Goal: Task Accomplishment & Management: Complete application form

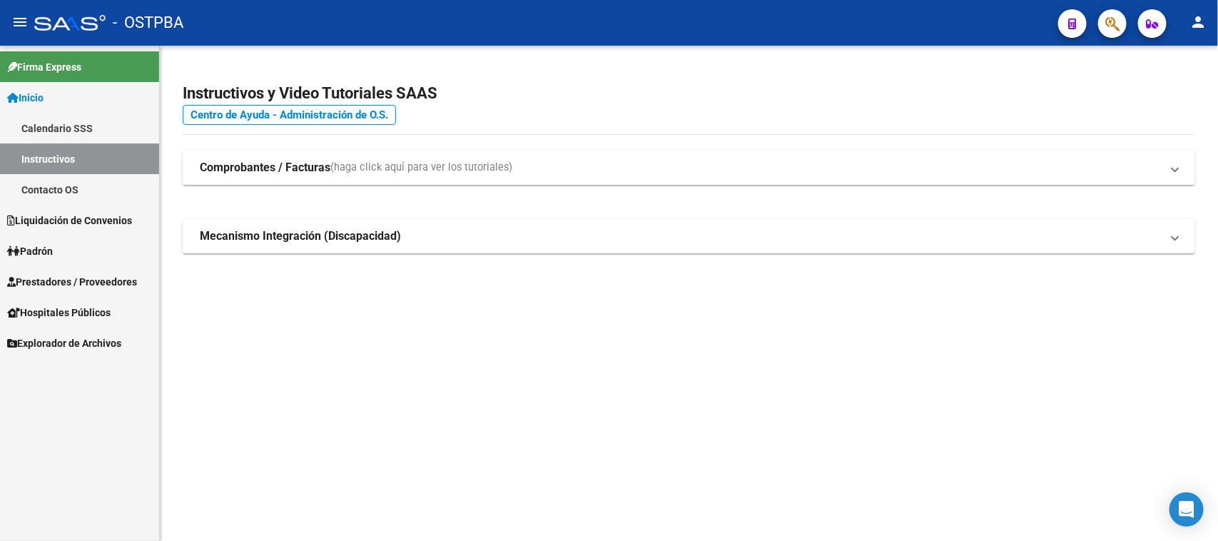
click at [116, 278] on span "Prestadores / Proveedores" at bounding box center [72, 282] width 130 height 16
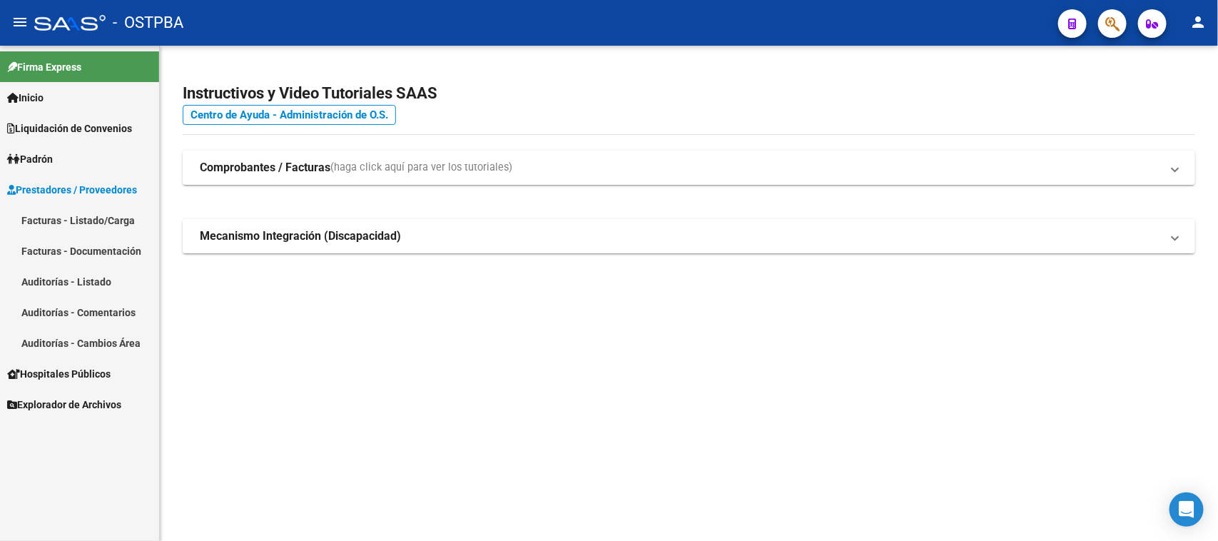
click at [108, 216] on link "Facturas - Listado/Carga" at bounding box center [79, 220] width 159 height 31
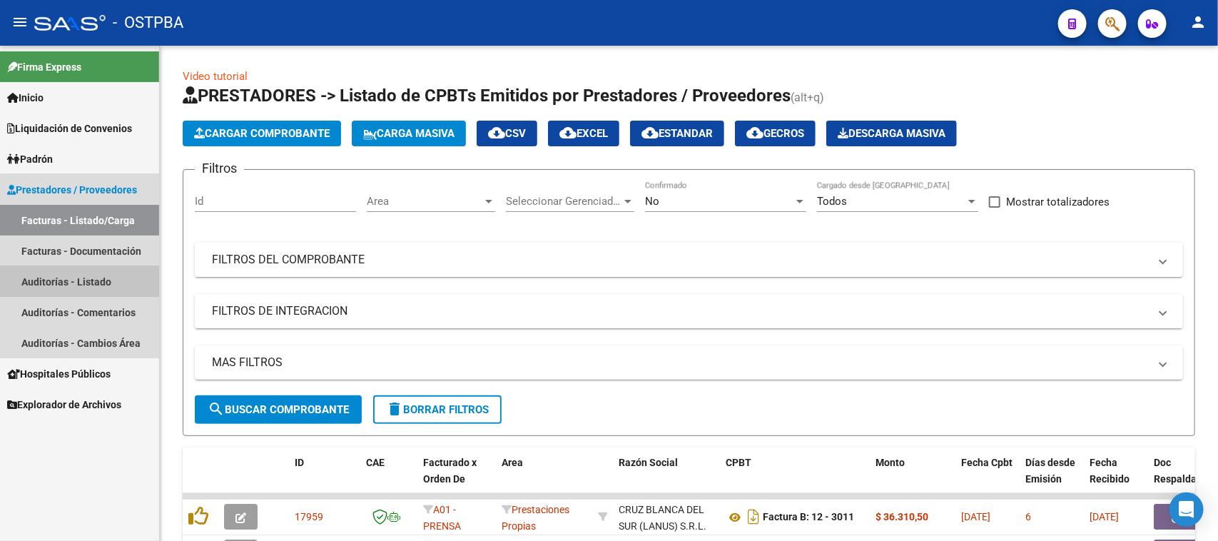
click at [98, 276] on link "Auditorías - Listado" at bounding box center [79, 281] width 159 height 31
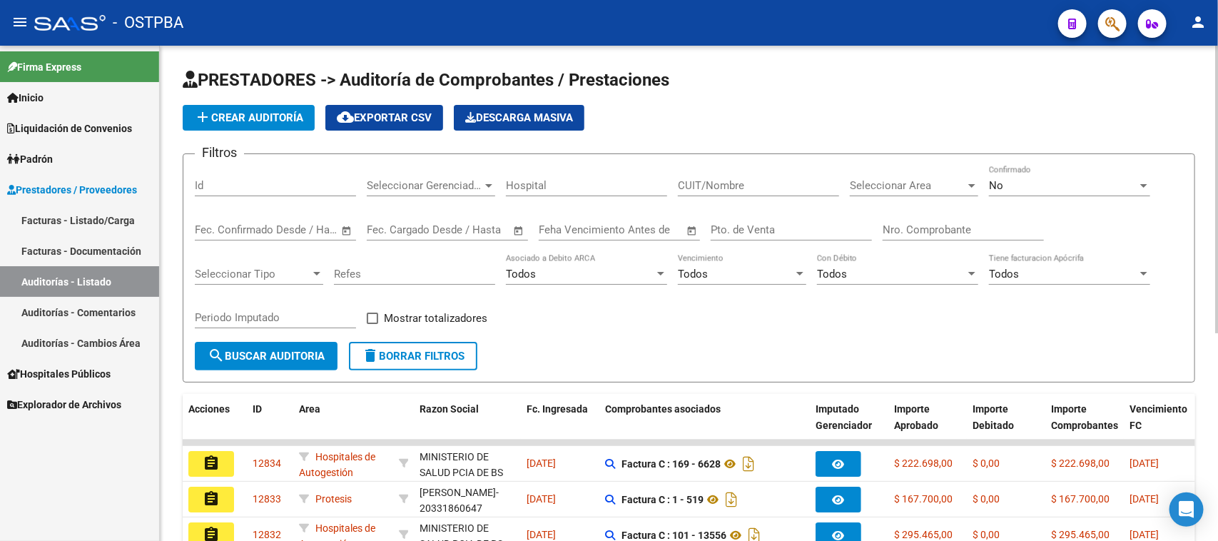
click at [990, 223] on input "Nro. Comprobante" at bounding box center [963, 229] width 161 height 13
type input "85720"
click at [1008, 187] on div "No" at bounding box center [1063, 185] width 148 height 13
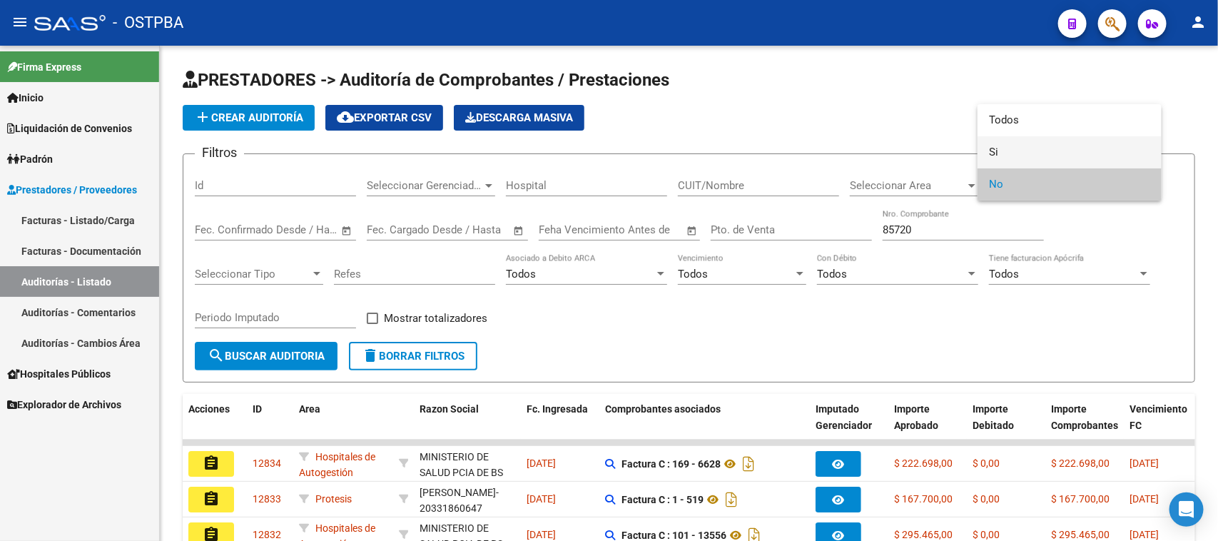
click at [994, 150] on span "Si" at bounding box center [1069, 152] width 161 height 32
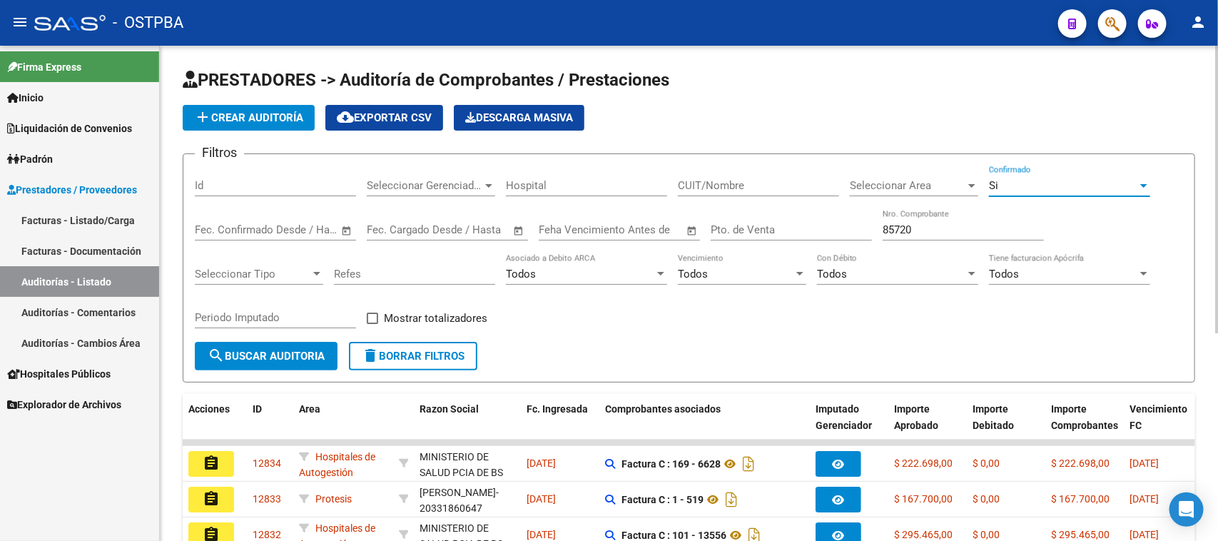
click at [294, 352] on span "search Buscar Auditoria" at bounding box center [266, 356] width 117 height 13
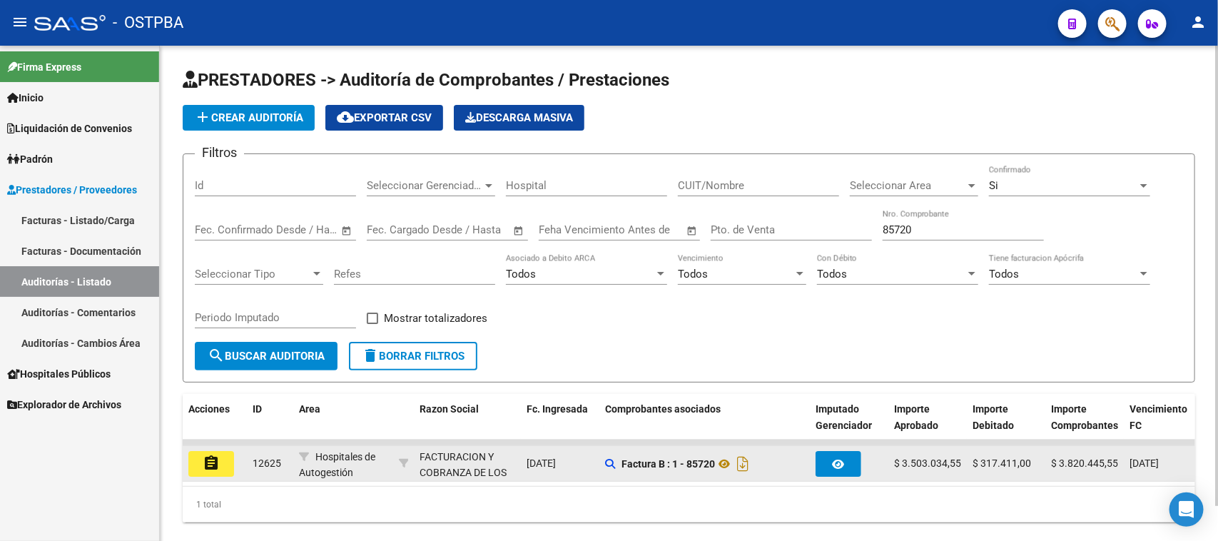
click at [219, 468] on button "assignment" at bounding box center [211, 464] width 46 height 26
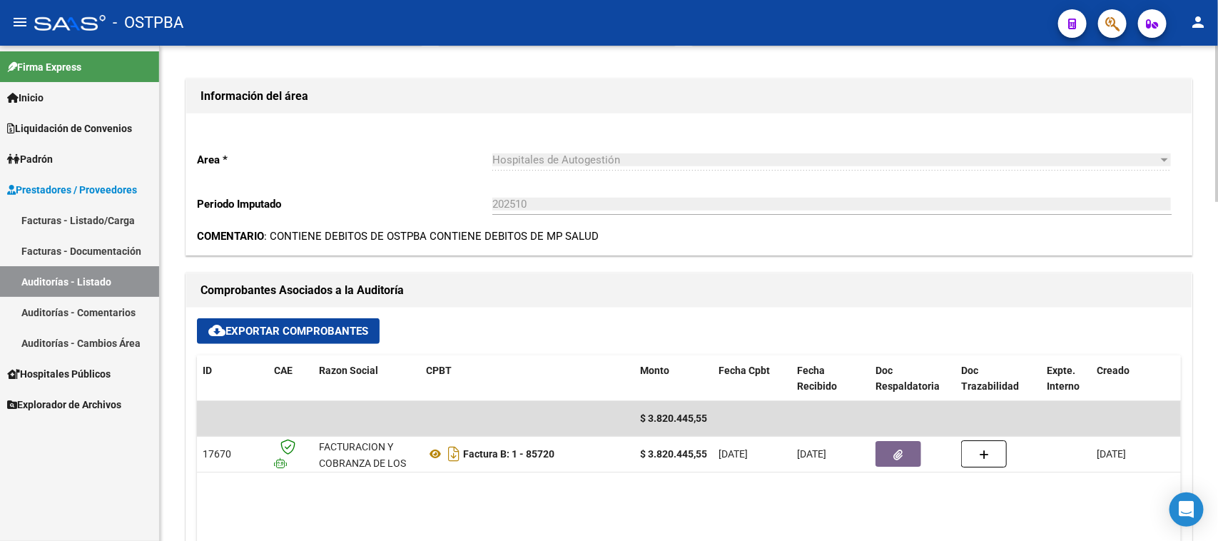
scroll to position [446, 0]
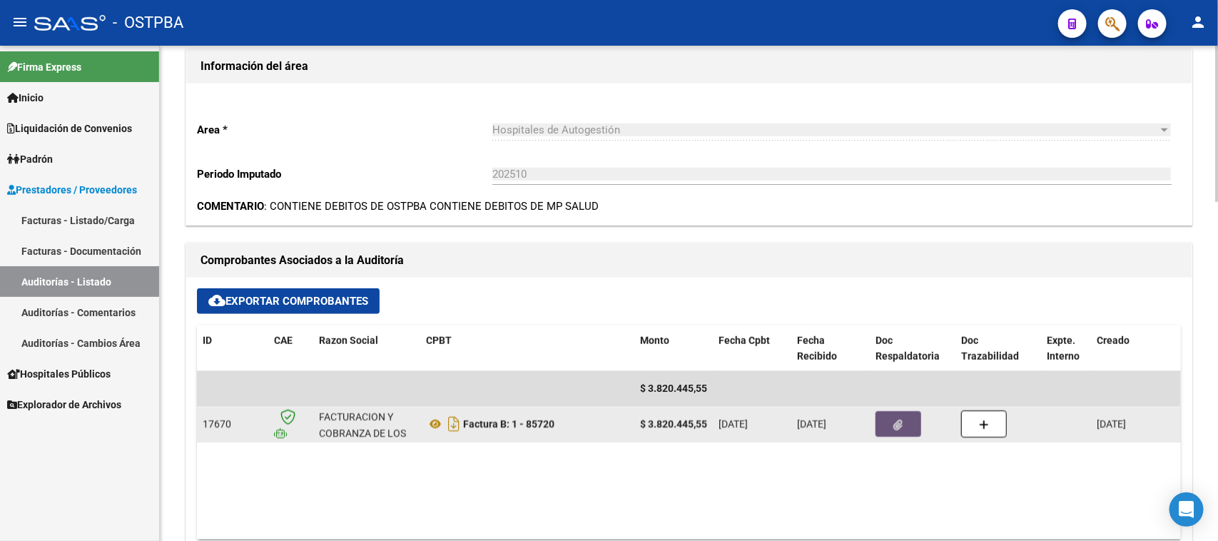
click at [896, 417] on span "button" at bounding box center [898, 423] width 9 height 13
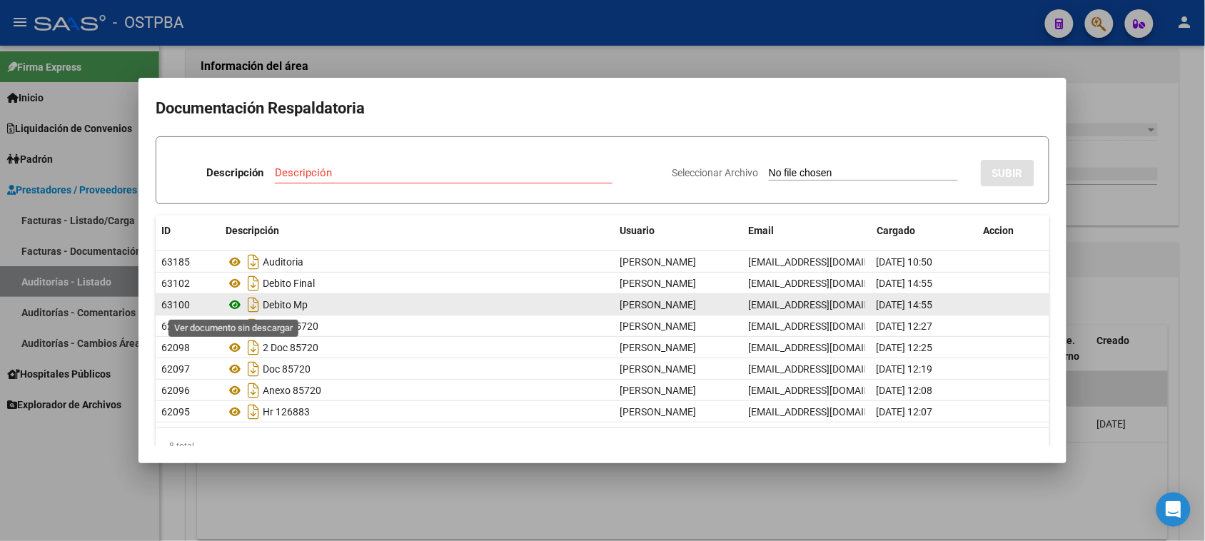
click at [233, 308] on icon at bounding box center [235, 304] width 19 height 17
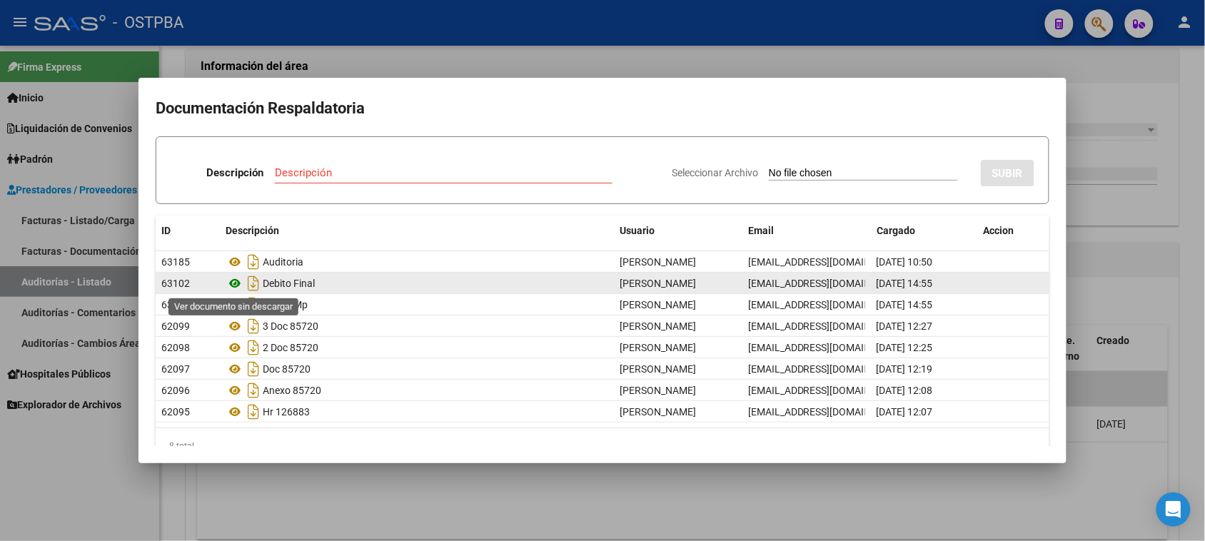
click at [234, 280] on icon at bounding box center [235, 283] width 19 height 17
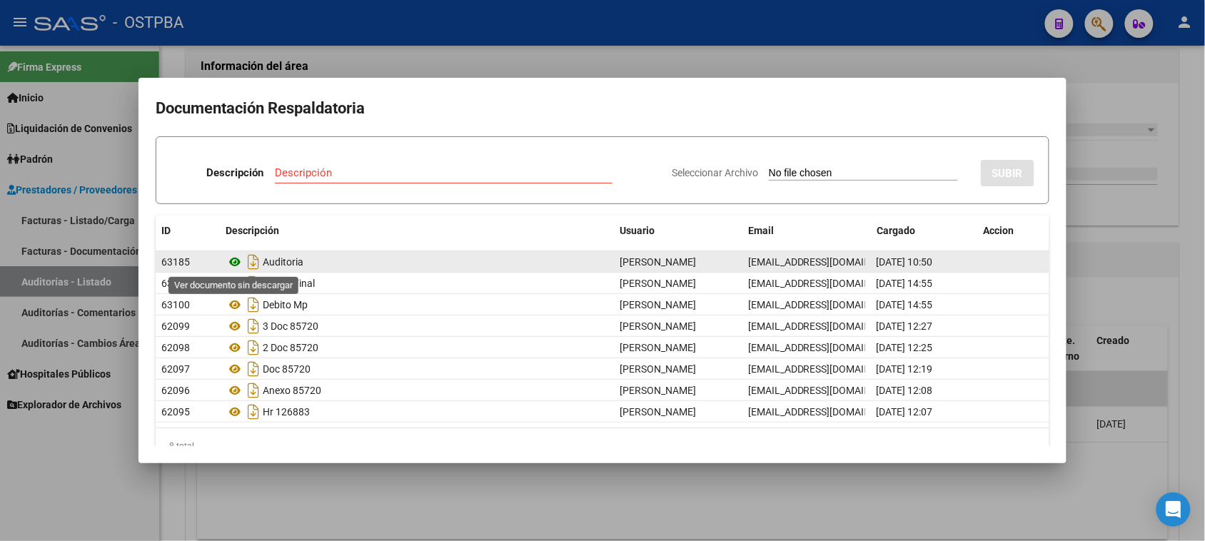
click at [234, 258] on icon at bounding box center [235, 261] width 19 height 17
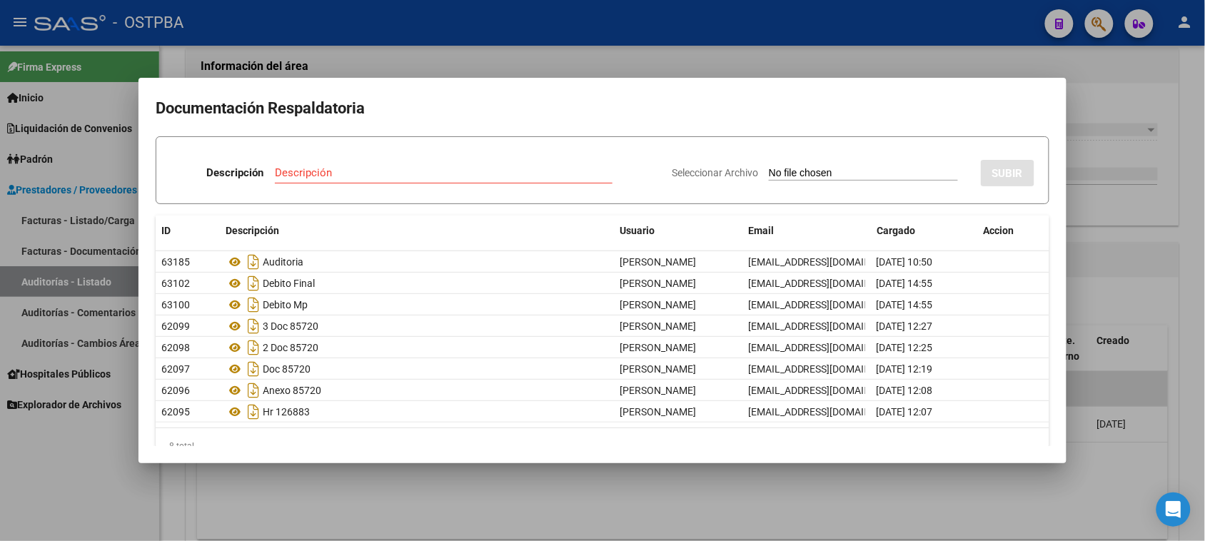
click at [65, 226] on div at bounding box center [602, 270] width 1205 height 541
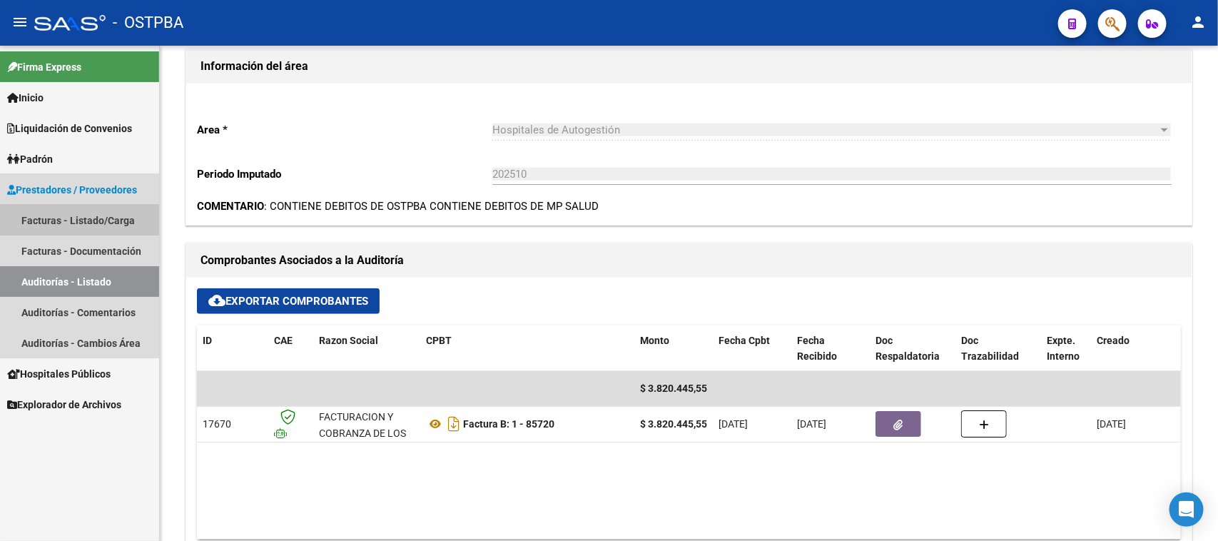
click at [69, 216] on link "Facturas - Listado/Carga" at bounding box center [79, 220] width 159 height 31
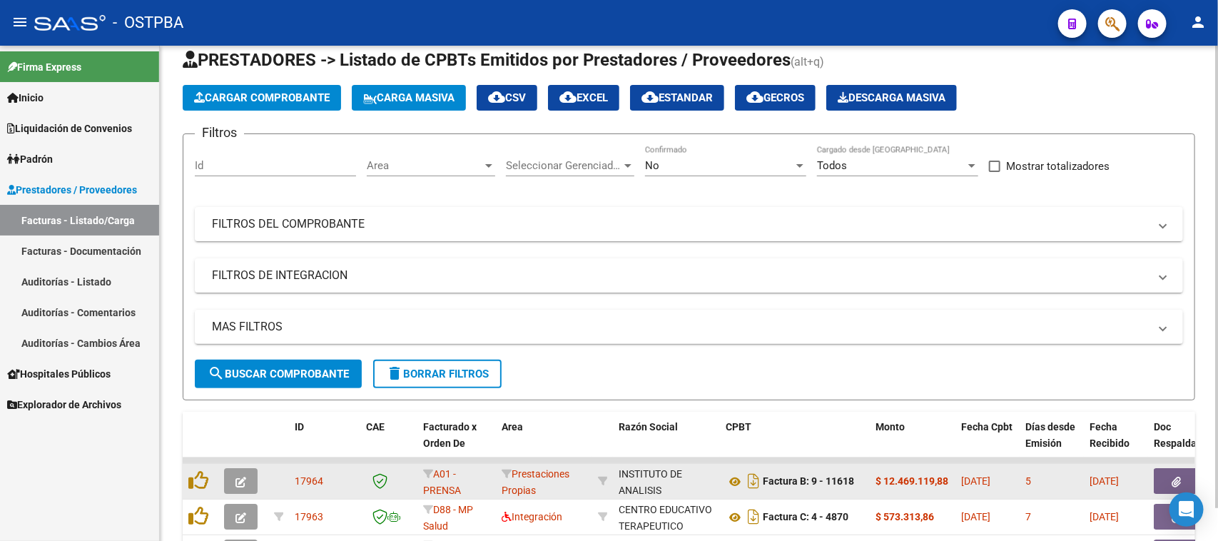
scroll to position [414, 0]
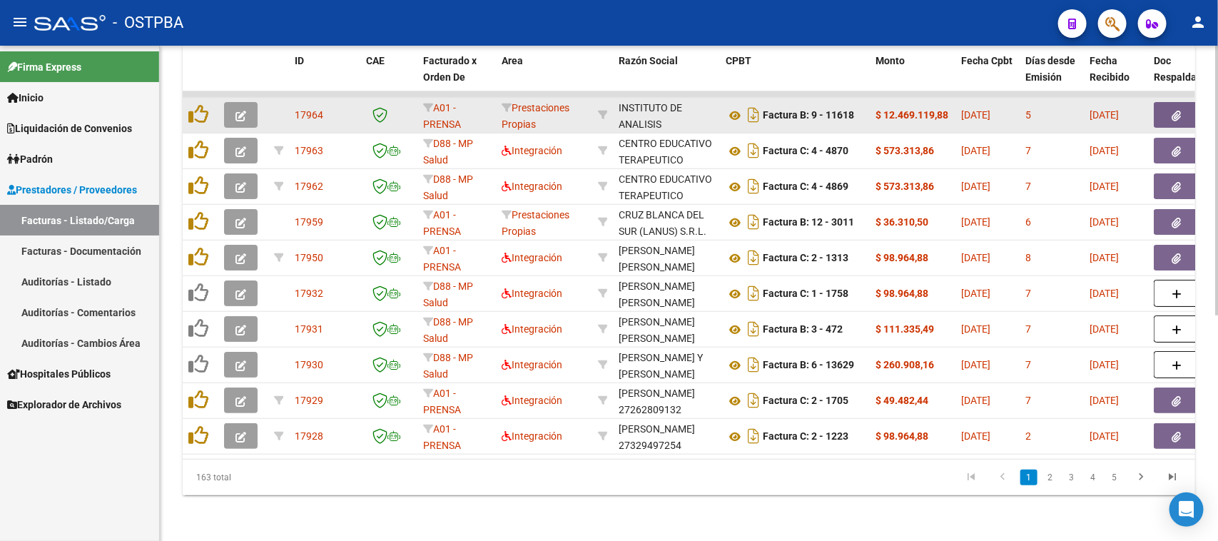
click at [262, 107] on div at bounding box center [243, 115] width 39 height 26
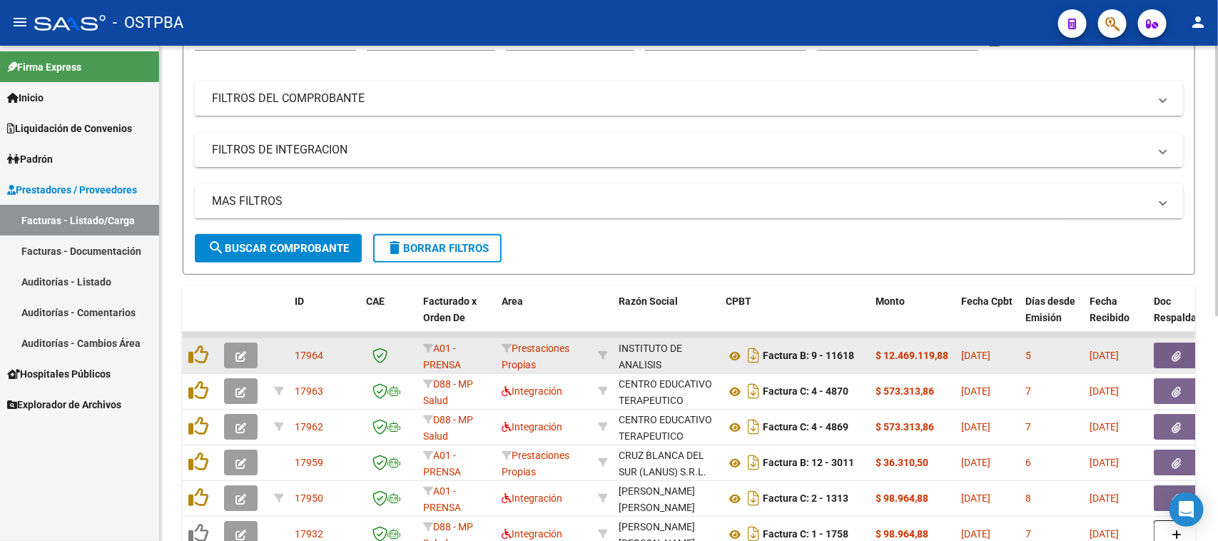
scroll to position [178, 0]
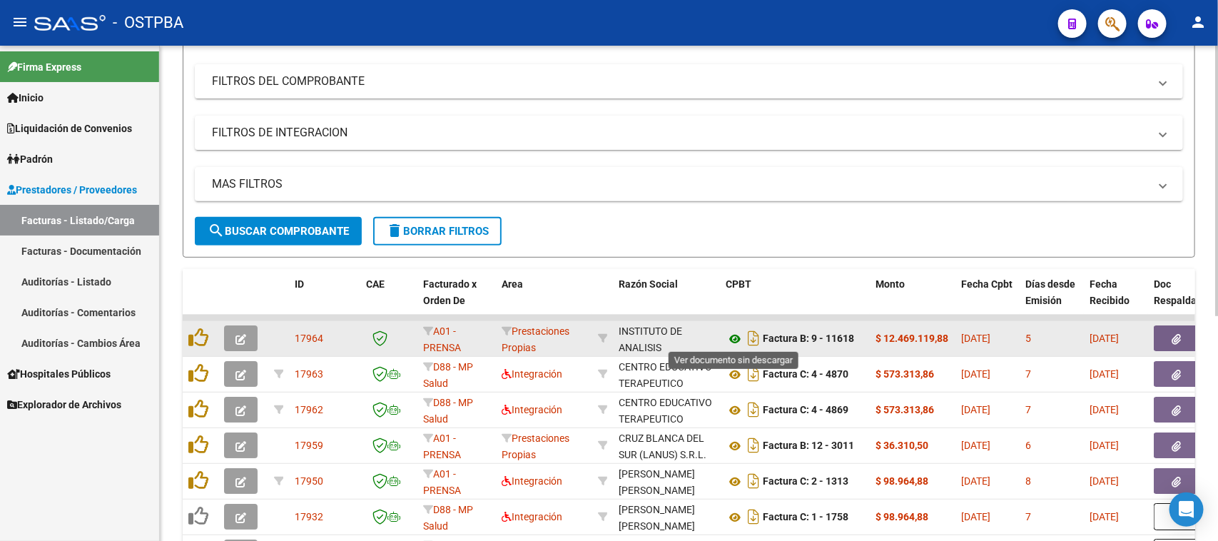
click at [733, 336] on icon at bounding box center [735, 338] width 19 height 17
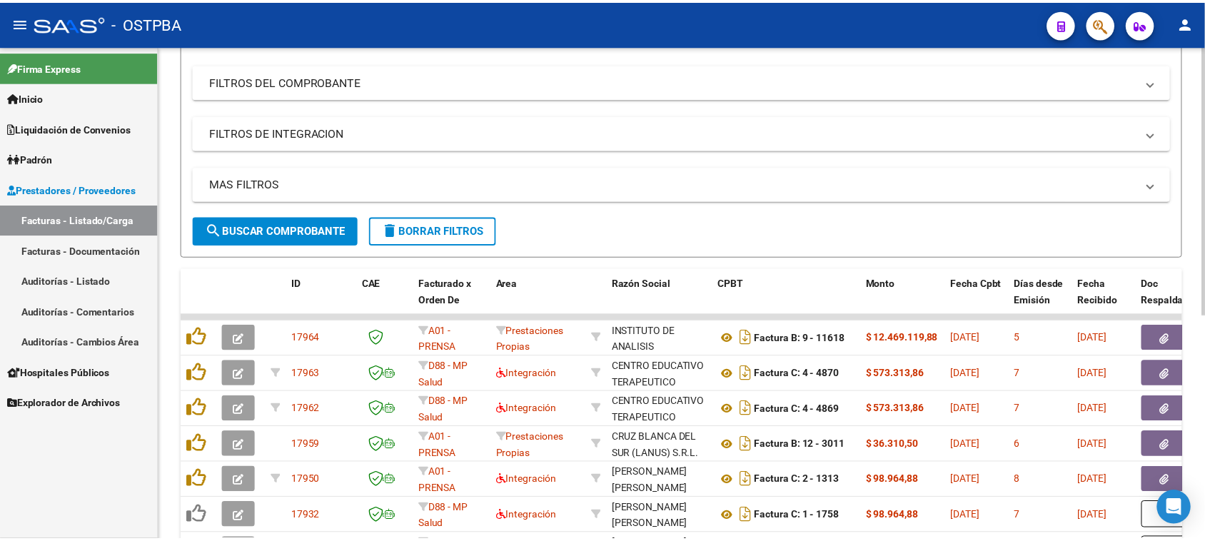
scroll to position [0, 0]
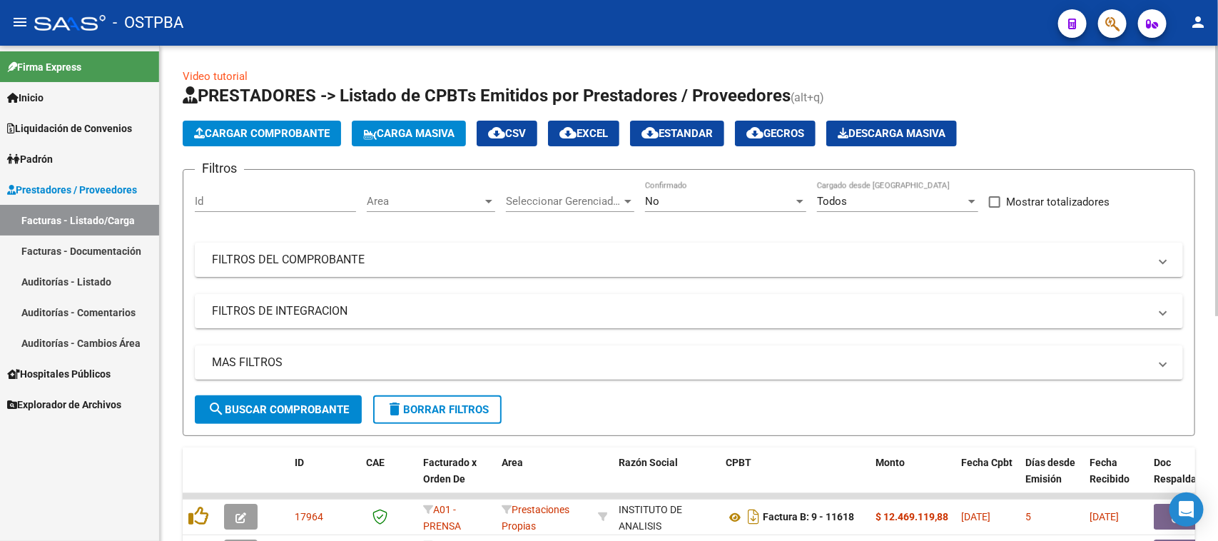
click at [318, 122] on button "Cargar Comprobante" at bounding box center [262, 134] width 158 height 26
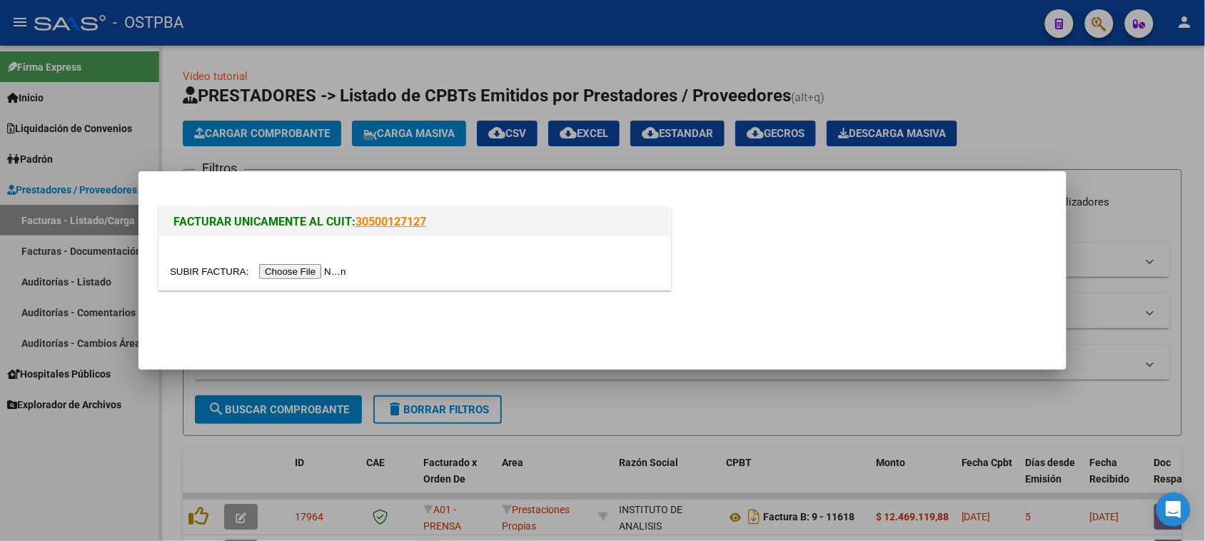
click at [326, 271] on input "file" at bounding box center [260, 271] width 181 height 15
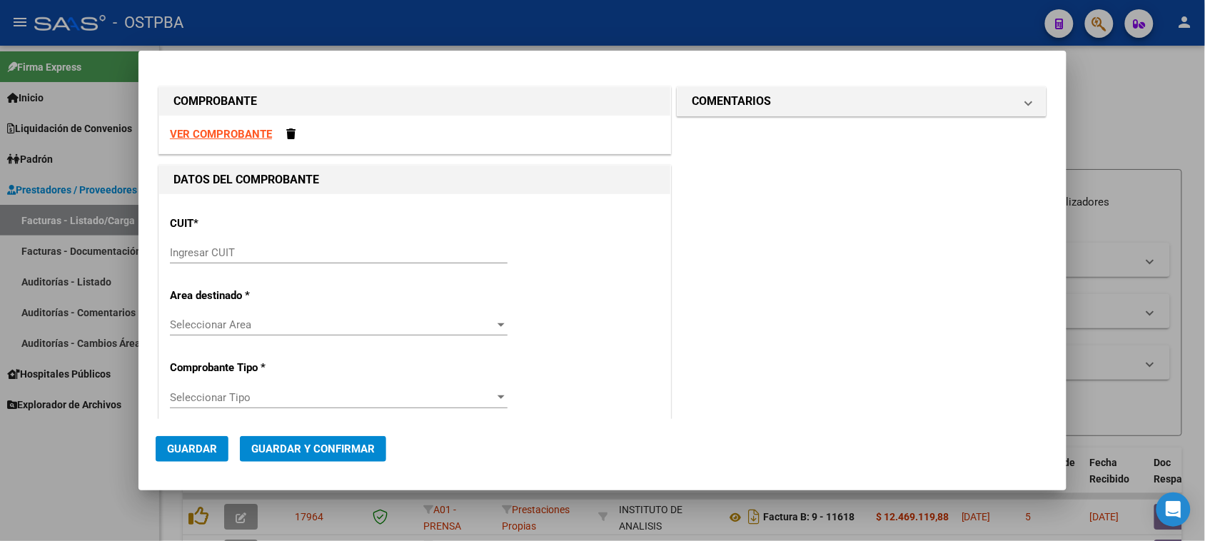
click at [222, 131] on strong "VER COMPROBANTE" at bounding box center [221, 134] width 102 height 13
click at [312, 250] on input "Ingresar CUIT" at bounding box center [339, 252] width 338 height 13
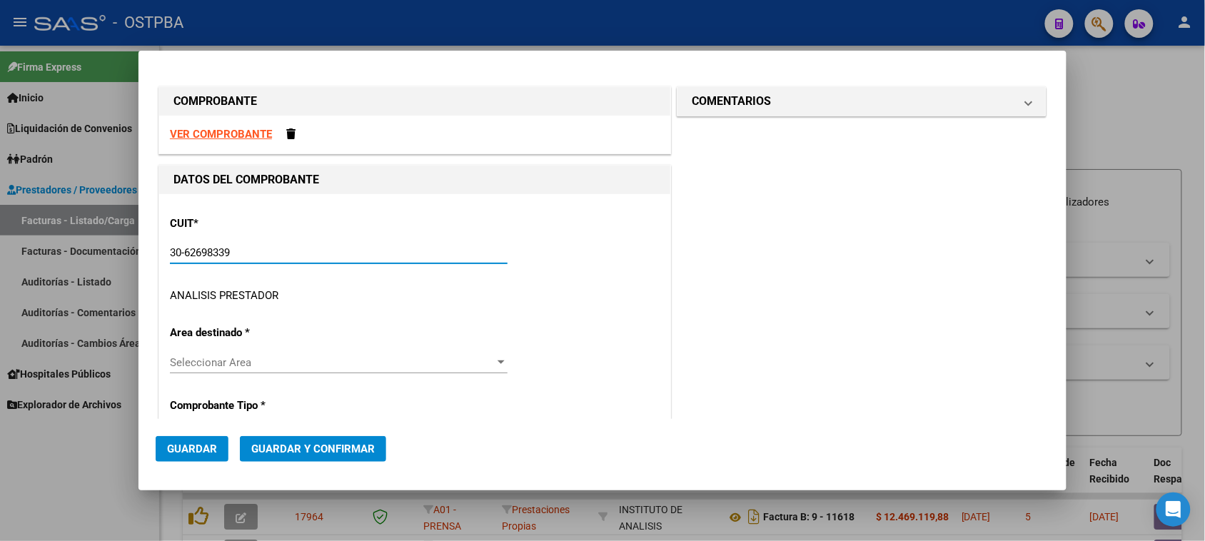
type input "30-62698339-8"
type input "169"
type input "30-62698339-8"
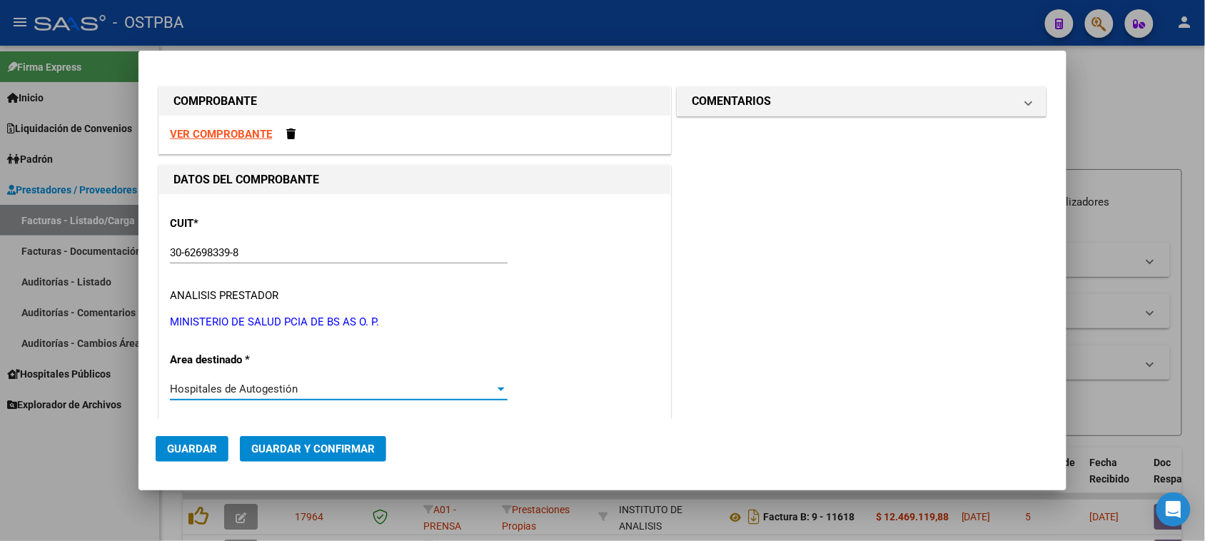
scroll to position [218, 0]
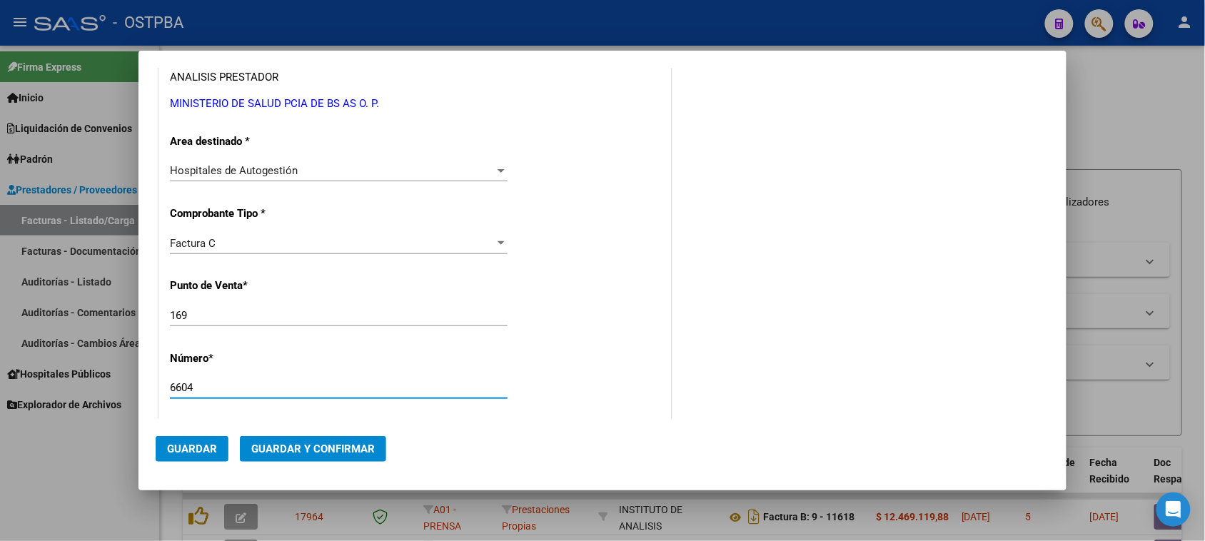
type input "6604"
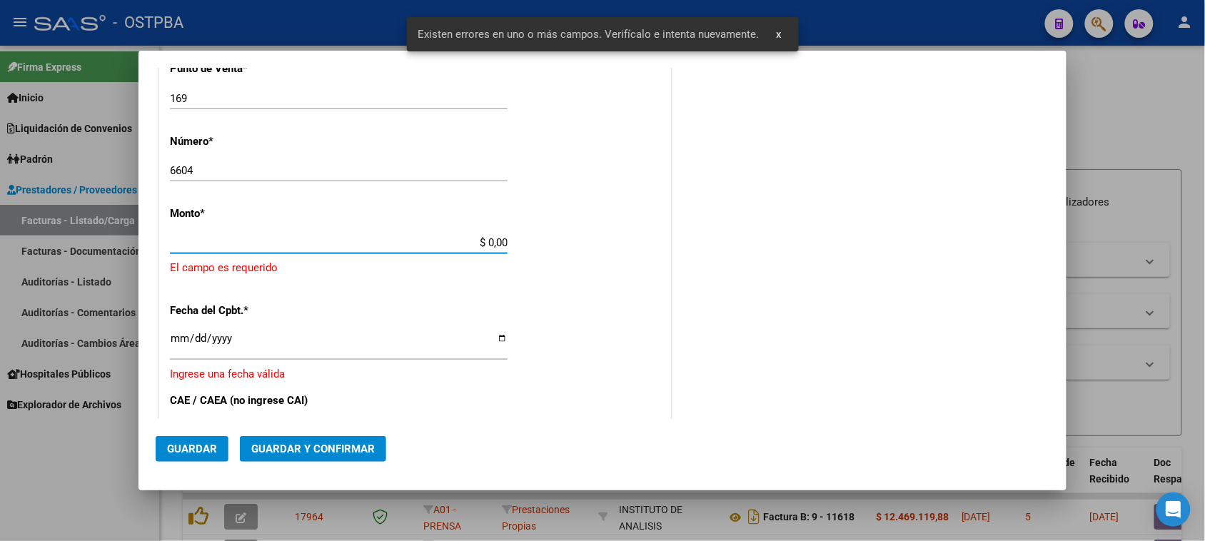
scroll to position [428, 0]
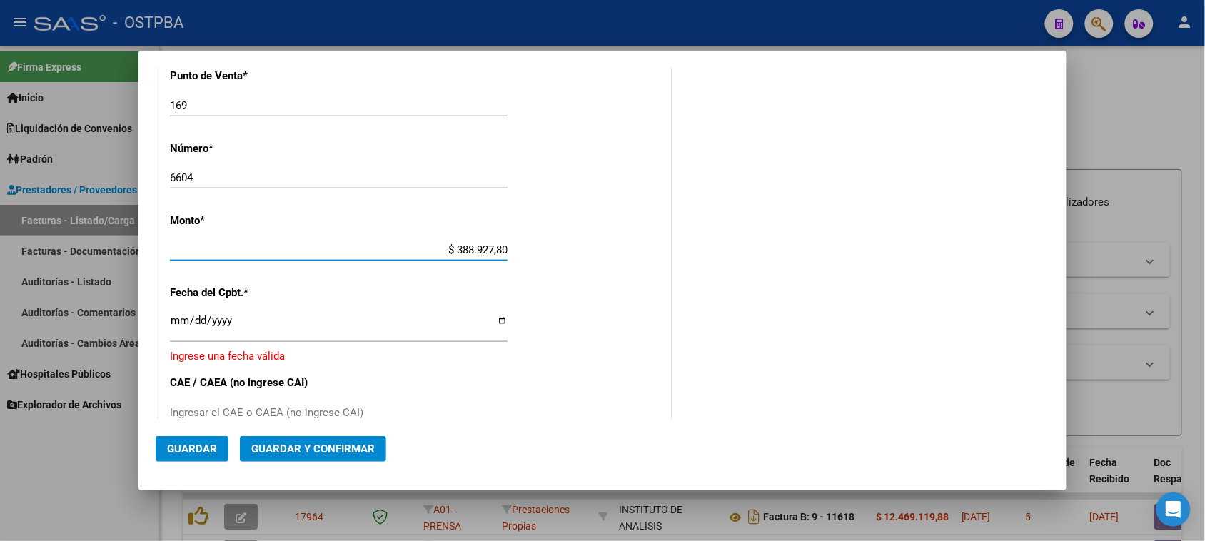
type input "$ 3.889.278,00"
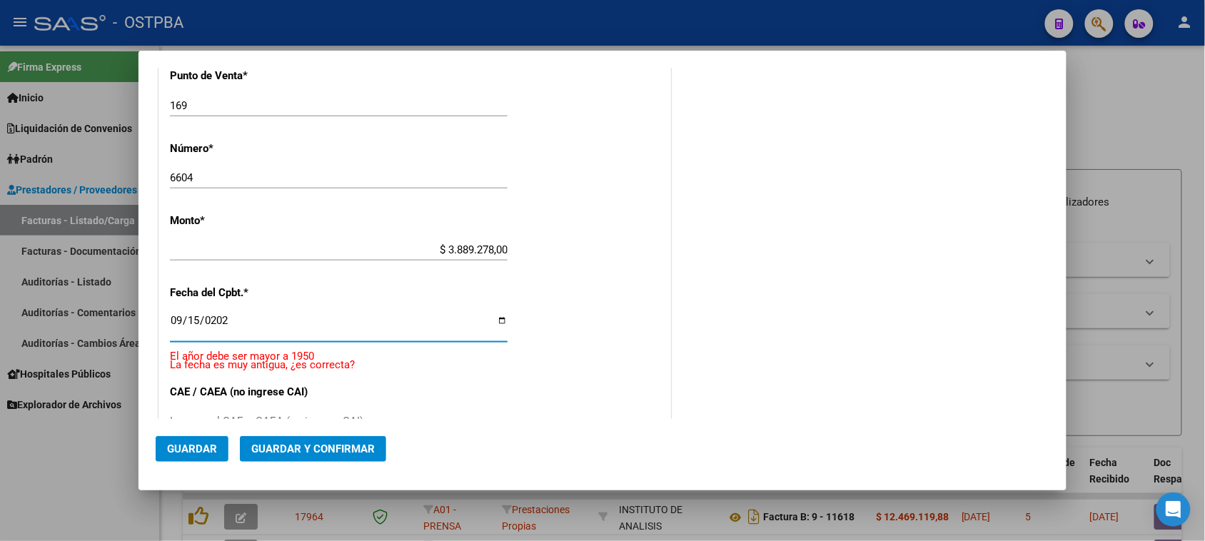
type input "[DATE]"
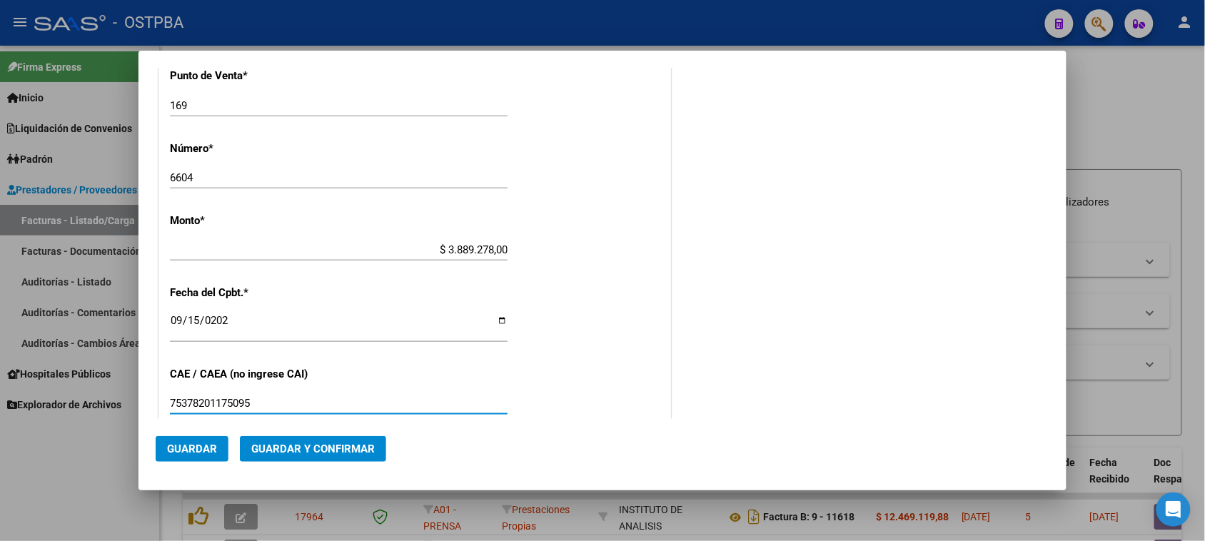
type input "75378201175095"
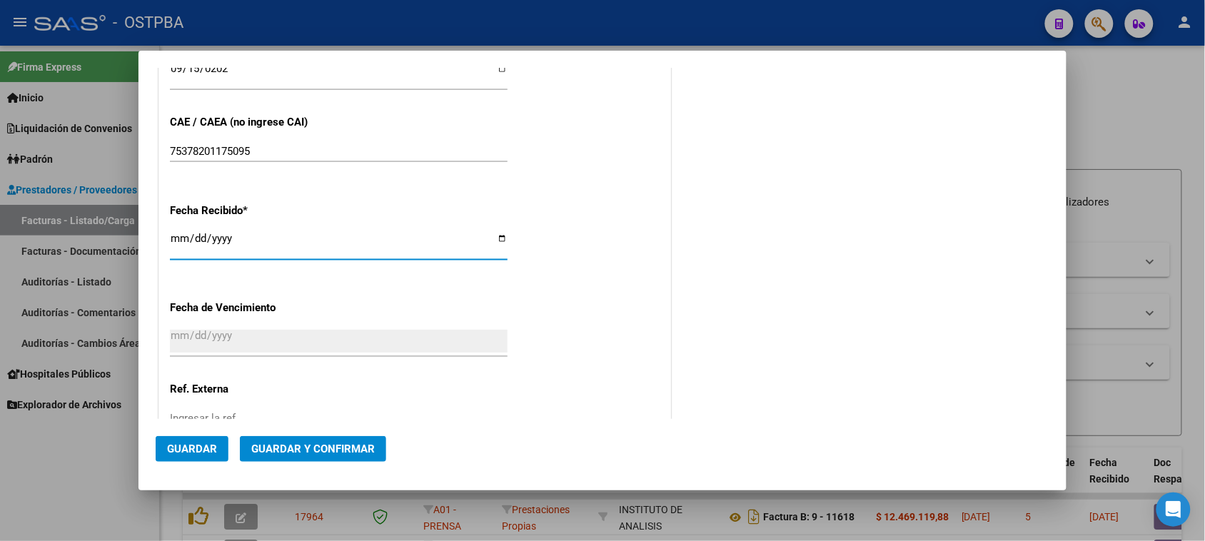
type input "[DATE]"
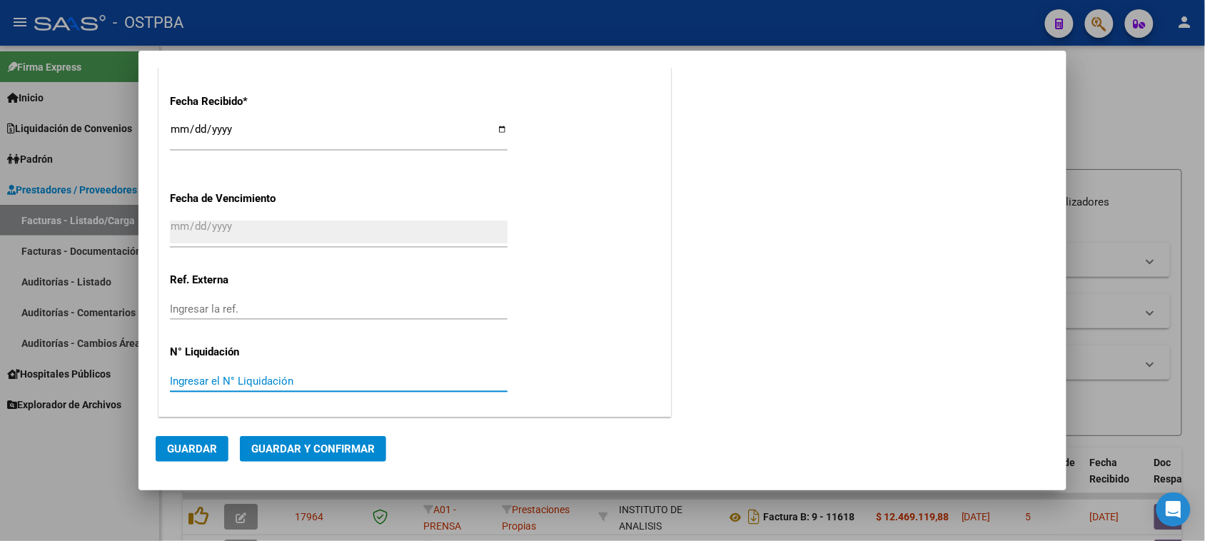
scroll to position [0, 0]
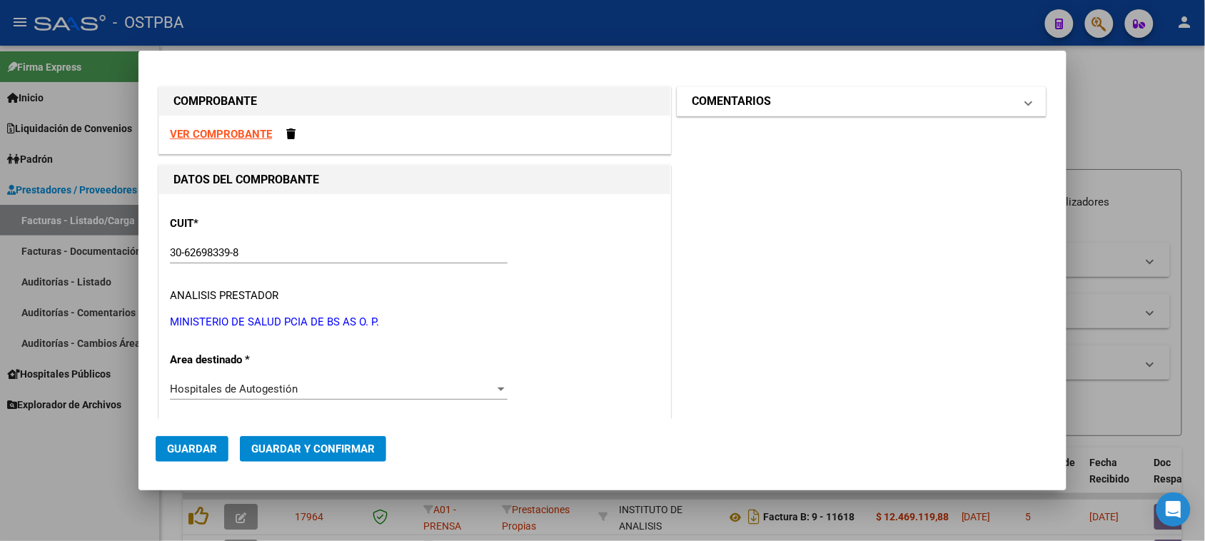
click at [790, 111] on mat-expansion-panel-header "COMENTARIOS" at bounding box center [861, 101] width 368 height 29
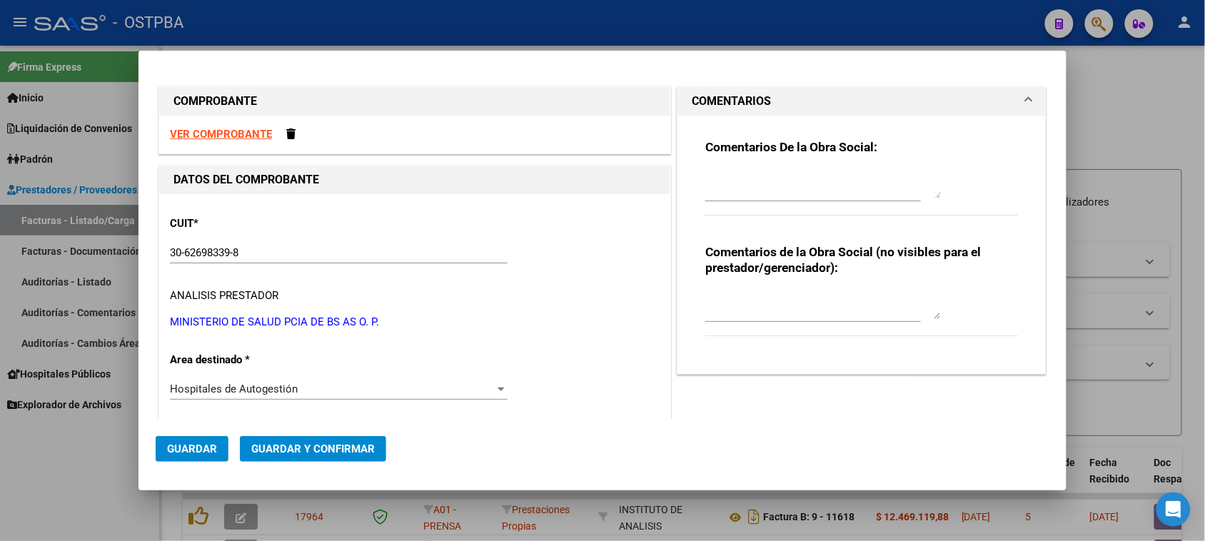
click at [748, 197] on textarea at bounding box center [823, 184] width 236 height 29
type textarea "HR 127135"
click at [202, 453] on span "Guardar" at bounding box center [192, 448] width 50 height 13
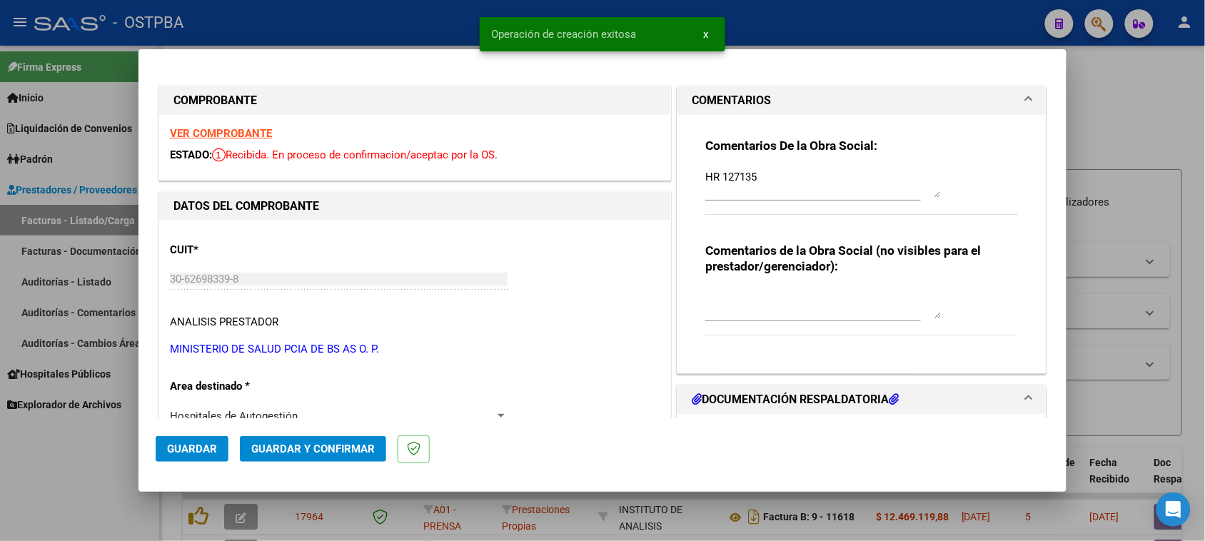
type input "[DATE]"
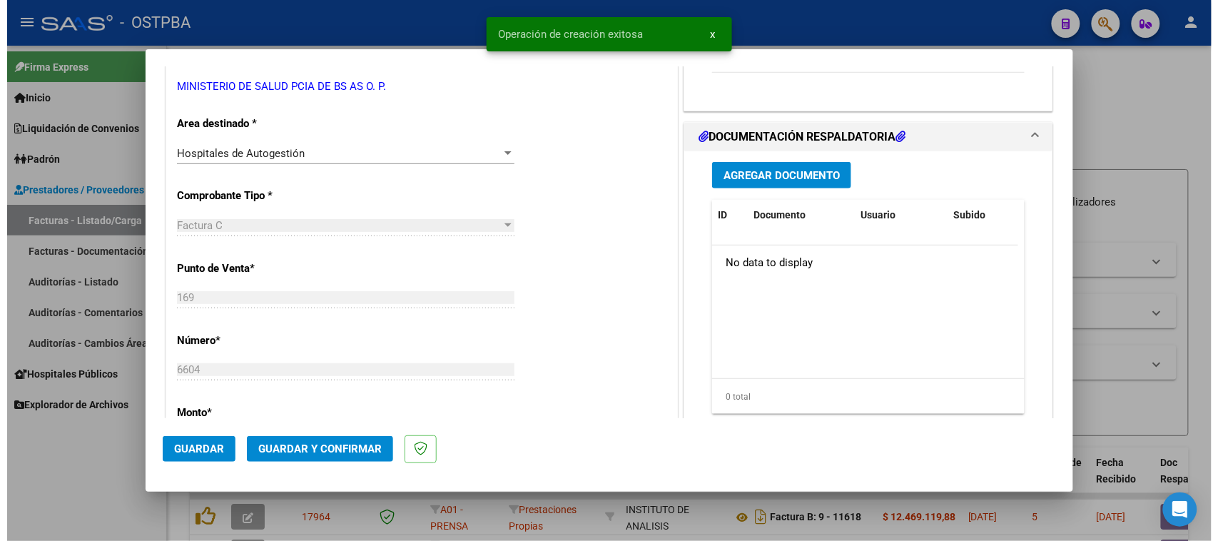
scroll to position [268, 0]
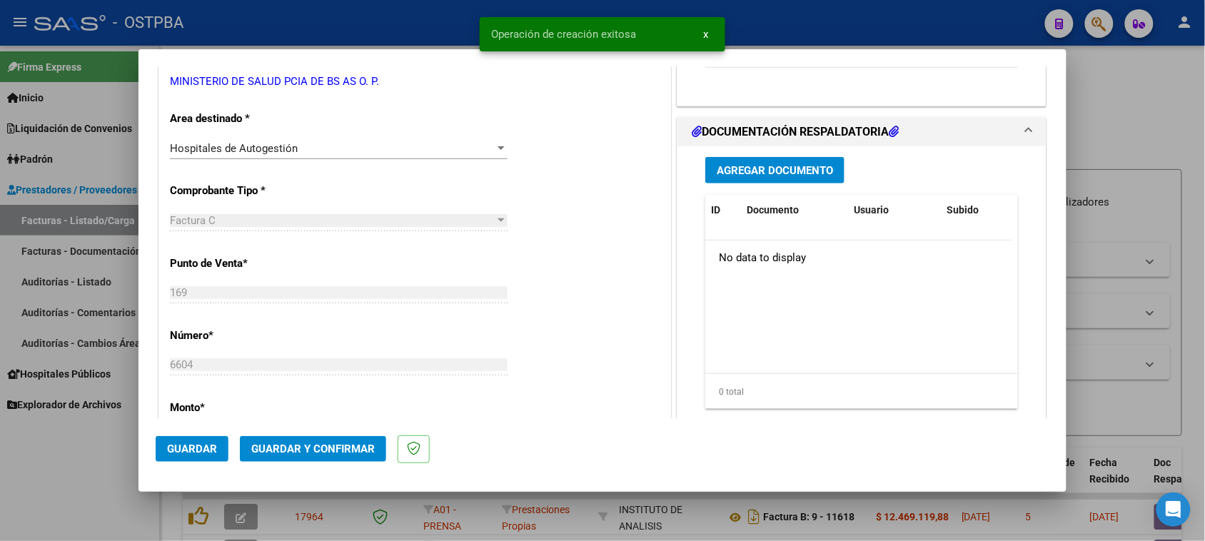
click at [829, 177] on button "Agregar Documento" at bounding box center [774, 170] width 139 height 26
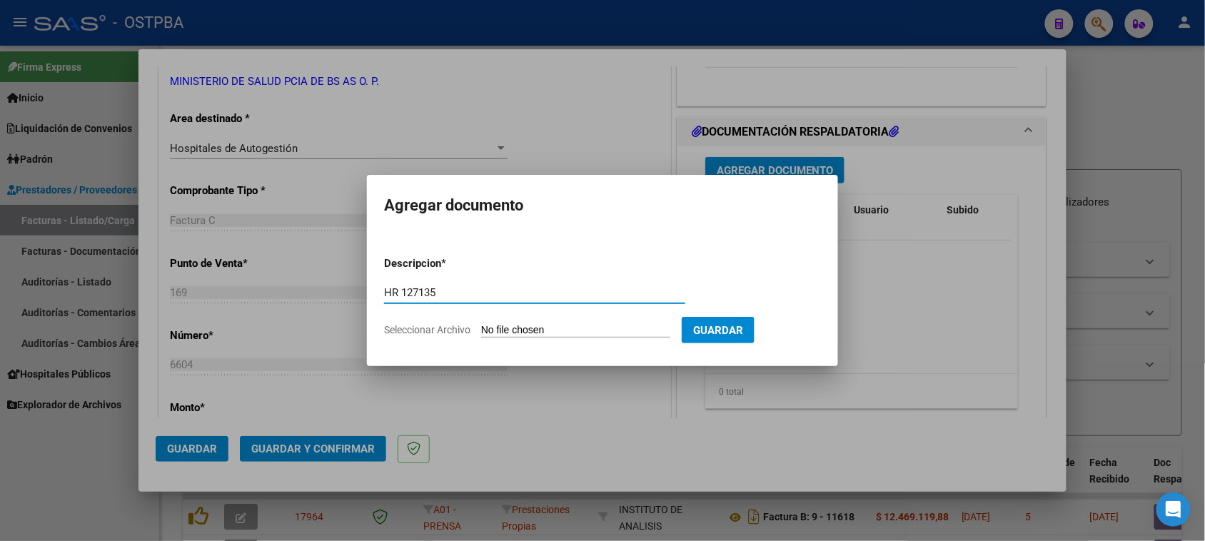
type input "HR 127135"
click at [481, 324] on input "Seleccionar Archivo" at bounding box center [575, 331] width 189 height 14
type input "C:\fakepath\HR 127135.pdf"
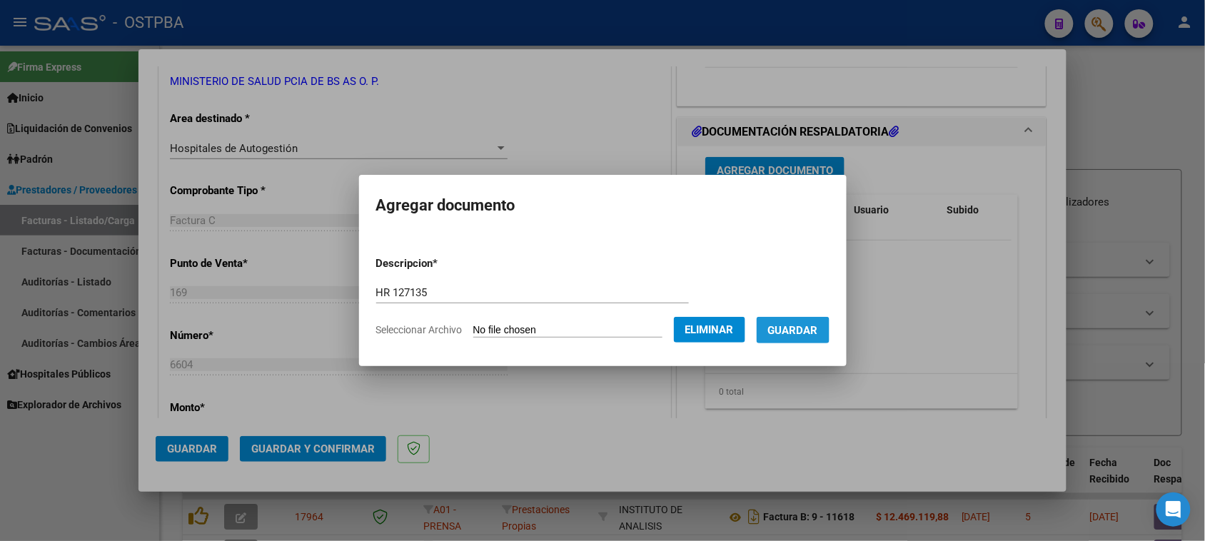
click at [803, 333] on span "Guardar" at bounding box center [793, 330] width 50 height 13
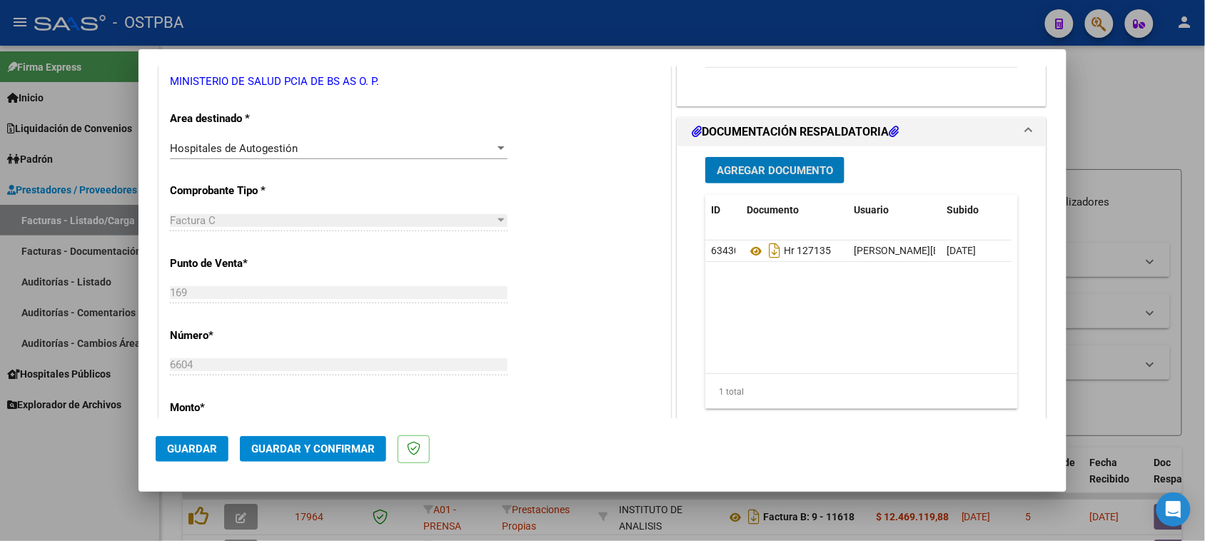
click at [749, 161] on button "Agregar Documento" at bounding box center [774, 170] width 139 height 26
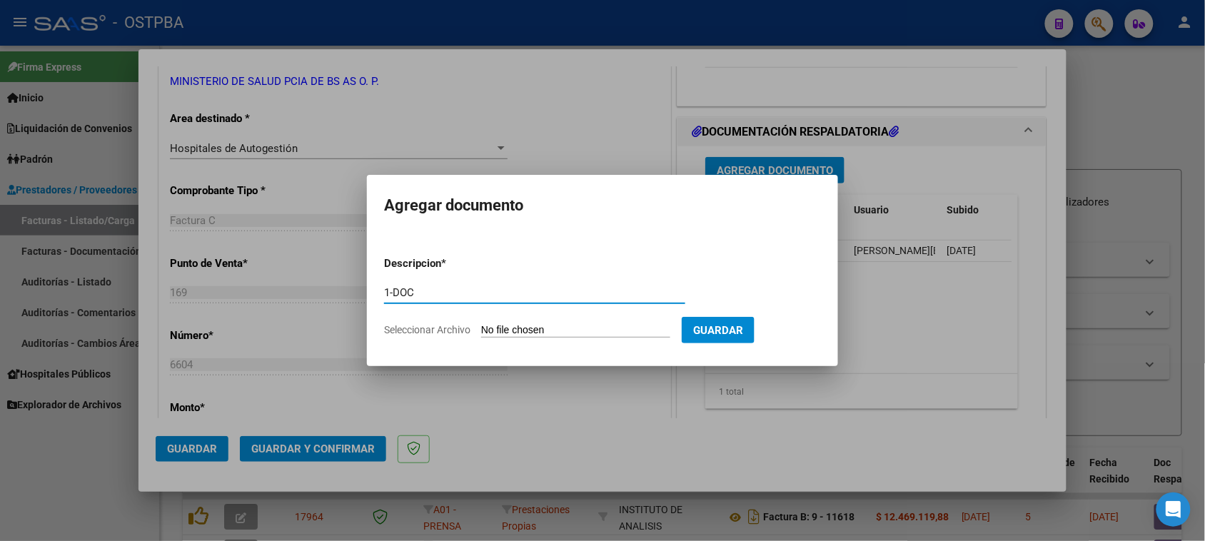
type input "1-DOC"
click at [481, 324] on input "Seleccionar Archivo" at bounding box center [575, 331] width 189 height 14
type input "C:\fakepath\1-6604.zip"
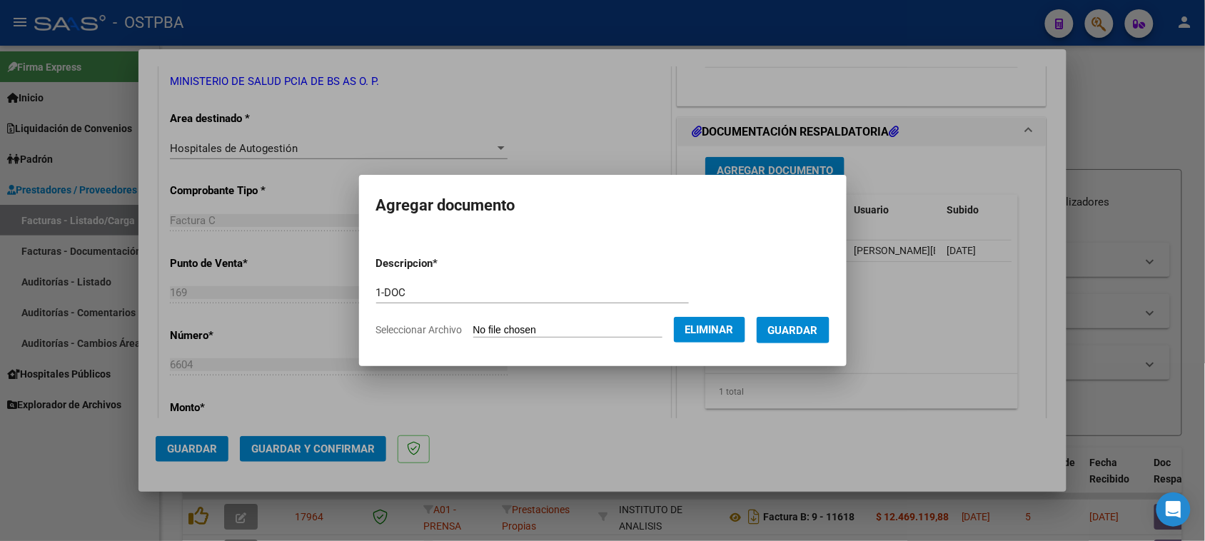
click at [801, 333] on span "Guardar" at bounding box center [793, 330] width 50 height 13
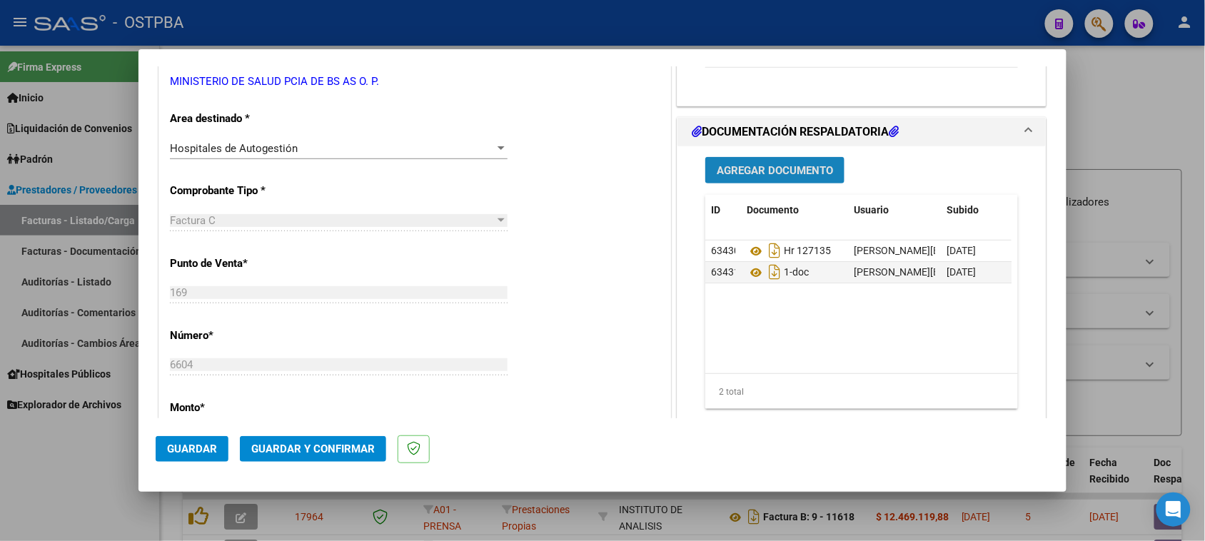
click at [736, 173] on span "Agregar Documento" at bounding box center [775, 170] width 116 height 13
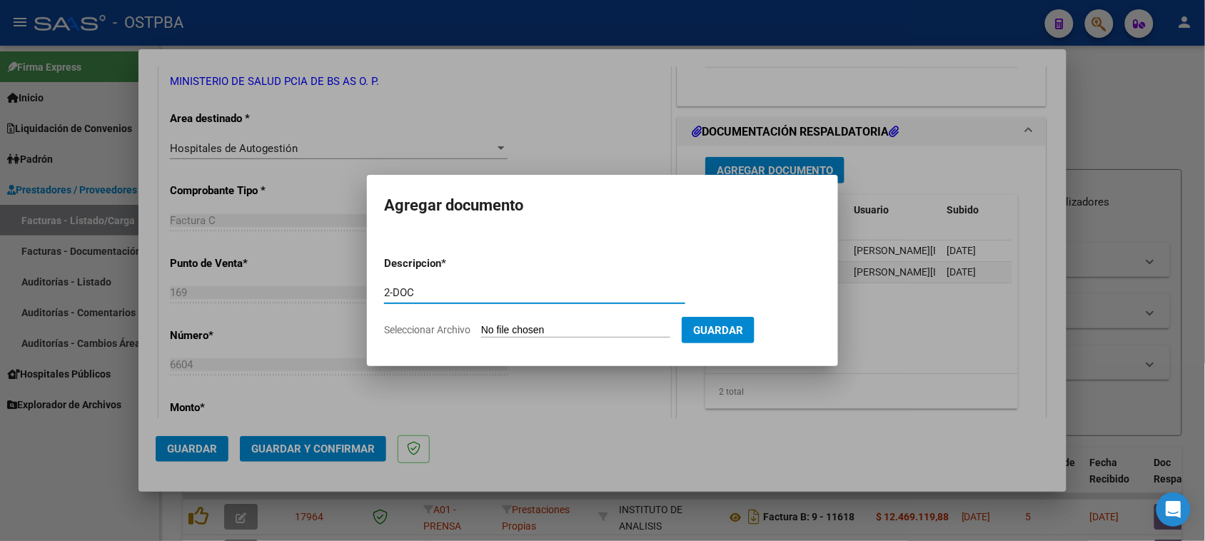
type input "2-DOC"
click at [481, 324] on input "Seleccionar Archivo" at bounding box center [575, 331] width 189 height 14
type input "C:\fakepath\2-6604.zip"
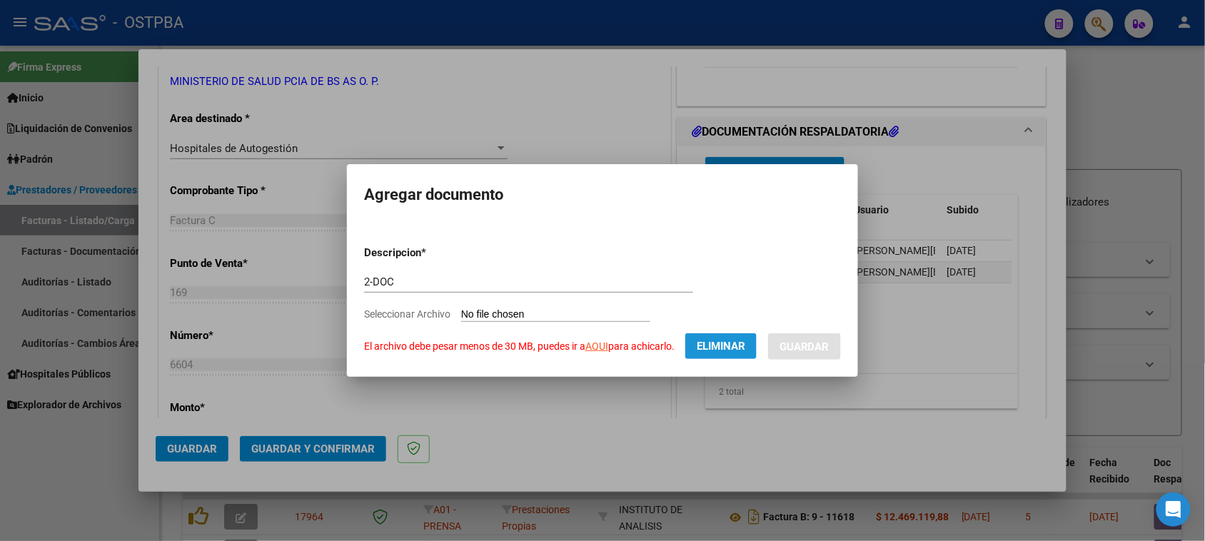
click at [724, 347] on span "Eliminar" at bounding box center [721, 346] width 49 height 13
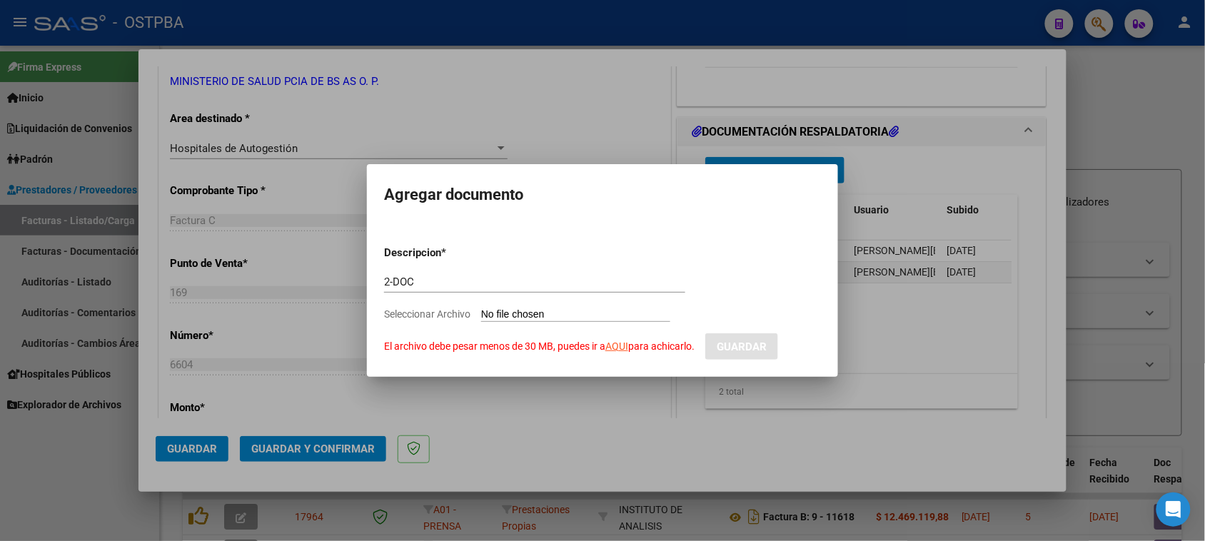
click at [550, 318] on input "Seleccionar Archivo El archivo debe pesar menos de 30 MB, puedes ir a AQUI para…" at bounding box center [575, 315] width 189 height 14
type input "C:\fakepath\2-6604.zip"
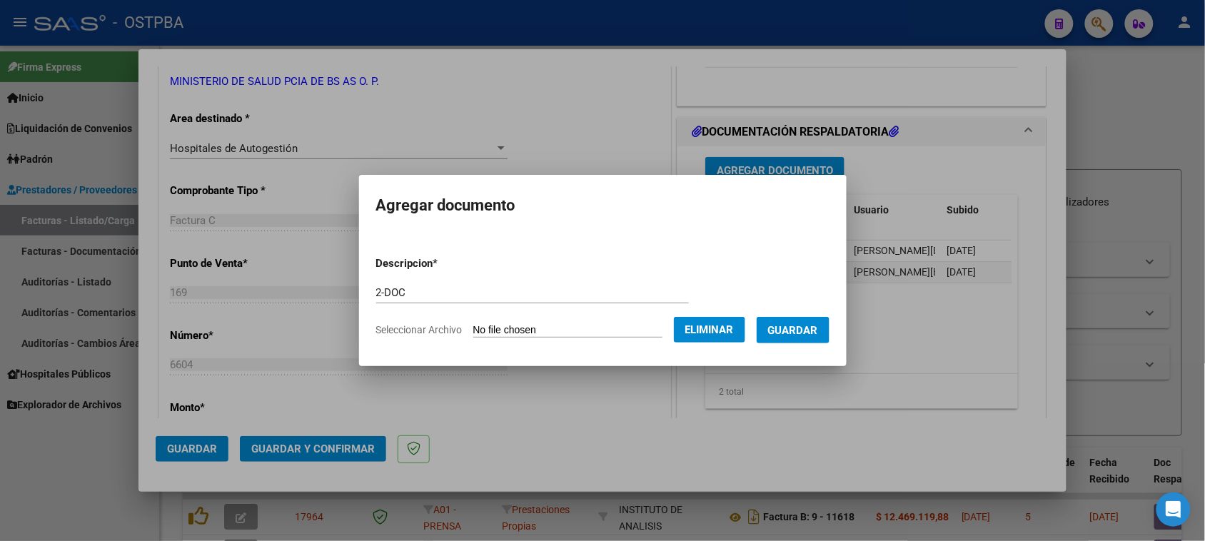
click at [805, 327] on span "Guardar" at bounding box center [793, 330] width 50 height 13
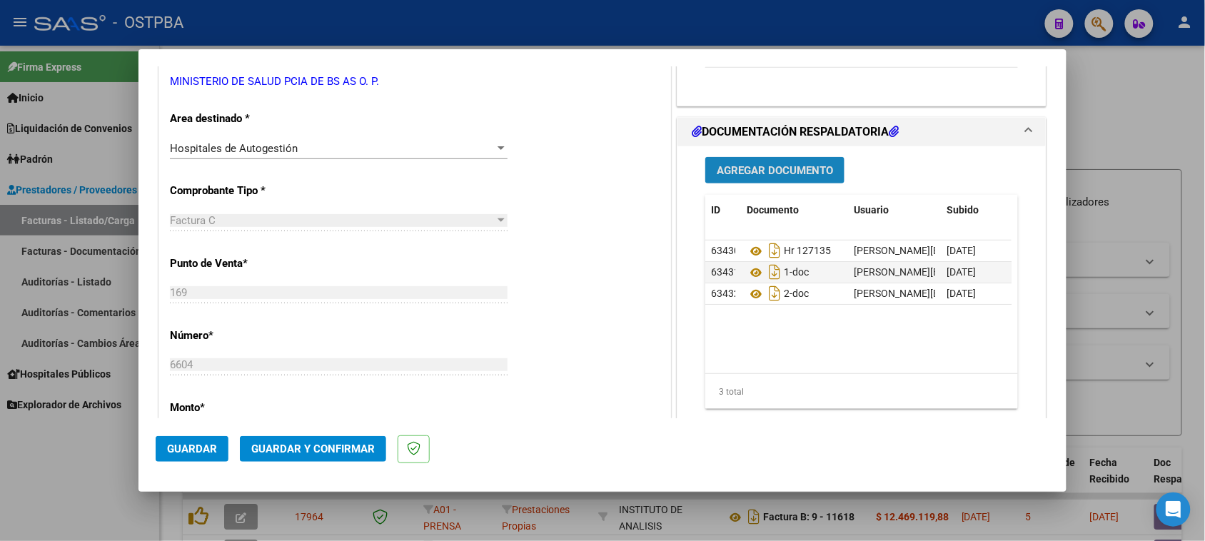
click at [764, 168] on span "Agregar Documento" at bounding box center [775, 170] width 116 height 13
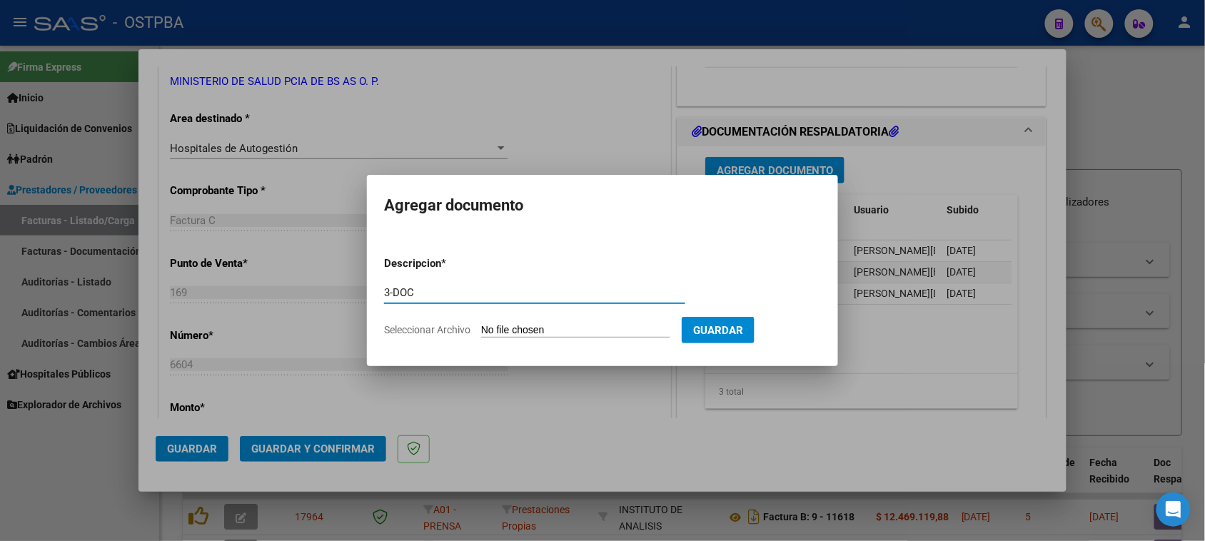
type input "3-DOC"
click at [481, 324] on input "Seleccionar Archivo" at bounding box center [575, 331] width 189 height 14
type input "C:\fakepath\3-6604.zip"
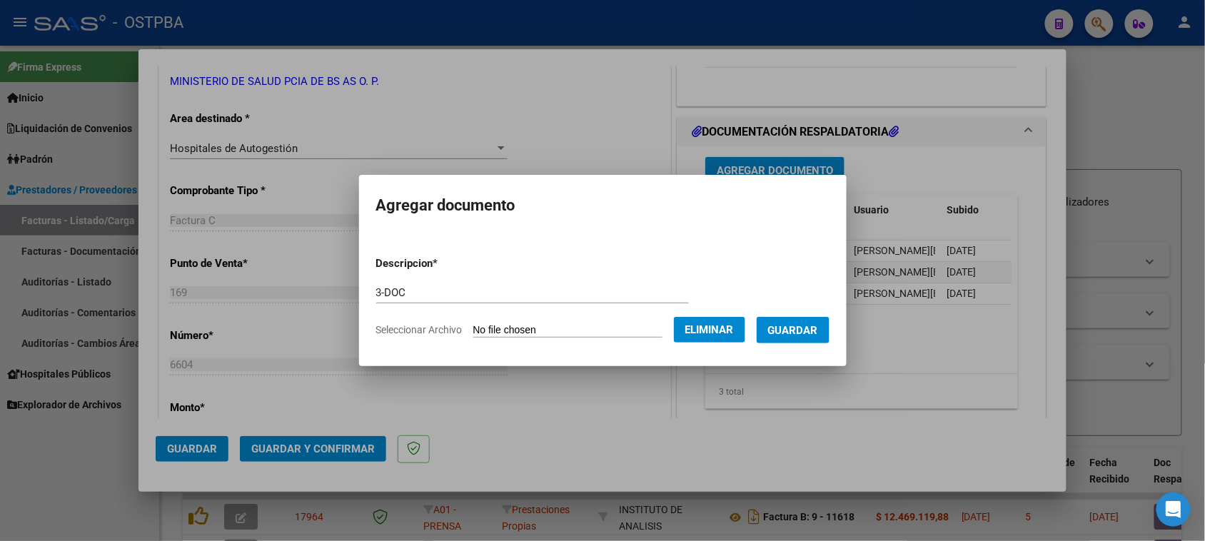
click at [804, 337] on button "Guardar" at bounding box center [792, 330] width 73 height 26
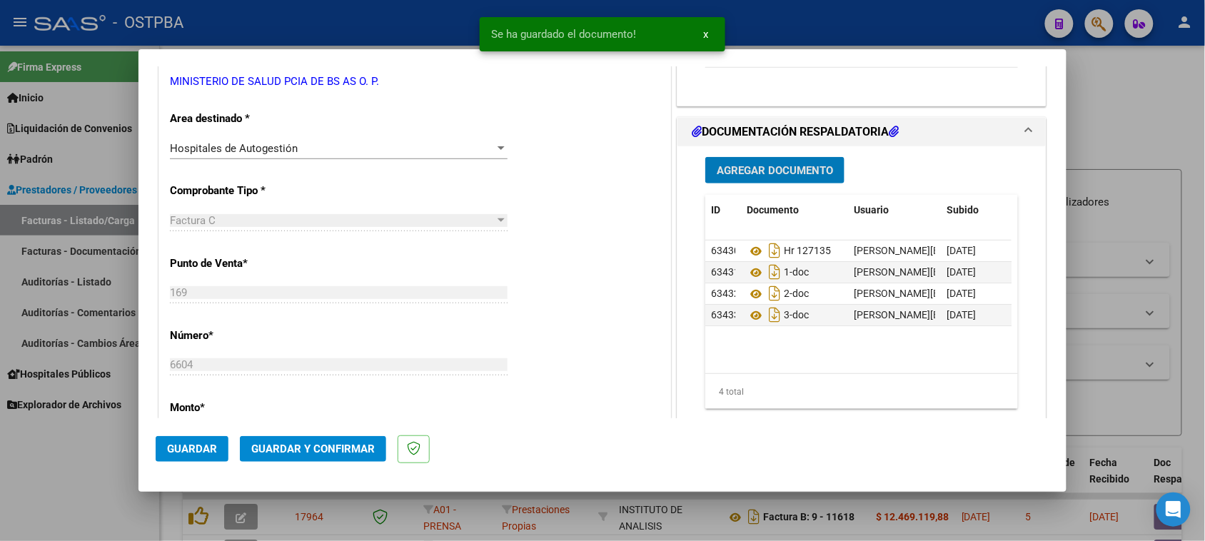
click at [360, 455] on span "Guardar y Confirmar" at bounding box center [312, 448] width 123 height 13
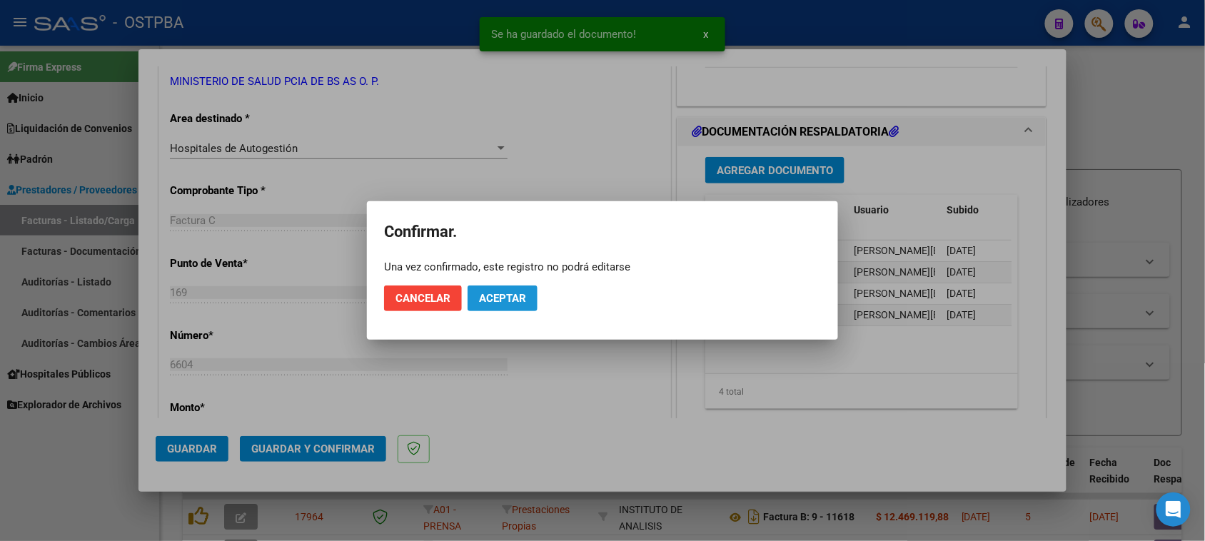
click at [500, 305] on button "Aceptar" at bounding box center [502, 298] width 70 height 26
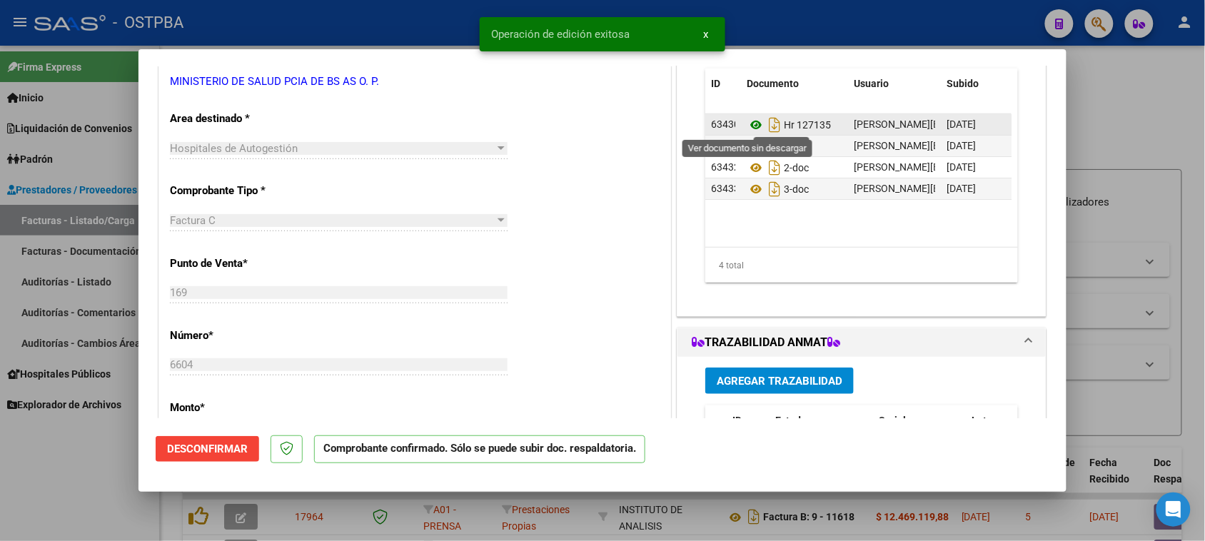
click at [746, 125] on icon at bounding box center [755, 124] width 19 height 17
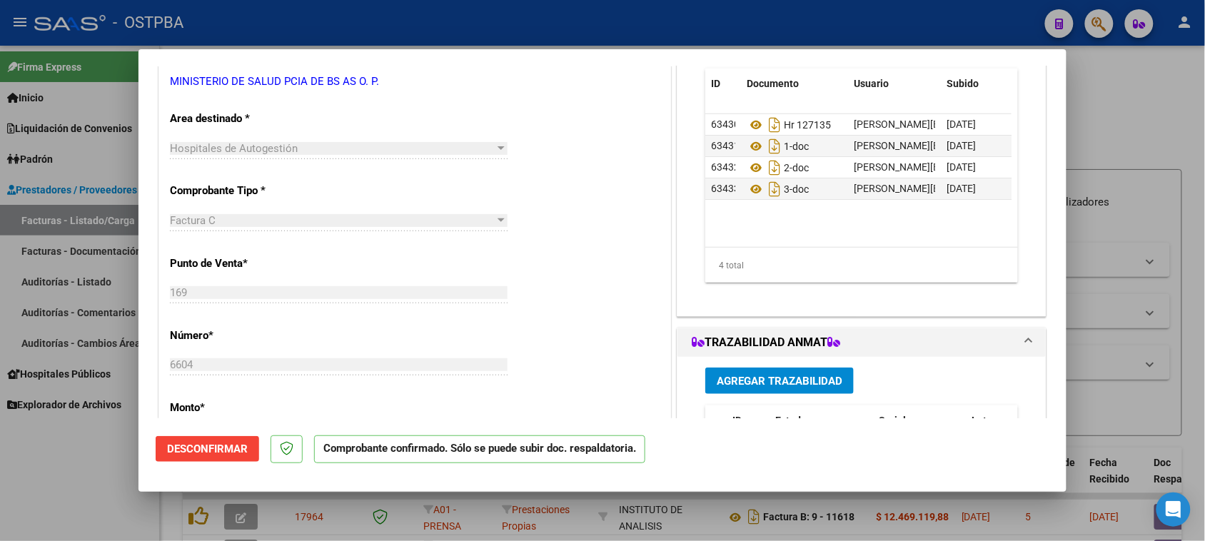
click at [51, 283] on div at bounding box center [602, 270] width 1205 height 541
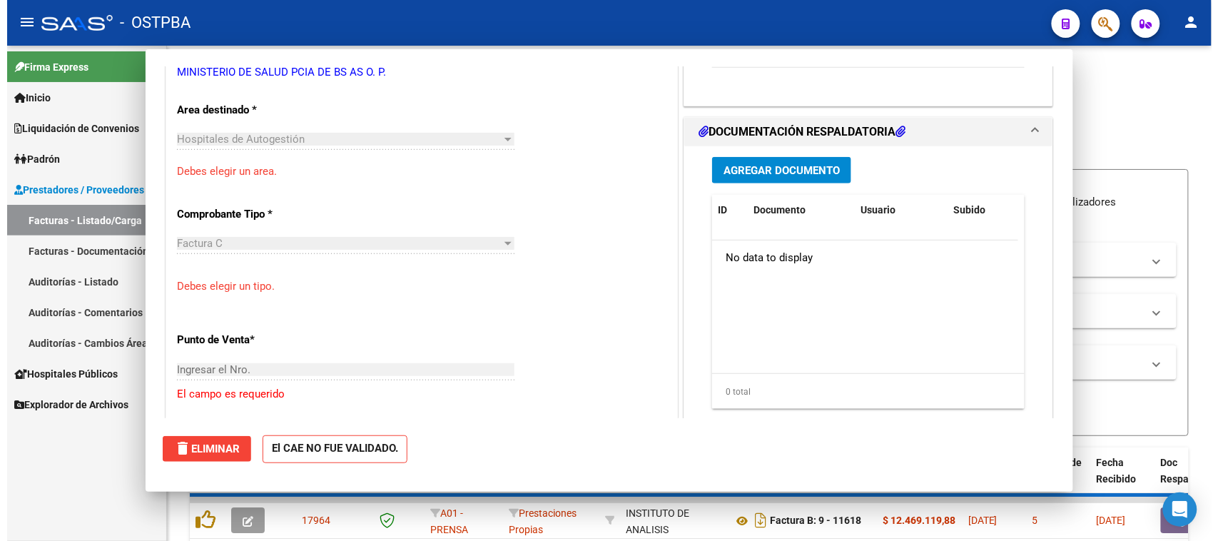
scroll to position [0, 0]
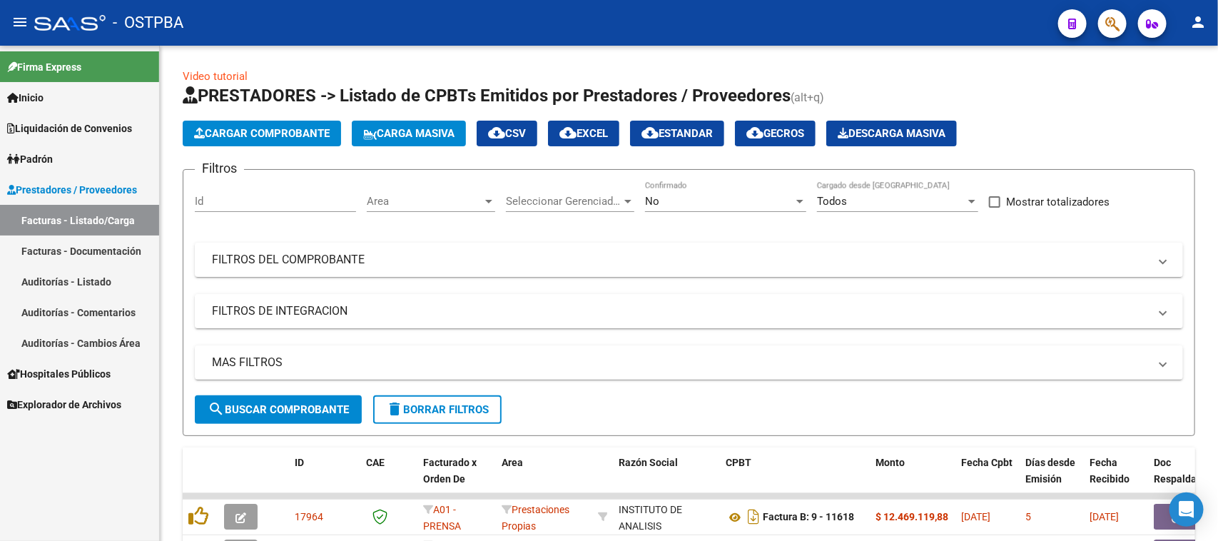
click at [100, 275] on link "Auditorías - Listado" at bounding box center [79, 281] width 159 height 31
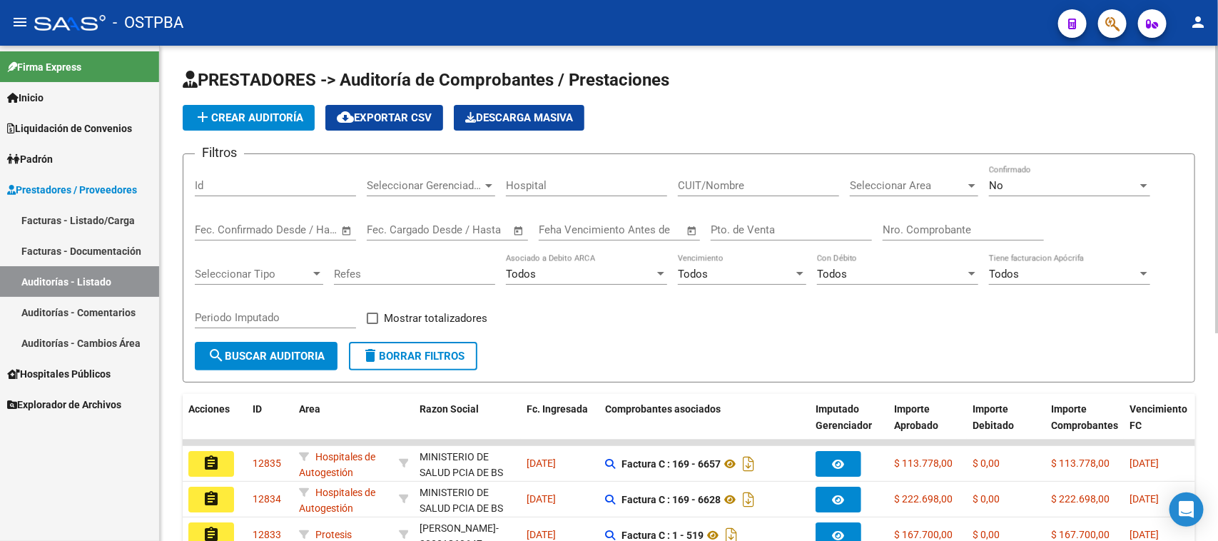
click at [287, 130] on app-list-header "PRESTADORES -> Auditoría de Comprobantes / Prestaciones add Crear Auditoría clo…" at bounding box center [689, 226] width 1013 height 314
click at [298, 116] on span "add Crear Auditoría" at bounding box center [248, 117] width 109 height 13
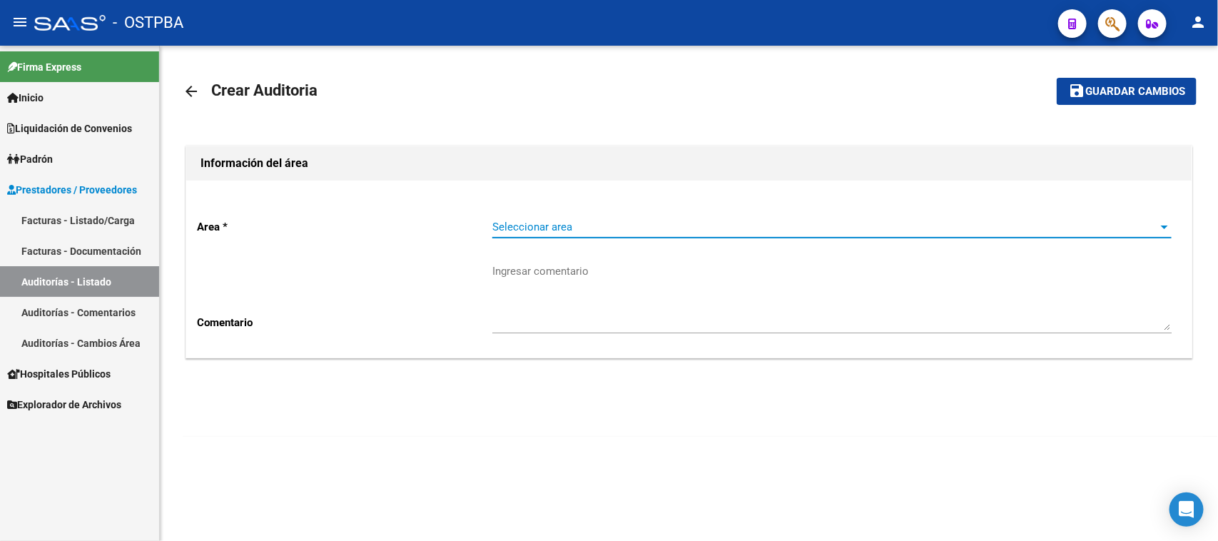
click at [672, 226] on span "Seleccionar area" at bounding box center [825, 227] width 667 height 13
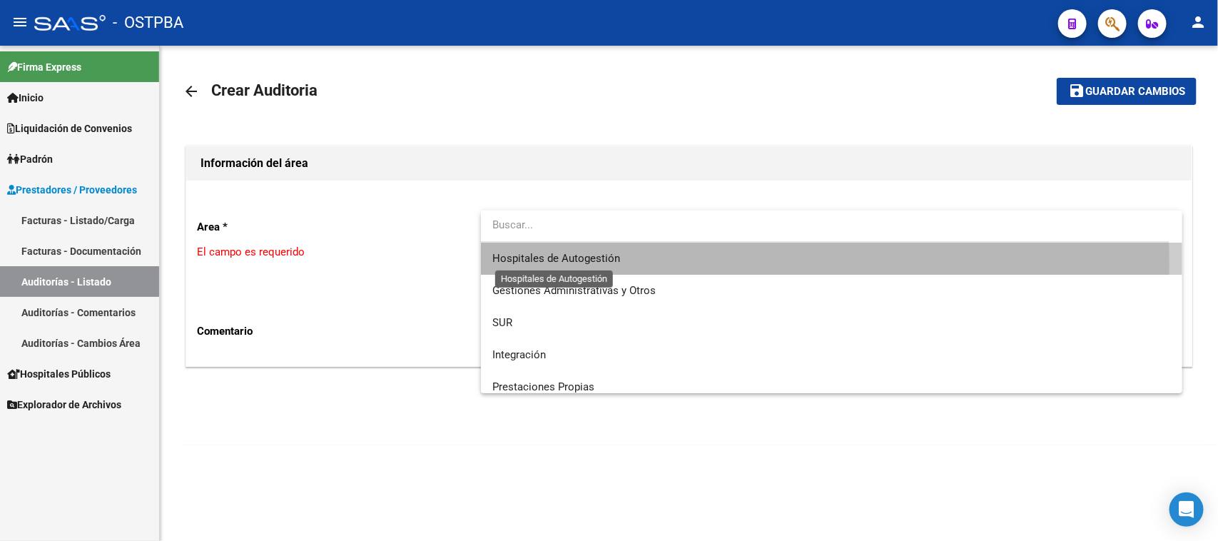
drag, startPoint x: 596, startPoint y: 264, endPoint x: 492, endPoint y: 285, distance: 105.7
click at [594, 264] on span "Hospitales de Autogestión" at bounding box center [556, 258] width 128 height 13
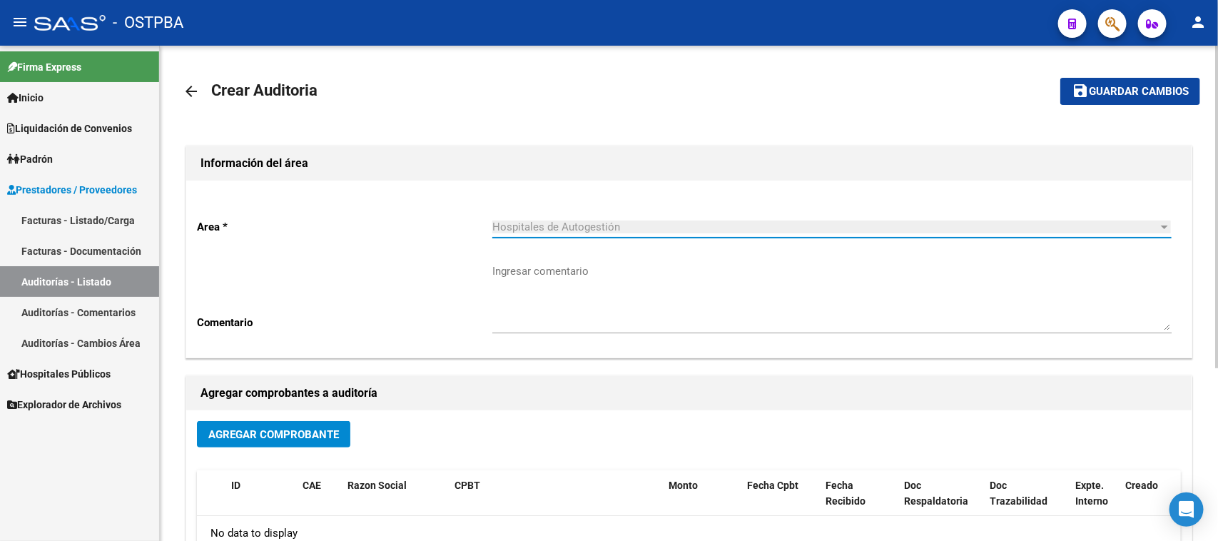
click at [237, 437] on span "Agregar Comprobante" at bounding box center [273, 434] width 131 height 13
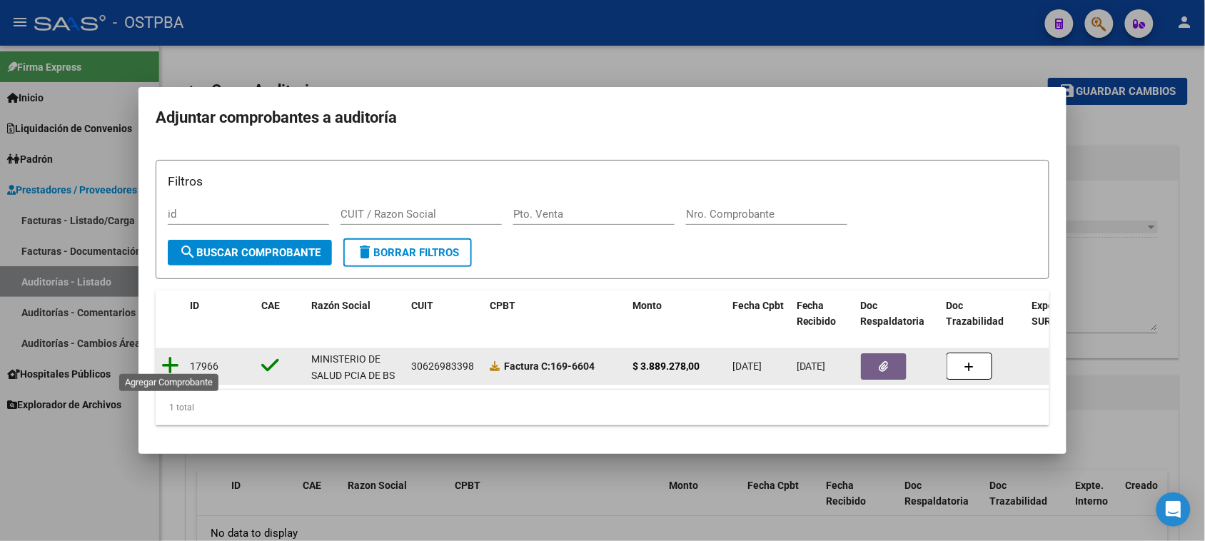
click at [171, 359] on icon at bounding box center [170, 365] width 18 height 20
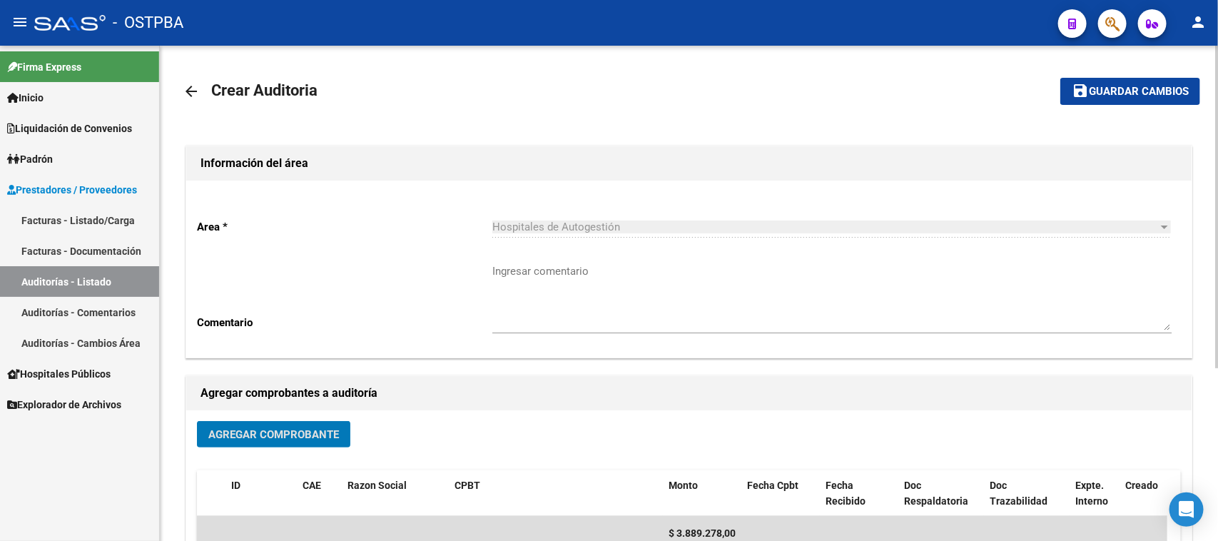
click at [1129, 98] on button "save Guardar cambios" at bounding box center [1130, 91] width 140 height 26
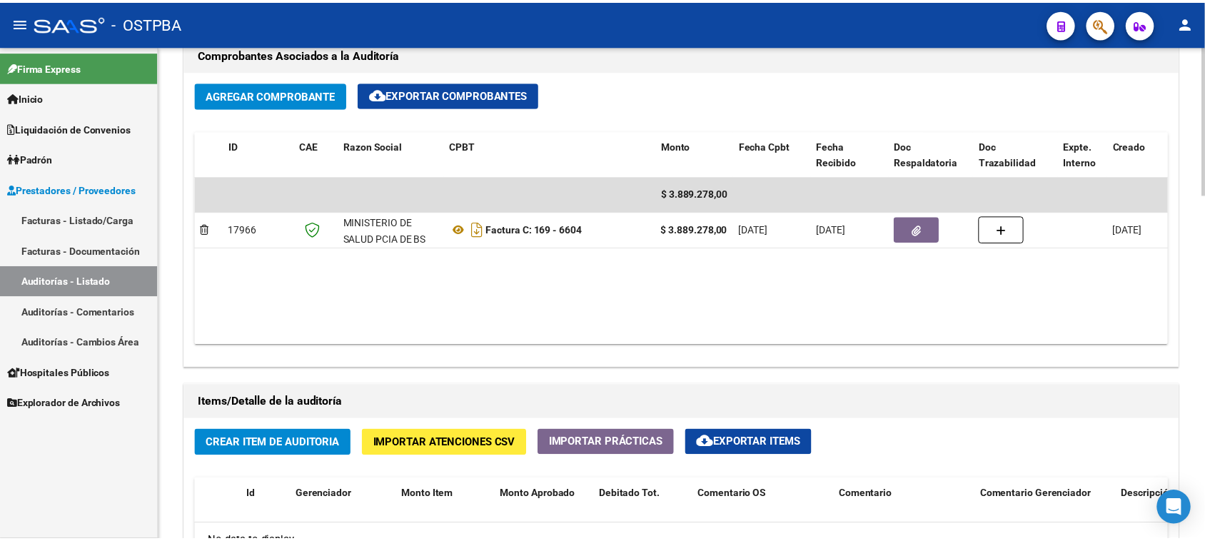
scroll to position [714, 0]
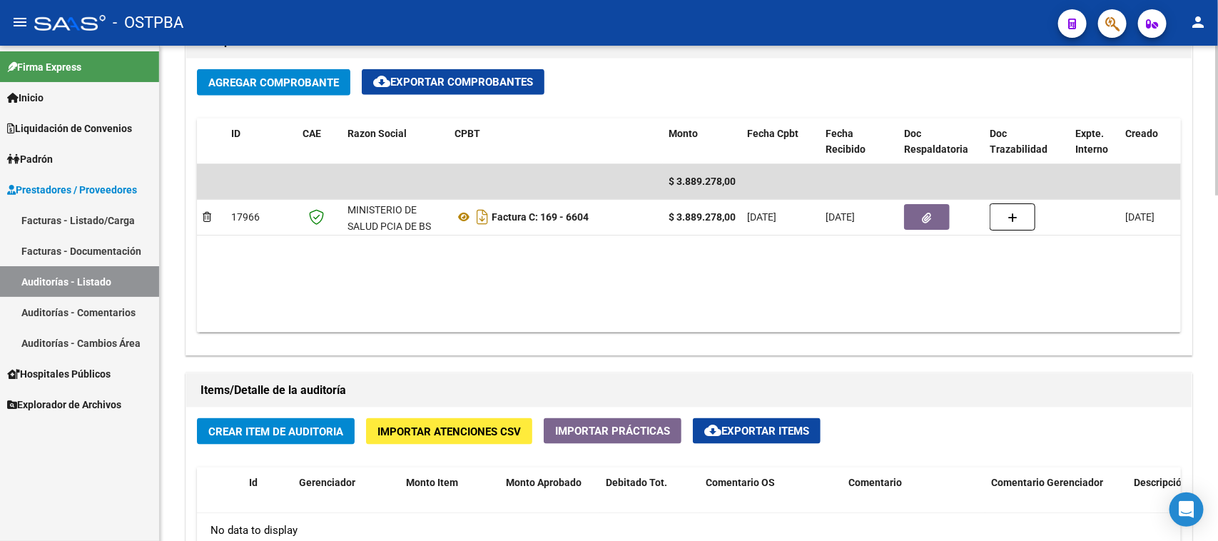
click at [319, 425] on span "Crear Item de Auditoria" at bounding box center [275, 431] width 135 height 13
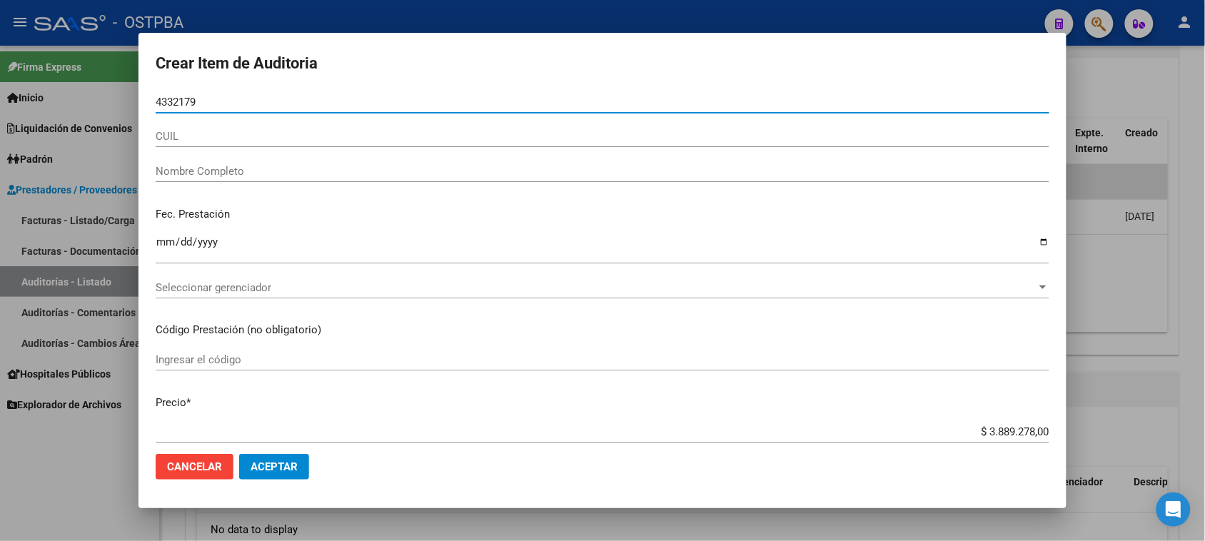
type input "43321793"
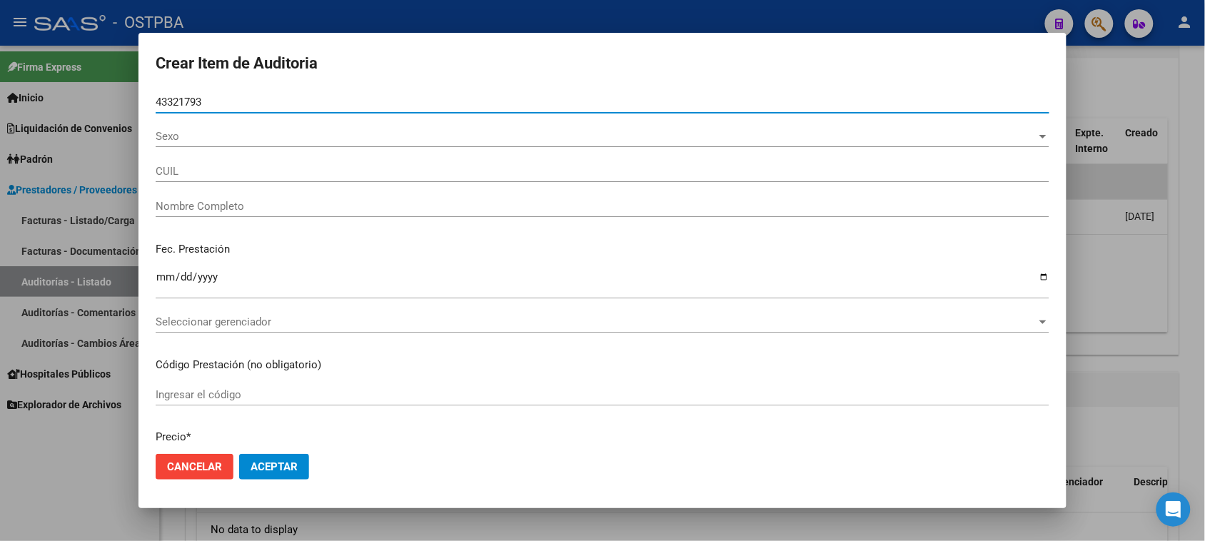
type input "23433217934"
type input "[PERSON_NAME]"
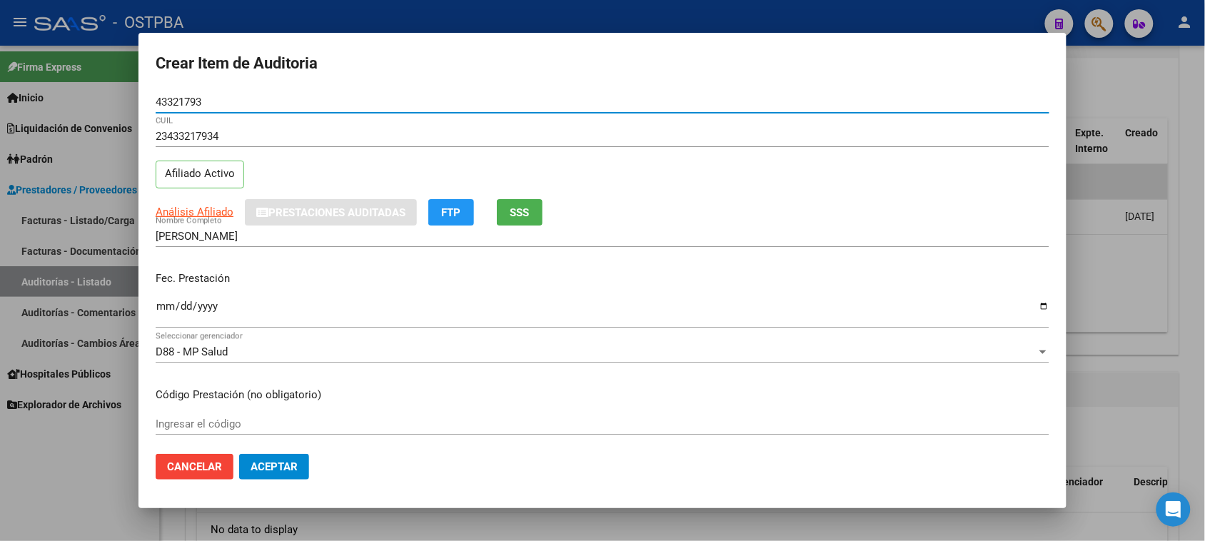
type input "43321793"
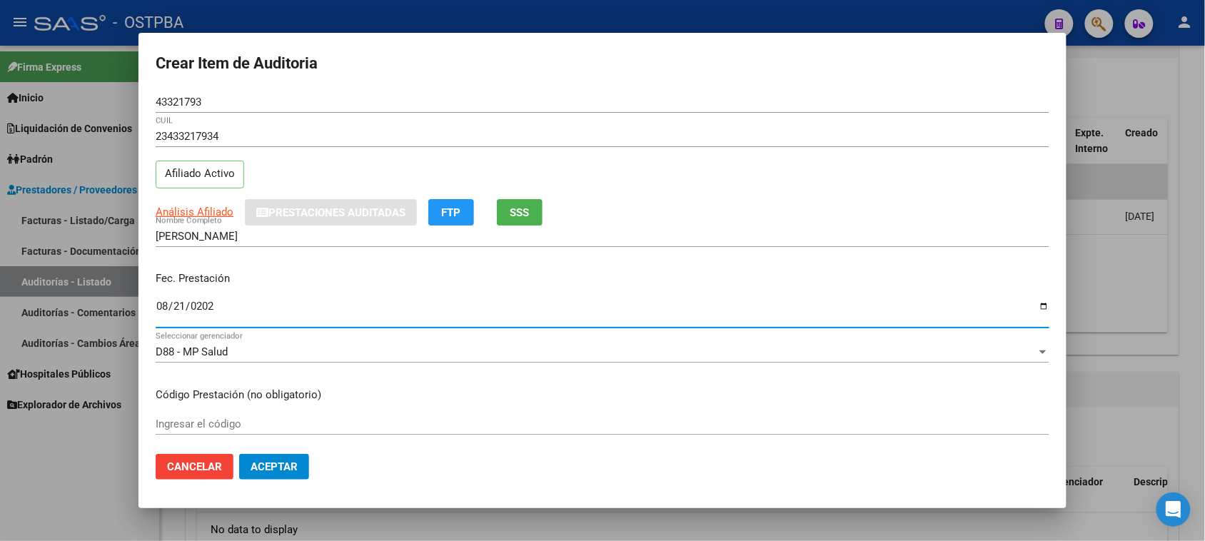
type input "[DATE]"
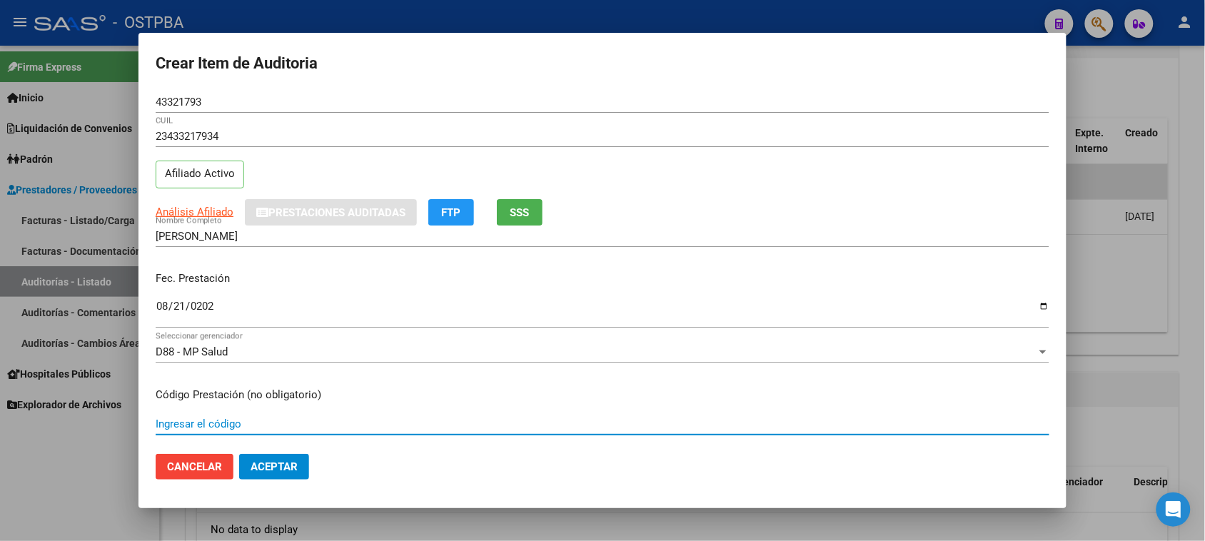
scroll to position [229, 0]
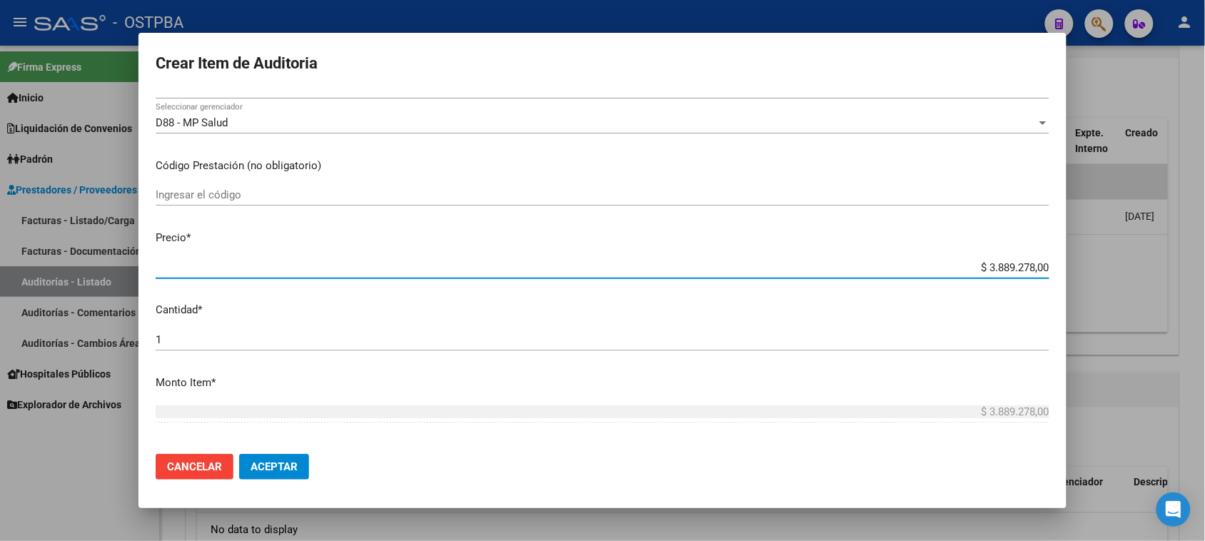
type input "$ 0,06"
type input "$ 0,64"
type input "$ 6,43"
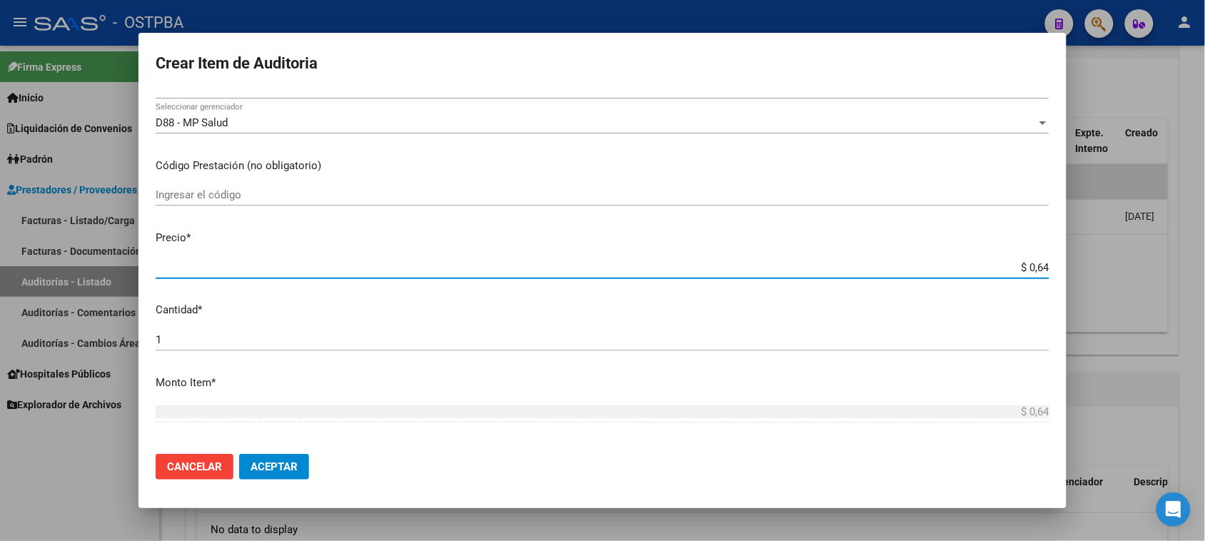
type input "$ 6,43"
type input "$ 64,36"
type input "$ 643,68"
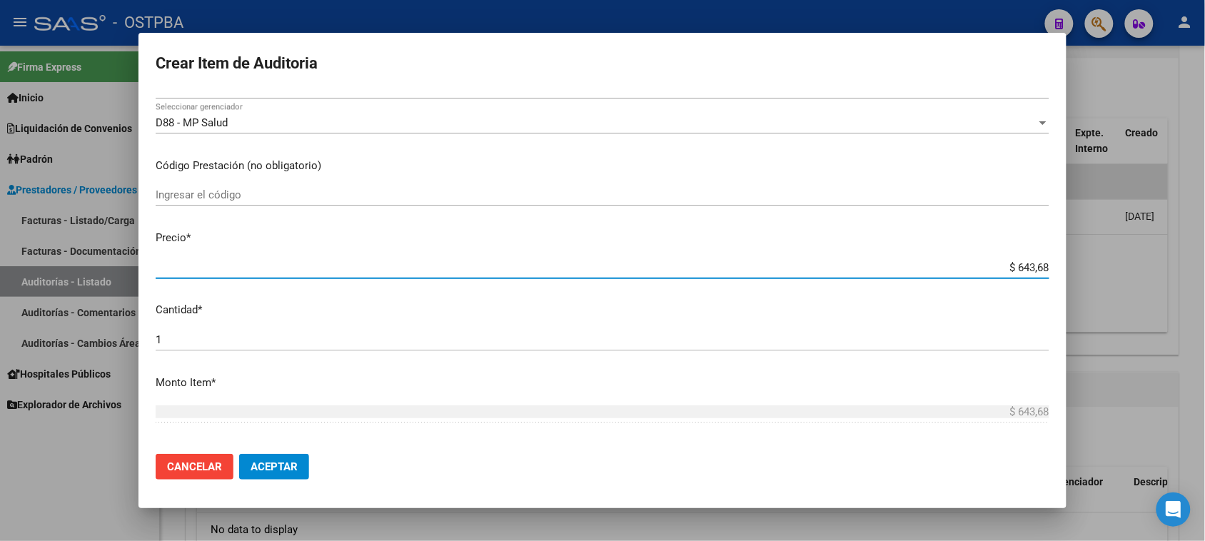
type input "$ 6.436,86"
type input "$ 64.368,60"
type input "$ 643.686,00"
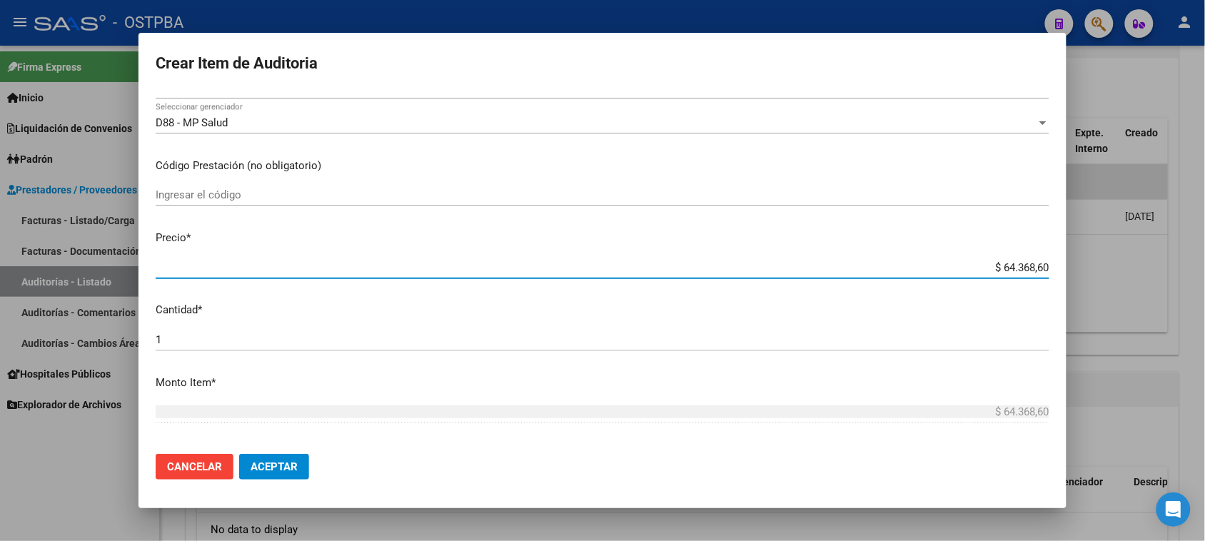
type input "$ 643.686,00"
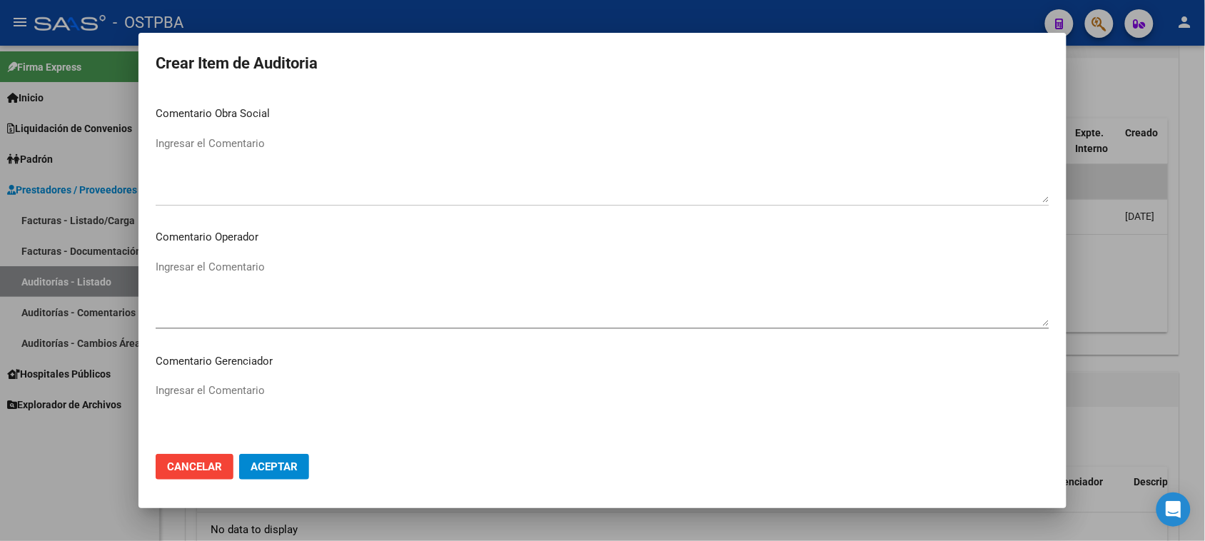
scroll to position [889, 0]
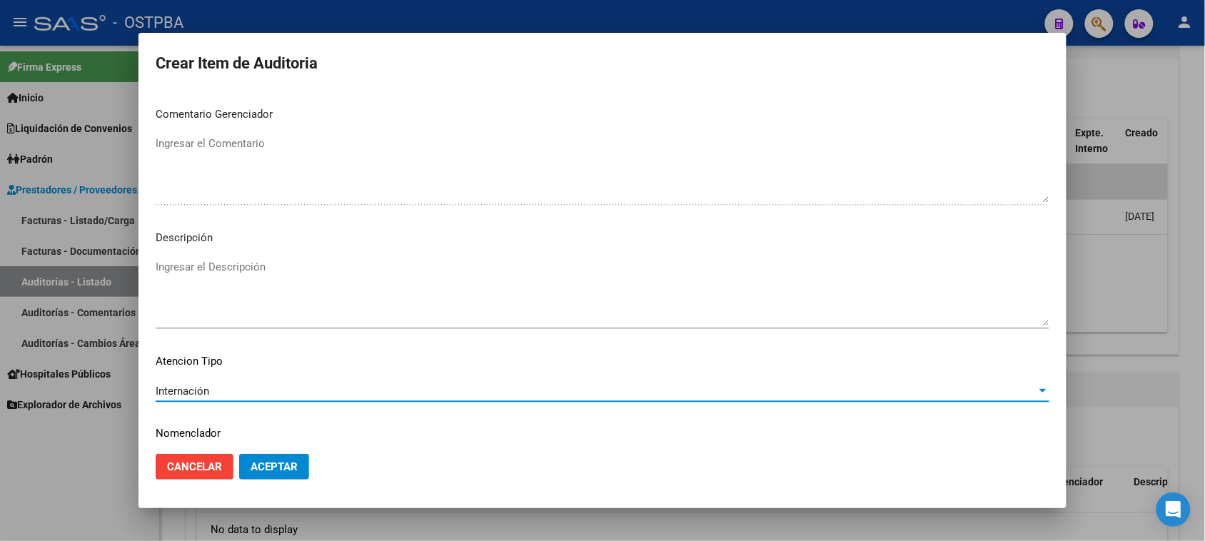
click at [296, 459] on button "Aceptar" at bounding box center [274, 467] width 70 height 26
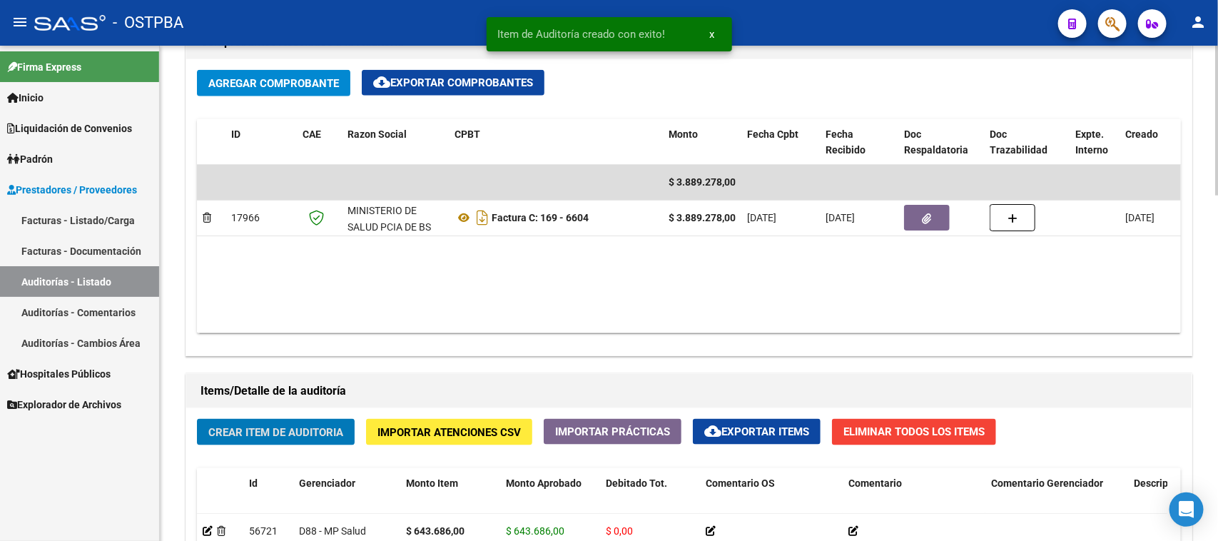
click at [237, 426] on span "Crear Item de Auditoria" at bounding box center [275, 432] width 135 height 13
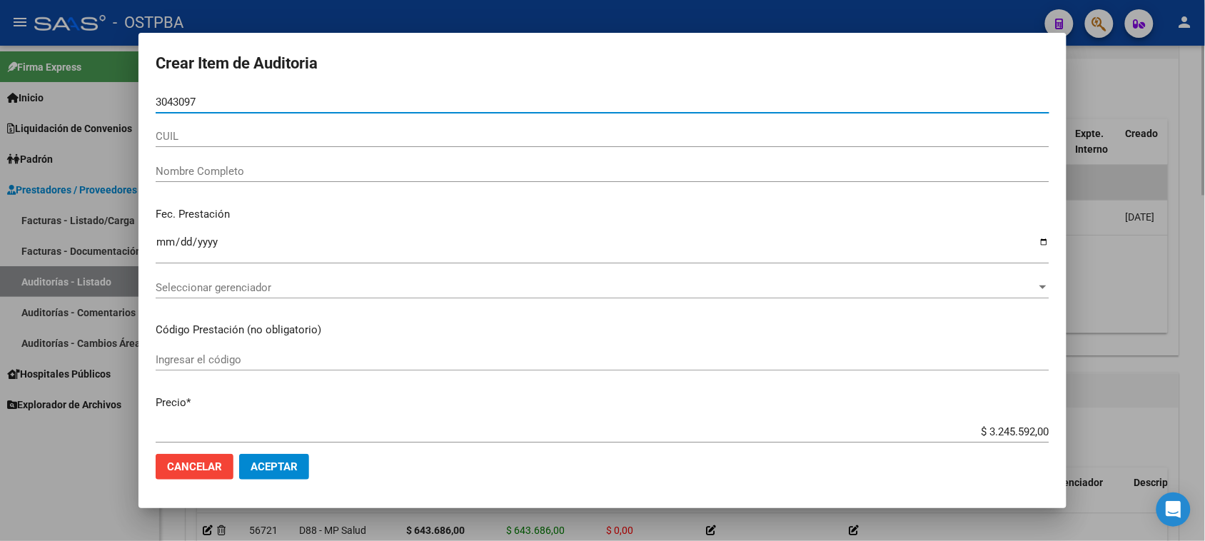
type input "30430973"
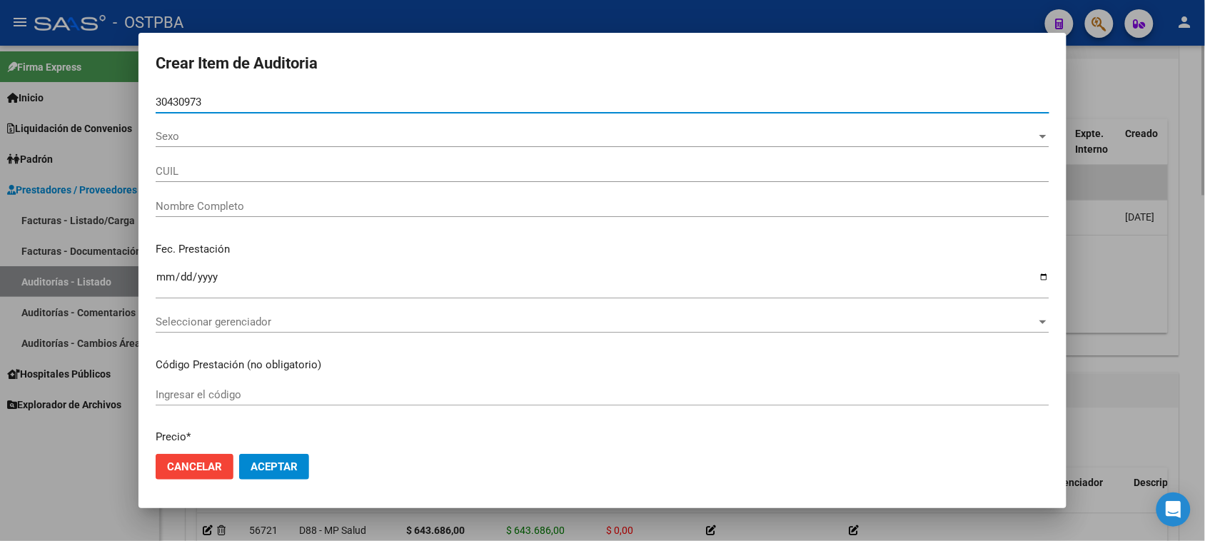
type input "27304309739"
type input "DE [PERSON_NAME] -"
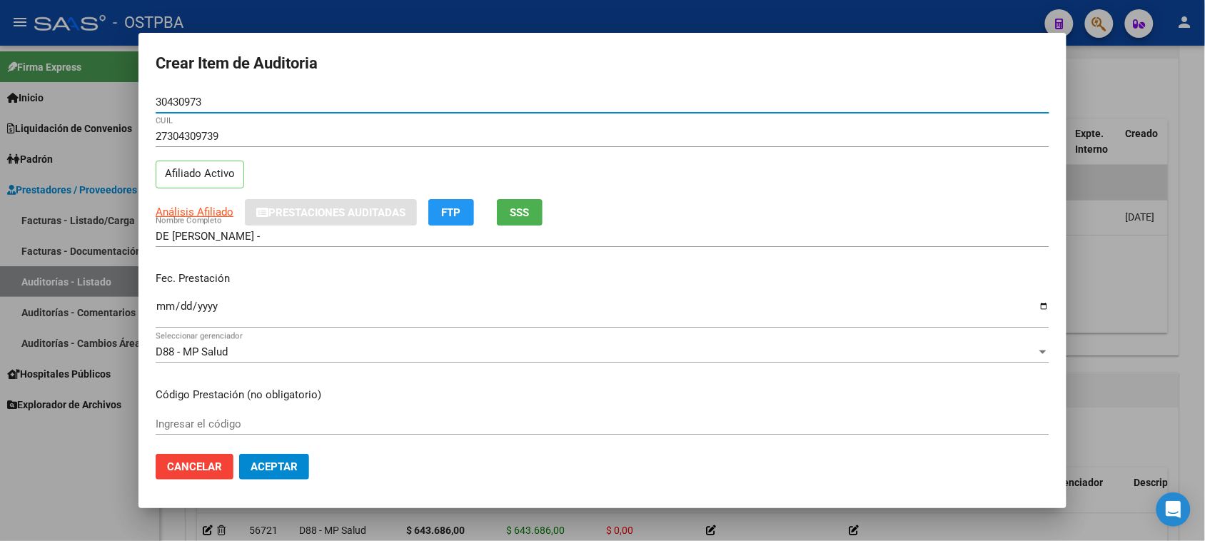
type input "30430973"
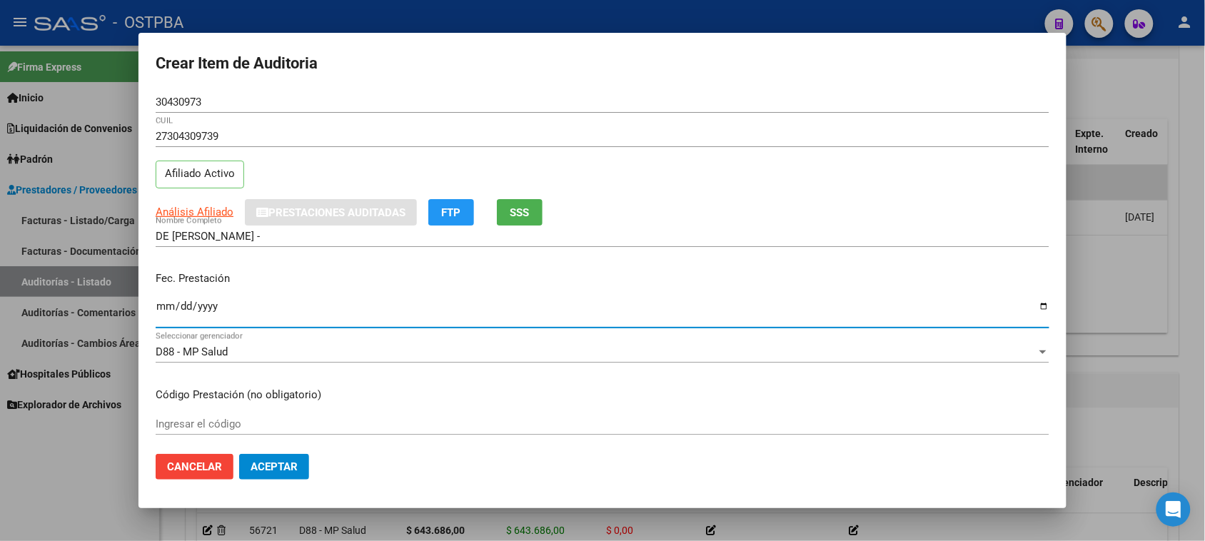
click at [164, 309] on input "Ingresar la fecha" at bounding box center [602, 311] width 893 height 23
type input "[DATE]"
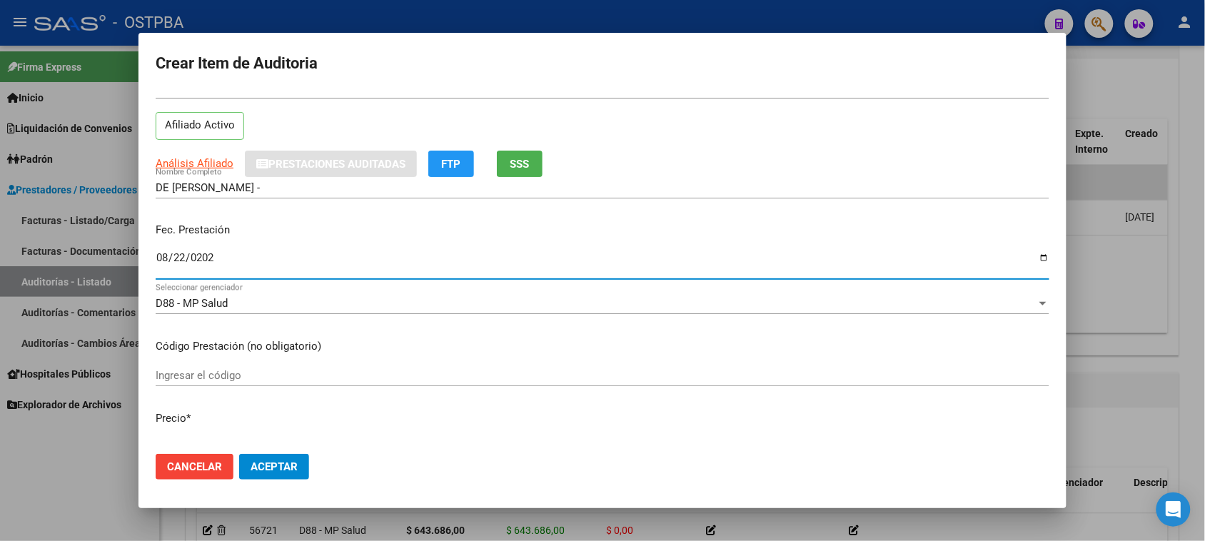
scroll to position [89, 0]
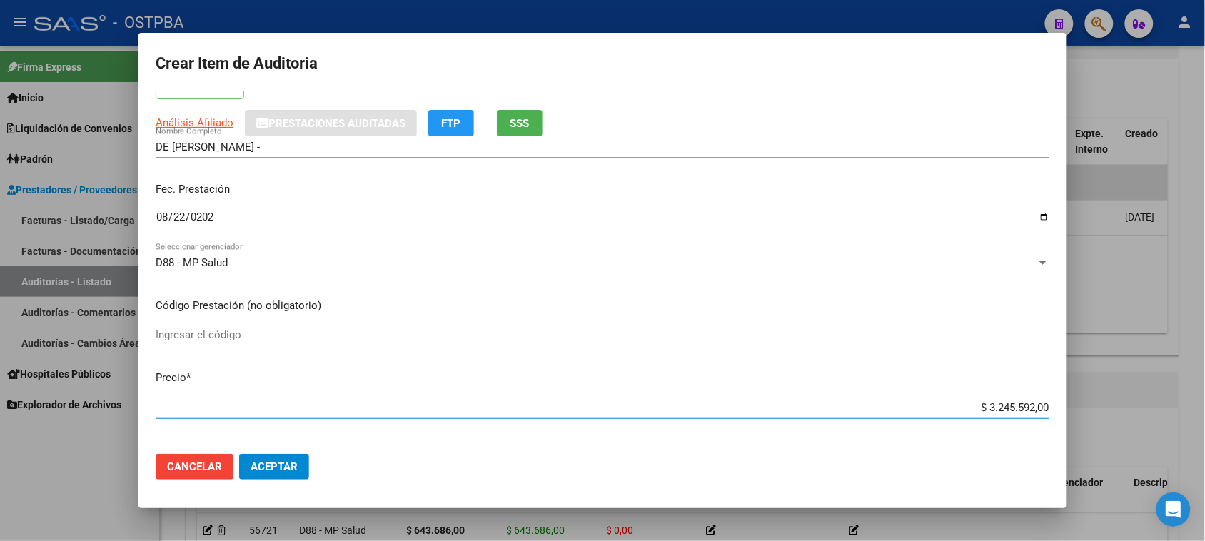
drag, startPoint x: 974, startPoint y: 405, endPoint x: 1126, endPoint y: 405, distance: 152.0
click at [1126, 405] on div "Crear Item de Auditoria 30430973 Nro Documento 27304309739 CUIL Afiliado Activo…" at bounding box center [602, 270] width 1205 height 541
type input "$ 0,02"
type input "$ 0,29"
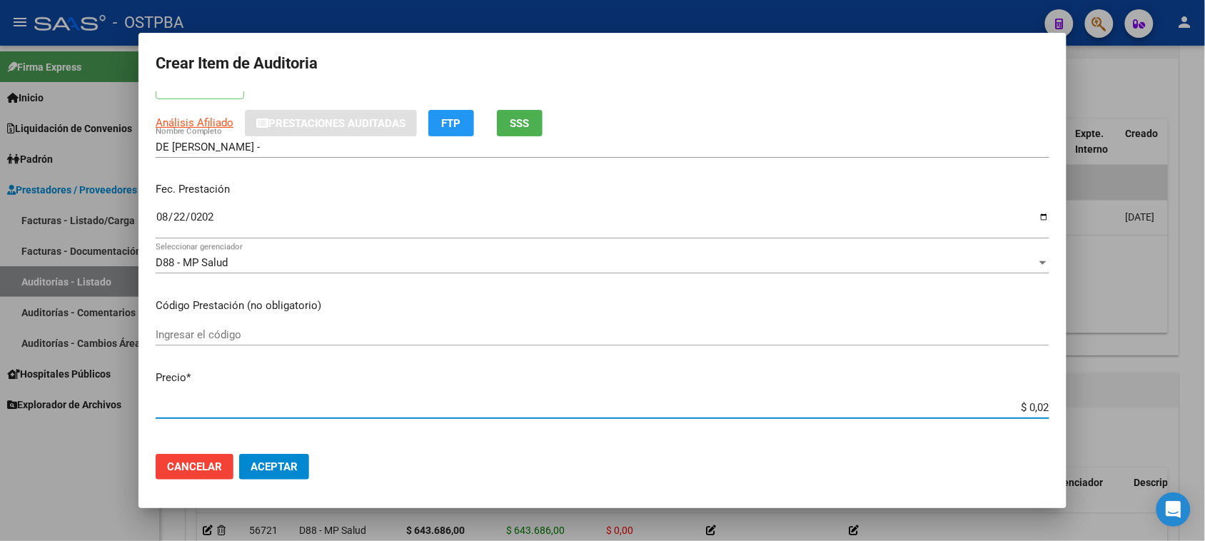
type input "$ 0,29"
type input "$ 2,91"
type input "$ 29,14"
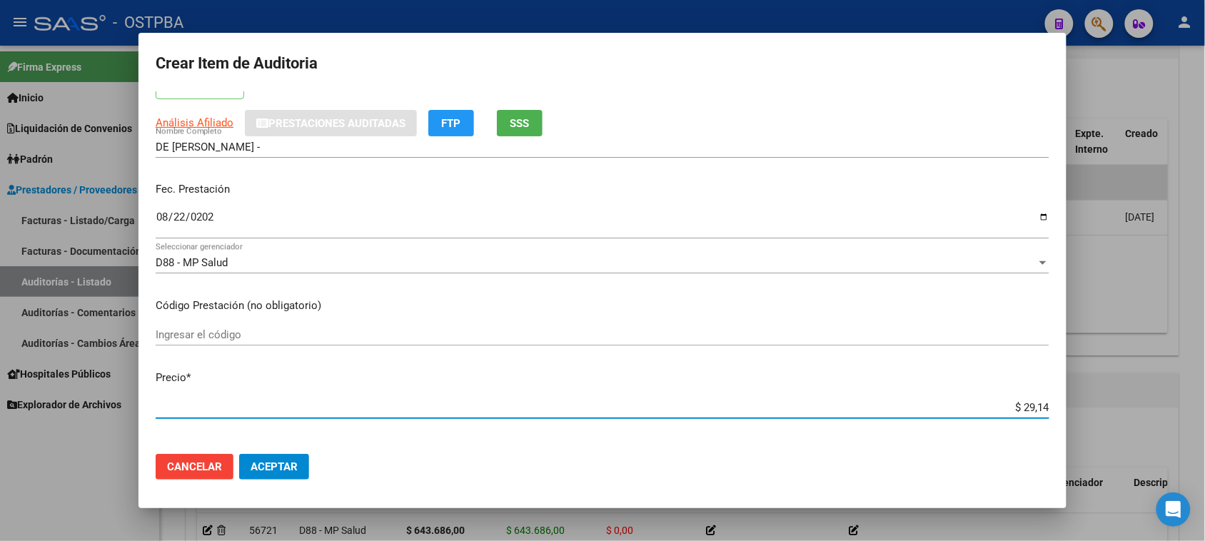
type input "$ 291,40"
type input "$ 2.914,04"
type input "$ 29.140,40"
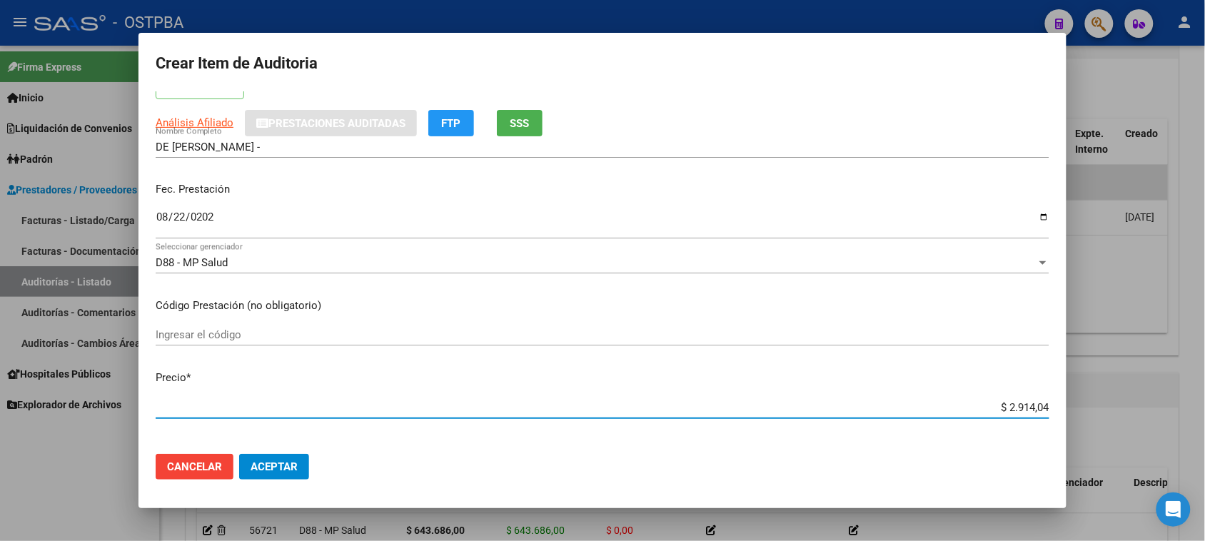
type input "$ 29.140,40"
type input "$ 291.404,00"
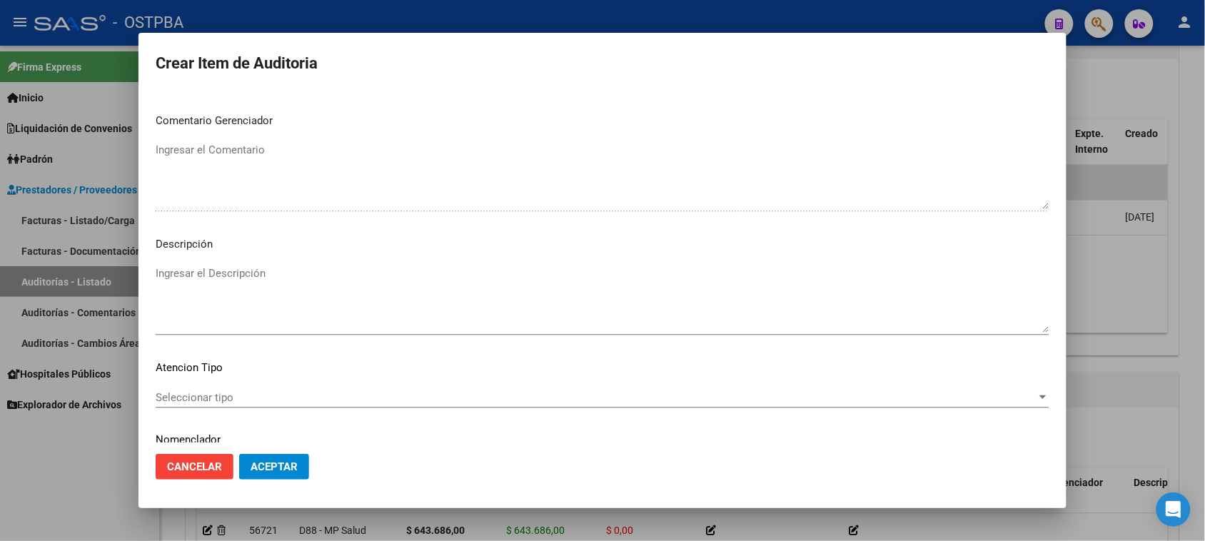
scroll to position [892, 0]
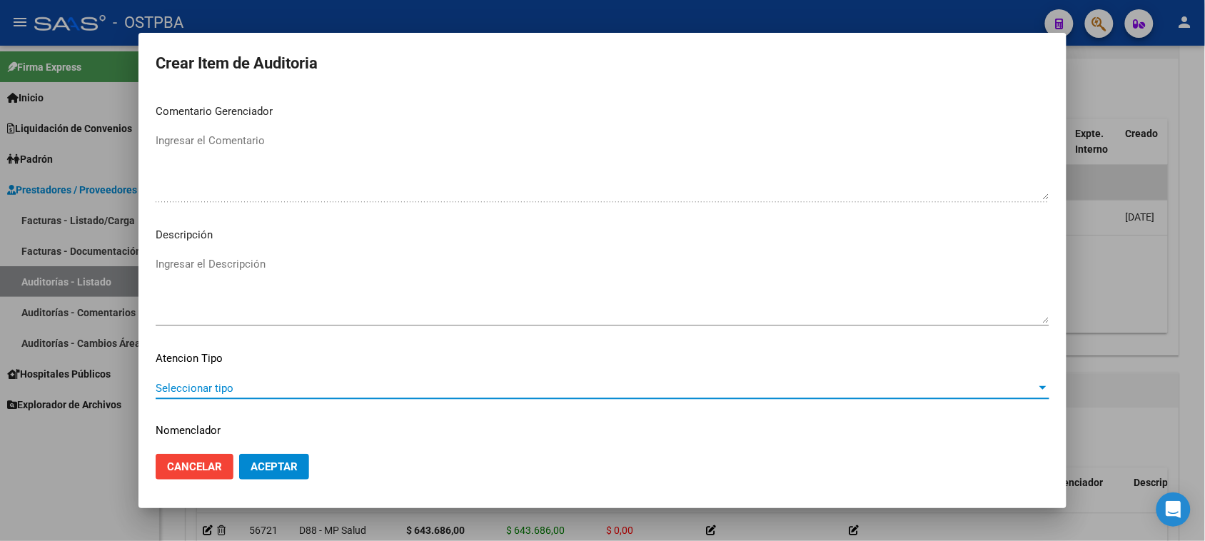
click at [205, 383] on span "Seleccionar tipo" at bounding box center [596, 388] width 881 height 13
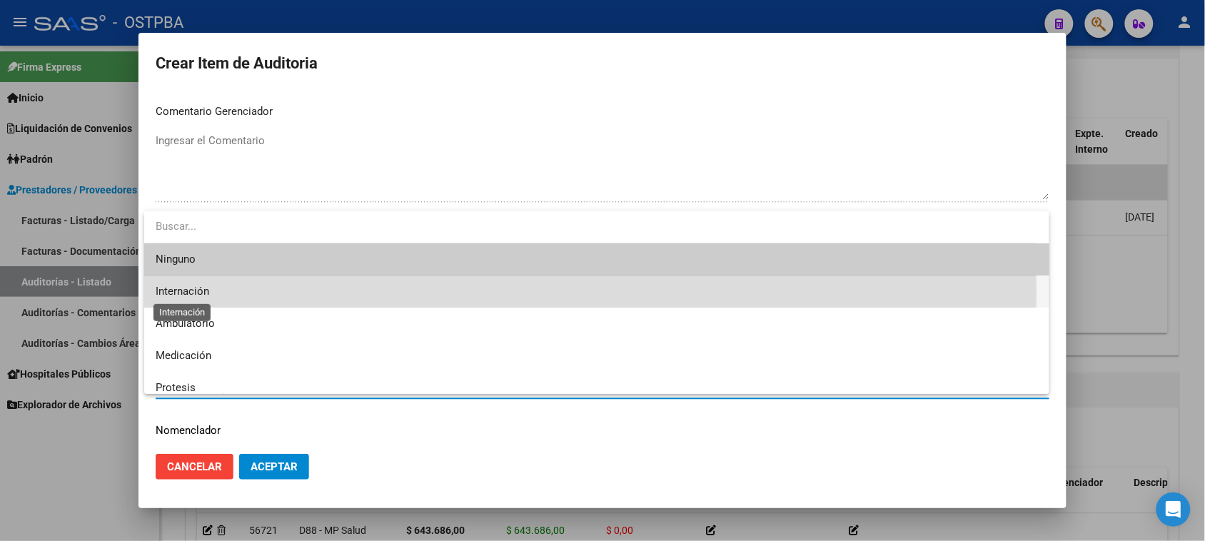
click at [186, 290] on span "Internación" at bounding box center [183, 291] width 54 height 13
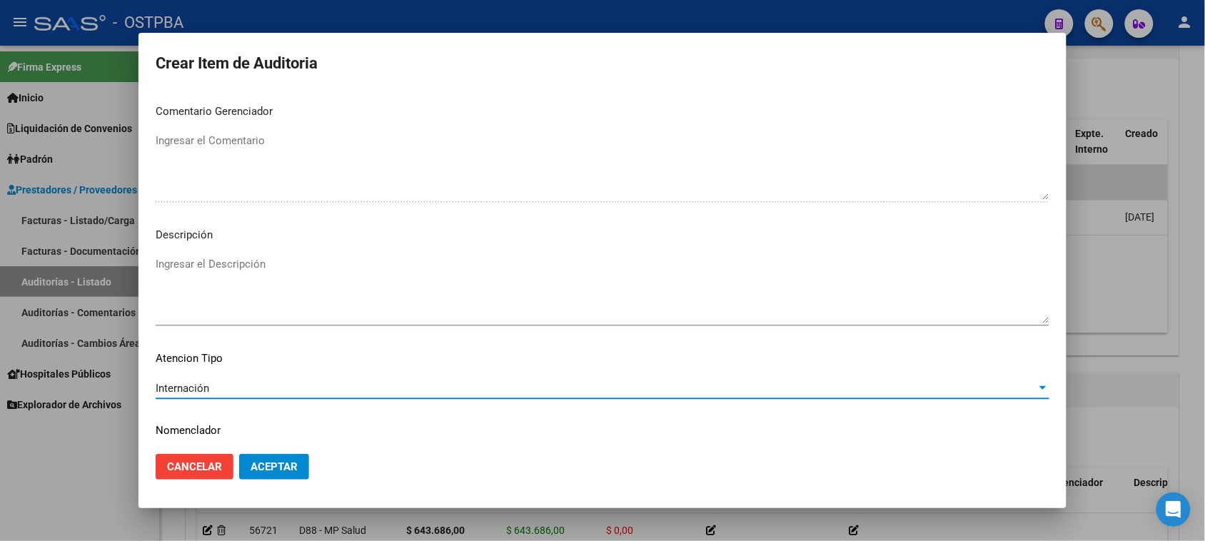
click at [268, 465] on span "Aceptar" at bounding box center [273, 466] width 47 height 13
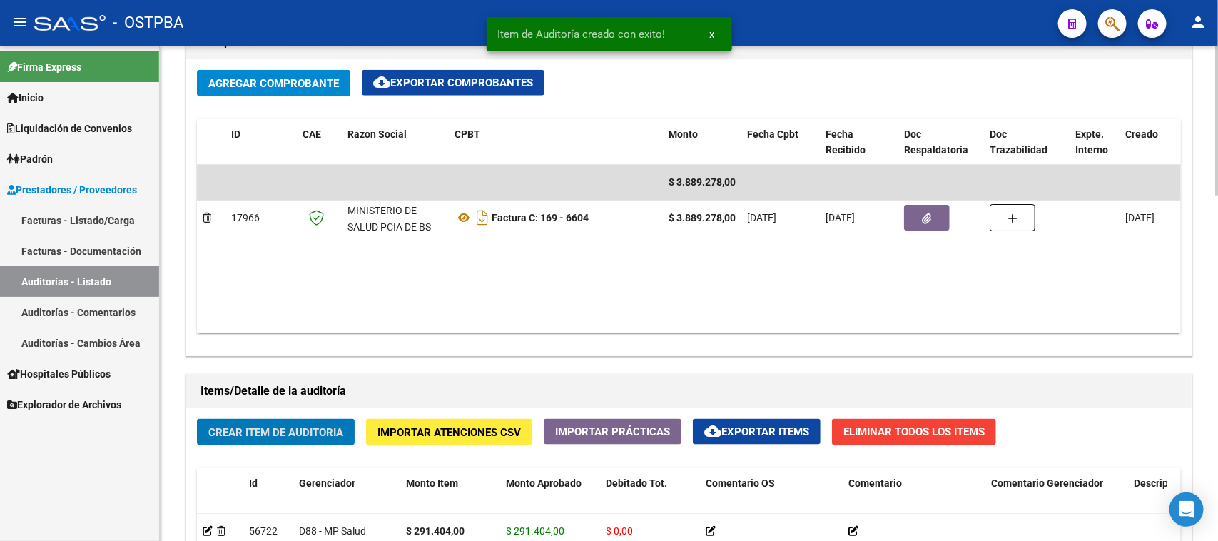
click at [247, 432] on span "Crear Item de Auditoria" at bounding box center [275, 432] width 135 height 13
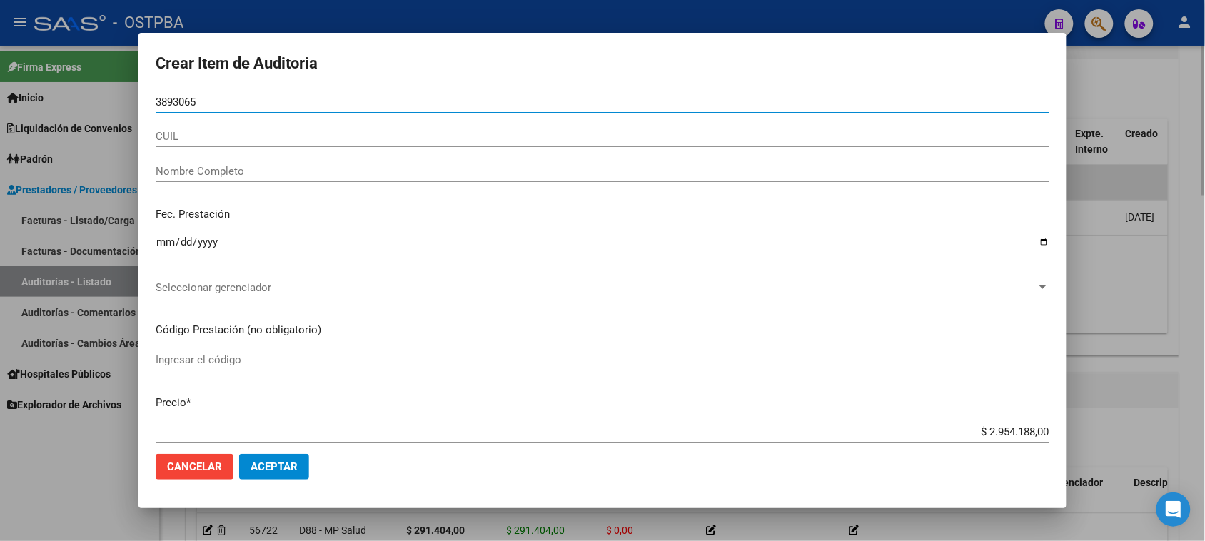
type input "38930656"
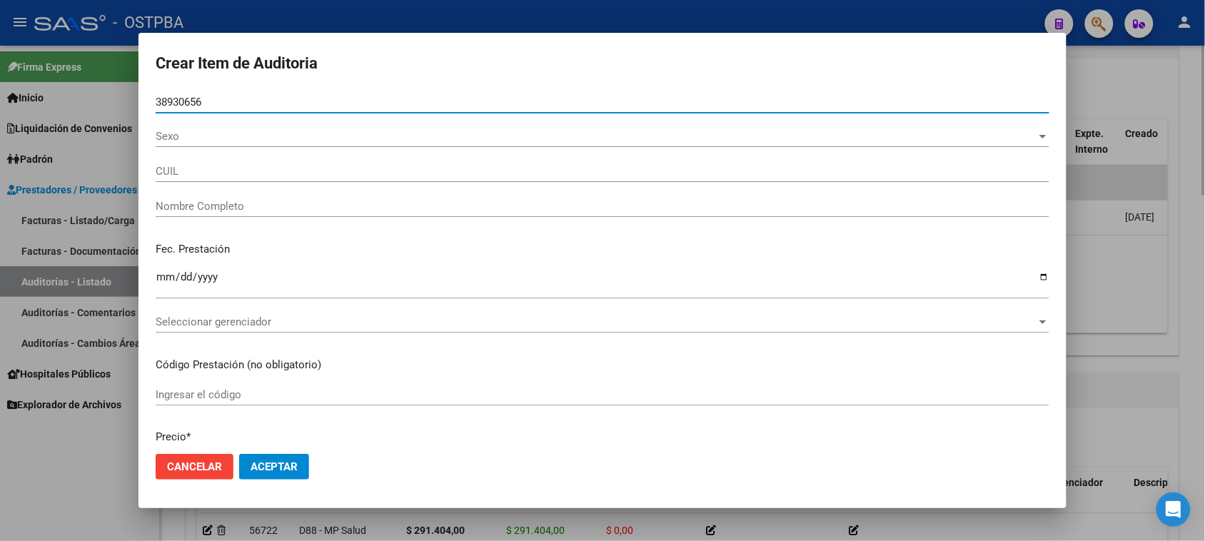
type input "27389306563"
type input "[PERSON_NAME] [PERSON_NAME]"
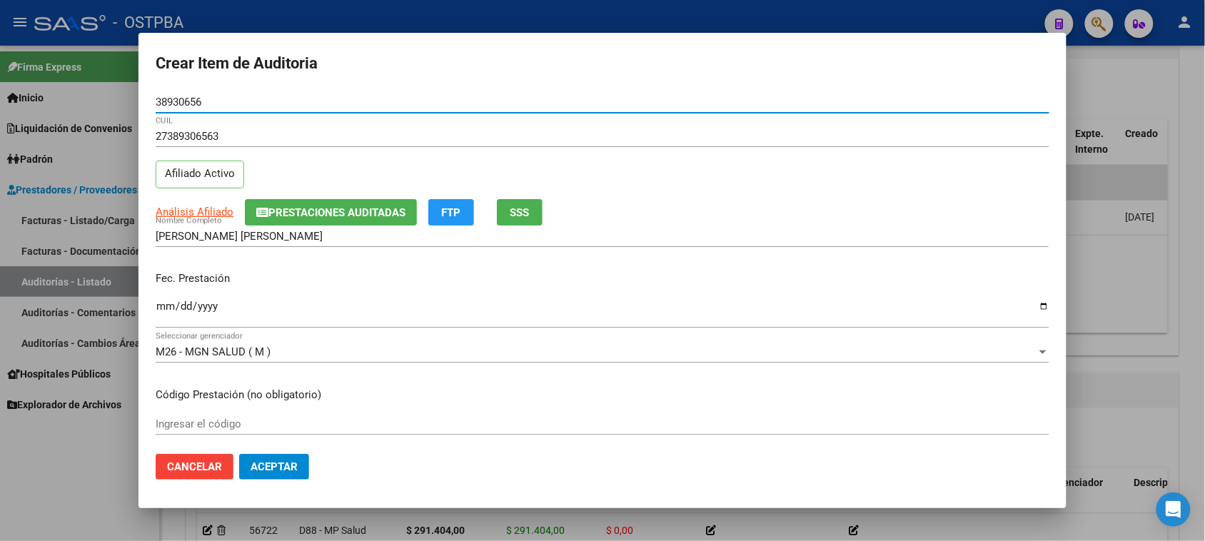
type input "38930656"
click at [158, 302] on input "Ingresar la fecha" at bounding box center [602, 311] width 893 height 23
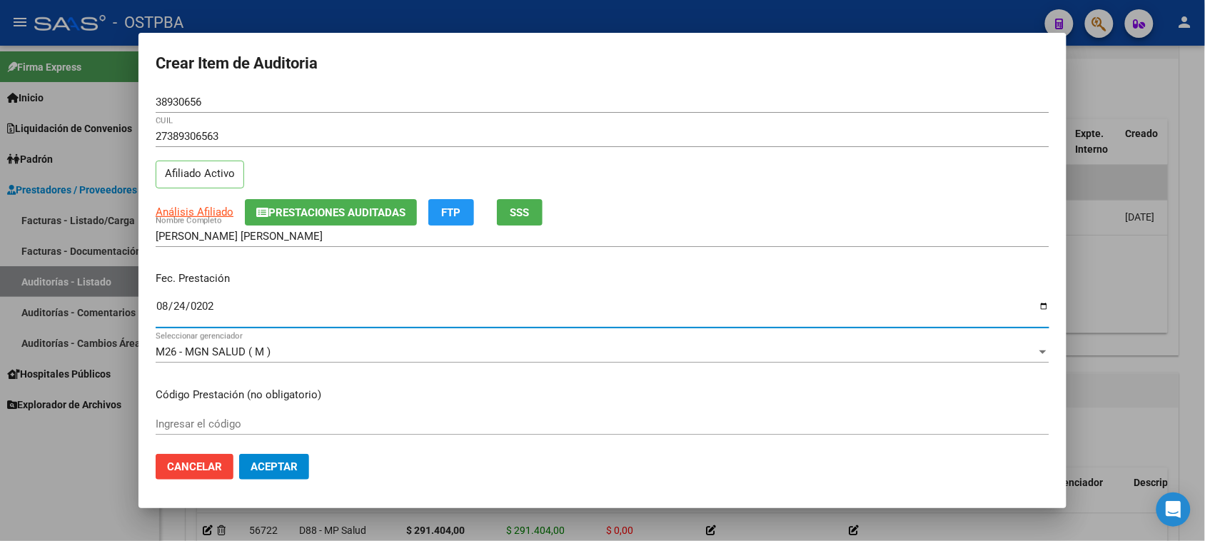
type input "[DATE]"
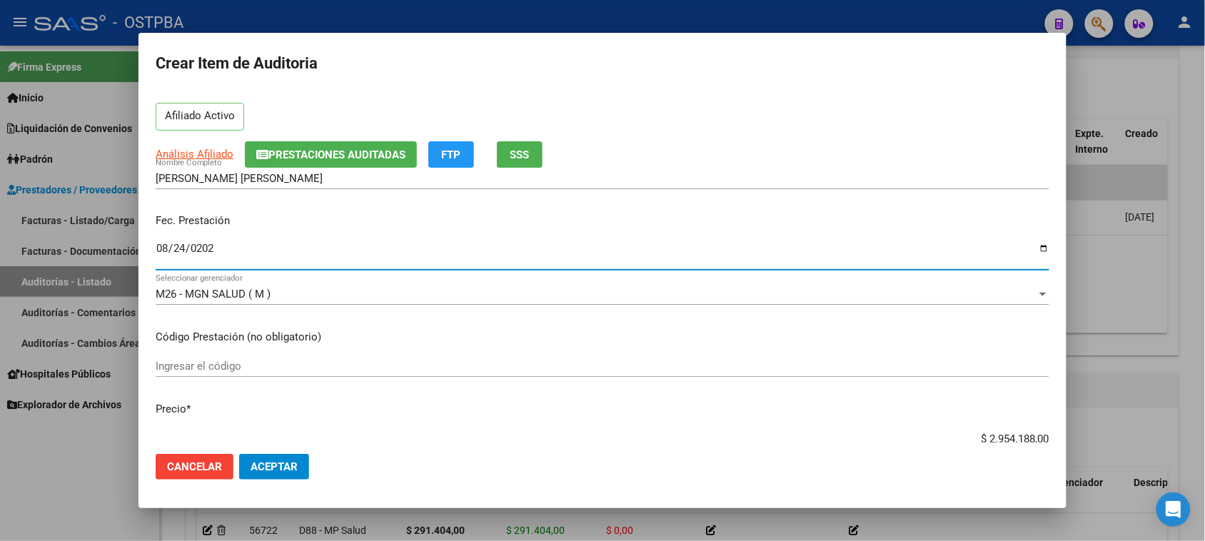
scroll to position [89, 0]
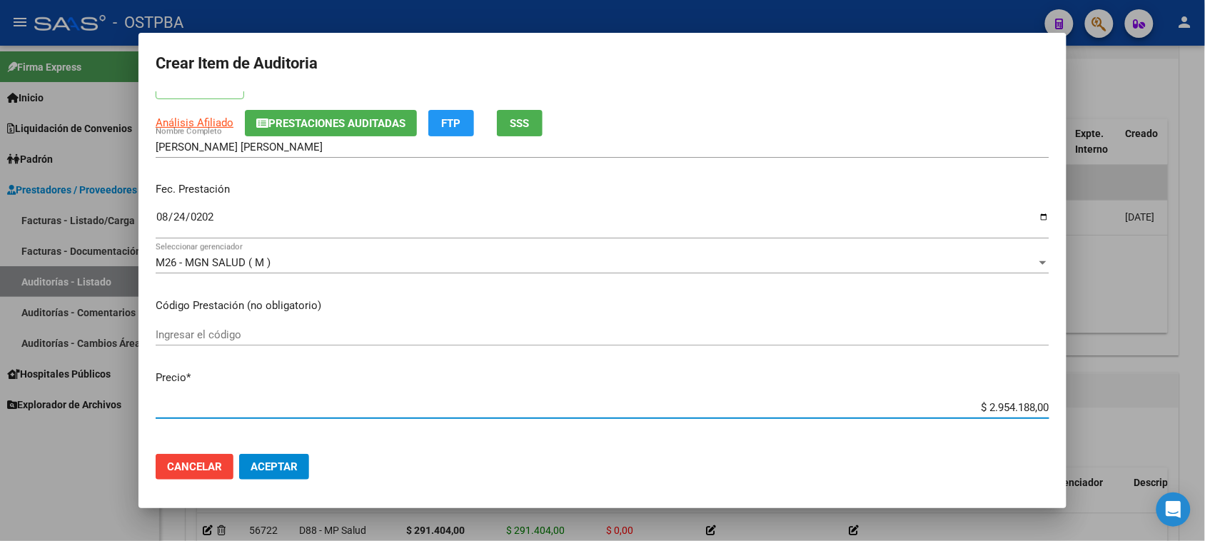
drag, startPoint x: 974, startPoint y: 407, endPoint x: 1217, endPoint y: 412, distance: 243.4
click at [1205, 412] on html "menu - OSTPBA person Firma Express Inicio Calendario SSS Instructivos Contacto …" at bounding box center [602, 270] width 1205 height 541
type input "$ 0,08"
type input "$ 0,83"
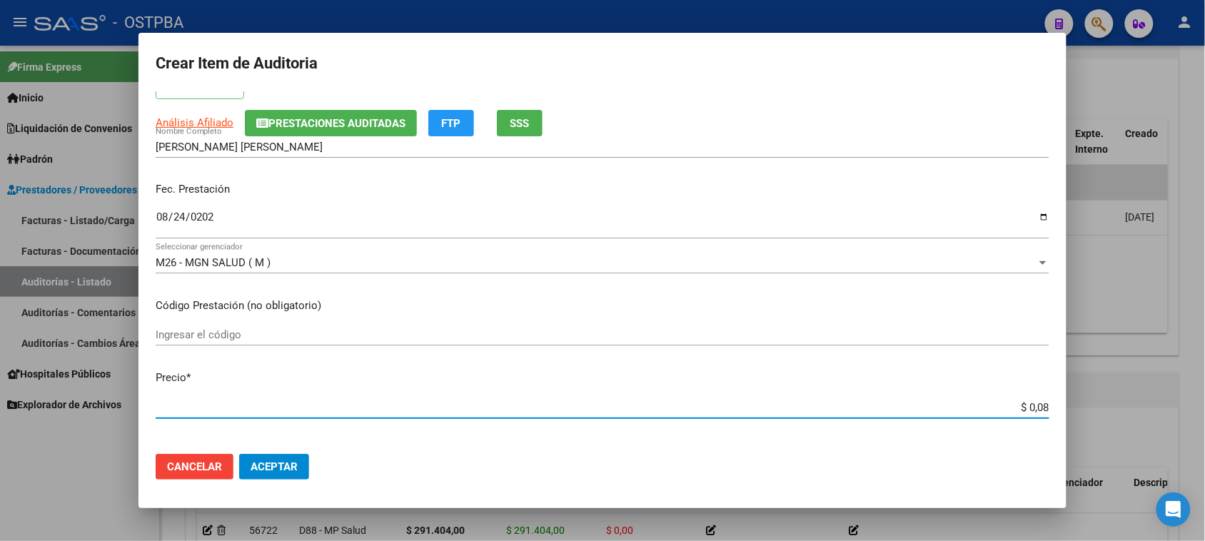
type input "$ 0,83"
type input "$ 8,33"
type input "$ 83,34"
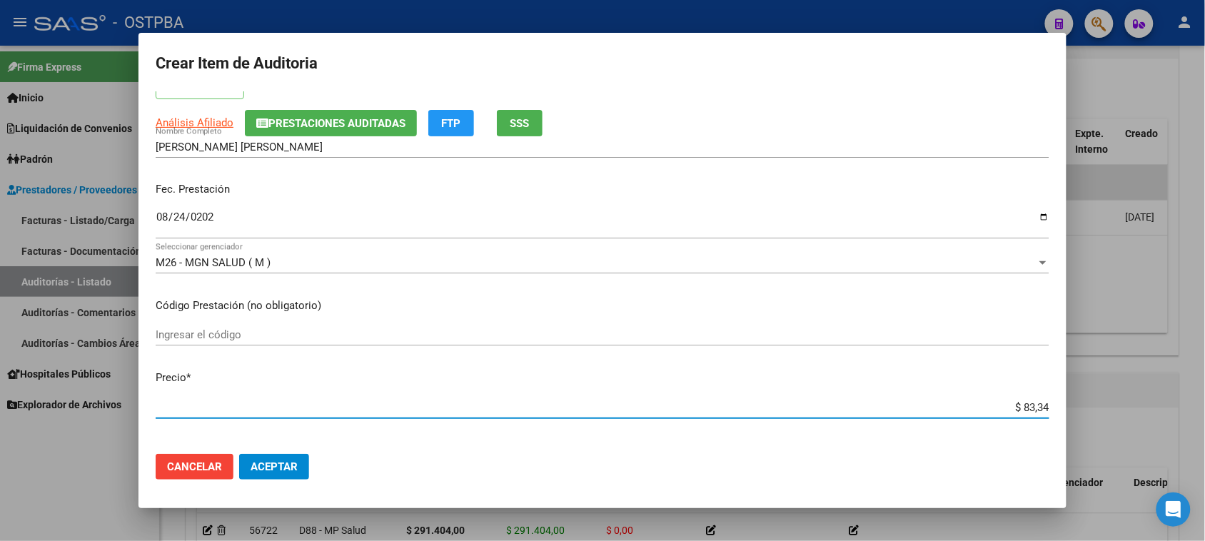
type input "$ 833,40"
type input "$ 8.334,08"
type input "$ 83.340,80"
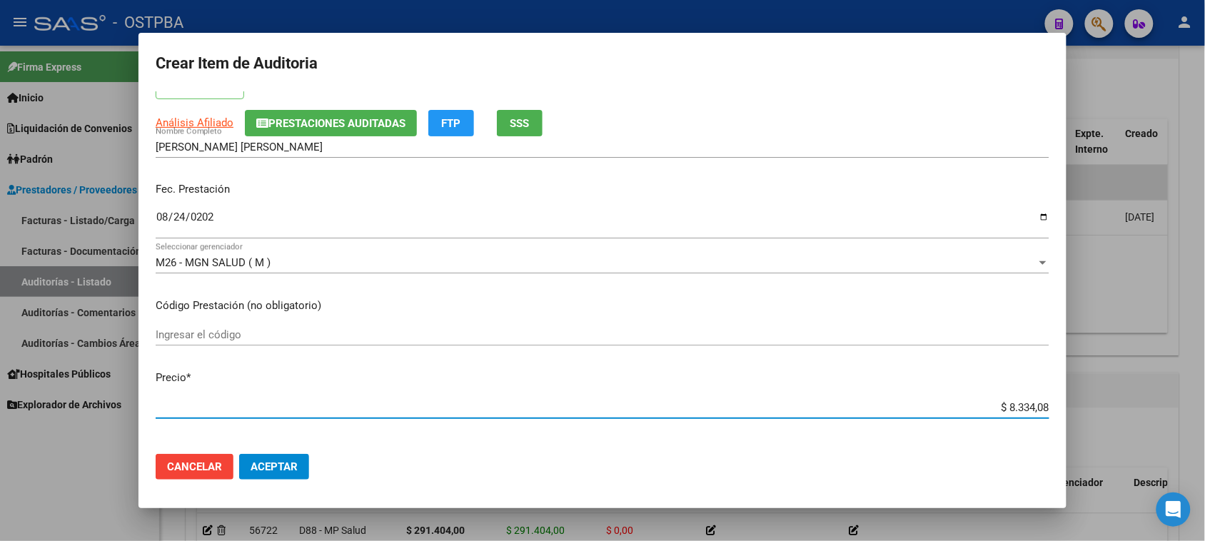
type input "$ 83.340,80"
type input "$ 833.408,00"
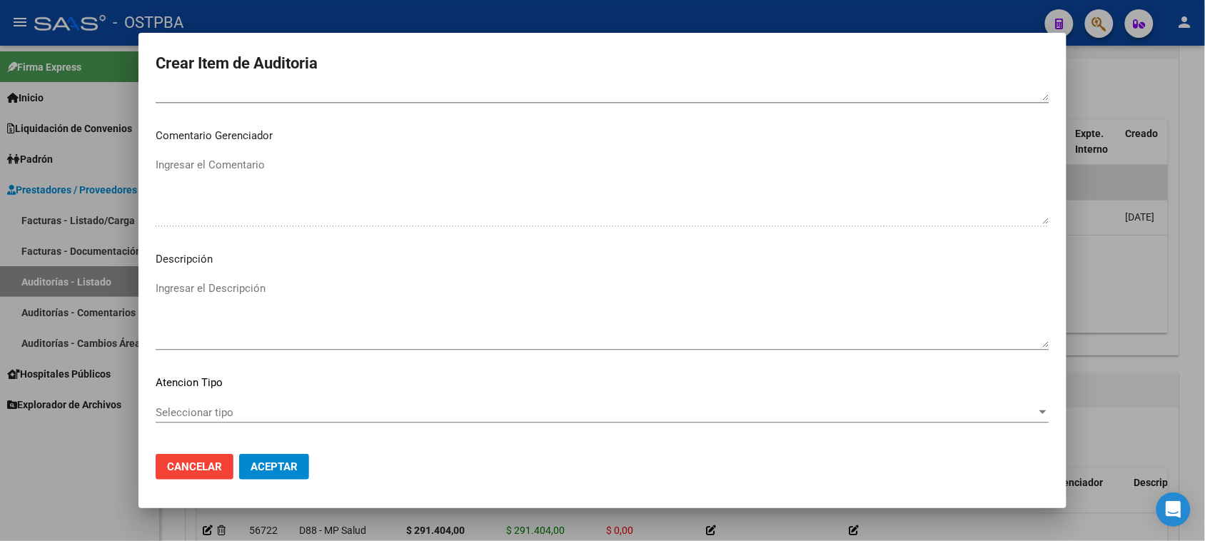
scroll to position [932, 0]
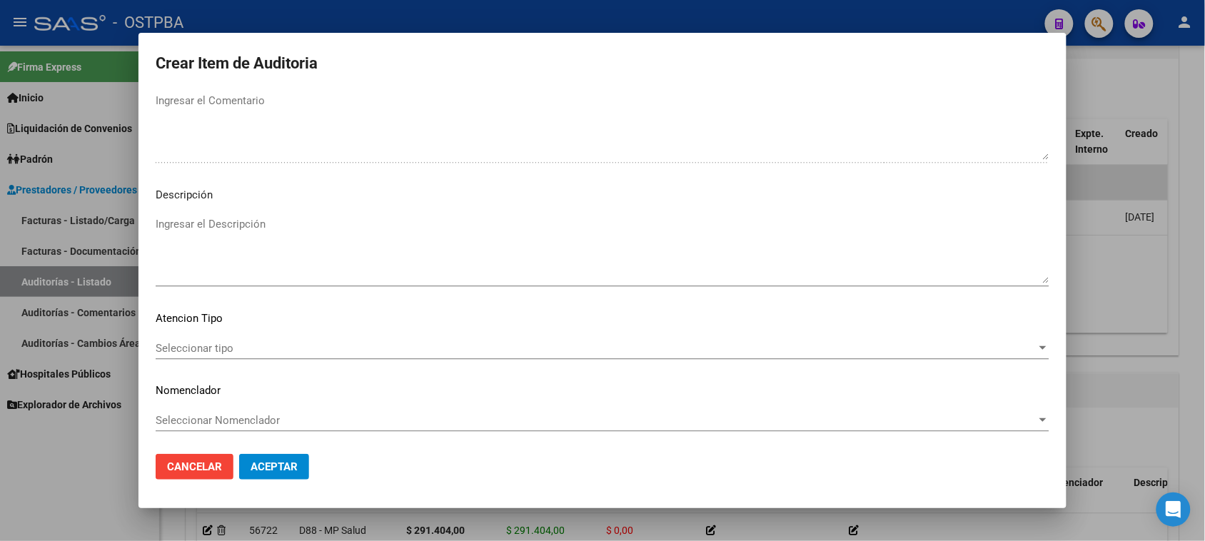
click at [226, 350] on span "Seleccionar tipo" at bounding box center [596, 348] width 881 height 13
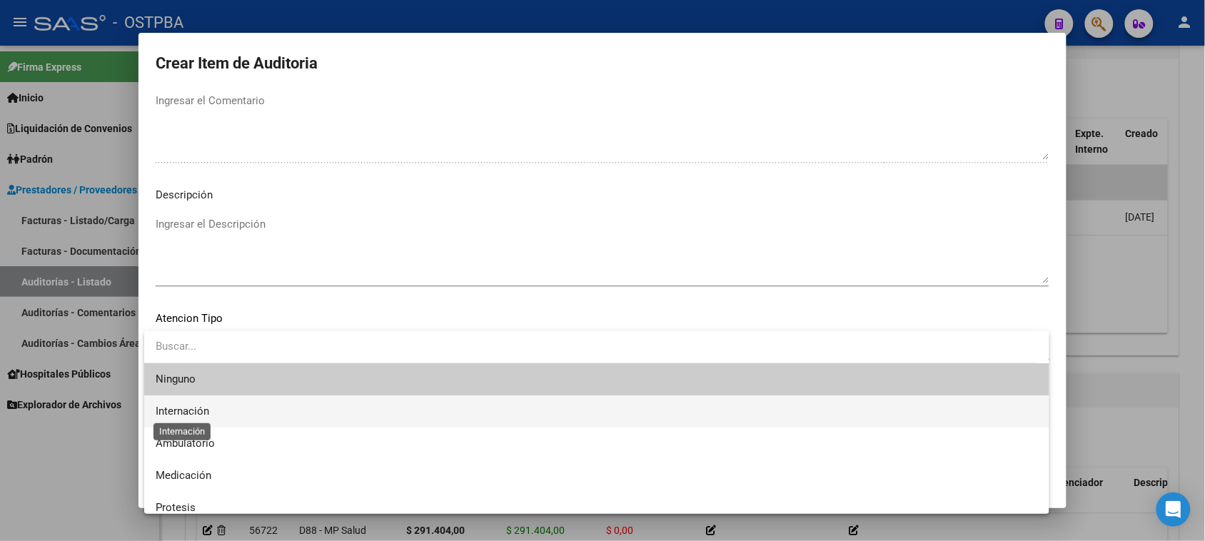
click at [193, 407] on span "Internación" at bounding box center [183, 411] width 54 height 13
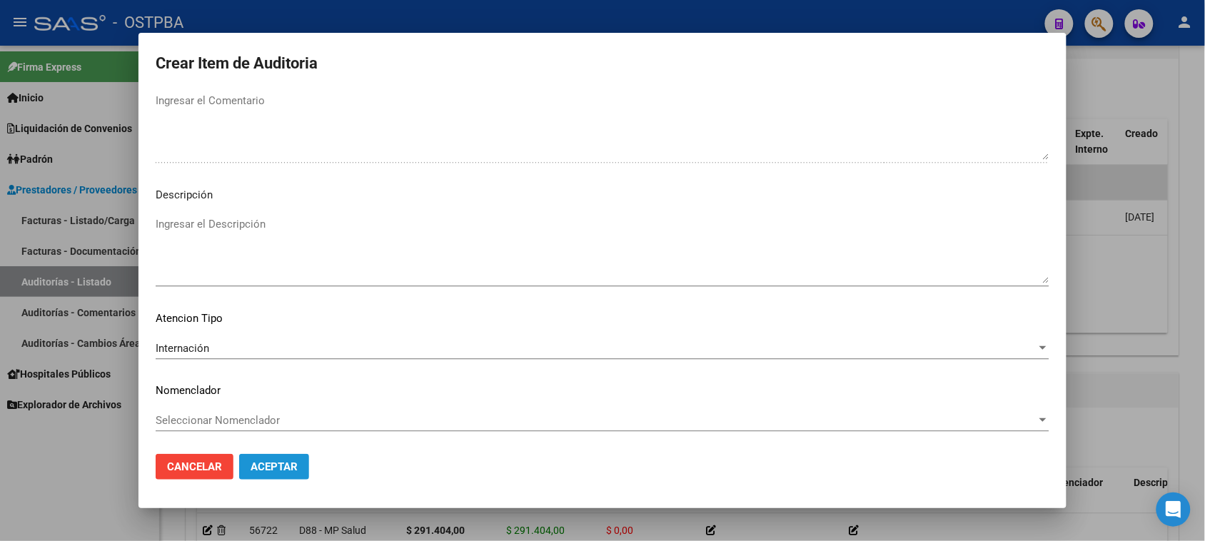
click at [278, 469] on span "Aceptar" at bounding box center [273, 466] width 47 height 13
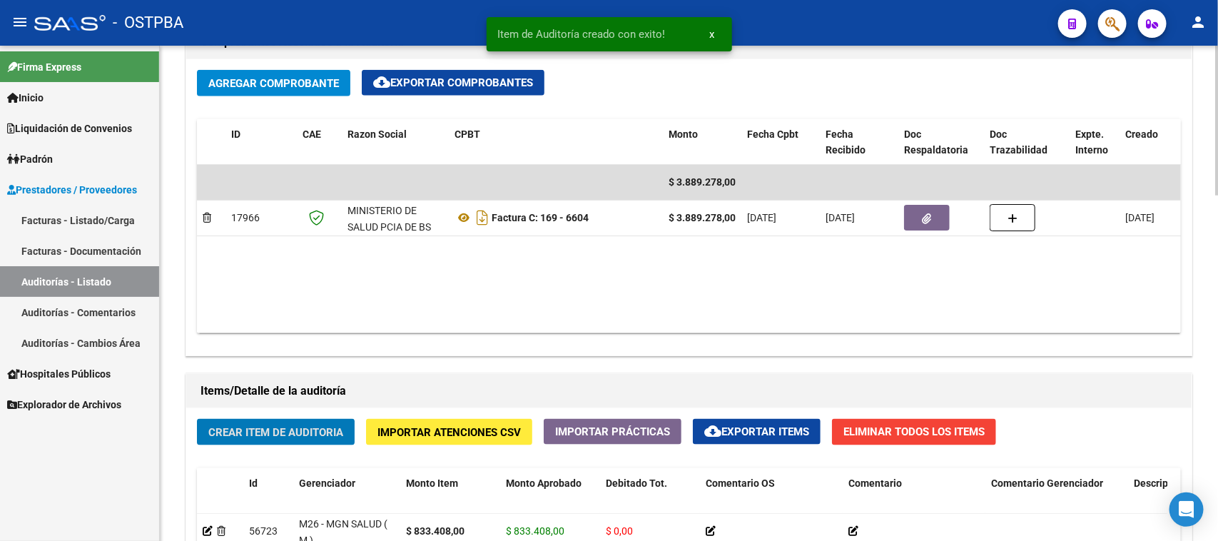
click at [263, 437] on button "Crear Item de Auditoria" at bounding box center [276, 432] width 158 height 26
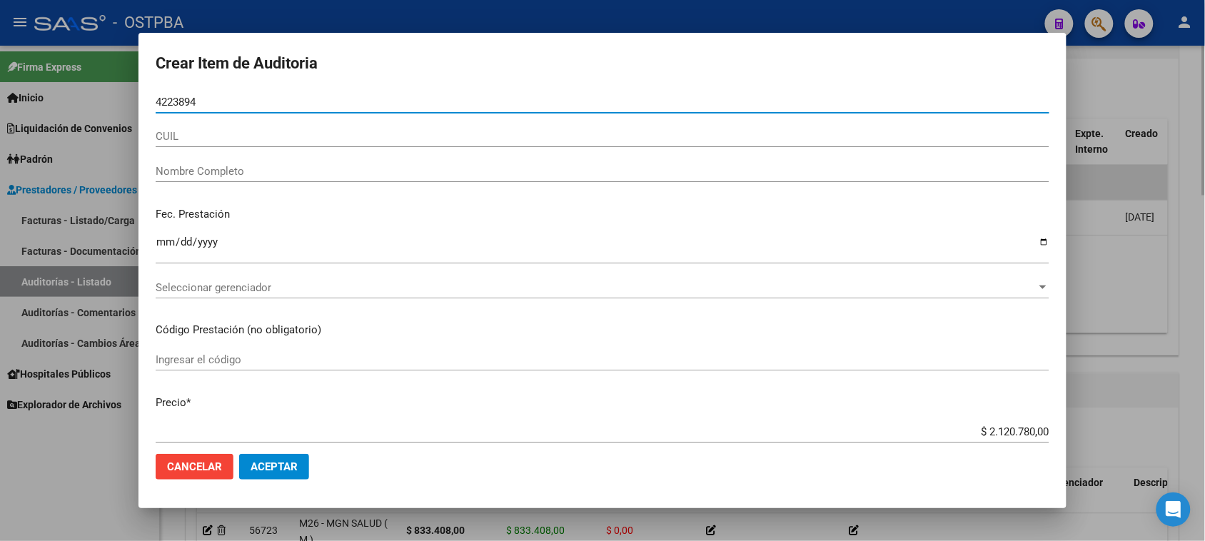
type input "42238946"
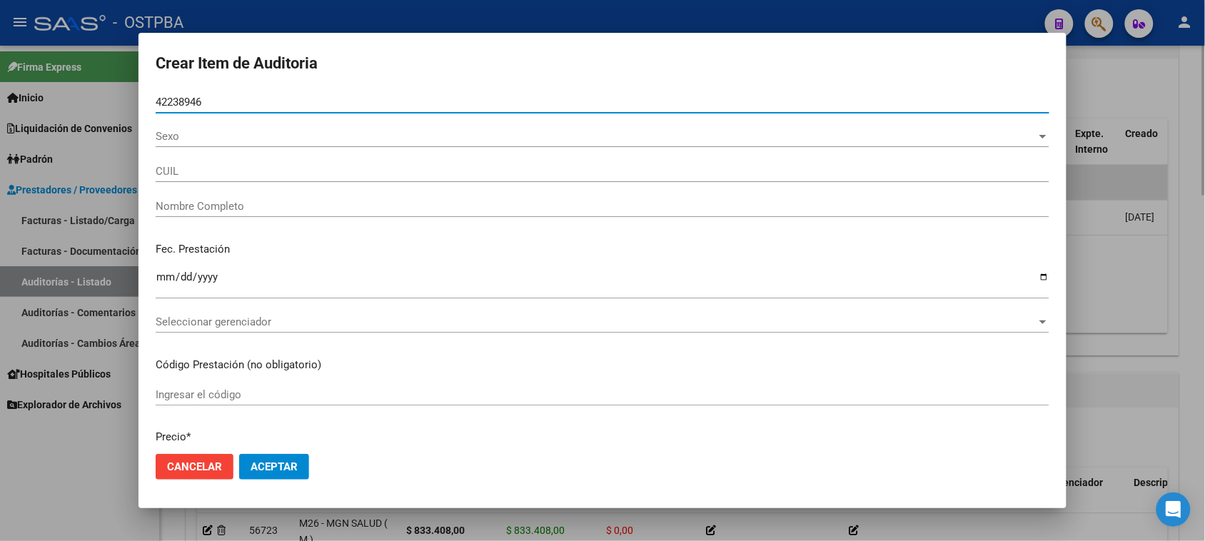
type input "27422389461"
type input "[PERSON_NAME]"
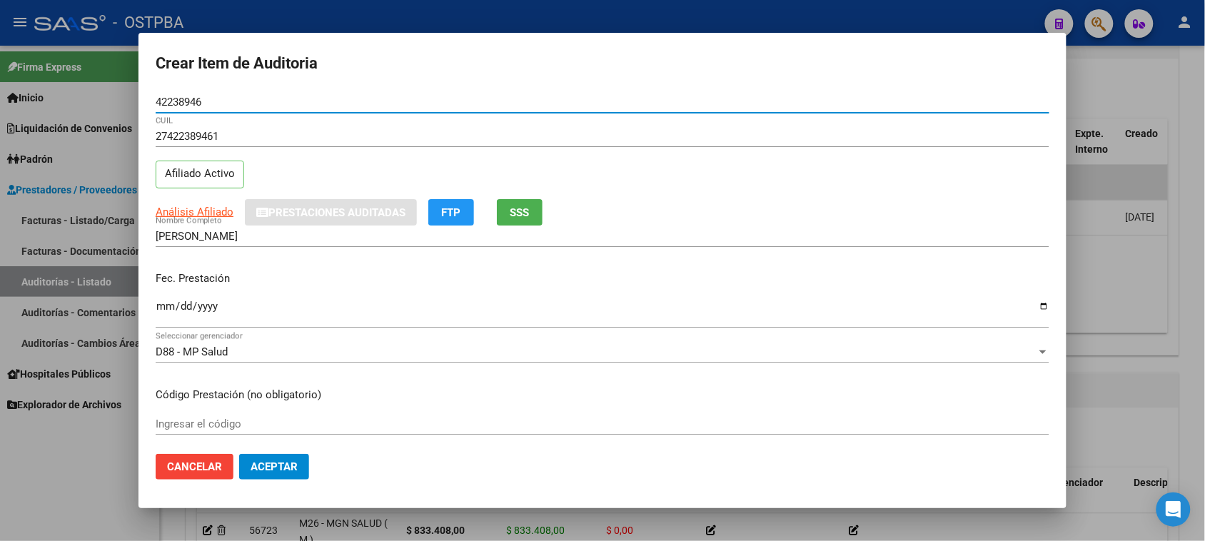
type input "42238946"
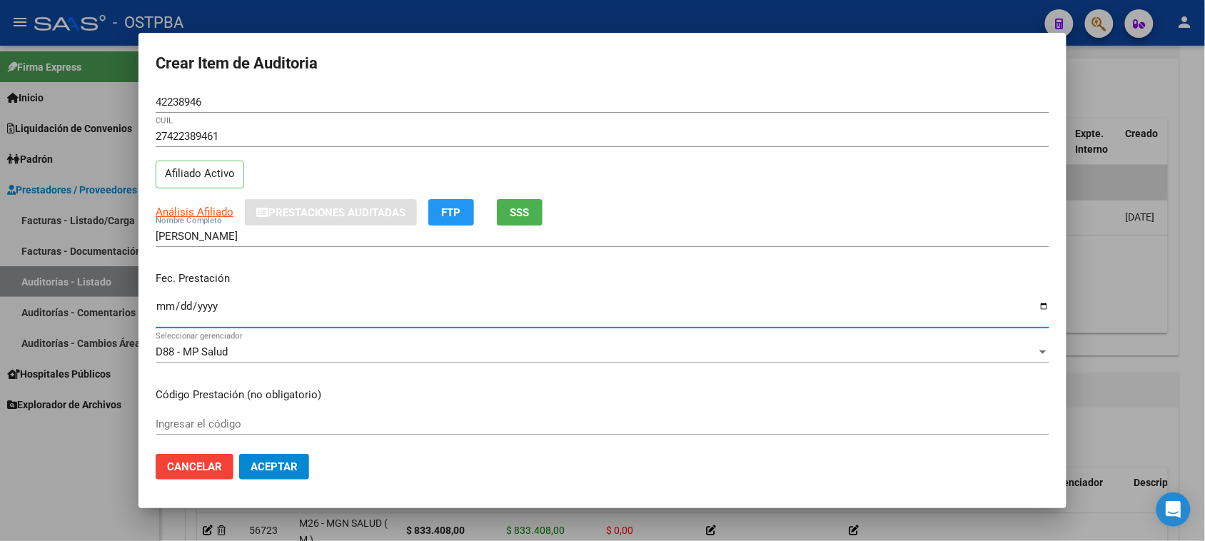
click at [162, 308] on input "Ingresar la fecha" at bounding box center [602, 311] width 893 height 23
type input "[DATE]"
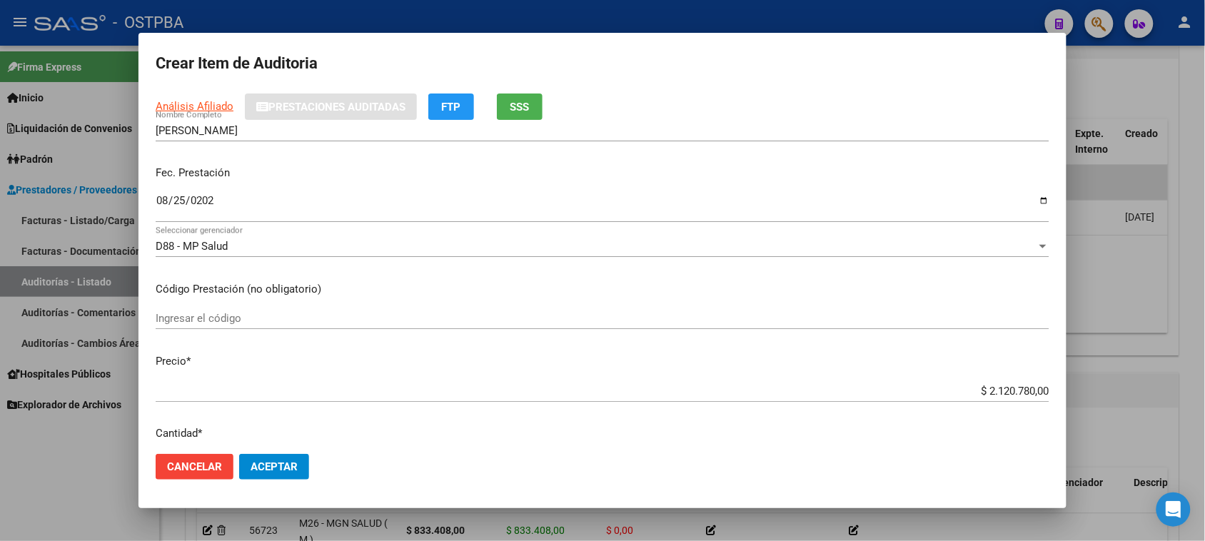
scroll to position [178, 0]
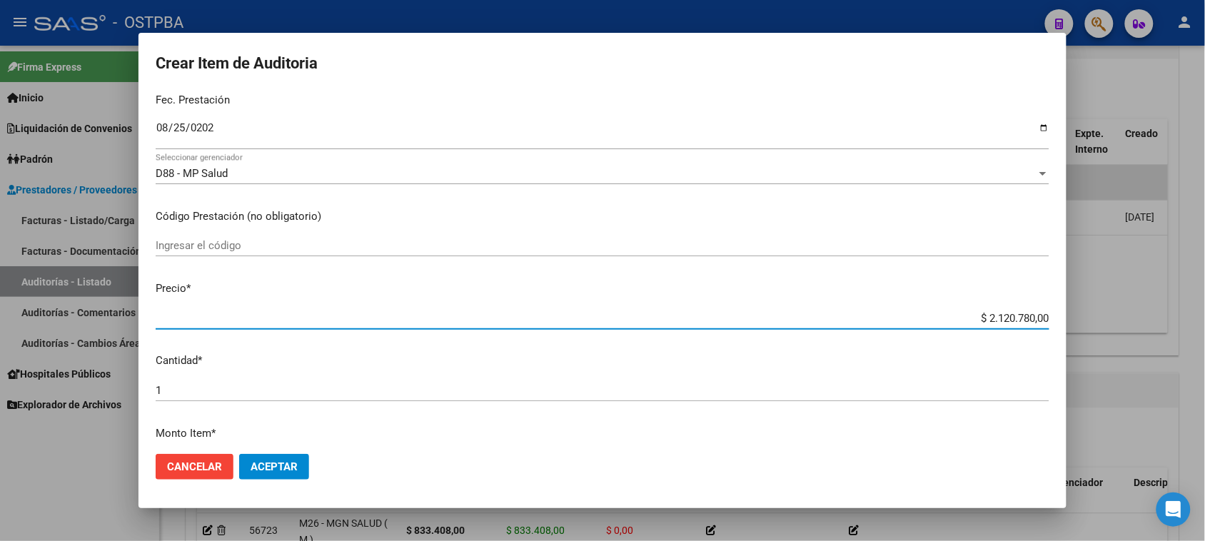
drag, startPoint x: 974, startPoint y: 318, endPoint x: 1158, endPoint y: 318, distance: 183.4
click at [1158, 318] on div "Crear Item de Auditoria 42238946 Nro Documento 27422389461 CUIL Afiliado Activo…" at bounding box center [602, 270] width 1205 height 541
type input "$ 0,06"
type input "$ 0,64"
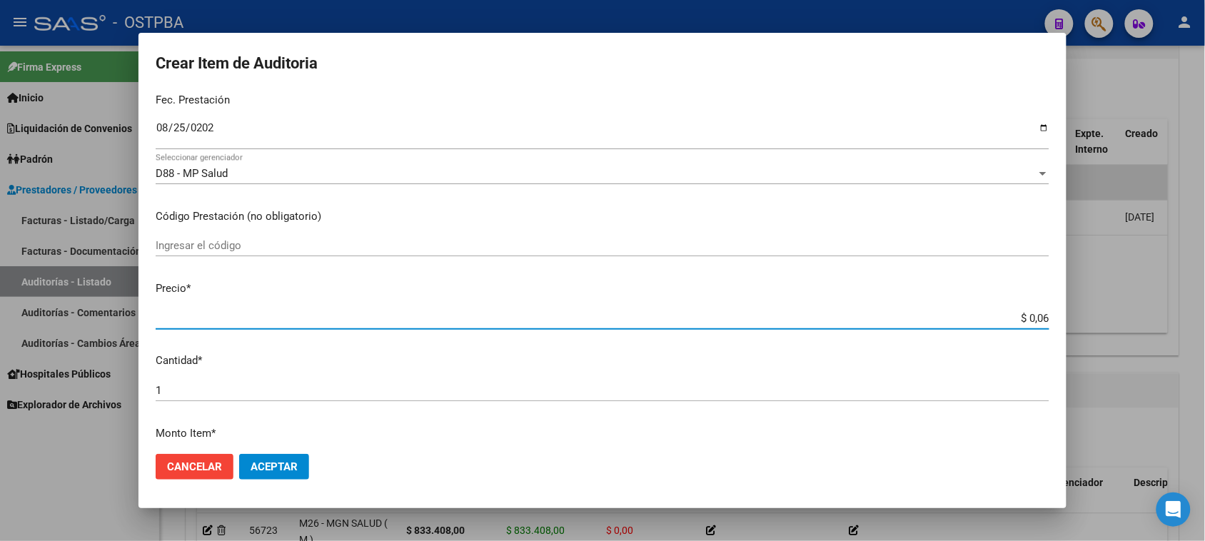
type input "$ 0,64"
type input "$ 6,43"
type input "$ 64,36"
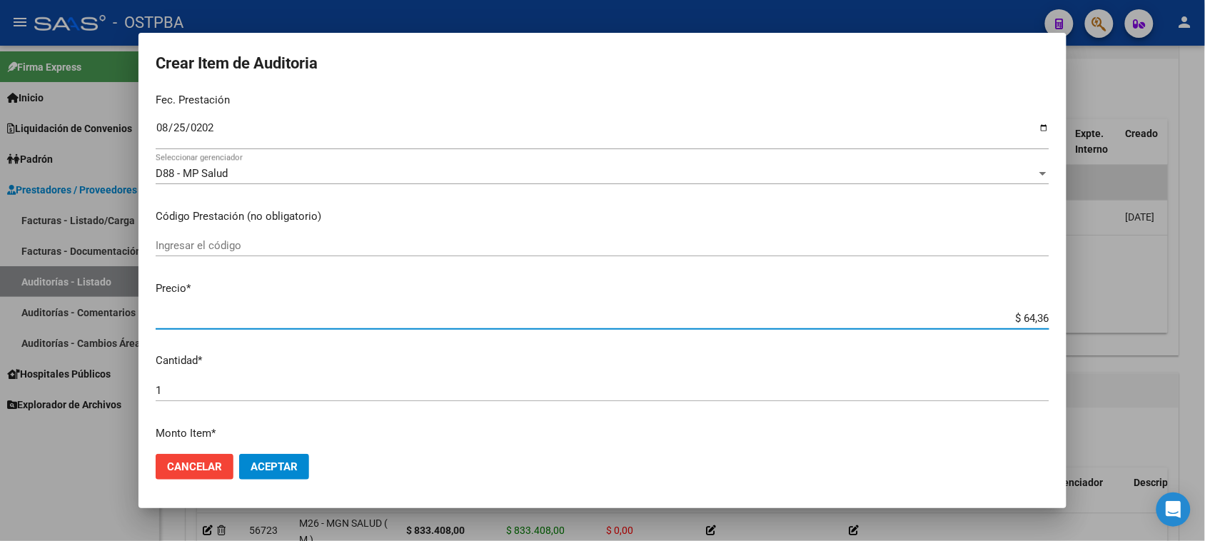
type input "$ 643,68"
type input "$ 6.436,86"
type input "$ 64.368,60"
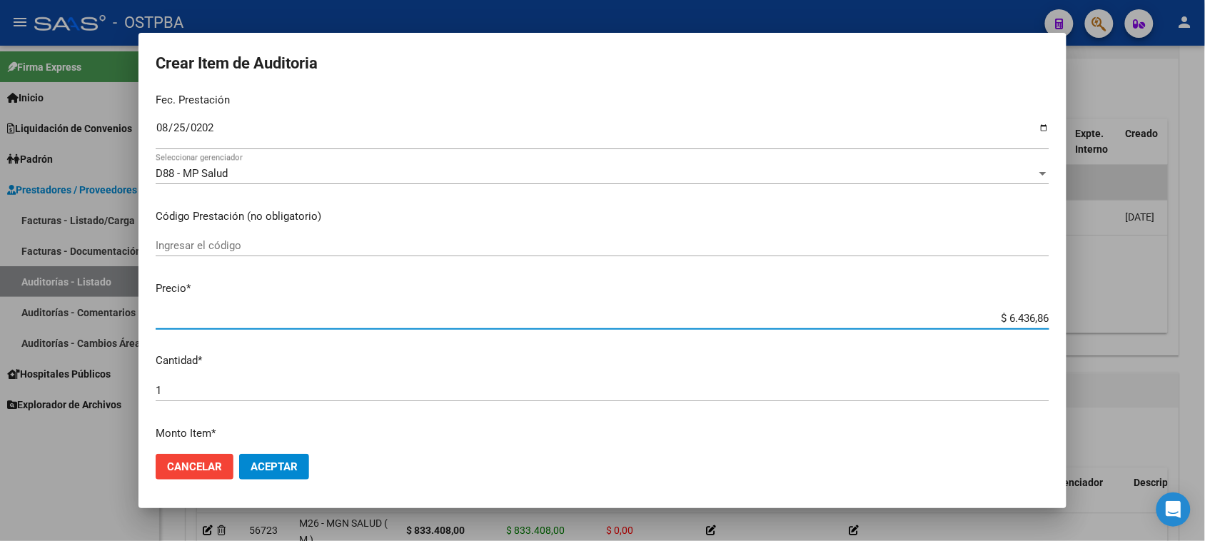
type input "$ 64.368,60"
type input "$ 643.686,00"
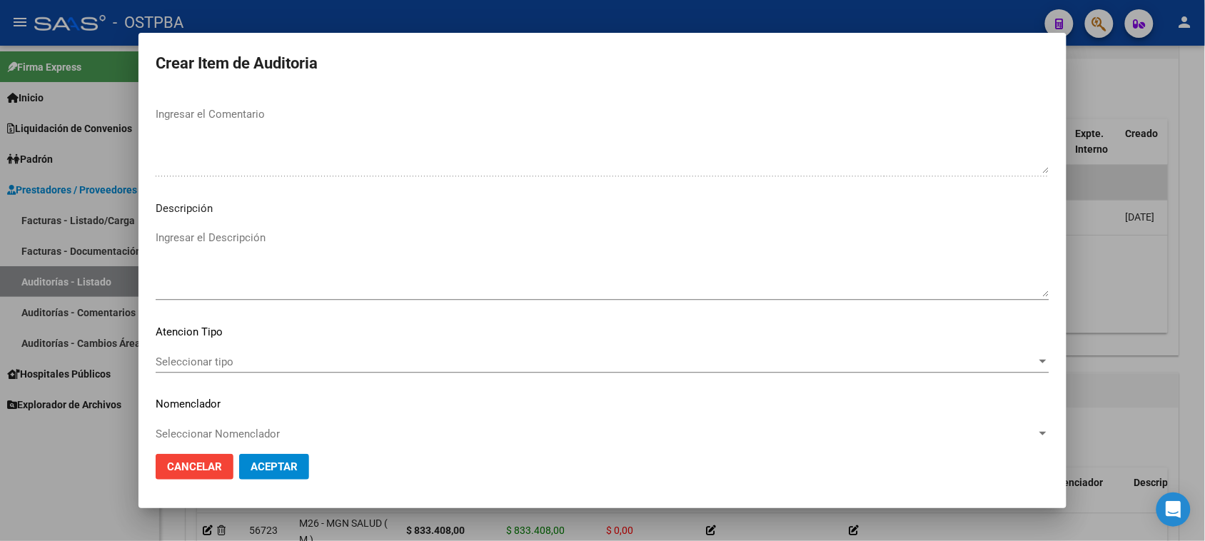
scroll to position [932, 0]
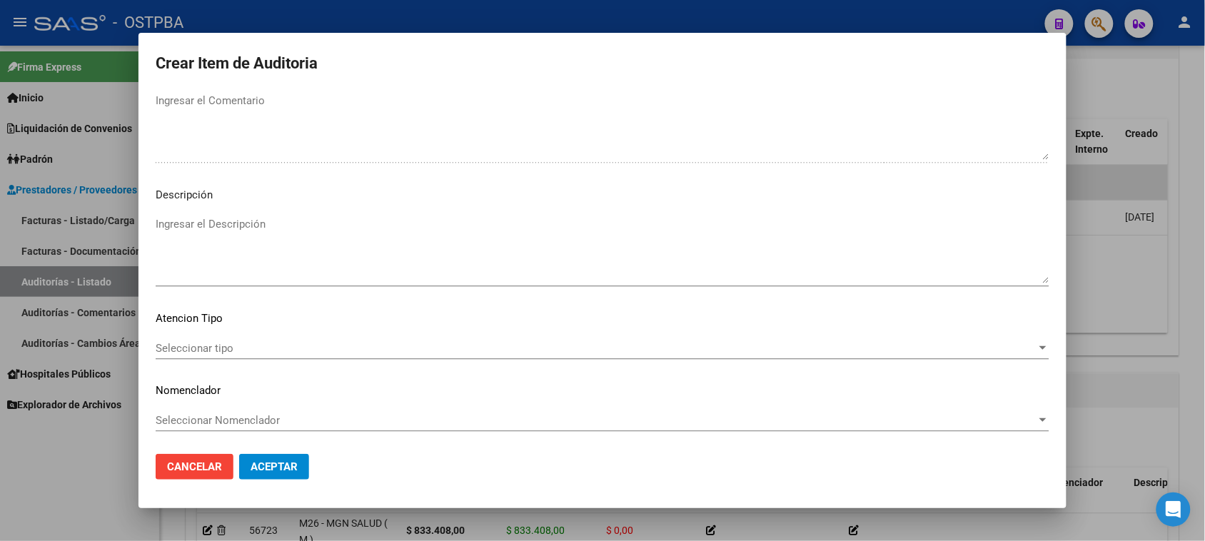
click at [216, 346] on span "Seleccionar tipo" at bounding box center [596, 348] width 881 height 13
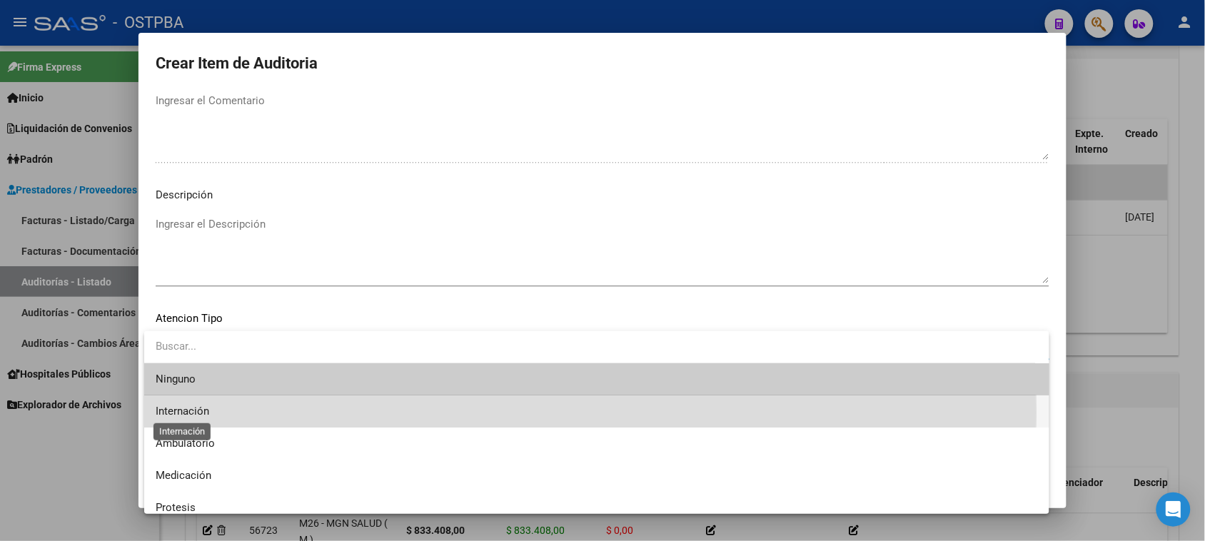
click at [184, 412] on span "Internación" at bounding box center [183, 411] width 54 height 13
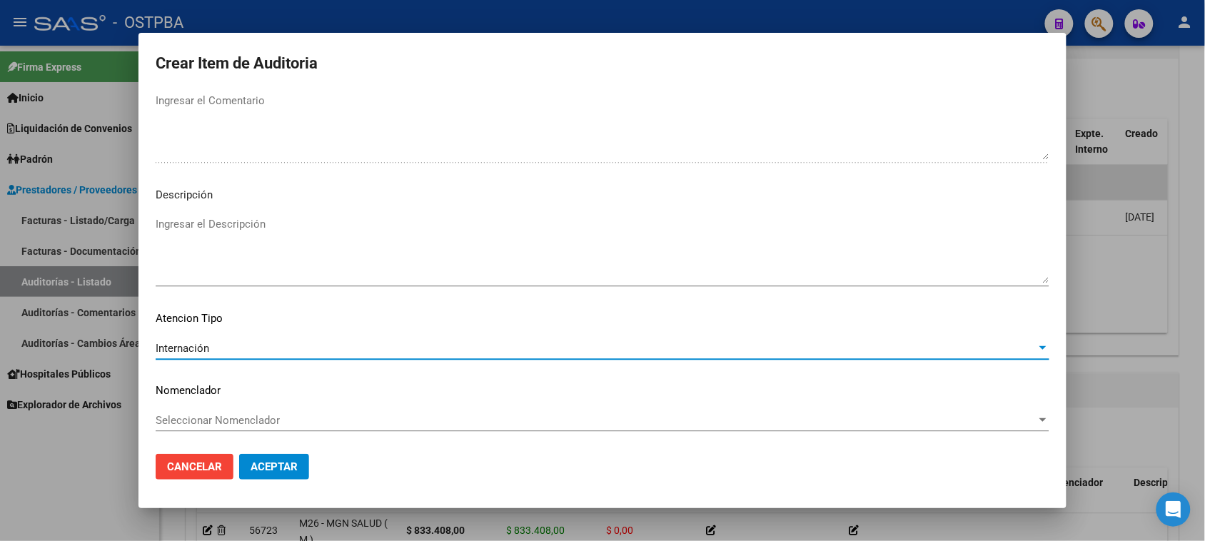
click at [255, 473] on button "Aceptar" at bounding box center [274, 467] width 70 height 26
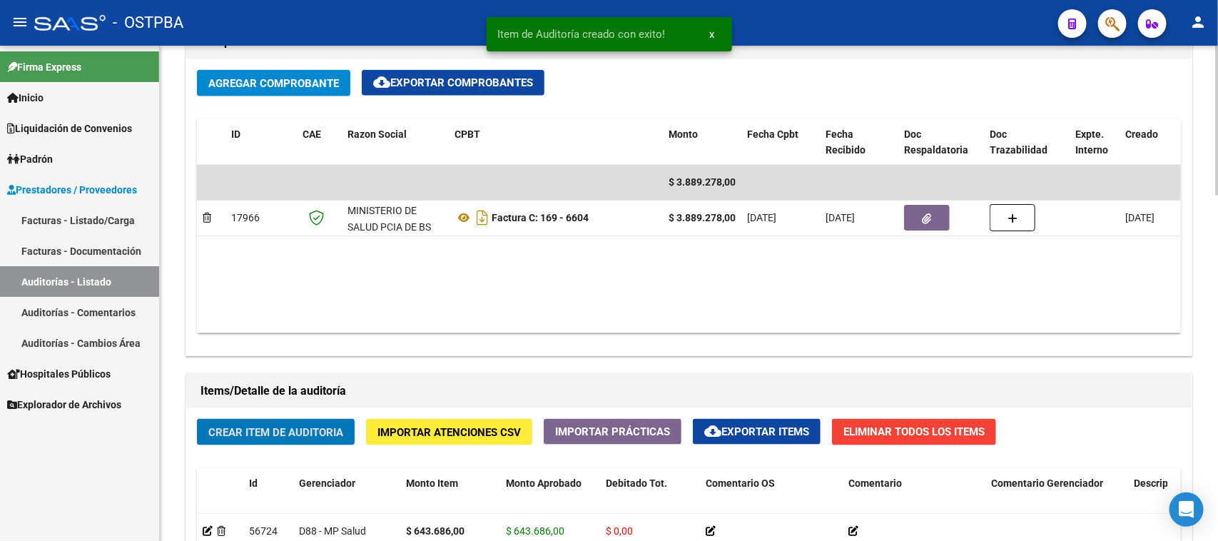
click at [286, 426] on span "Crear Item de Auditoria" at bounding box center [275, 432] width 135 height 13
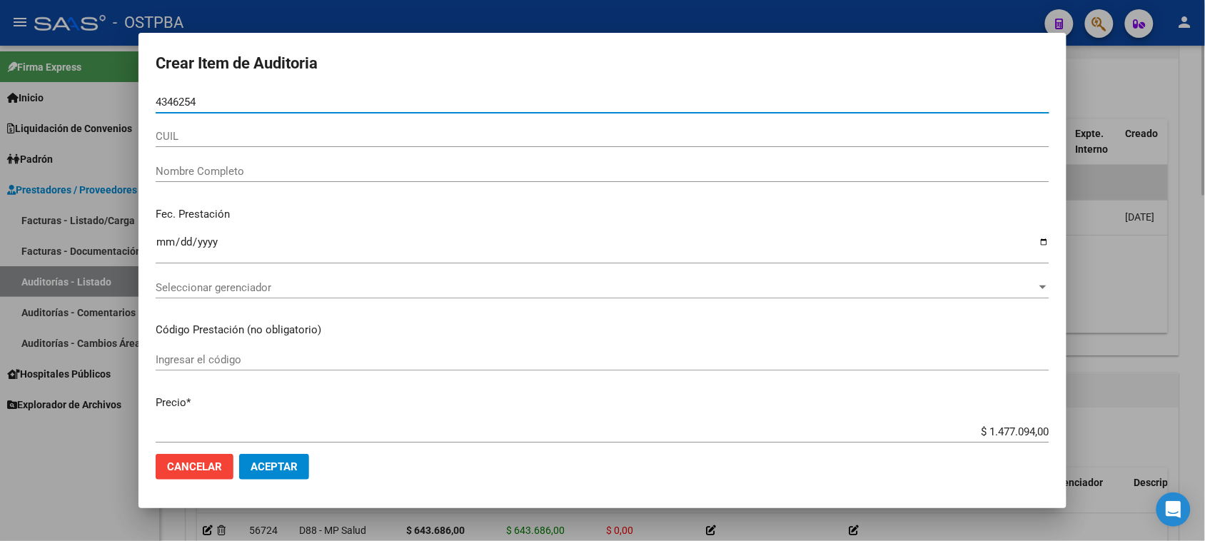
type input "43462545"
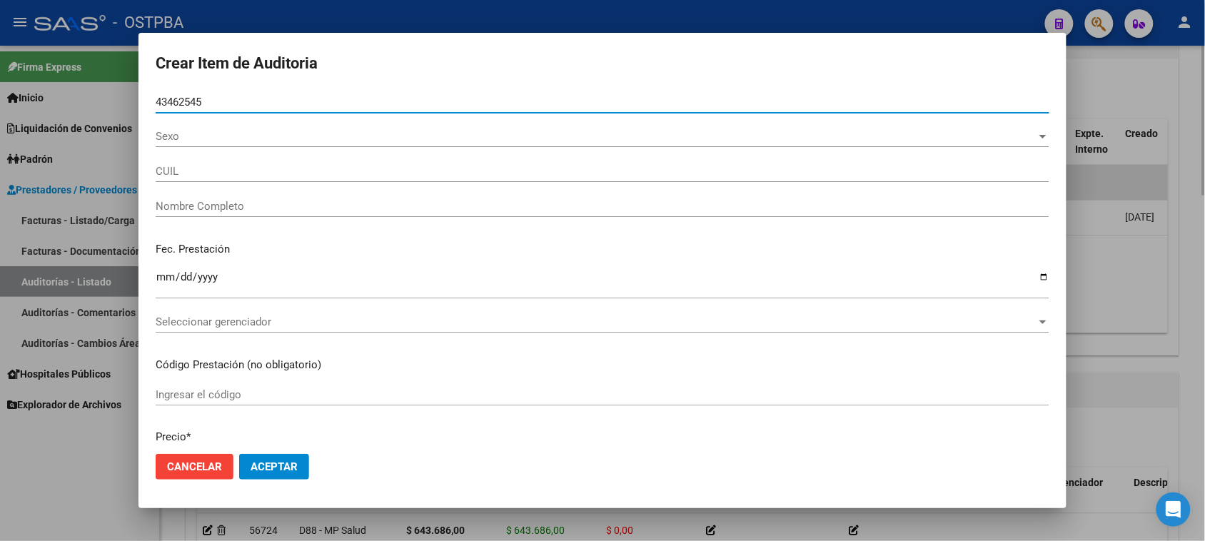
type input "27434625454"
type input "[PERSON_NAME]"
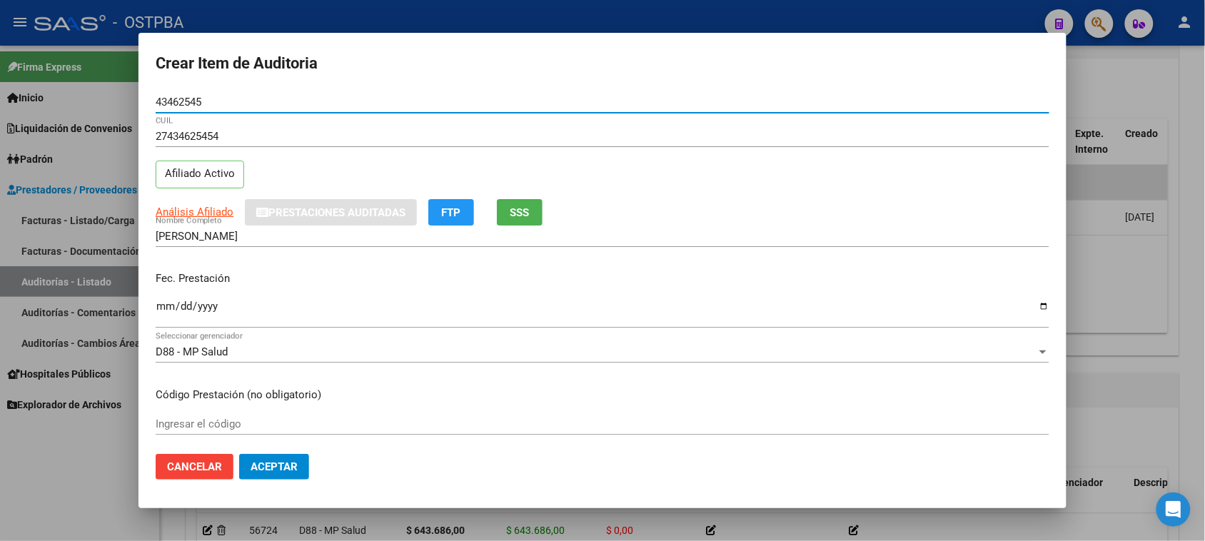
type input "43462545"
click at [162, 308] on input "Ingresar la fecha" at bounding box center [602, 311] width 893 height 23
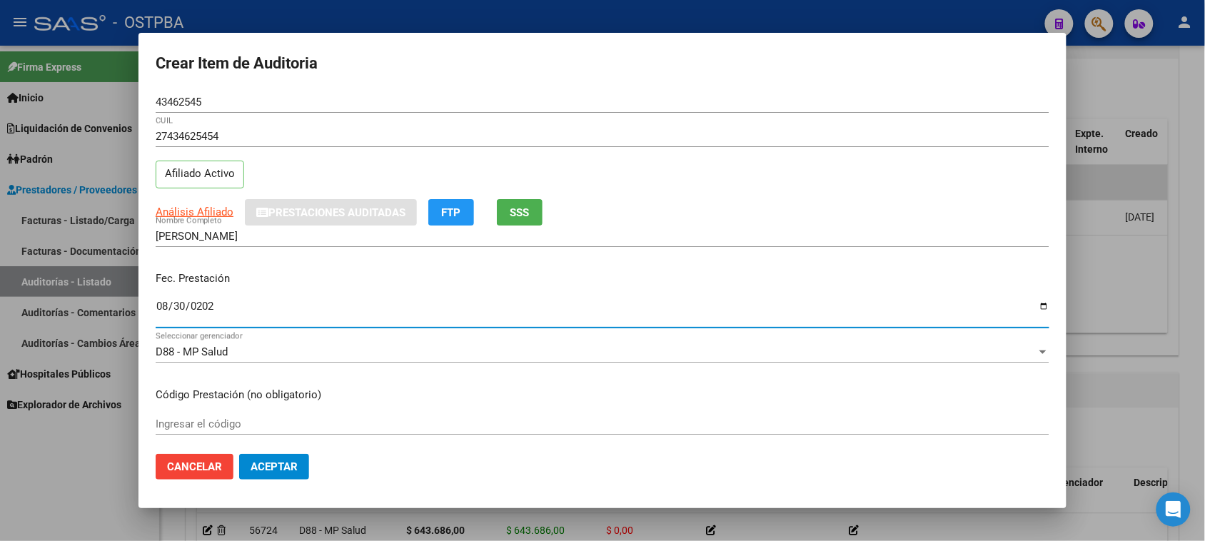
type input "[DATE]"
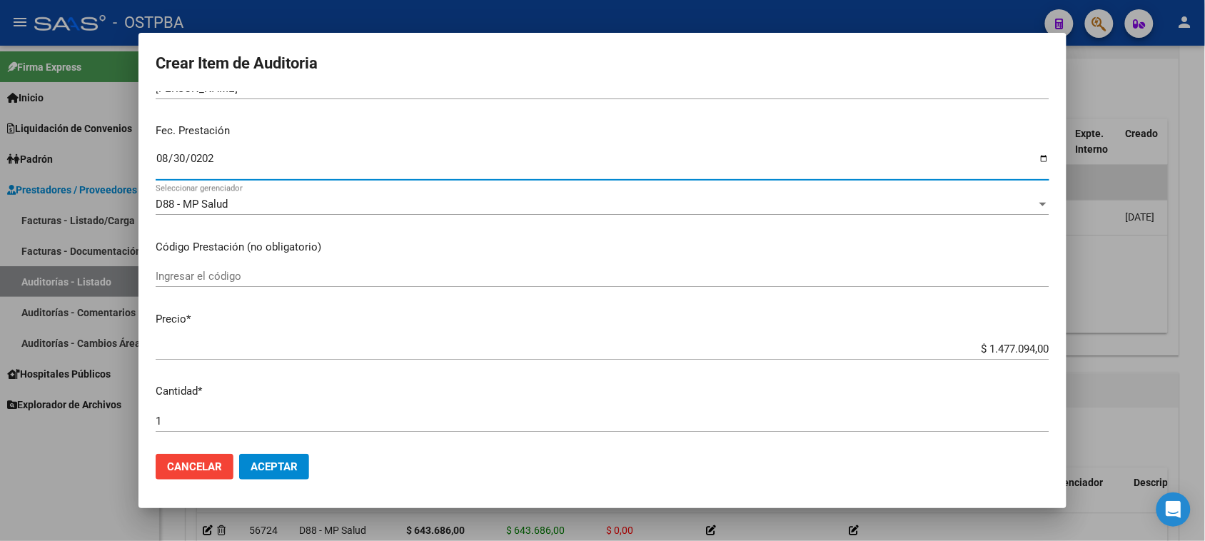
scroll to position [178, 0]
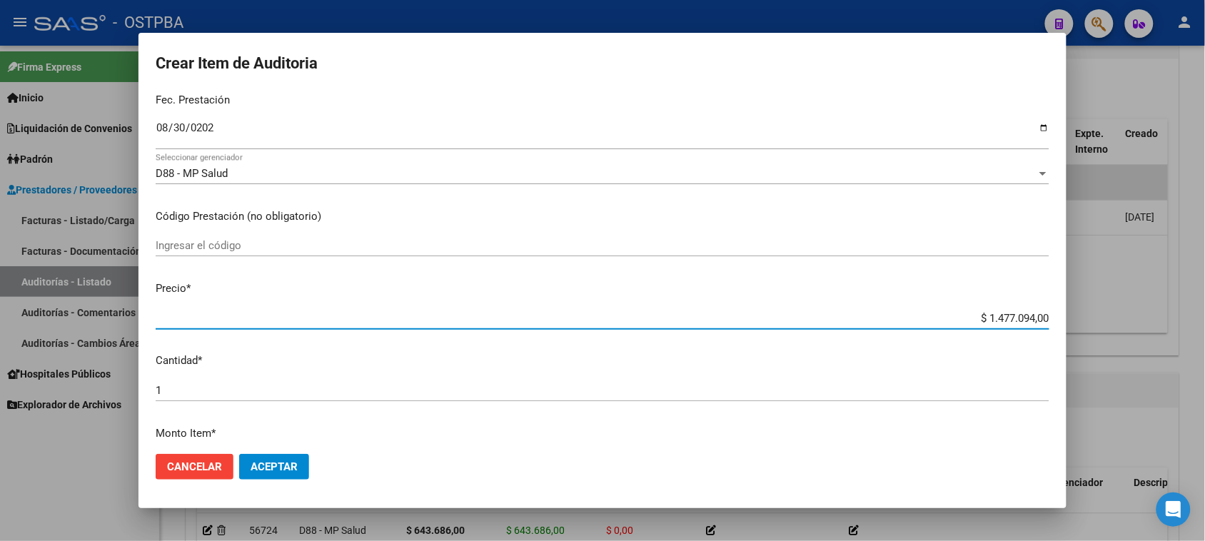
drag, startPoint x: 974, startPoint y: 316, endPoint x: 1132, endPoint y: 316, distance: 157.7
click at [1132, 316] on div "Crear Item de Auditoria 43462545 Nro Documento 27434625454 CUIL Afiliado Activo…" at bounding box center [602, 270] width 1205 height 541
type input "$ 0,06"
type input "$ 0,64"
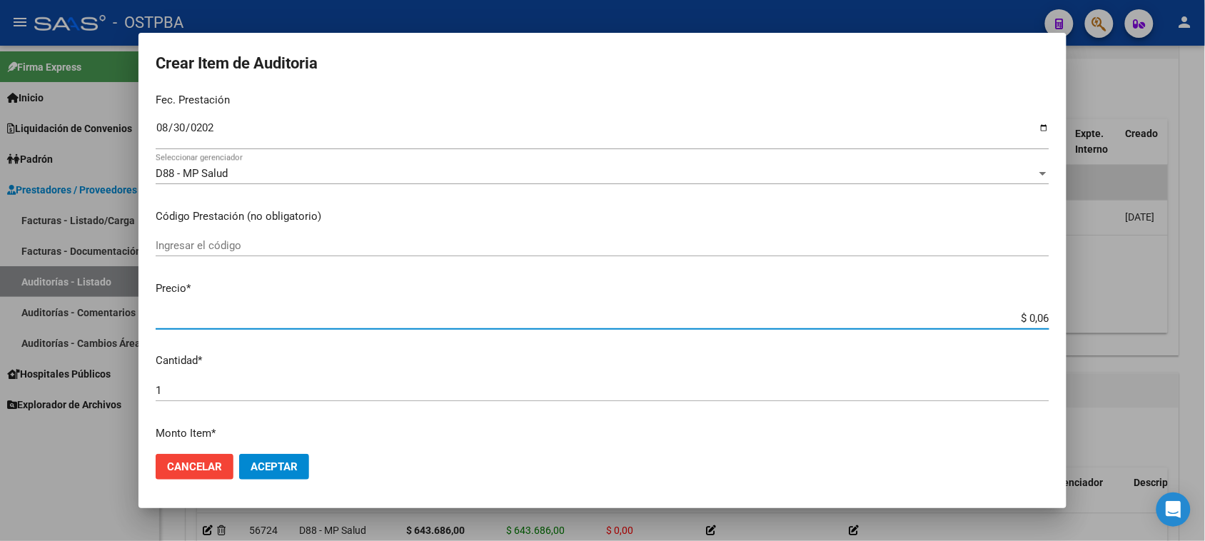
type input "$ 0,64"
type input "$ 6,43"
type input "$ 64,36"
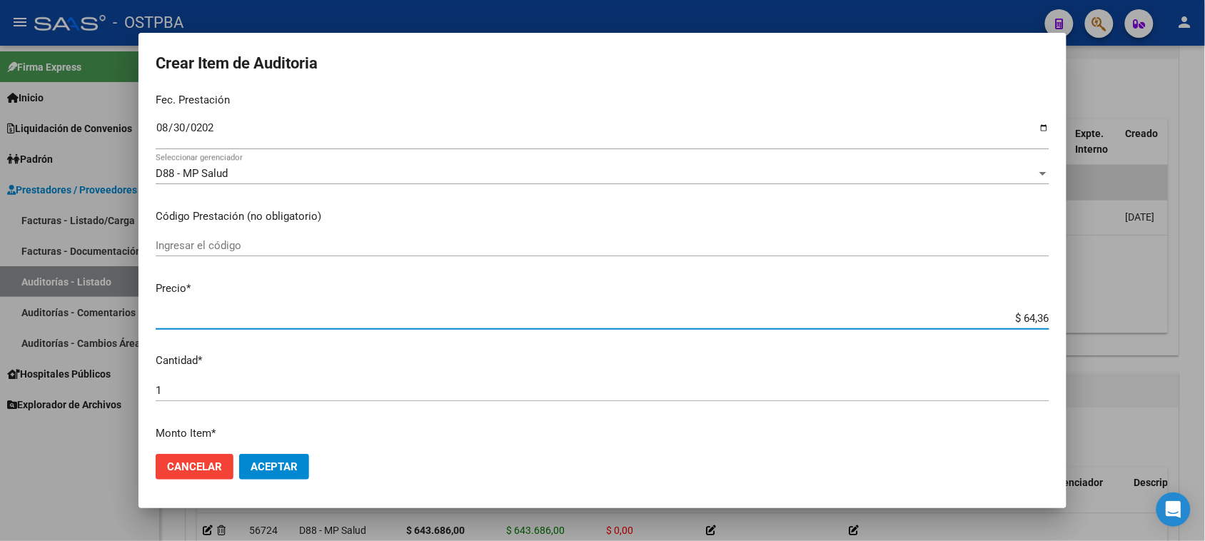
type input "$ 643,68"
type input "$ 6.436,86"
type input "$ 64.368,60"
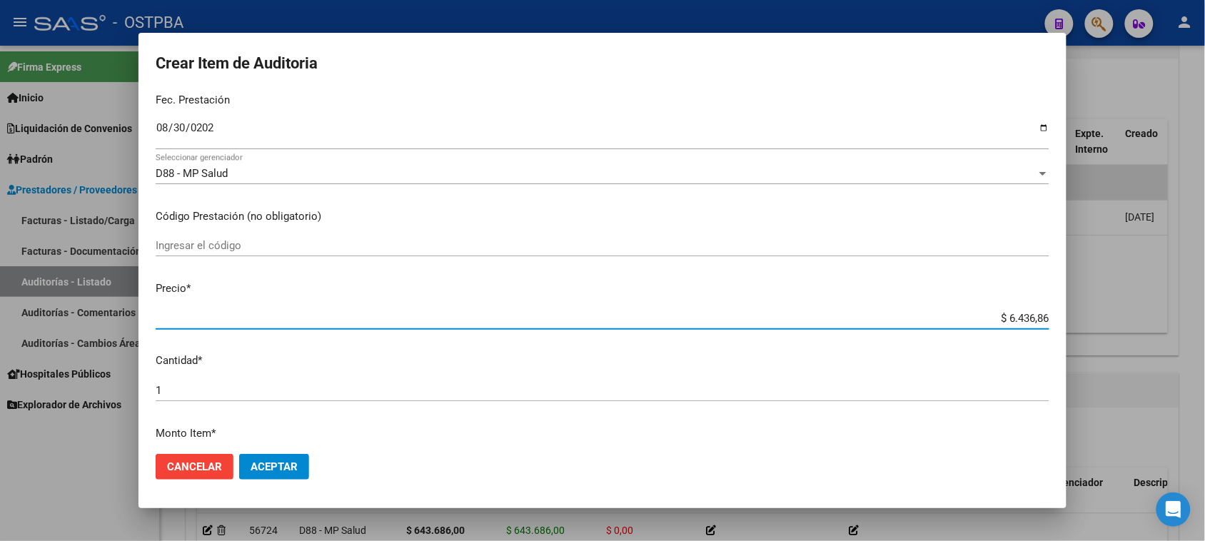
type input "$ 64.368,60"
type input "$ 643.686,00"
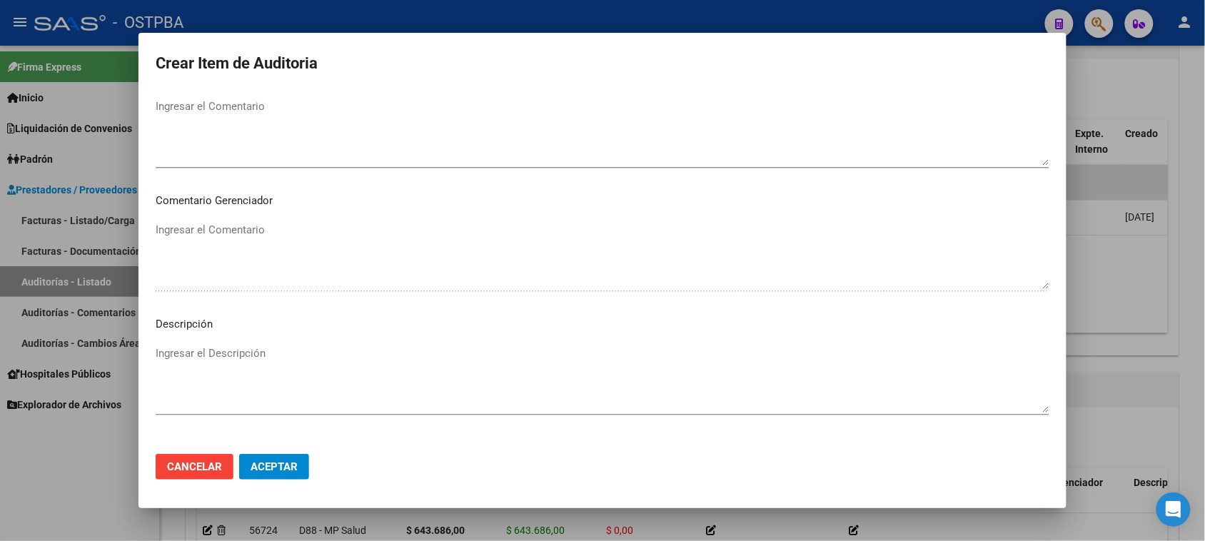
scroll to position [932, 0]
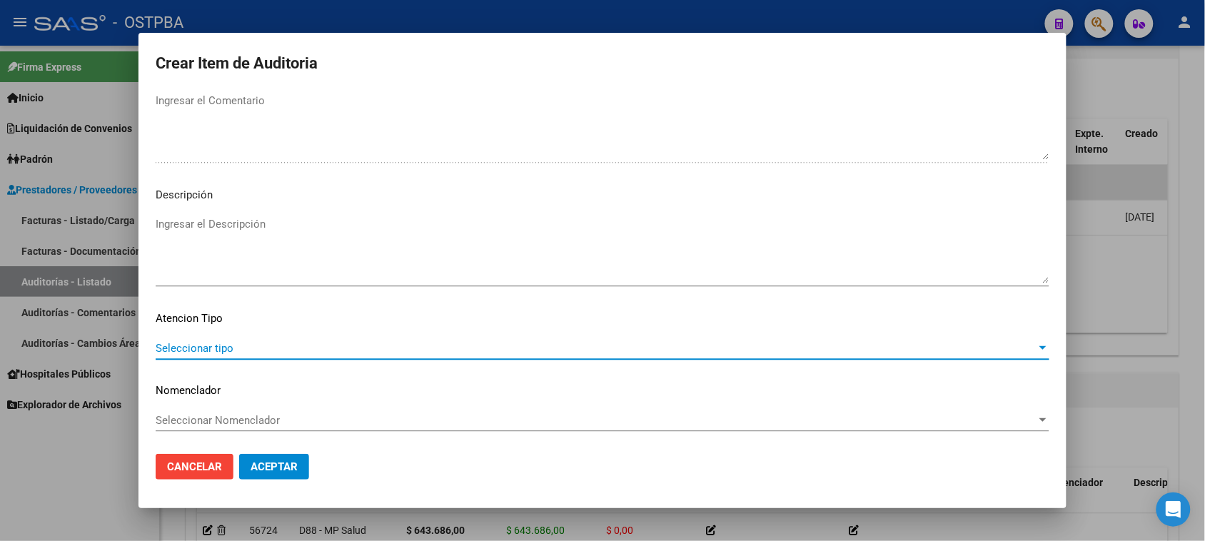
click at [187, 348] on span "Seleccionar tipo" at bounding box center [596, 348] width 881 height 13
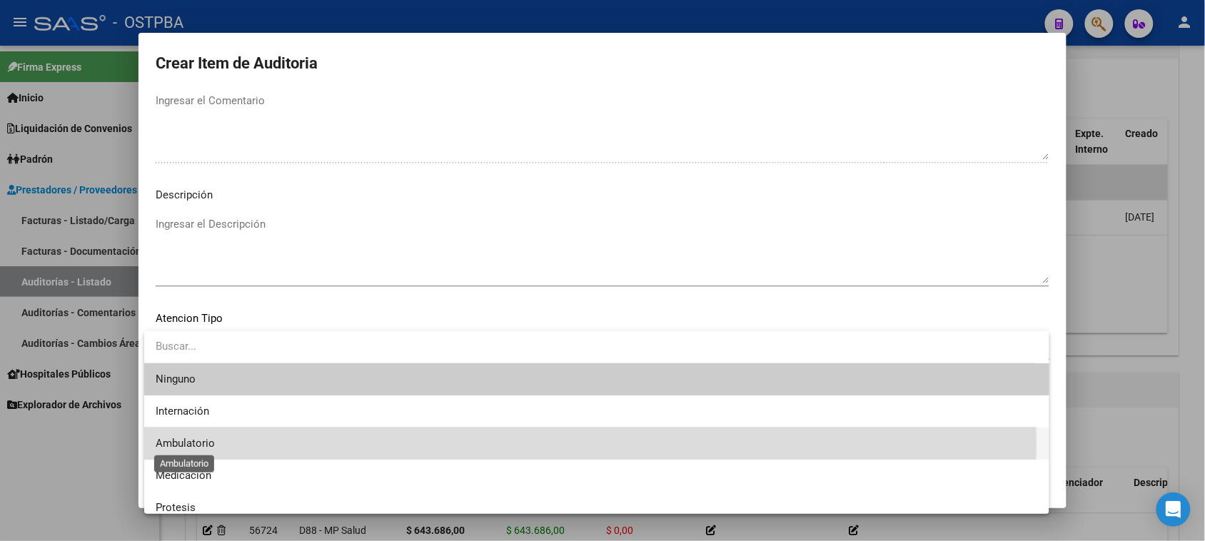
click at [186, 443] on span "Ambulatorio" at bounding box center [185, 443] width 59 height 13
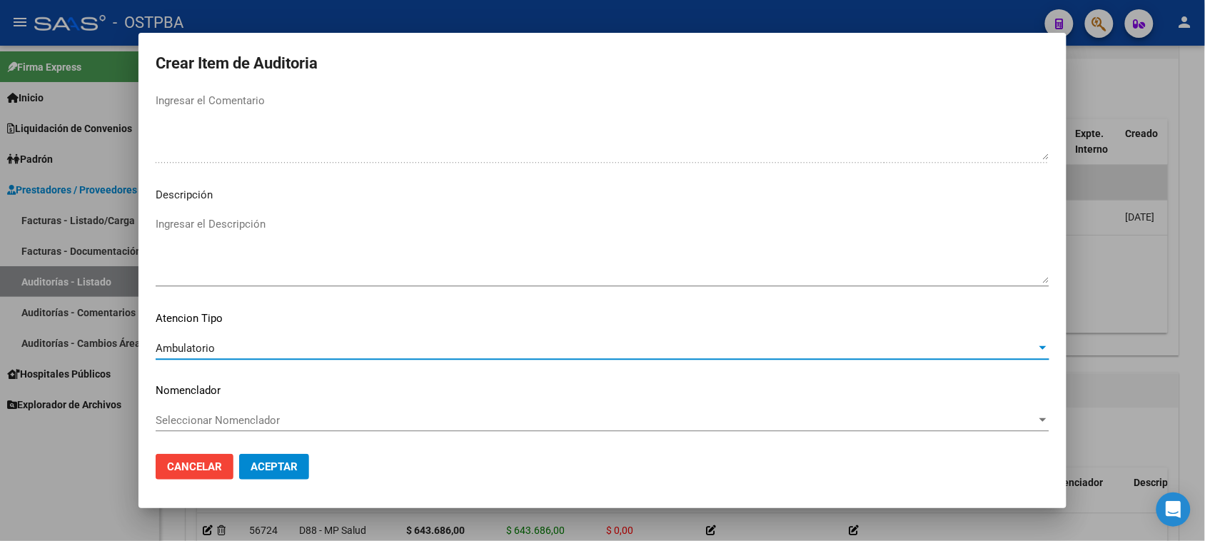
click at [193, 350] on span "Ambulatorio" at bounding box center [185, 348] width 59 height 13
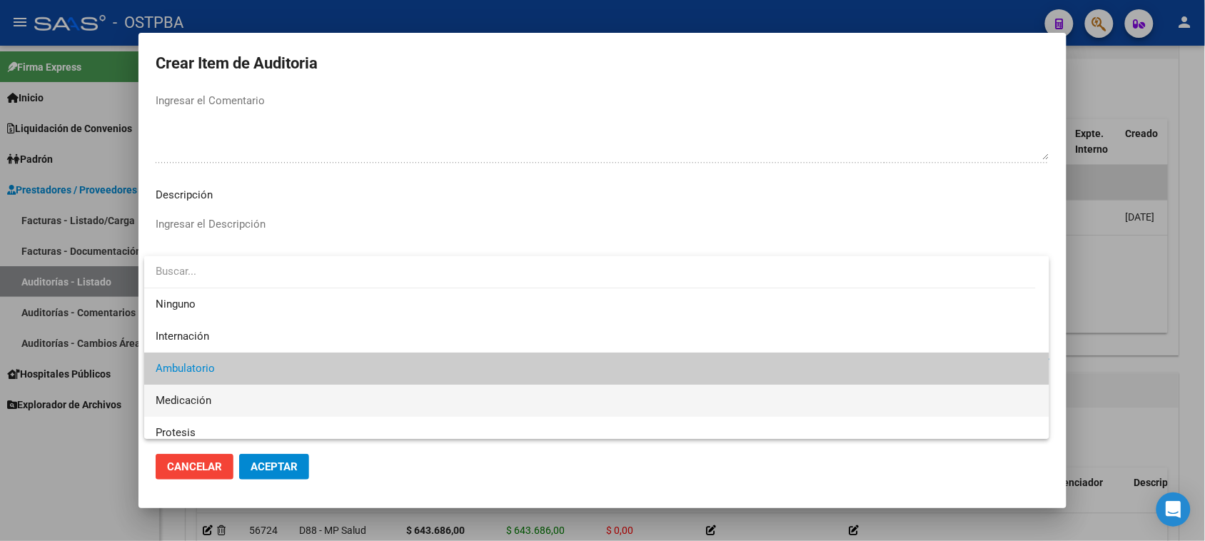
scroll to position [21, 0]
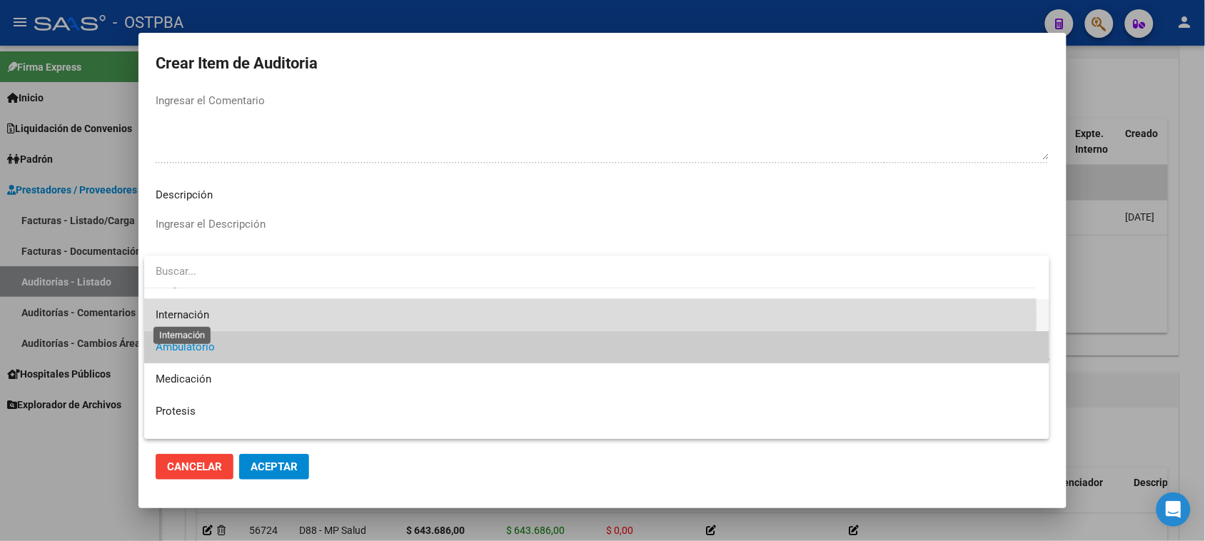
click at [181, 316] on span "Internación" at bounding box center [183, 314] width 54 height 13
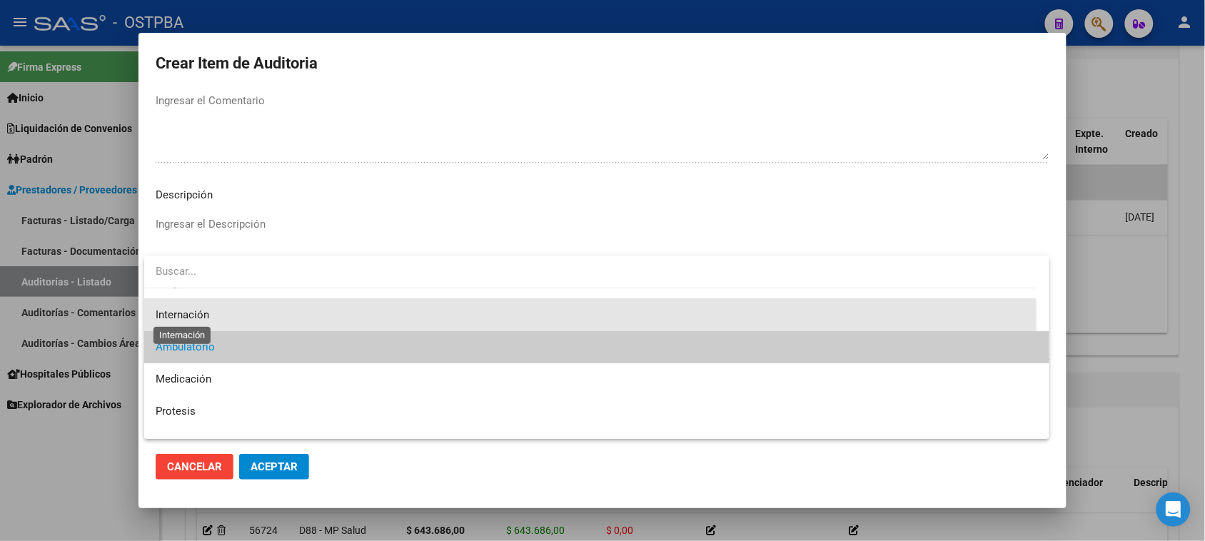
scroll to position [32, 0]
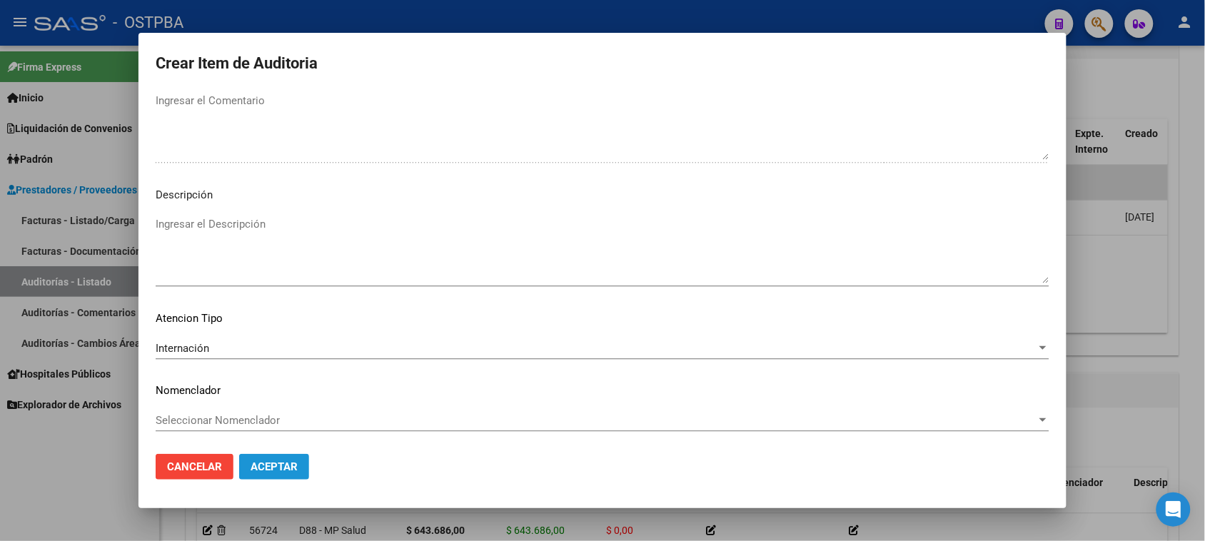
click at [252, 475] on button "Aceptar" at bounding box center [274, 467] width 70 height 26
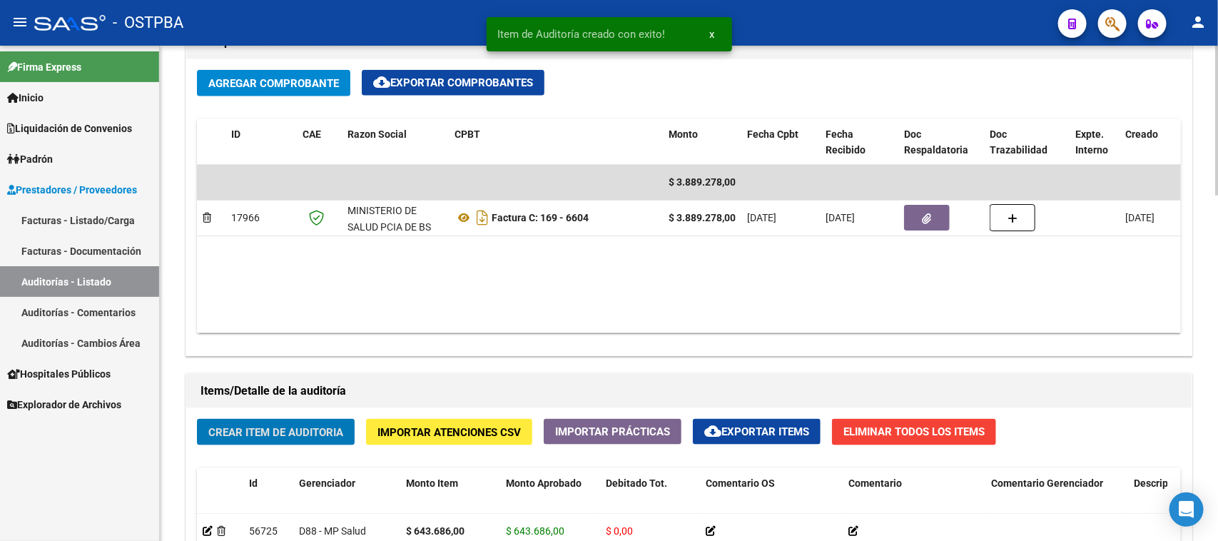
click at [260, 427] on span "Crear Item de Auditoria" at bounding box center [275, 432] width 135 height 13
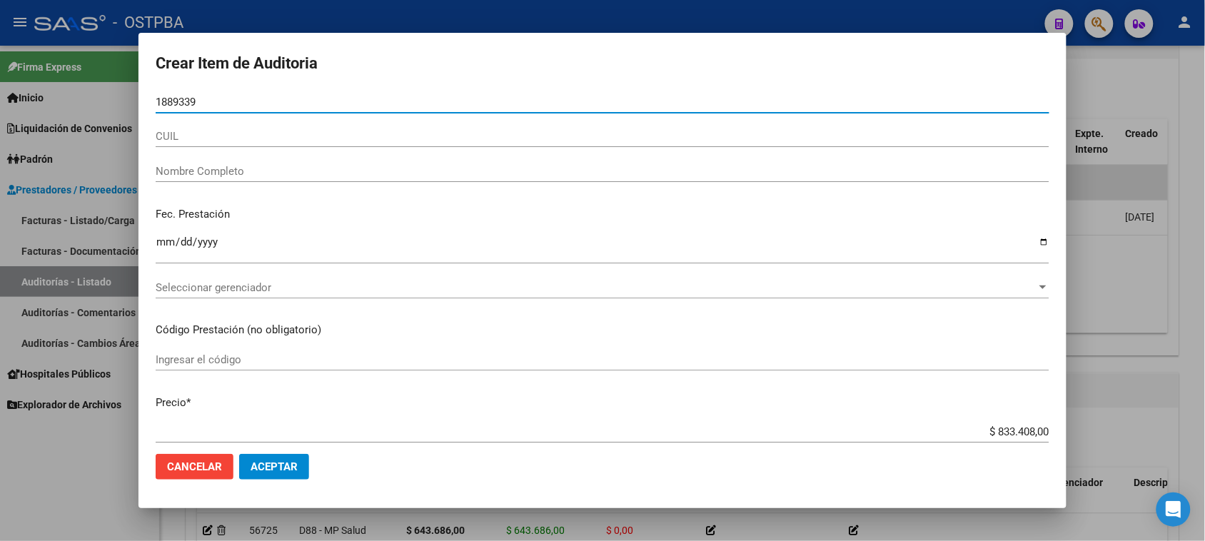
type input "18893393"
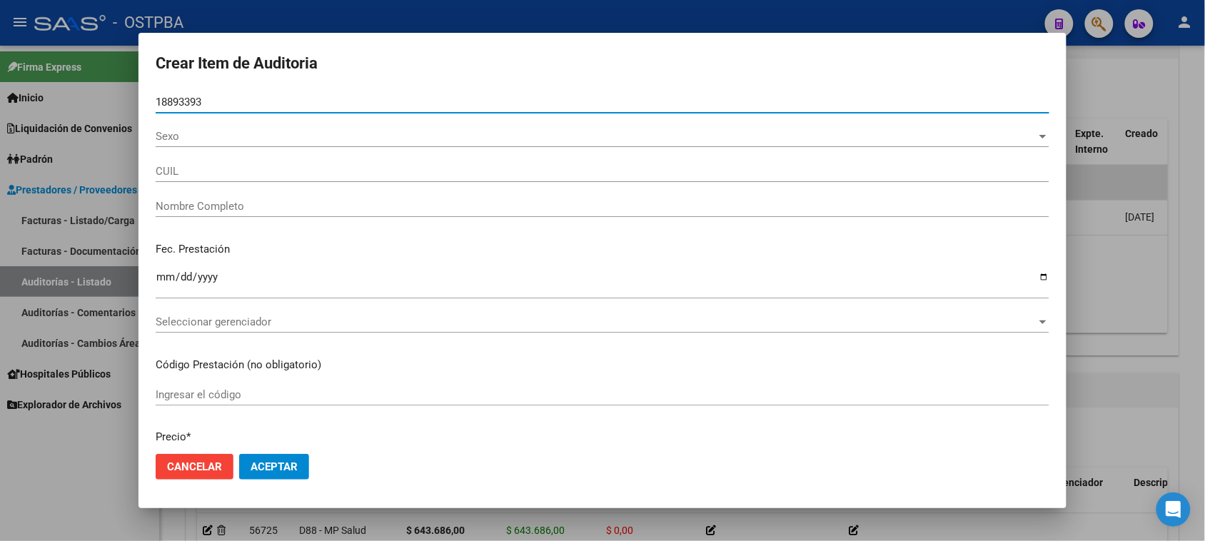
type input "27188933934"
type input "[PERSON_NAME]"
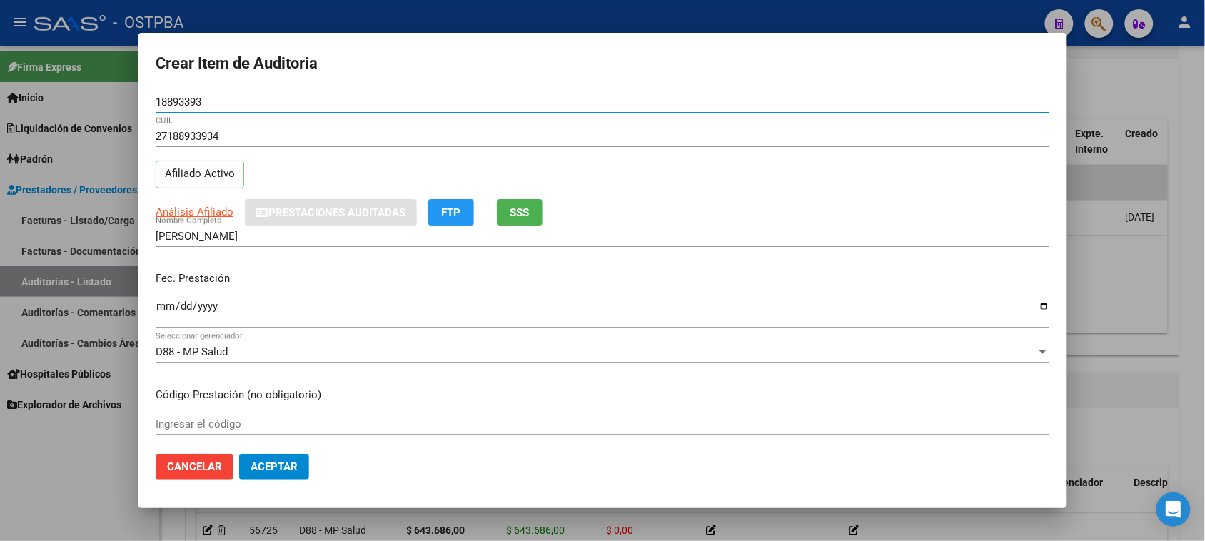
type input "18893393"
drag, startPoint x: 164, startPoint y: 308, endPoint x: 507, endPoint y: 525, distance: 406.5
click at [164, 308] on input "Ingresar la fecha" at bounding box center [602, 311] width 893 height 23
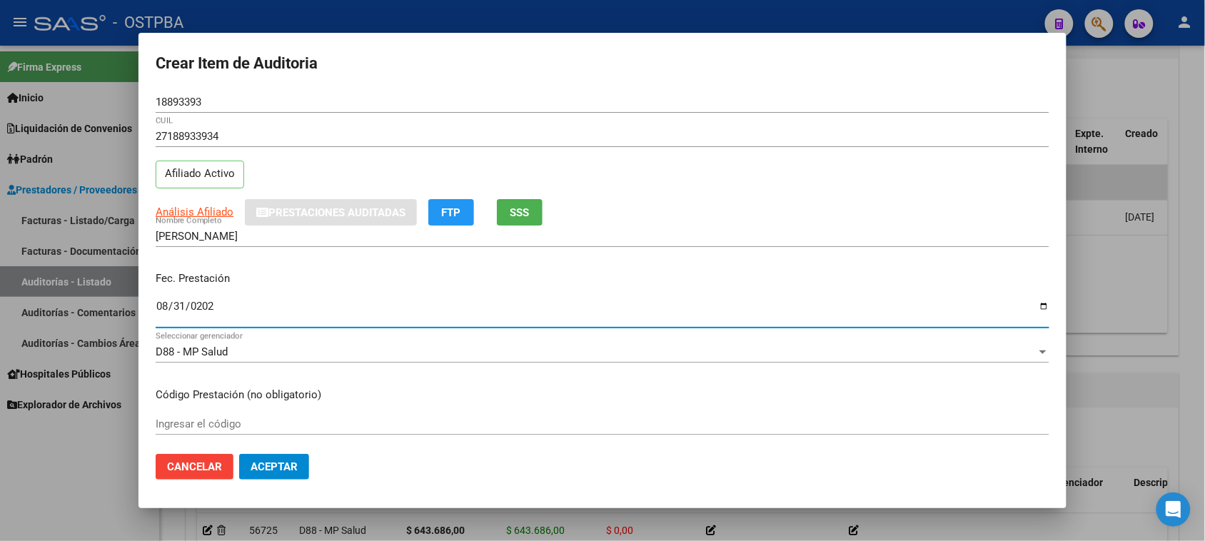
type input "[DATE]"
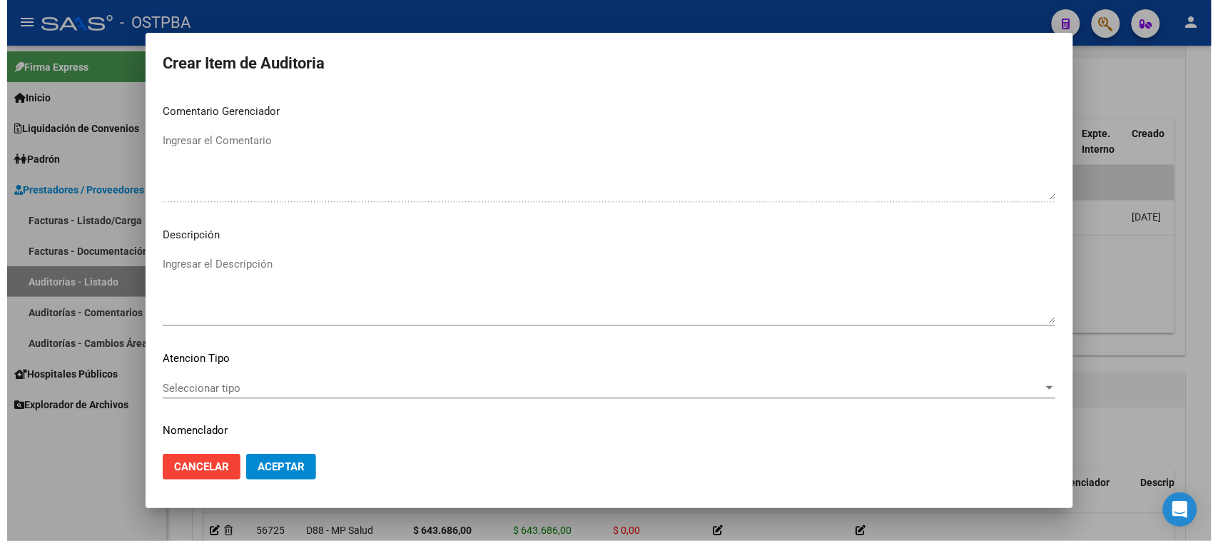
scroll to position [932, 0]
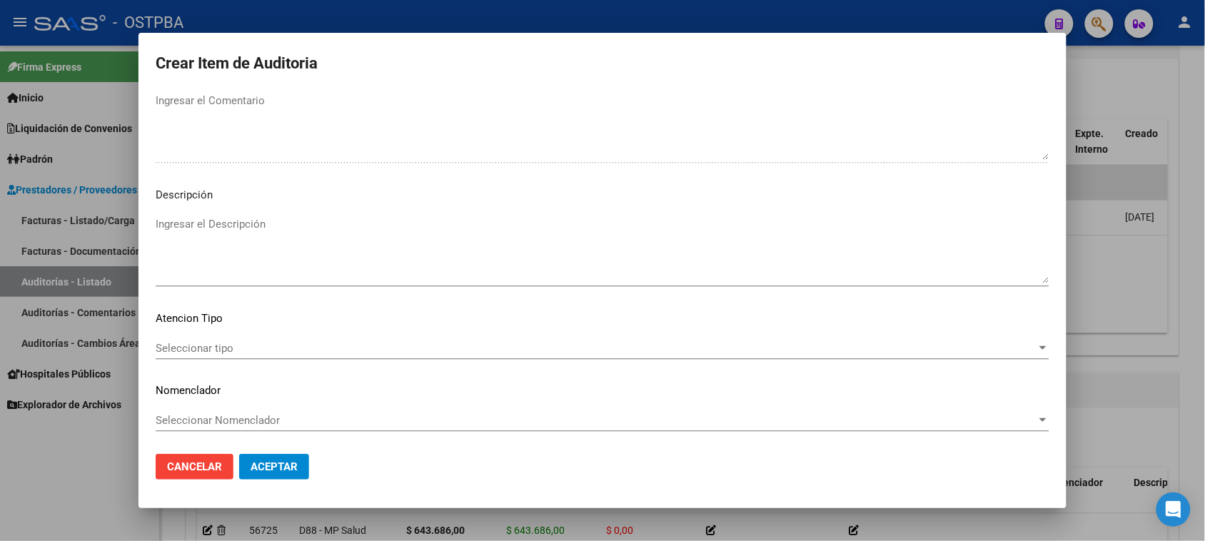
click at [188, 333] on mat-dialog-content "18893393 Nro Documento 27188933934 CUIL Afiliado Activo Análisis Afiliado Prest…" at bounding box center [602, 267] width 928 height 352
click at [187, 344] on span "Seleccionar tipo" at bounding box center [596, 348] width 881 height 13
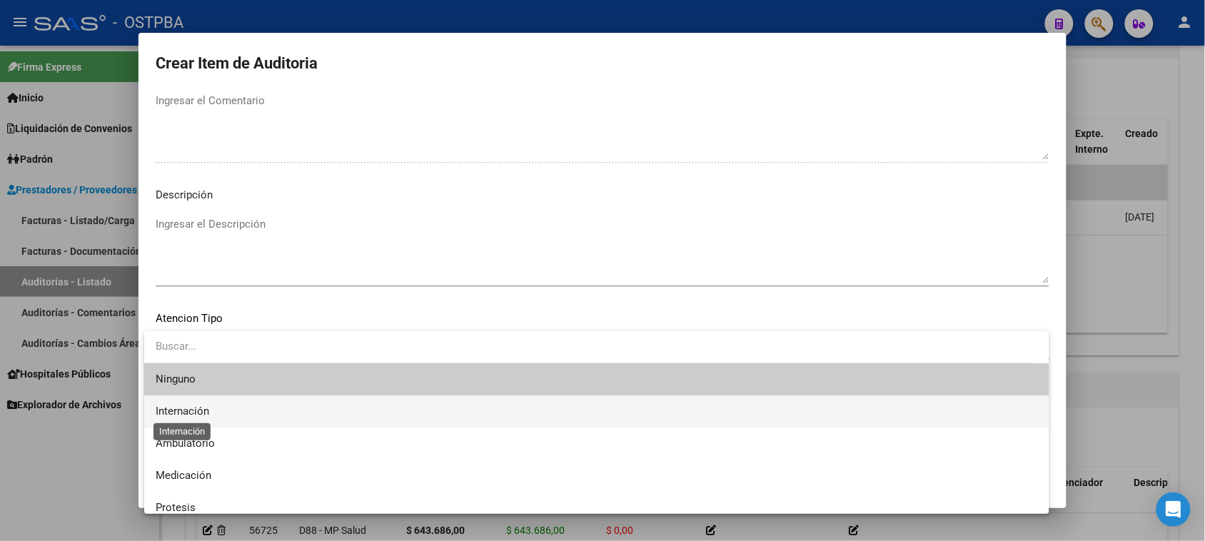
click at [196, 407] on span "Internación" at bounding box center [183, 411] width 54 height 13
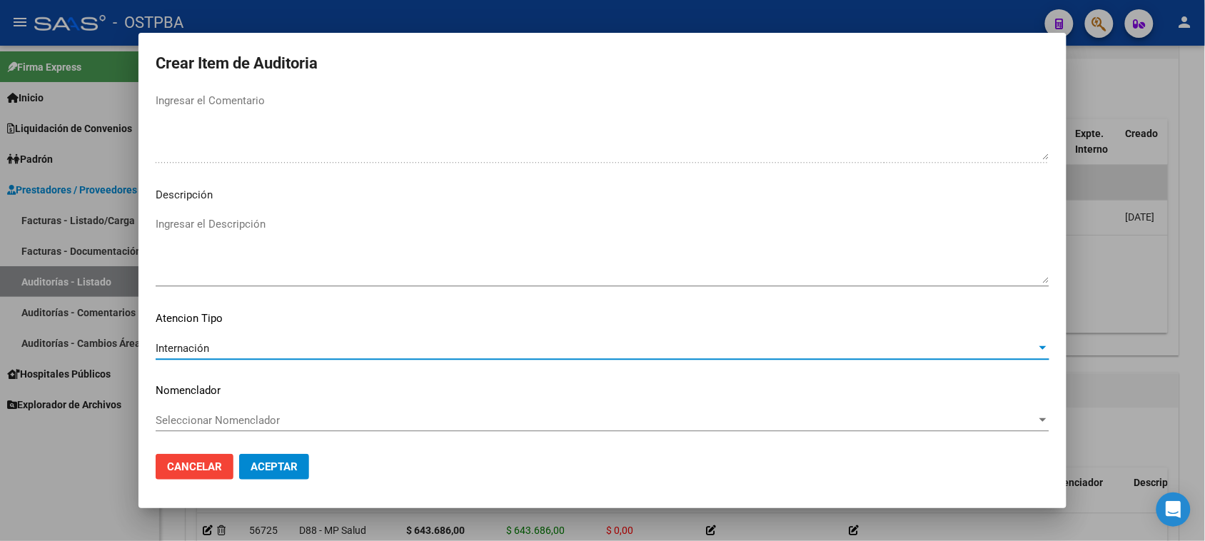
click at [289, 472] on span "Aceptar" at bounding box center [273, 466] width 47 height 13
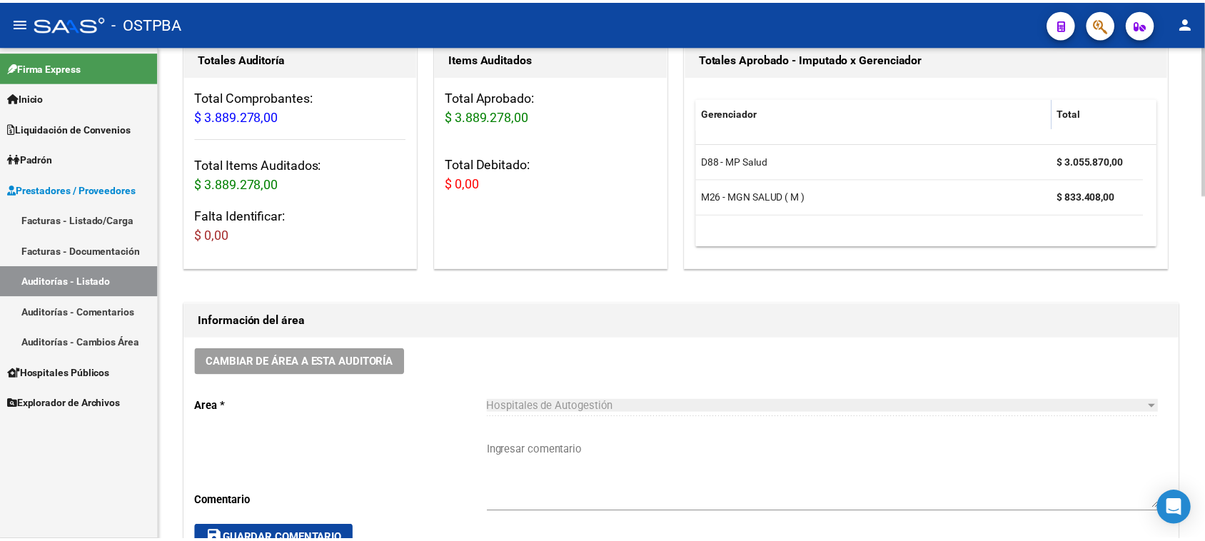
scroll to position [0, 0]
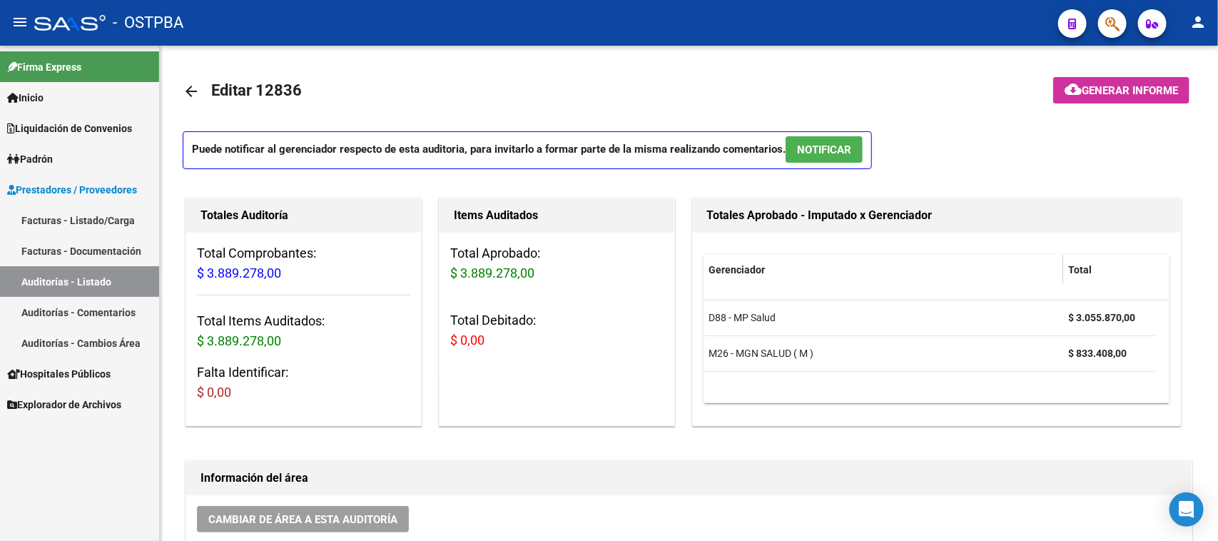
click at [74, 223] on link "Facturas - Listado/Carga" at bounding box center [79, 220] width 159 height 31
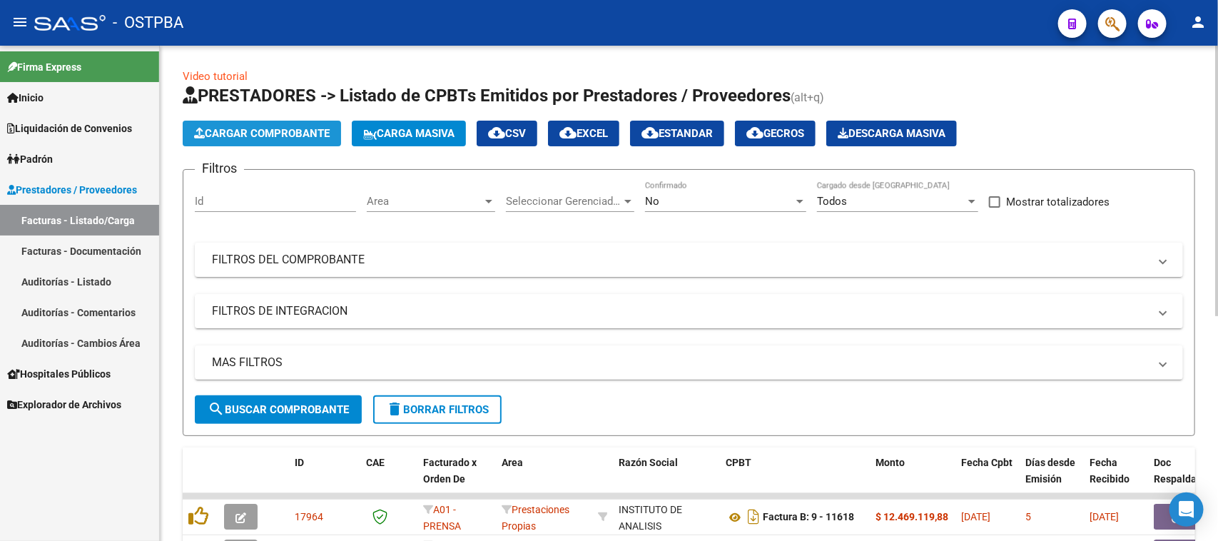
click at [237, 136] on span "Cargar Comprobante" at bounding box center [262, 133] width 136 height 13
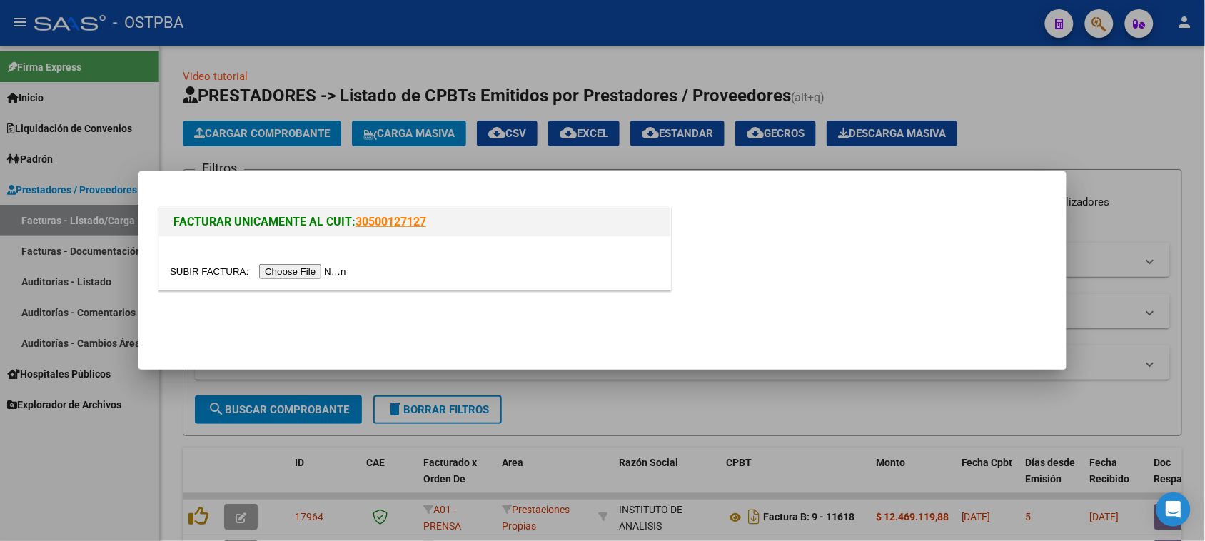
click at [314, 268] on input "file" at bounding box center [260, 271] width 181 height 15
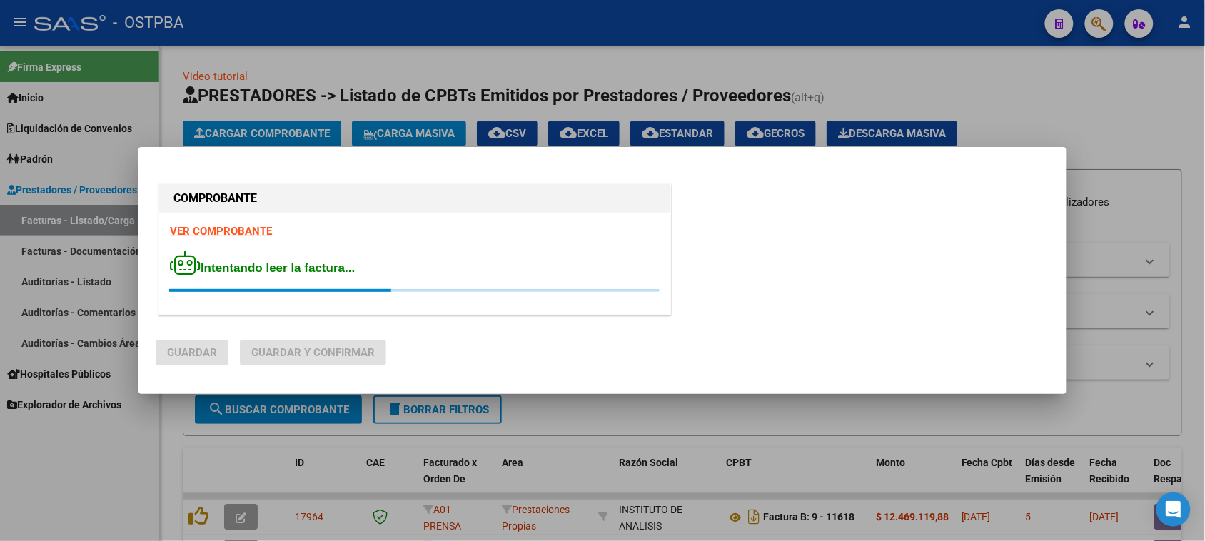
click at [213, 229] on strong "VER COMPROBANTE" at bounding box center [221, 231] width 102 height 13
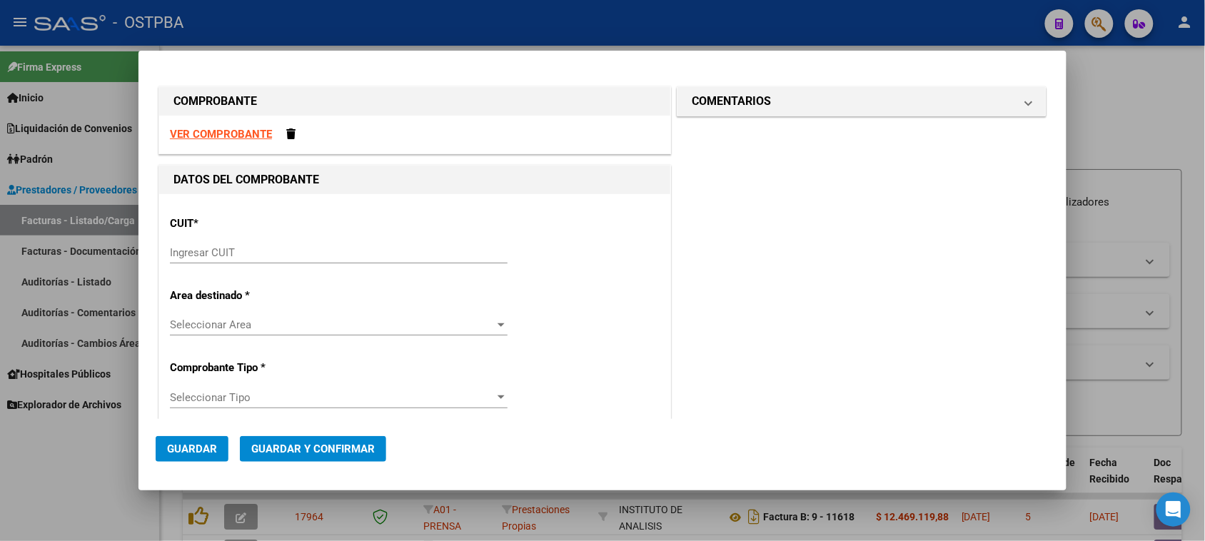
click at [218, 258] on input "Ingresar CUIT" at bounding box center [339, 252] width 338 height 13
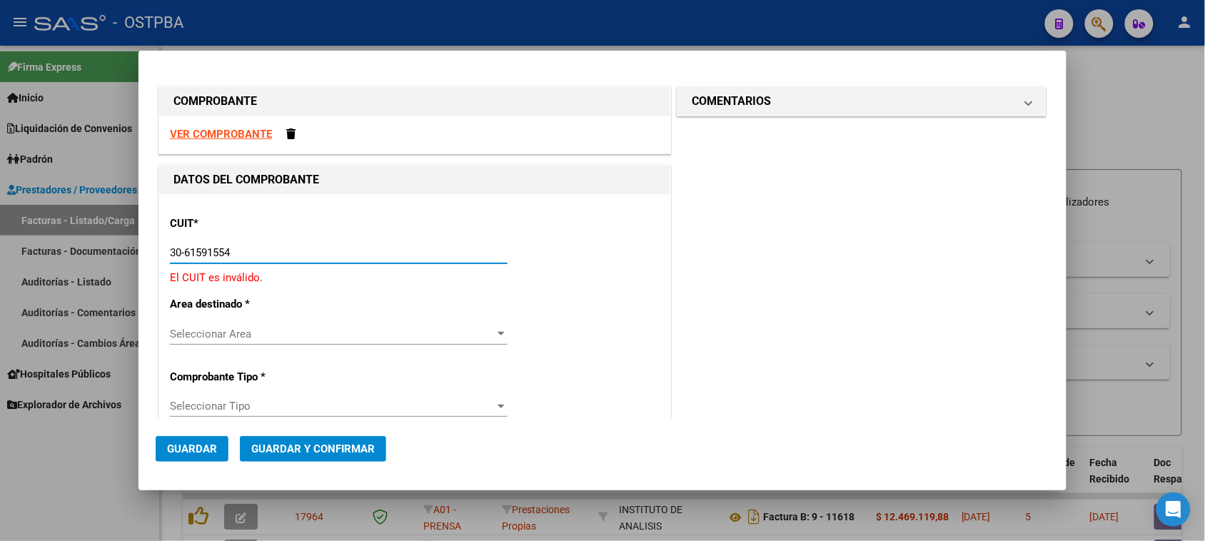
type input "30-61591554-4"
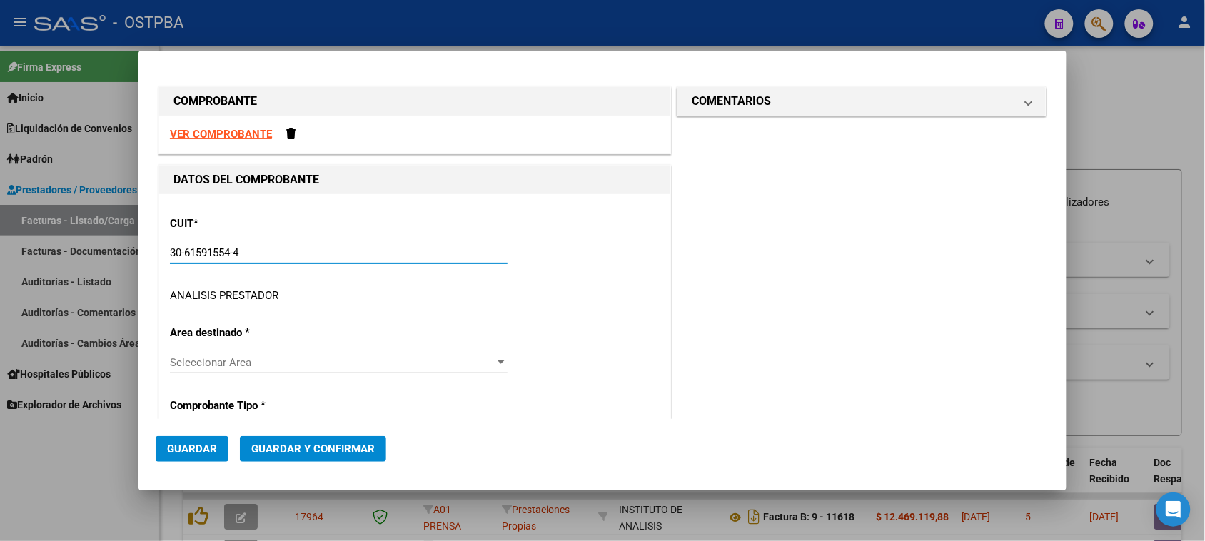
type input "1"
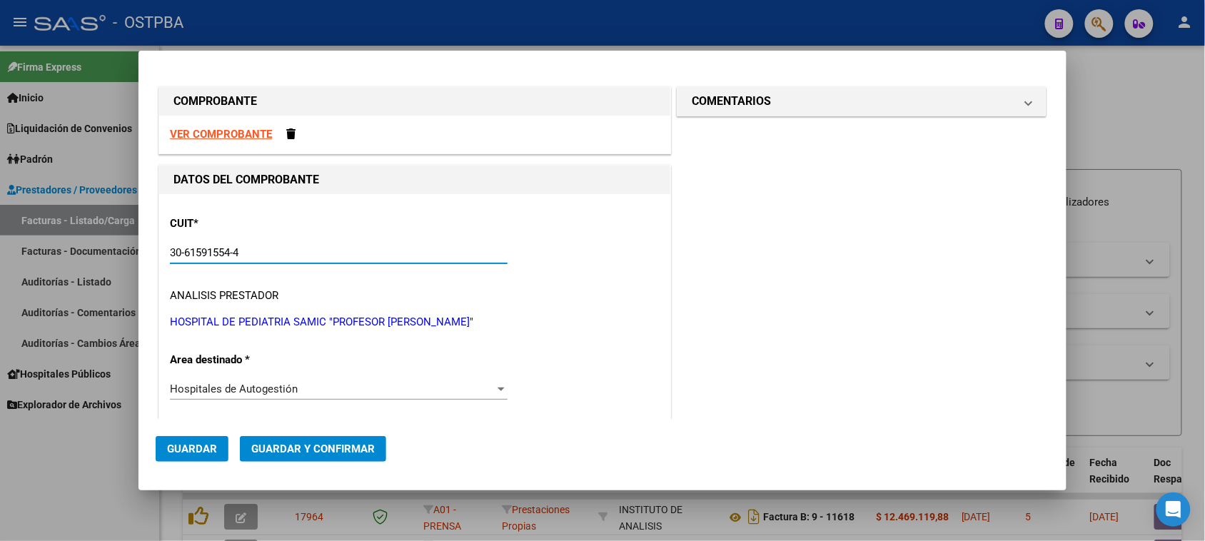
type input "30-61591554-4"
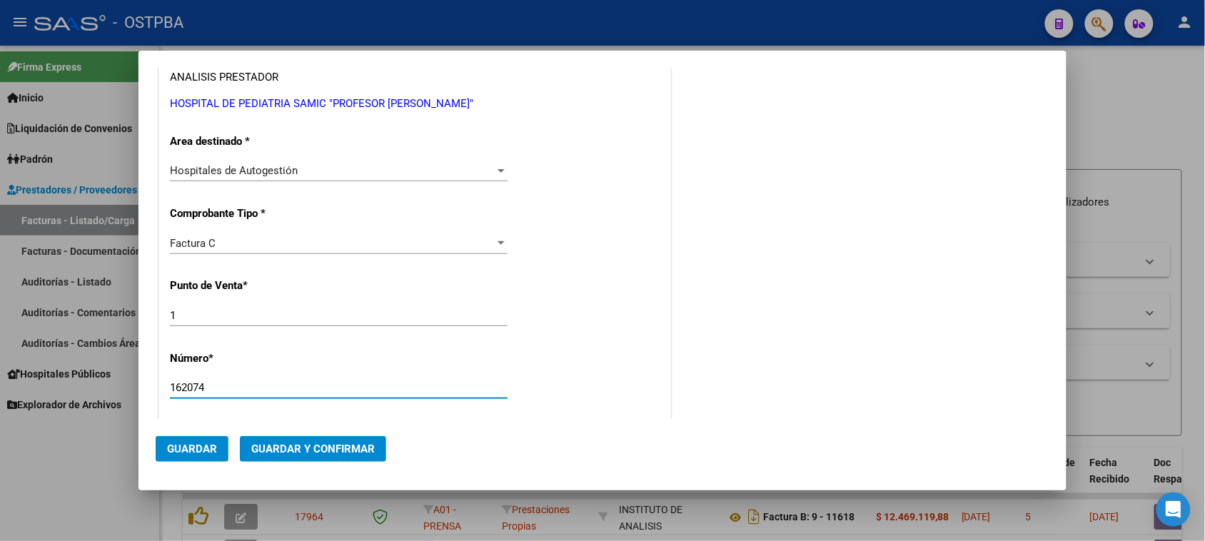
type input "162074"
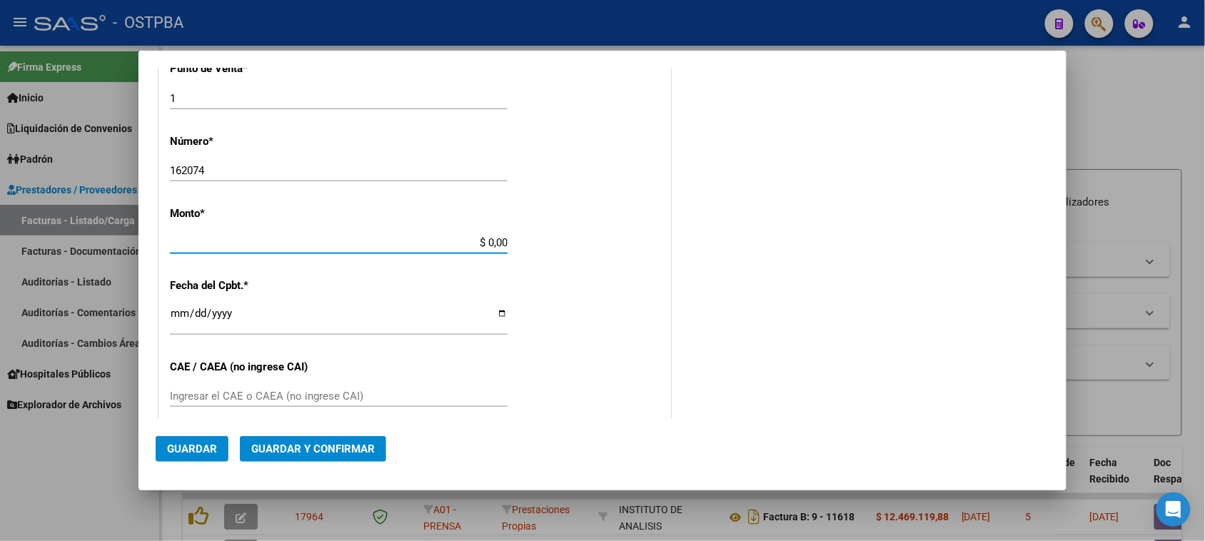
scroll to position [428, 0]
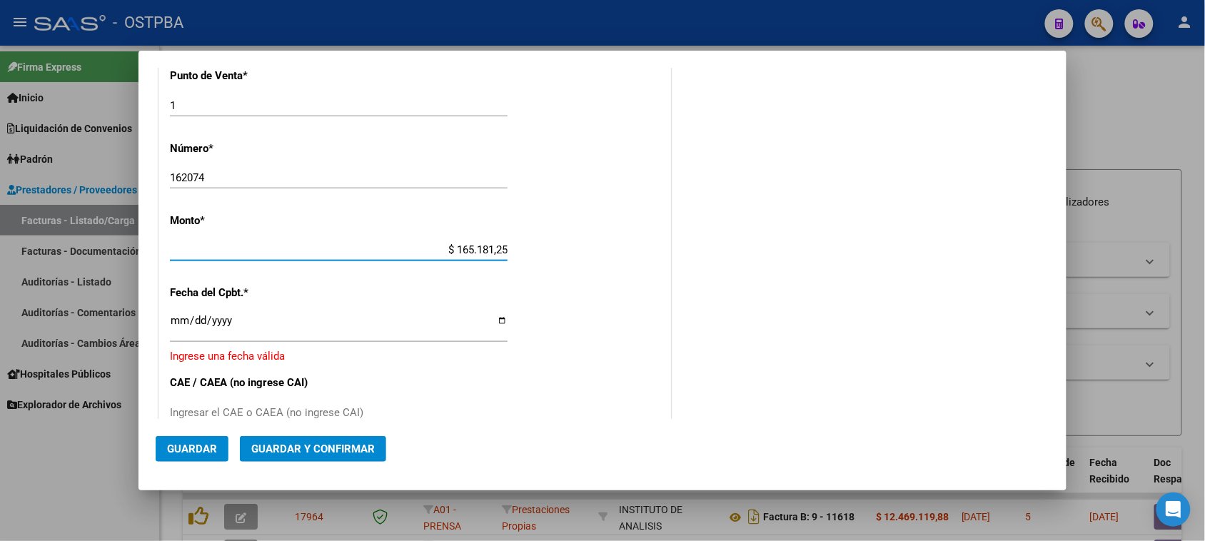
type input "$ 1.651.812,58"
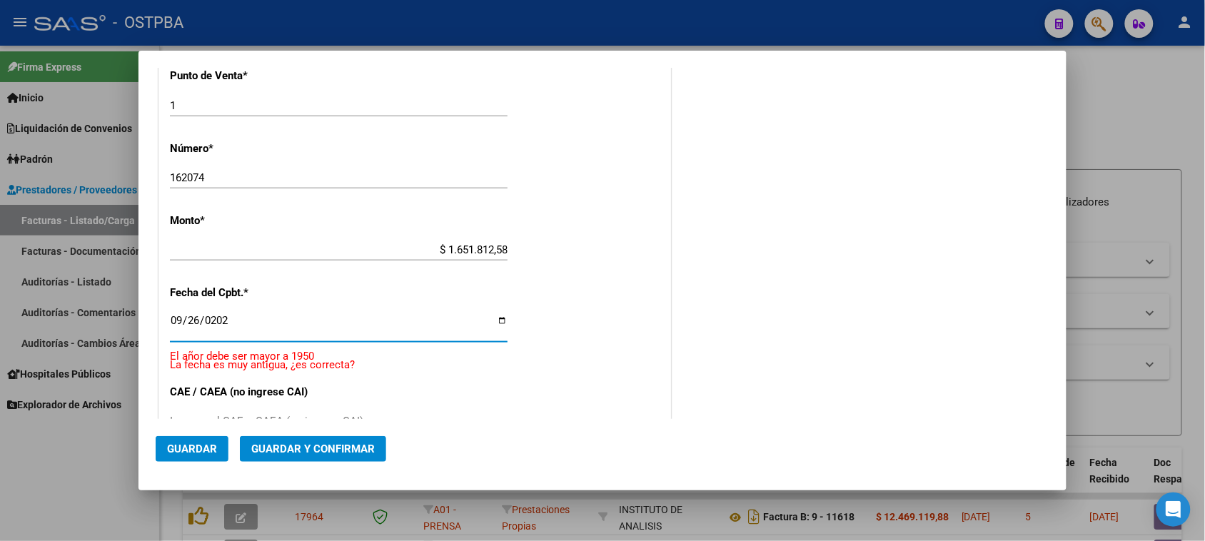
type input "[DATE]"
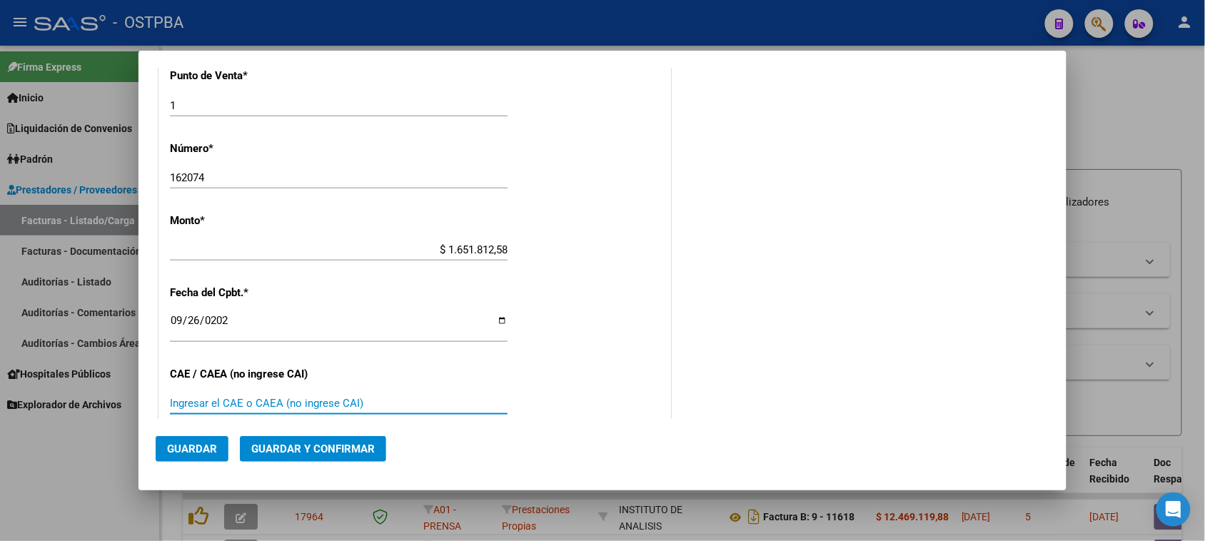
scroll to position [680, 0]
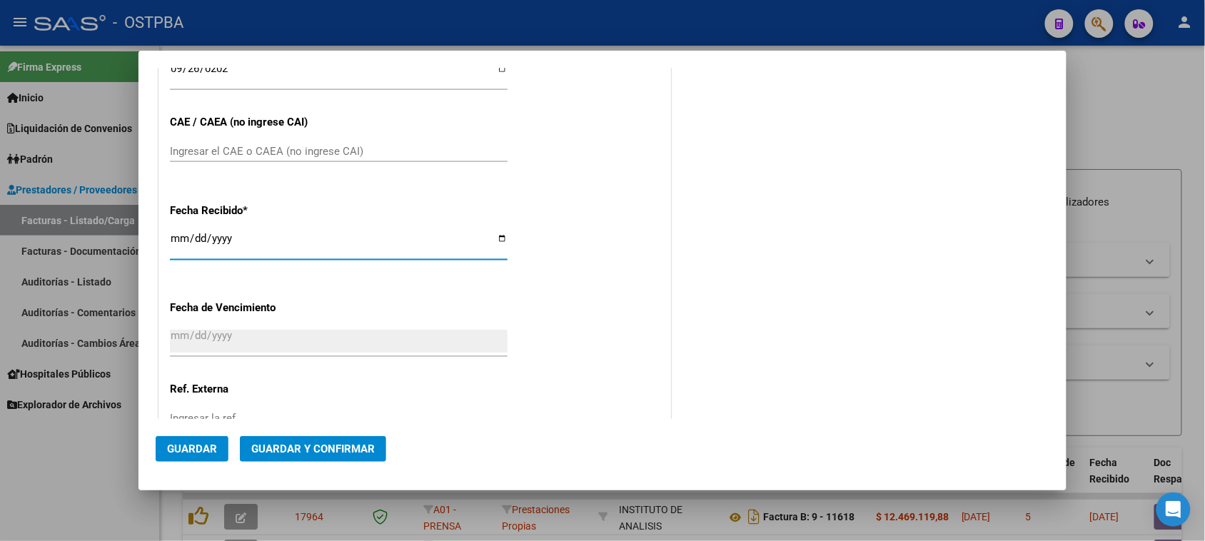
type input "[DATE]"
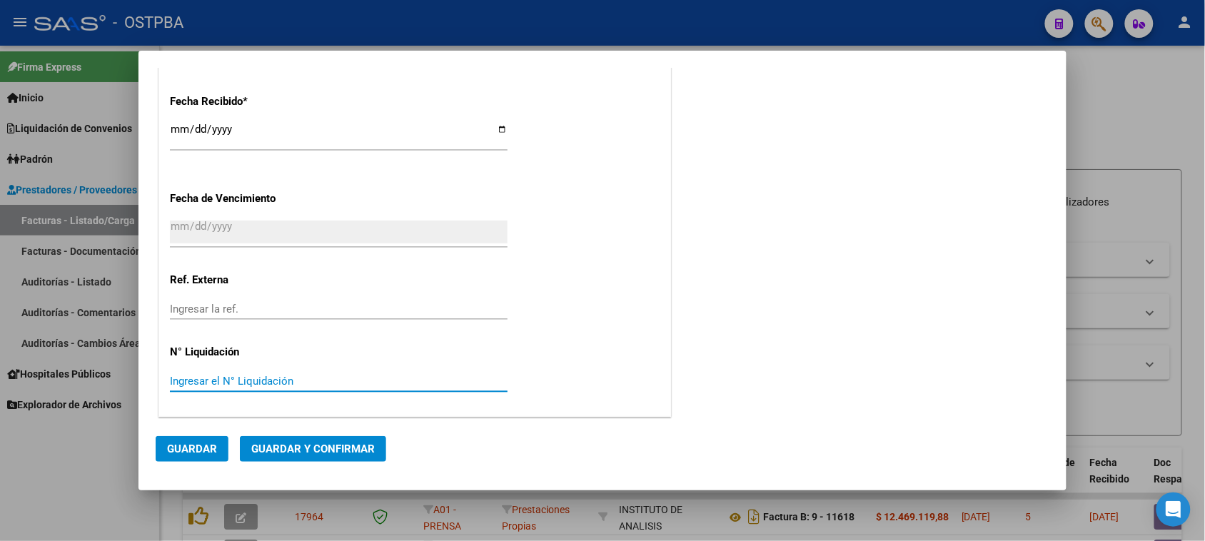
scroll to position [0, 0]
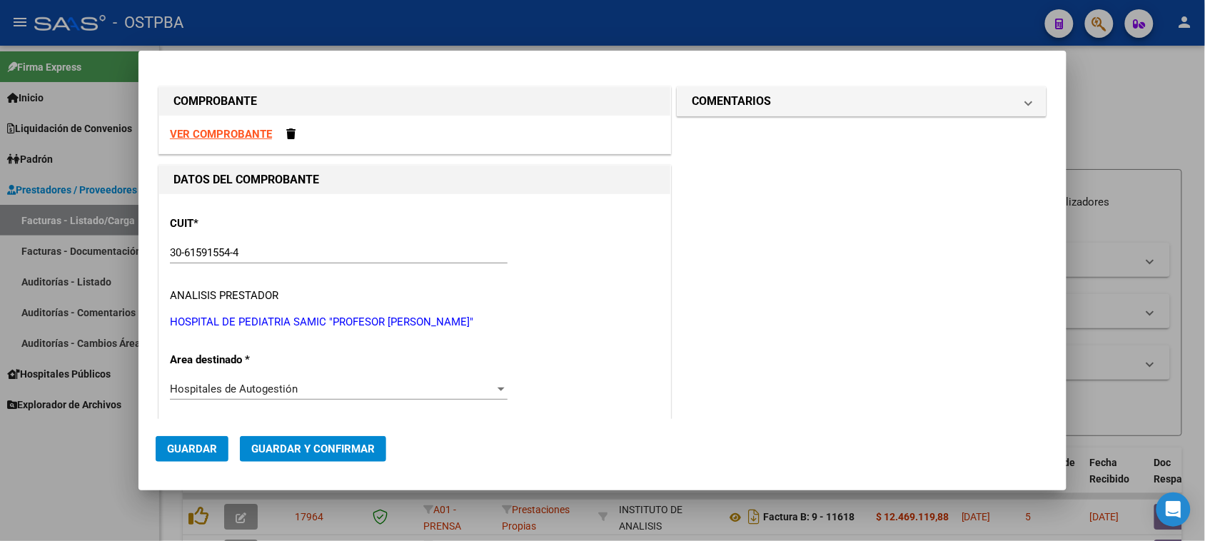
click at [721, 111] on mat-expansion-panel-header "COMENTARIOS" at bounding box center [861, 101] width 368 height 29
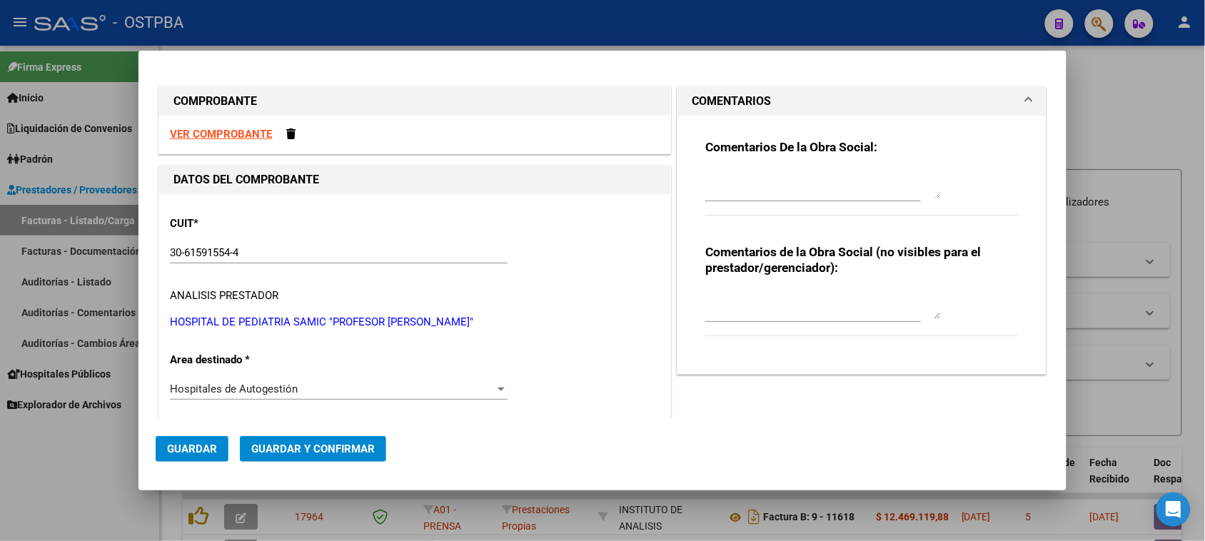
click at [718, 186] on textarea at bounding box center [823, 184] width 236 height 29
type textarea "HR 127087"
click at [189, 444] on span "Guardar" at bounding box center [192, 448] width 50 height 13
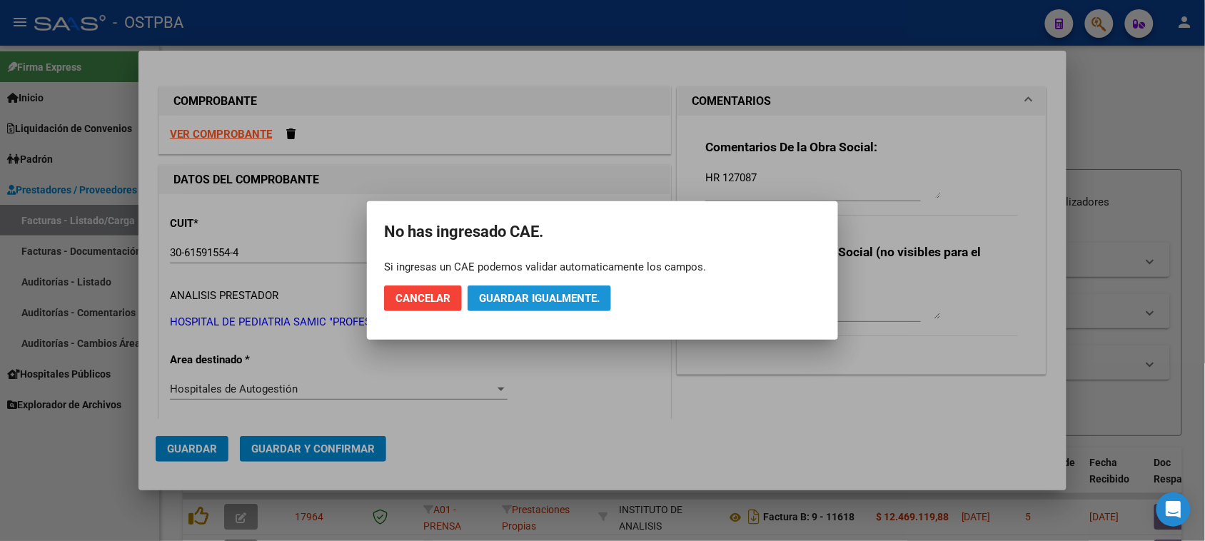
click at [544, 298] on span "Guardar igualmente." at bounding box center [539, 298] width 121 height 13
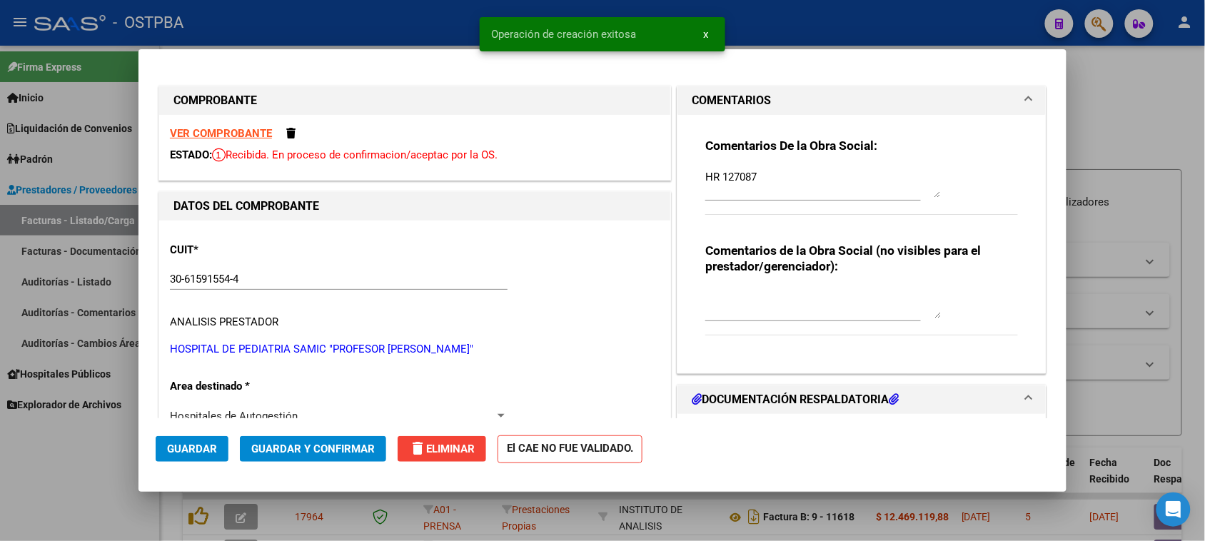
type input "[DATE]"
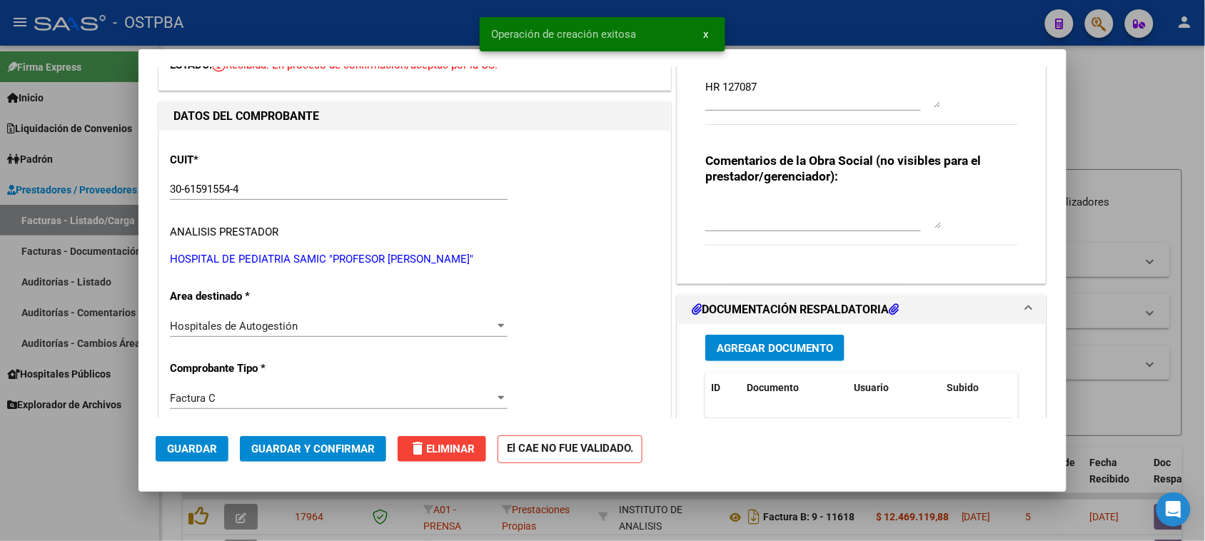
scroll to position [178, 0]
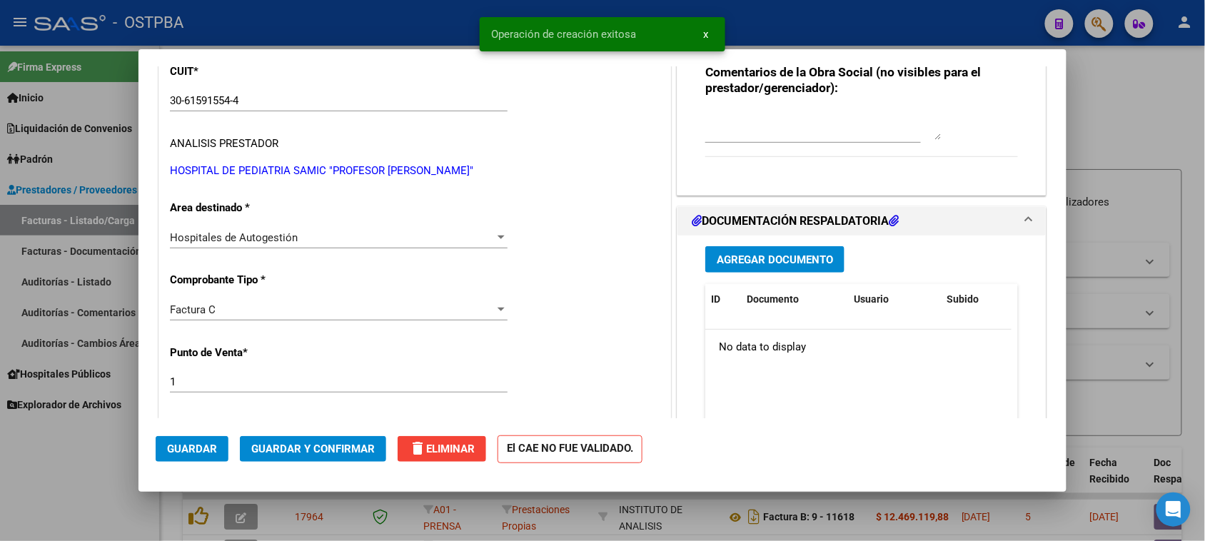
click at [774, 258] on span "Agregar Documento" at bounding box center [775, 259] width 116 height 13
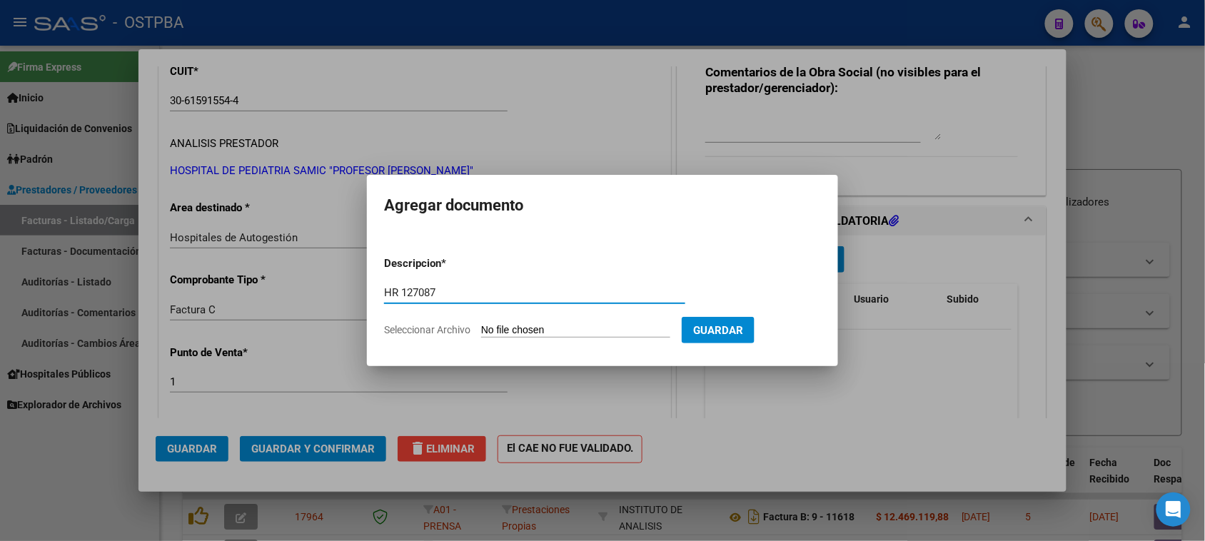
type input "HR 127087"
click at [481, 324] on input "Seleccionar Archivo" at bounding box center [575, 331] width 189 height 14
type input "C:\fakepath\HR 127087.pdf"
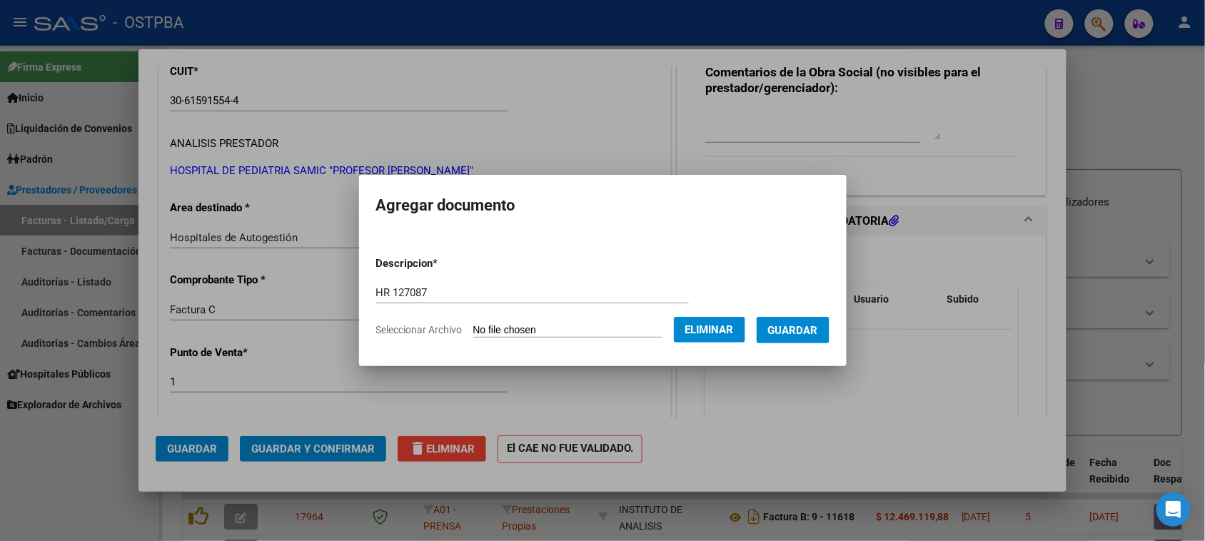
click at [805, 340] on button "Guardar" at bounding box center [792, 330] width 73 height 26
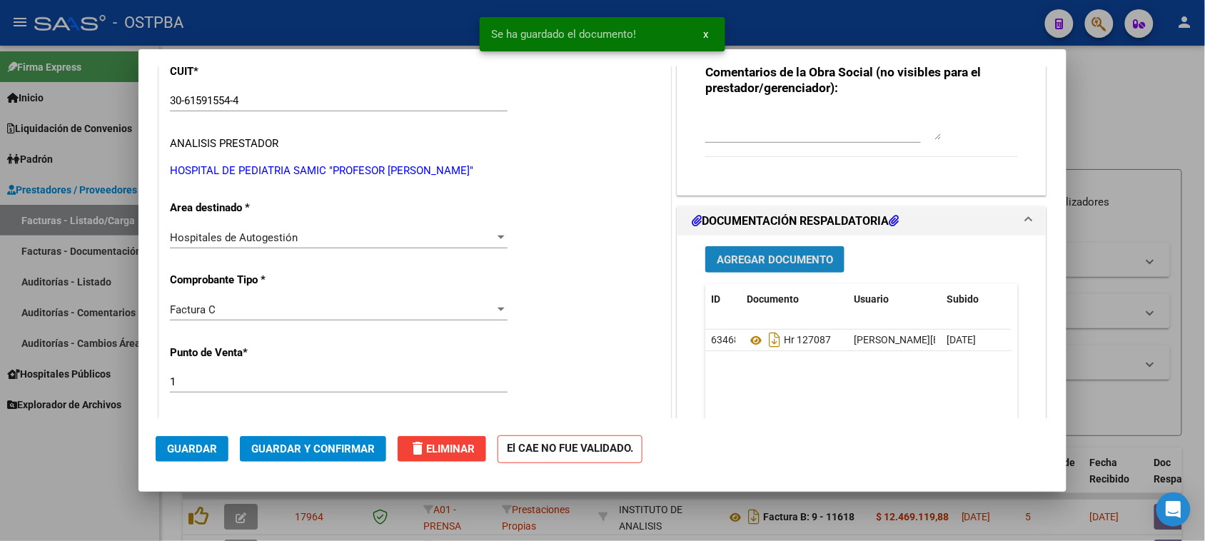
click at [735, 258] on span "Agregar Documento" at bounding box center [775, 259] width 116 height 13
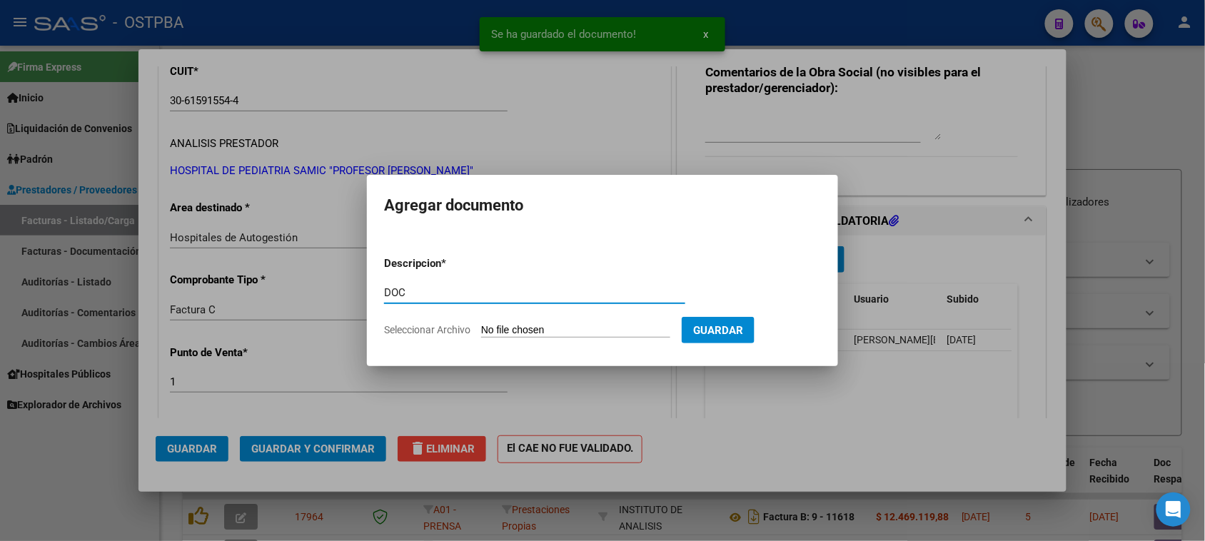
type input "DOC"
click at [481, 324] on input "Seleccionar Archivo" at bounding box center [575, 331] width 189 height 14
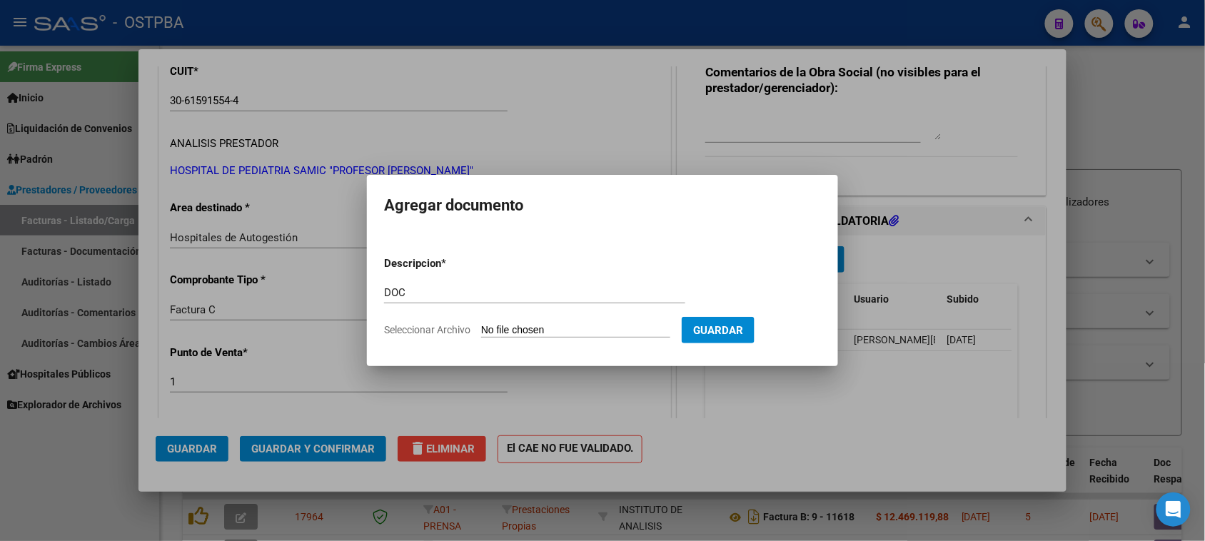
type input "C:\fakepath\DOC 162074.zip"
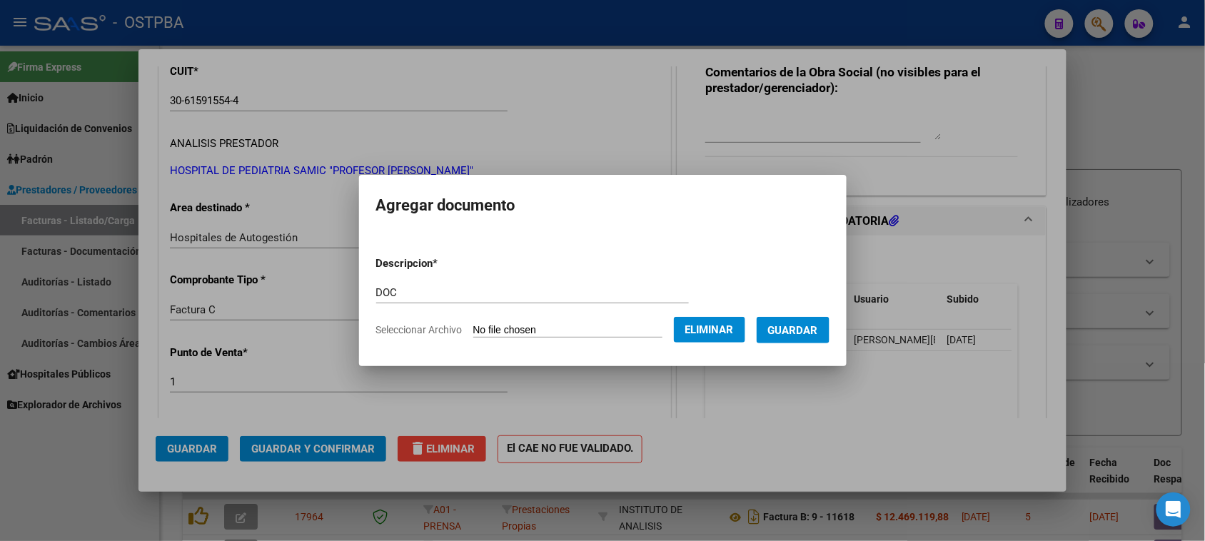
click at [801, 336] on button "Guardar" at bounding box center [792, 330] width 73 height 26
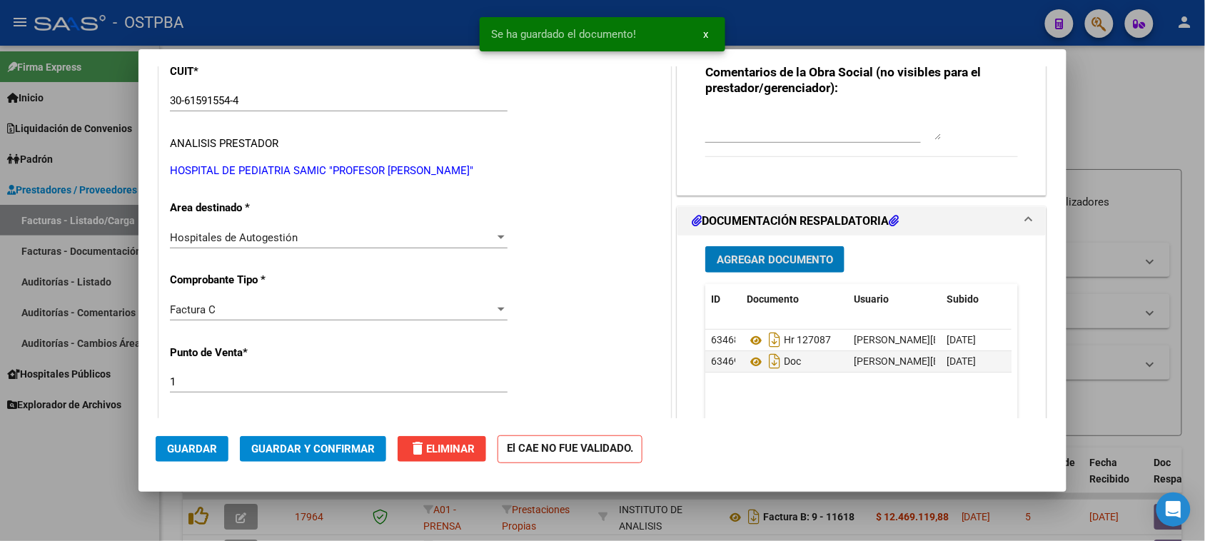
click at [355, 440] on button "Guardar y Confirmar" at bounding box center [313, 449] width 146 height 26
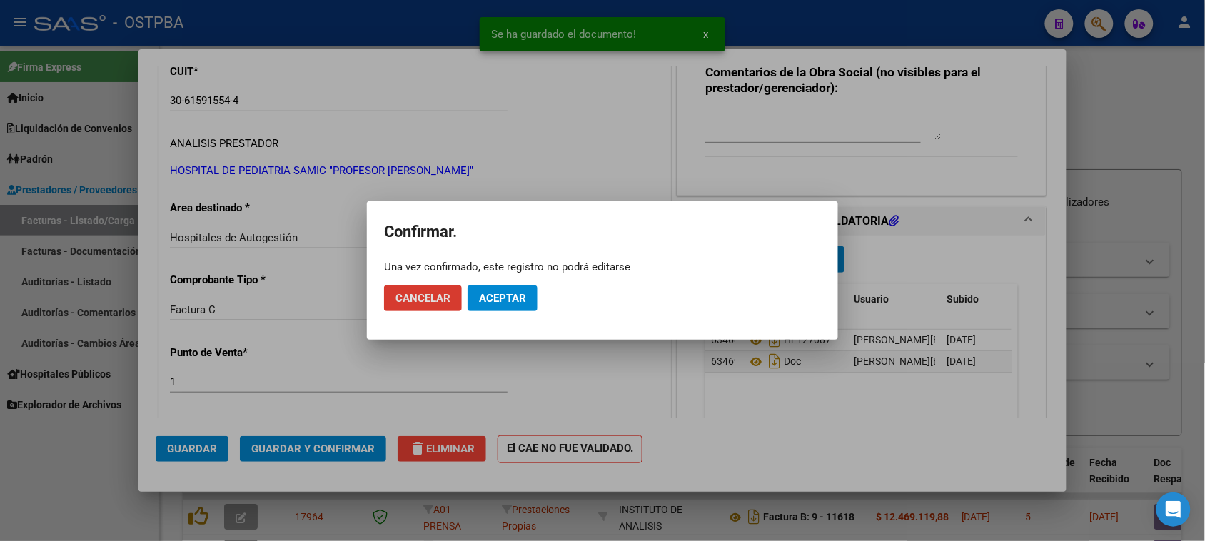
click at [525, 297] on span "Aceptar" at bounding box center [502, 298] width 47 height 13
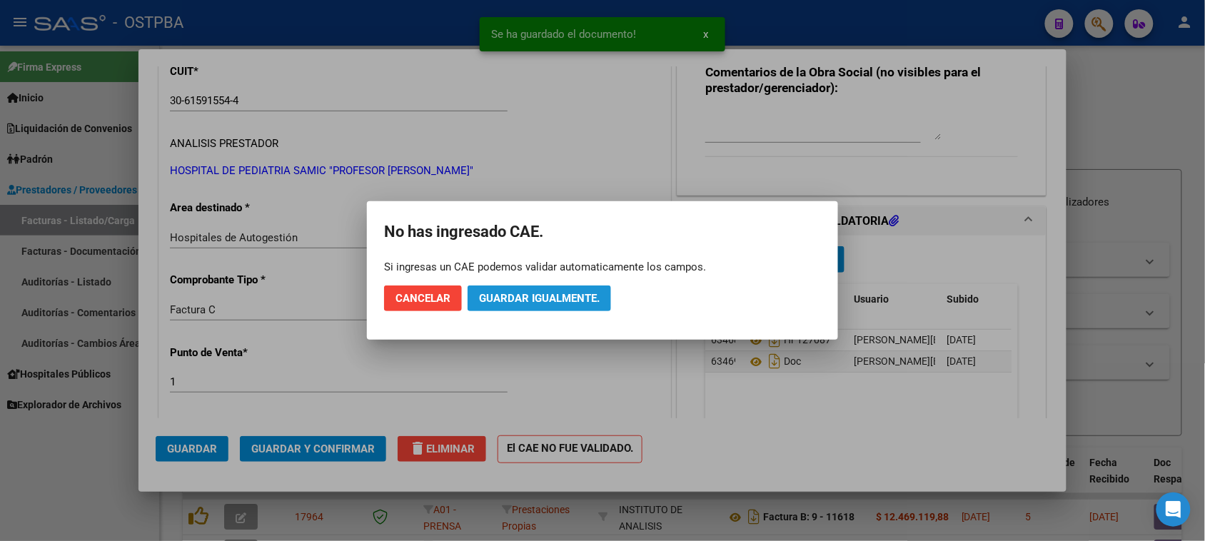
click at [515, 307] on button "Guardar igualmente." at bounding box center [538, 298] width 143 height 26
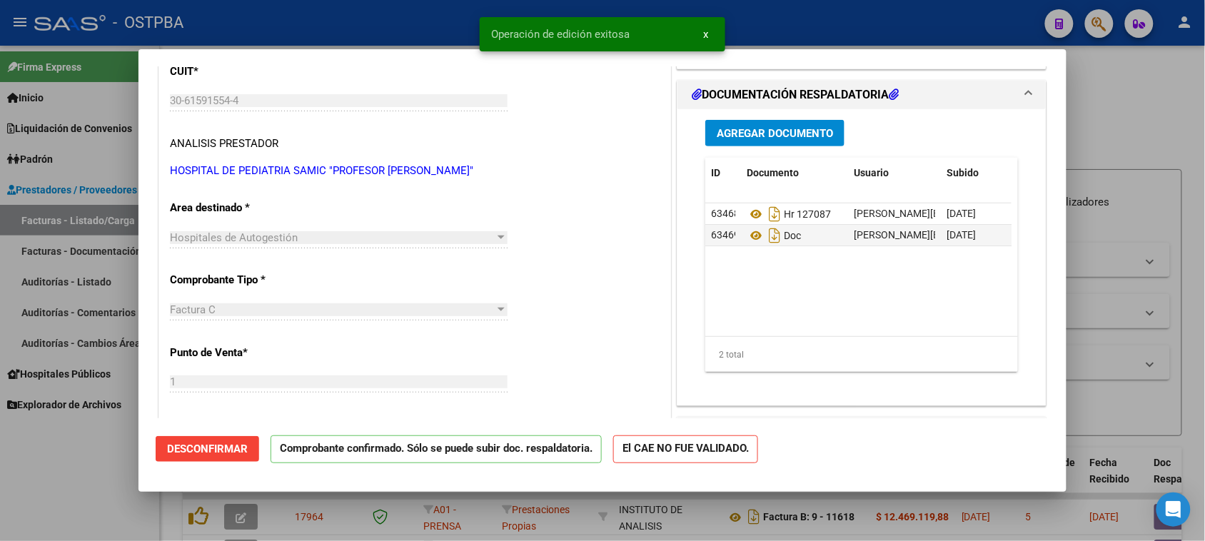
click at [84, 273] on div at bounding box center [602, 270] width 1205 height 541
type input "$ 0,00"
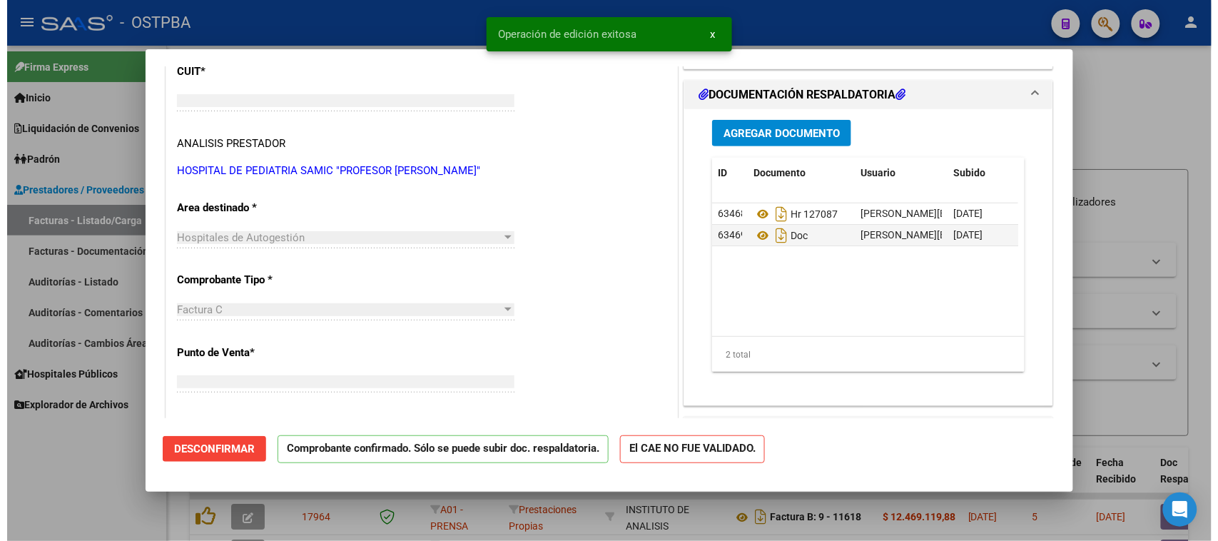
scroll to position [187, 0]
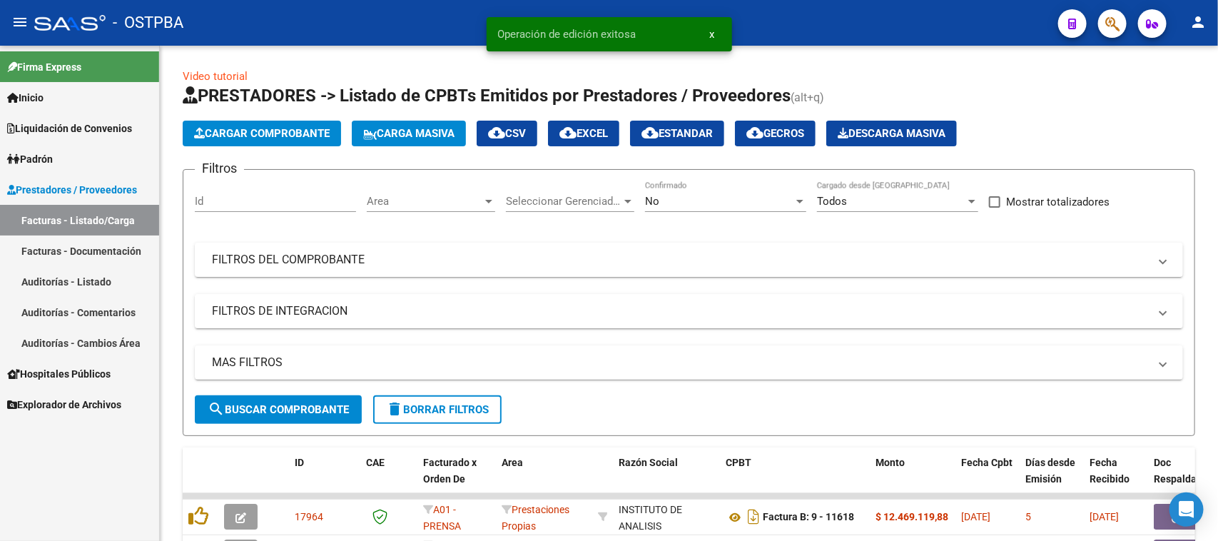
click at [76, 273] on link "Auditorías - Listado" at bounding box center [79, 281] width 159 height 31
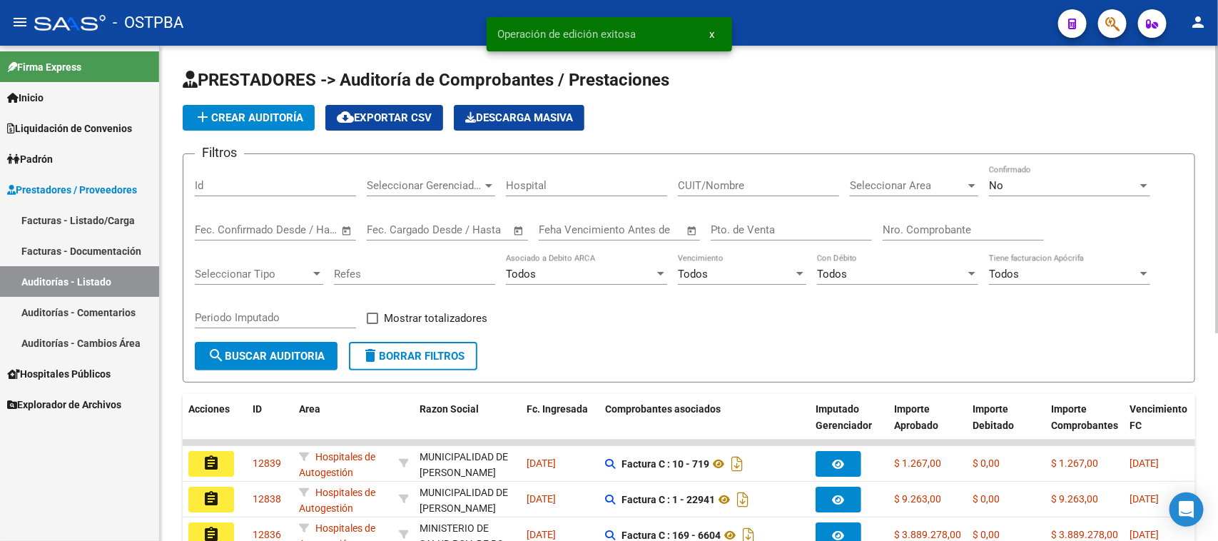
click at [261, 114] on span "add Crear Auditoría" at bounding box center [248, 117] width 109 height 13
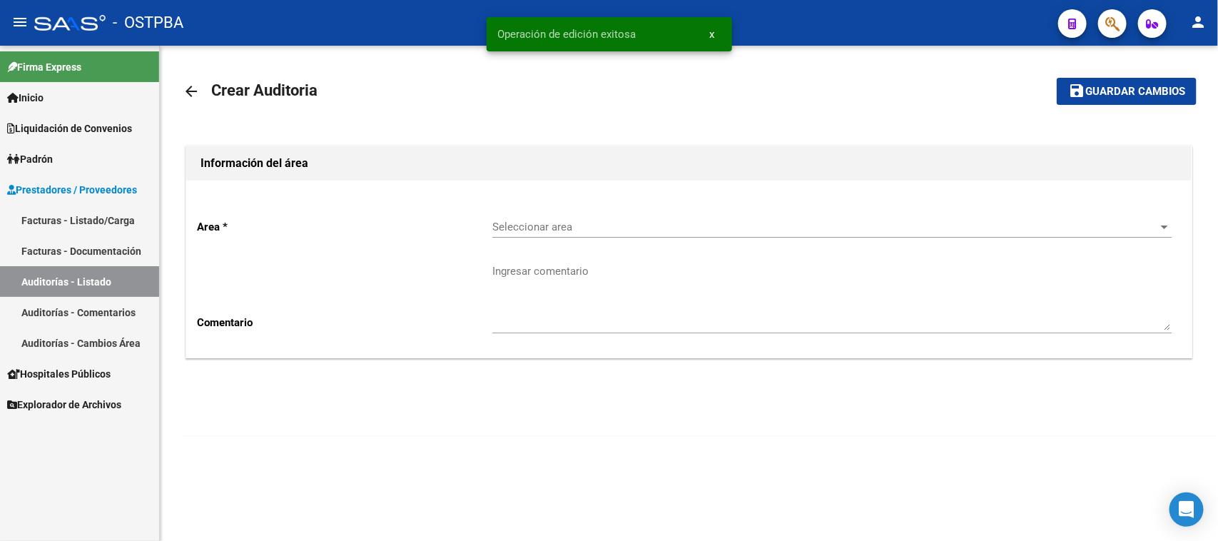
click at [582, 231] on span "Seleccionar area" at bounding box center [825, 227] width 667 height 13
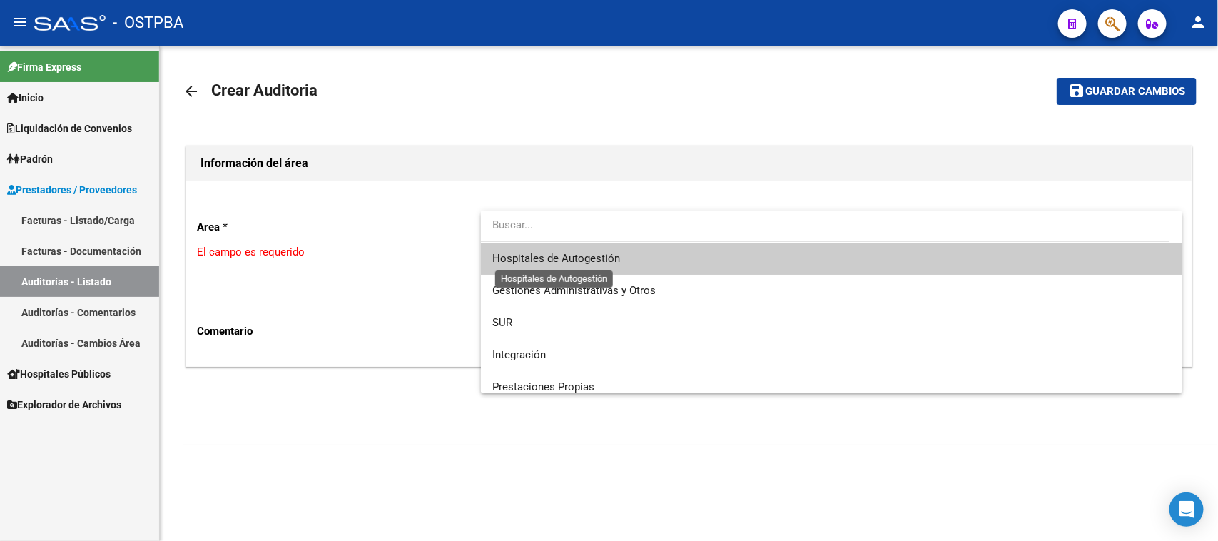
click at [530, 255] on span "Hospitales de Autogestión" at bounding box center [556, 258] width 128 height 13
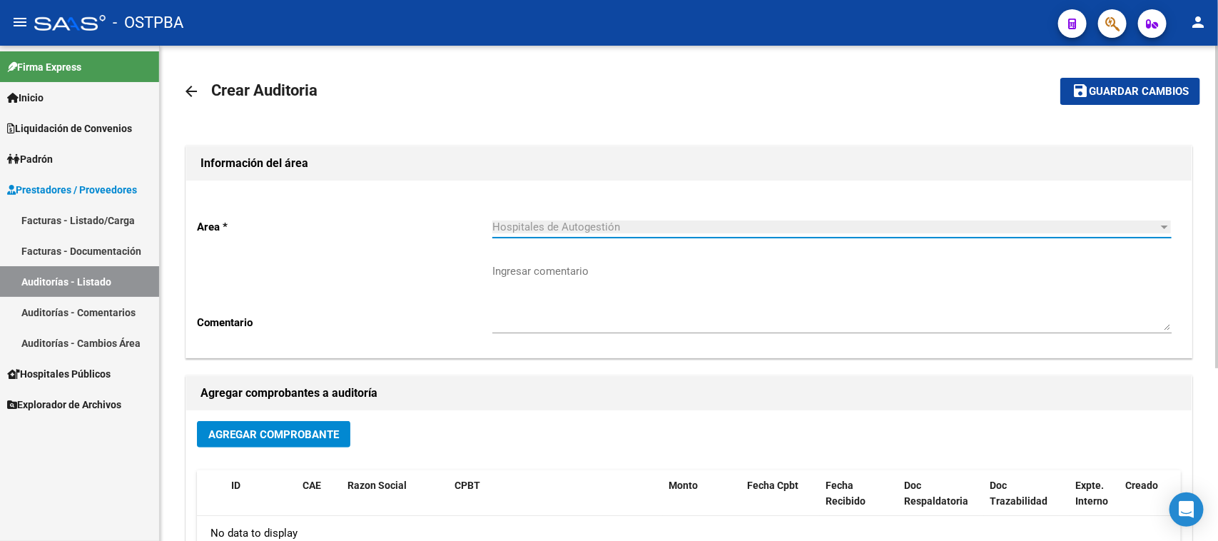
click at [1140, 98] on button "save Guardar cambios" at bounding box center [1130, 91] width 140 height 26
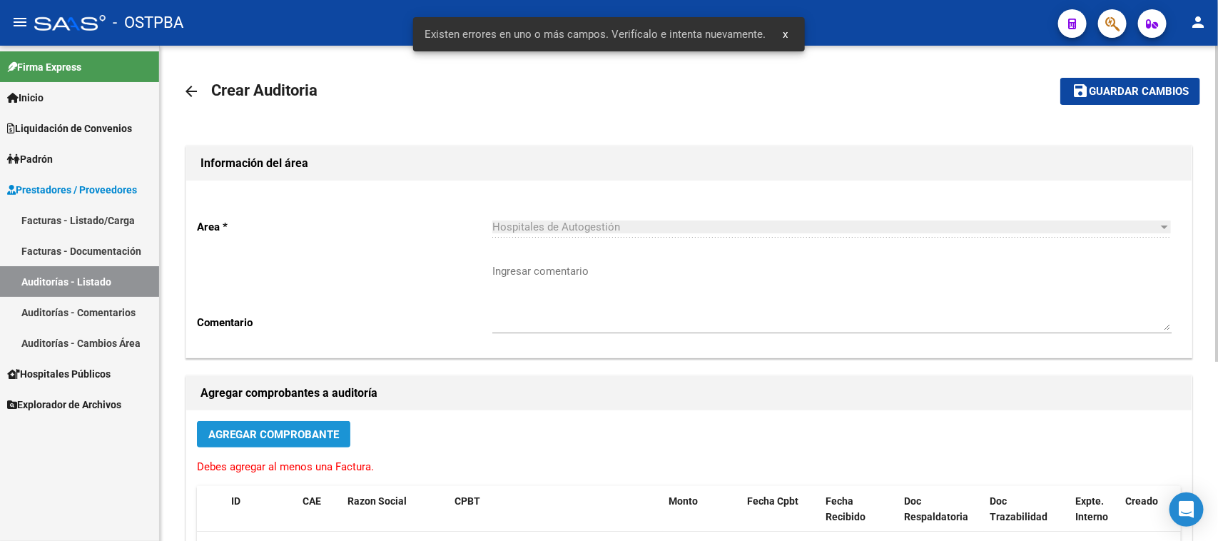
click at [329, 432] on span "Agregar Comprobante" at bounding box center [273, 434] width 131 height 13
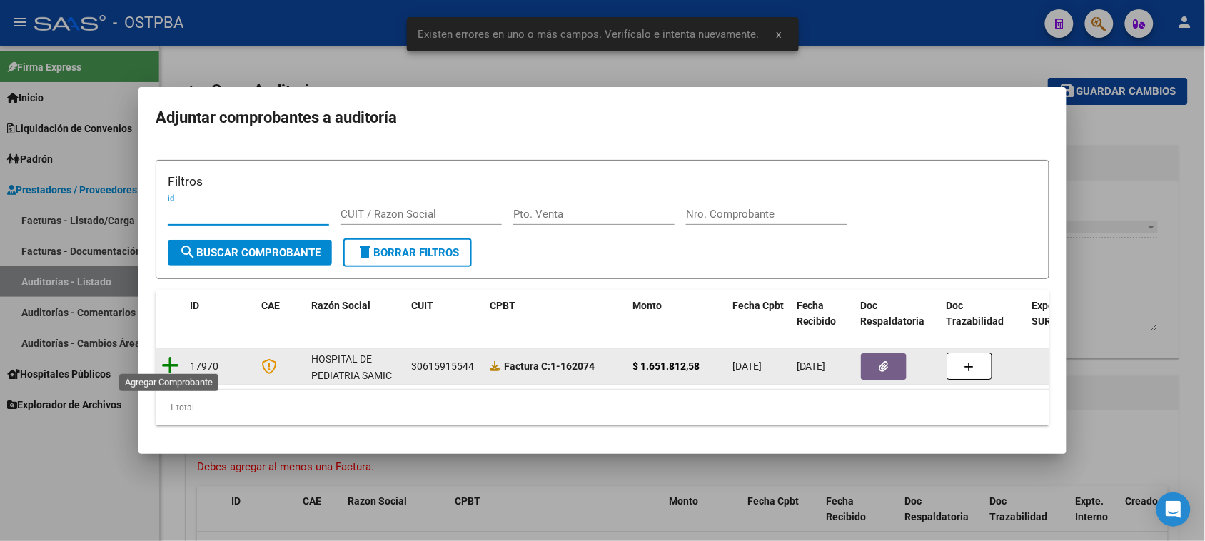
click at [172, 358] on icon at bounding box center [170, 365] width 18 height 20
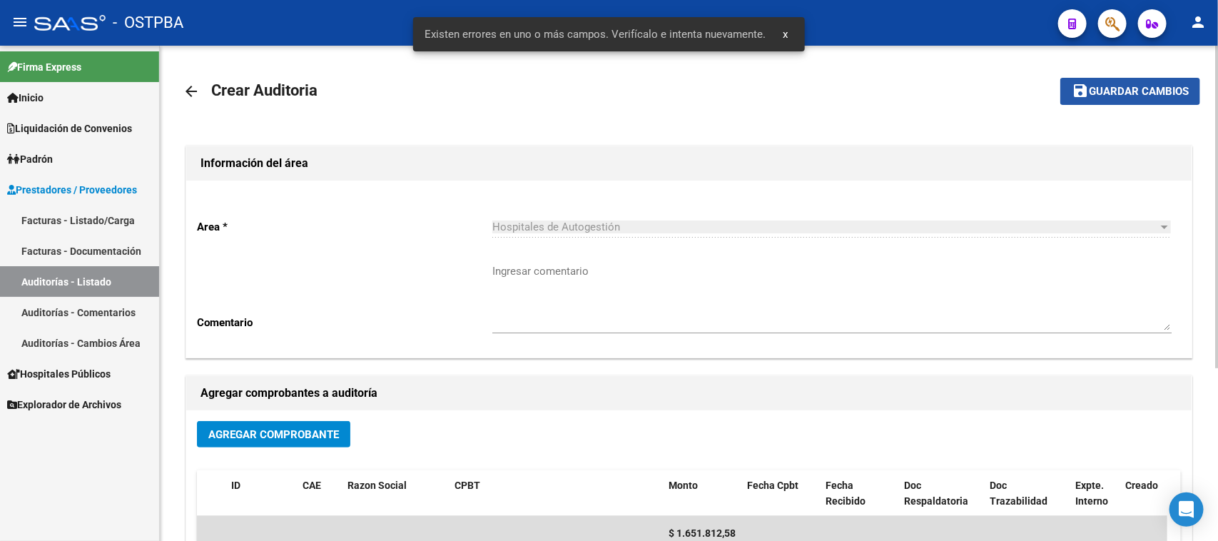
click at [1140, 80] on button "save Guardar cambios" at bounding box center [1130, 91] width 140 height 26
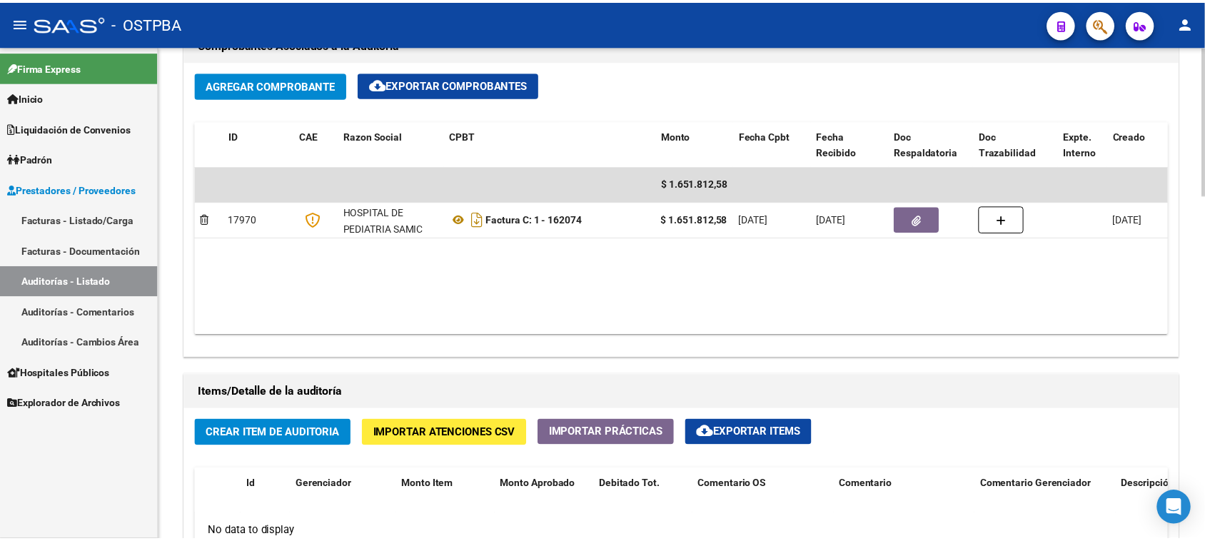
scroll to position [714, 0]
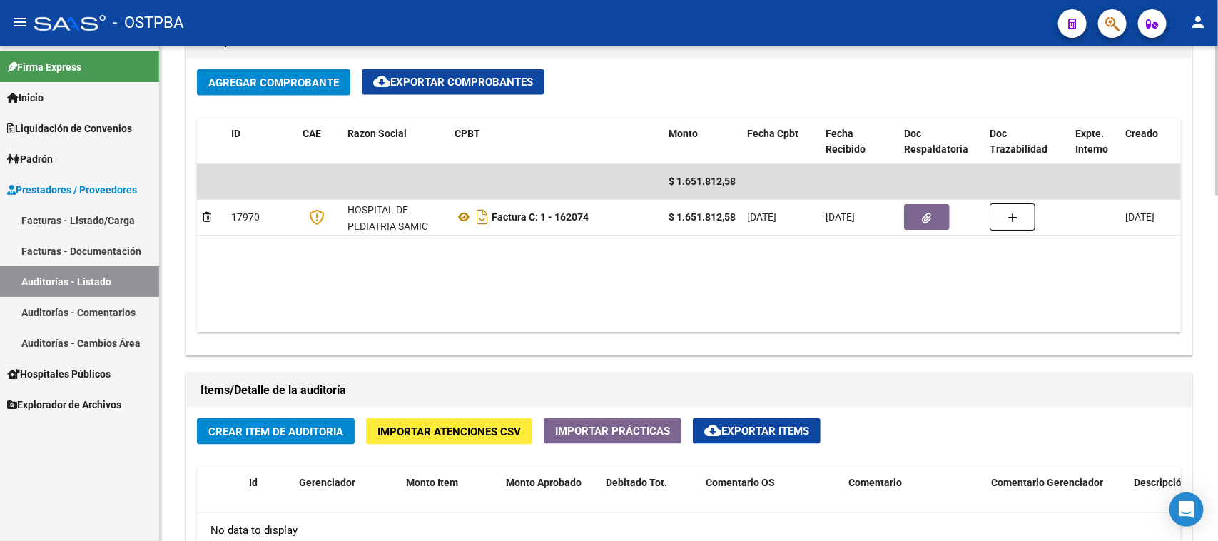
click at [312, 432] on span "Crear Item de Auditoria" at bounding box center [275, 431] width 135 height 13
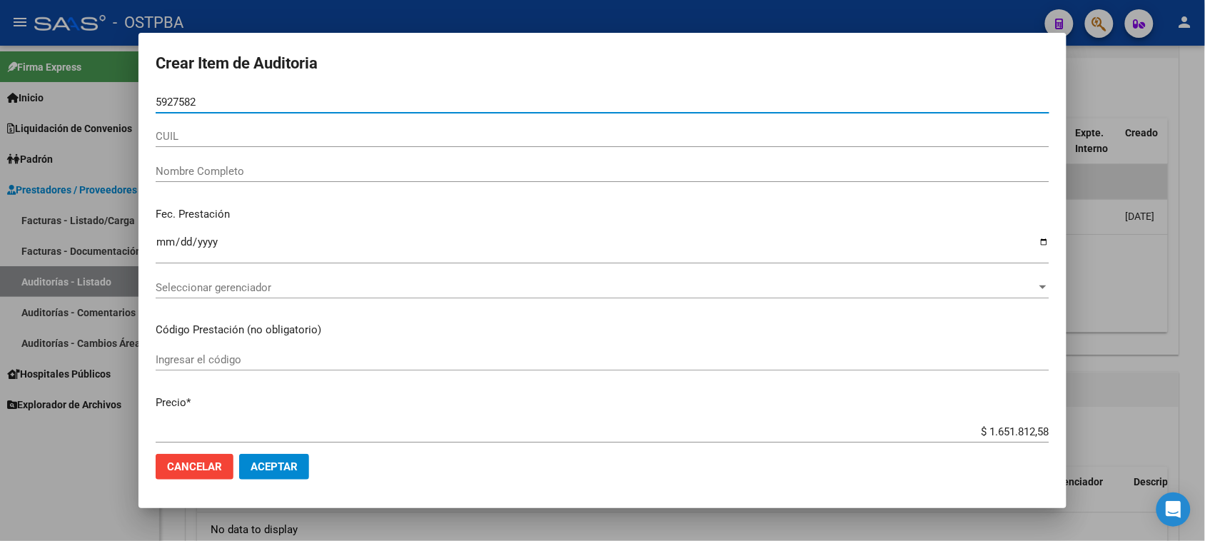
type input "59275829"
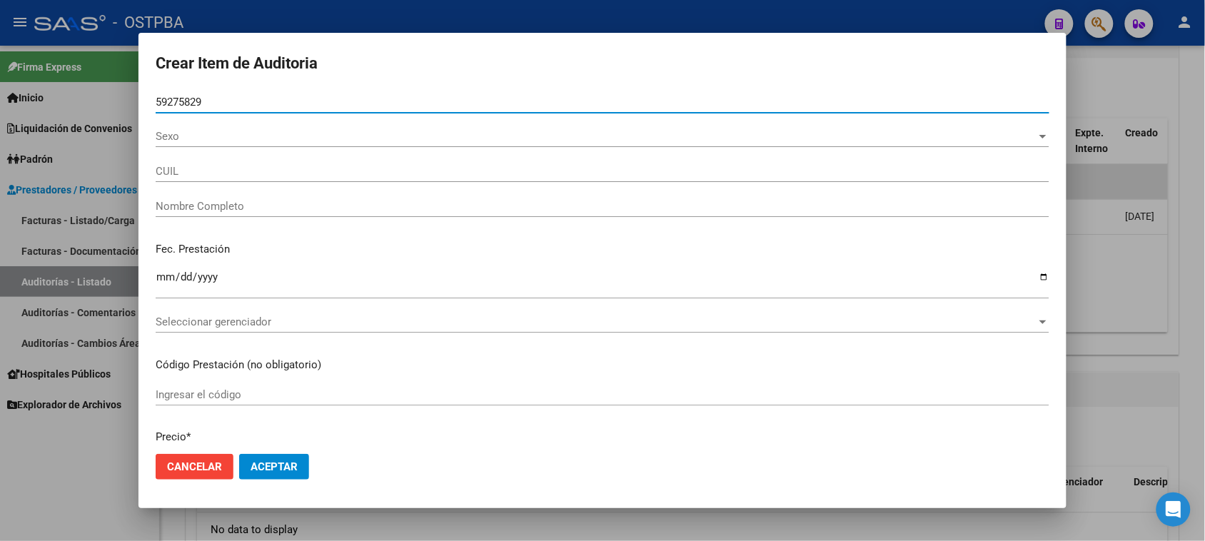
type input "27592758291"
type input "[PERSON_NAME]"
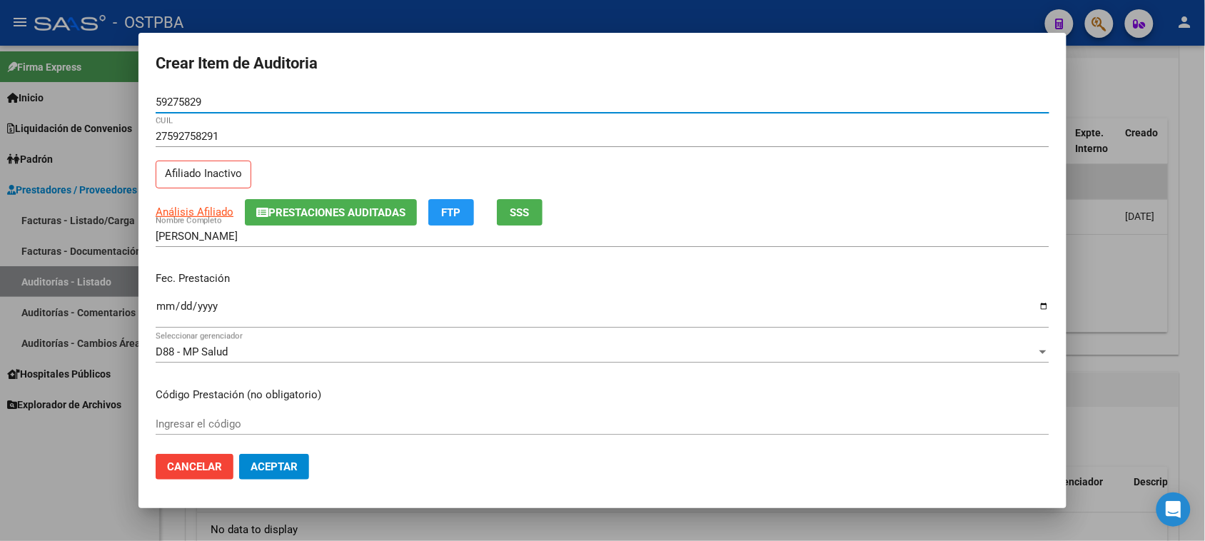
type input "59275829"
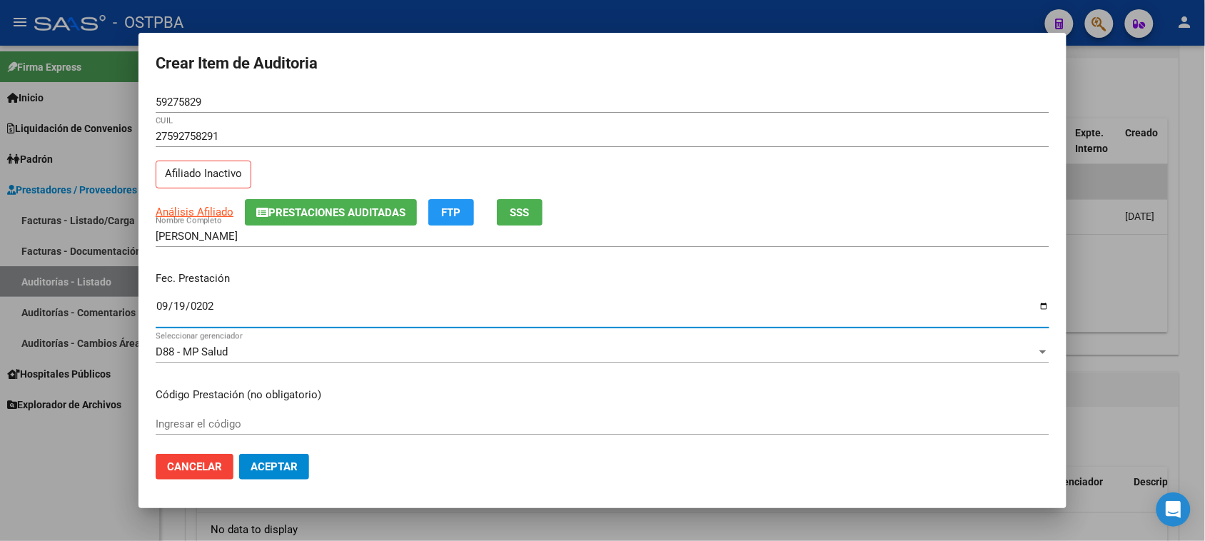
type input "[DATE]"
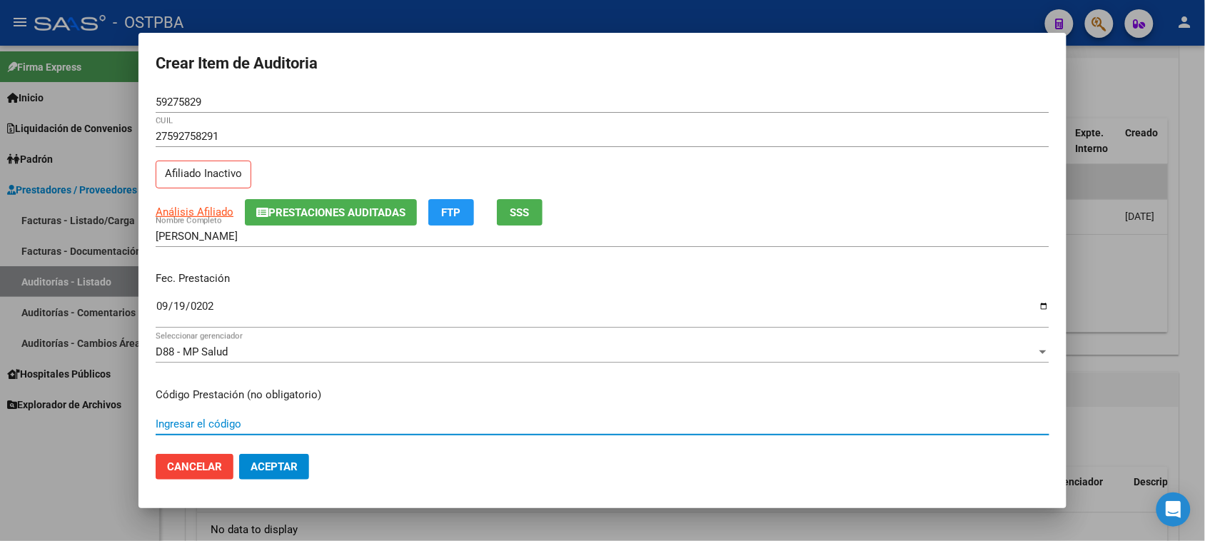
scroll to position [229, 0]
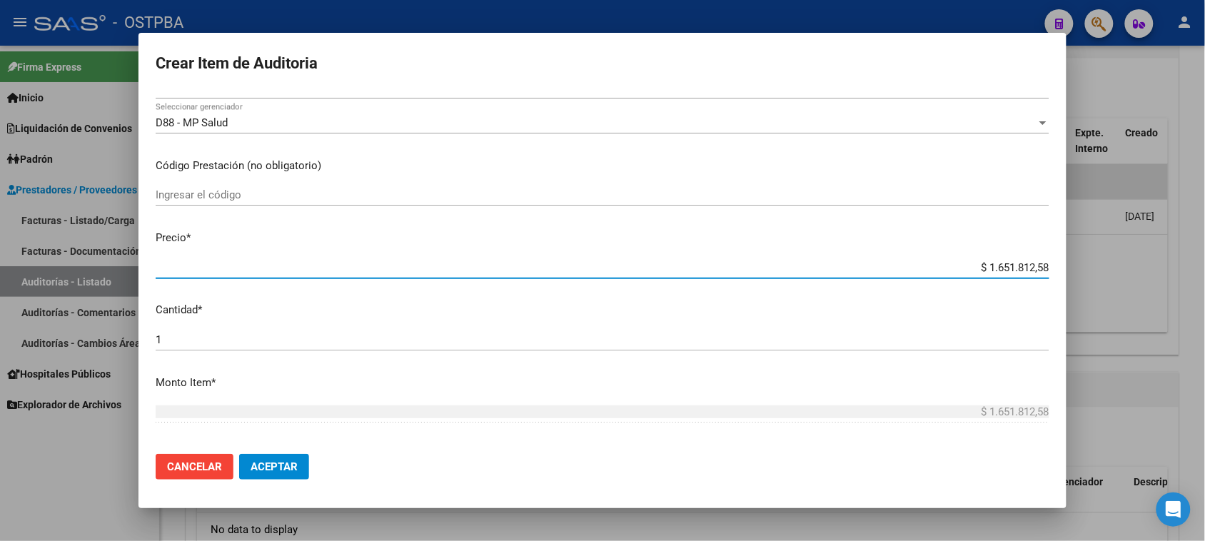
type input "$ 0,01"
type input "$ 0,13"
type input "$ 1,35"
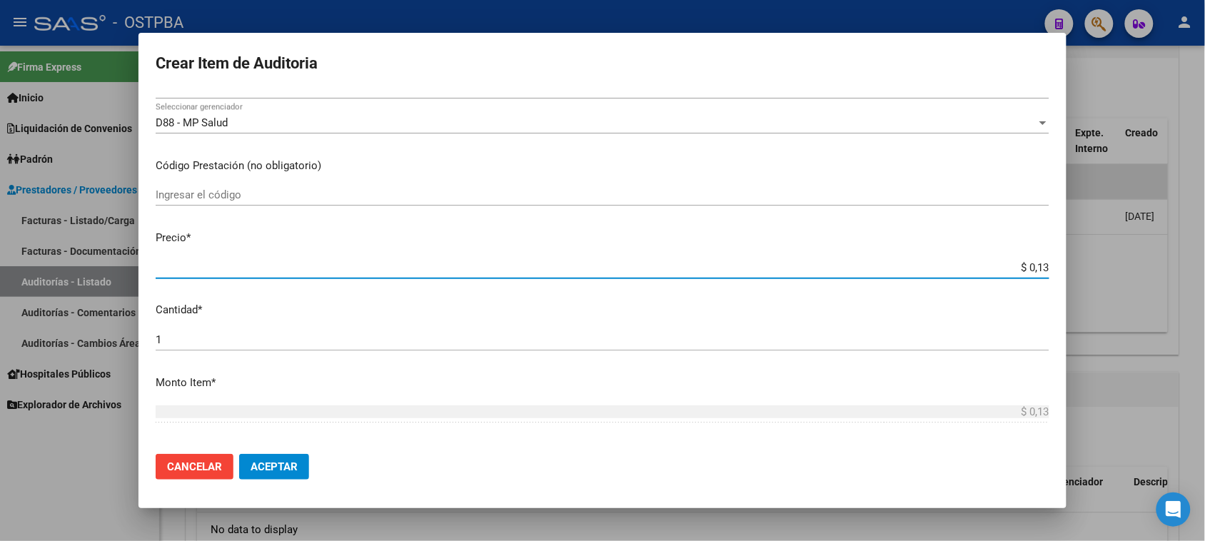
type input "$ 1,35"
type input "$ 13,57"
type input "$ 135,77"
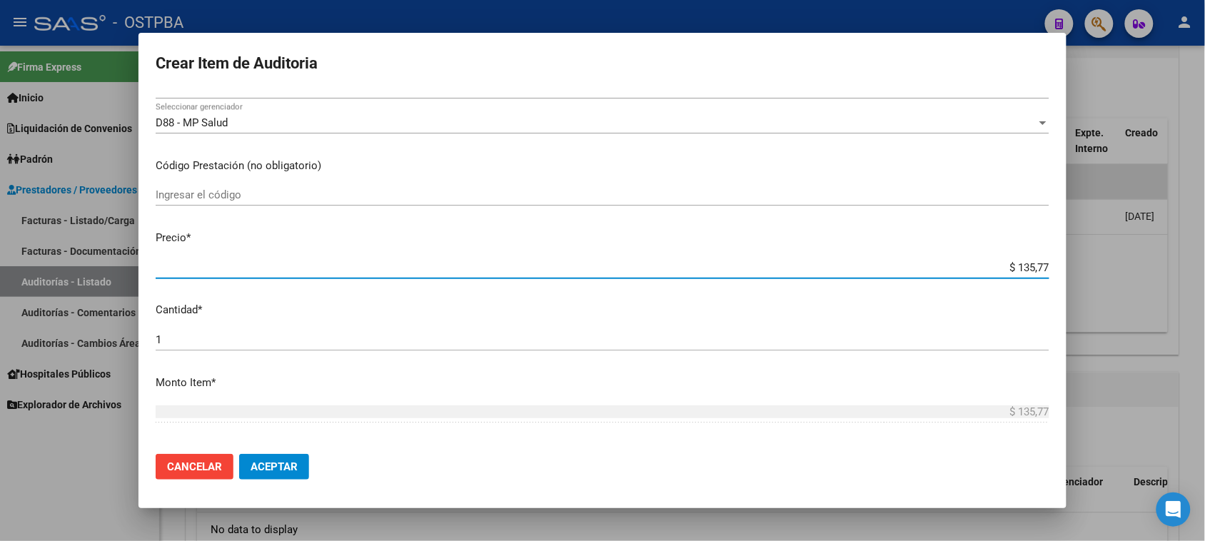
type input "$ 1.357,77"
type input "$ 13.577,78"
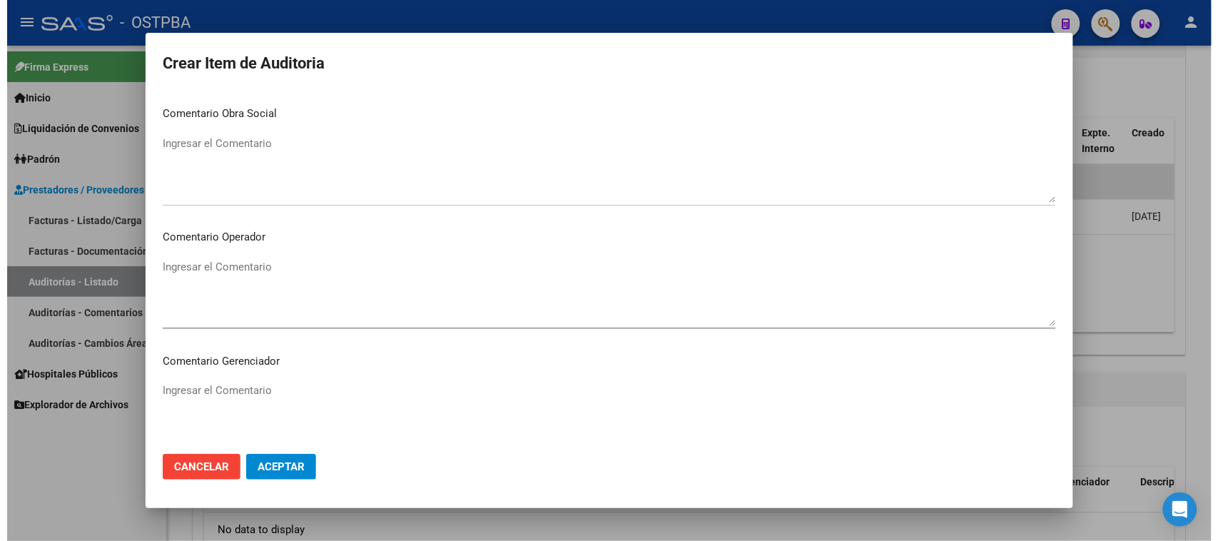
scroll to position [889, 0]
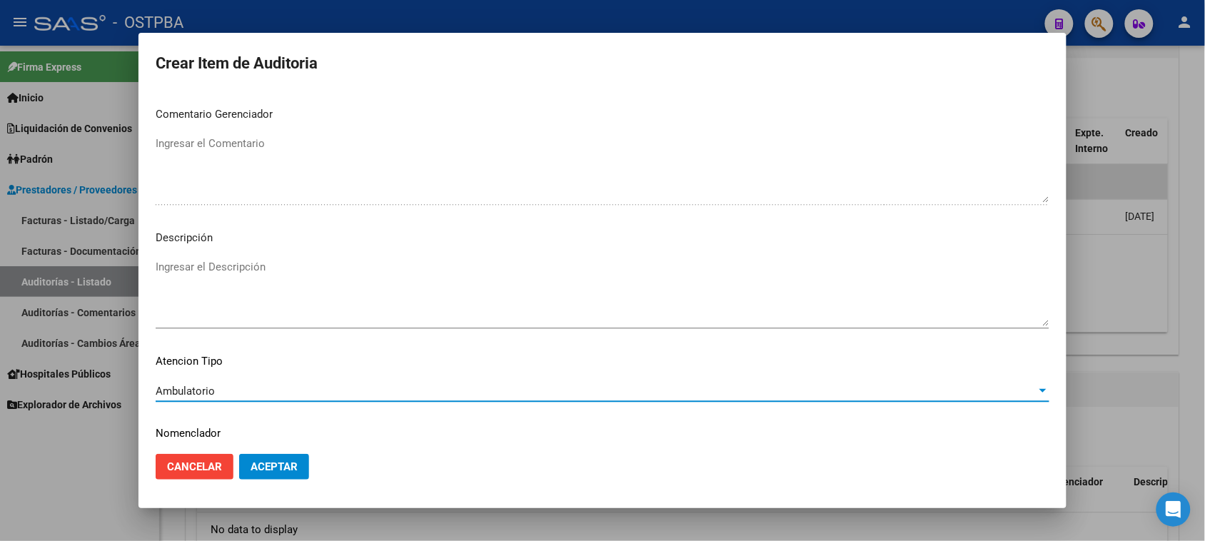
click at [279, 477] on button "Aceptar" at bounding box center [274, 467] width 70 height 26
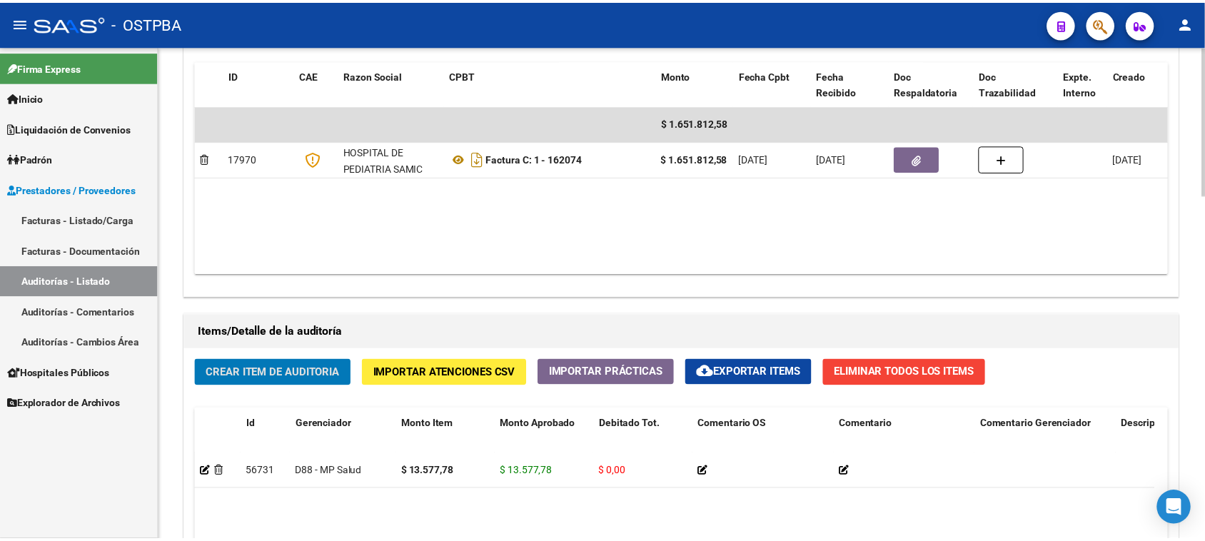
scroll to position [803, 0]
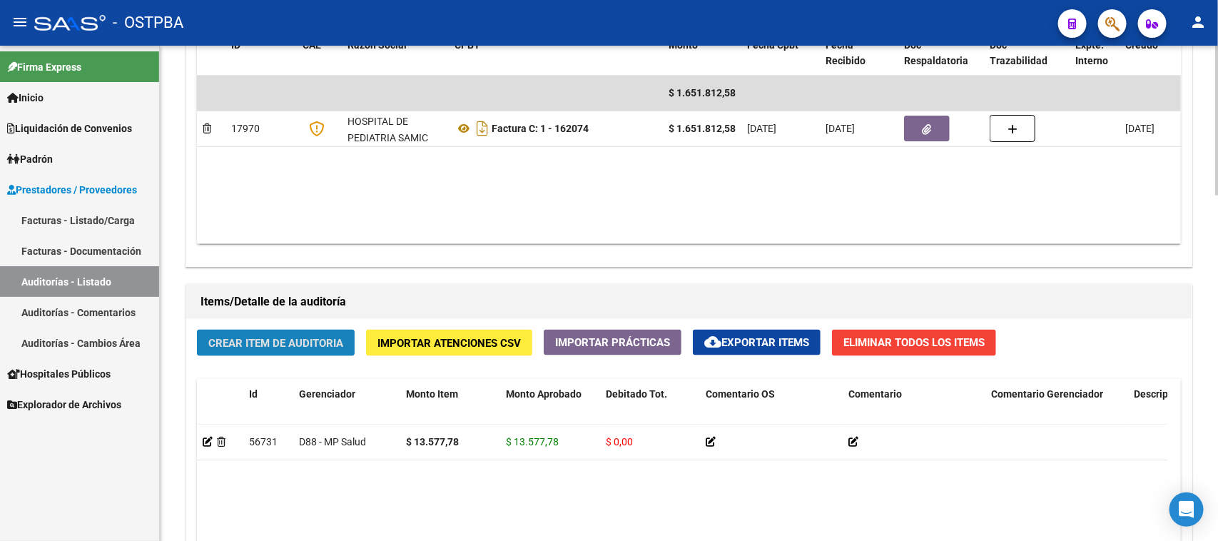
click at [326, 337] on span "Crear Item de Auditoria" at bounding box center [275, 343] width 135 height 13
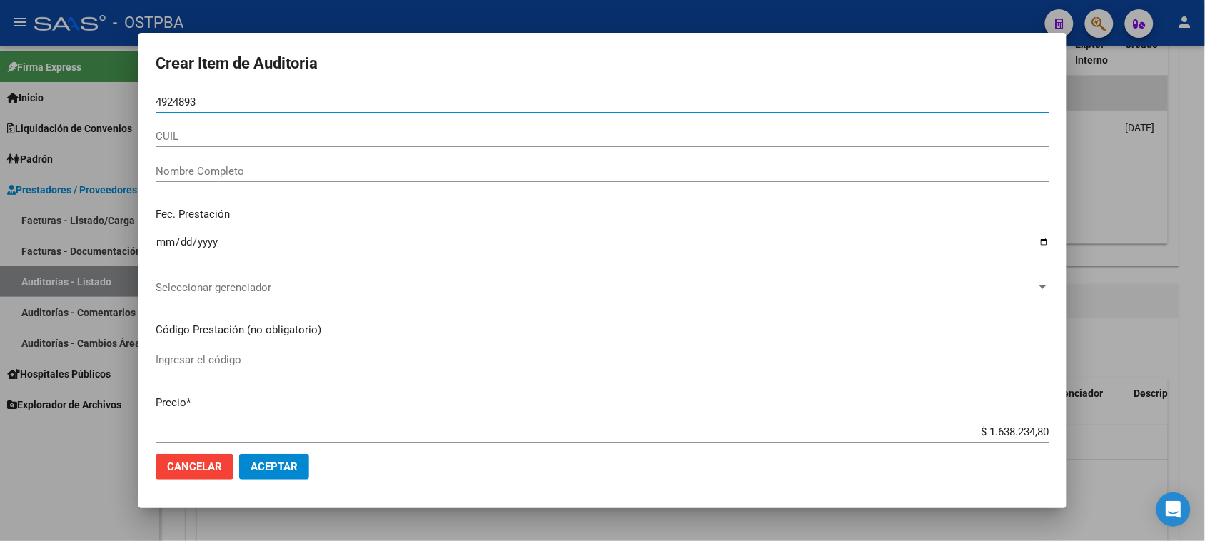
type input "49248935"
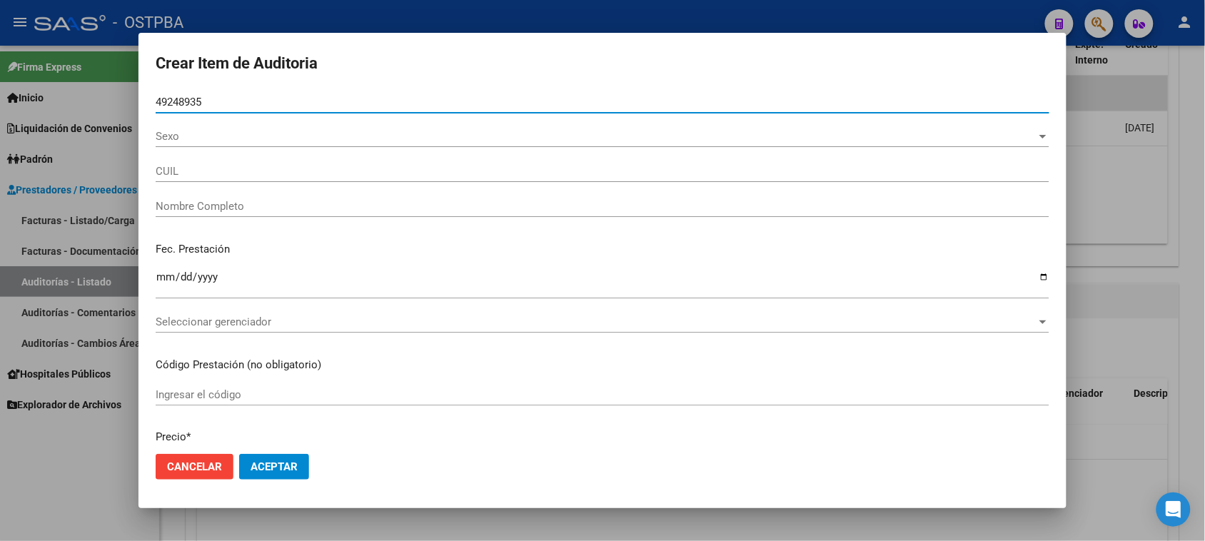
type input "27492489358"
type input "[PERSON_NAME]"
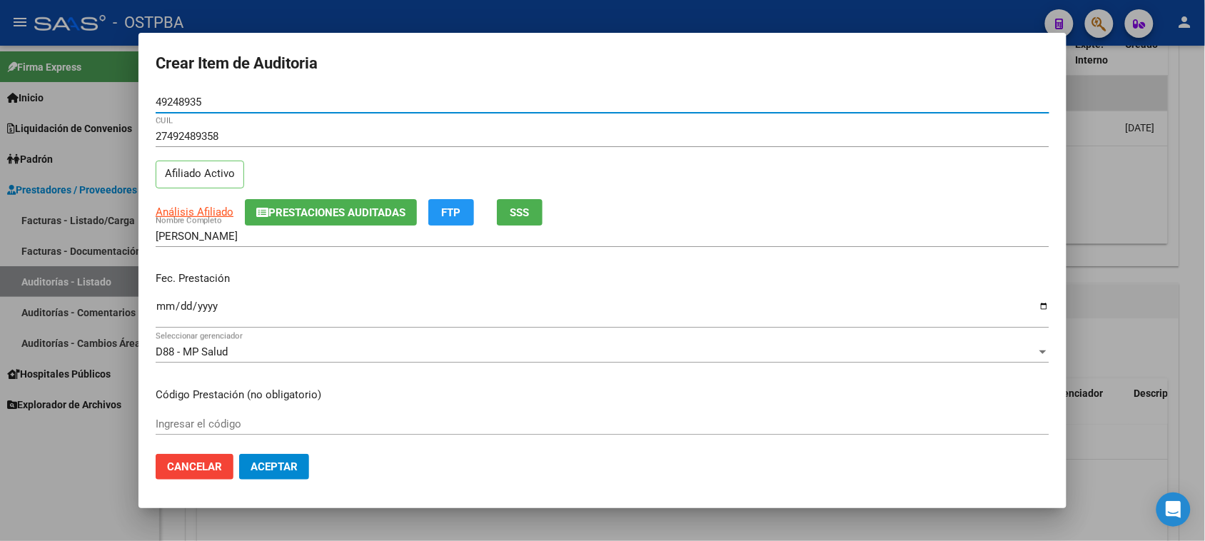
type input "49248935"
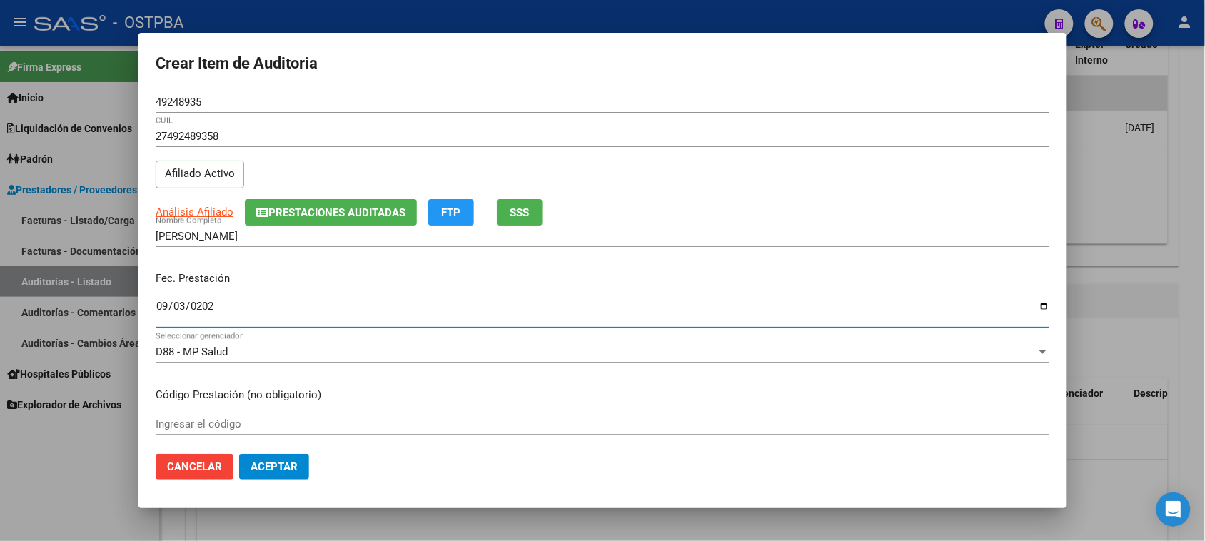
type input "[DATE]"
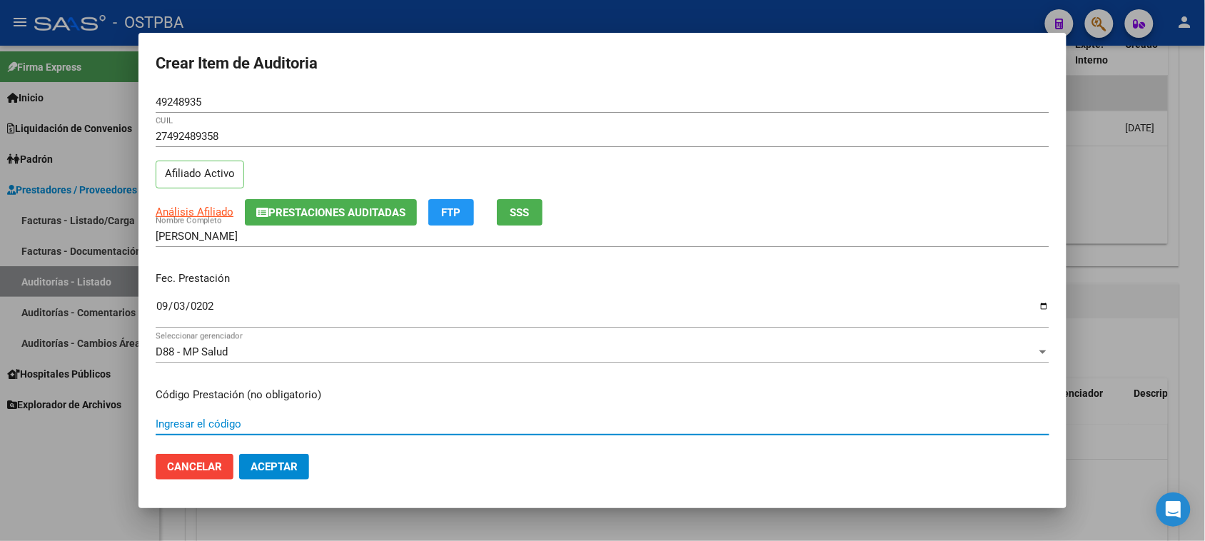
scroll to position [229, 0]
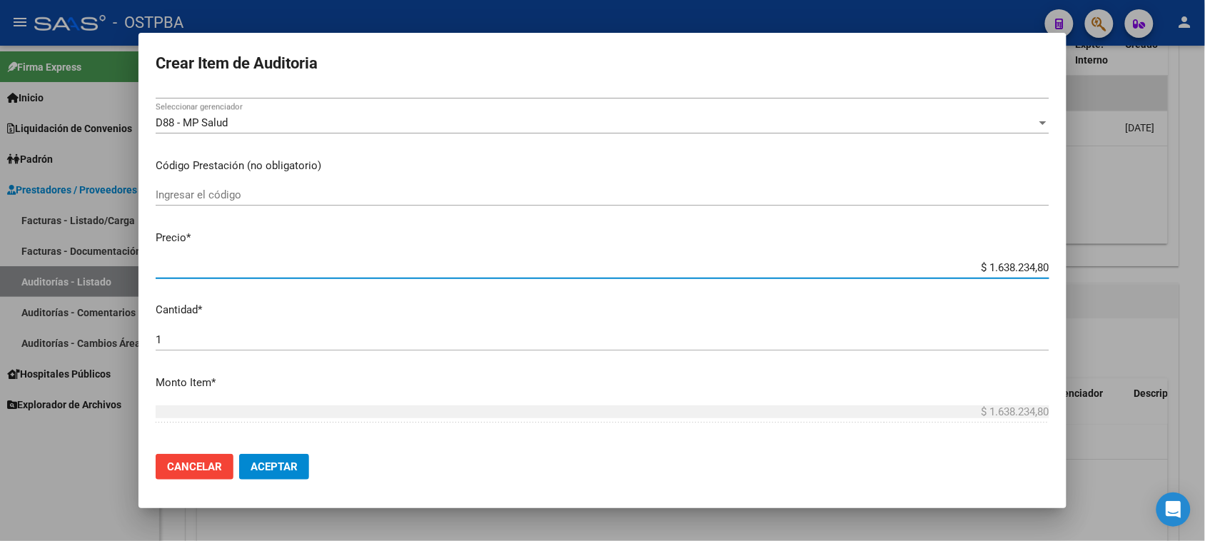
type input "$ 0,01"
type input "$ 0,13"
type input "$ 1,35"
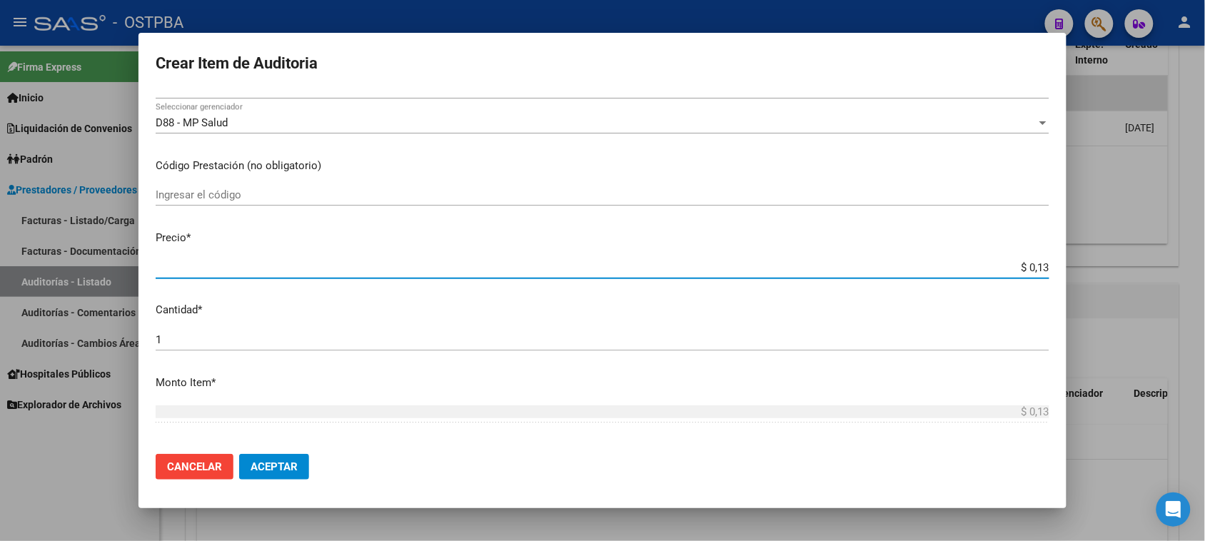
type input "$ 1,35"
type input "$ 13,57"
type input "$ 135,77"
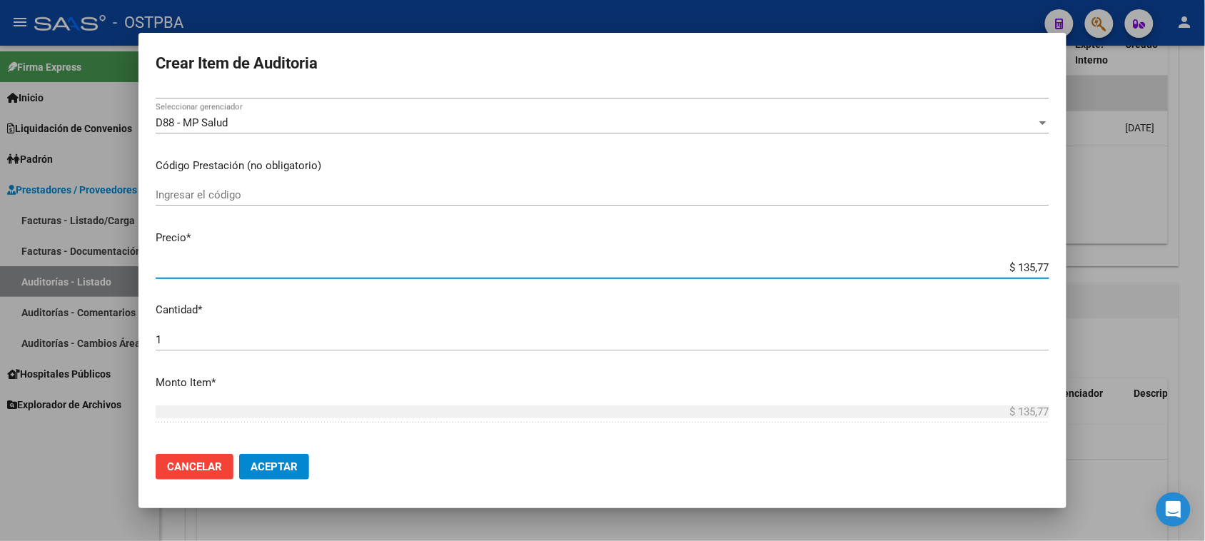
type input "$ 1.357,77"
type input "$ 13.577,78"
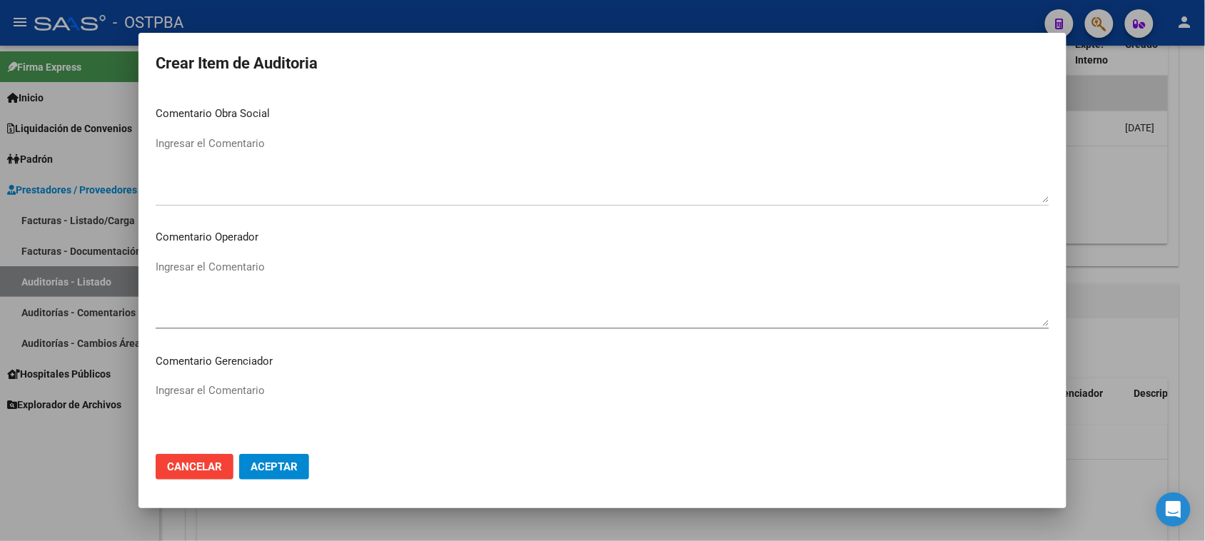
scroll to position [889, 0]
click at [268, 466] on span "Aceptar" at bounding box center [273, 466] width 47 height 13
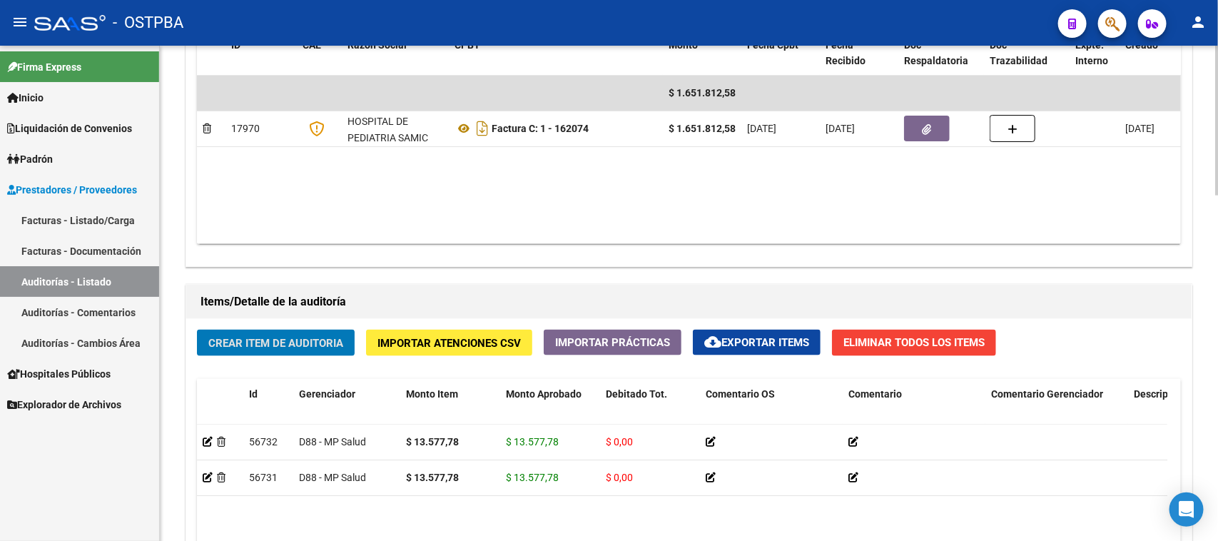
click at [293, 343] on span "Crear Item de Auditoria" at bounding box center [275, 343] width 135 height 13
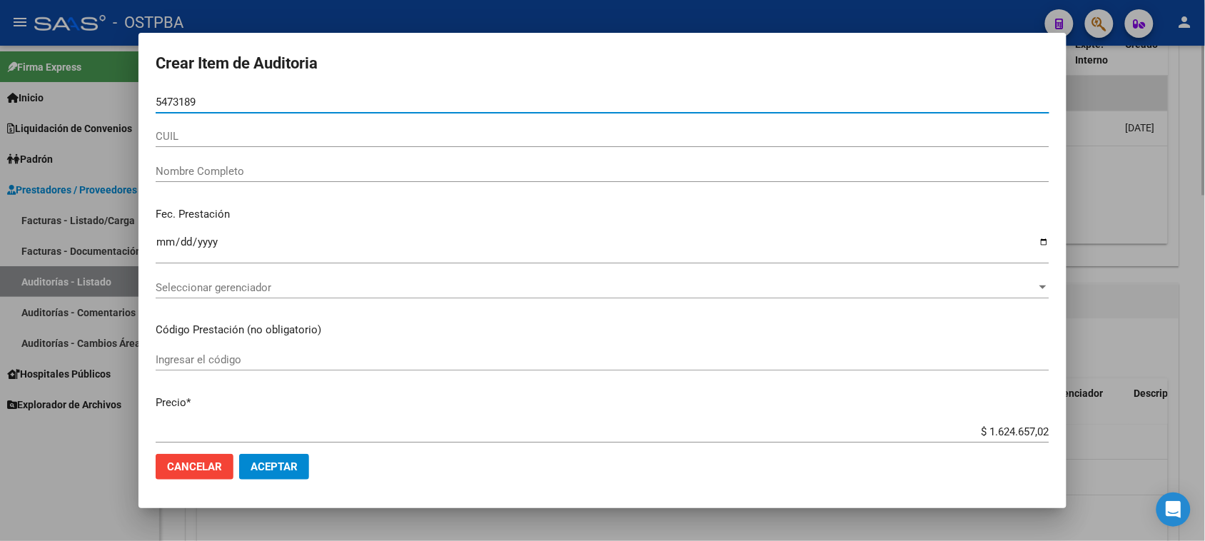
type input "54731896"
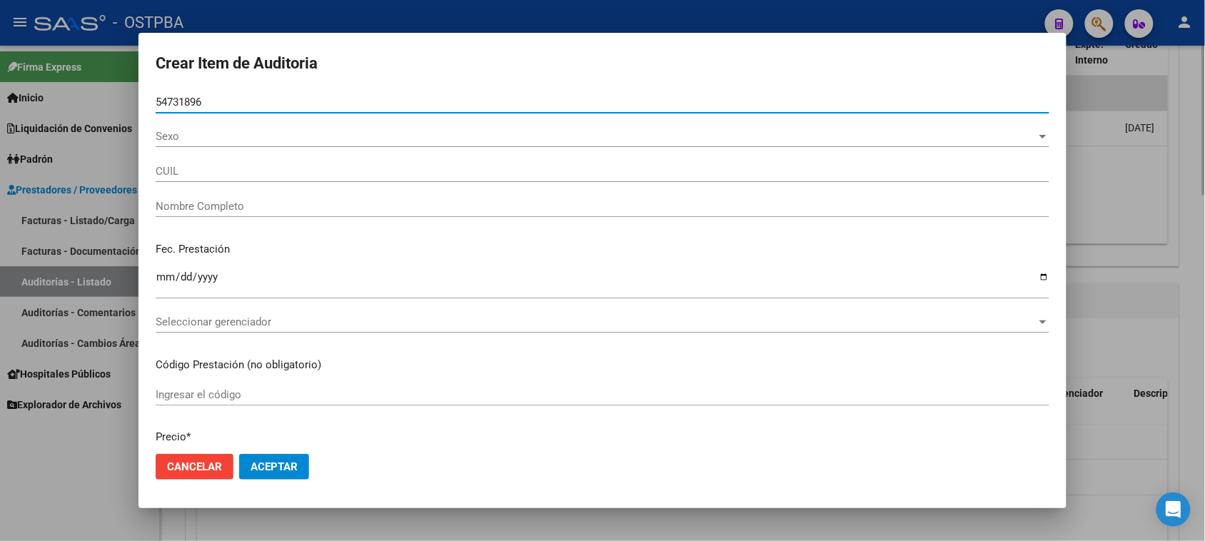
type input "27547318965"
type input "[PERSON_NAME] [PERSON_NAME]"
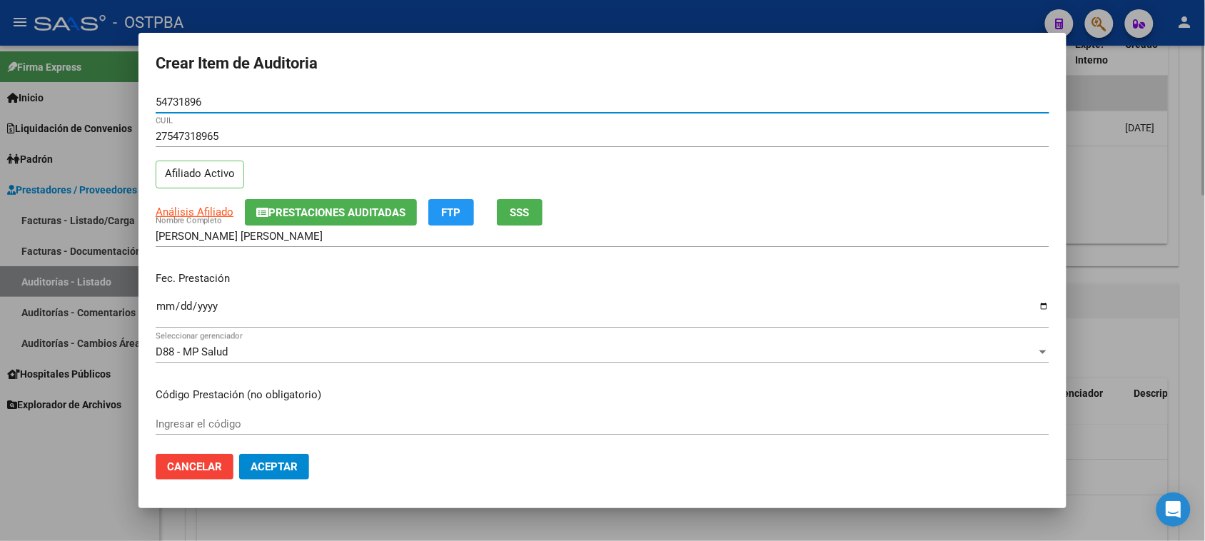
type input "54731896"
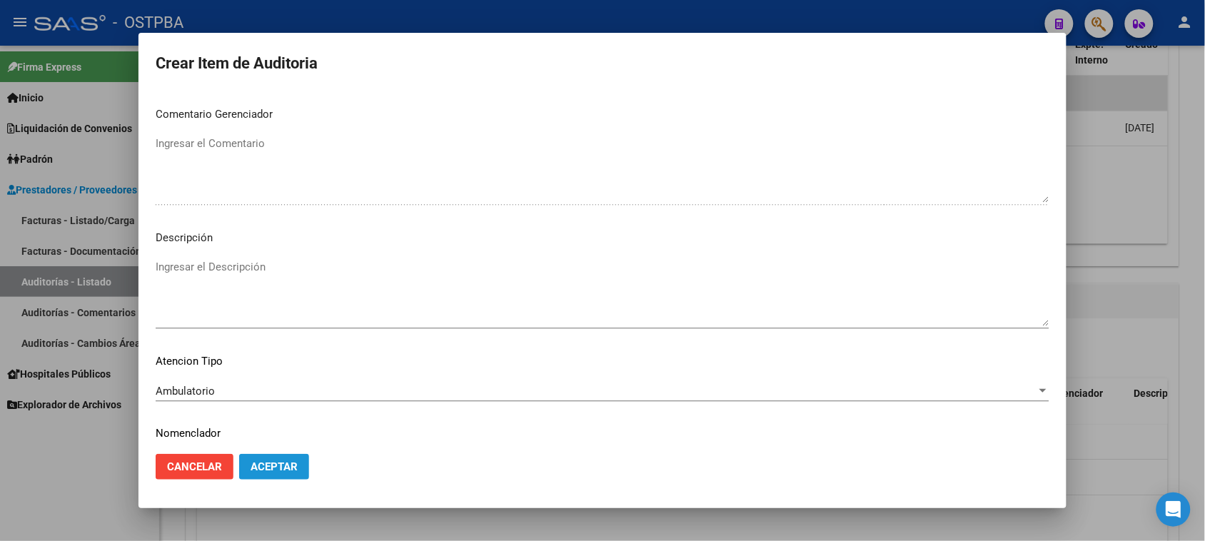
click at [271, 457] on button "Aceptar" at bounding box center [274, 467] width 70 height 26
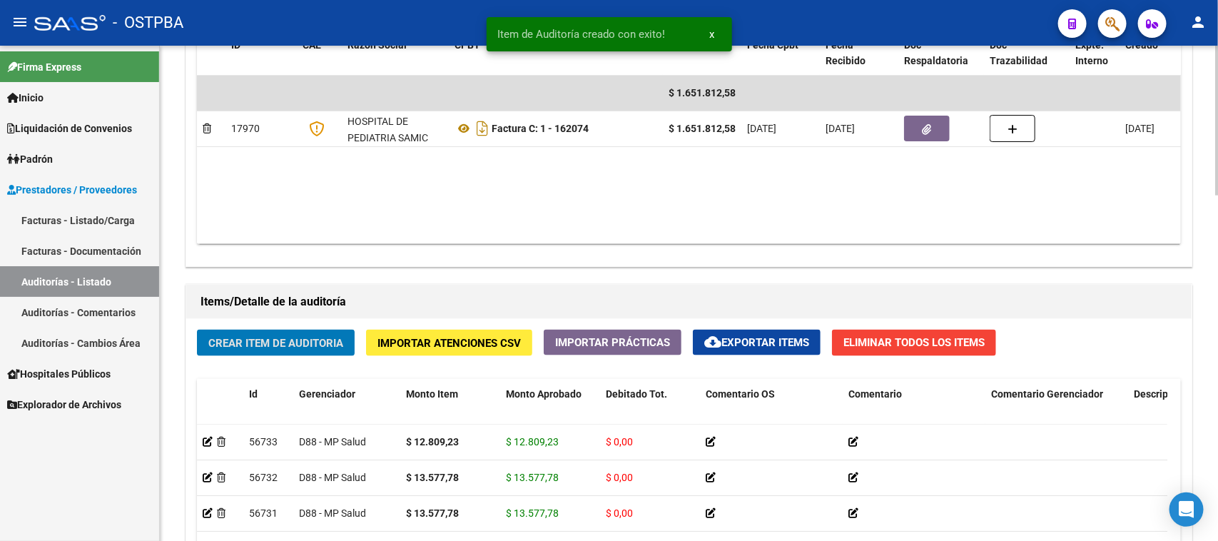
click at [323, 340] on span "Crear Item de Auditoria" at bounding box center [275, 343] width 135 height 13
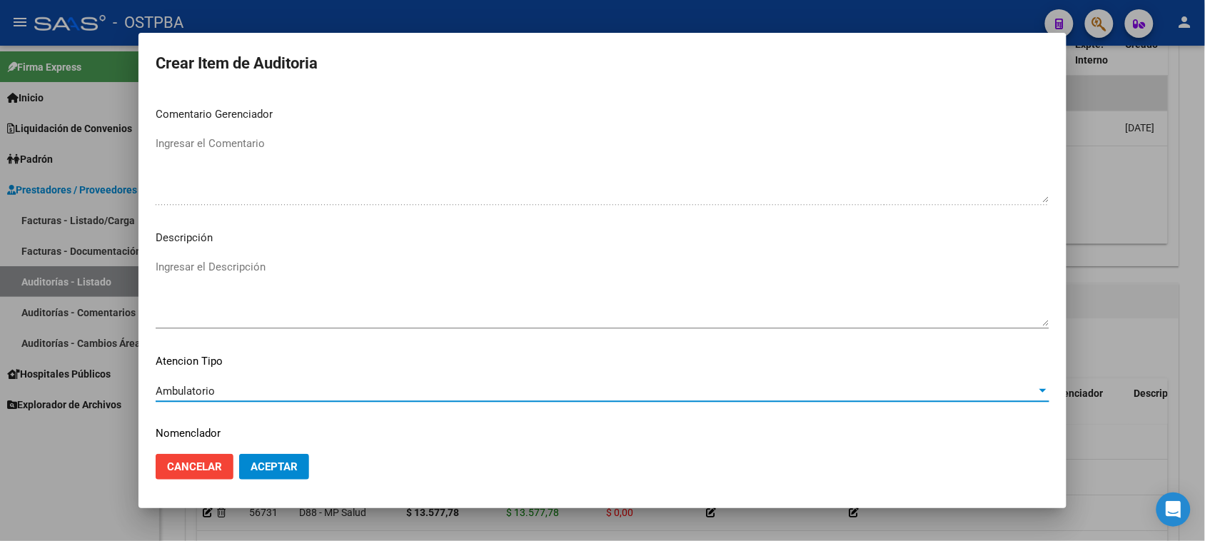
click at [265, 475] on button "Aceptar" at bounding box center [274, 467] width 70 height 26
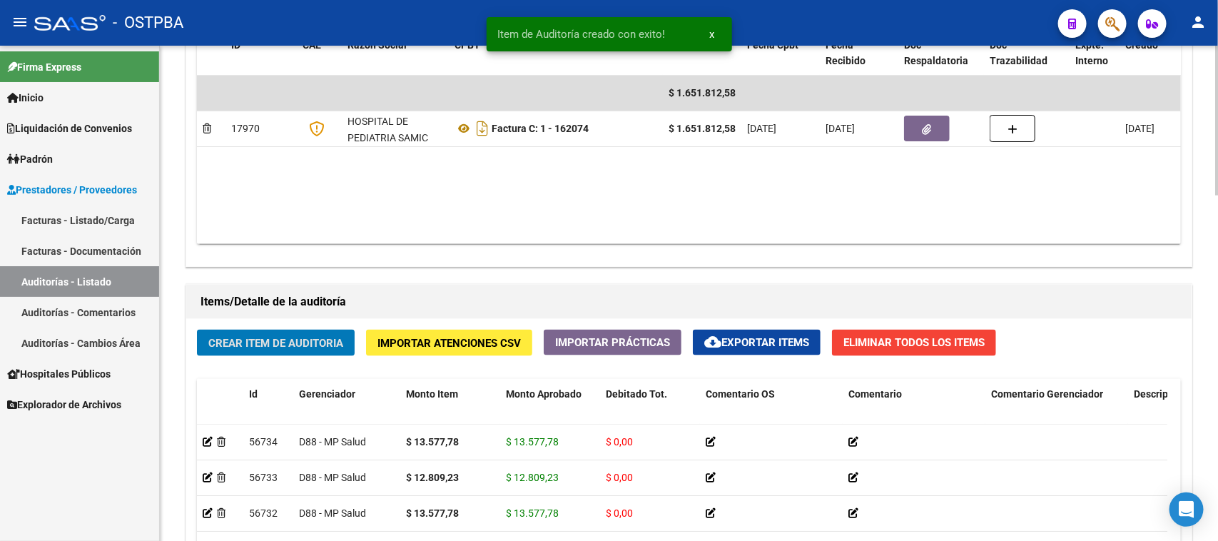
click at [316, 338] on span "Crear Item de Auditoria" at bounding box center [275, 343] width 135 height 13
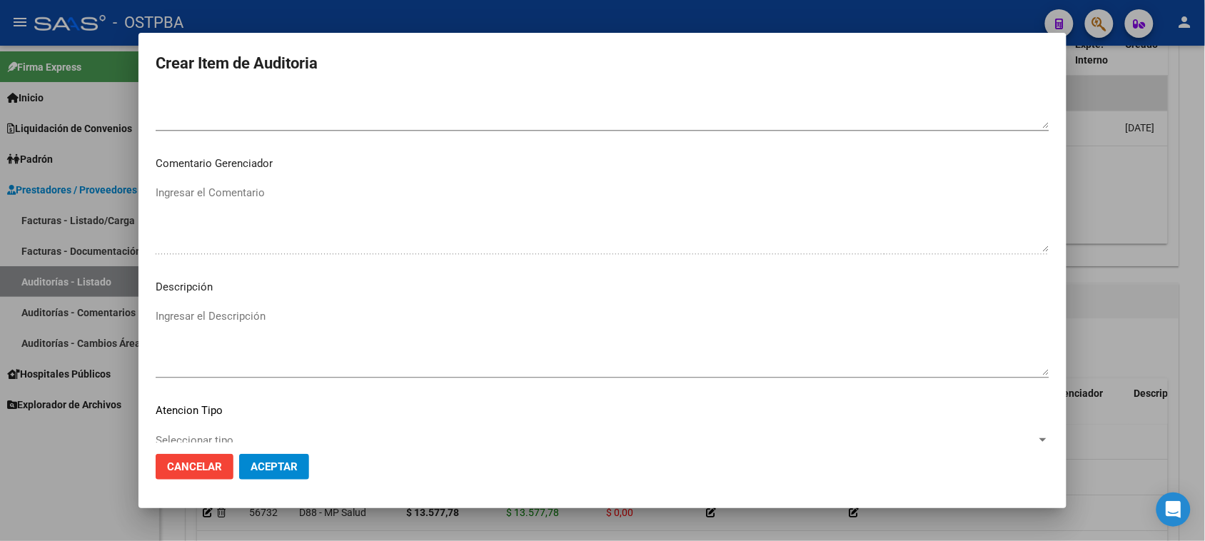
scroll to position [932, 0]
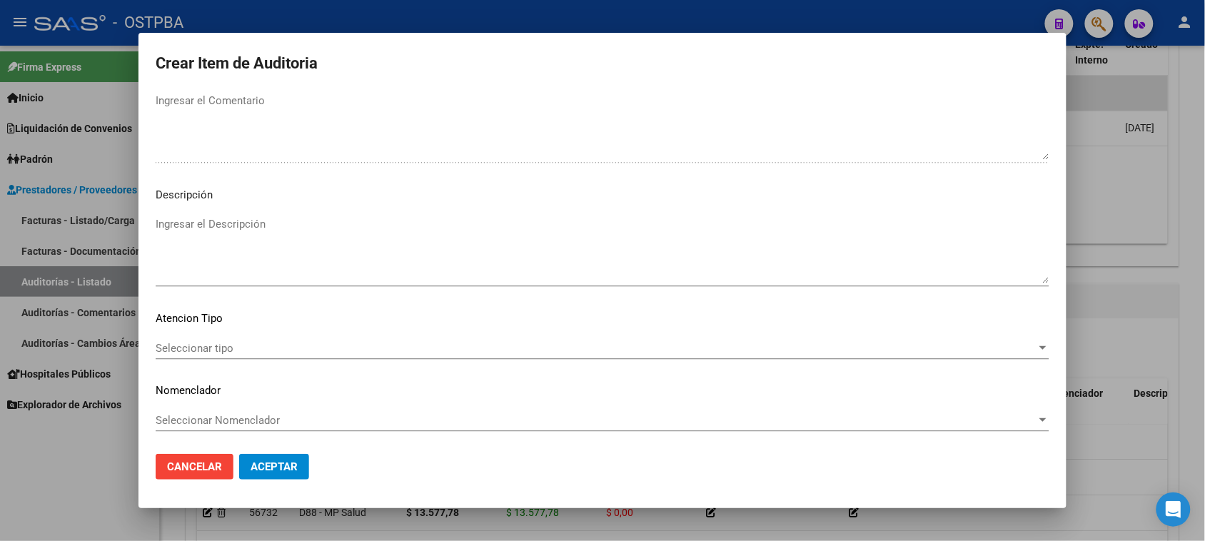
click at [211, 344] on span "Seleccionar tipo" at bounding box center [596, 348] width 881 height 13
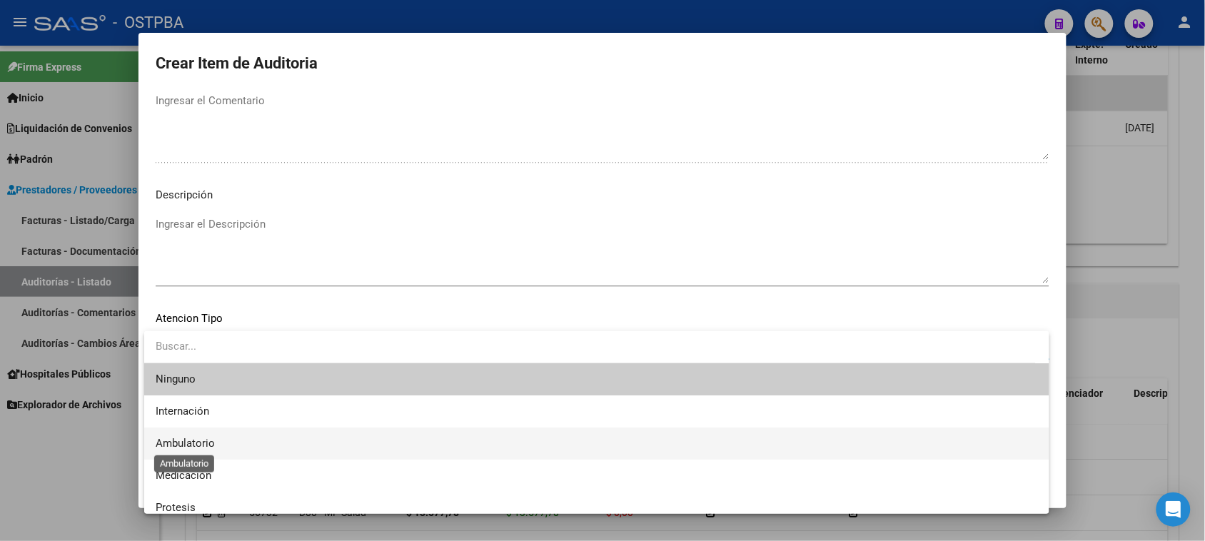
click at [184, 439] on span "Ambulatorio" at bounding box center [185, 443] width 59 height 13
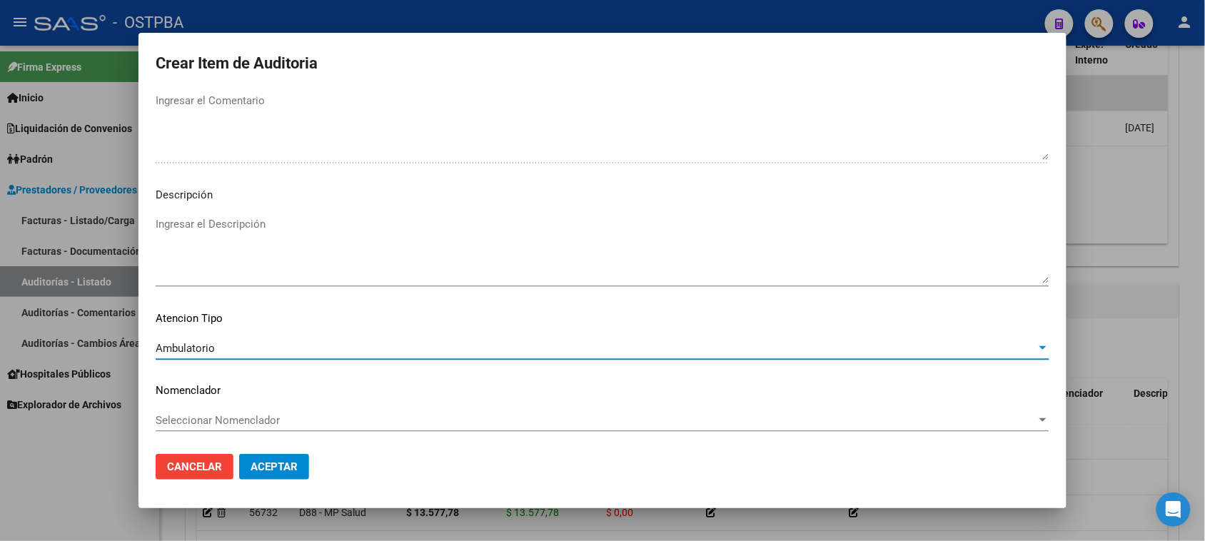
click at [287, 459] on button "Aceptar" at bounding box center [274, 467] width 70 height 26
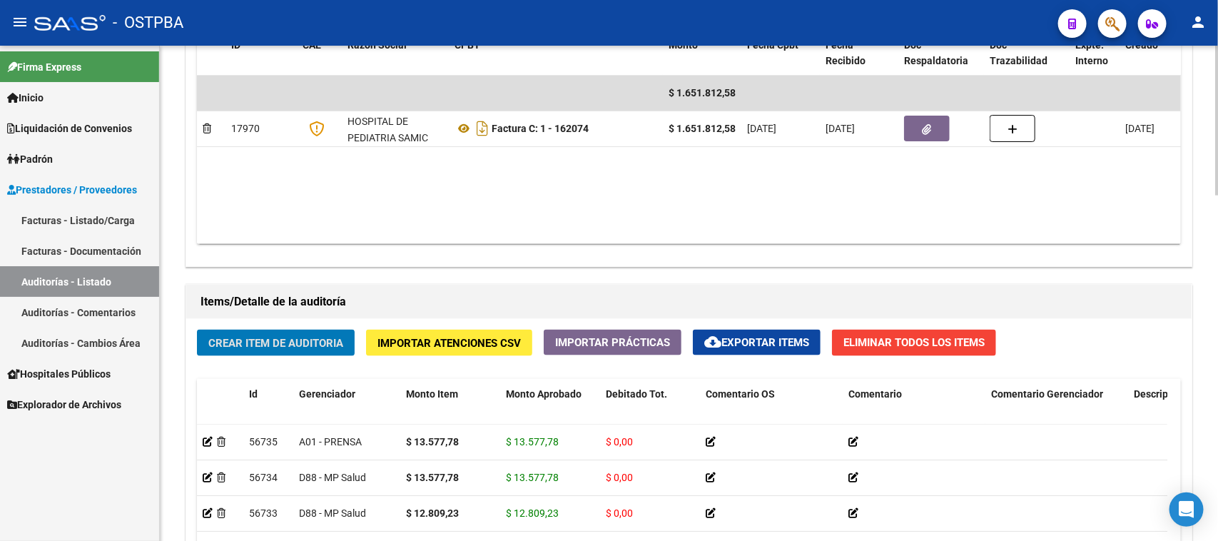
click at [304, 327] on div "Crear Item de Auditoria Importar Atenciones CSV Importar Prácticas cloud_downlo…" at bounding box center [689, 549] width 1006 height 461
click at [302, 338] on span "Crear Item de Auditoria" at bounding box center [275, 343] width 135 height 13
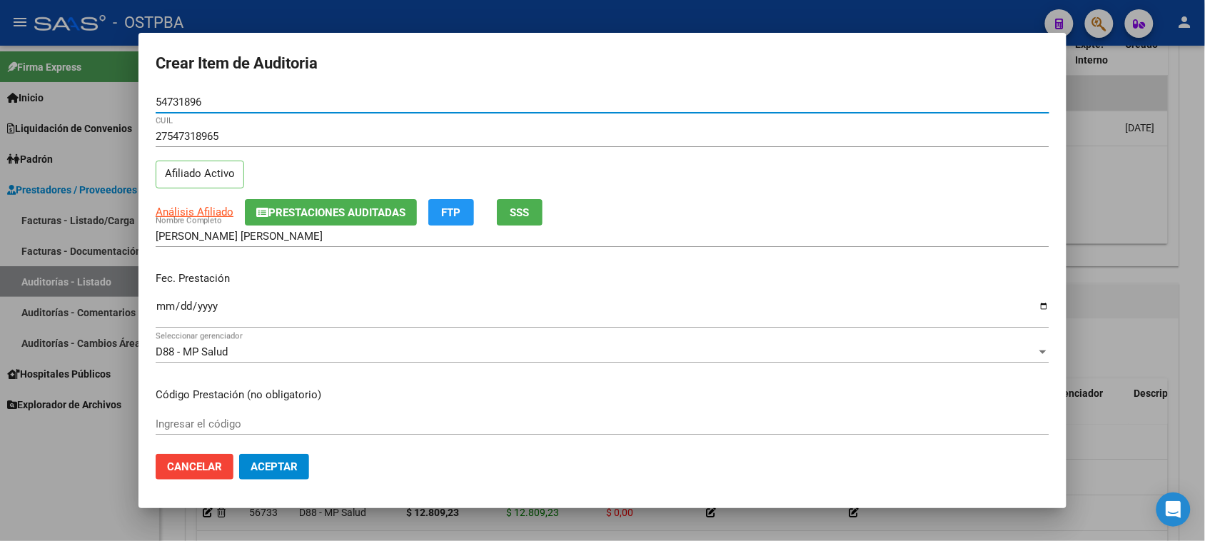
click at [168, 301] on input "Ingresar la fecha" at bounding box center [602, 311] width 893 height 23
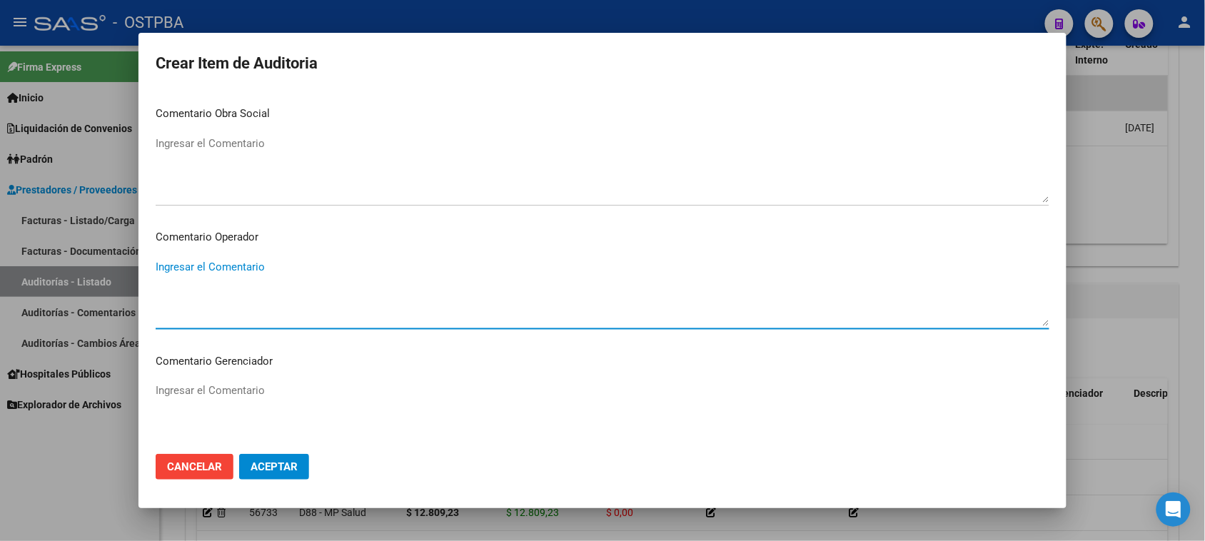
scroll to position [889, 0]
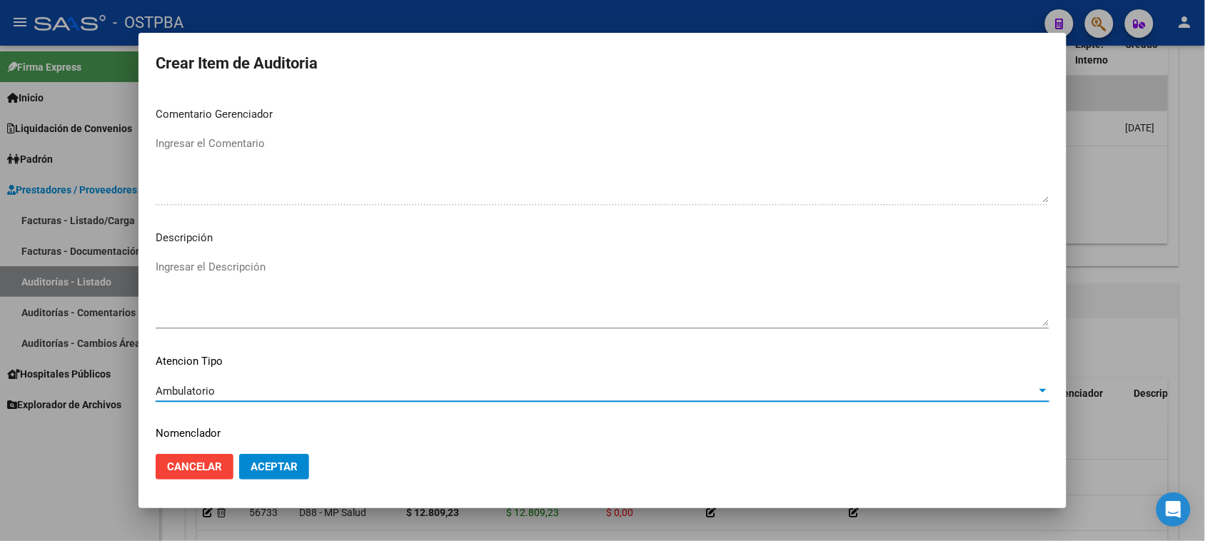
click at [294, 471] on span "Aceptar" at bounding box center [273, 466] width 47 height 13
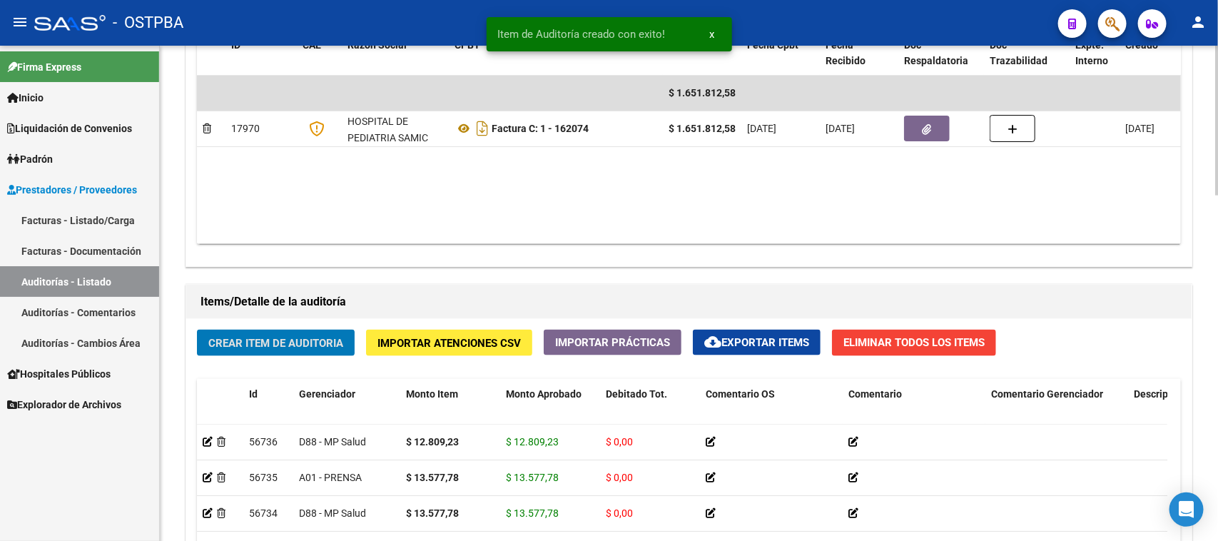
click at [286, 332] on button "Crear Item de Auditoria" at bounding box center [276, 343] width 158 height 26
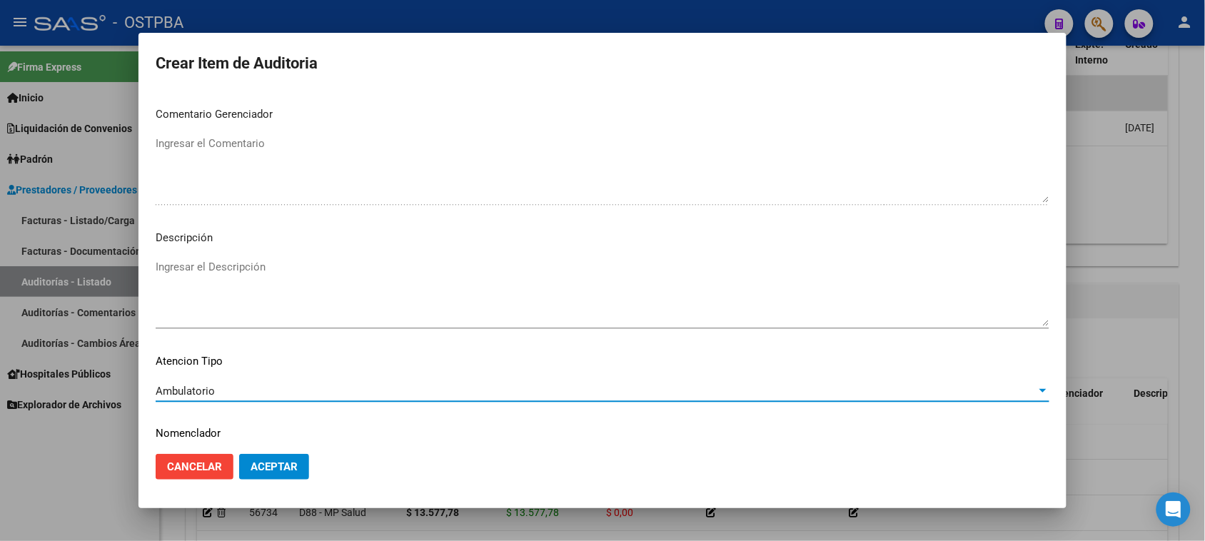
click at [250, 462] on span "Aceptar" at bounding box center [273, 466] width 47 height 13
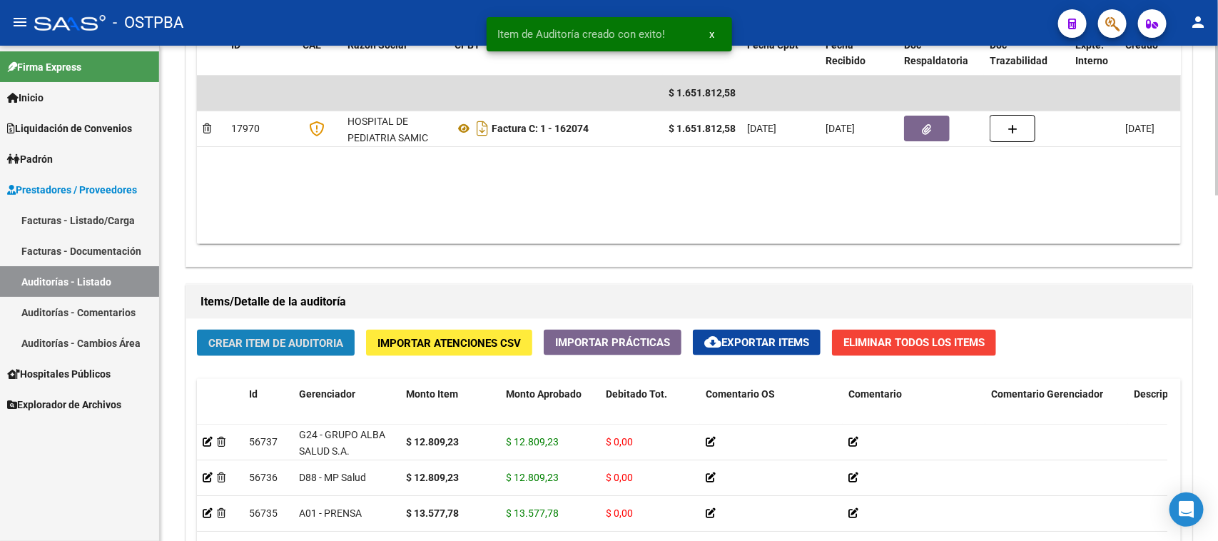
click at [241, 333] on button "Crear Item de Auditoria" at bounding box center [276, 343] width 158 height 26
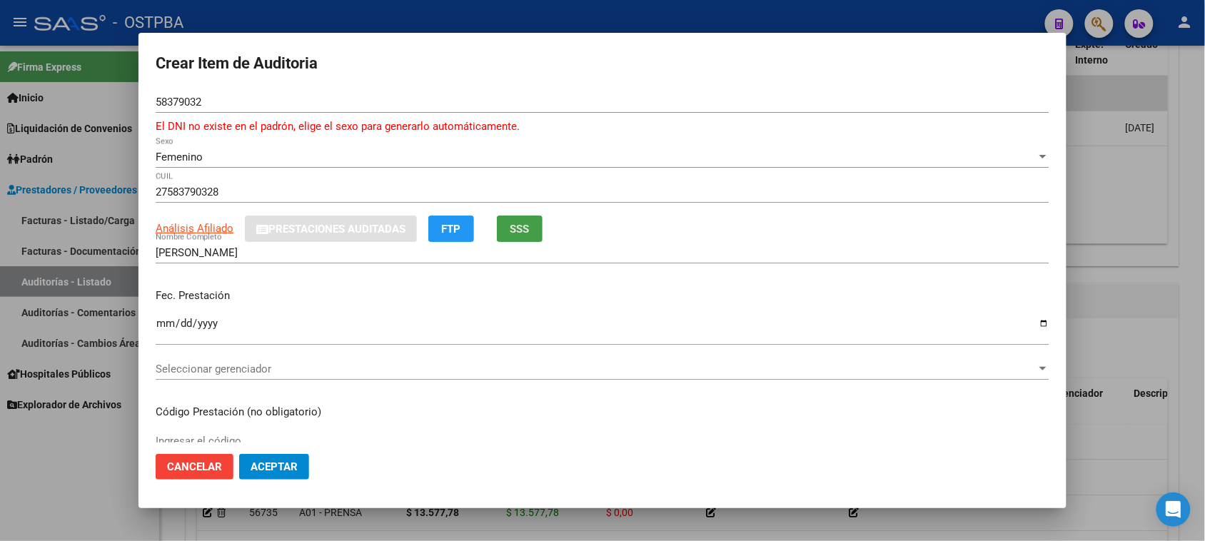
click at [537, 231] on button "SSS" at bounding box center [520, 229] width 46 height 26
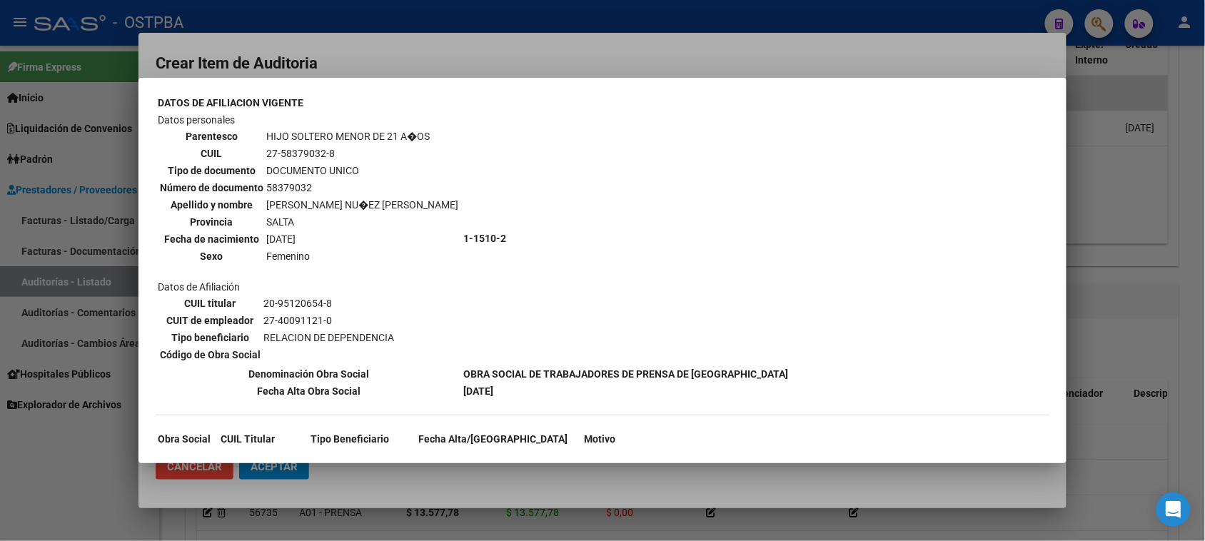
scroll to position [514, 0]
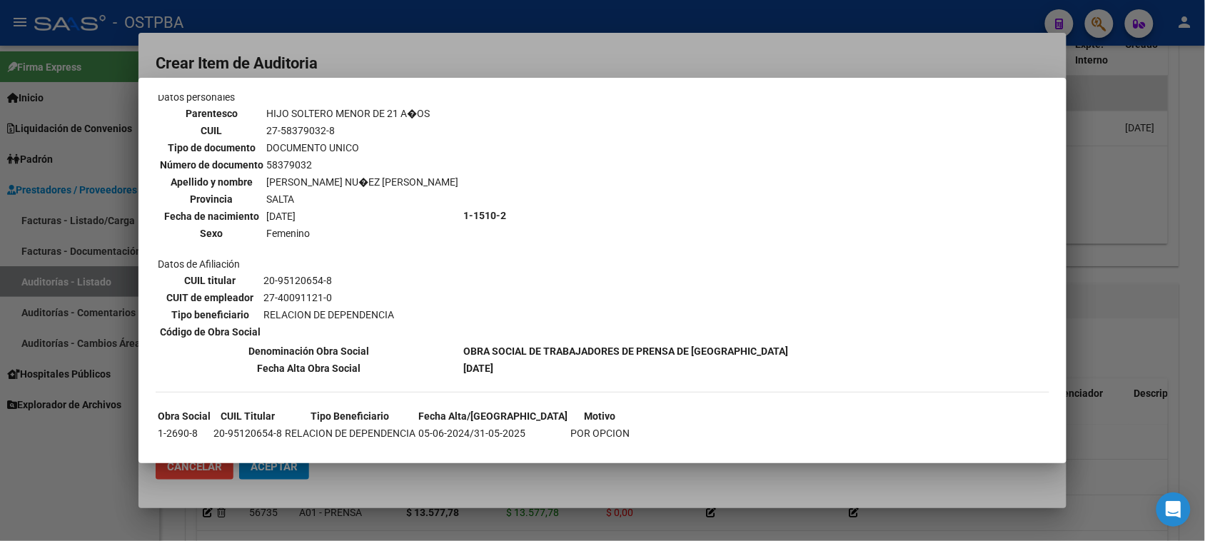
click at [66, 444] on div at bounding box center [602, 270] width 1205 height 541
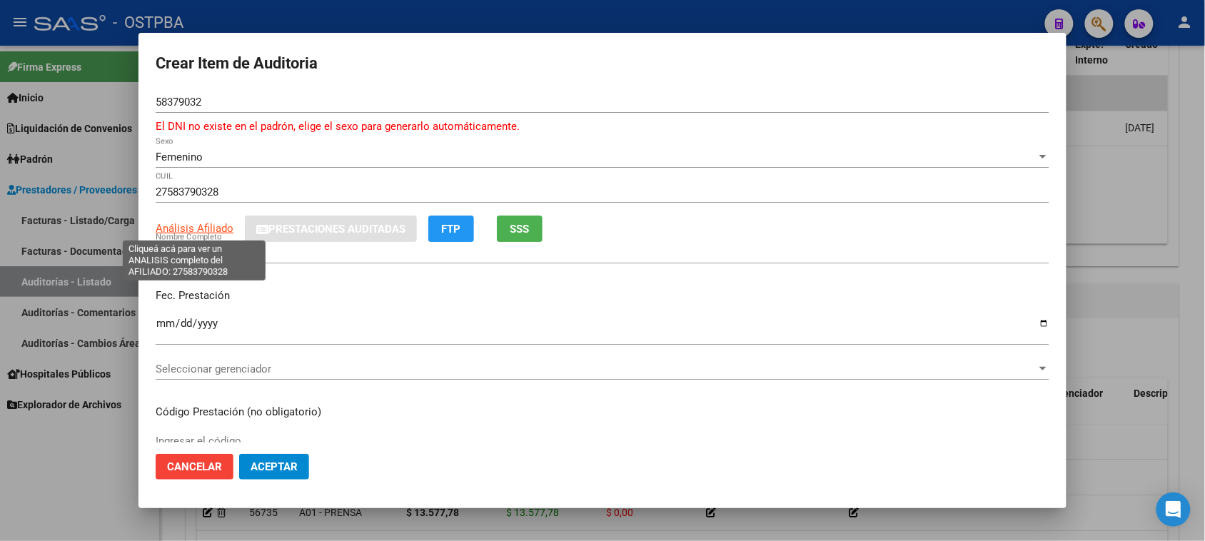
click at [195, 228] on span "Análisis Afiliado" at bounding box center [195, 228] width 78 height 13
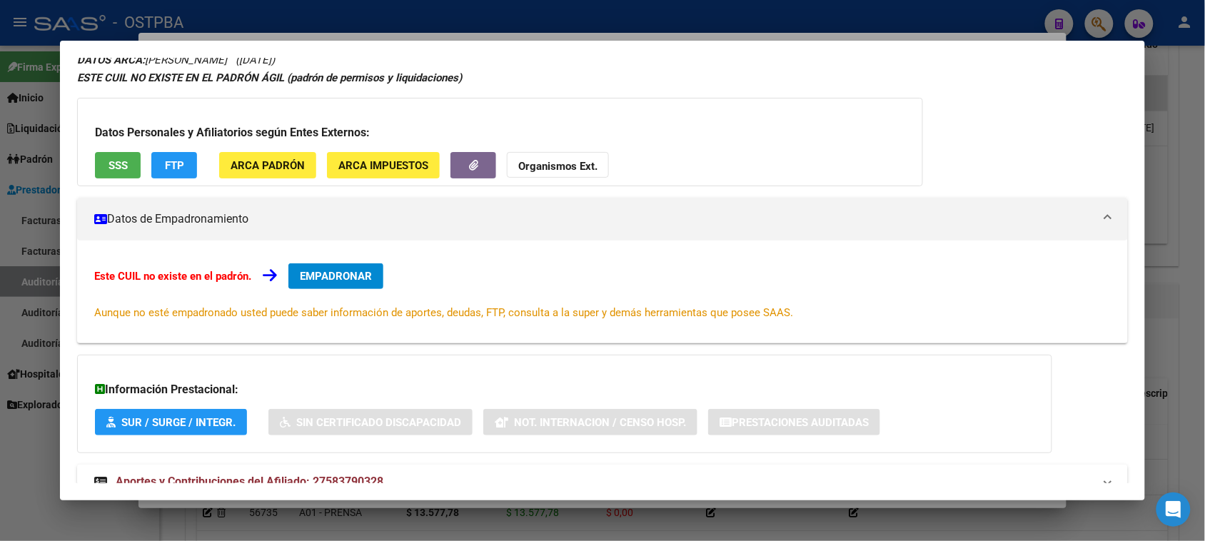
scroll to position [104, 0]
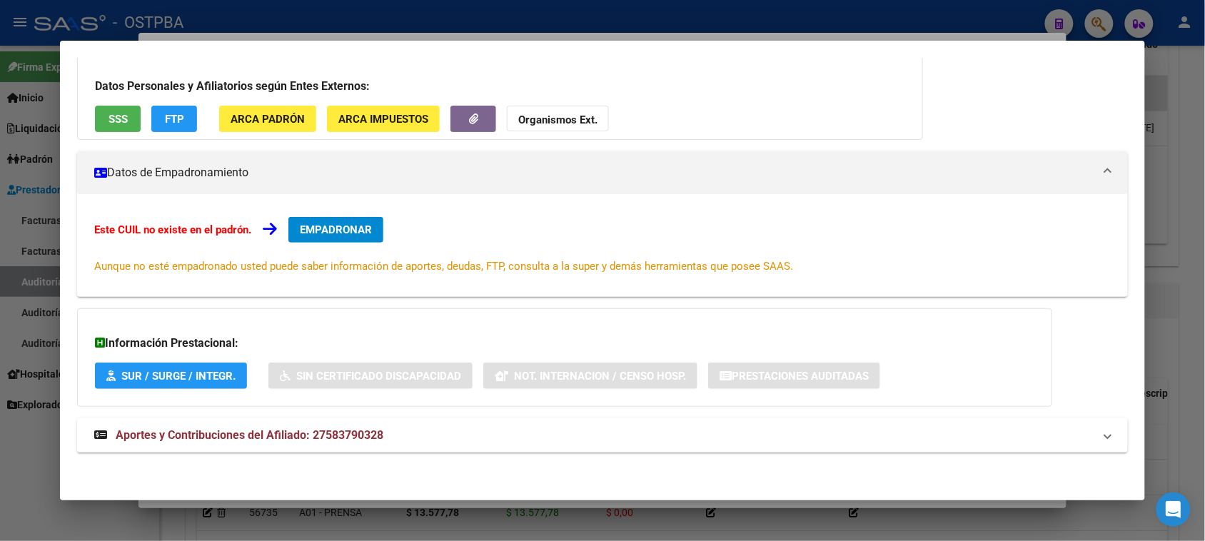
click at [254, 428] on span "Aportes y Contribuciones del Afiliado: 27583790328" at bounding box center [250, 435] width 268 height 14
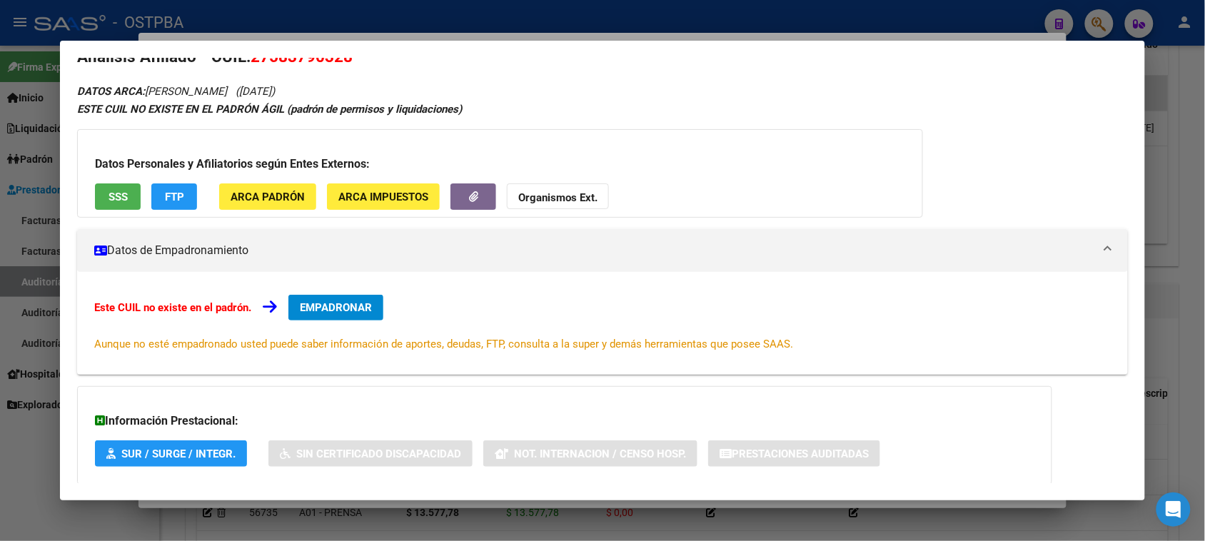
scroll to position [0, 0]
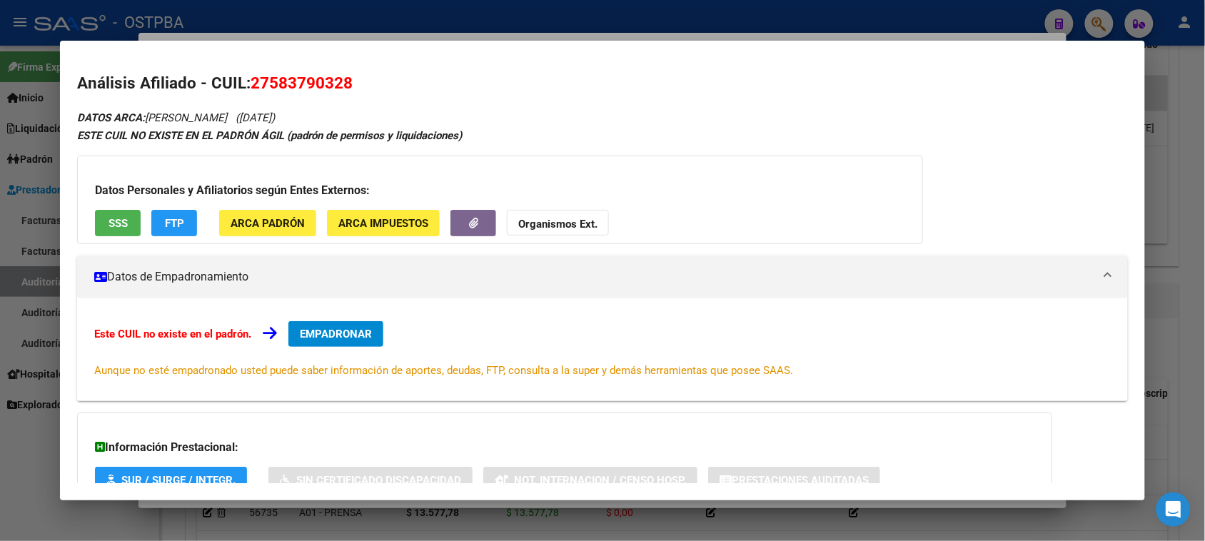
click at [123, 226] on button "SSS" at bounding box center [118, 223] width 46 height 26
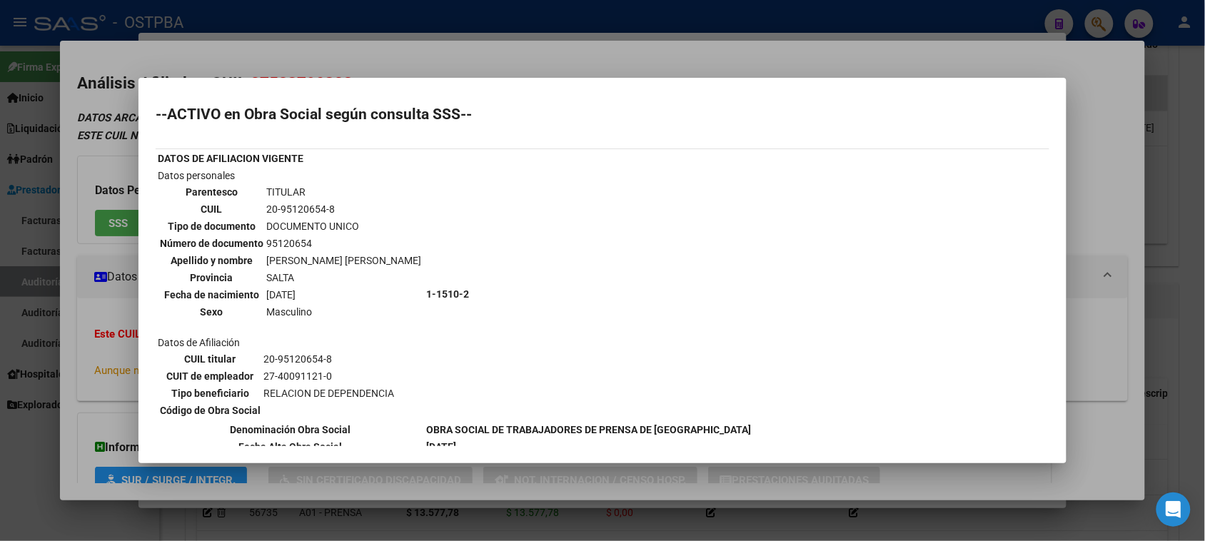
click at [65, 344] on div at bounding box center [602, 270] width 1205 height 541
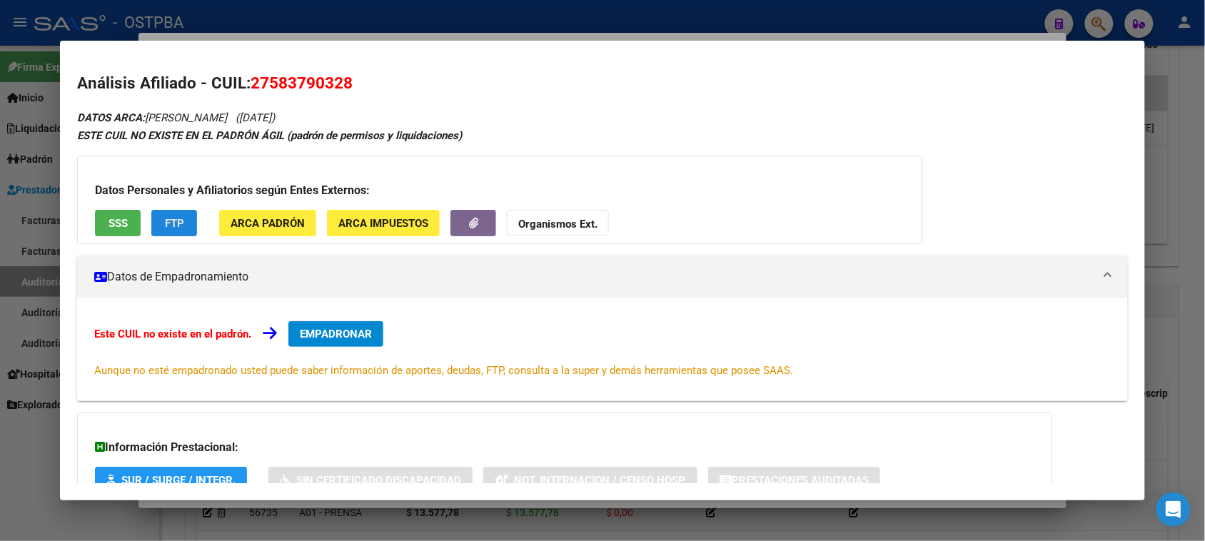
click at [178, 225] on span "FTP" at bounding box center [174, 223] width 19 height 13
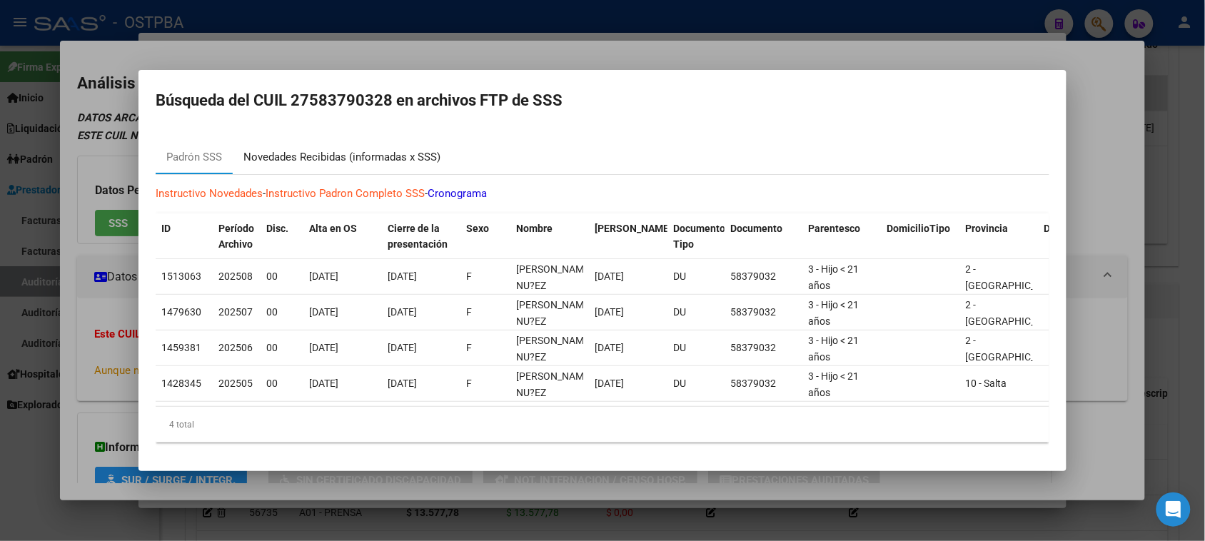
click at [326, 150] on div "Novedades Recibidas (informadas x SSS)" at bounding box center [341, 157] width 197 height 16
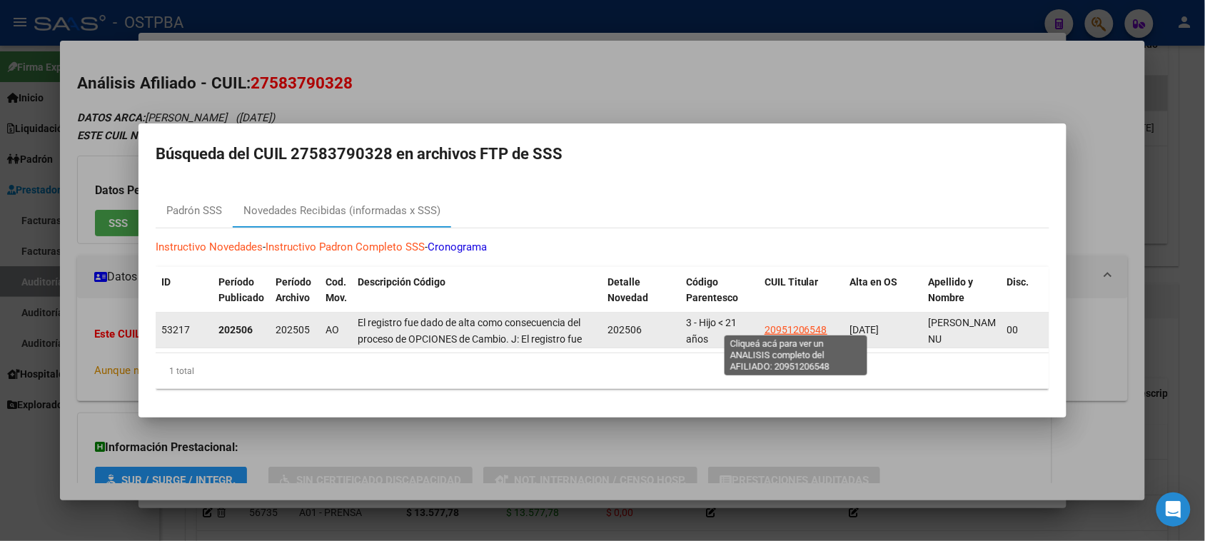
click at [782, 324] on span "20951206548" at bounding box center [795, 329] width 63 height 11
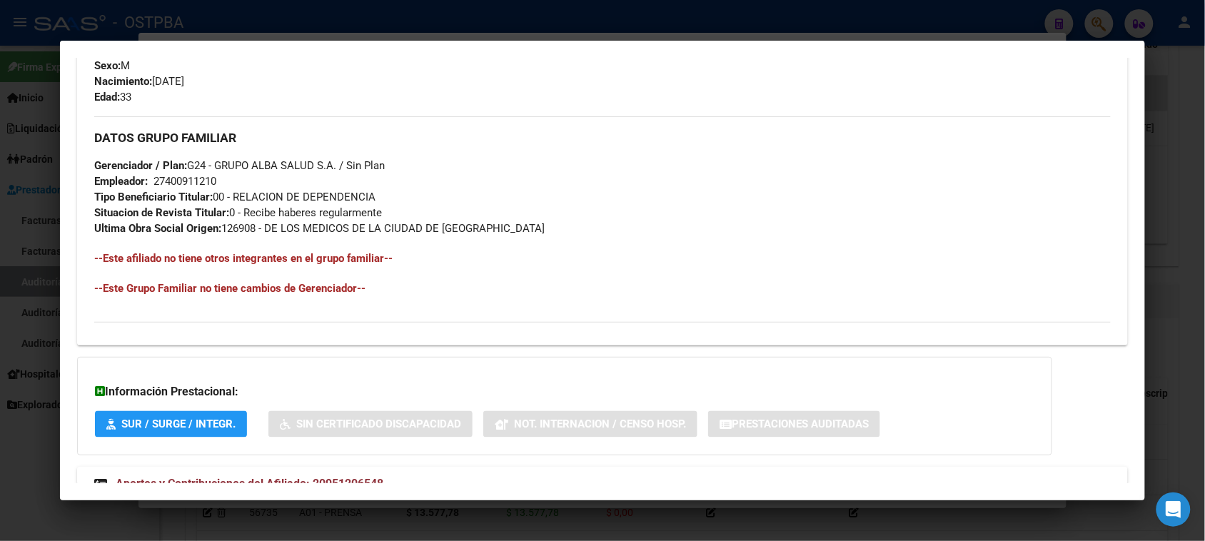
scroll to position [673, 0]
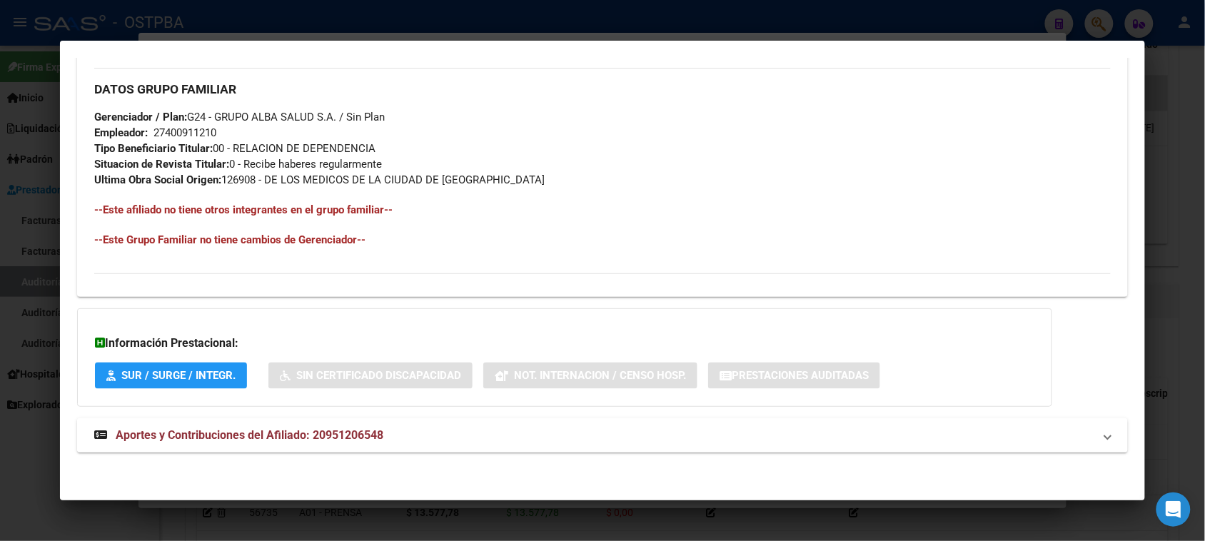
click at [307, 432] on span "Aportes y Contribuciones del Afiliado: 20951206548" at bounding box center [250, 435] width 268 height 14
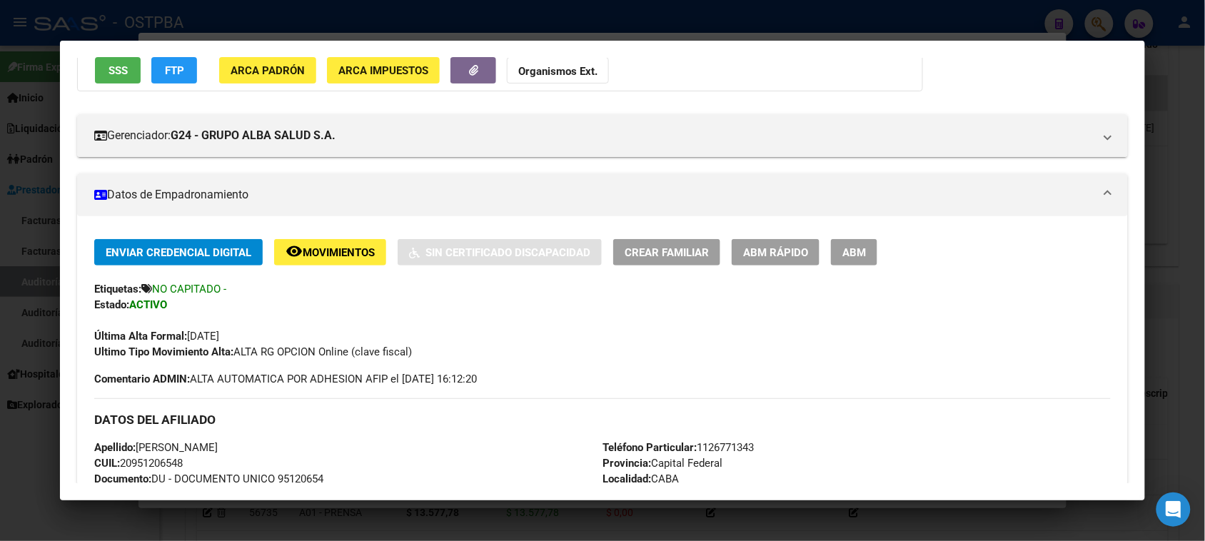
scroll to position [0, 0]
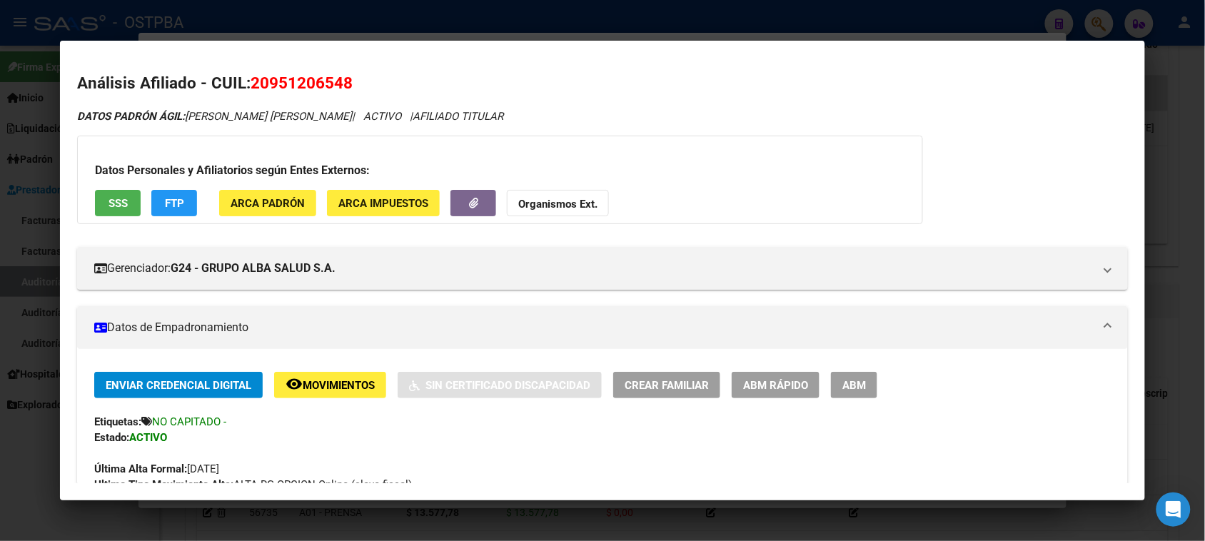
click at [528, 202] on strong "Organismos Ext." at bounding box center [557, 204] width 79 height 13
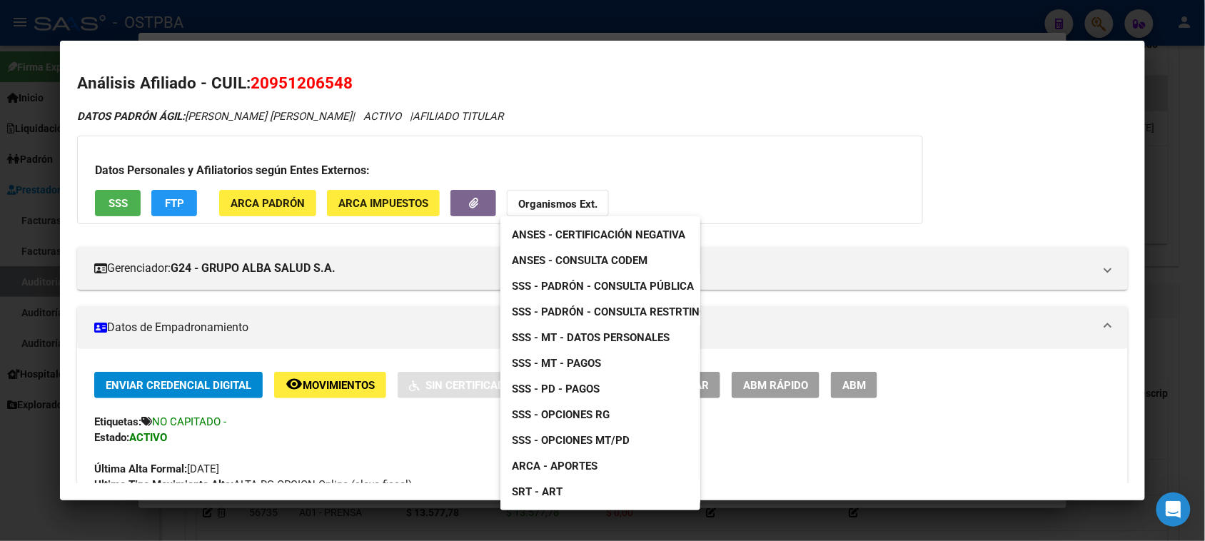
click at [603, 265] on span "ANSES - Consulta CODEM" at bounding box center [580, 260] width 136 height 13
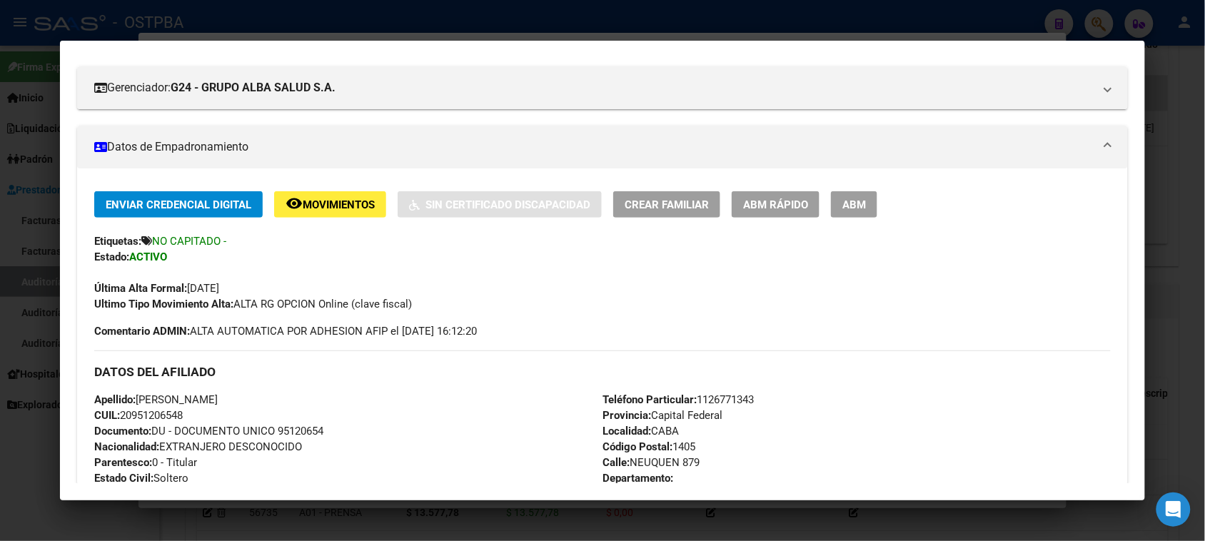
scroll to position [89, 0]
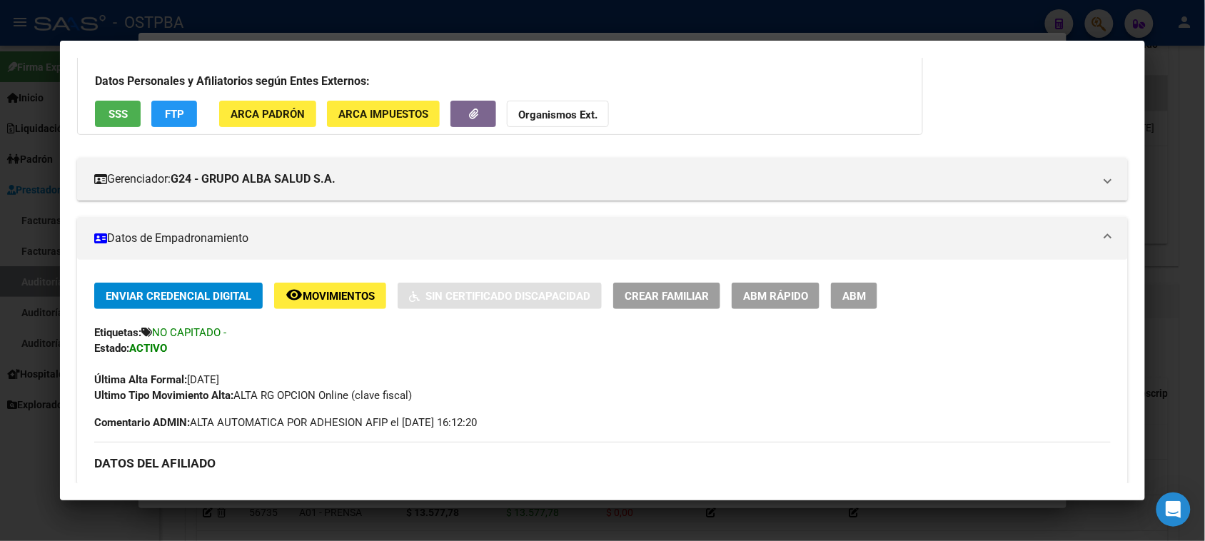
click at [118, 116] on span "SSS" at bounding box center [117, 114] width 19 height 13
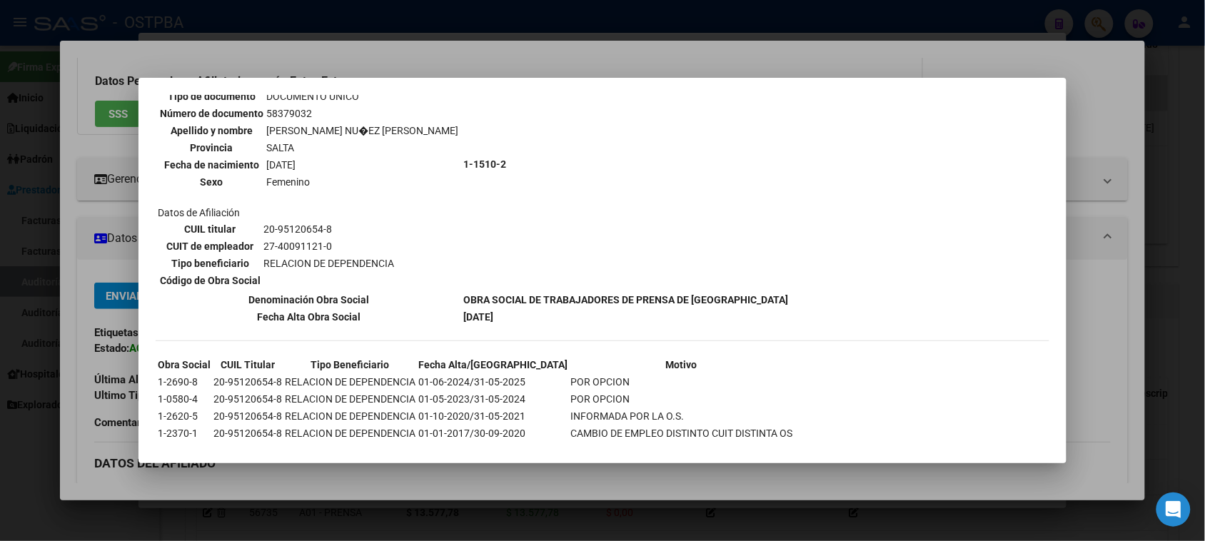
scroll to position [580, 0]
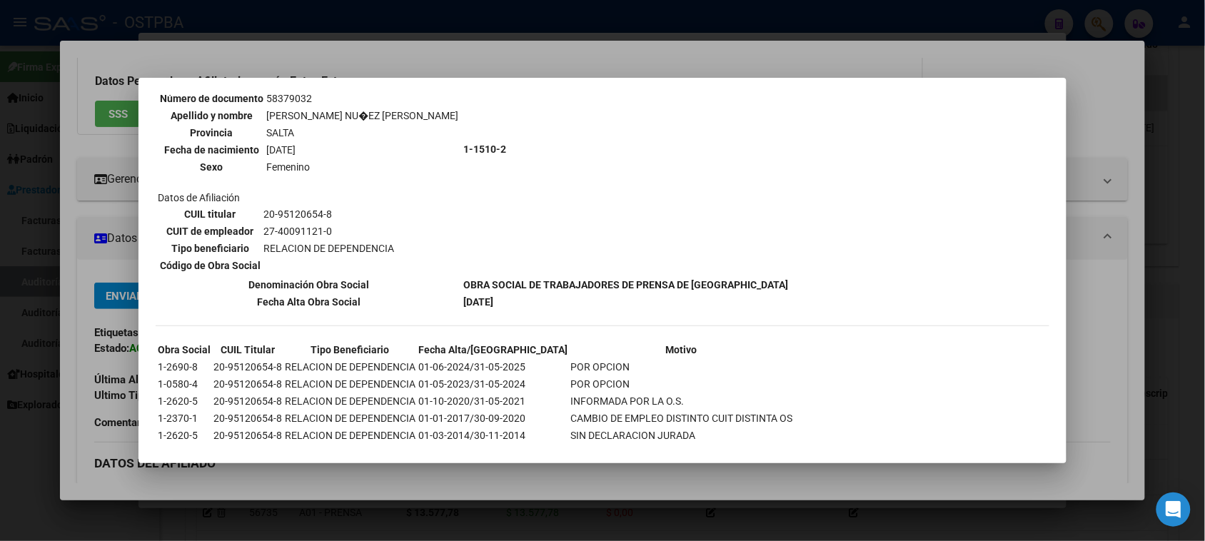
click at [123, 466] on div at bounding box center [602, 270] width 1205 height 541
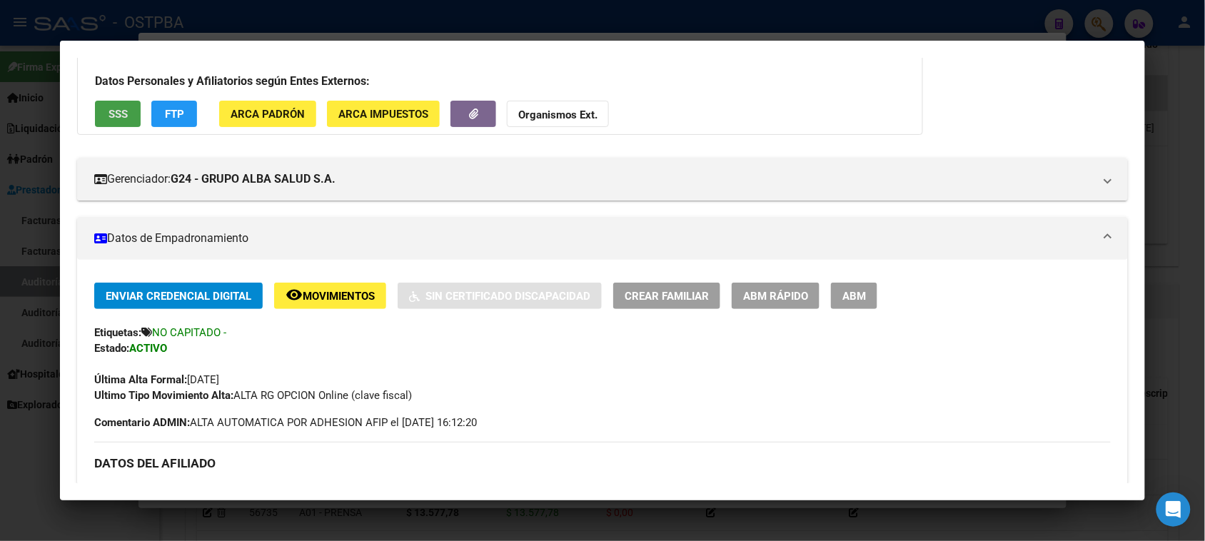
click at [120, 119] on span "SSS" at bounding box center [117, 114] width 19 height 13
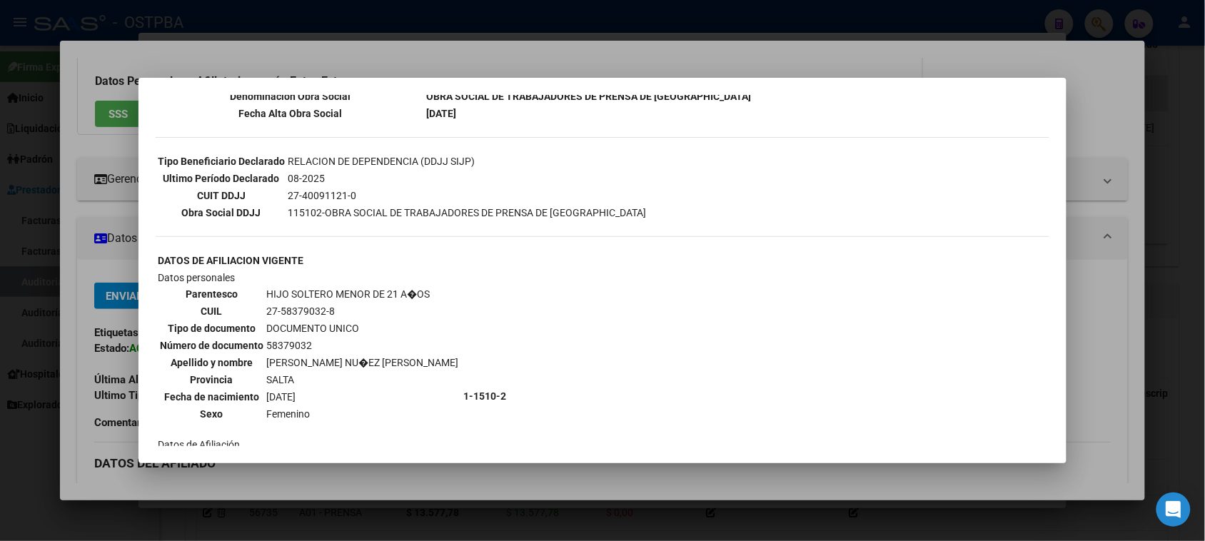
scroll to position [357, 0]
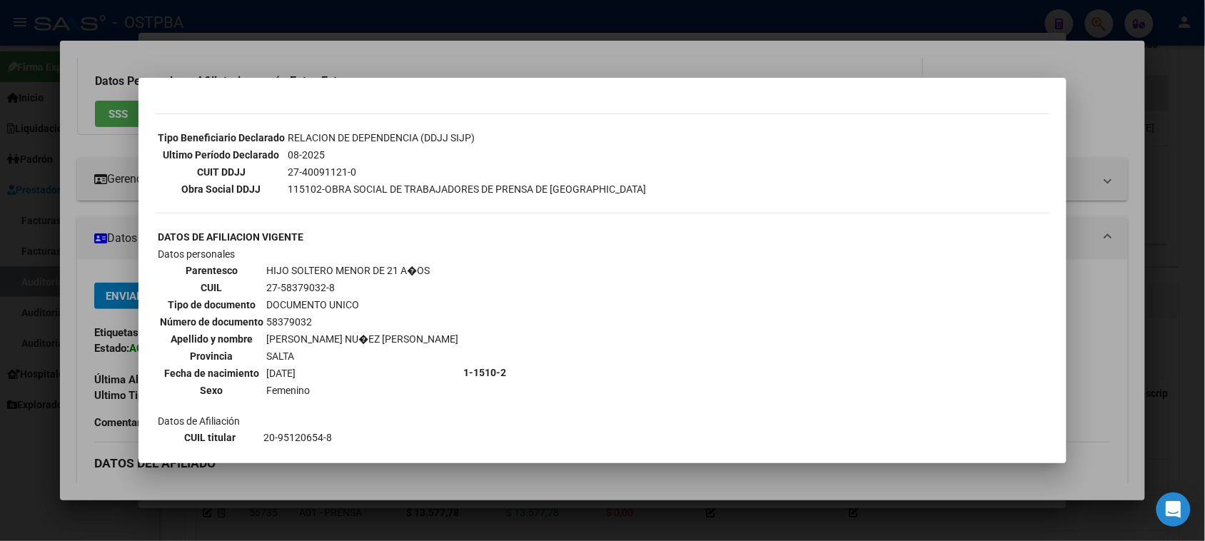
click at [237, 525] on div at bounding box center [602, 270] width 1205 height 541
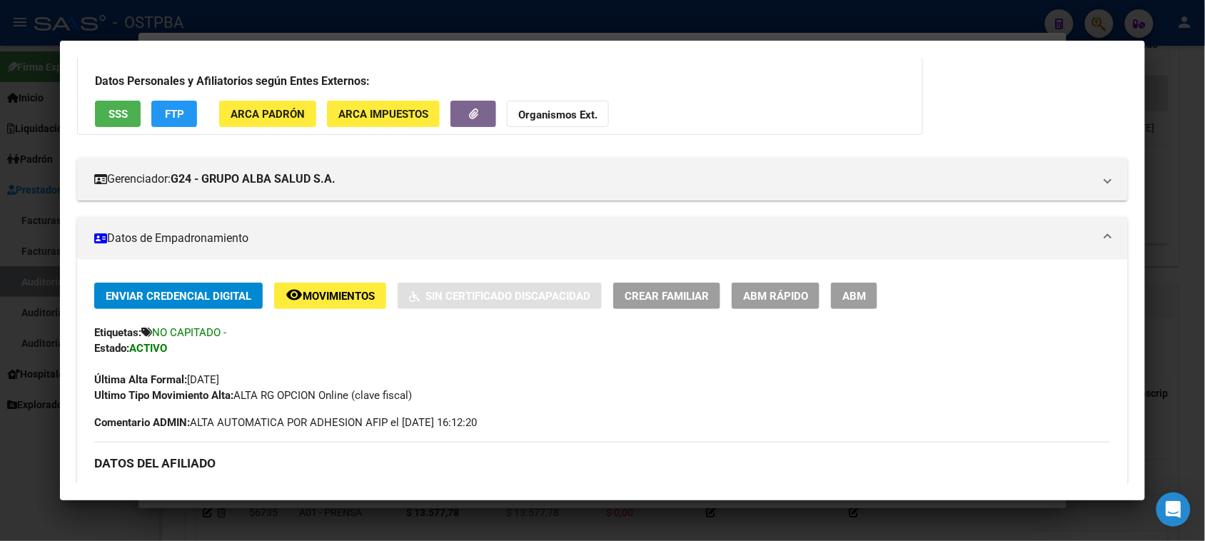
click at [19, 467] on div at bounding box center [602, 270] width 1205 height 541
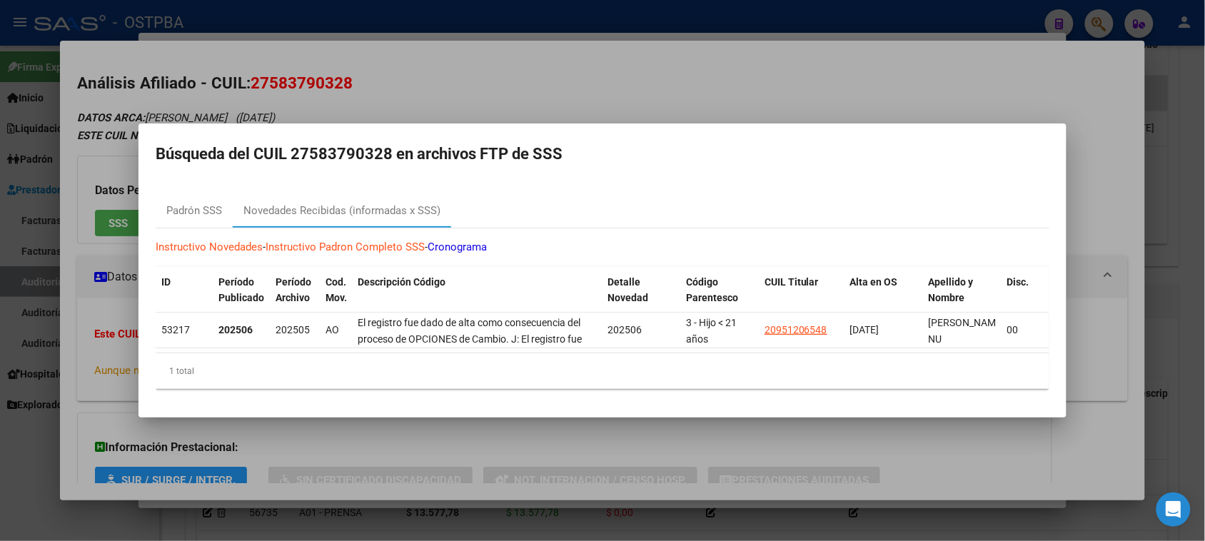
click at [14, 472] on div at bounding box center [602, 270] width 1205 height 541
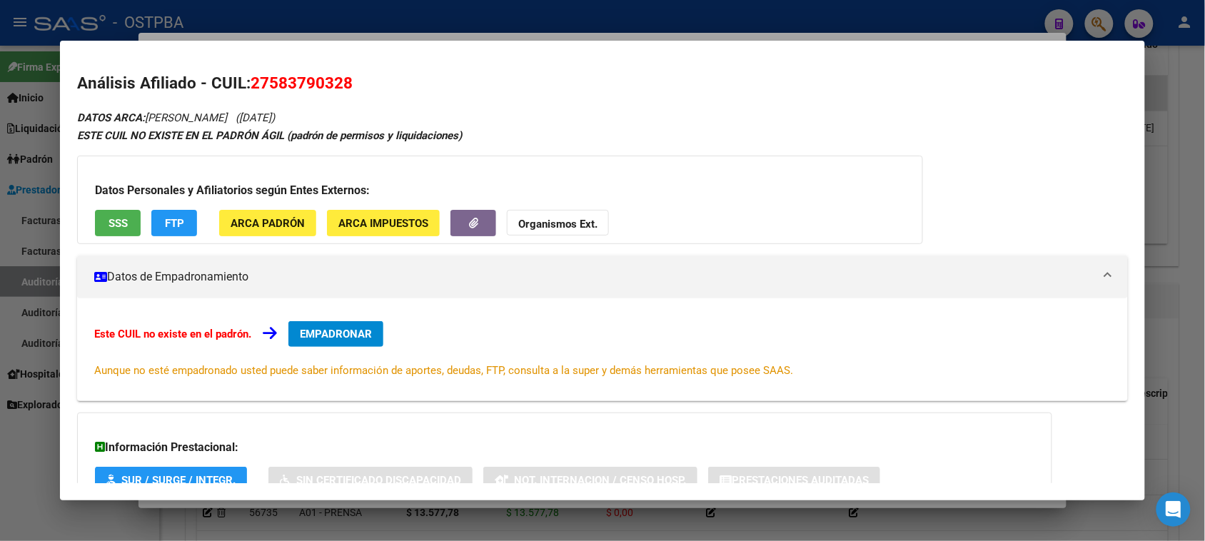
click at [13, 465] on div at bounding box center [602, 270] width 1205 height 541
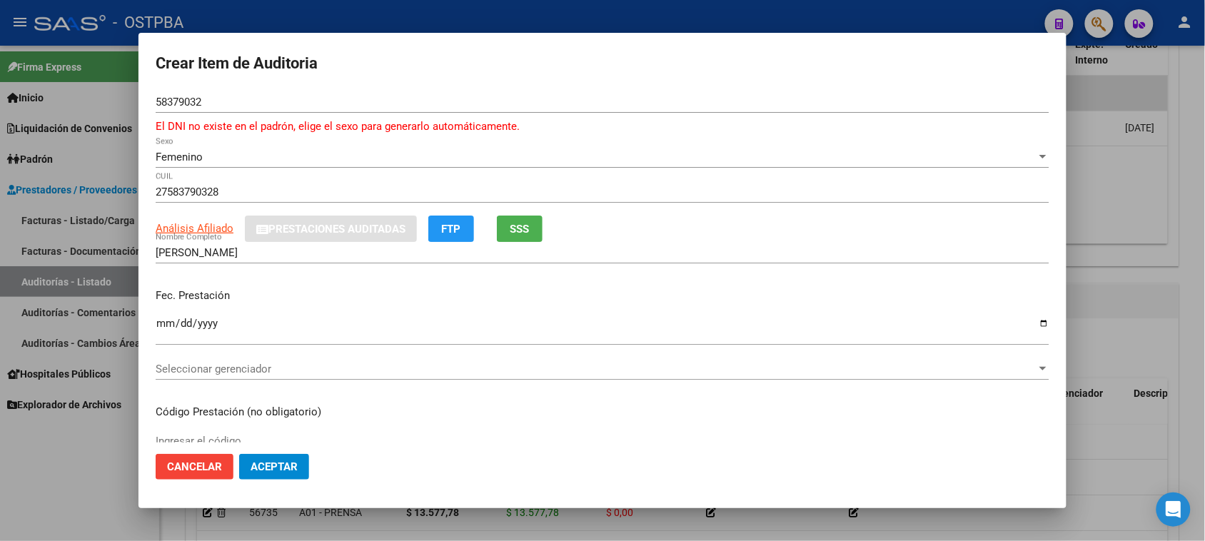
click at [223, 101] on input "58379032" at bounding box center [602, 102] width 893 height 13
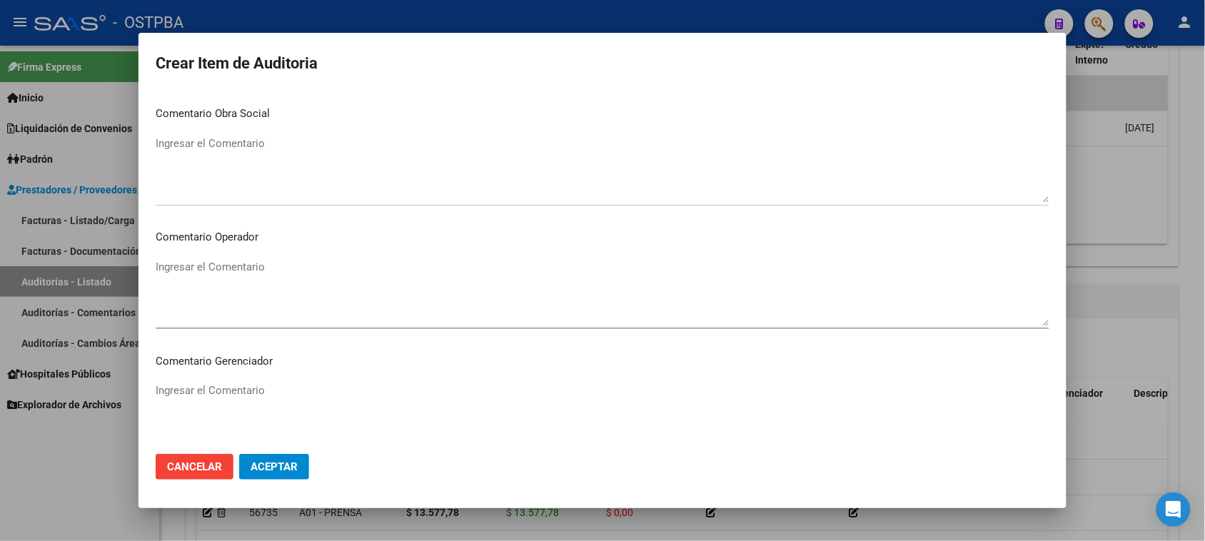
scroll to position [889, 0]
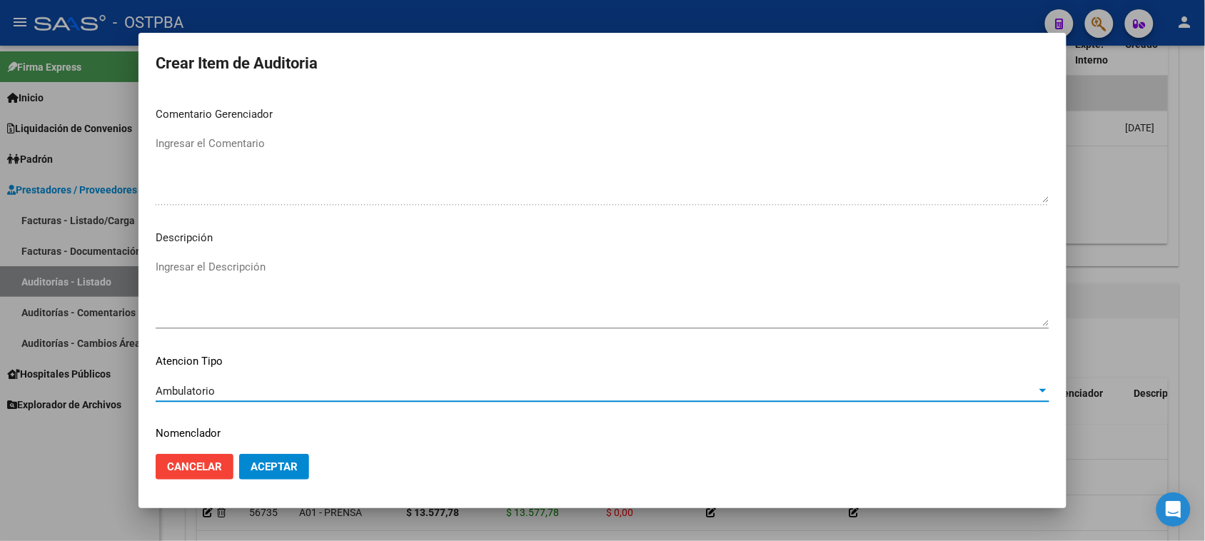
click at [282, 462] on span "Aceptar" at bounding box center [273, 466] width 47 height 13
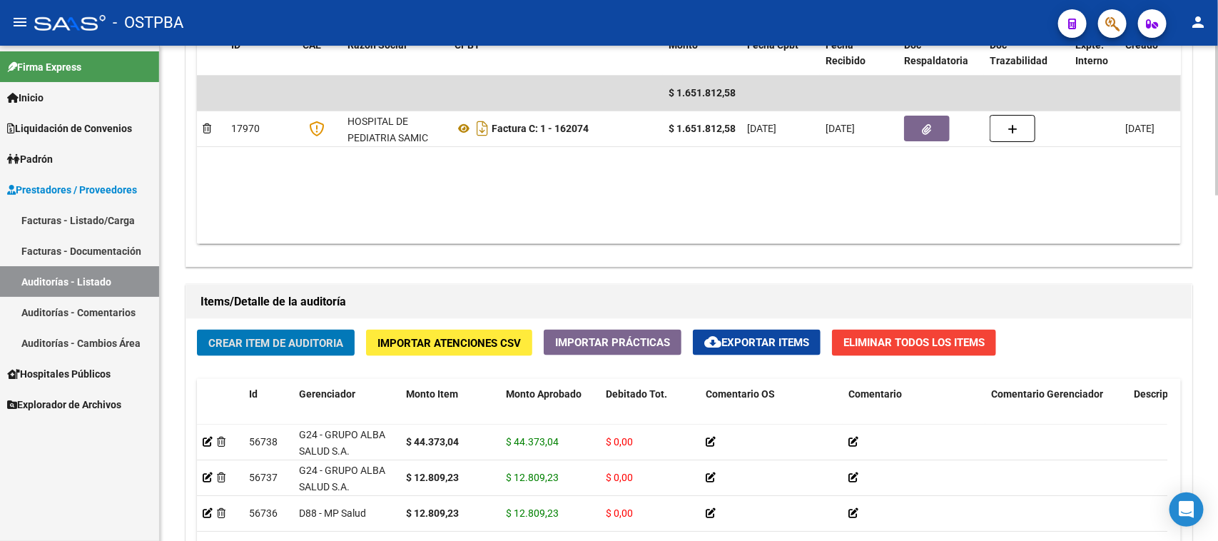
click at [308, 340] on span "Crear Item de Auditoria" at bounding box center [275, 343] width 135 height 13
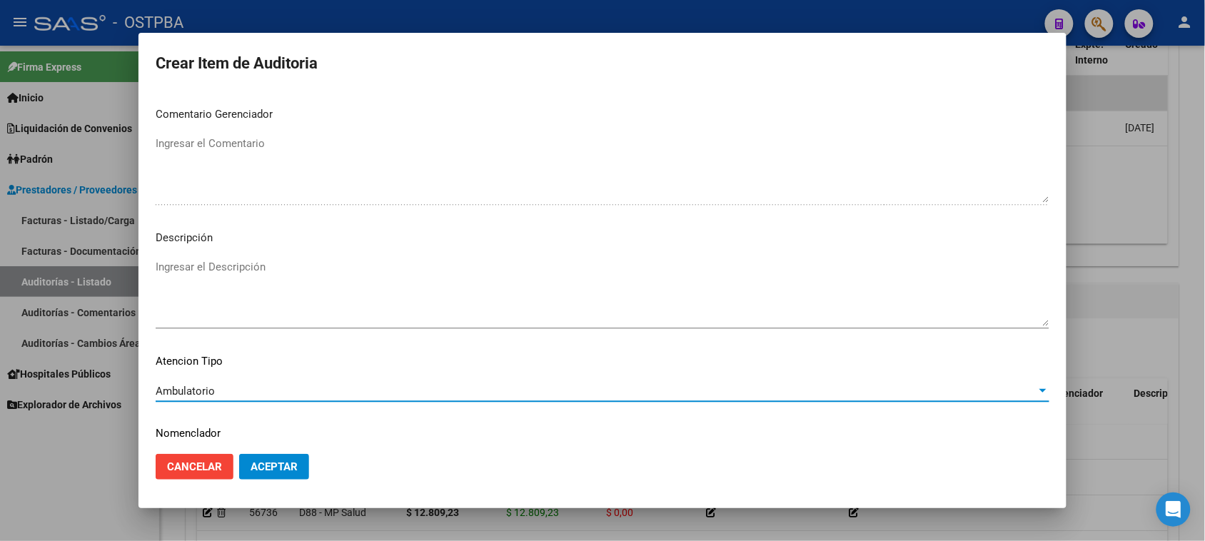
click at [270, 471] on span "Aceptar" at bounding box center [273, 466] width 47 height 13
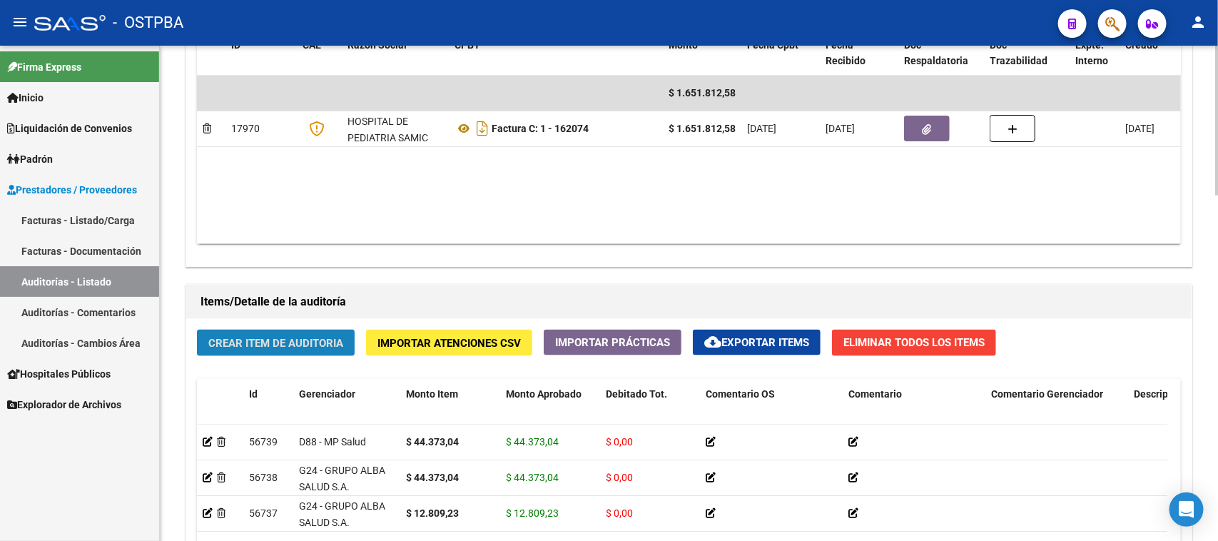
click at [303, 351] on button "Crear Item de Auditoria" at bounding box center [276, 343] width 158 height 26
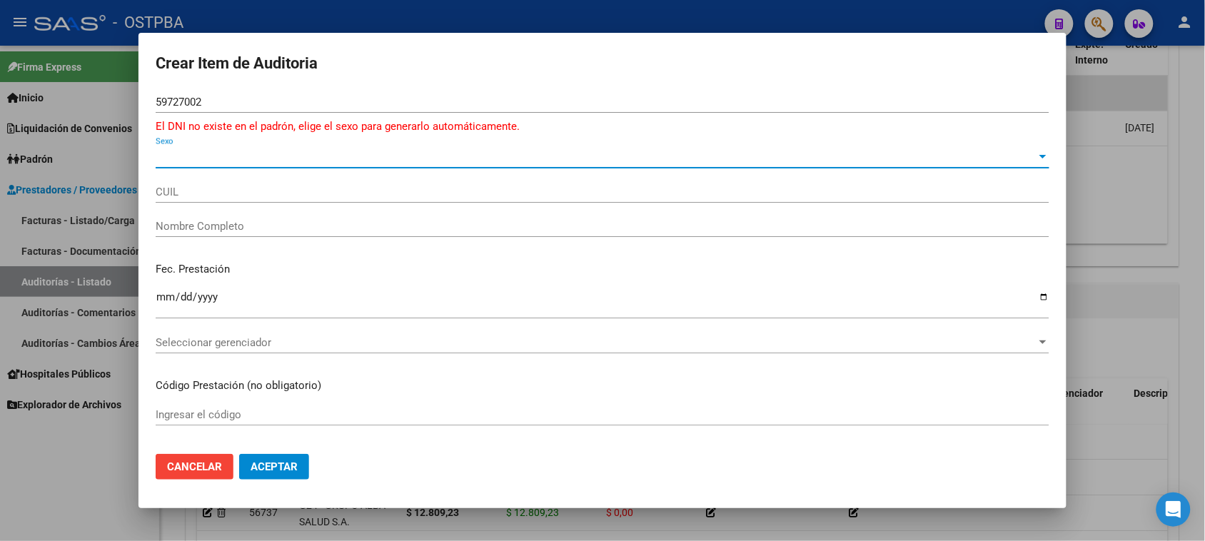
click at [212, 158] on span "Sexo" at bounding box center [596, 157] width 881 height 13
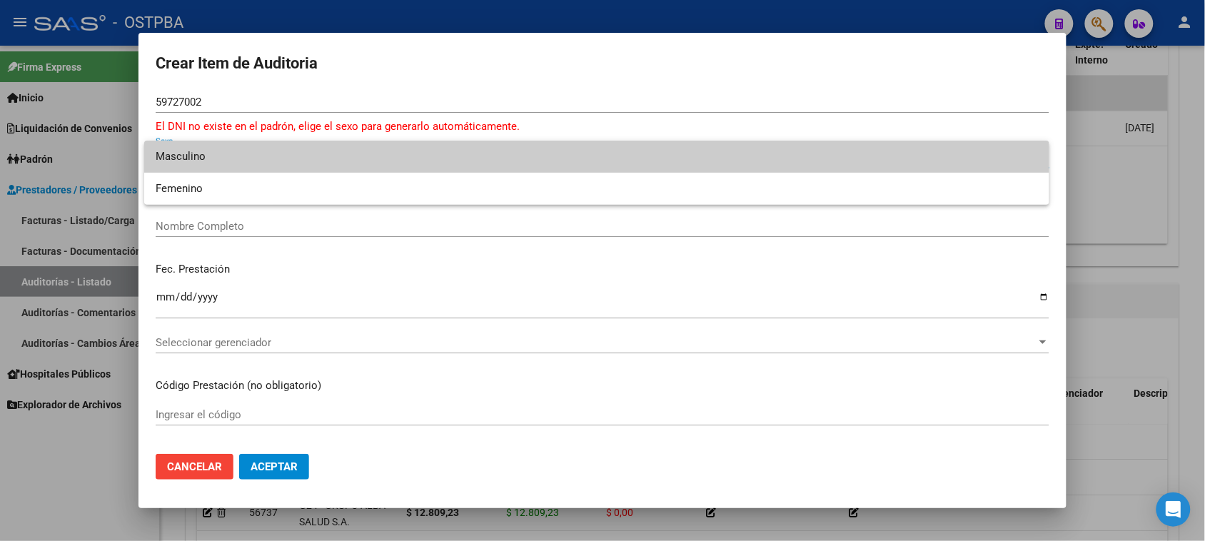
click at [186, 151] on span "Masculino" at bounding box center [597, 157] width 882 height 32
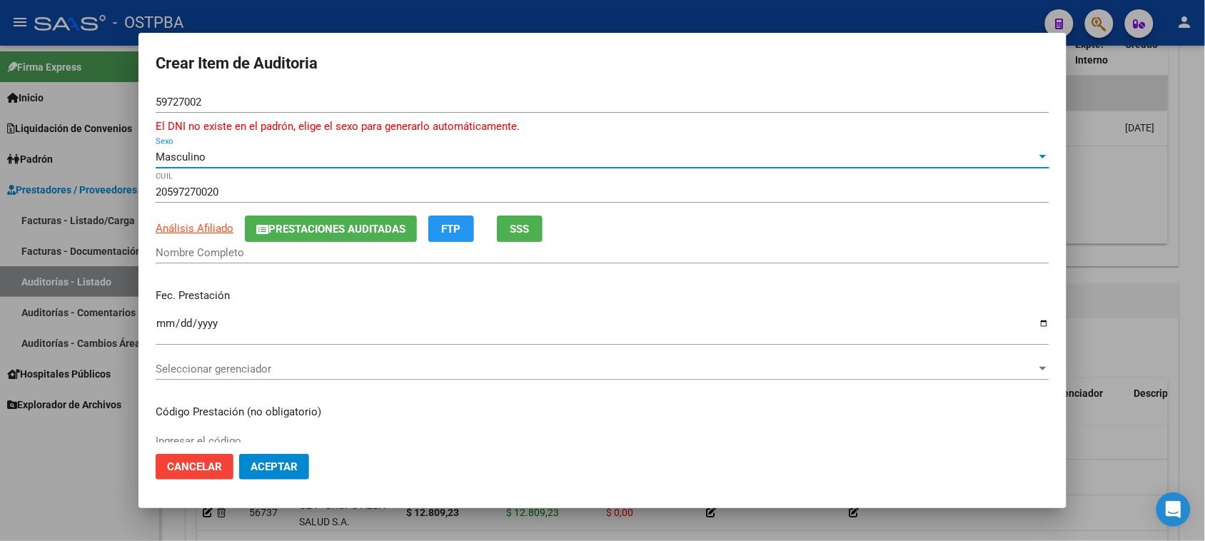
click at [522, 230] on span "SSS" at bounding box center [519, 229] width 19 height 13
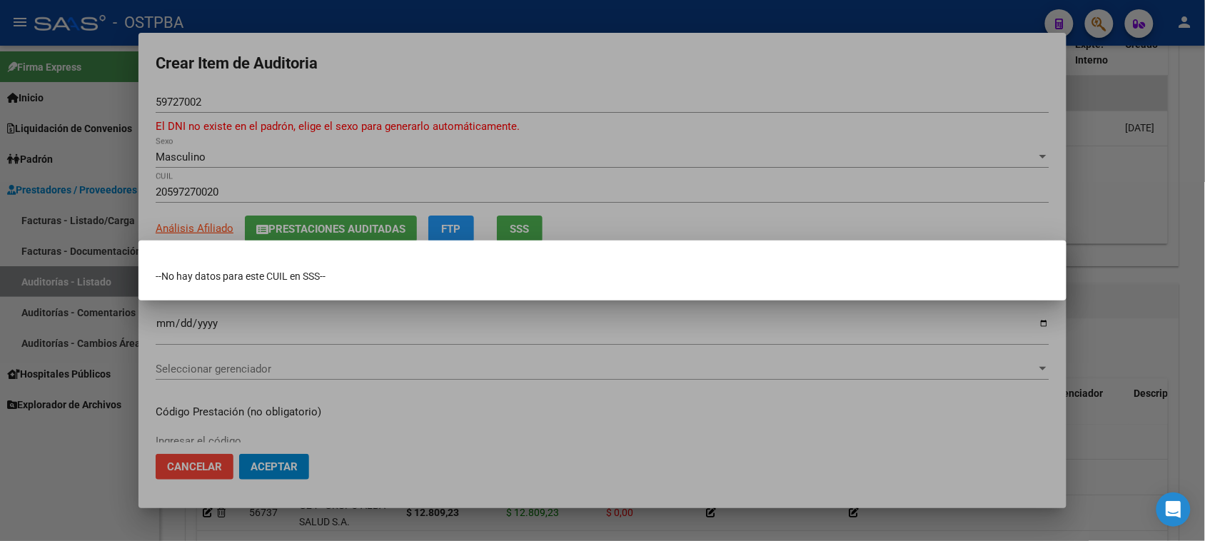
click at [215, 226] on div at bounding box center [602, 270] width 1205 height 541
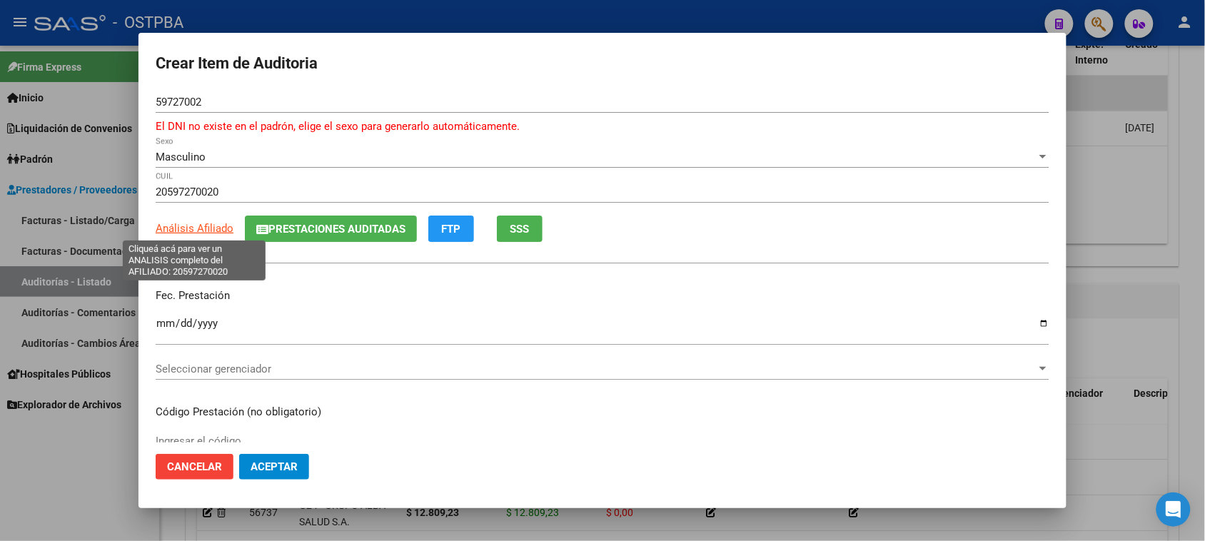
click at [215, 226] on span "Análisis Afiliado" at bounding box center [195, 228] width 78 height 13
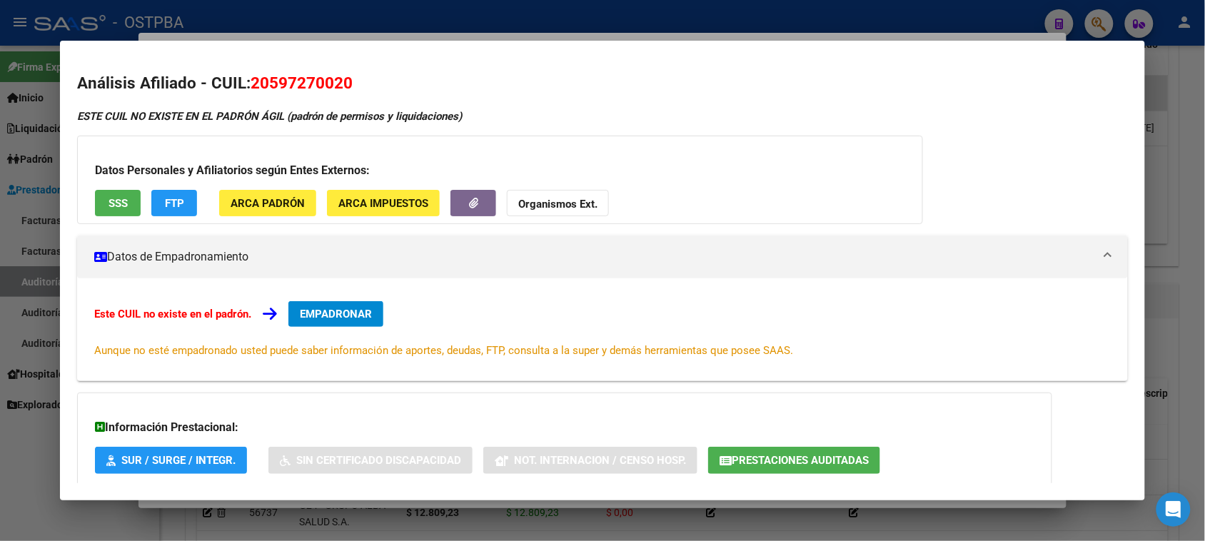
click at [109, 208] on span "SSS" at bounding box center [117, 203] width 19 height 13
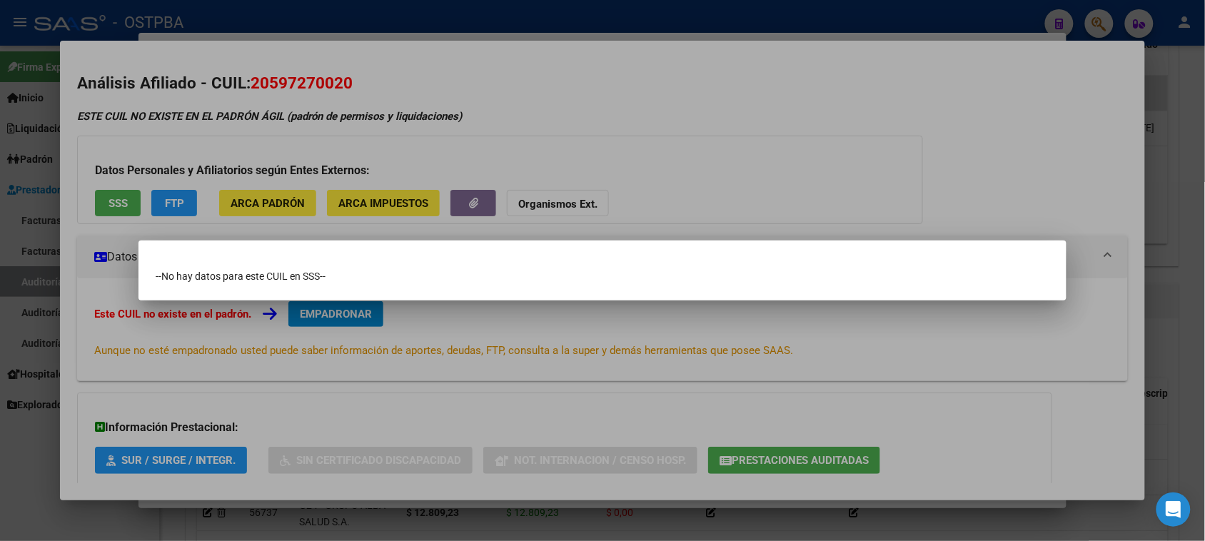
click at [161, 206] on div at bounding box center [602, 270] width 1205 height 541
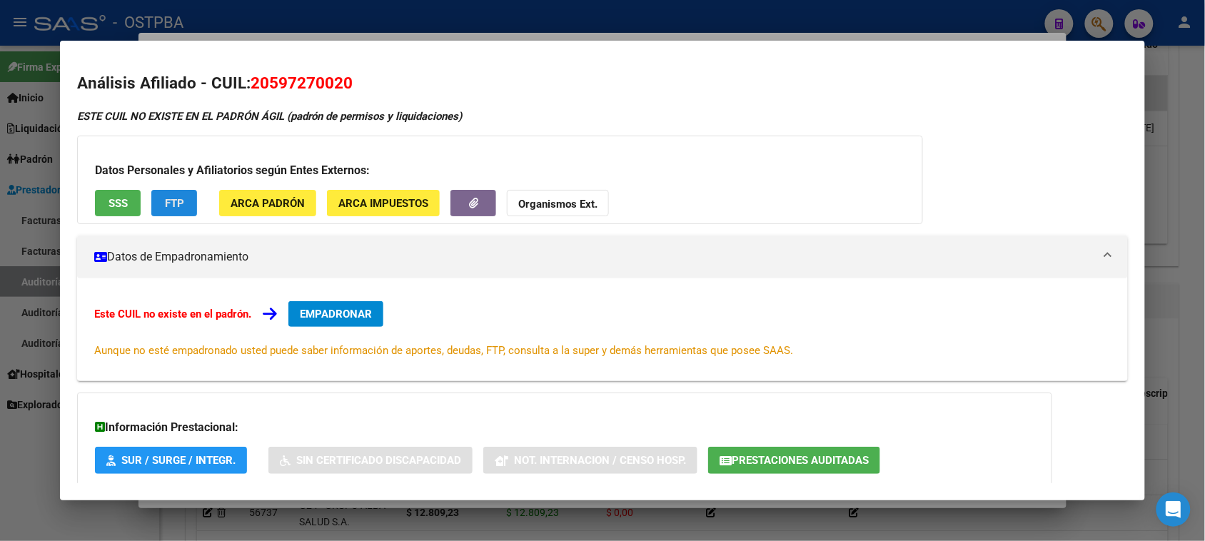
click at [165, 206] on span "FTP" at bounding box center [174, 203] width 19 height 13
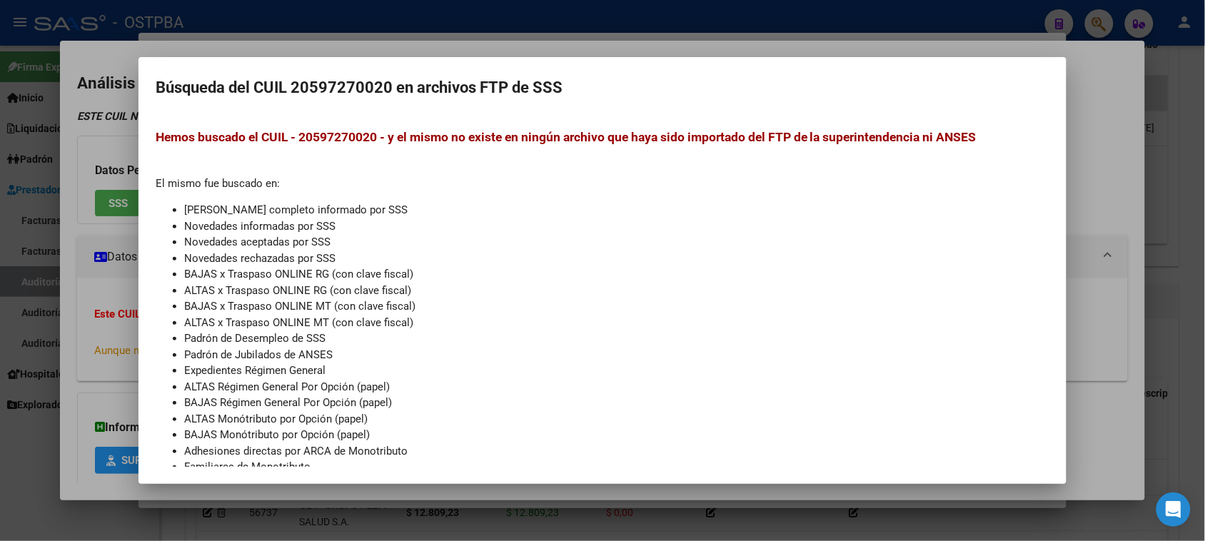
click at [70, 275] on div at bounding box center [602, 270] width 1205 height 541
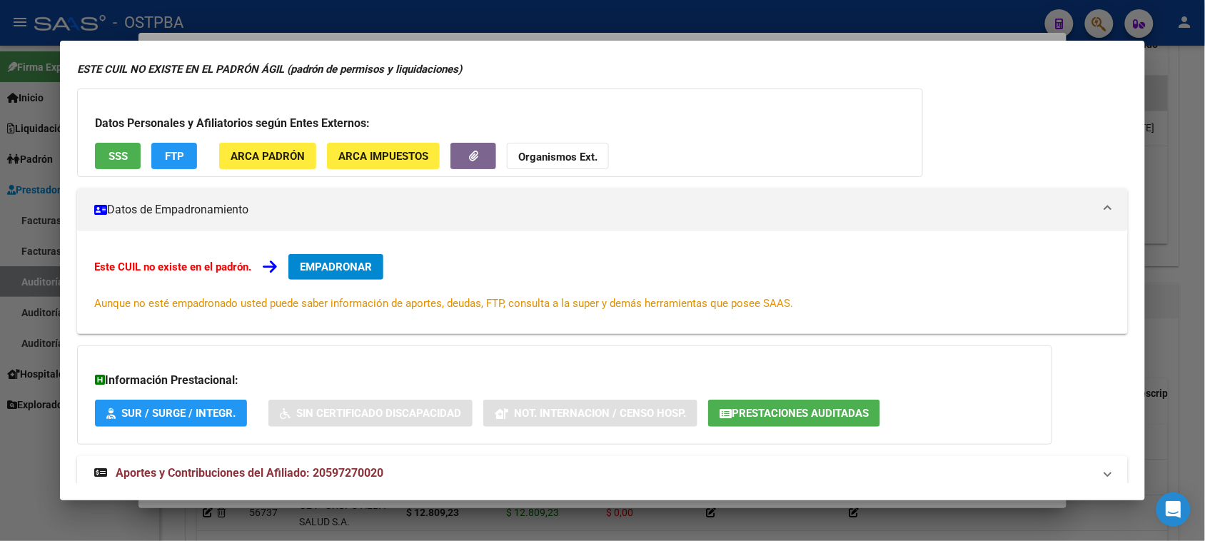
scroll to position [84, 0]
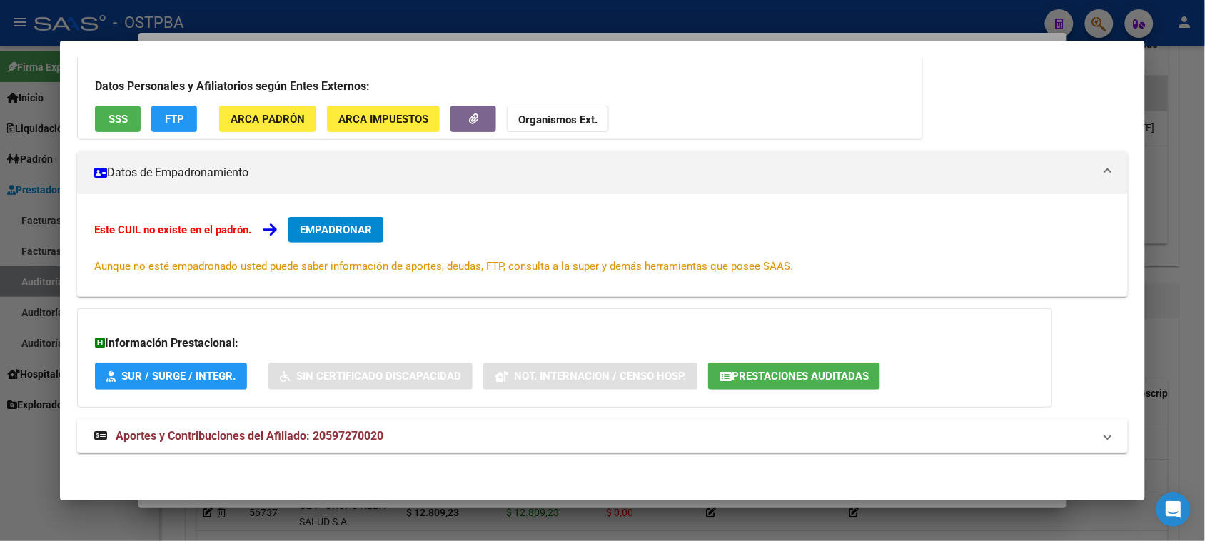
click at [355, 443] on mat-expansion-panel-header "Aportes y Contribuciones del Afiliado: 20597270020" at bounding box center [602, 436] width 1050 height 34
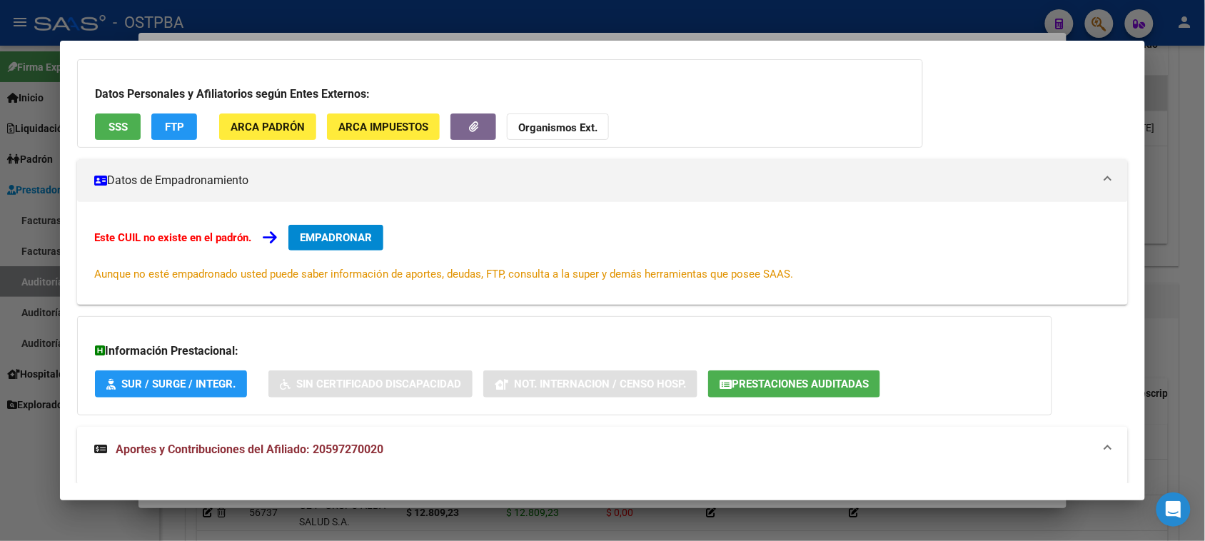
scroll to position [48, 0]
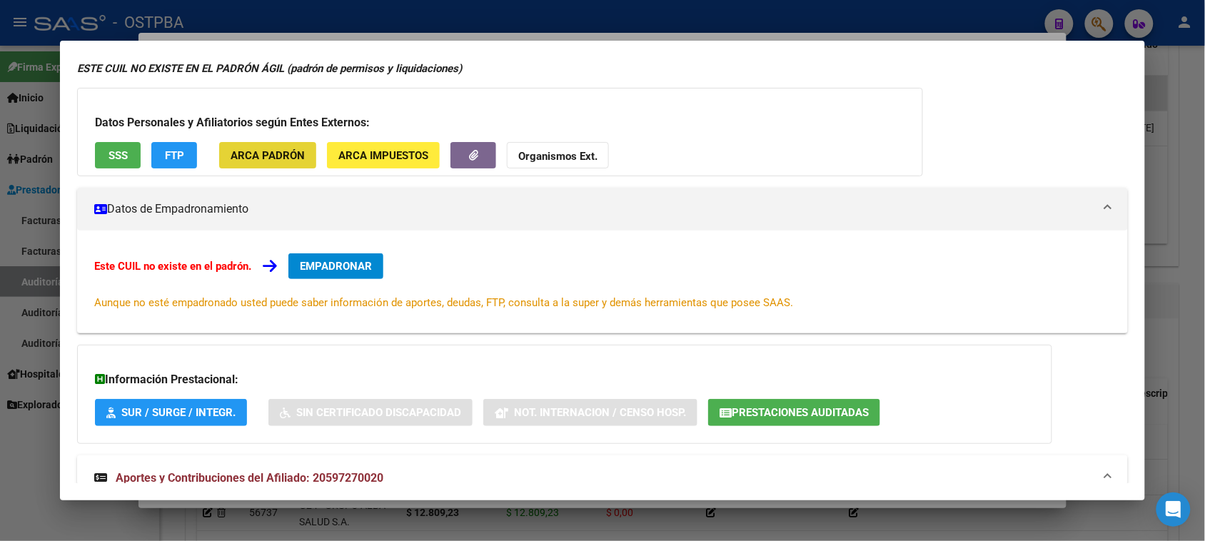
click at [283, 155] on span "ARCA Padrón" at bounding box center [268, 155] width 74 height 13
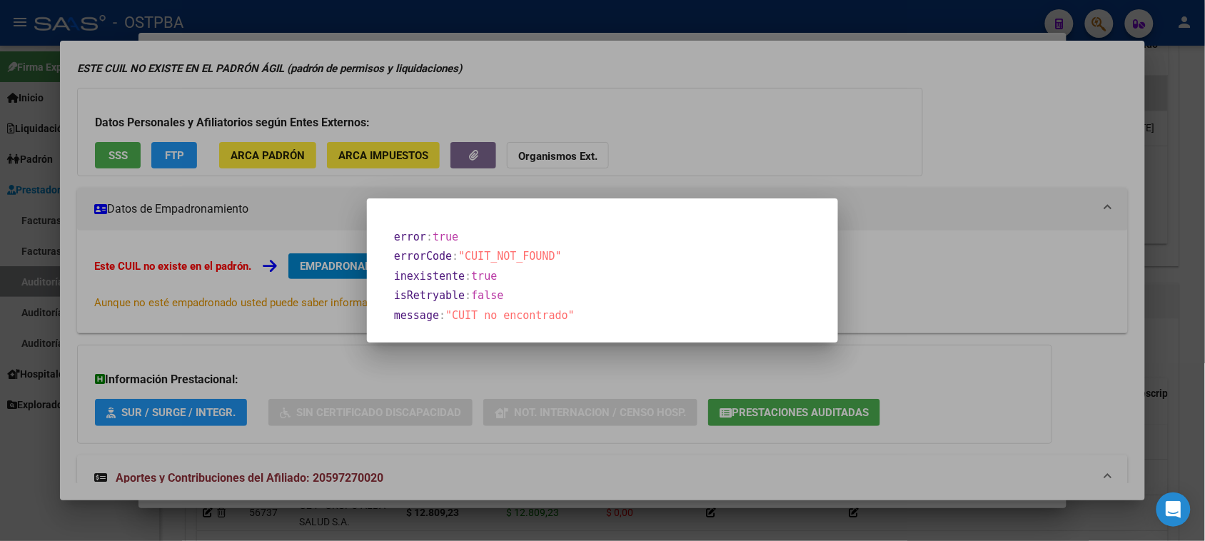
click at [398, 154] on div at bounding box center [602, 270] width 1205 height 541
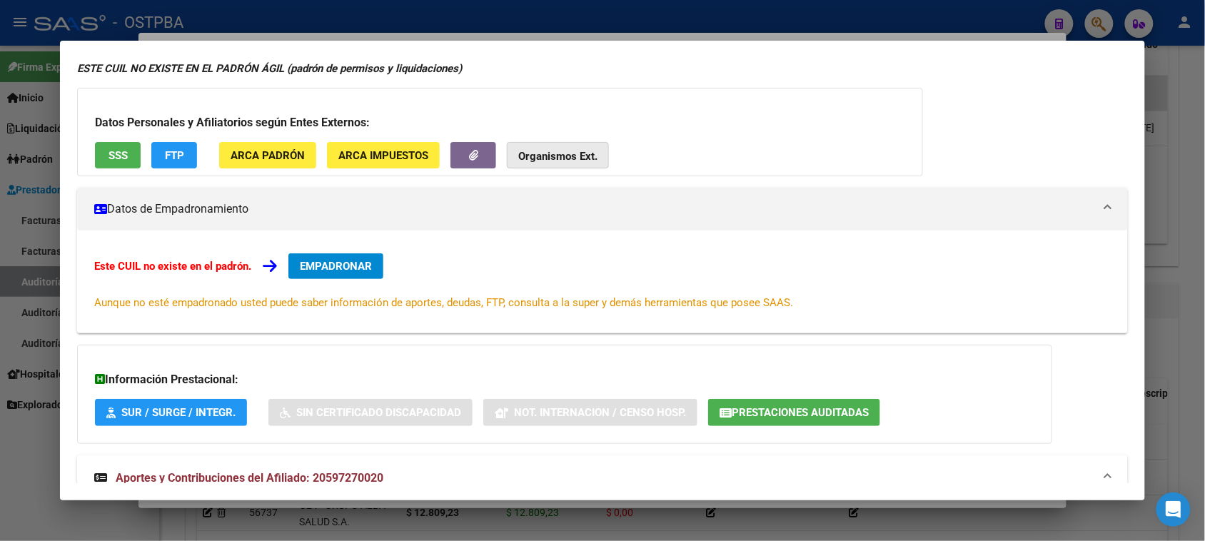
click at [528, 150] on strong "Organismos Ext." at bounding box center [557, 156] width 79 height 13
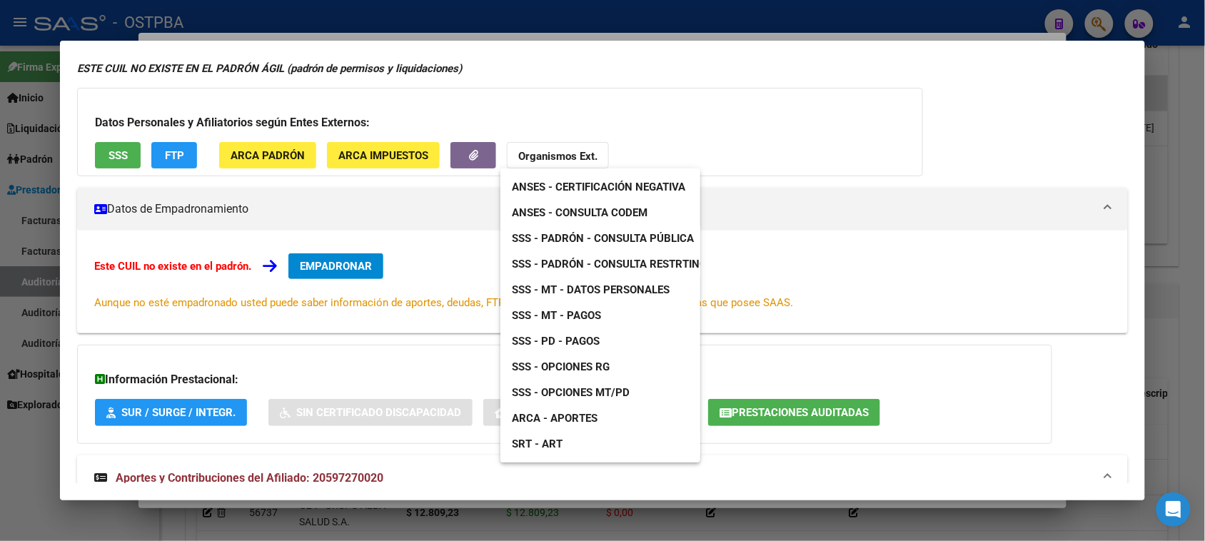
click at [604, 215] on span "ANSES - Consulta CODEM" at bounding box center [580, 212] width 136 height 13
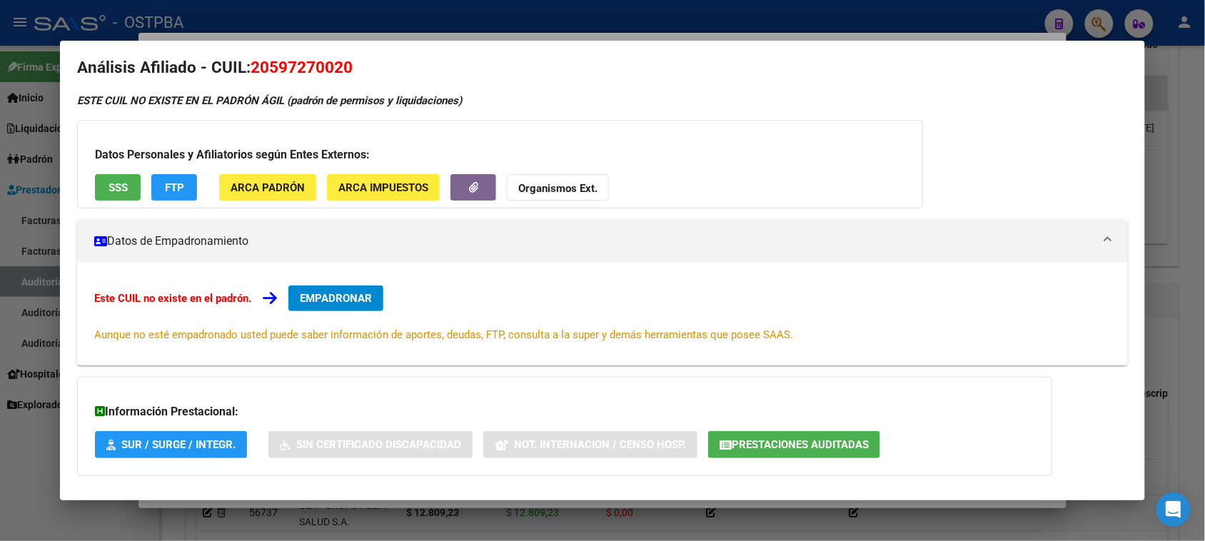
scroll to position [0, 0]
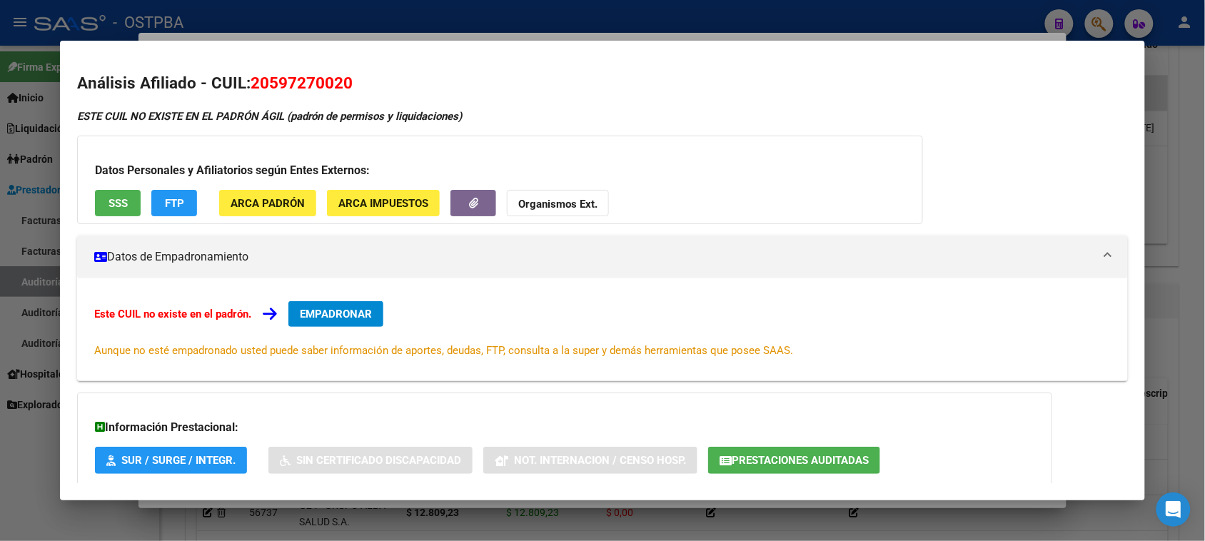
drag, startPoint x: 9, startPoint y: 497, endPoint x: 83, endPoint y: 433, distance: 97.6
click at [11, 493] on div at bounding box center [602, 270] width 1205 height 541
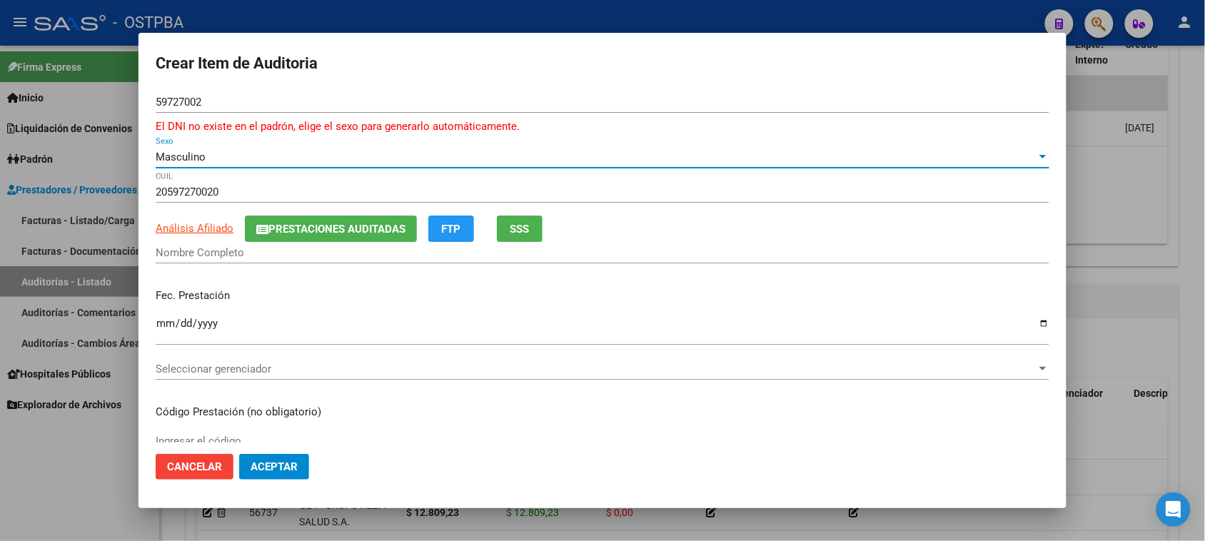
click at [187, 154] on span "Masculino" at bounding box center [181, 157] width 50 height 13
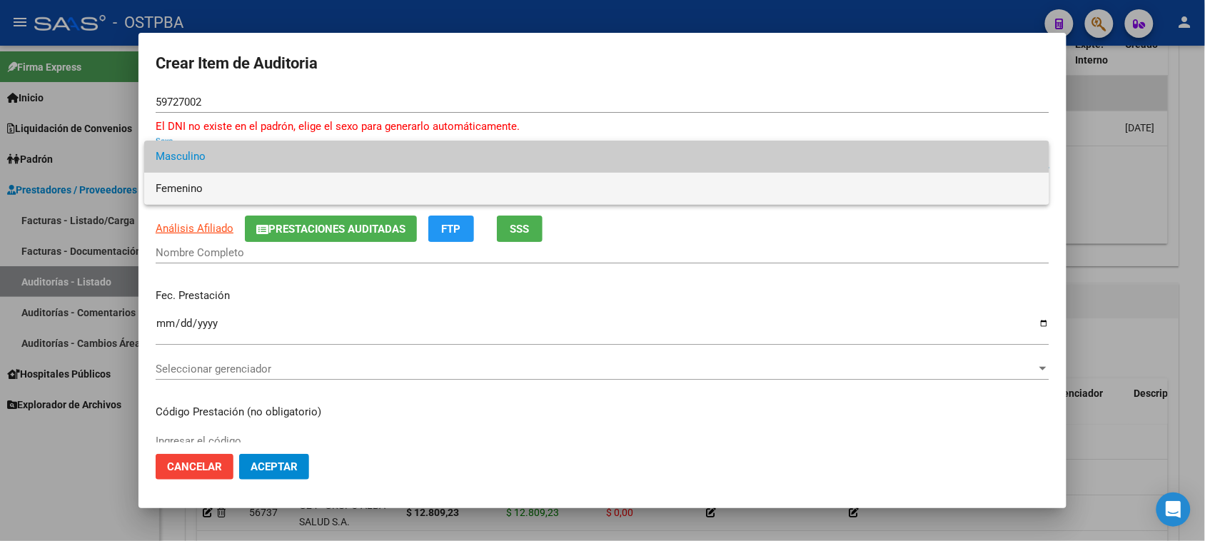
click at [184, 193] on span "Femenino" at bounding box center [597, 189] width 882 height 32
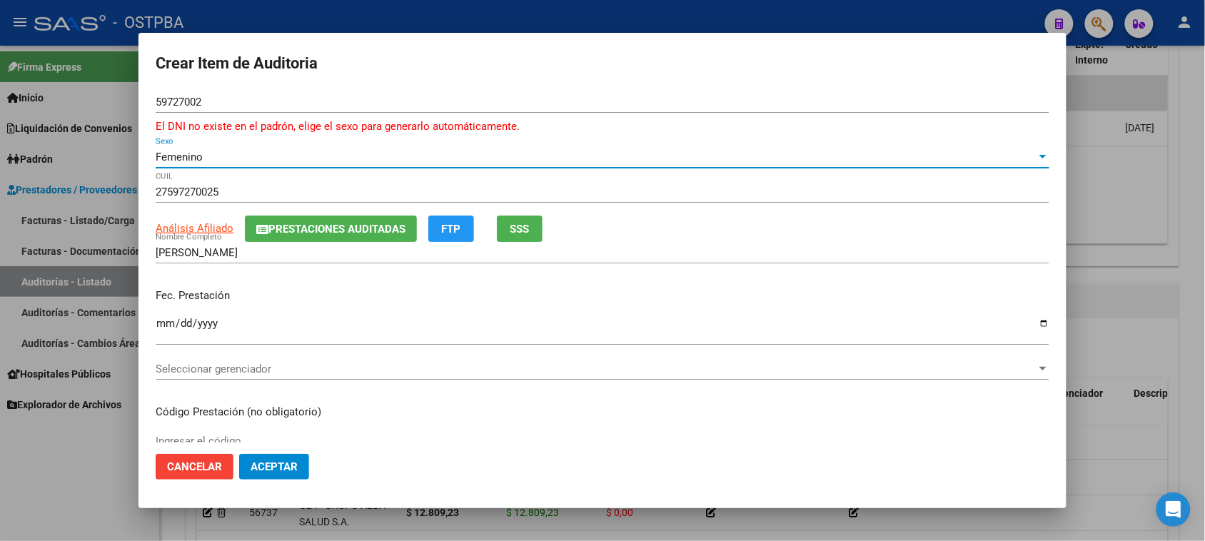
click at [376, 229] on span "Prestaciones Auditadas" at bounding box center [336, 229] width 137 height 13
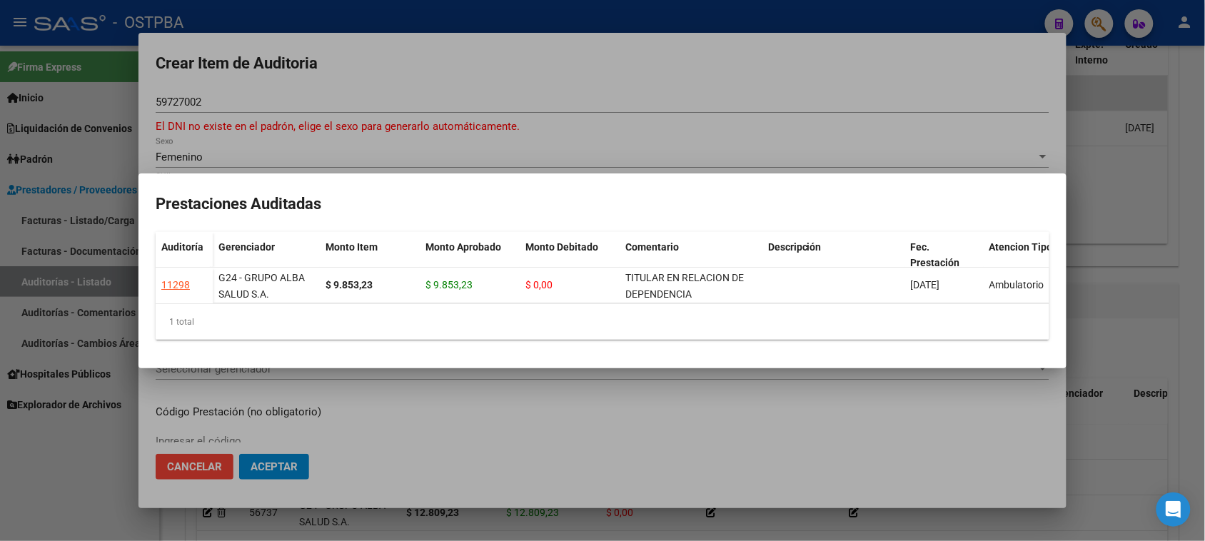
click at [145, 414] on div at bounding box center [602, 270] width 1205 height 541
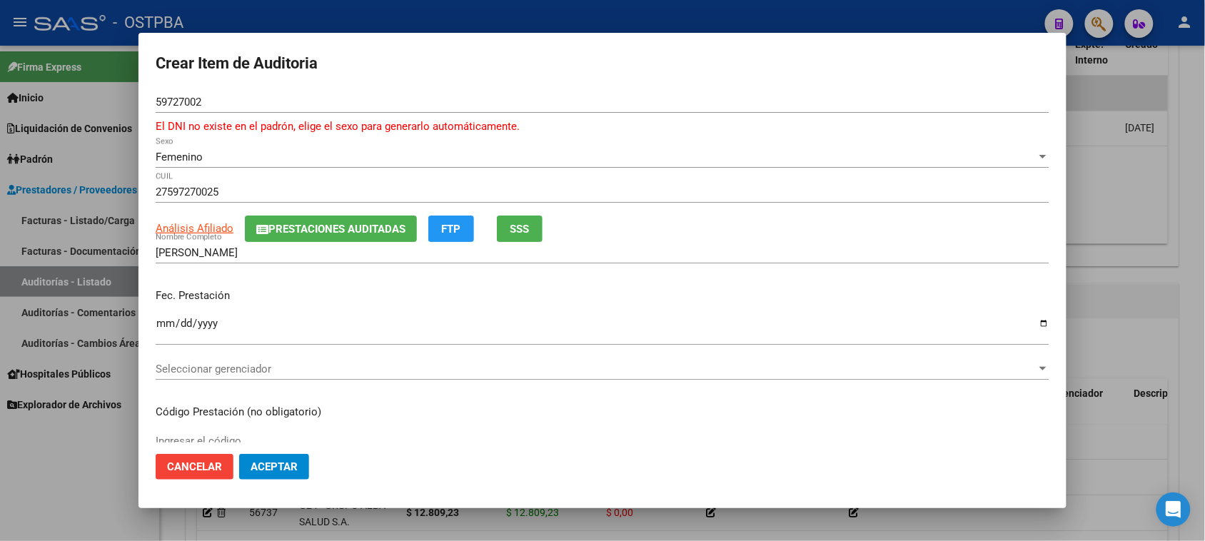
click at [507, 226] on button "SSS" at bounding box center [520, 229] width 46 height 26
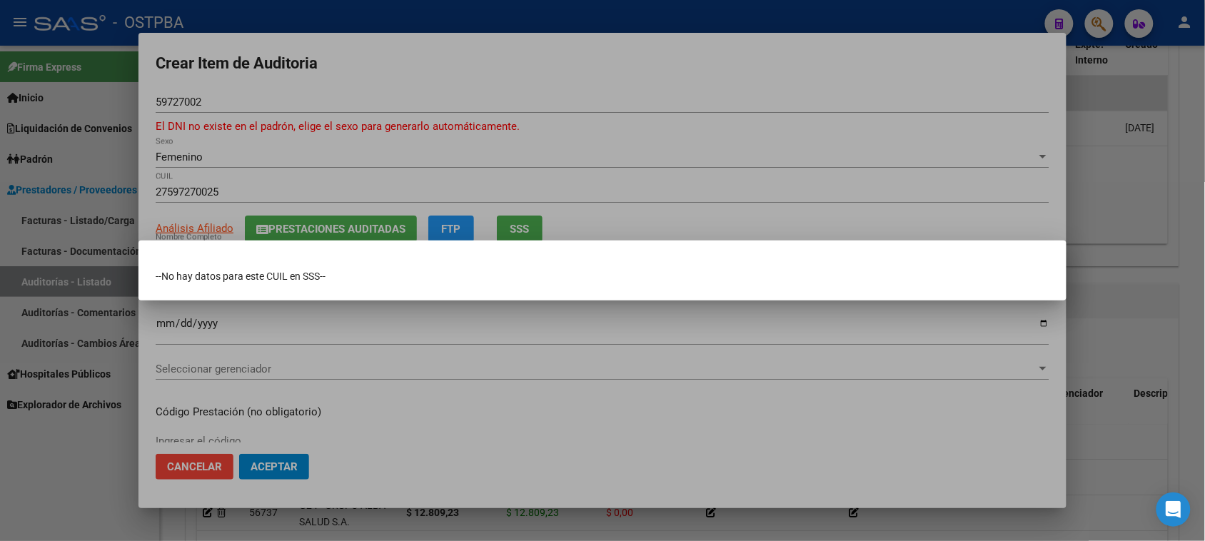
click at [290, 195] on div at bounding box center [602, 270] width 1205 height 541
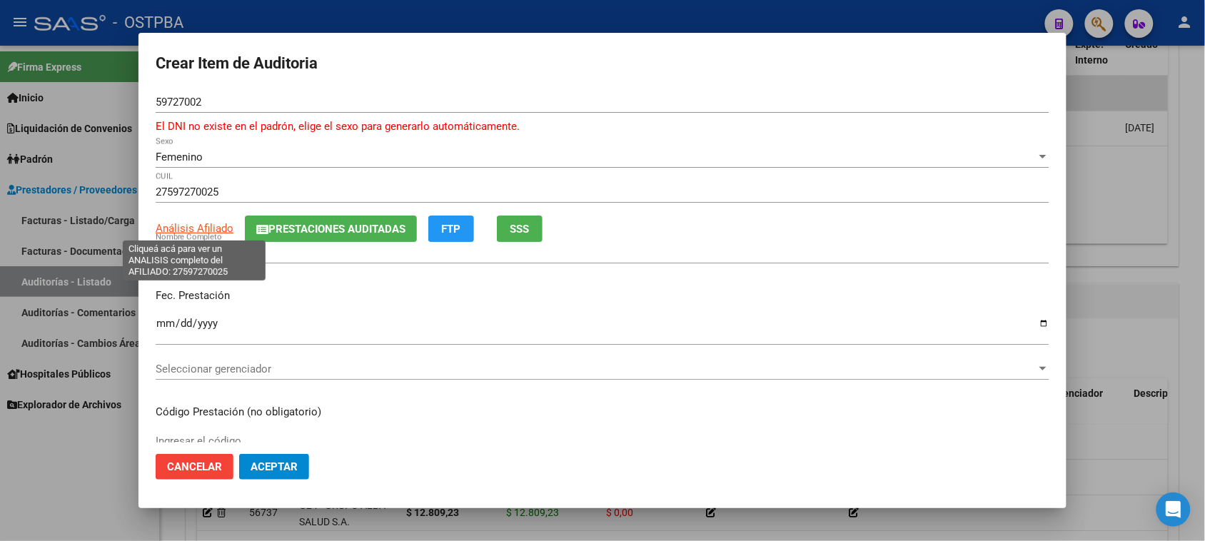
click at [183, 225] on span "Análisis Afiliado" at bounding box center [195, 228] width 78 height 13
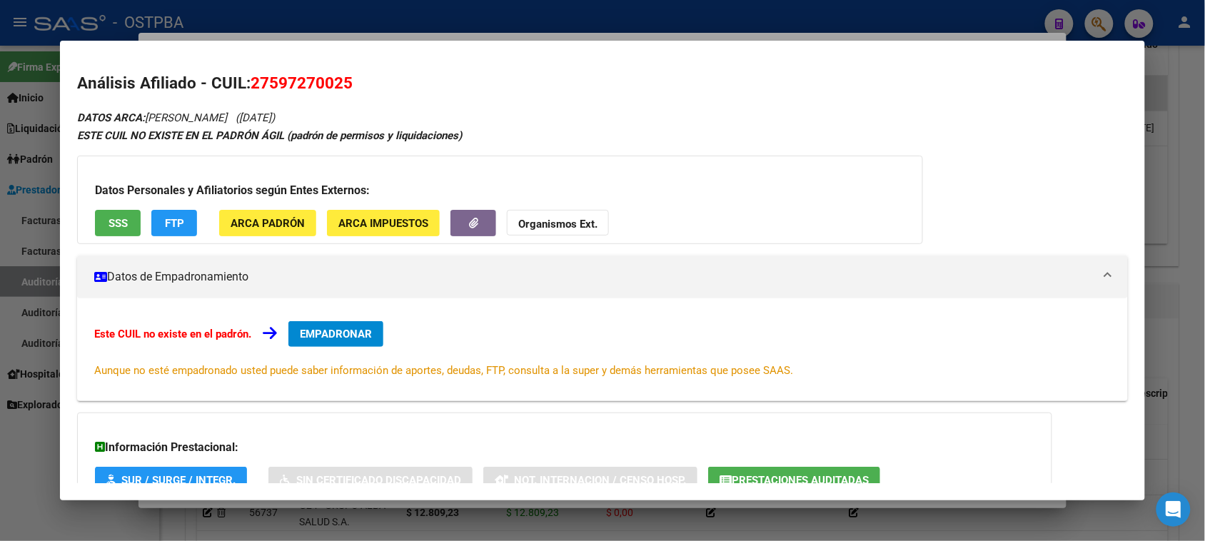
click at [118, 222] on span "SSS" at bounding box center [117, 223] width 19 height 13
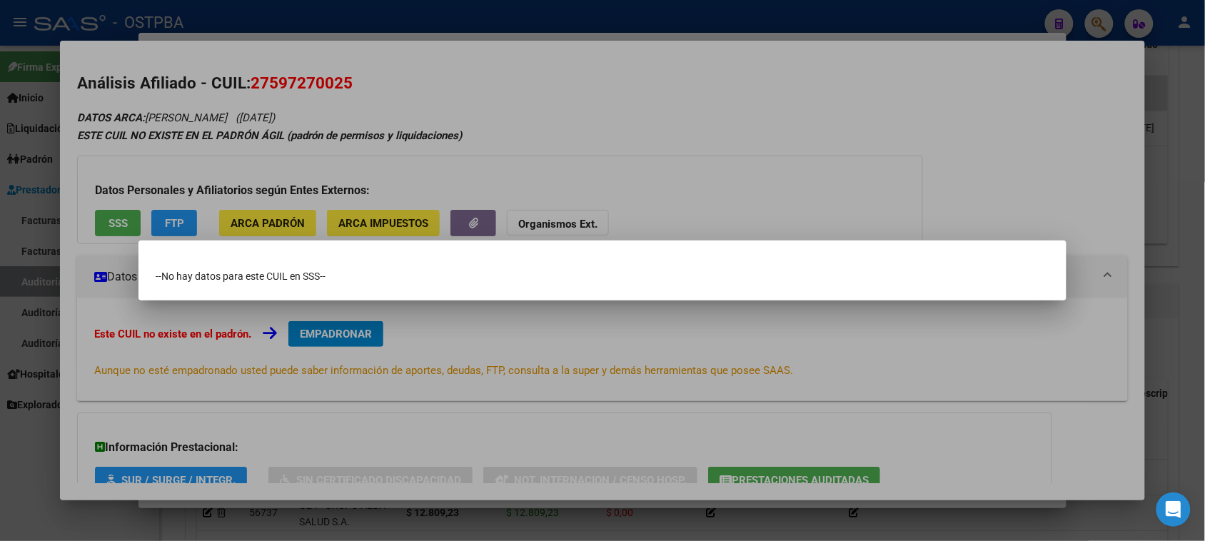
click at [100, 315] on div at bounding box center [602, 270] width 1205 height 541
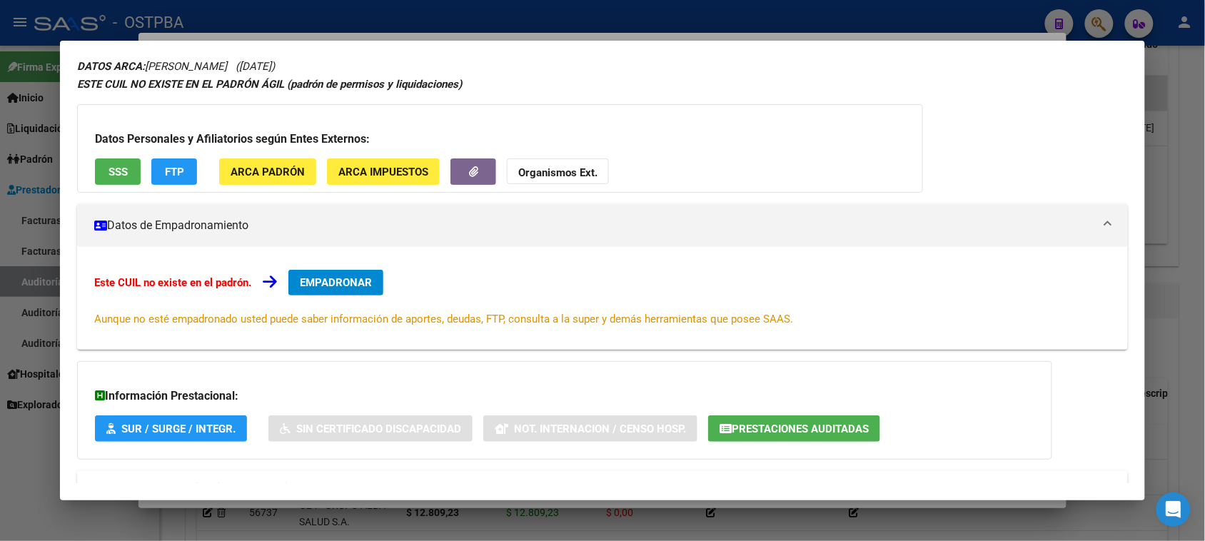
scroll to position [104, 0]
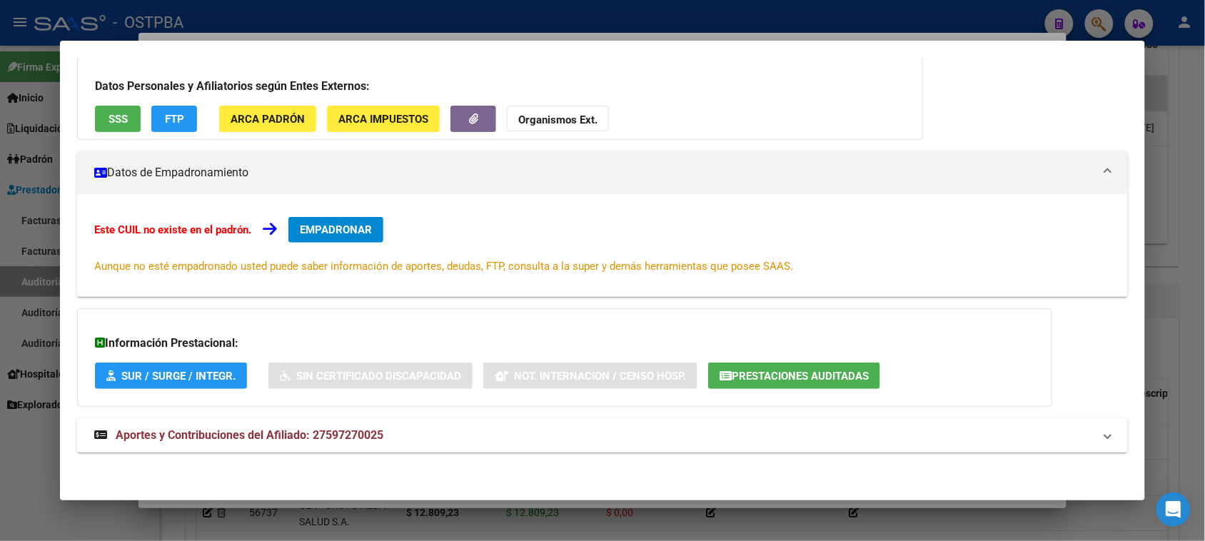
click at [188, 440] on span "Aportes y Contribuciones del Afiliado: 27597270025" at bounding box center [250, 435] width 268 height 14
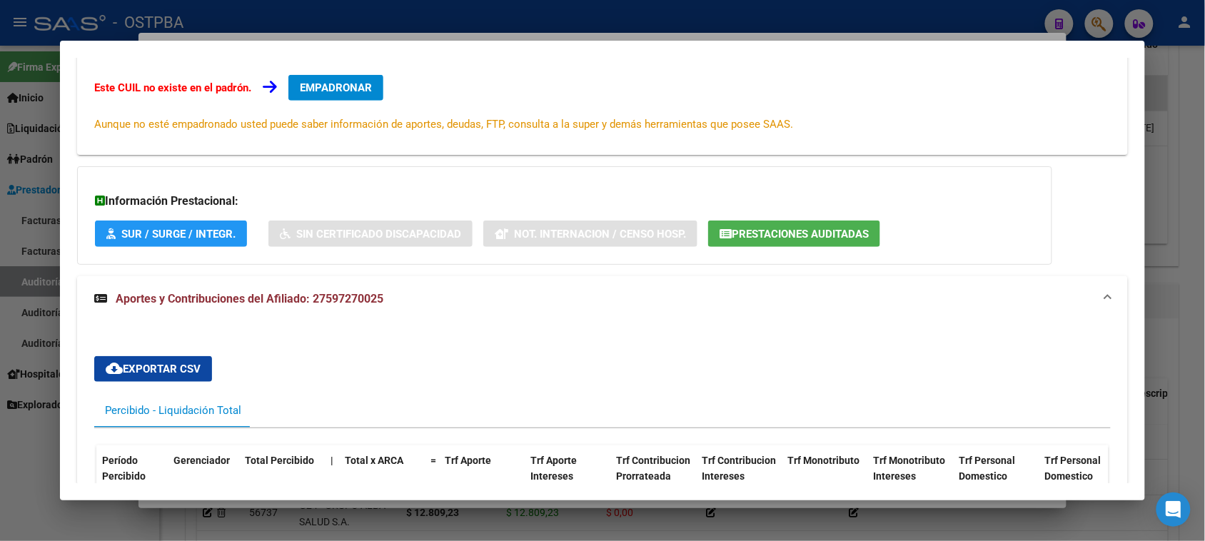
scroll to position [68, 0]
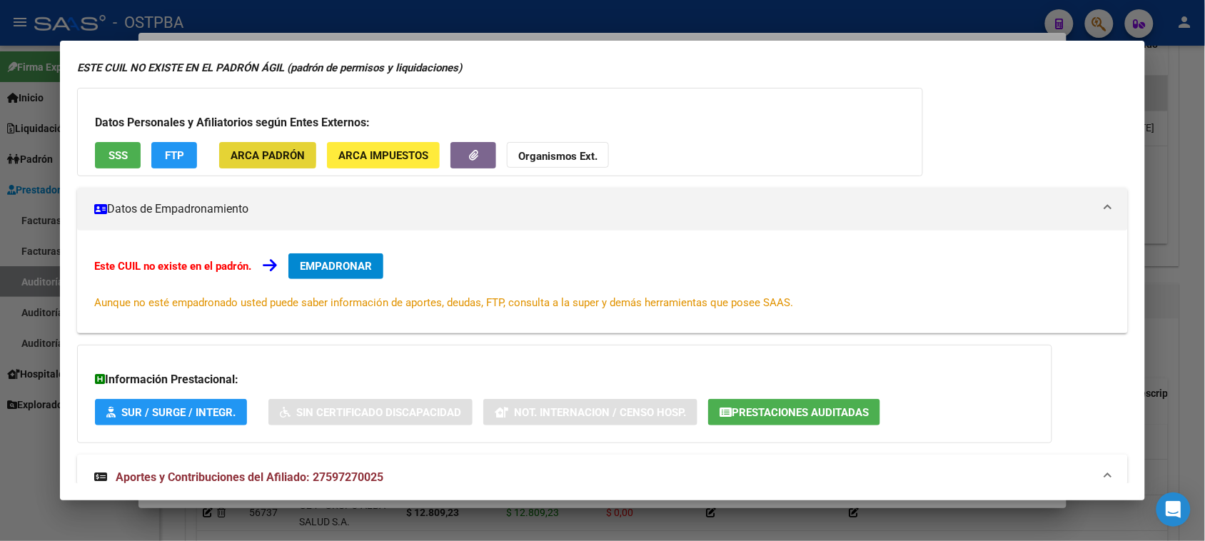
click at [231, 152] on span "ARCA Padrón" at bounding box center [268, 155] width 74 height 13
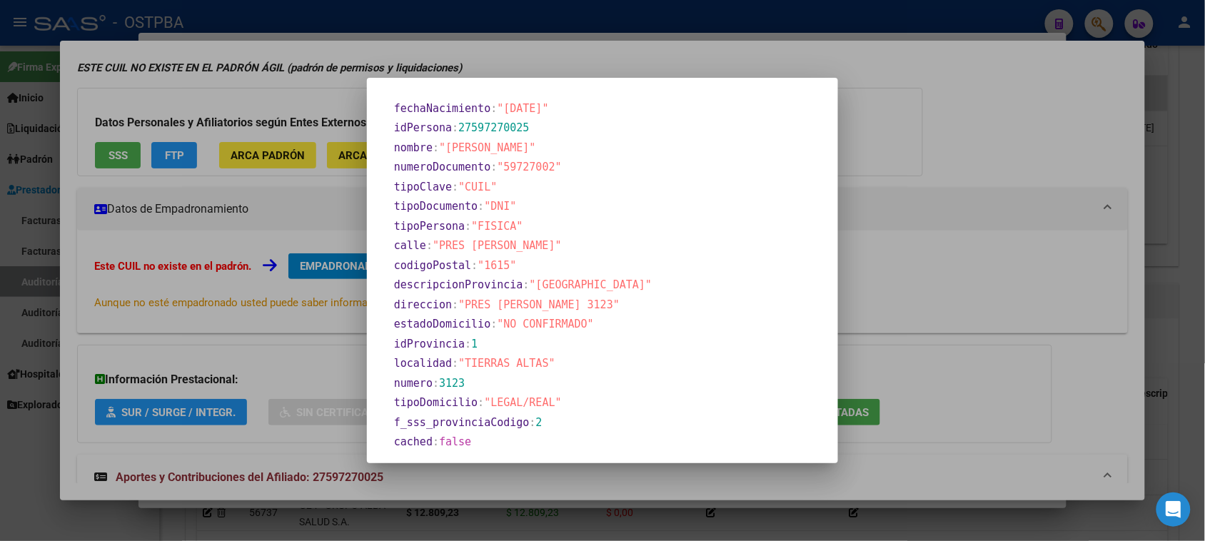
scroll to position [289, 0]
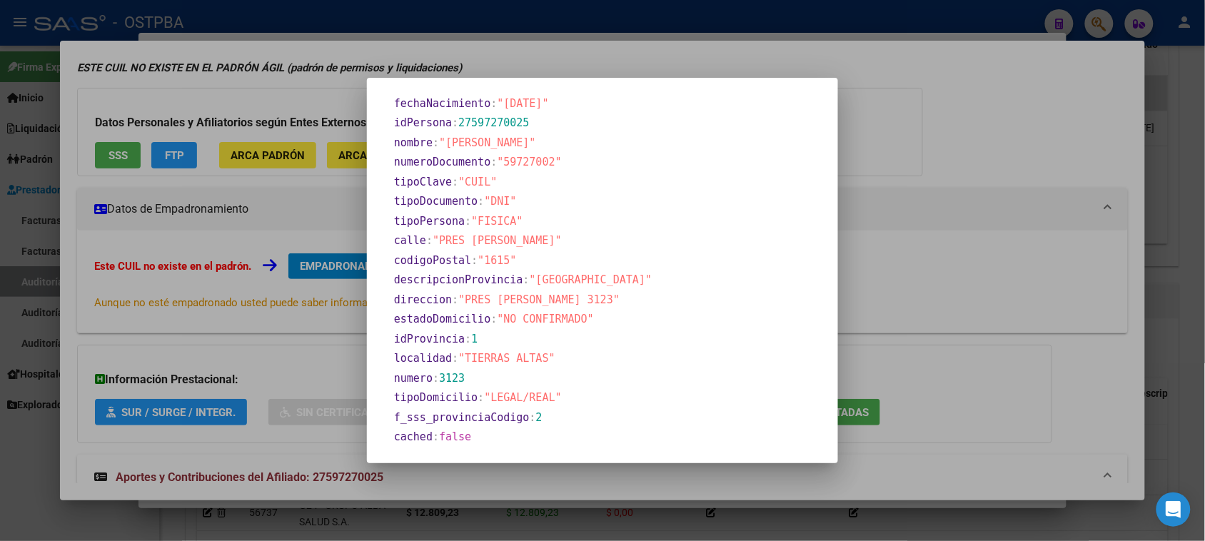
click at [258, 156] on div at bounding box center [602, 270] width 1205 height 541
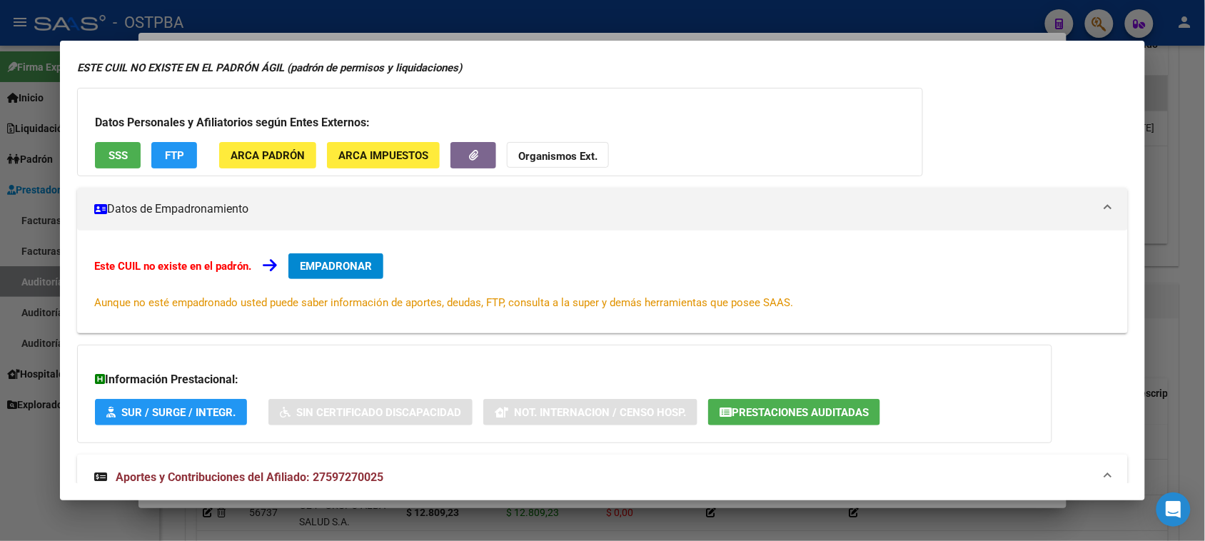
click at [352, 152] on span "ARCA Impuestos" at bounding box center [383, 155] width 90 height 13
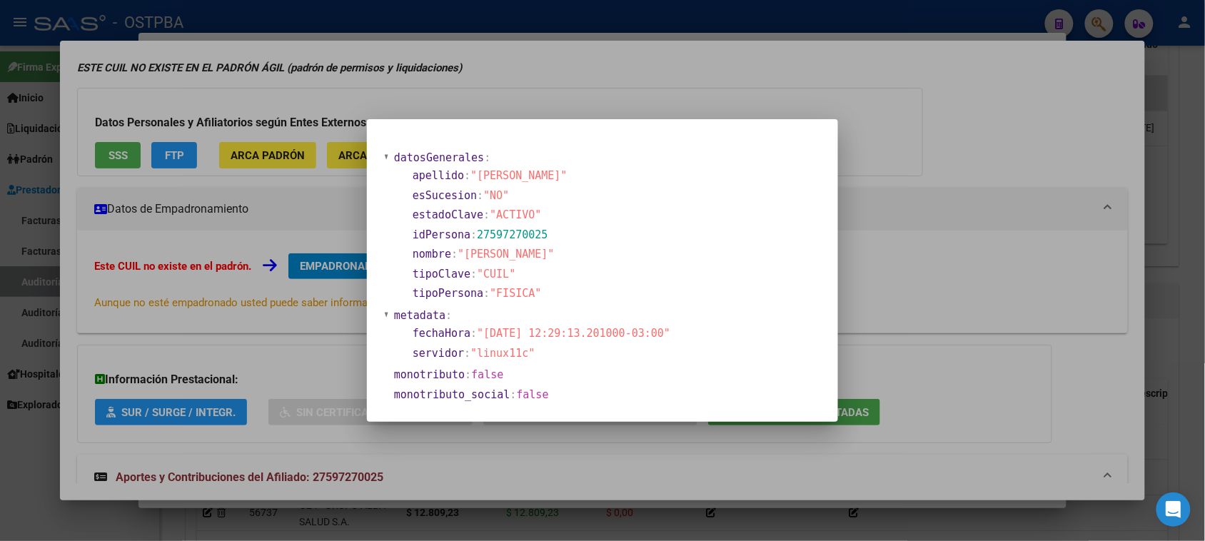
click at [275, 202] on div at bounding box center [602, 270] width 1205 height 541
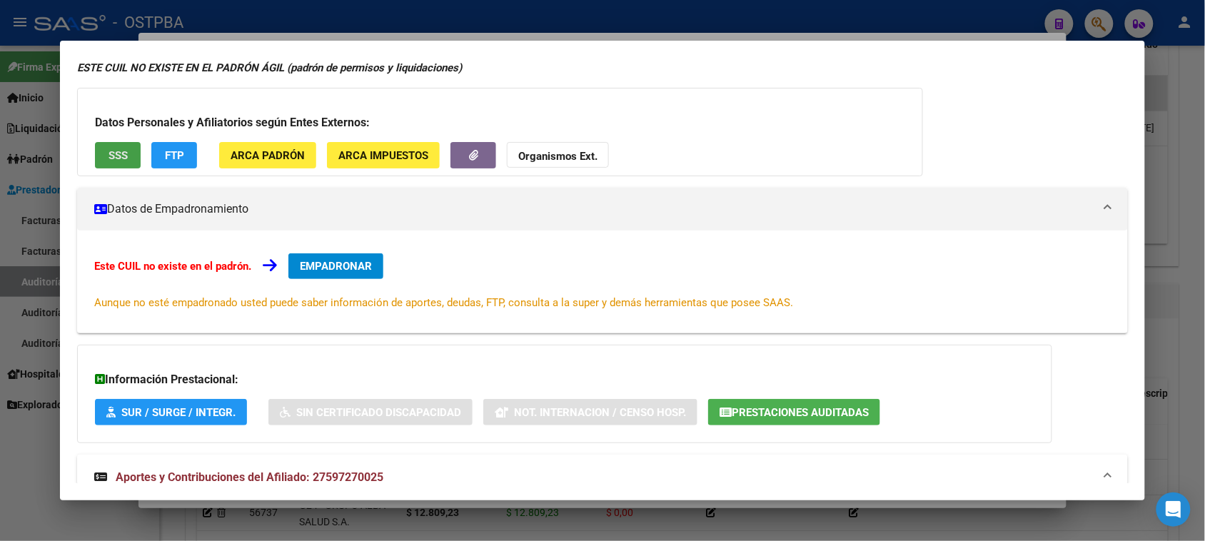
click at [96, 151] on button "SSS" at bounding box center [118, 155] width 46 height 26
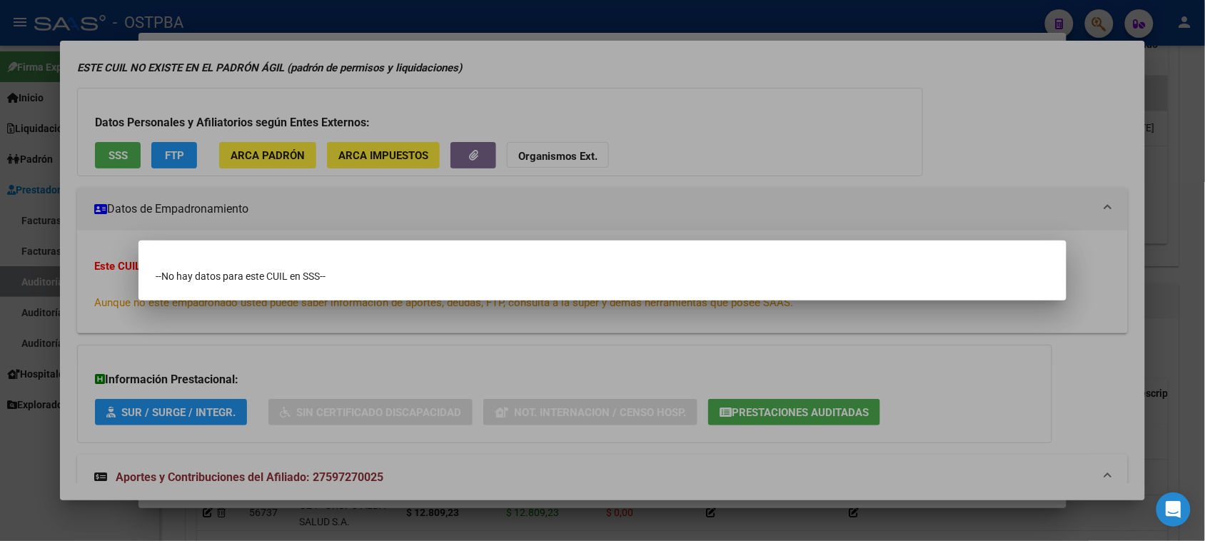
click at [94, 156] on div at bounding box center [602, 270] width 1205 height 541
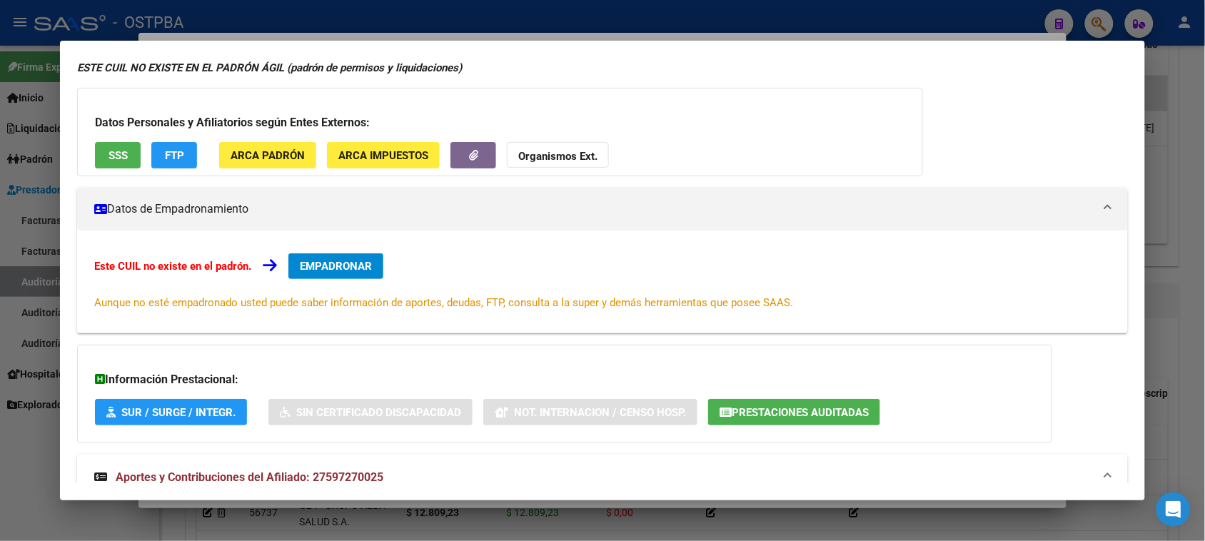
click at [98, 151] on button "SSS" at bounding box center [118, 155] width 46 height 26
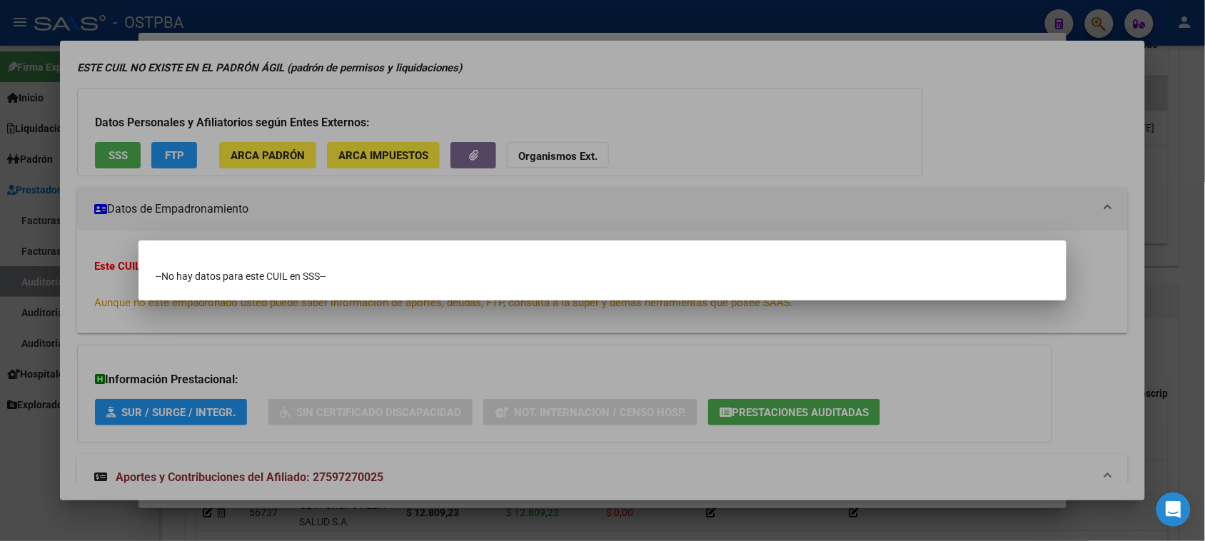
click at [343, 477] on div at bounding box center [602, 270] width 1205 height 541
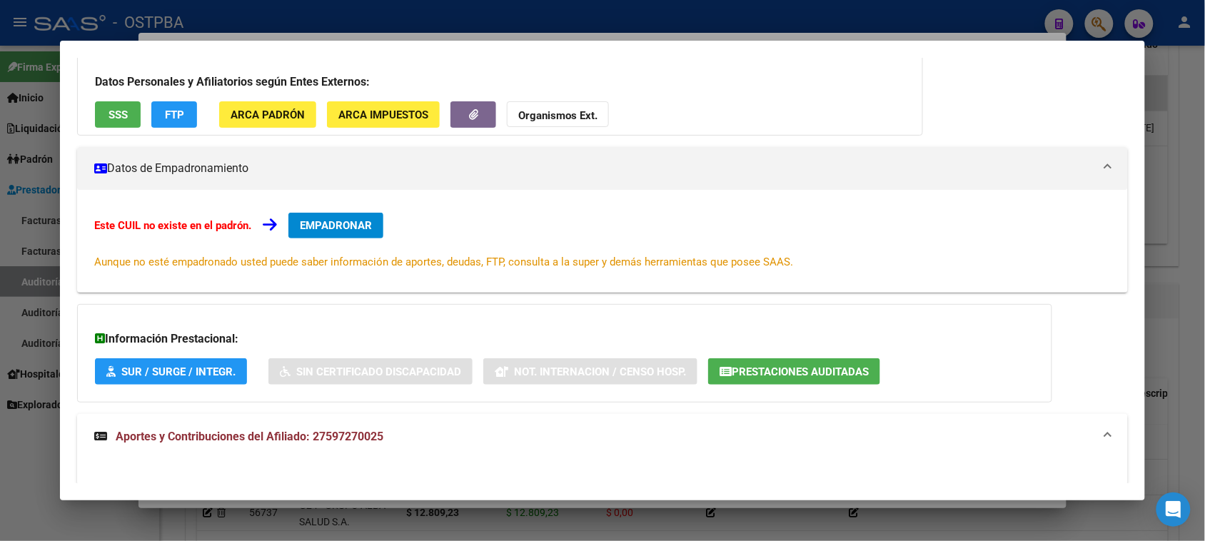
scroll to position [0, 0]
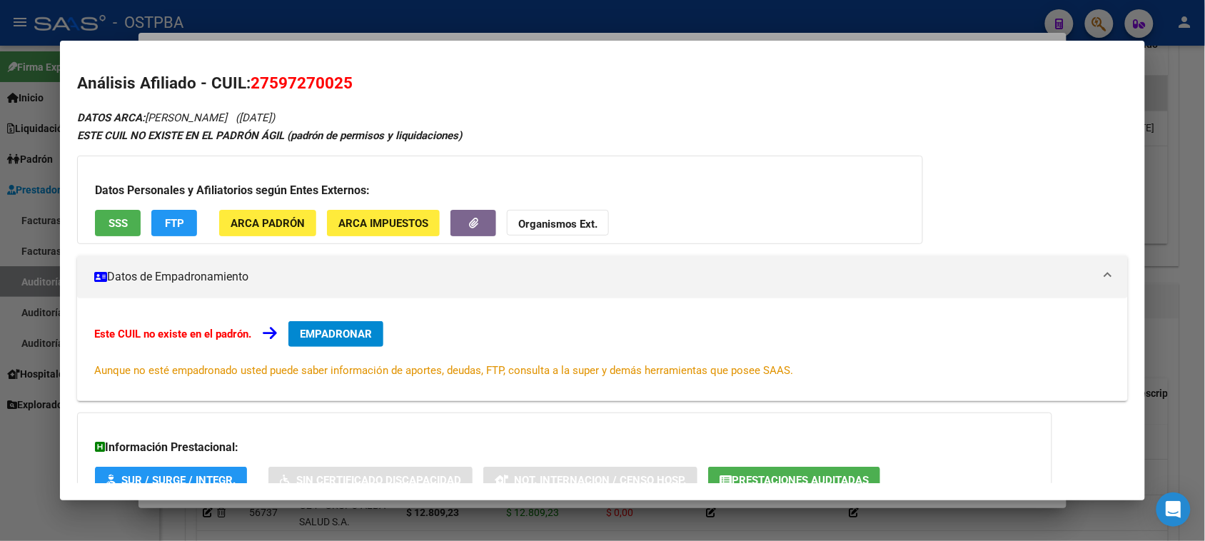
click at [165, 227] on span "FTP" at bounding box center [174, 223] width 19 height 13
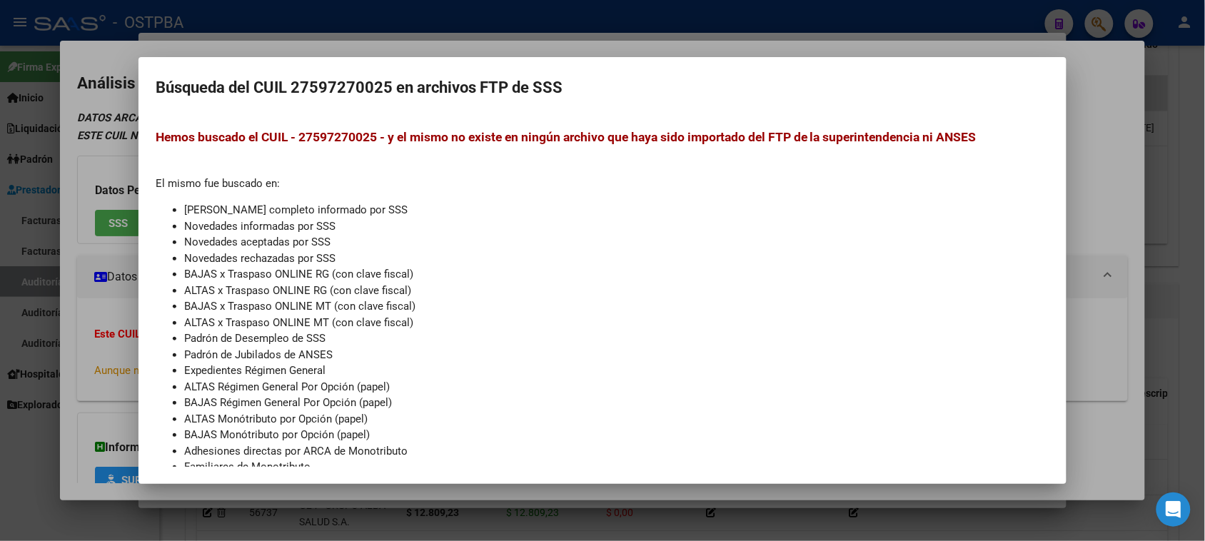
click at [63, 279] on div at bounding box center [602, 270] width 1205 height 541
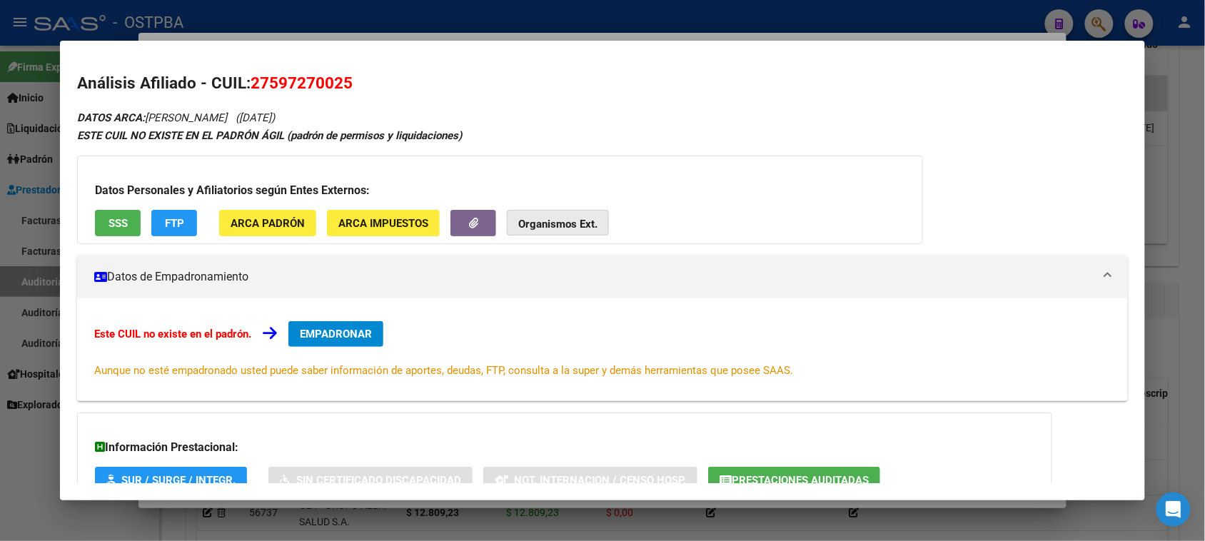
click at [550, 215] on button "Organismos Ext." at bounding box center [558, 223] width 102 height 26
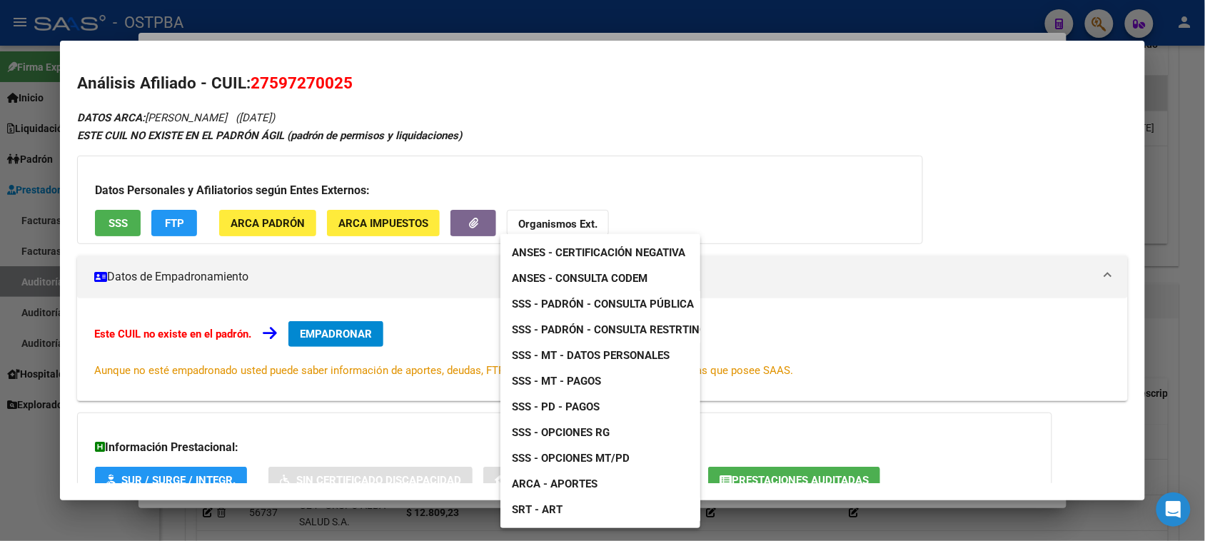
click at [634, 352] on span "SSS - MT - Datos Personales" at bounding box center [591, 355] width 158 height 13
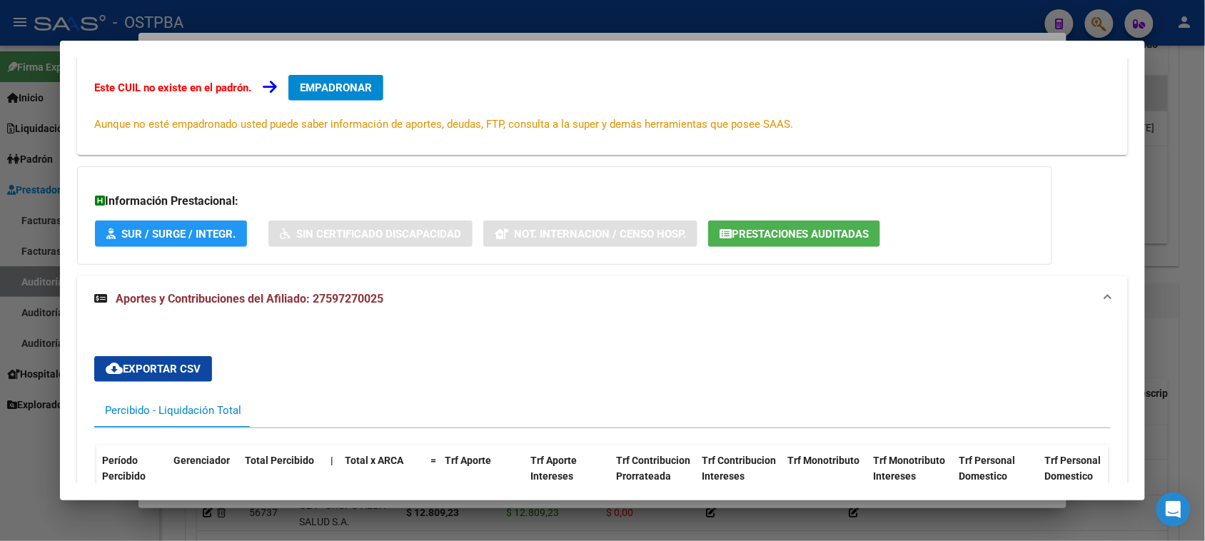
scroll to position [157, 0]
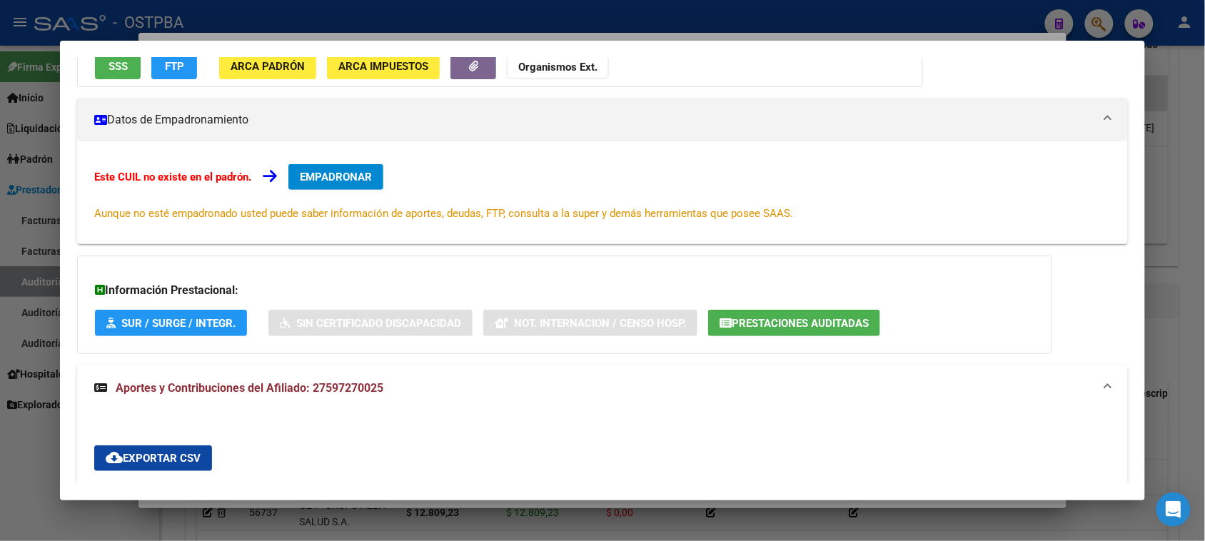
click at [842, 325] on span "Prestaciones Auditadas" at bounding box center [799, 323] width 137 height 13
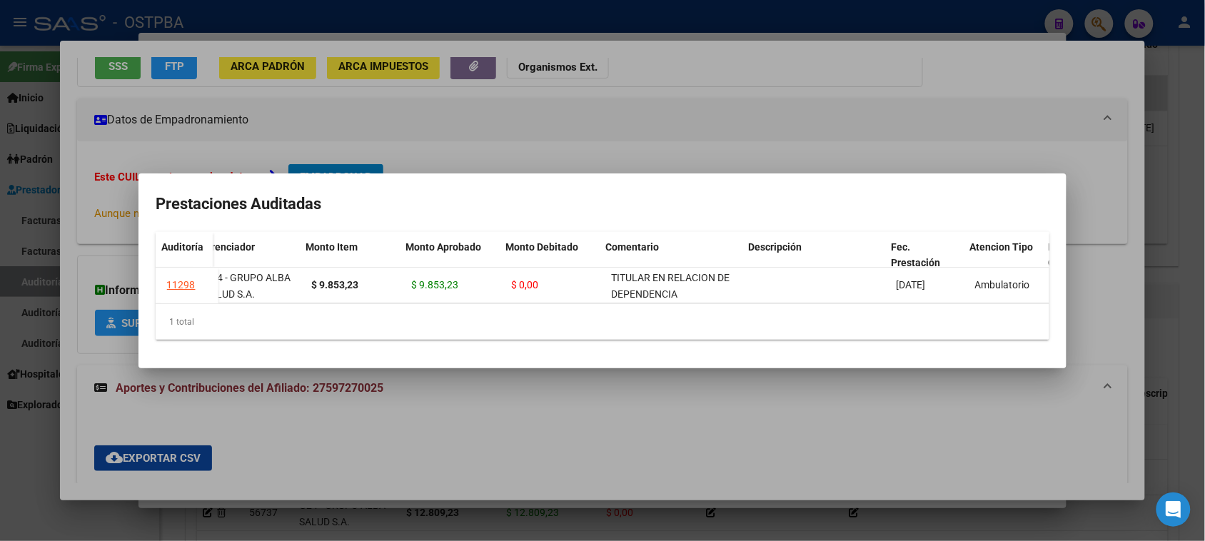
scroll to position [0, 0]
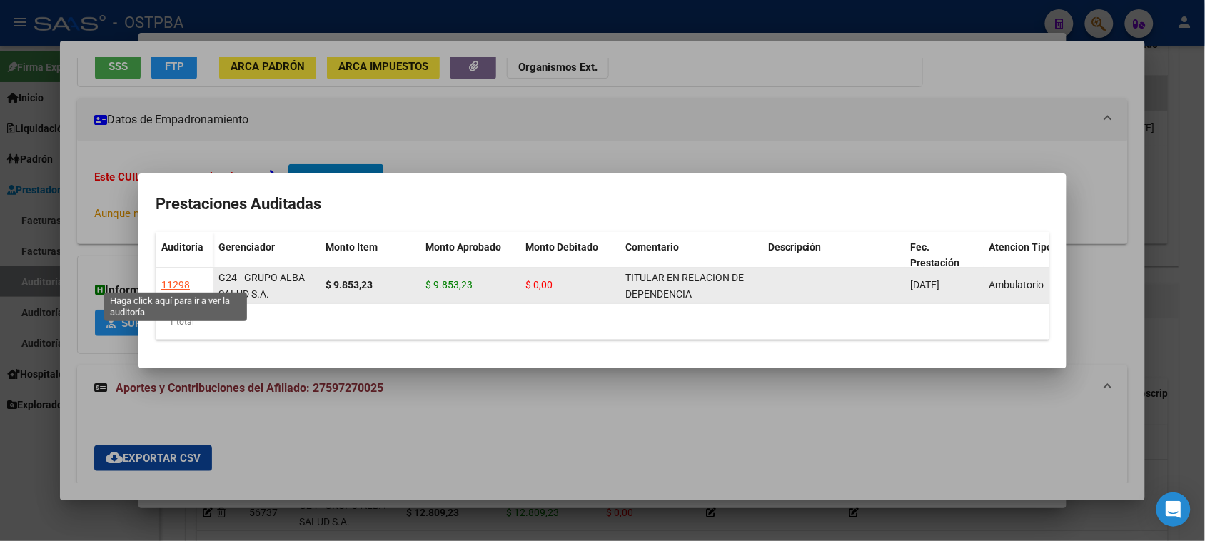
click at [180, 279] on div "11298" at bounding box center [175, 285] width 29 height 16
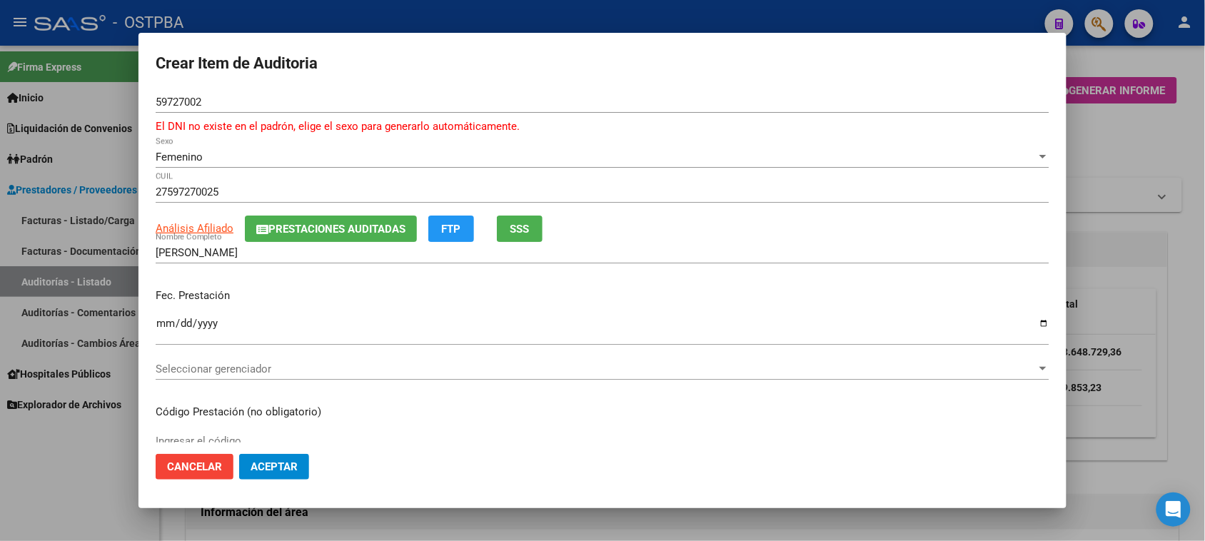
click at [1170, 358] on div at bounding box center [602, 270] width 1205 height 541
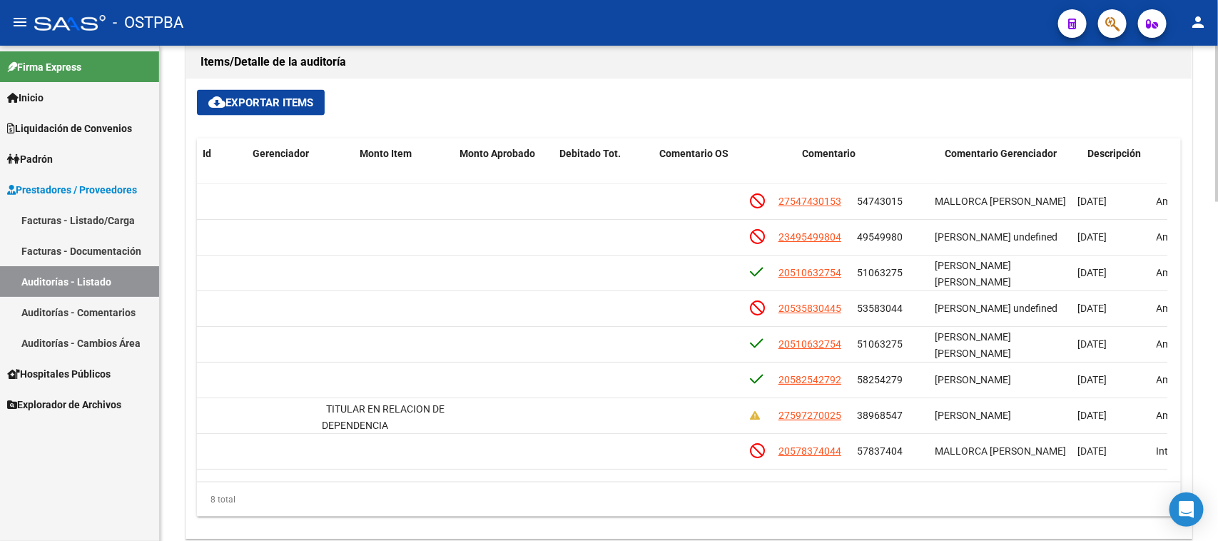
scroll to position [6, 0]
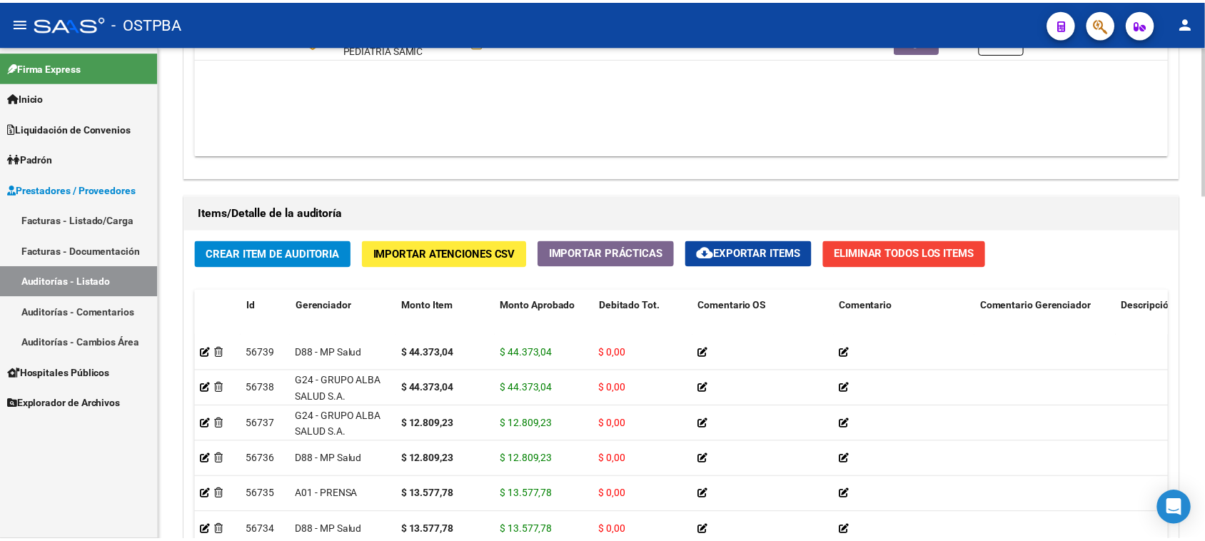
scroll to position [981, 0]
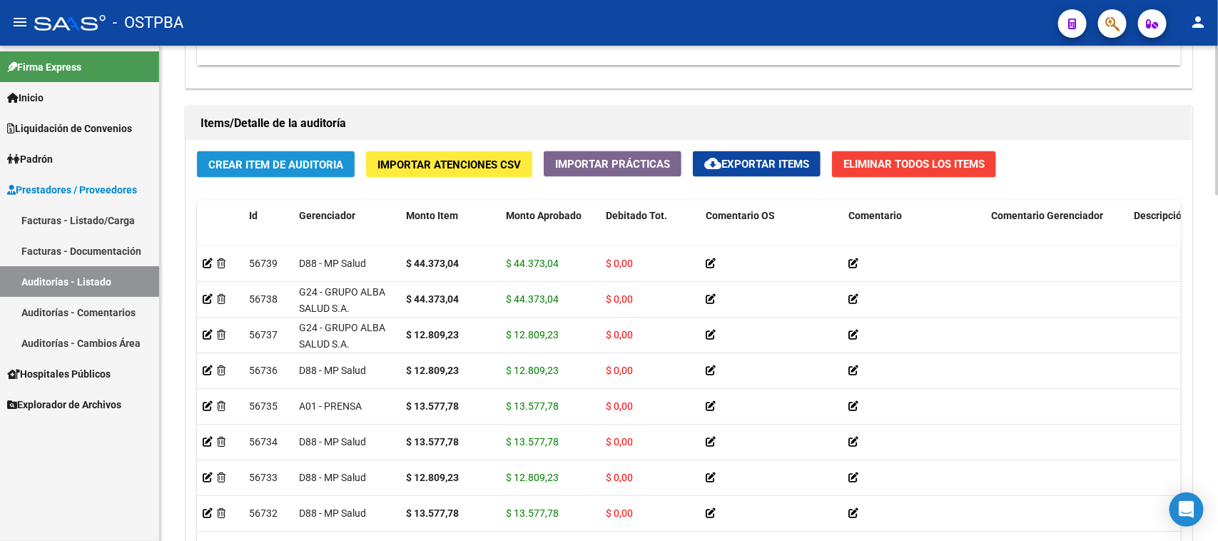
click at [300, 165] on span "Crear Item de Auditoria" at bounding box center [275, 164] width 135 height 13
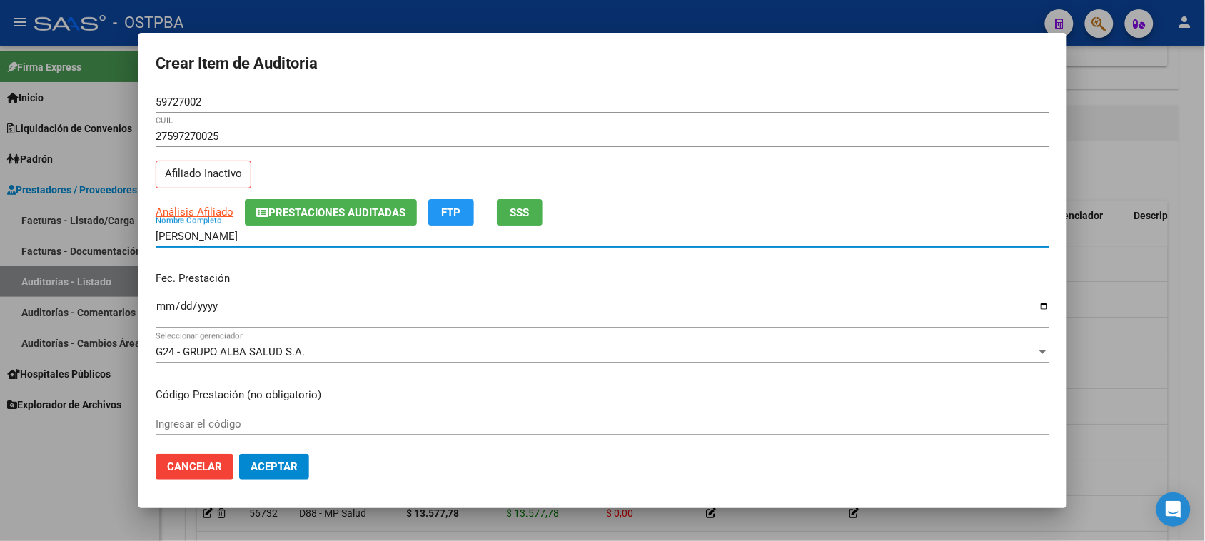
click at [212, 101] on input "59727002" at bounding box center [602, 102] width 893 height 13
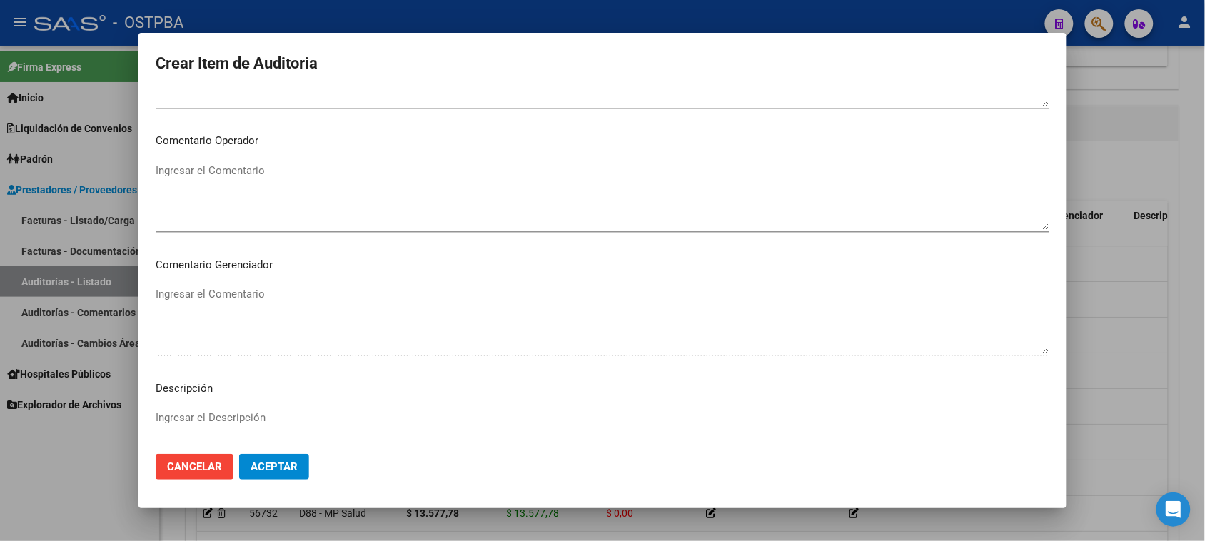
scroll to position [854, 0]
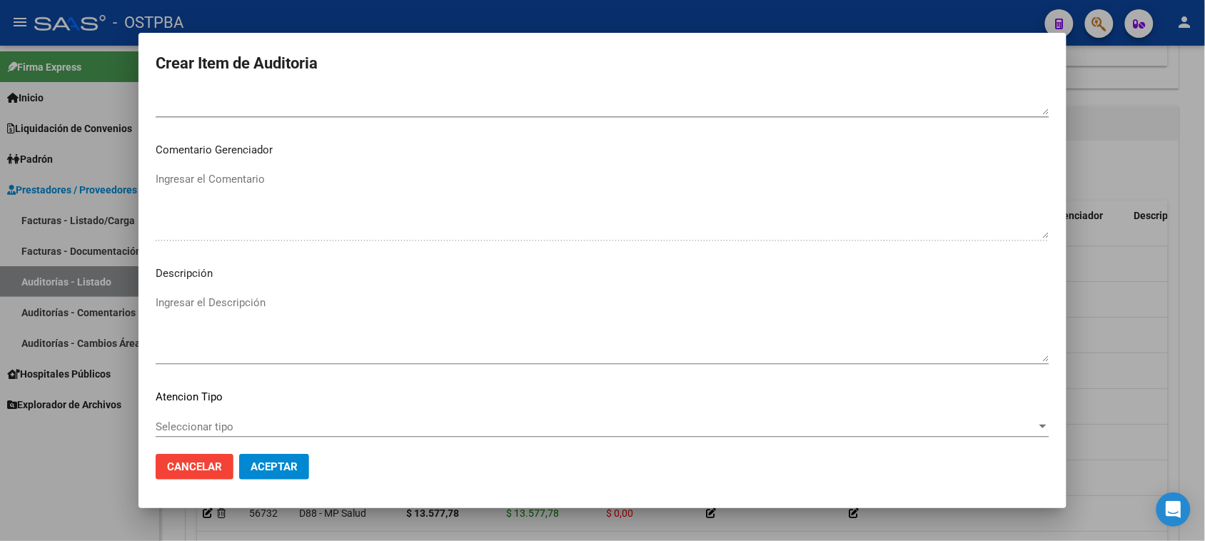
click at [197, 416] on div "Seleccionar tipo Seleccionar tipo" at bounding box center [602, 426] width 893 height 21
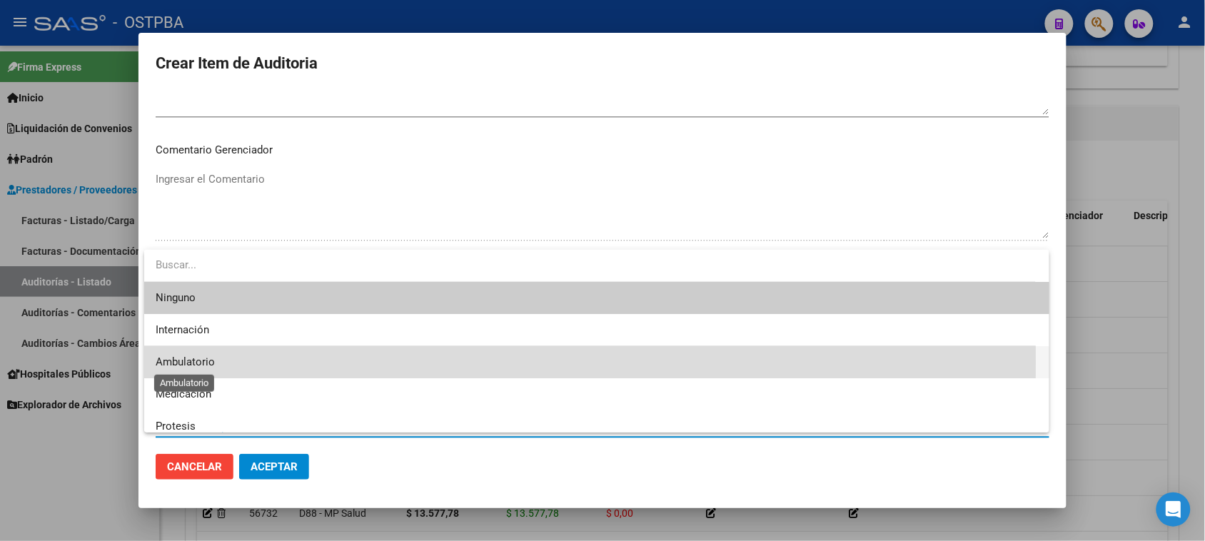
click at [211, 363] on span "Ambulatorio" at bounding box center [185, 361] width 59 height 13
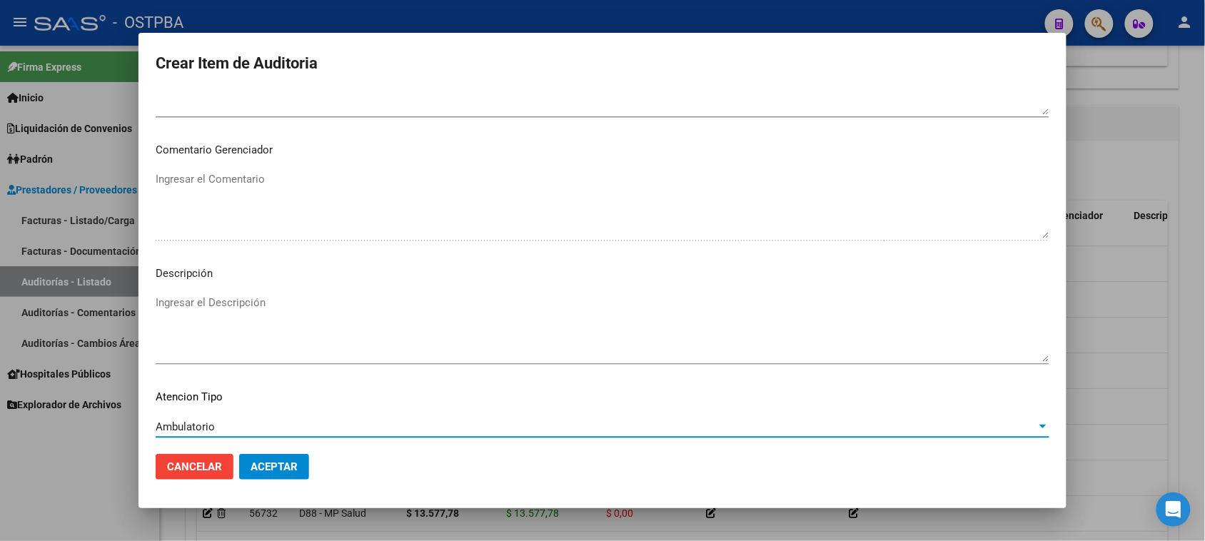
click at [263, 462] on span "Aceptar" at bounding box center [273, 466] width 47 height 13
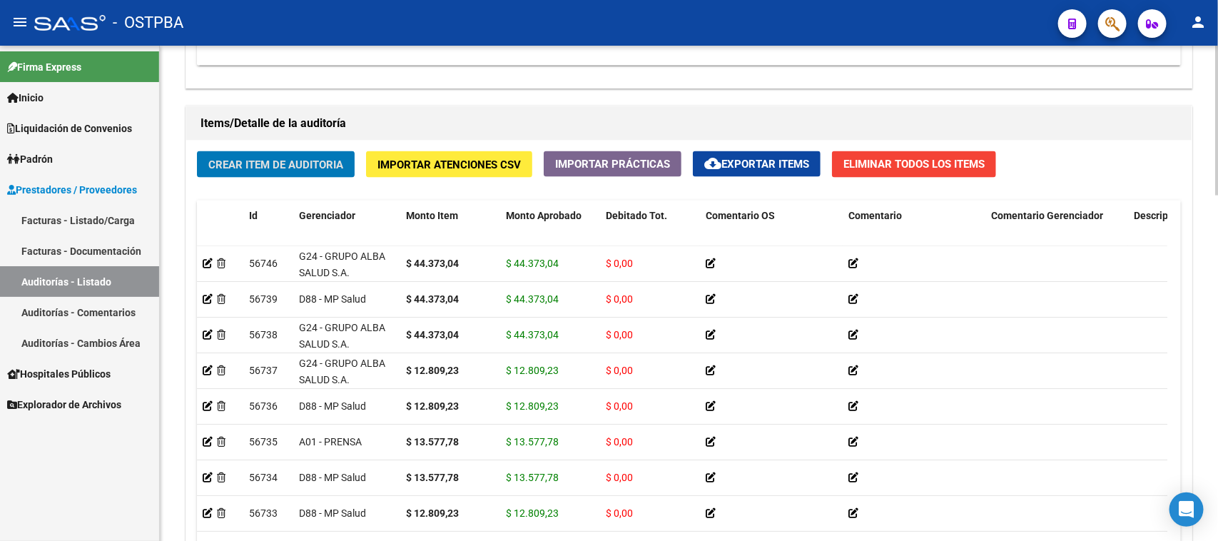
click at [323, 155] on button "Crear Item de Auditoria" at bounding box center [276, 164] width 158 height 26
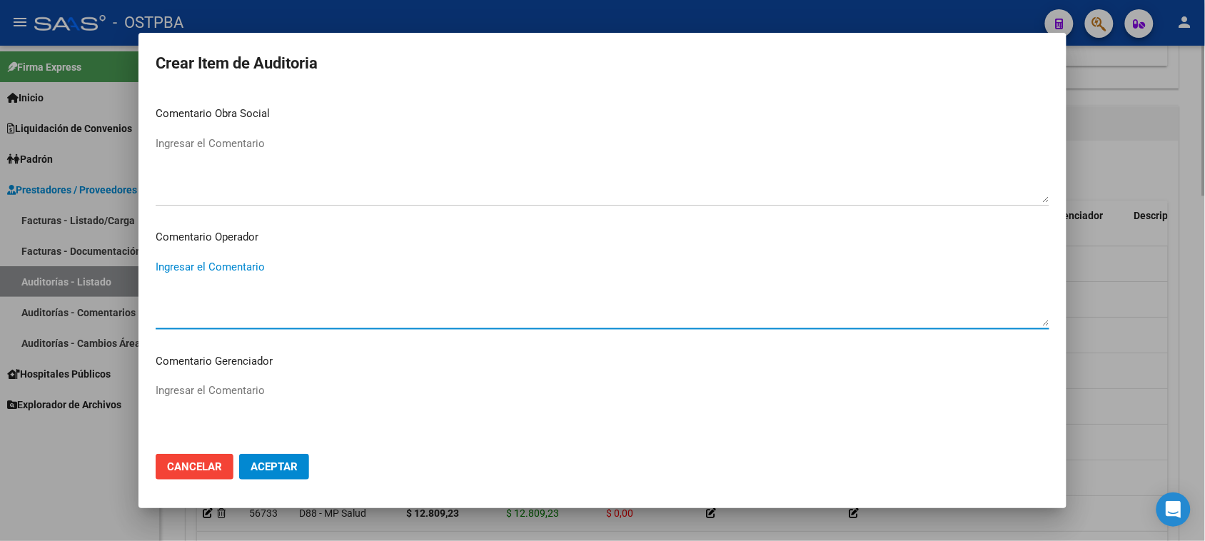
scroll to position [889, 0]
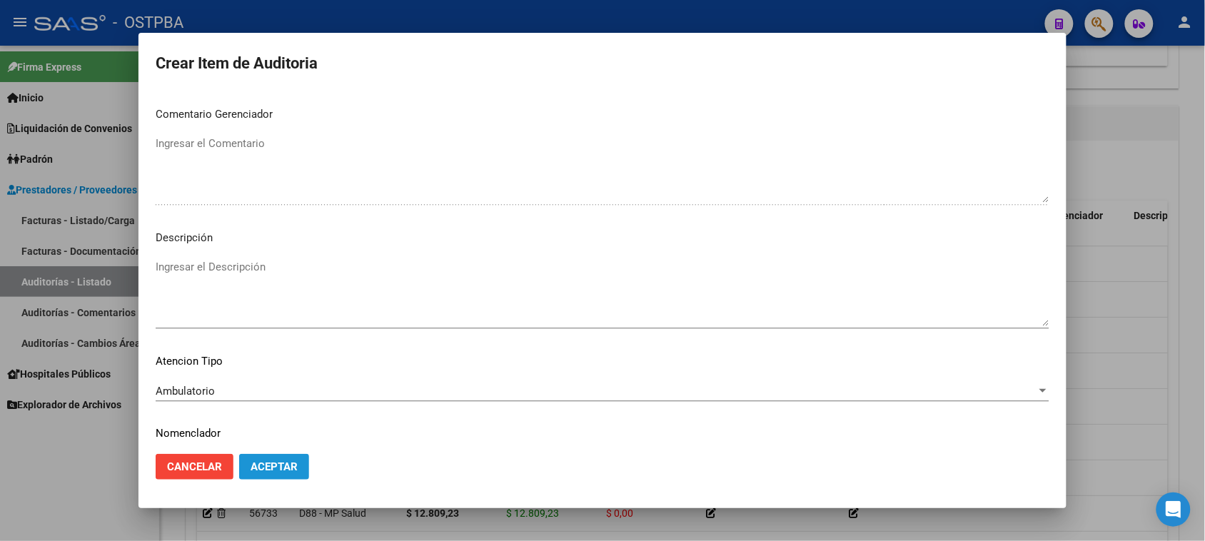
click at [270, 459] on button "Aceptar" at bounding box center [274, 467] width 70 height 26
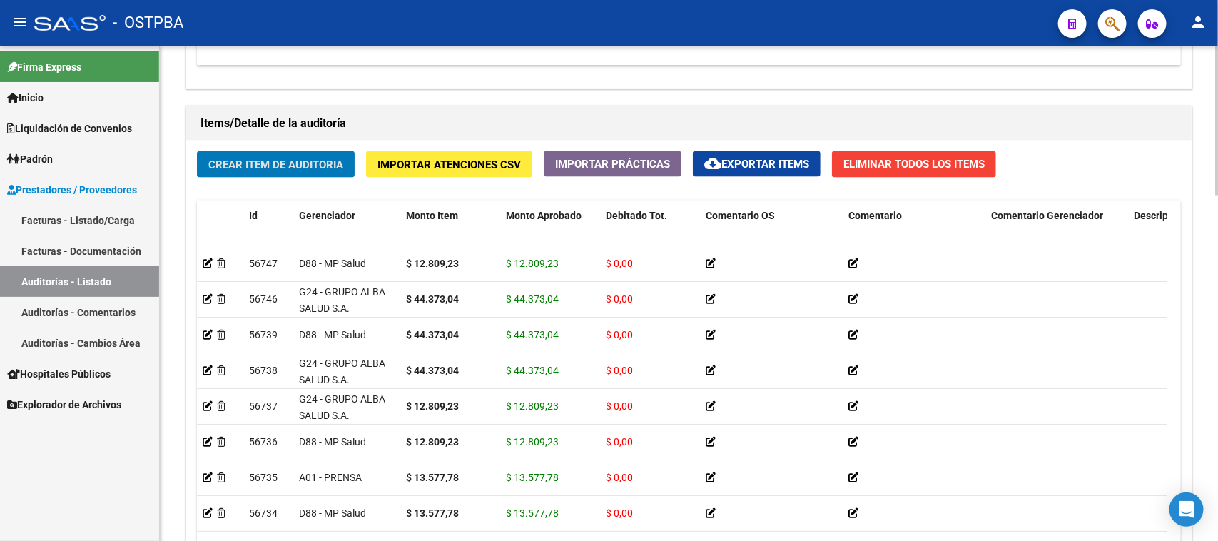
click at [311, 162] on span "Crear Item de Auditoria" at bounding box center [275, 164] width 135 height 13
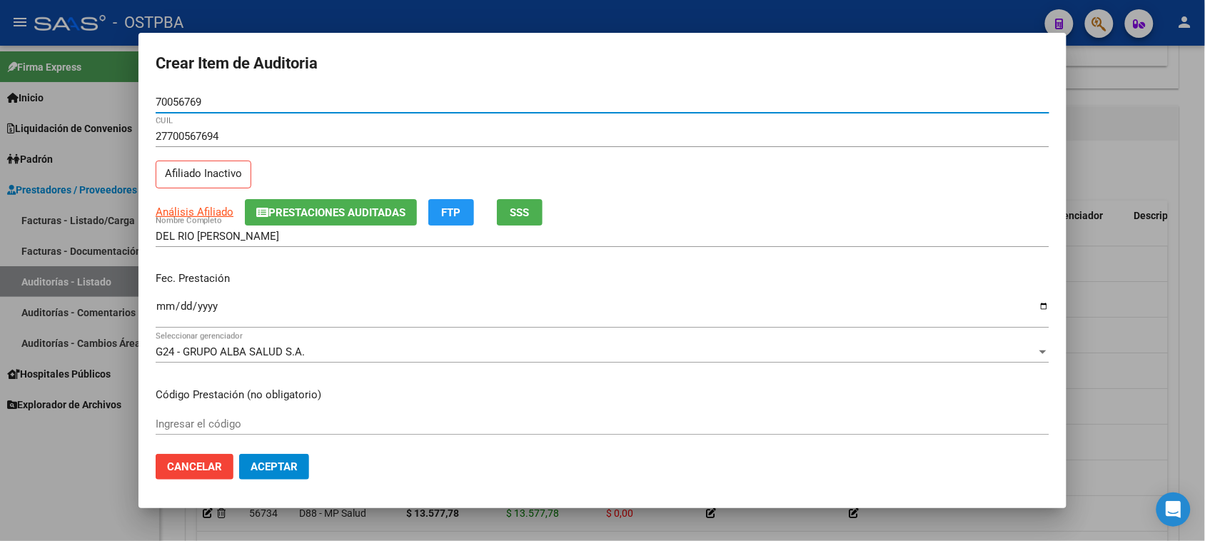
click at [163, 309] on input "Ingresar la fecha" at bounding box center [602, 311] width 893 height 23
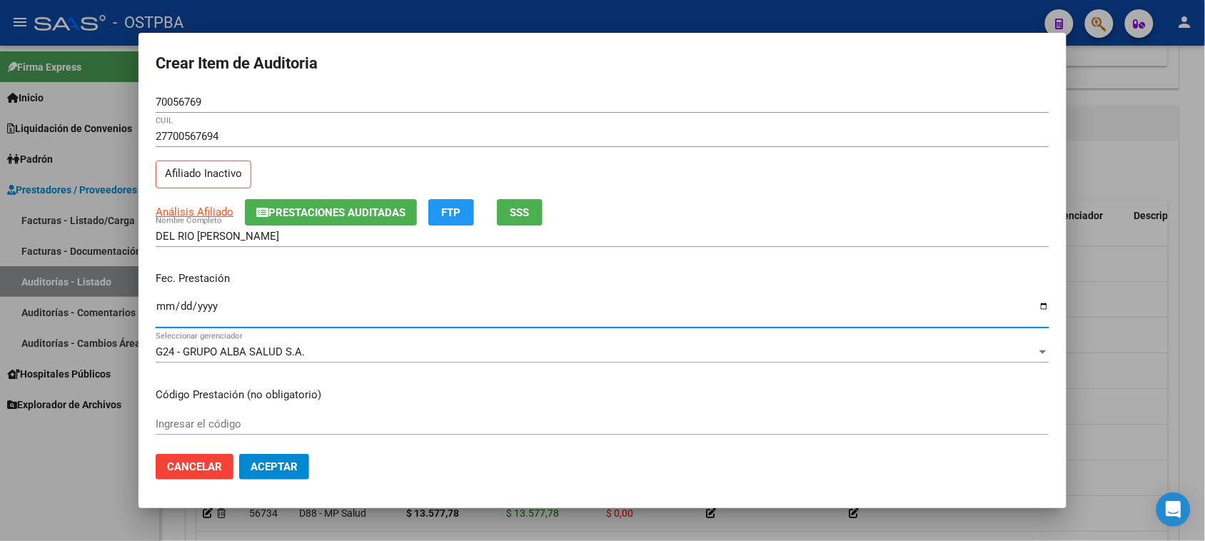
click at [403, 213] on span "Prestaciones Auditadas" at bounding box center [336, 212] width 137 height 13
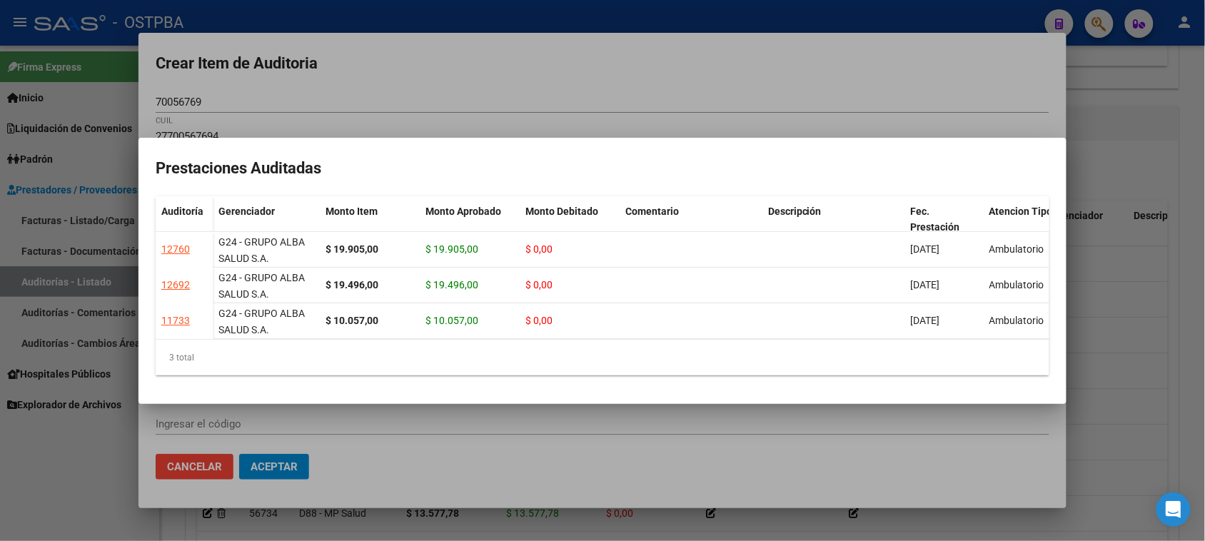
click at [398, 428] on div at bounding box center [602, 270] width 1205 height 541
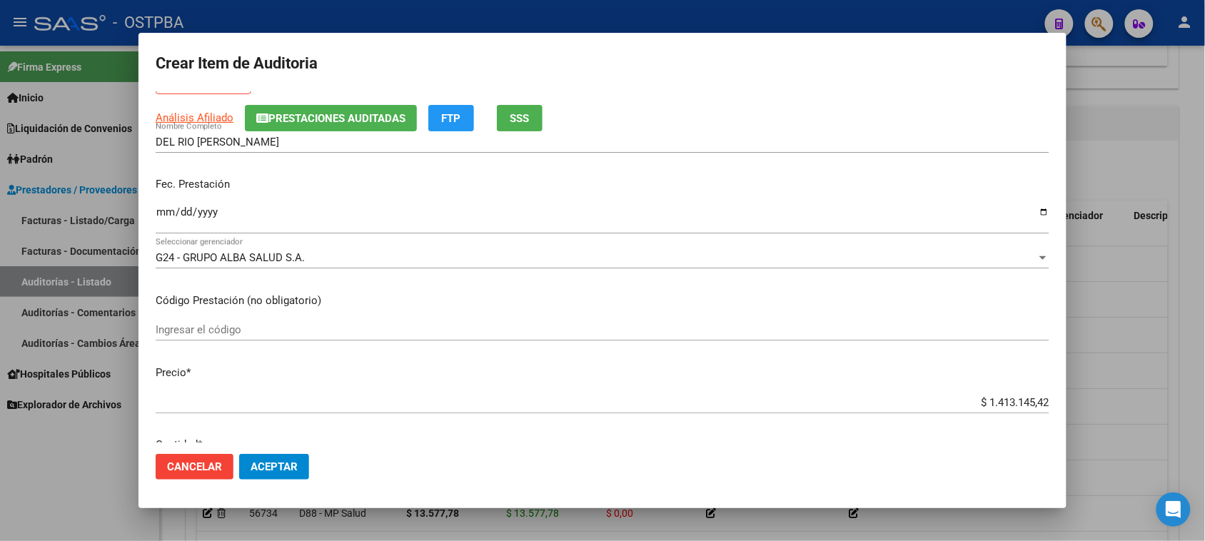
scroll to position [178, 0]
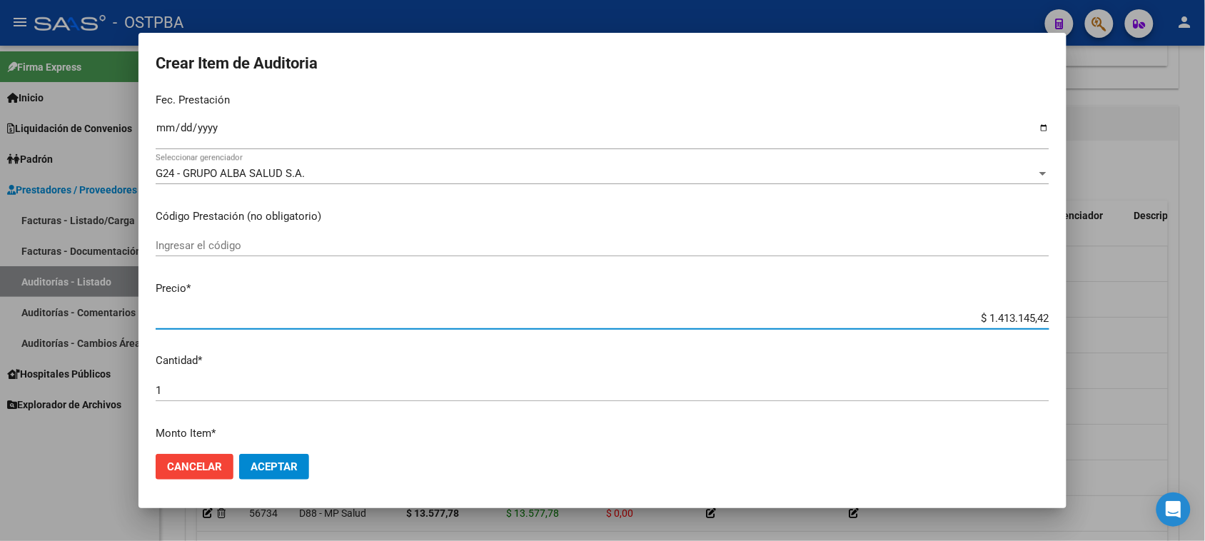
drag, startPoint x: 973, startPoint y: 315, endPoint x: 1217, endPoint y: 315, distance: 244.8
click at [1205, 315] on html "menu - OSTPBA person Firma Express Inicio Calendario SSS Instructivos Contacto …" at bounding box center [602, 270] width 1205 height 541
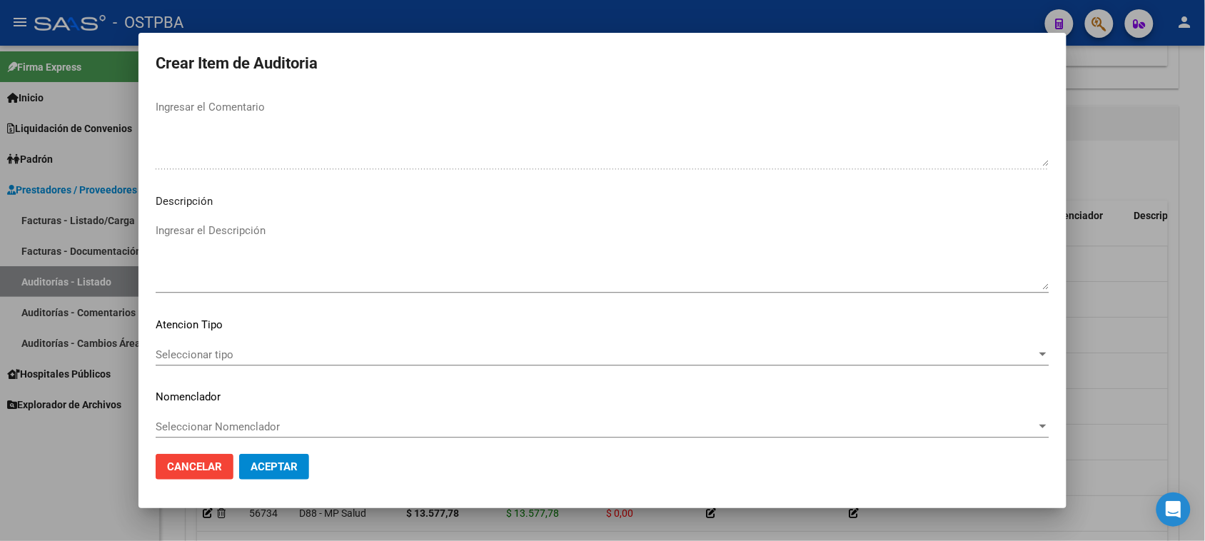
scroll to position [932, 0]
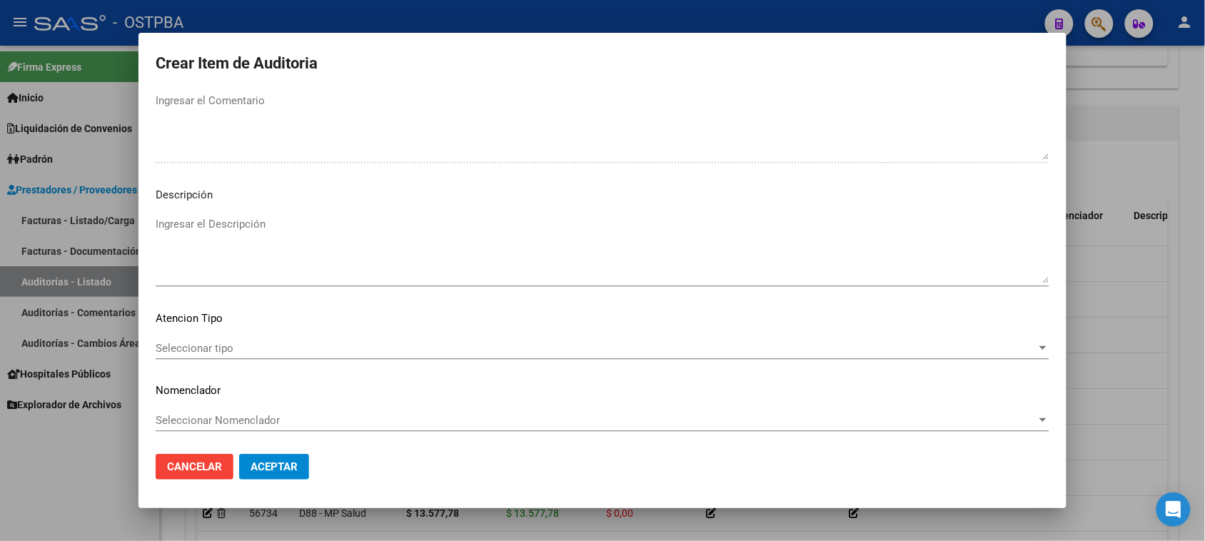
click at [190, 347] on span "Seleccionar tipo" at bounding box center [596, 348] width 881 height 13
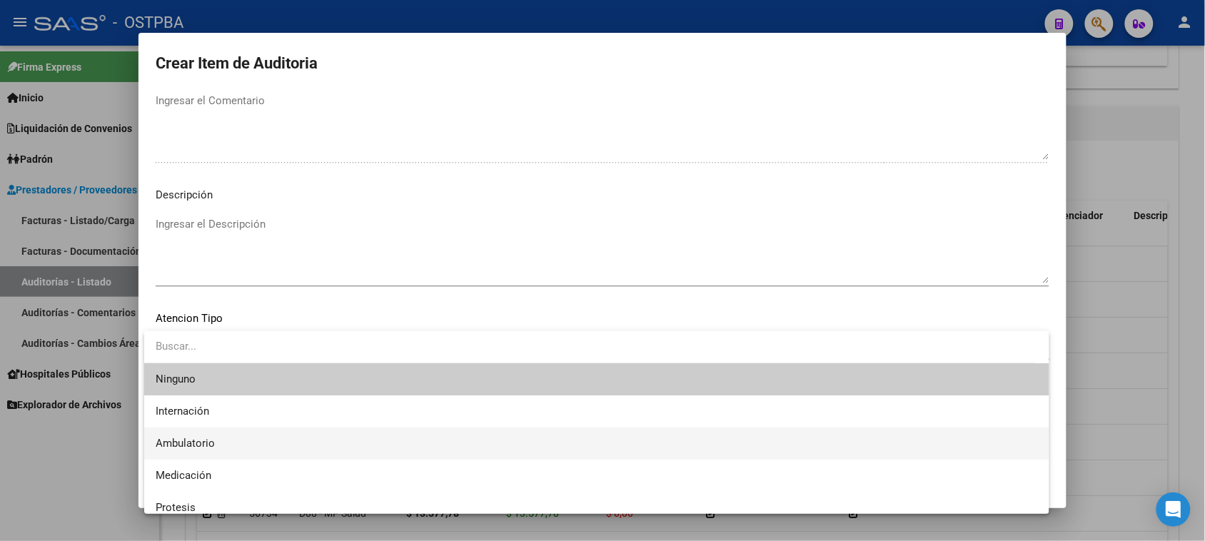
click at [196, 432] on span "Ambulatorio" at bounding box center [597, 443] width 882 height 32
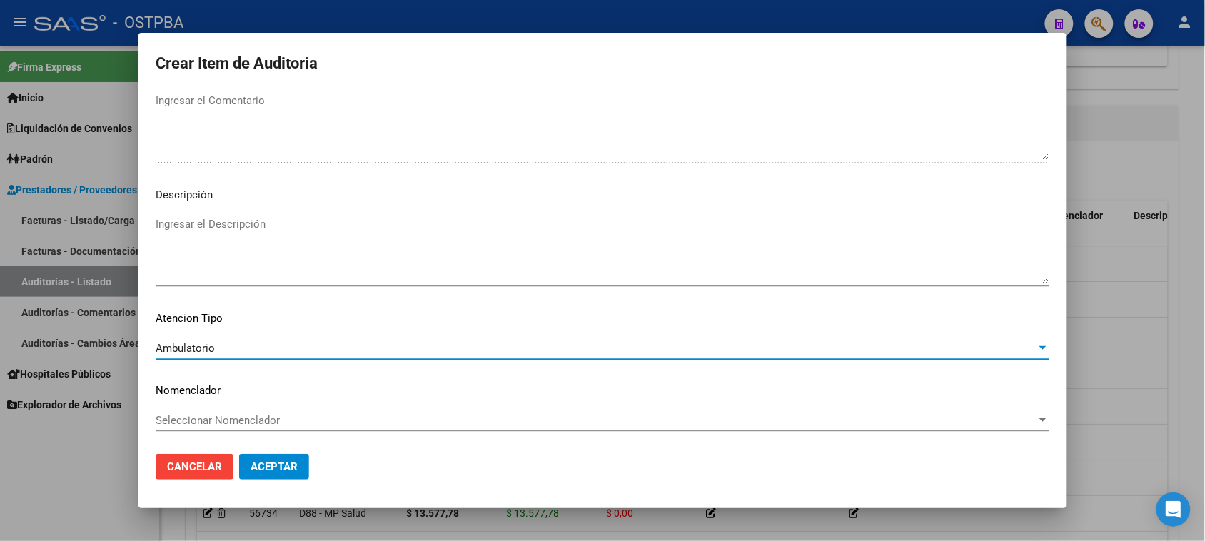
click at [264, 468] on span "Aceptar" at bounding box center [273, 466] width 47 height 13
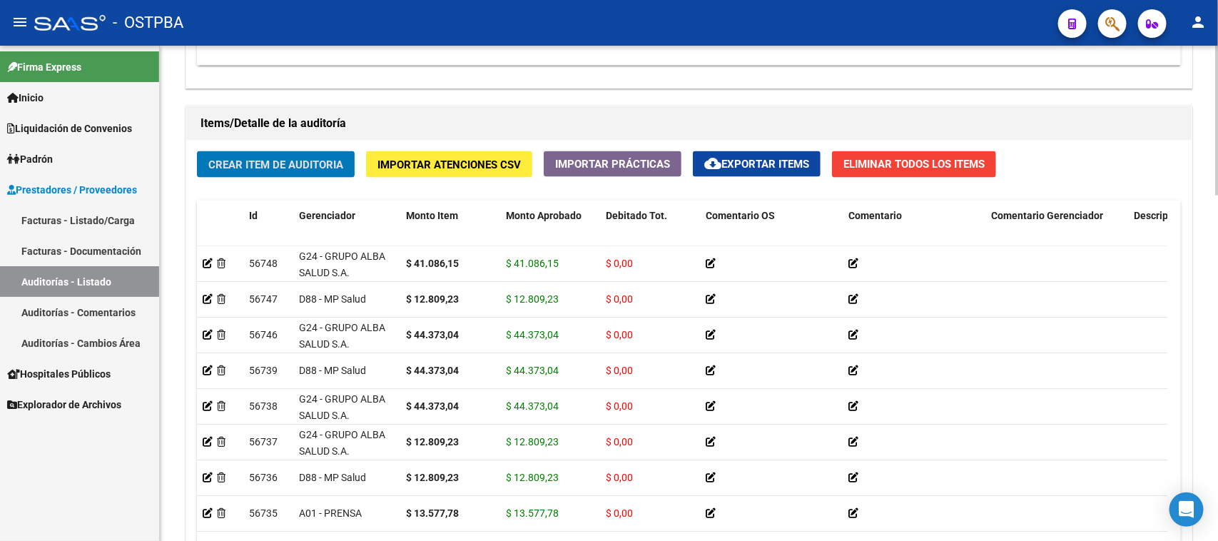
click at [300, 165] on span "Crear Item de Auditoria" at bounding box center [275, 164] width 135 height 13
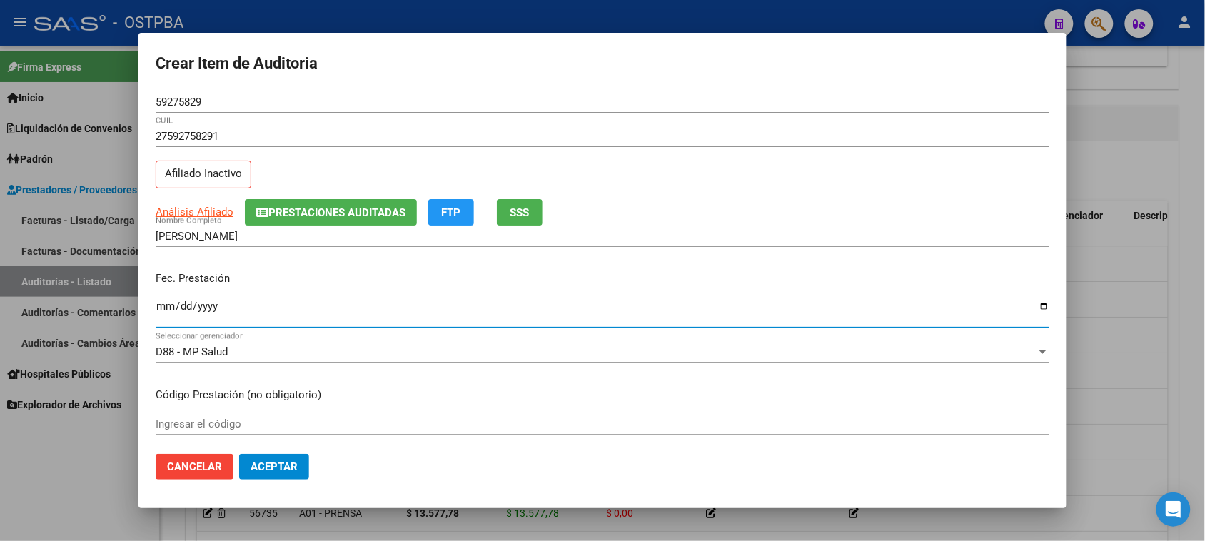
click at [165, 305] on input "Ingresar la fecha" at bounding box center [602, 311] width 893 height 23
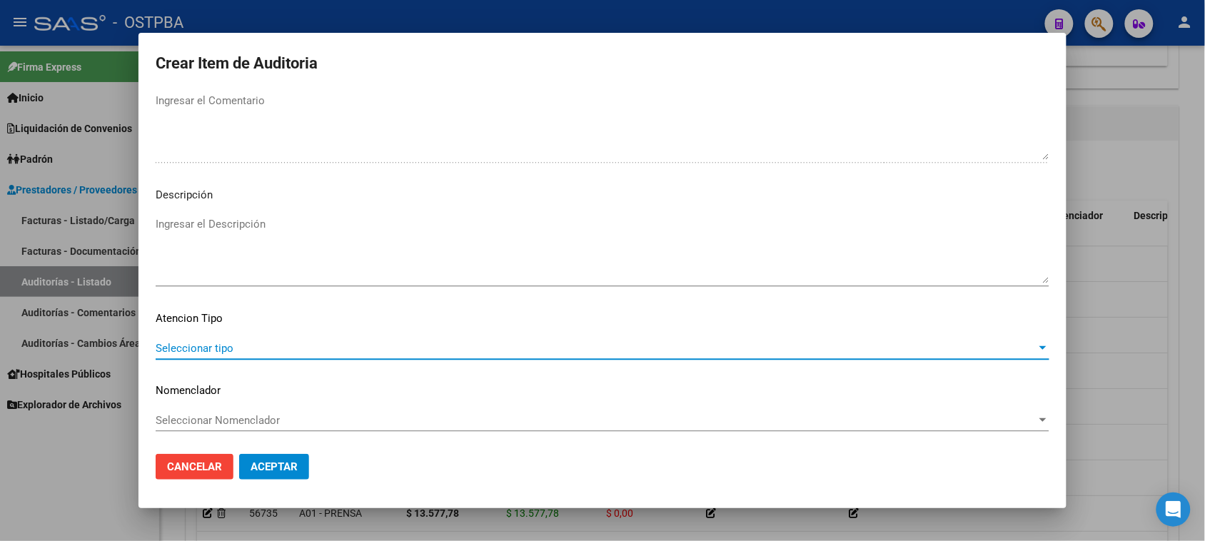
click at [229, 347] on span "Seleccionar tipo" at bounding box center [596, 348] width 881 height 13
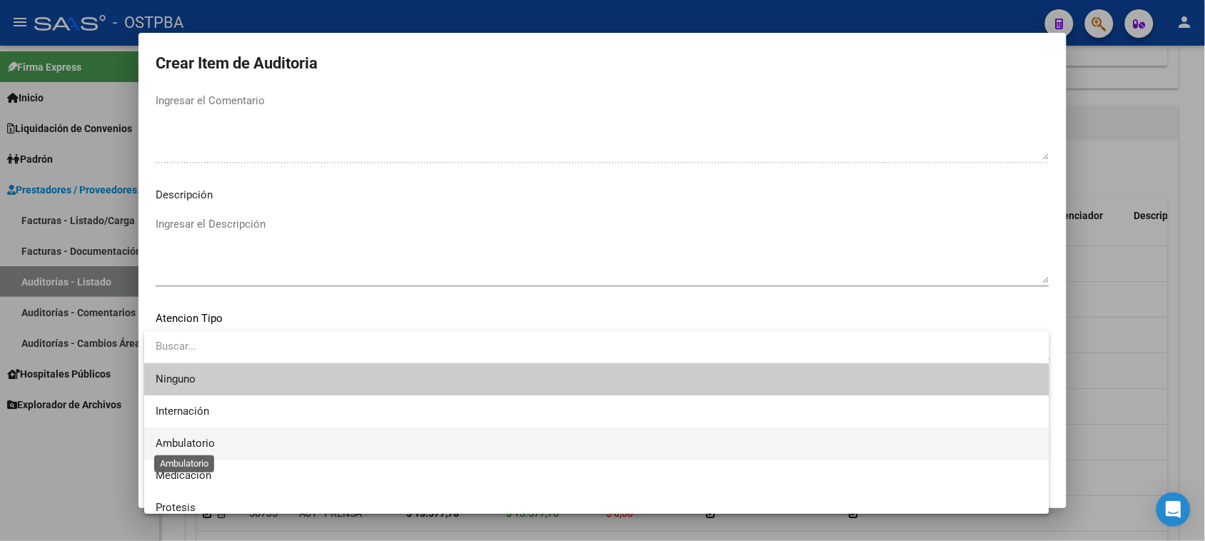
click at [180, 443] on span "Ambulatorio" at bounding box center [185, 443] width 59 height 13
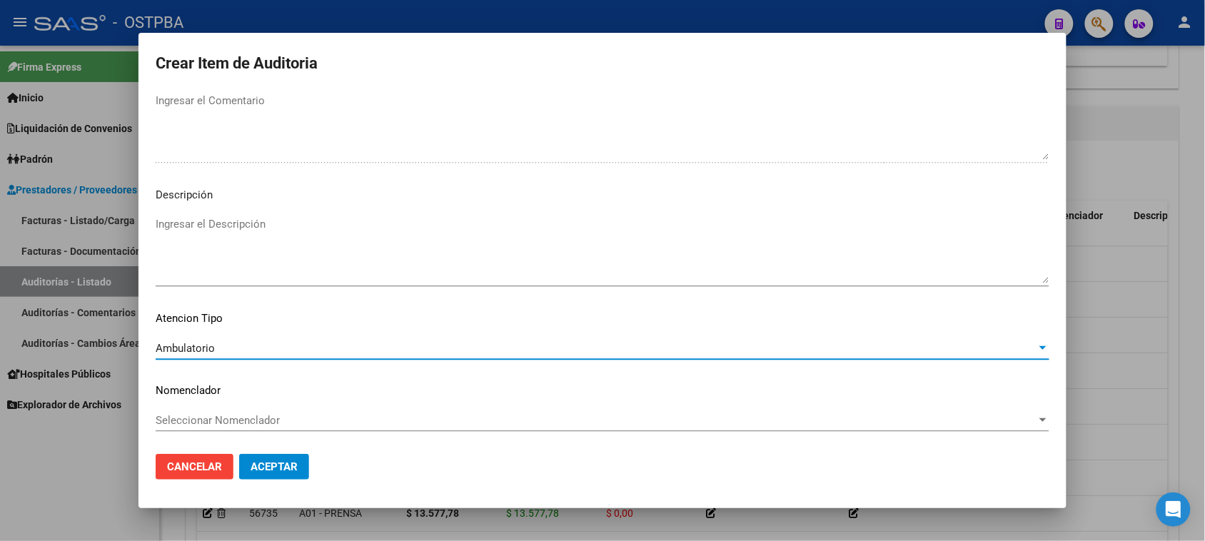
click at [259, 465] on span "Aceptar" at bounding box center [273, 466] width 47 height 13
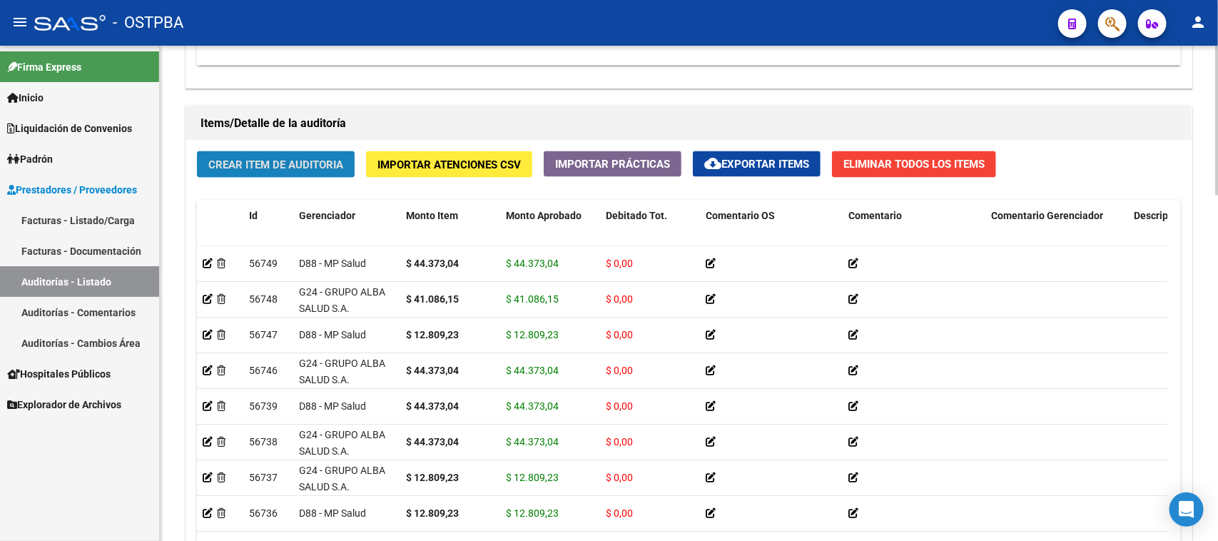
click at [298, 158] on span "Crear Item de Auditoria" at bounding box center [275, 164] width 135 height 13
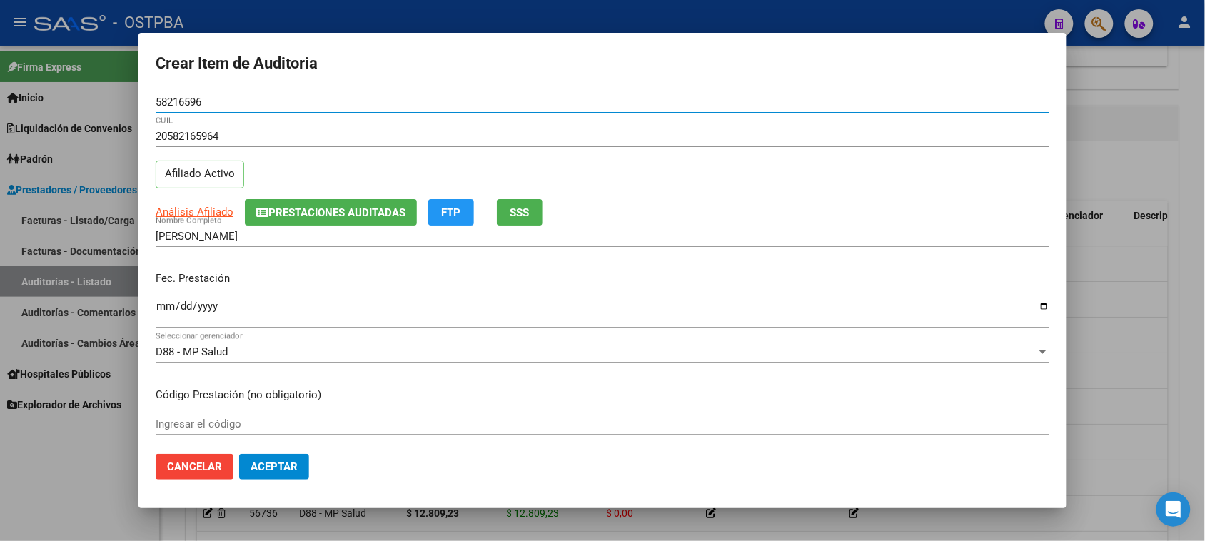
click at [165, 302] on input "Ingresar la fecha" at bounding box center [602, 311] width 893 height 23
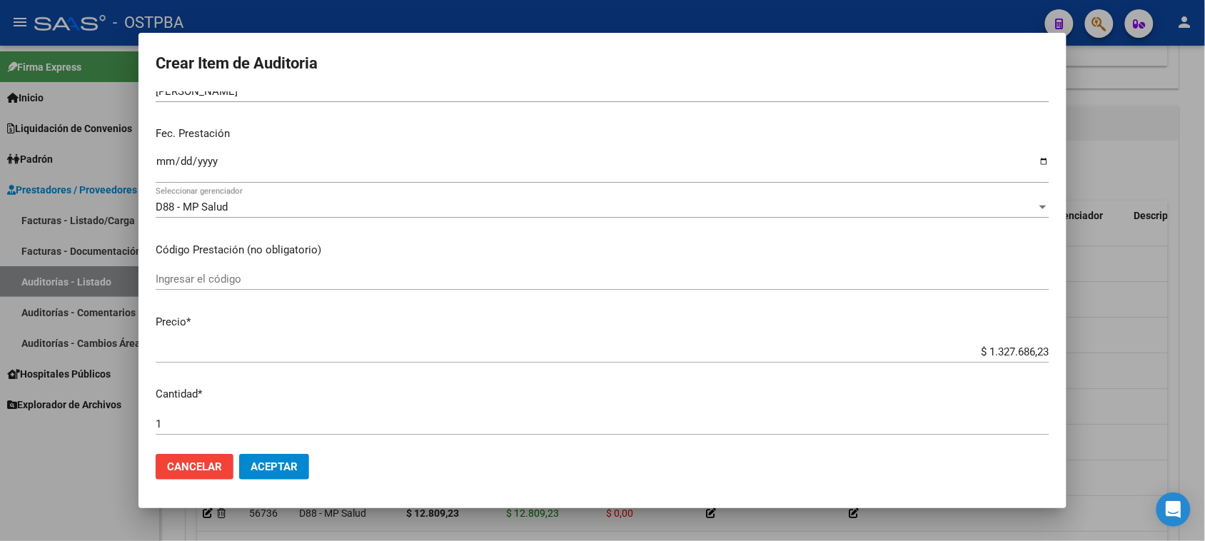
scroll to position [268, 0]
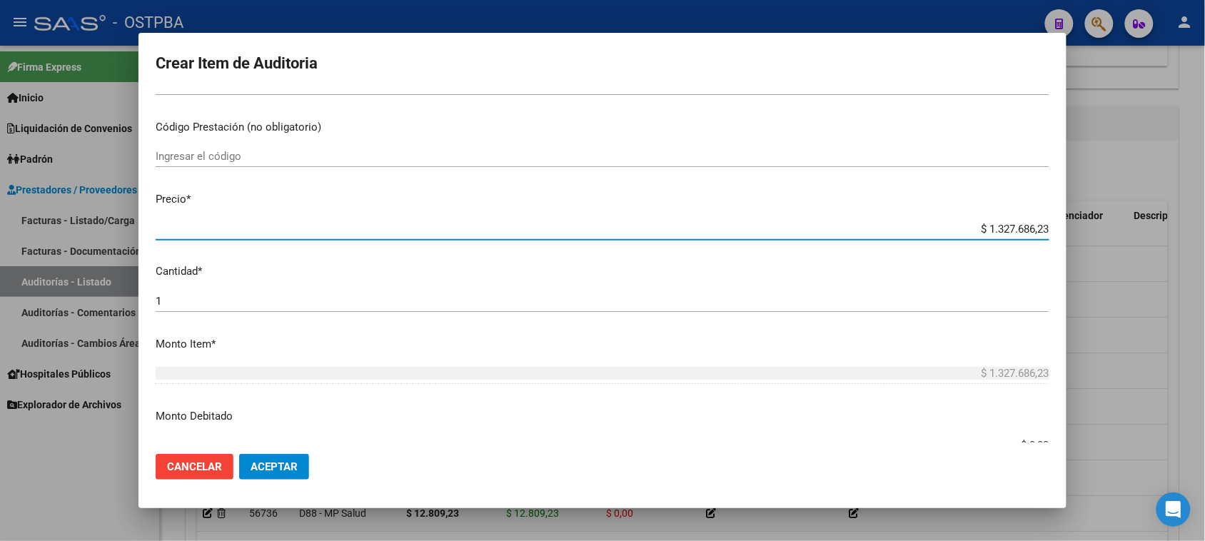
drag, startPoint x: 971, startPoint y: 228, endPoint x: 1207, endPoint y: 228, distance: 236.2
click at [1205, 228] on html "menu - OSTPBA person Firma Express Inicio Calendario SSS Instructivos Contacto …" at bounding box center [602, 270] width 1205 height 541
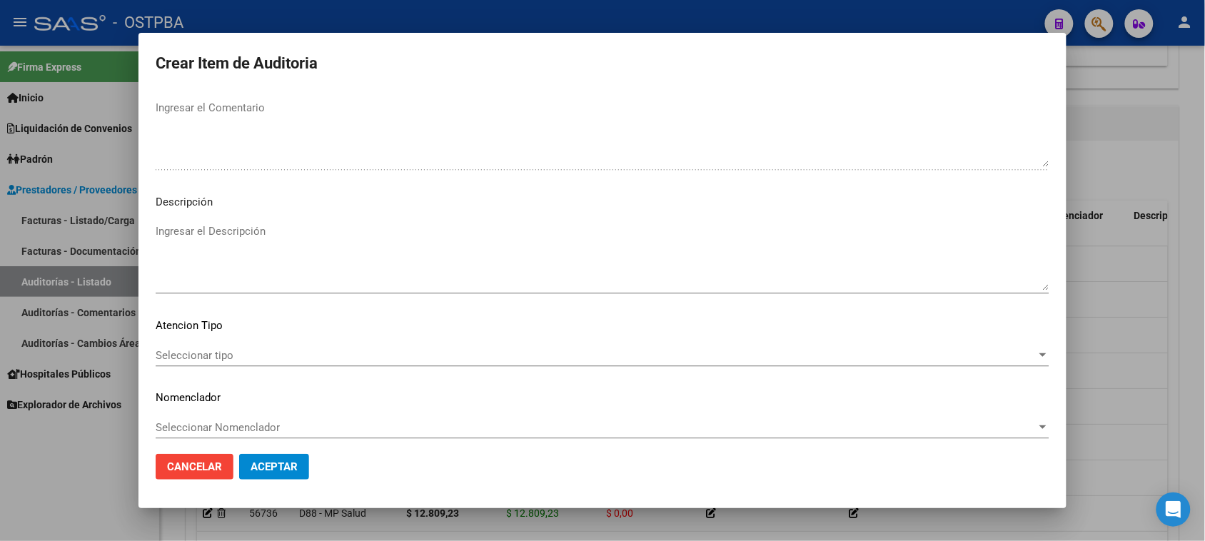
scroll to position [932, 0]
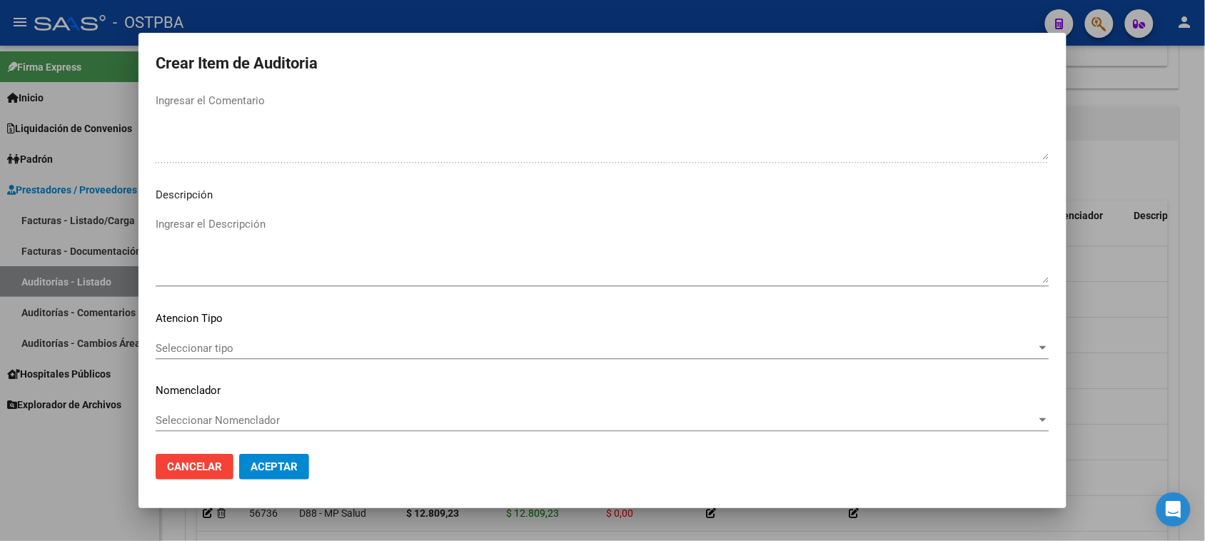
click at [206, 353] on span "Seleccionar tipo" at bounding box center [596, 348] width 881 height 13
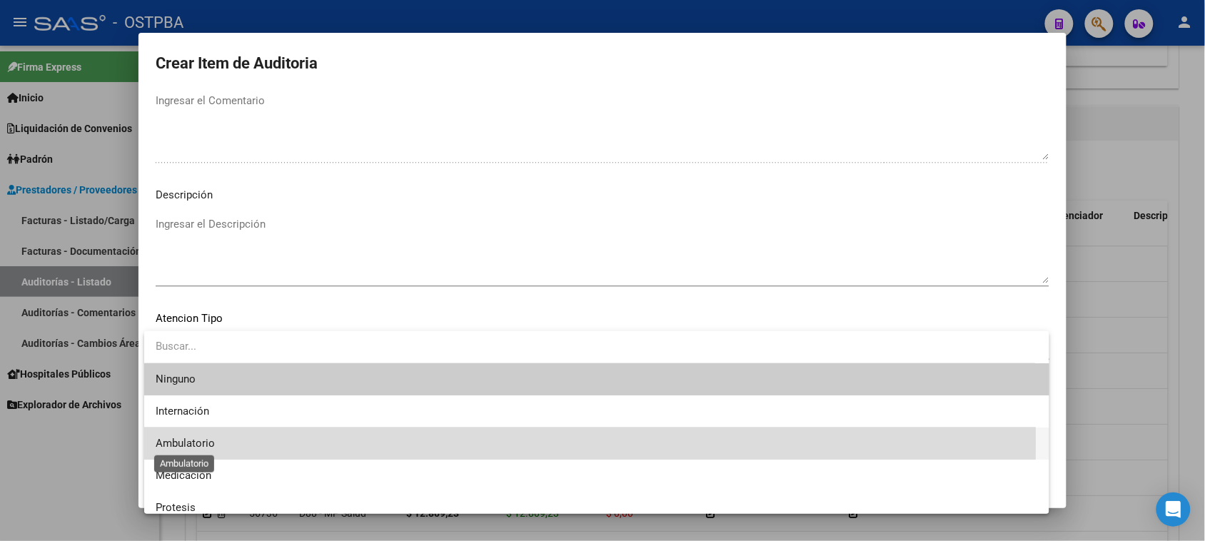
click at [208, 441] on span "Ambulatorio" at bounding box center [185, 443] width 59 height 13
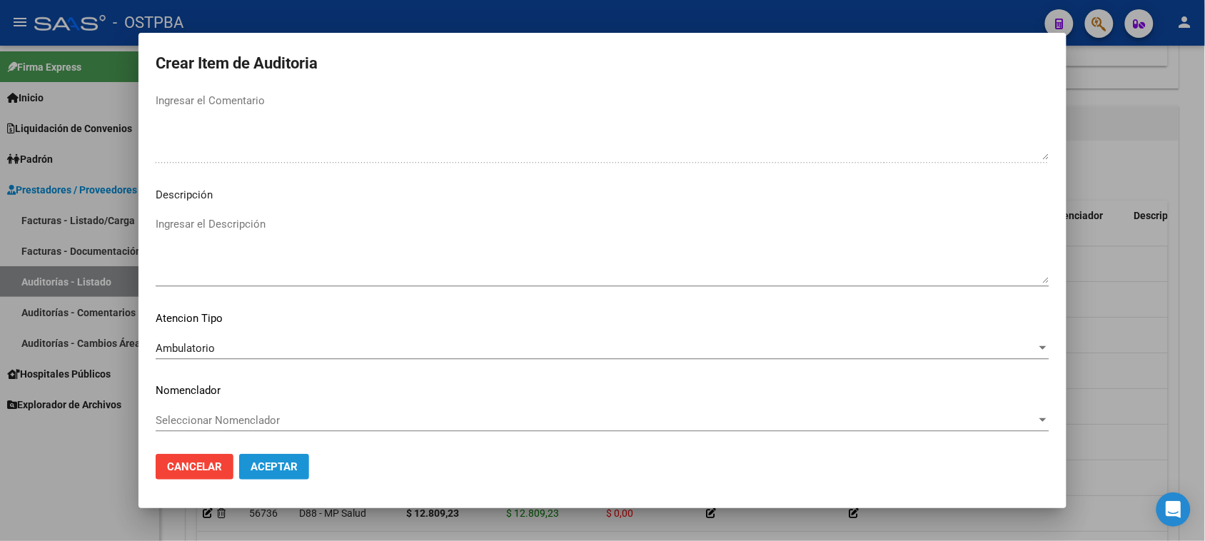
drag, startPoint x: 282, startPoint y: 472, endPoint x: 287, endPoint y: 465, distance: 8.1
click at [287, 465] on span "Aceptar" at bounding box center [273, 466] width 47 height 13
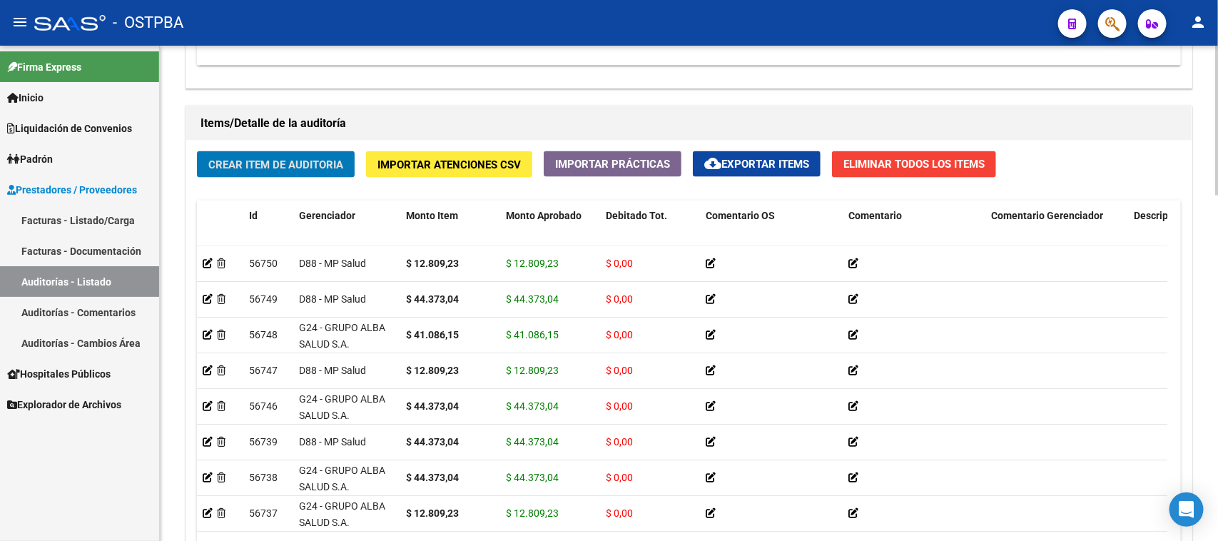
click at [275, 169] on button "Crear Item de Auditoria" at bounding box center [276, 164] width 158 height 26
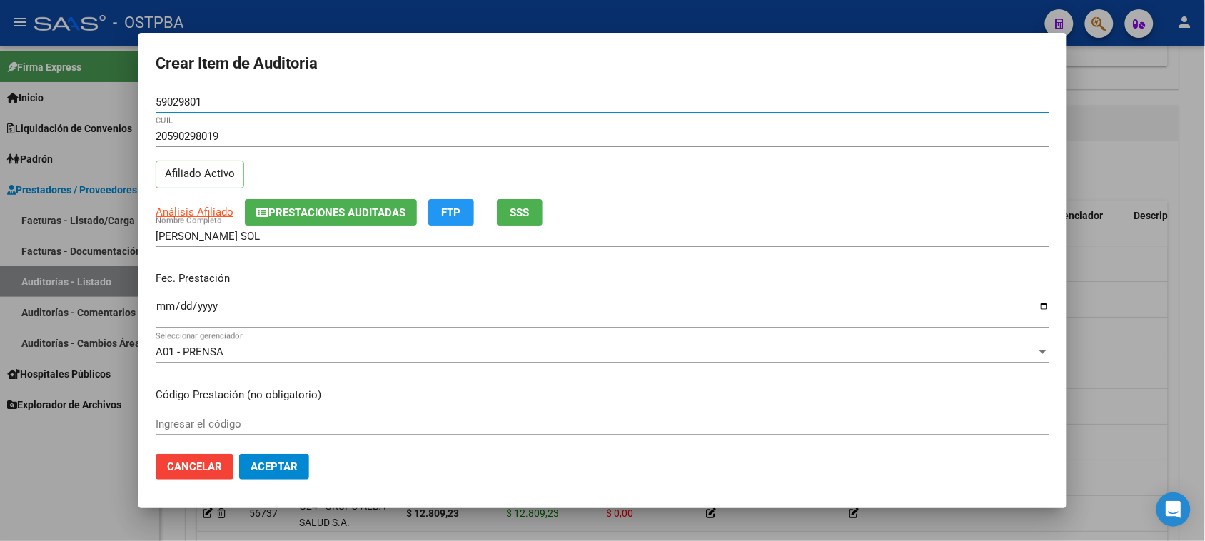
click at [528, 202] on button "SSS" at bounding box center [520, 212] width 46 height 26
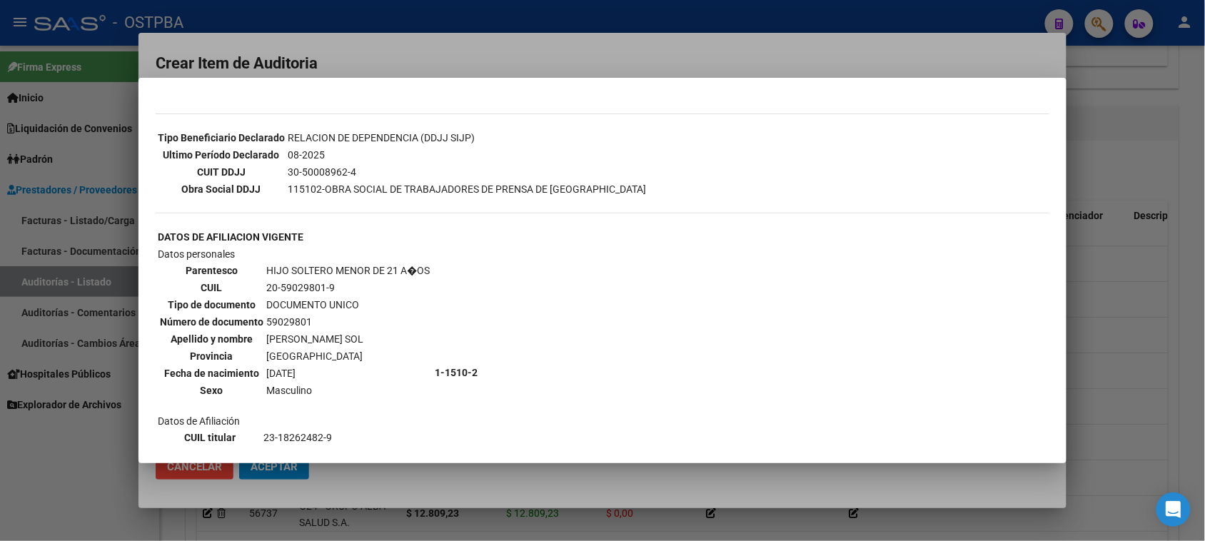
scroll to position [450, 0]
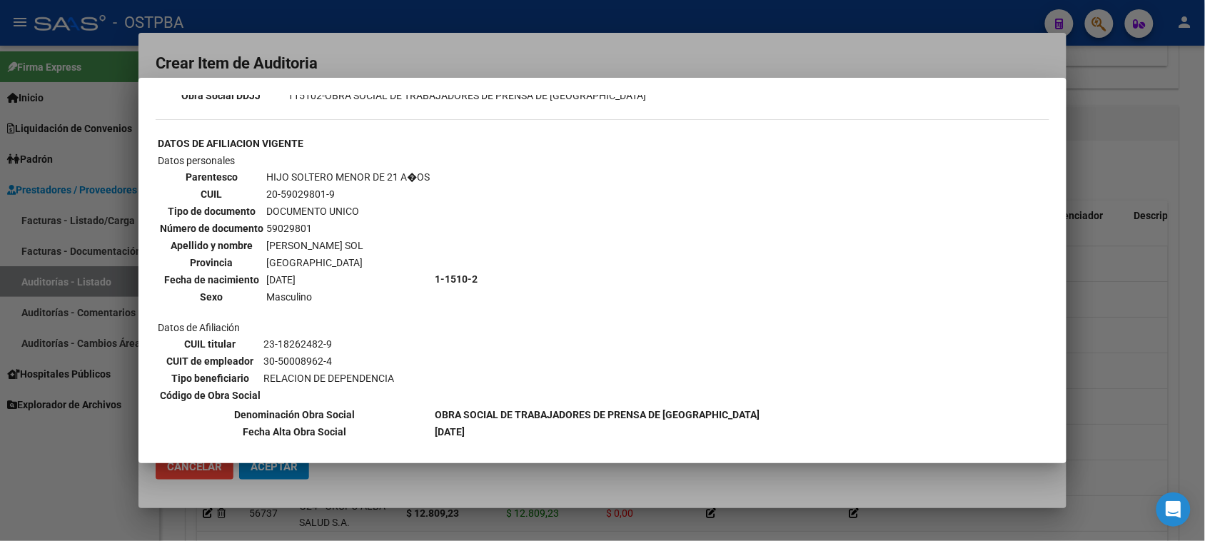
drag, startPoint x: 126, startPoint y: 430, endPoint x: 131, endPoint y: 418, distance: 12.5
click at [126, 428] on div at bounding box center [602, 270] width 1205 height 541
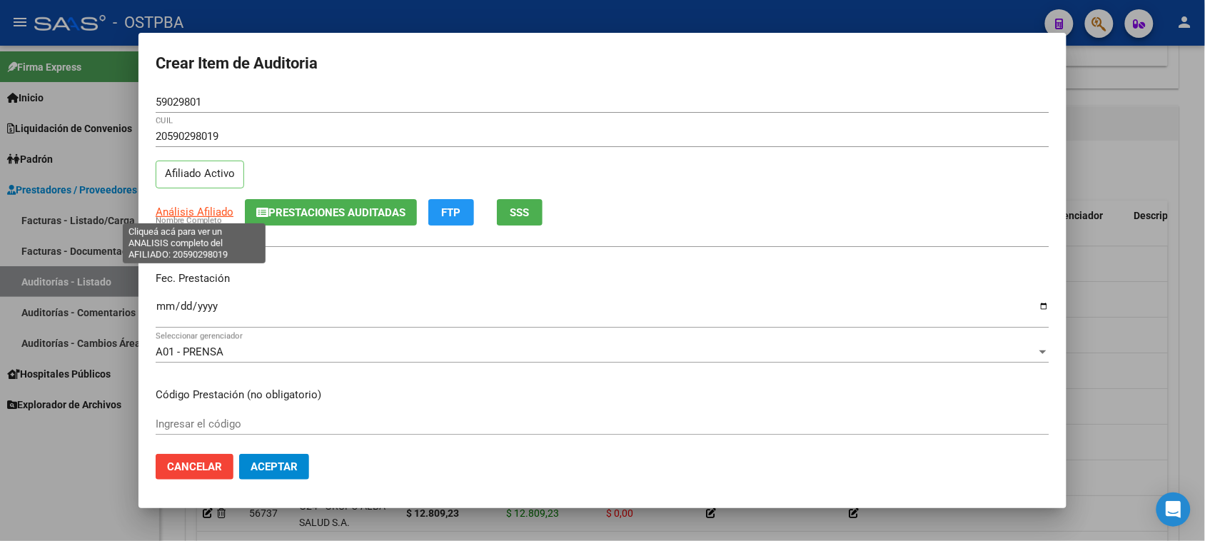
click at [183, 212] on span "Análisis Afiliado" at bounding box center [195, 212] width 78 height 13
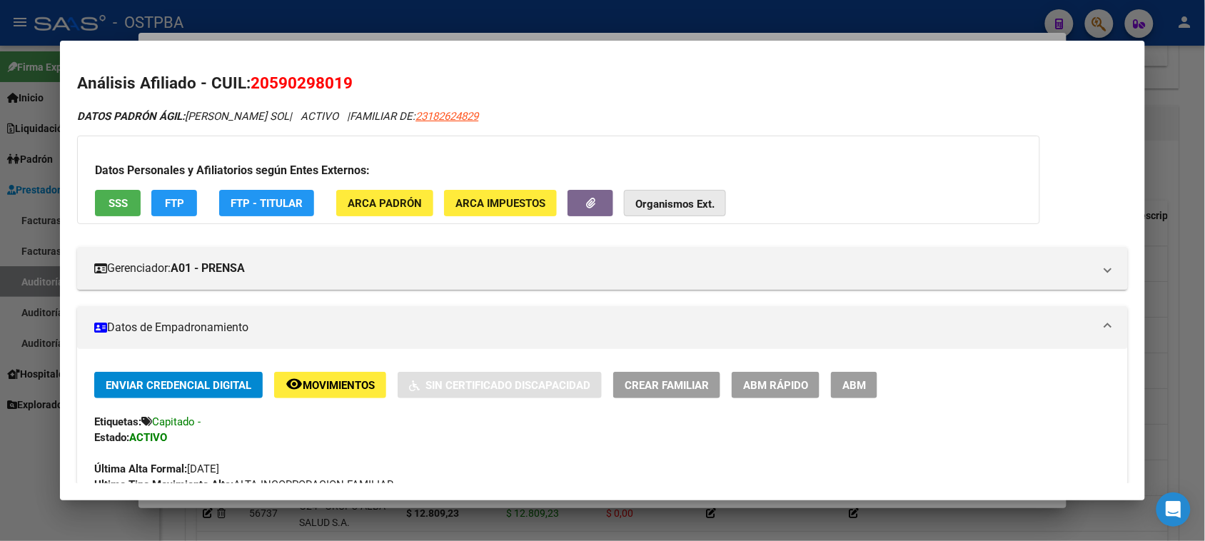
click at [678, 198] on strong "Organismos Ext." at bounding box center [674, 204] width 79 height 13
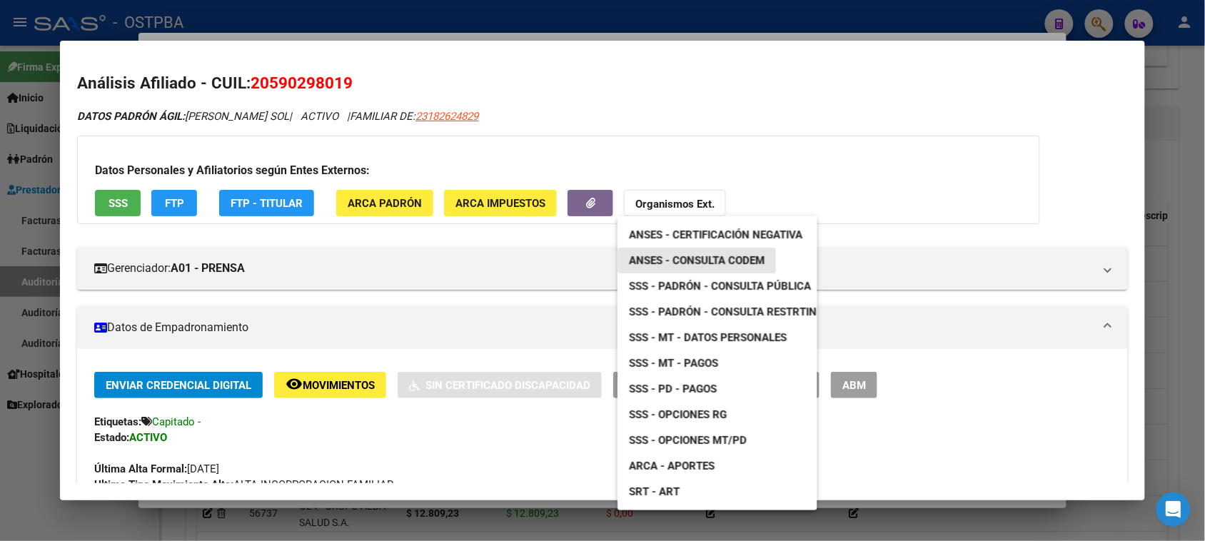
click at [679, 258] on span "ANSES - Consulta CODEM" at bounding box center [697, 260] width 136 height 13
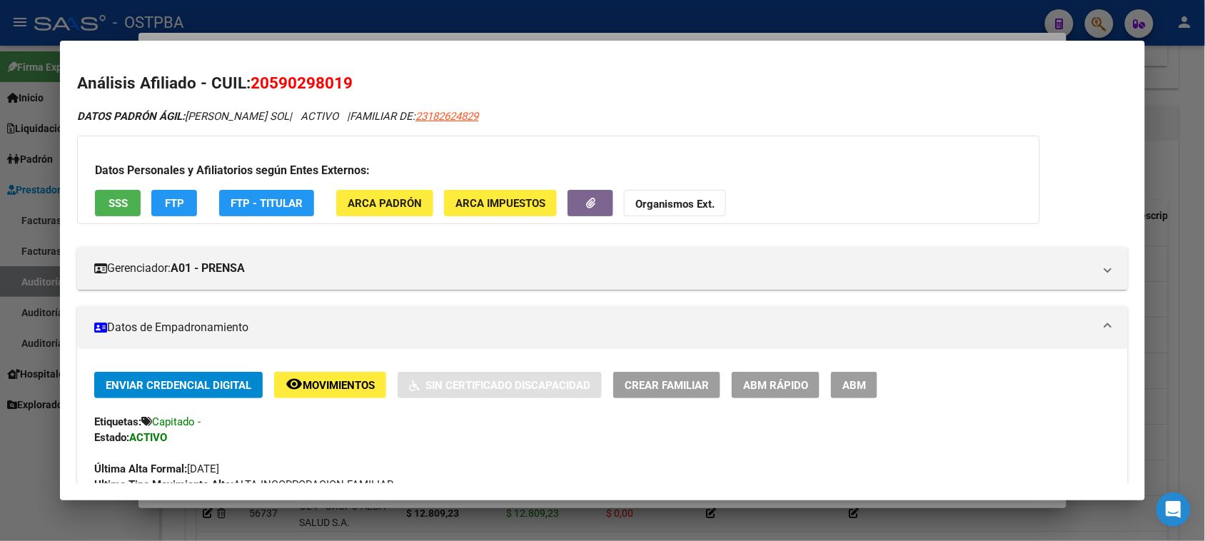
click at [11, 485] on div at bounding box center [602, 270] width 1205 height 541
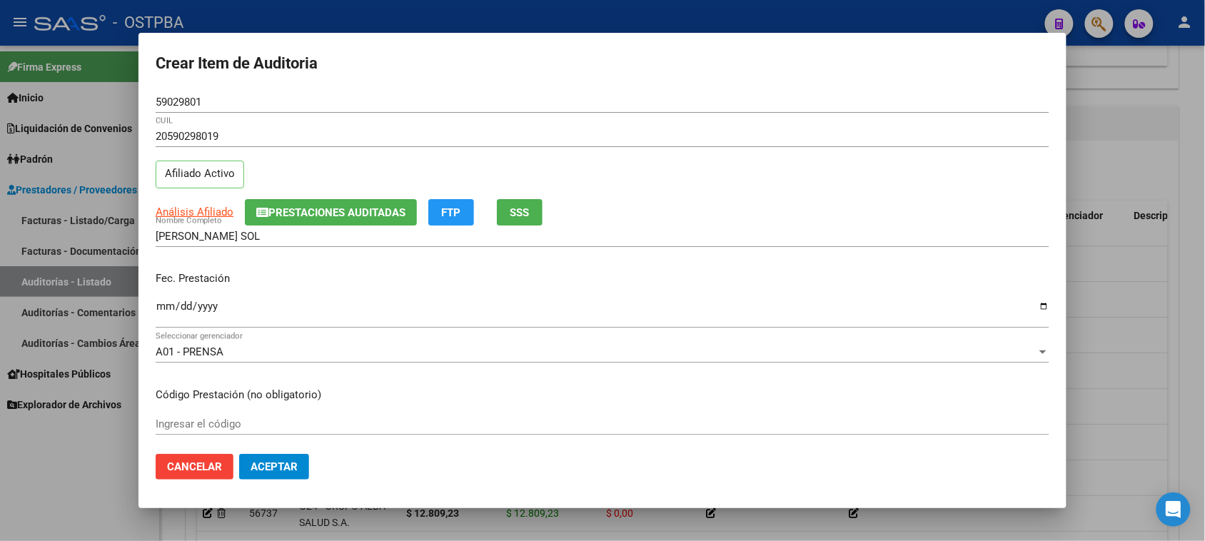
click at [404, 207] on span "Prestaciones Auditadas" at bounding box center [336, 212] width 137 height 13
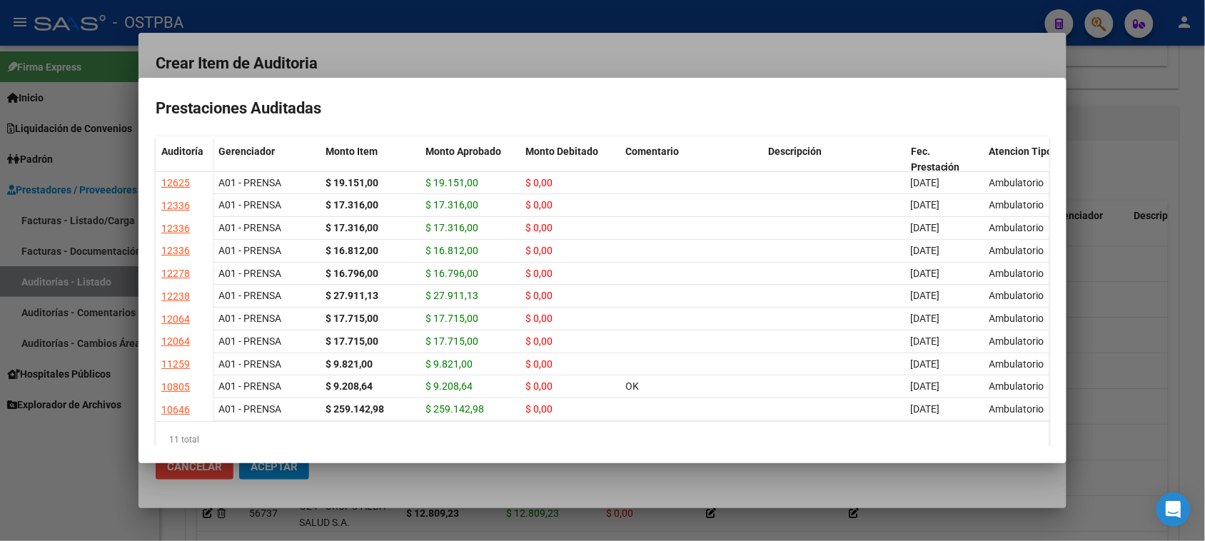
click at [33, 503] on div at bounding box center [602, 270] width 1205 height 541
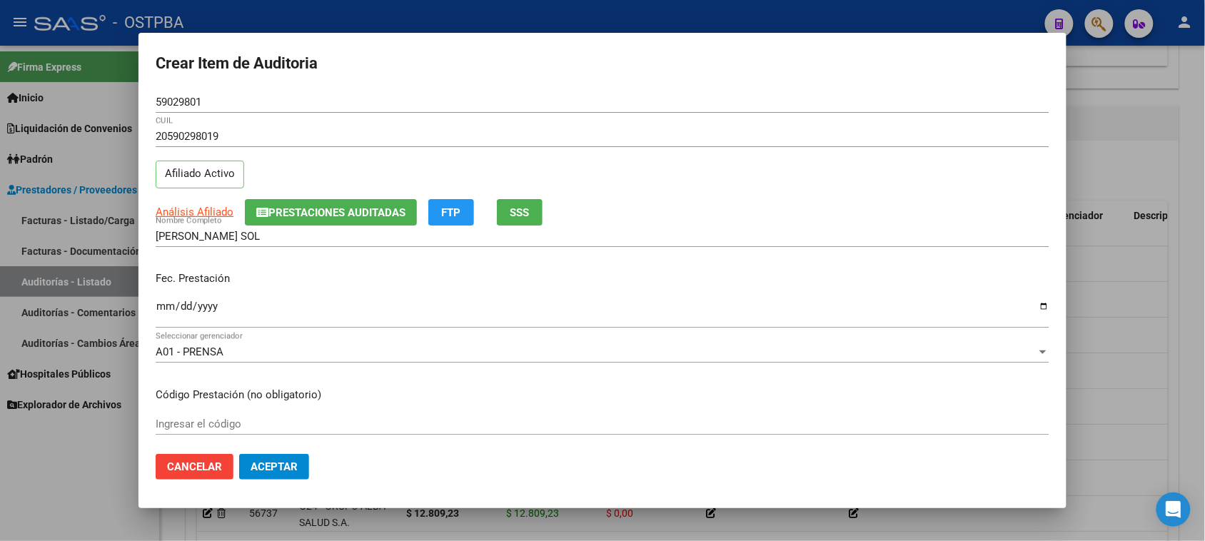
click at [162, 308] on input "Ingresar la fecha" at bounding box center [602, 311] width 893 height 23
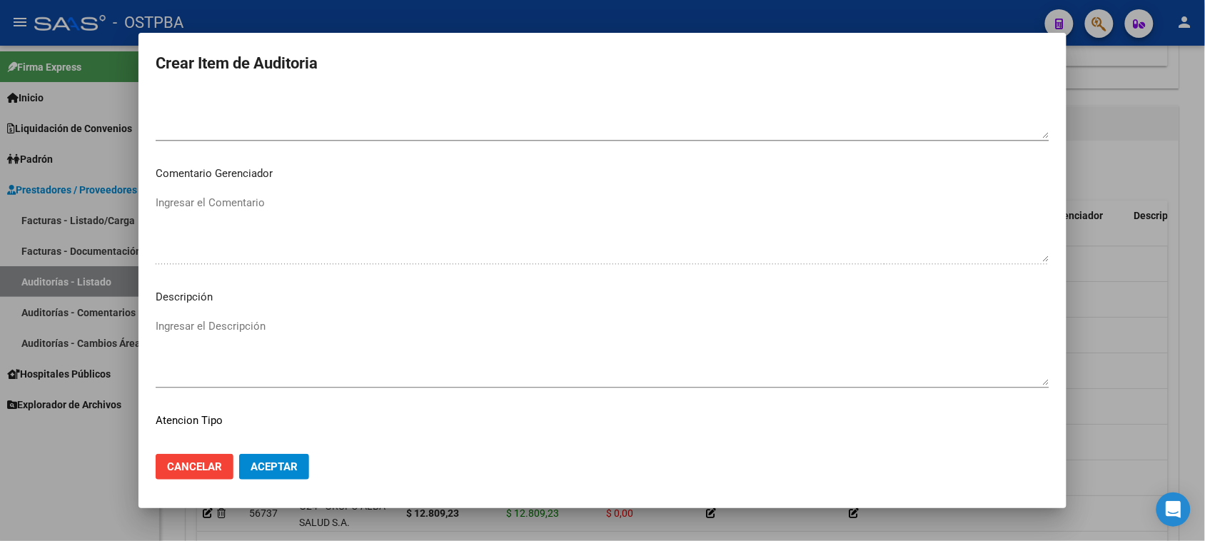
scroll to position [932, 0]
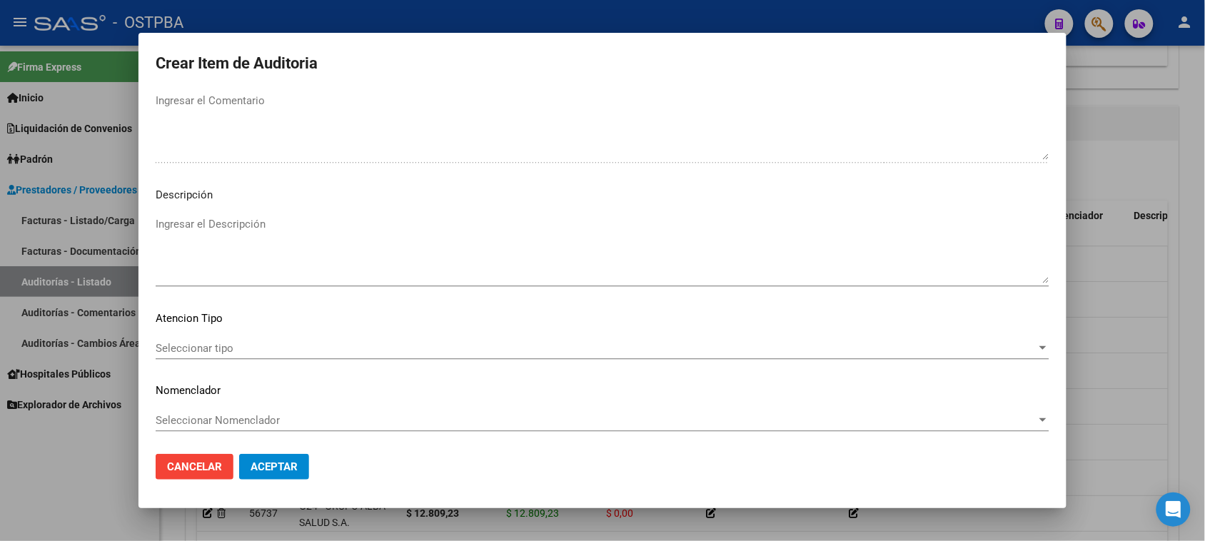
click at [211, 340] on div "Seleccionar tipo Seleccionar tipo" at bounding box center [602, 348] width 893 height 21
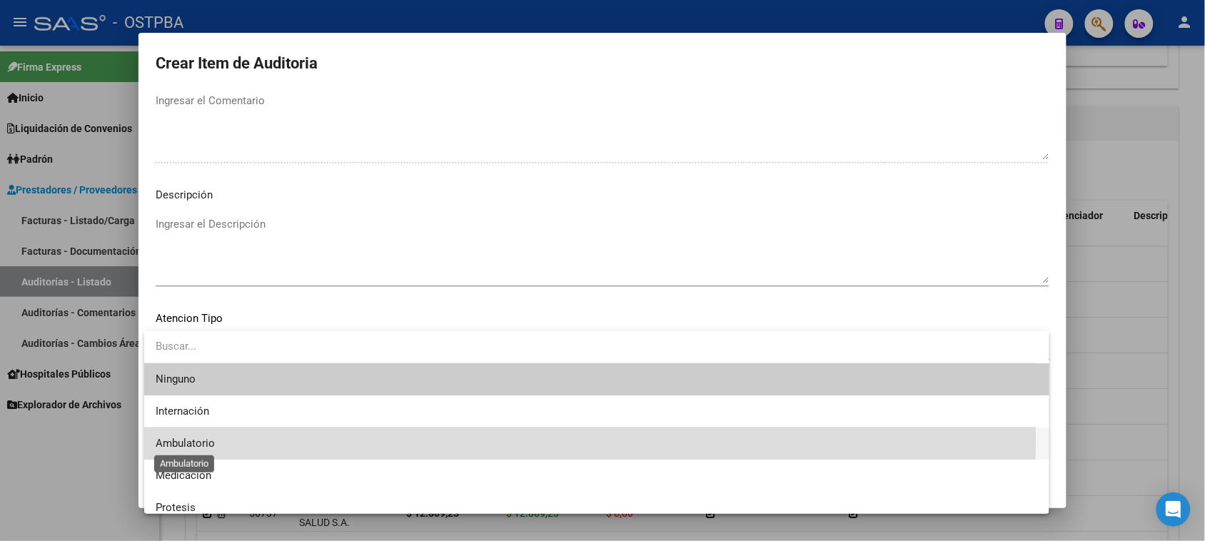
click at [200, 437] on span "Ambulatorio" at bounding box center [185, 443] width 59 height 13
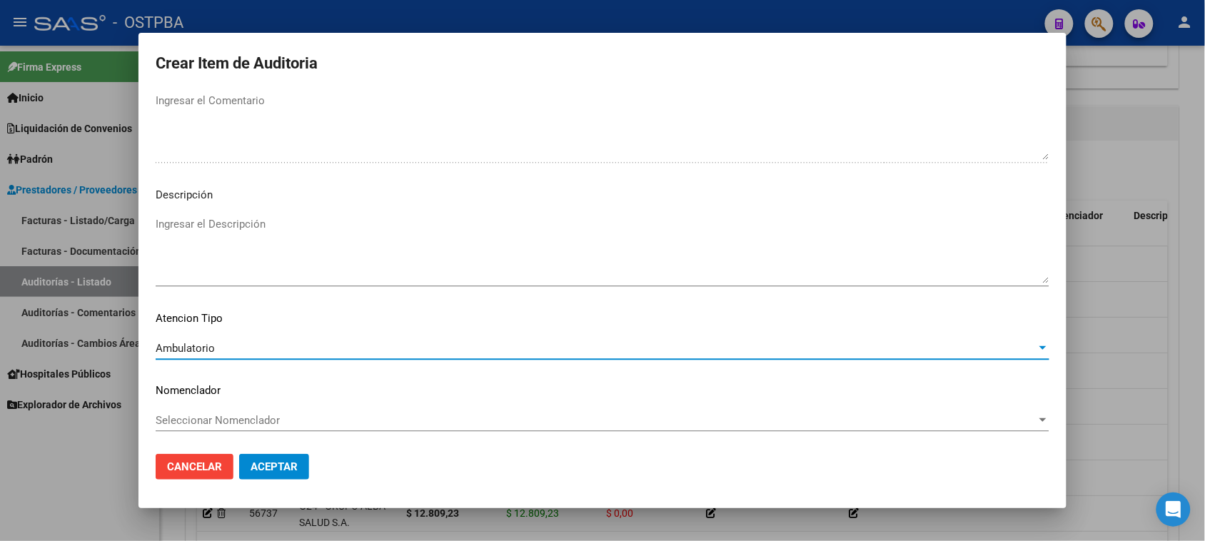
click at [280, 460] on span "Aceptar" at bounding box center [273, 466] width 47 height 13
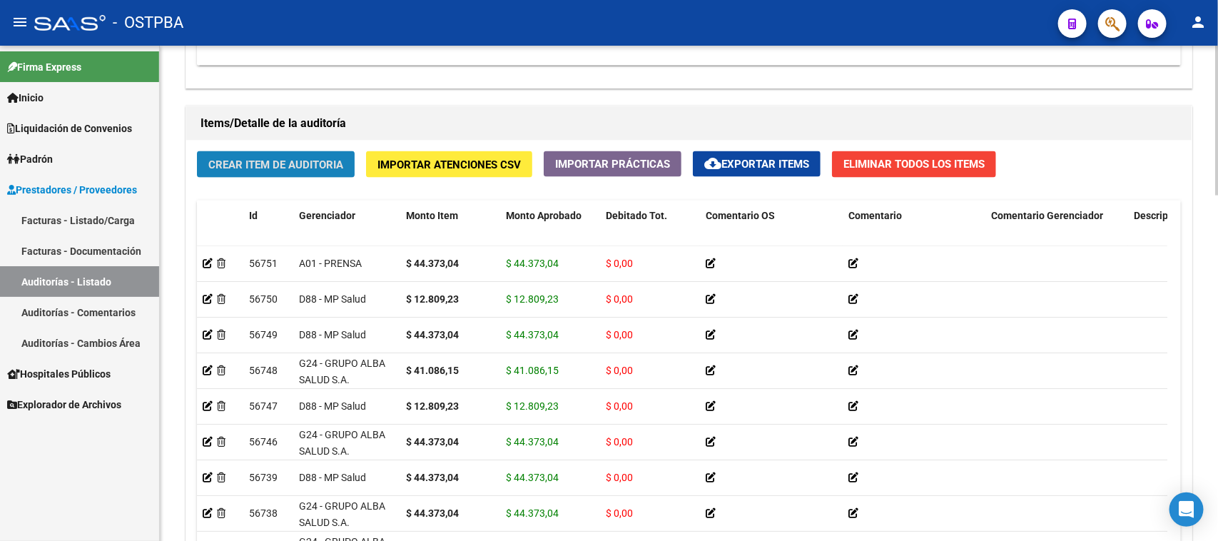
click at [225, 162] on span "Crear Item de Auditoria" at bounding box center [275, 164] width 135 height 13
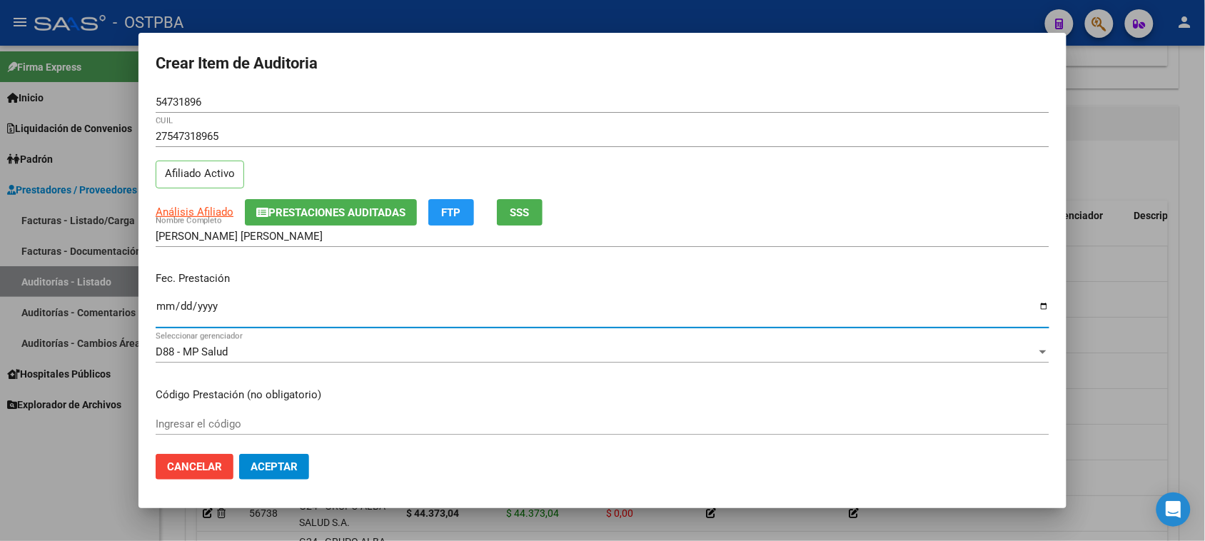
click at [165, 303] on input "Ingresar la fecha" at bounding box center [602, 311] width 893 height 23
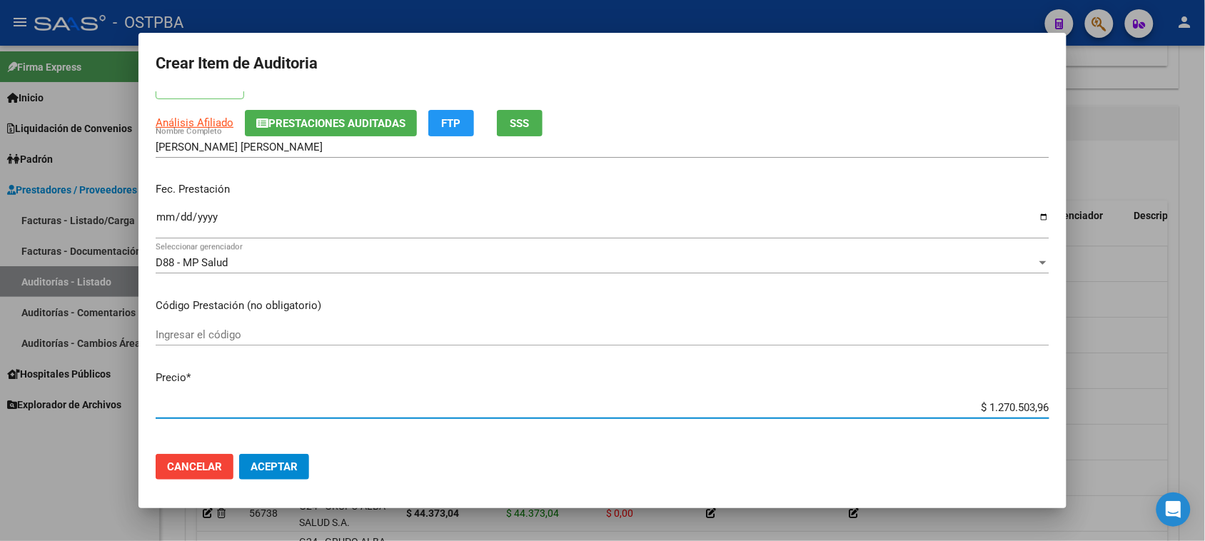
drag, startPoint x: 971, startPoint y: 407, endPoint x: 1217, endPoint y: 410, distance: 246.9
click at [1205, 410] on html "menu - OSTPBA person Firma Express Inicio Calendario SSS Instructivos Contacto …" at bounding box center [602, 270] width 1205 height 541
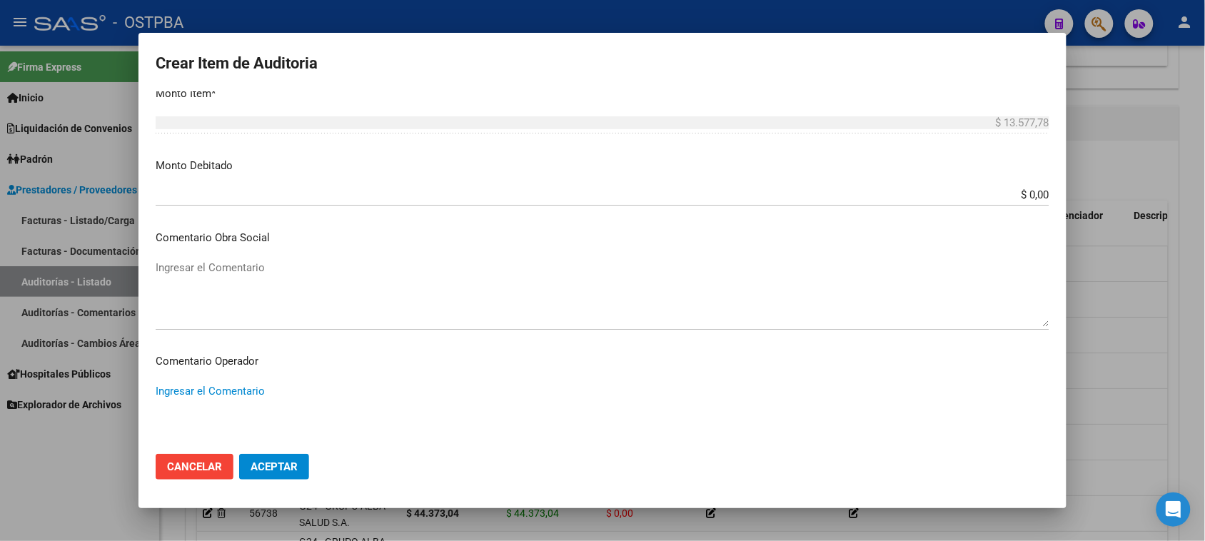
scroll to position [889, 0]
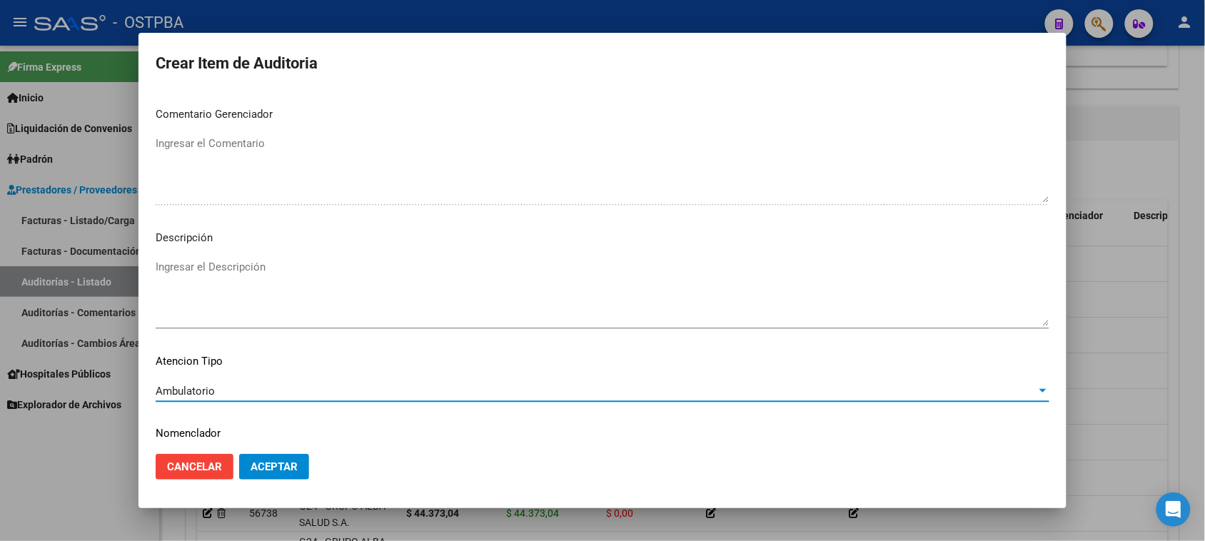
click at [282, 464] on span "Aceptar" at bounding box center [273, 466] width 47 height 13
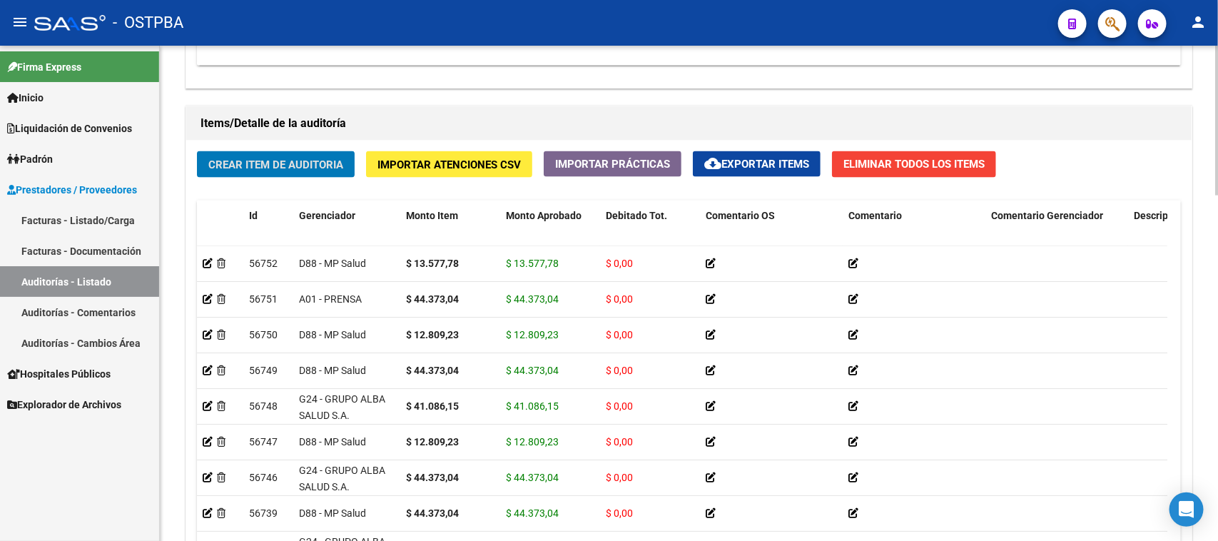
click at [248, 159] on span "Crear Item de Auditoria" at bounding box center [275, 164] width 135 height 13
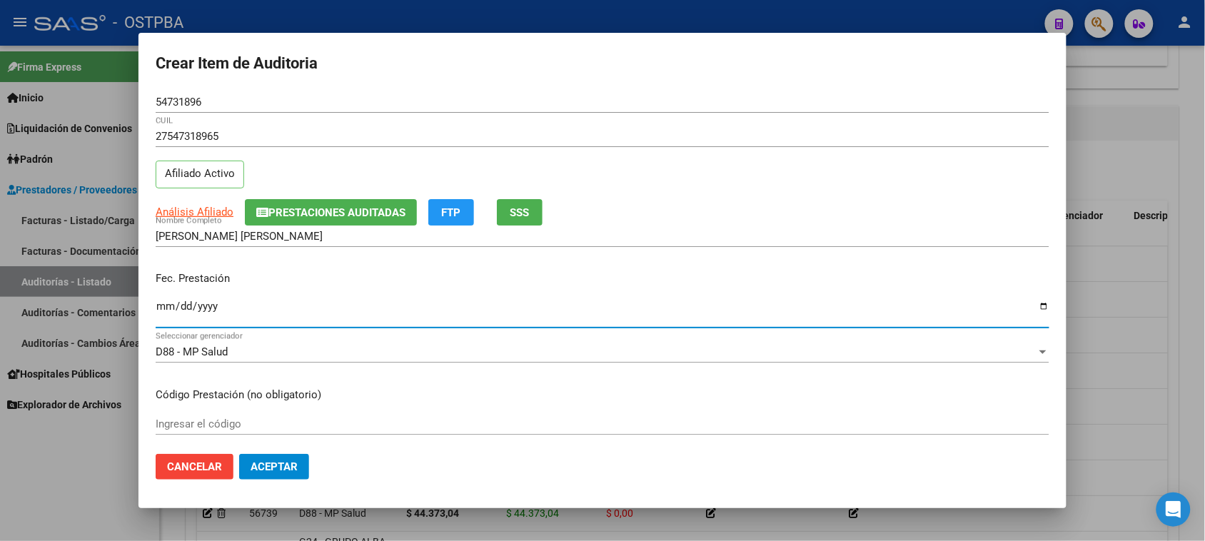
click at [161, 309] on input "Ingresar la fecha" at bounding box center [602, 311] width 893 height 23
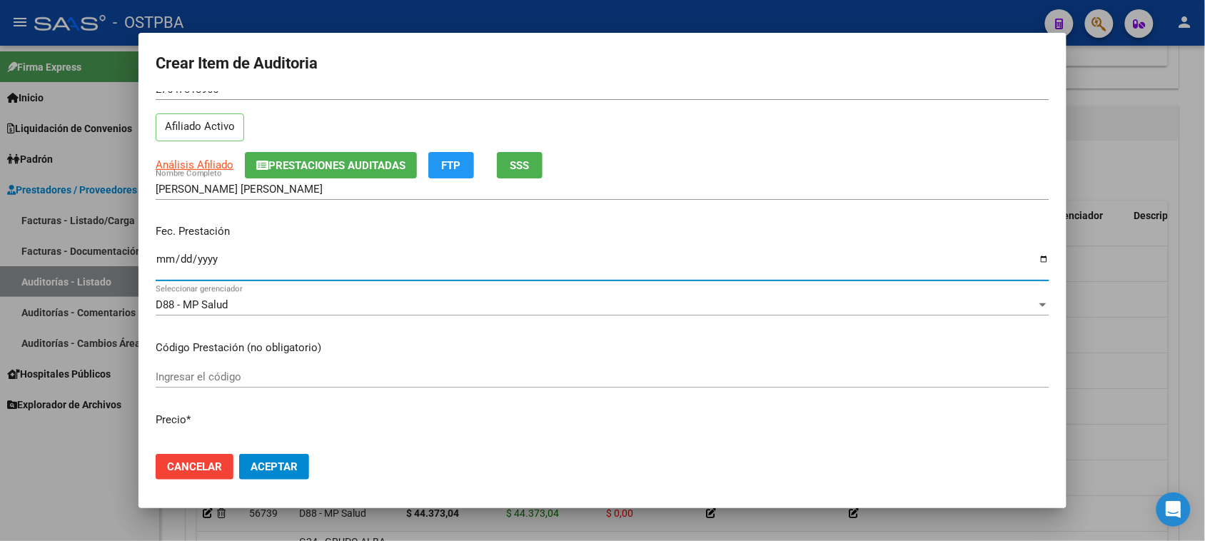
scroll to position [89, 0]
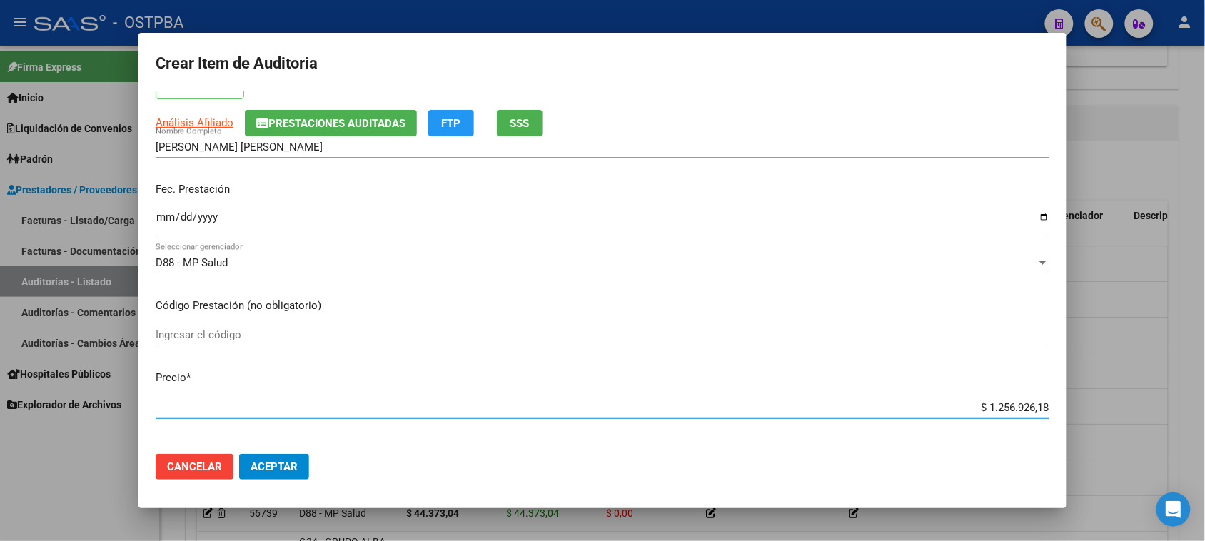
drag, startPoint x: 975, startPoint y: 405, endPoint x: 1155, endPoint y: 401, distance: 179.9
click at [1155, 401] on div "Crear Item de Auditoria 54731896 Nro Documento 27547318965 CUIL Afiliado Activo…" at bounding box center [602, 270] width 1205 height 541
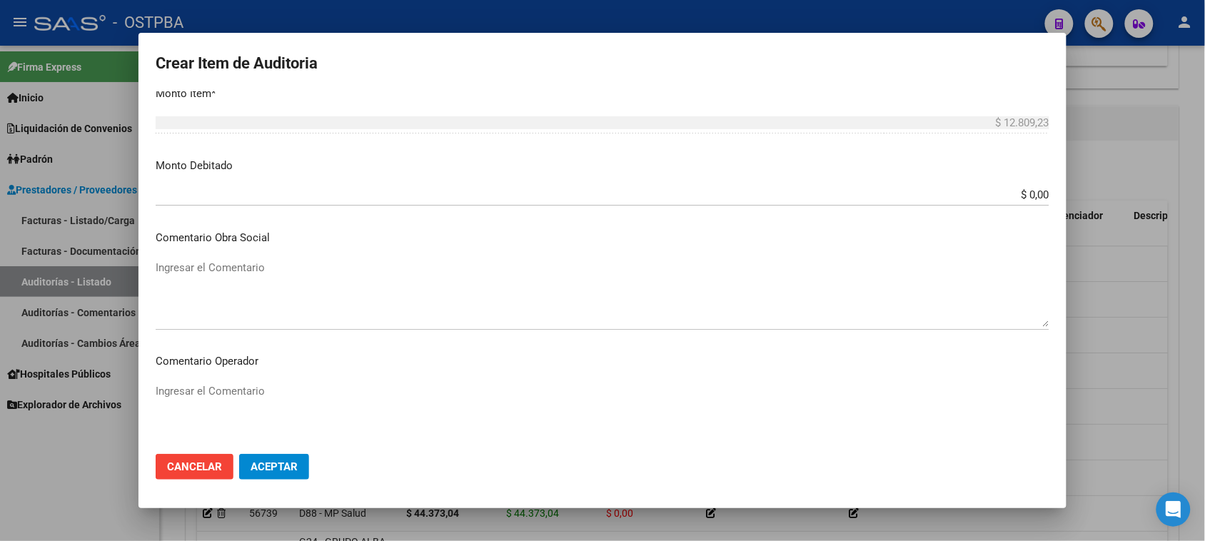
scroll to position [889, 0]
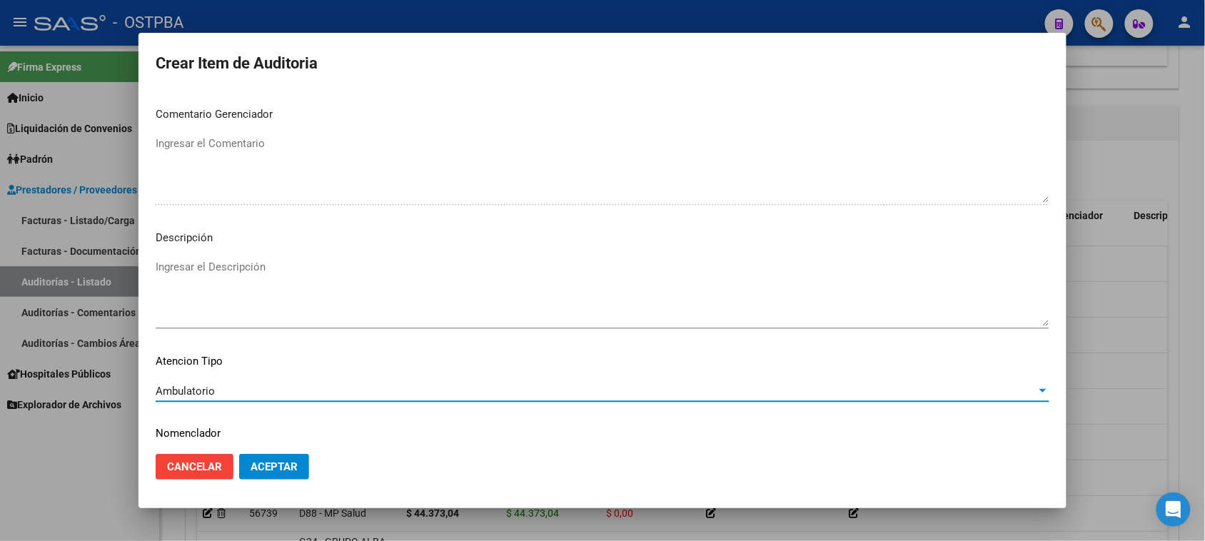
click at [255, 458] on button "Aceptar" at bounding box center [274, 467] width 70 height 26
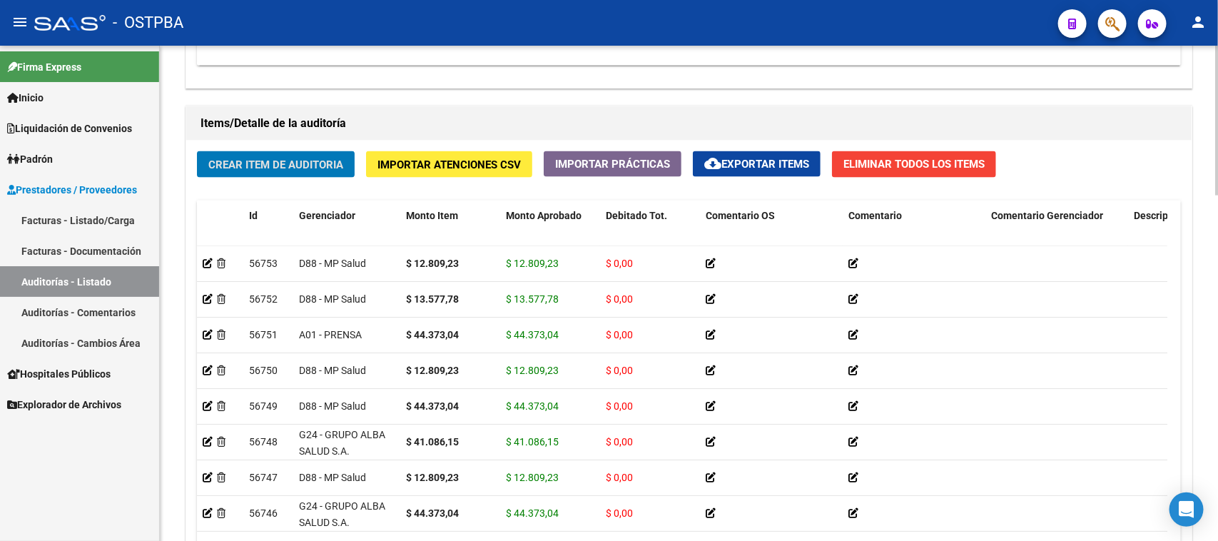
click at [313, 161] on span "Crear Item de Auditoria" at bounding box center [275, 164] width 135 height 13
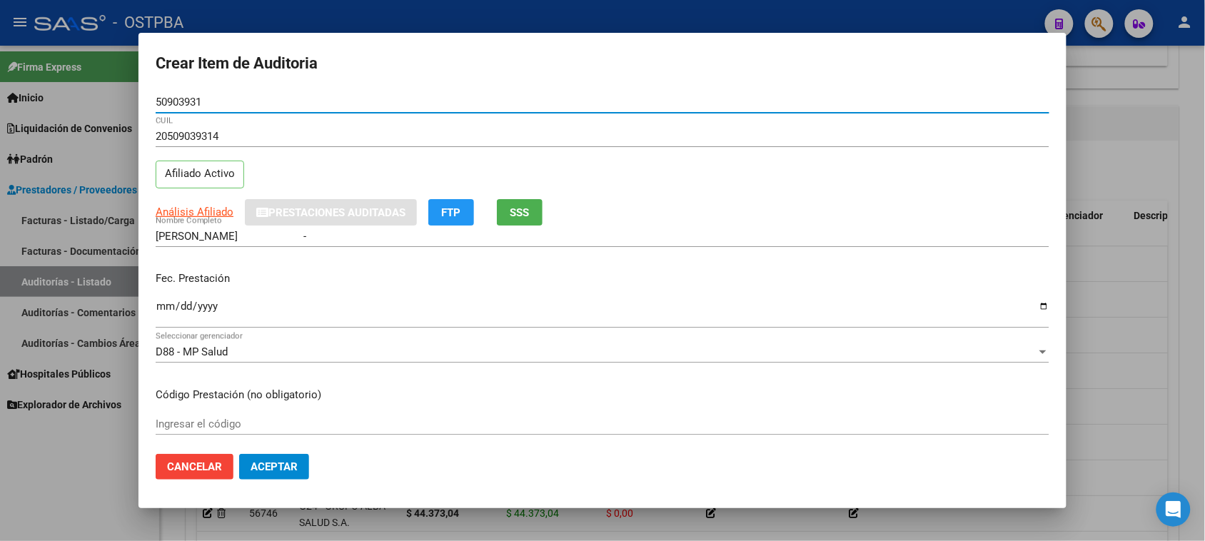
click at [163, 309] on input "Ingresar la fecha" at bounding box center [602, 311] width 893 height 23
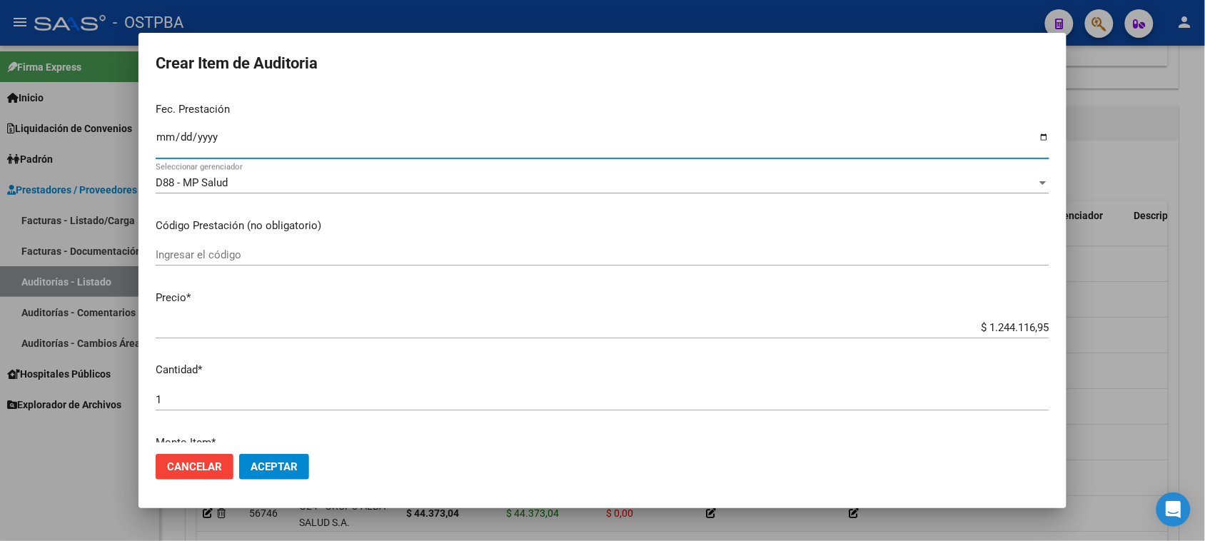
scroll to position [178, 0]
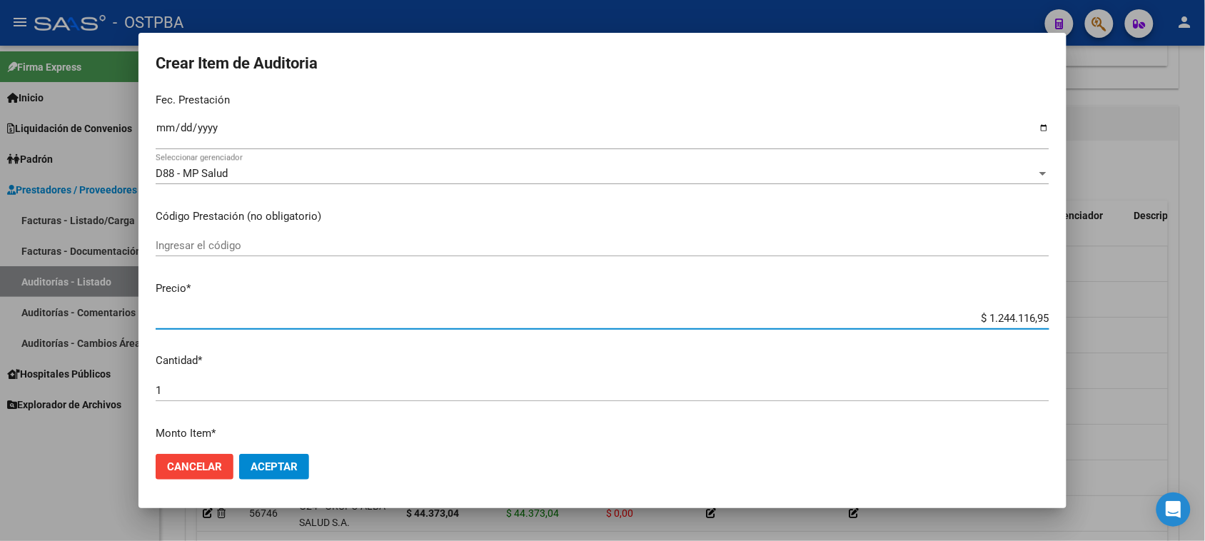
drag, startPoint x: 974, startPoint y: 314, endPoint x: 1202, endPoint y: 314, distance: 228.4
click at [1202, 314] on div "Crear Item de Auditoria 50903931 Nro Documento 20509039314 CUIL Afiliado Activo…" at bounding box center [602, 270] width 1205 height 541
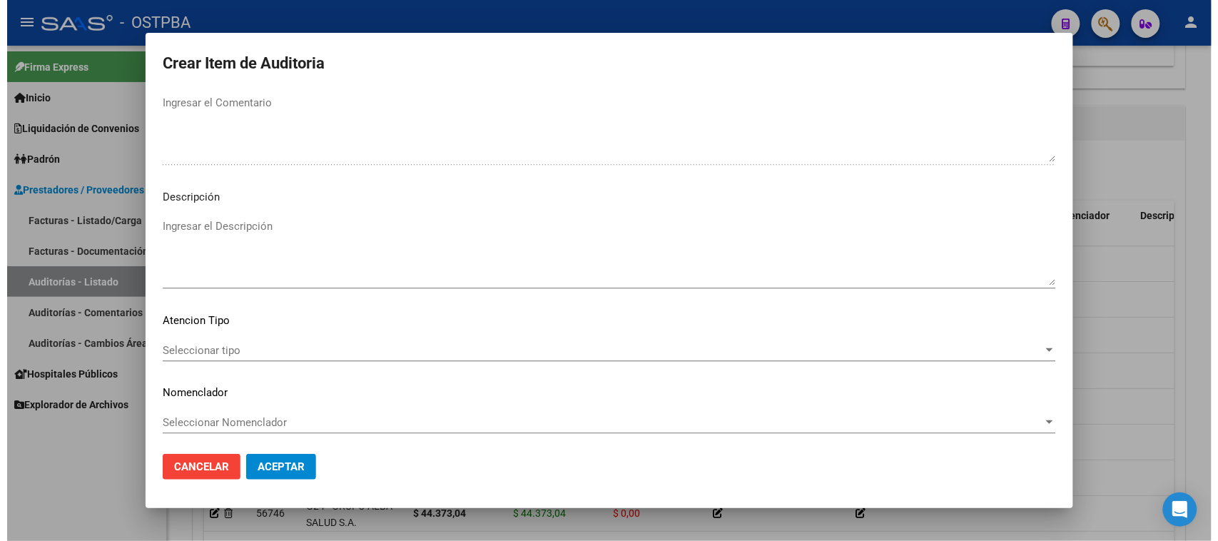
scroll to position [932, 0]
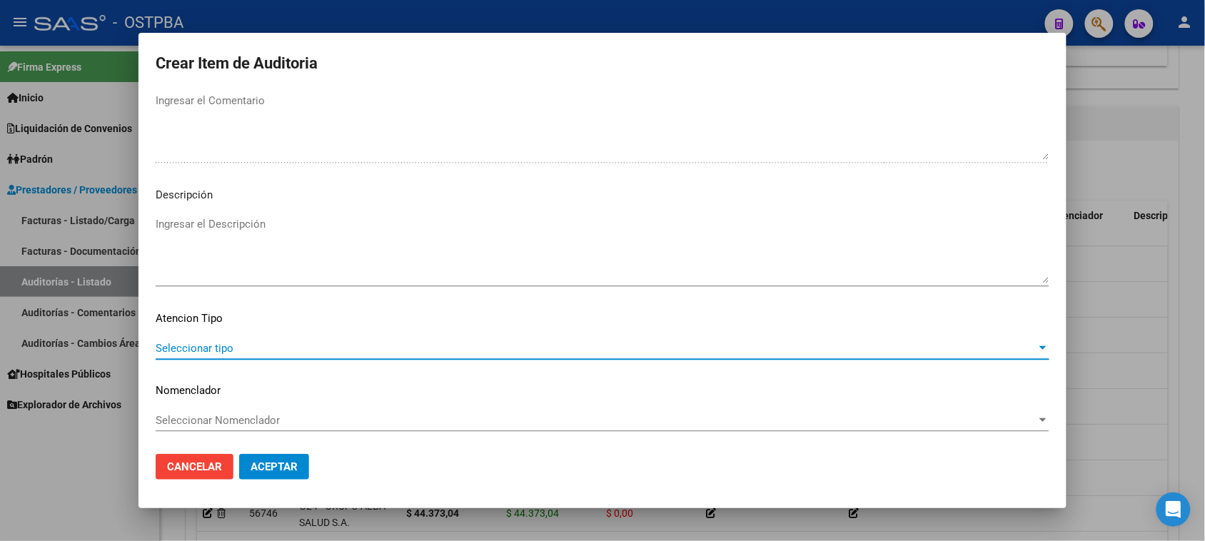
click at [232, 346] on span "Seleccionar tipo" at bounding box center [596, 348] width 881 height 13
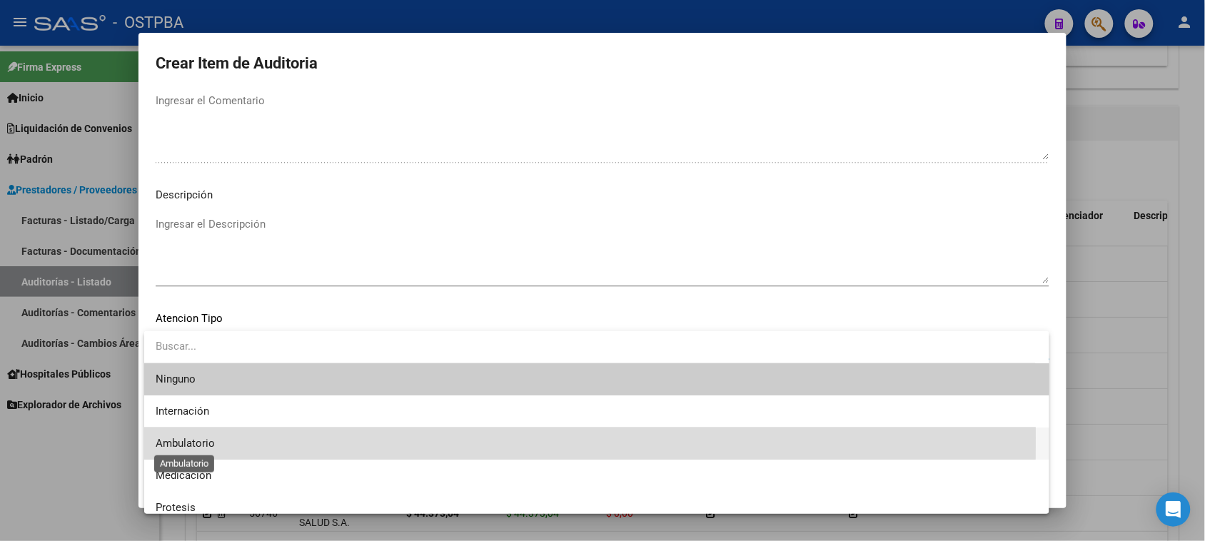
click at [193, 437] on span "Ambulatorio" at bounding box center [185, 443] width 59 height 13
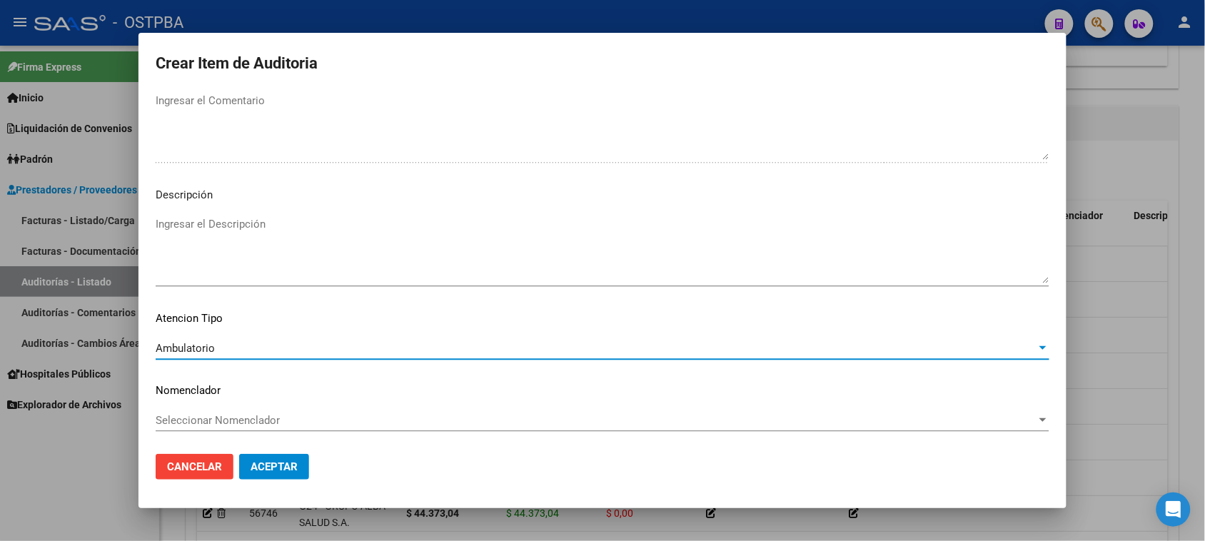
click at [270, 470] on span "Aceptar" at bounding box center [273, 466] width 47 height 13
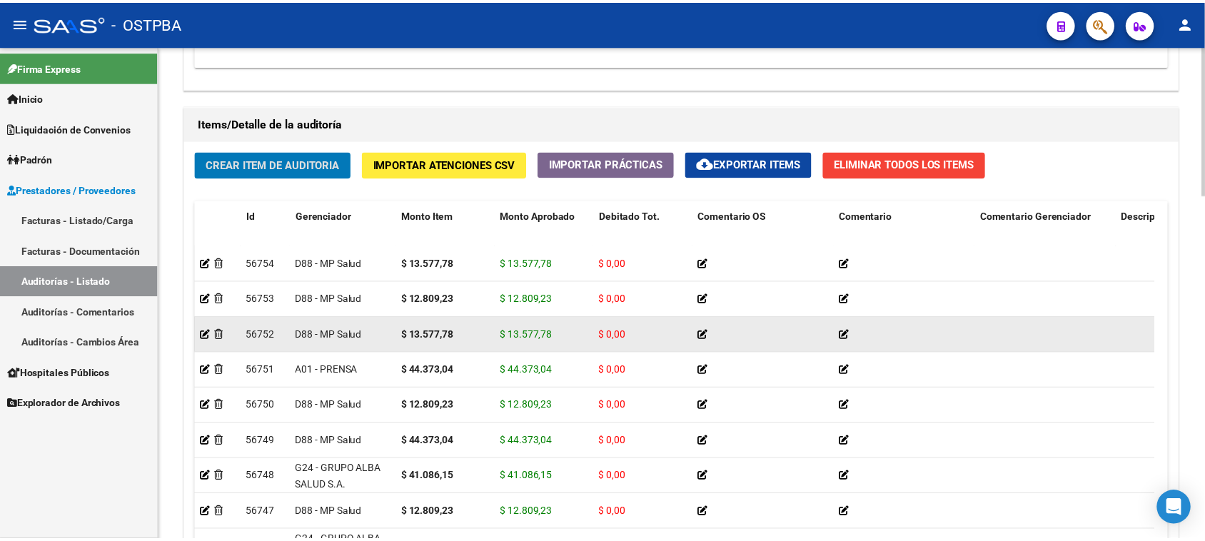
scroll to position [892, 0]
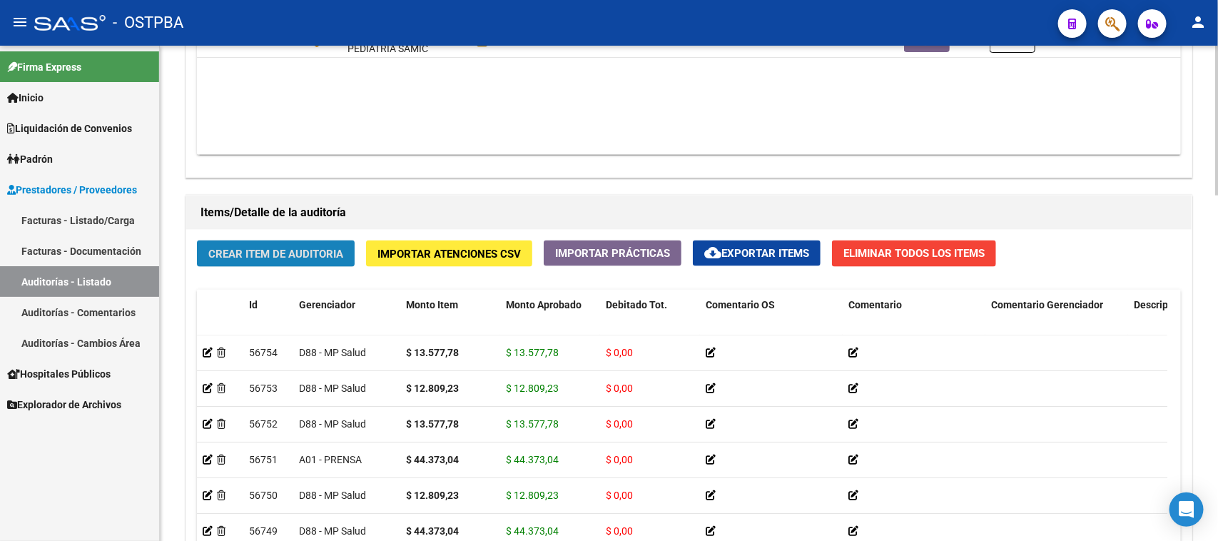
click at [327, 248] on span "Crear Item de Auditoria" at bounding box center [275, 254] width 135 height 13
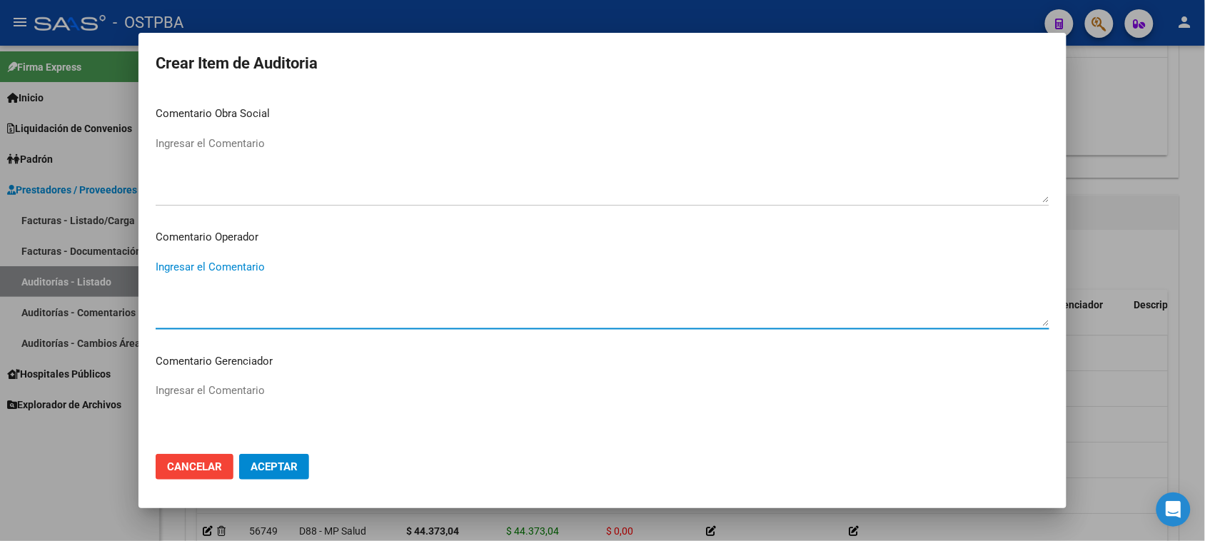
scroll to position [889, 0]
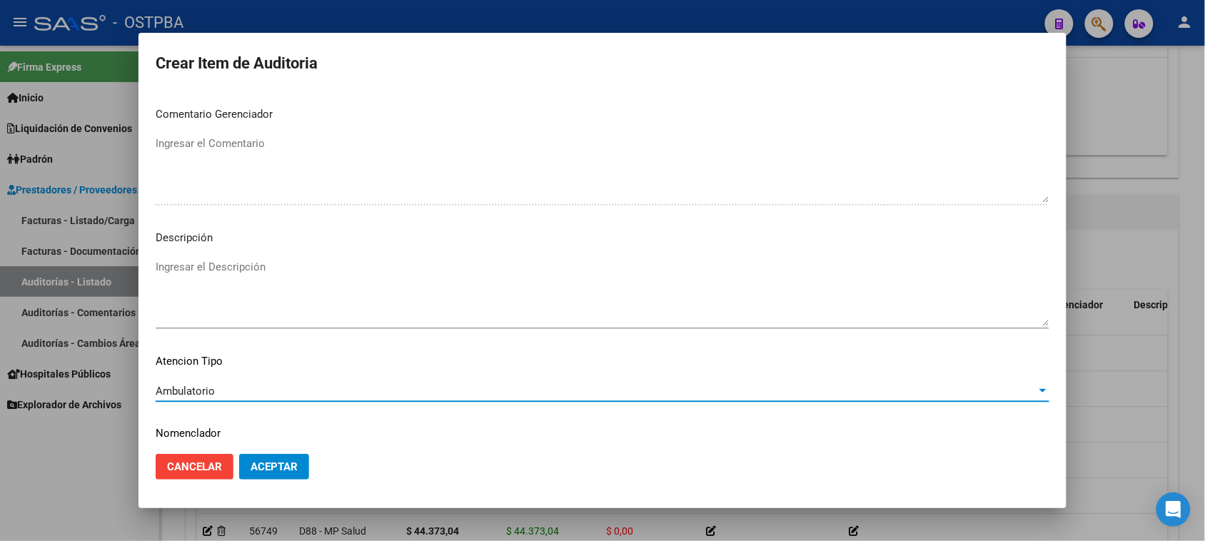
click at [290, 464] on span "Aceptar" at bounding box center [273, 466] width 47 height 13
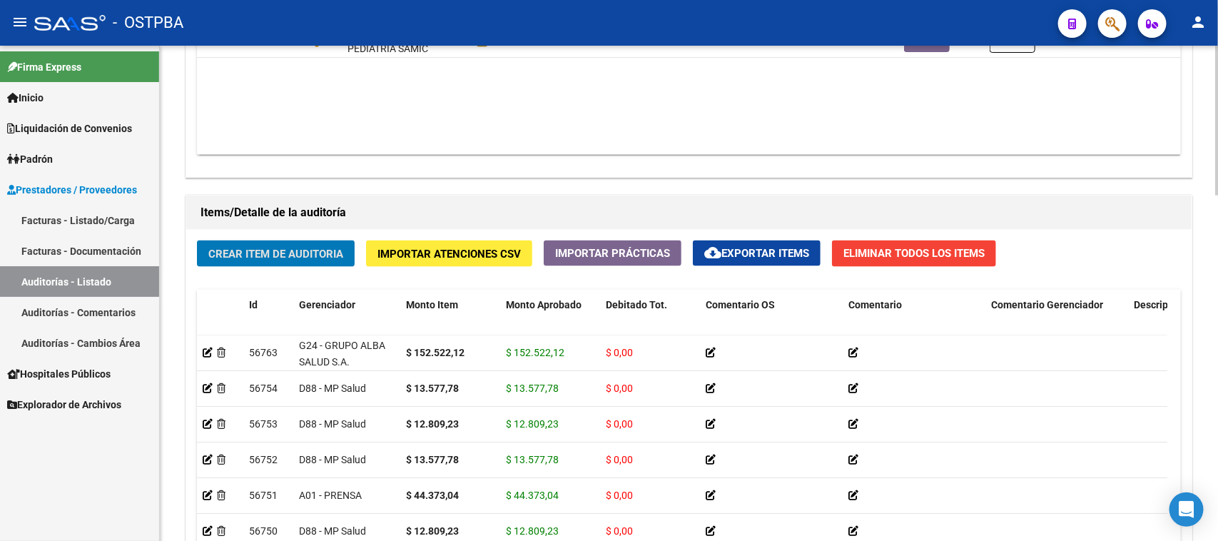
click at [258, 255] on span "Crear Item de Auditoria" at bounding box center [275, 254] width 135 height 13
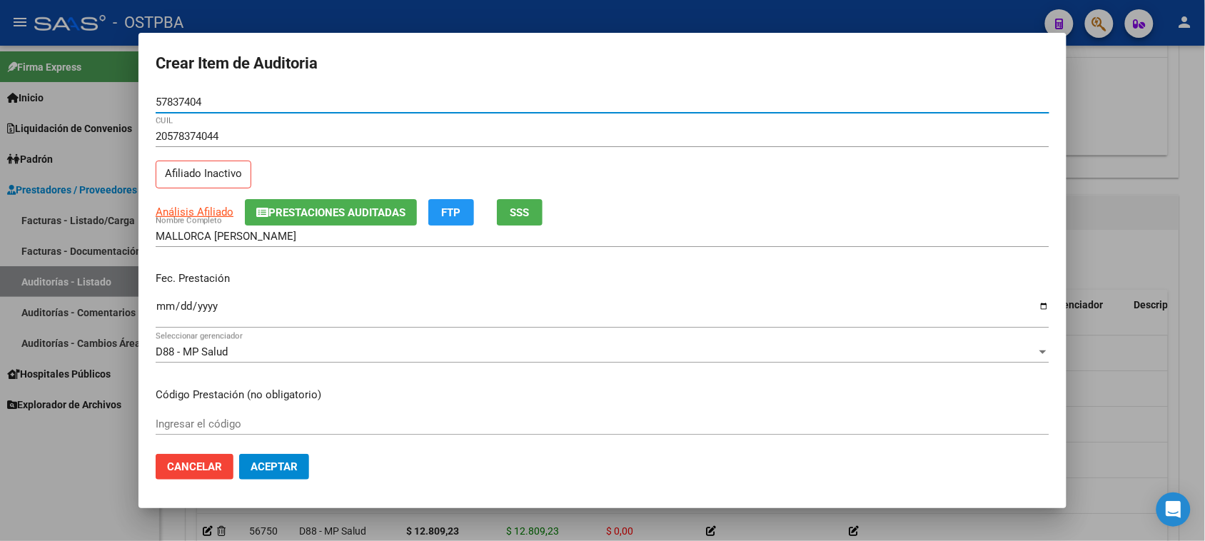
click at [168, 305] on input "Ingresar la fecha" at bounding box center [602, 311] width 893 height 23
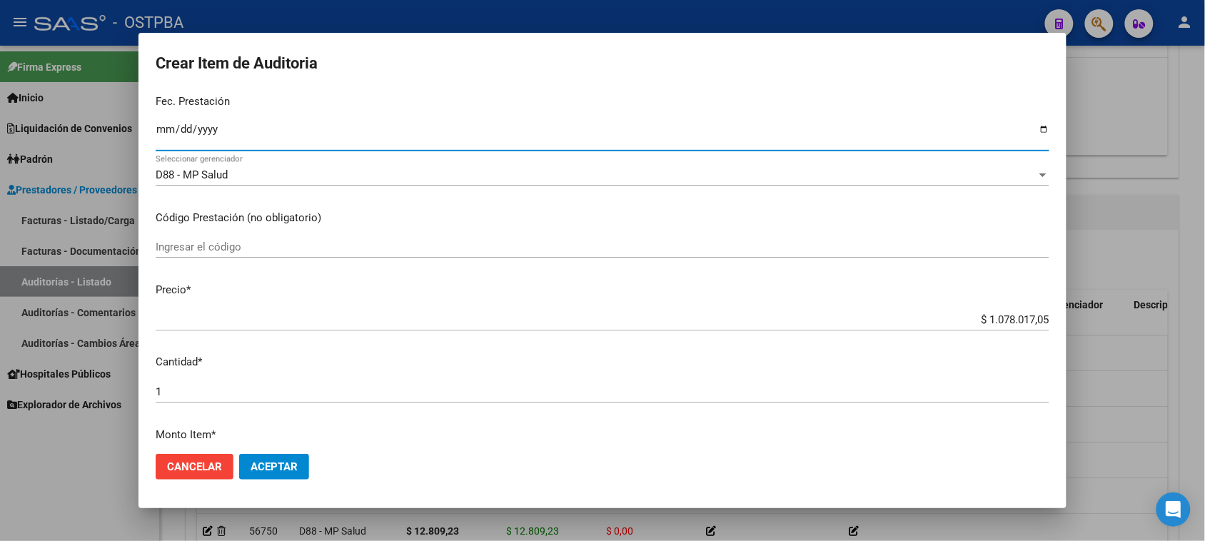
scroll to position [178, 0]
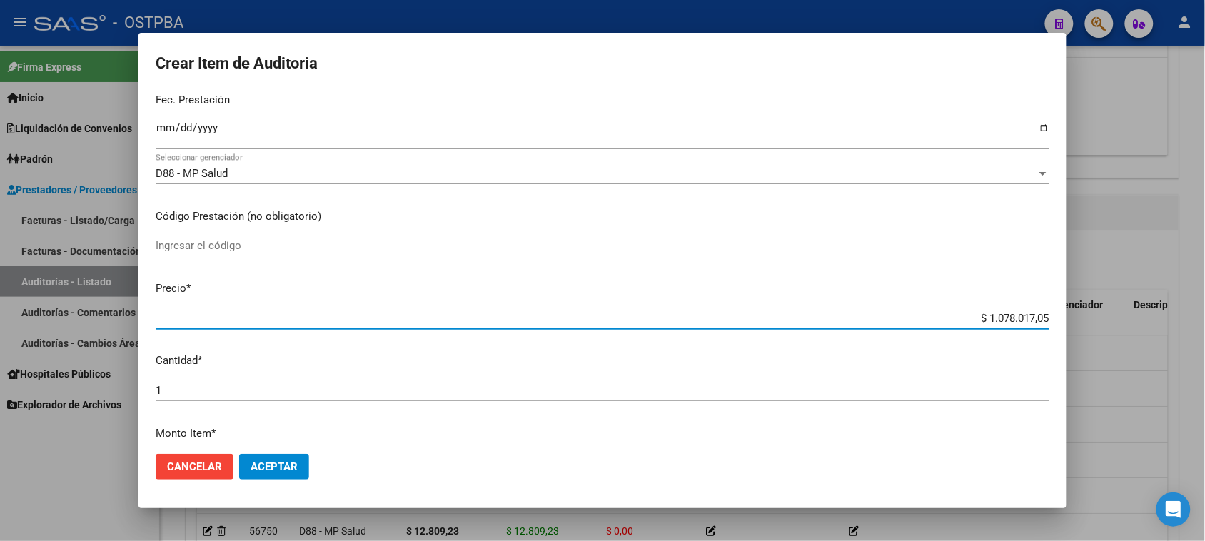
drag, startPoint x: 978, startPoint y: 318, endPoint x: 1217, endPoint y: 318, distance: 239.8
click at [1205, 318] on html "menu - OSTPBA person Firma Express Inicio Calendario SSS Instructivos Contacto …" at bounding box center [602, 270] width 1205 height 541
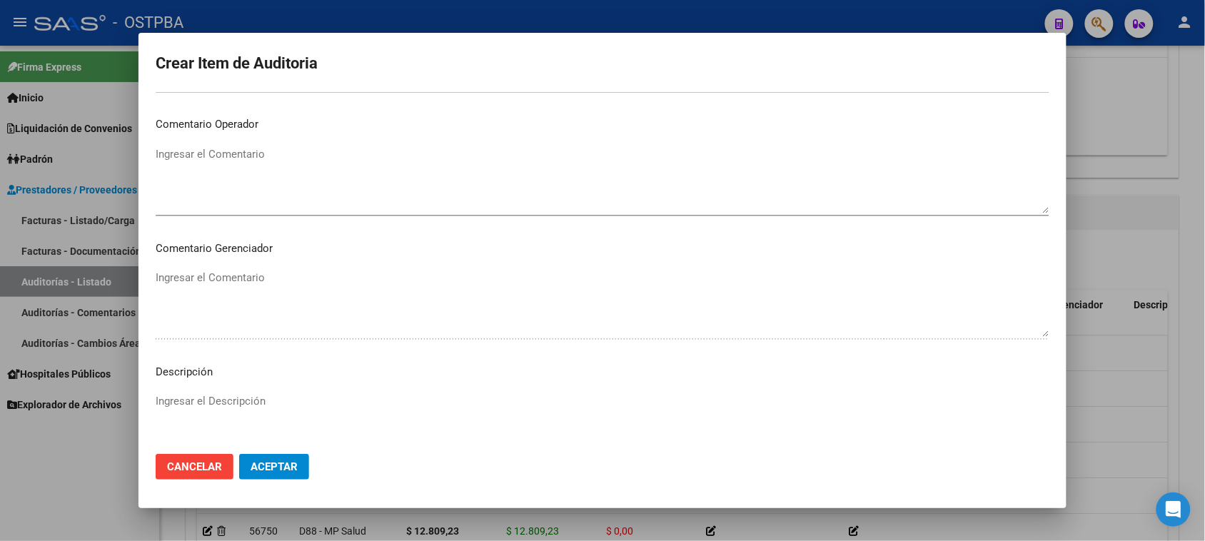
scroll to position [932, 0]
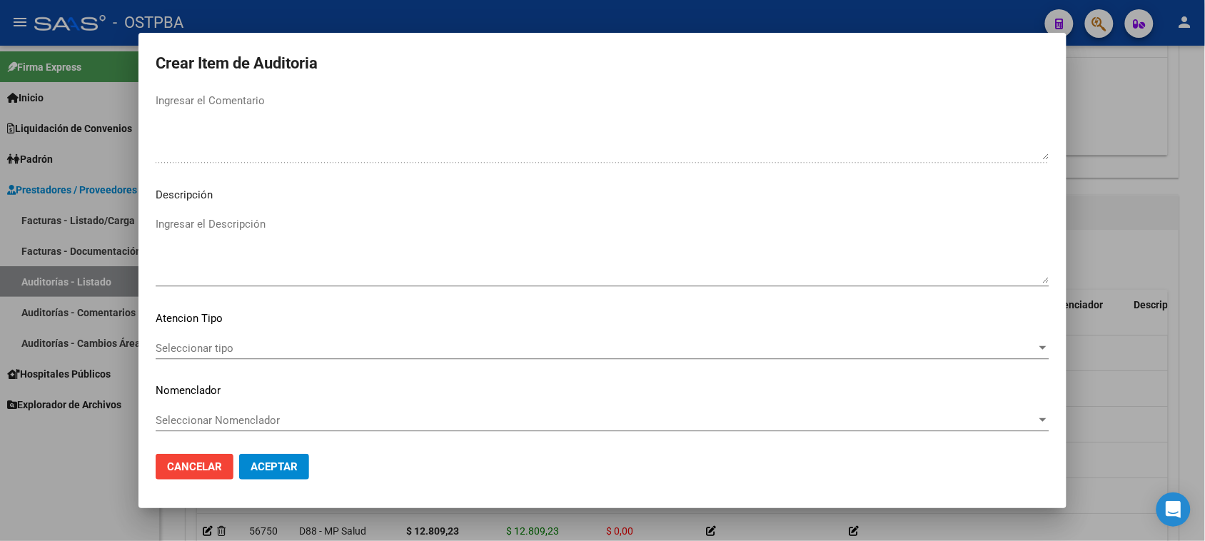
click at [206, 350] on span "Seleccionar tipo" at bounding box center [596, 348] width 881 height 13
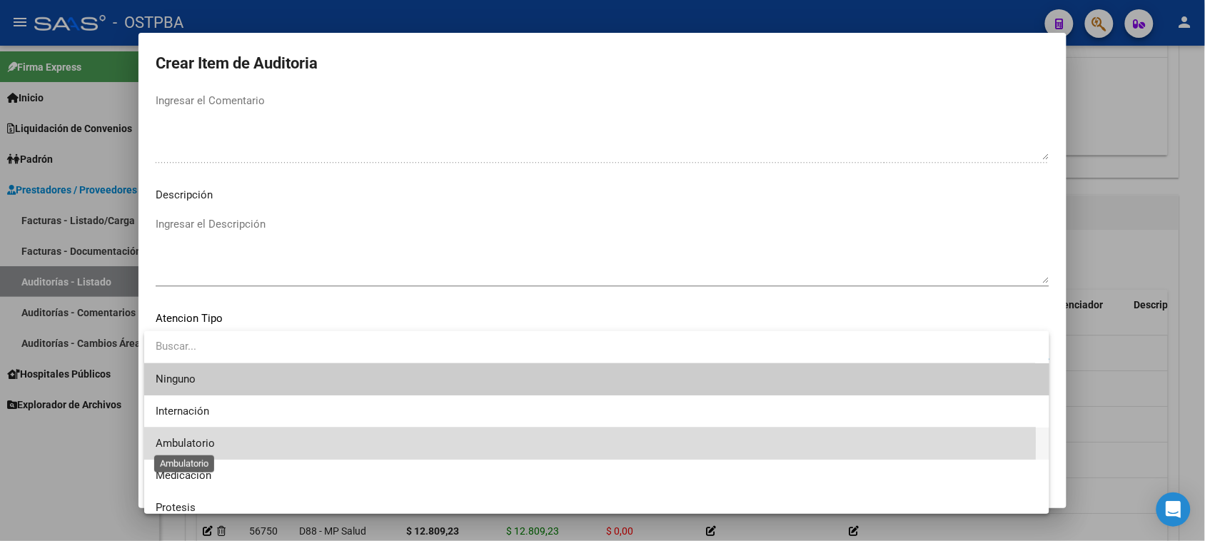
drag, startPoint x: 193, startPoint y: 441, endPoint x: 312, endPoint y: 492, distance: 129.8
click at [193, 441] on span "Ambulatorio" at bounding box center [185, 443] width 59 height 13
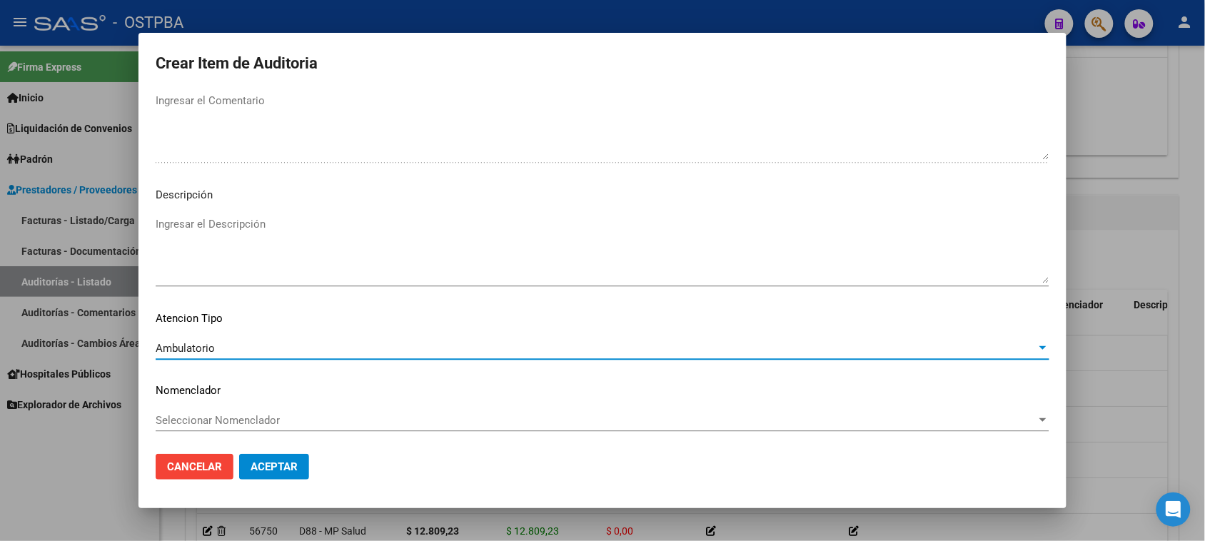
click at [286, 475] on button "Aceptar" at bounding box center [274, 467] width 70 height 26
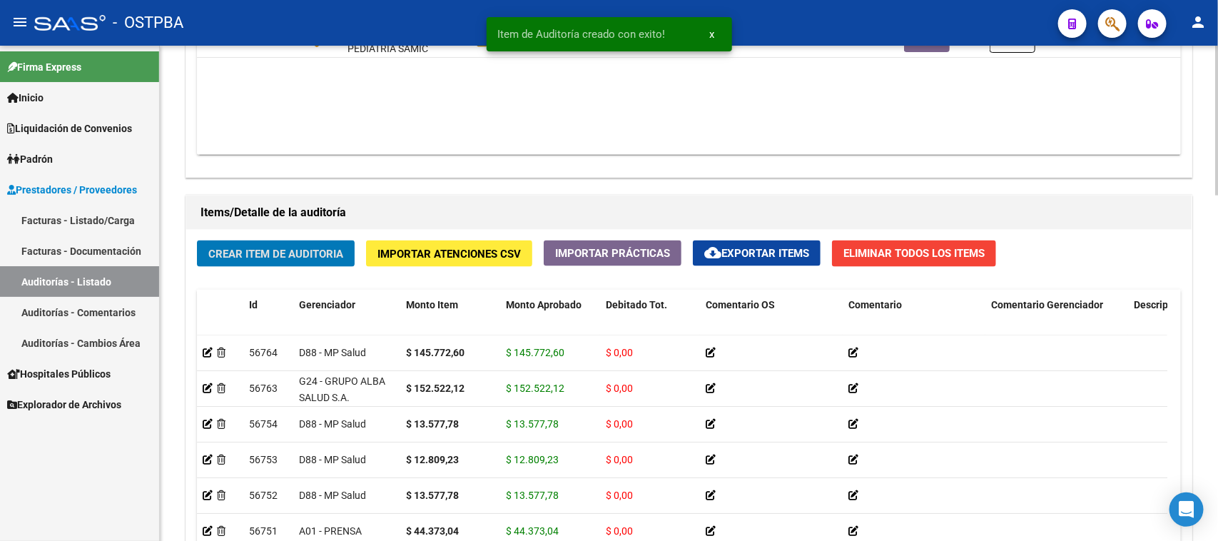
click at [233, 257] on span "Crear Item de Auditoria" at bounding box center [275, 254] width 135 height 13
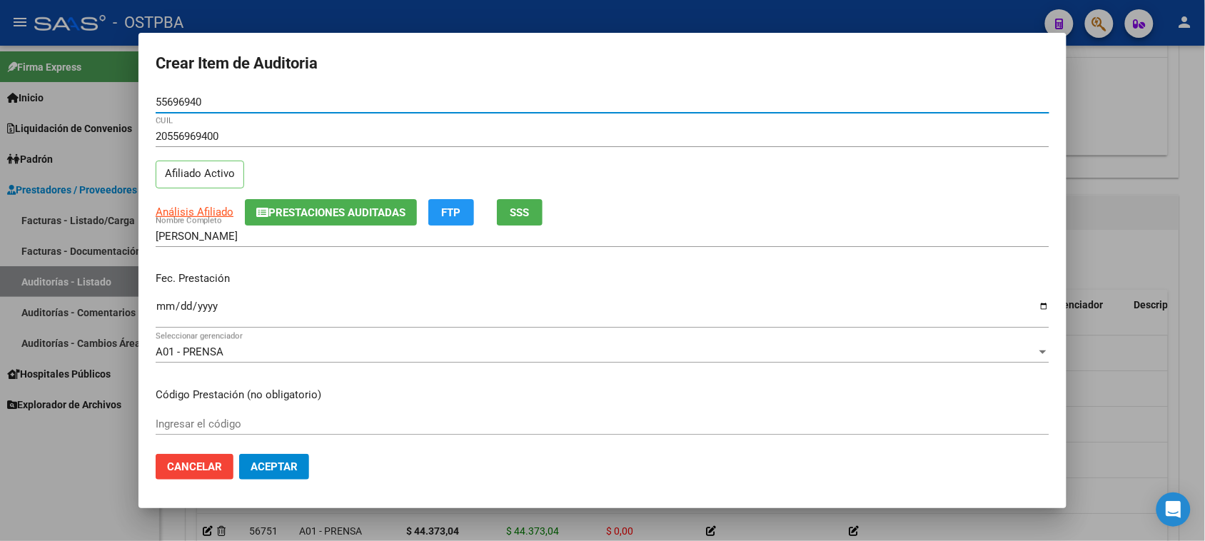
click at [168, 305] on input "Ingresar la fecha" at bounding box center [602, 311] width 893 height 23
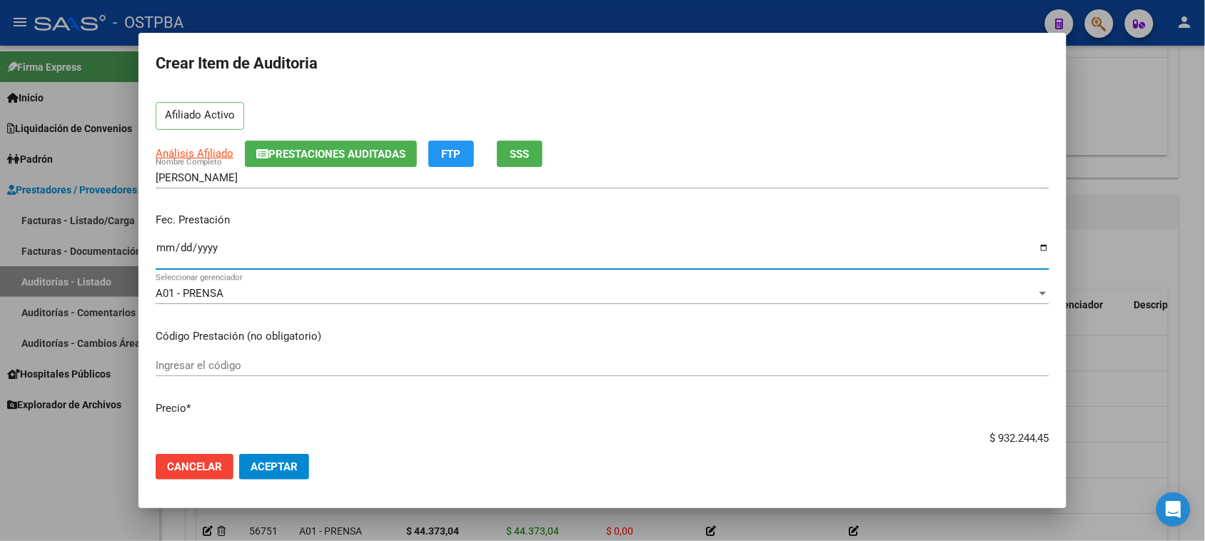
scroll to position [89, 0]
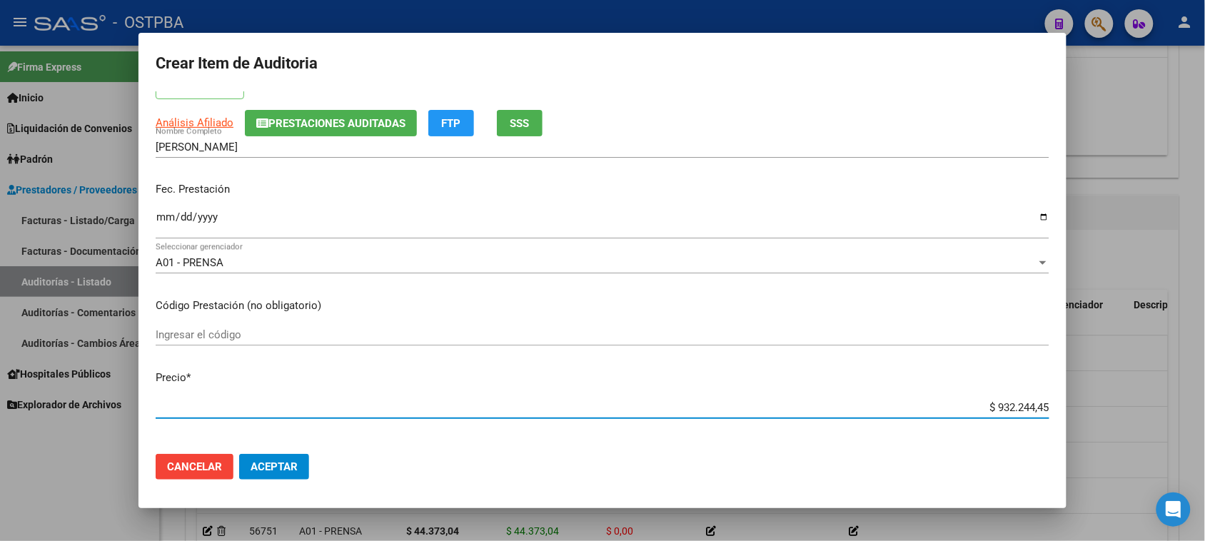
drag, startPoint x: 983, startPoint y: 408, endPoint x: 1201, endPoint y: 403, distance: 217.7
click at [1201, 403] on div "Crear Item de Auditoria 55696940 Nro Documento 20556969400 CUIL Afiliado Activo…" at bounding box center [602, 270] width 1205 height 541
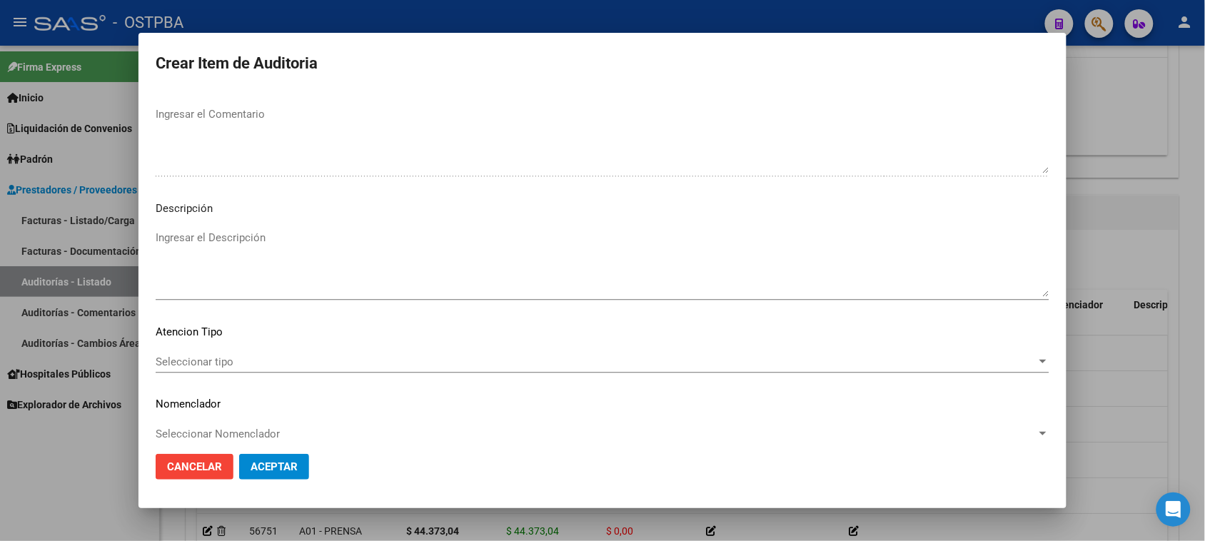
scroll to position [932, 0]
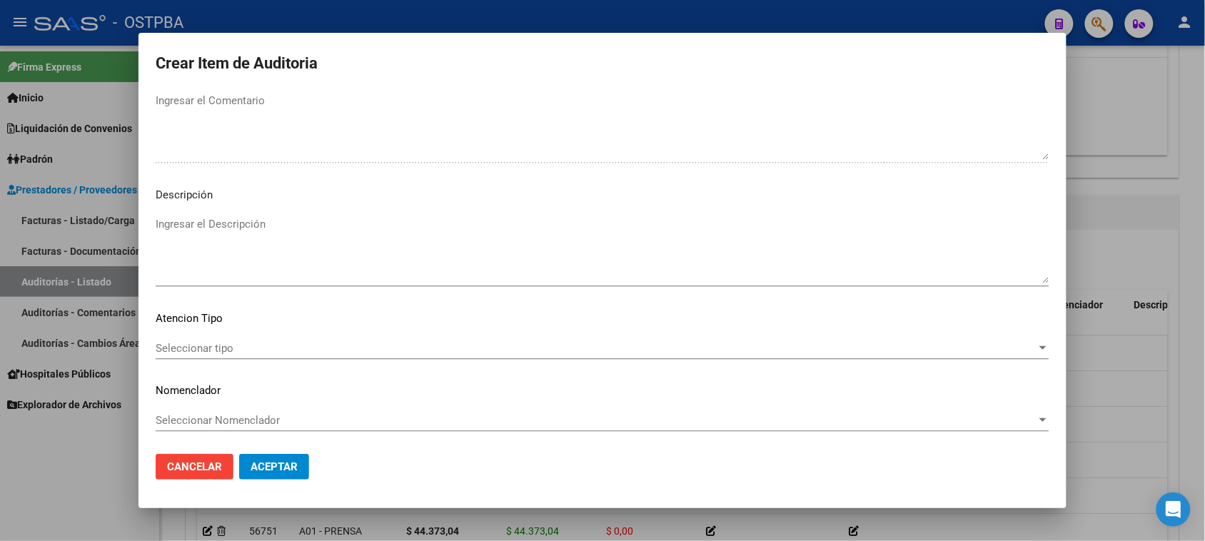
click at [240, 354] on div "Seleccionar tipo Seleccionar tipo" at bounding box center [602, 348] width 893 height 21
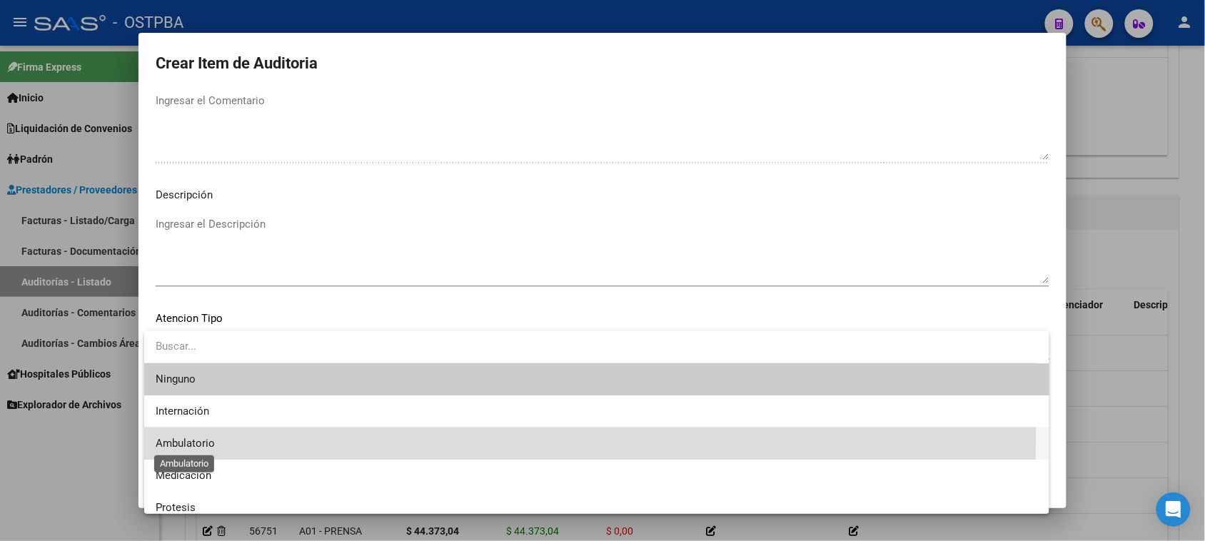
click at [190, 437] on span "Ambulatorio" at bounding box center [185, 443] width 59 height 13
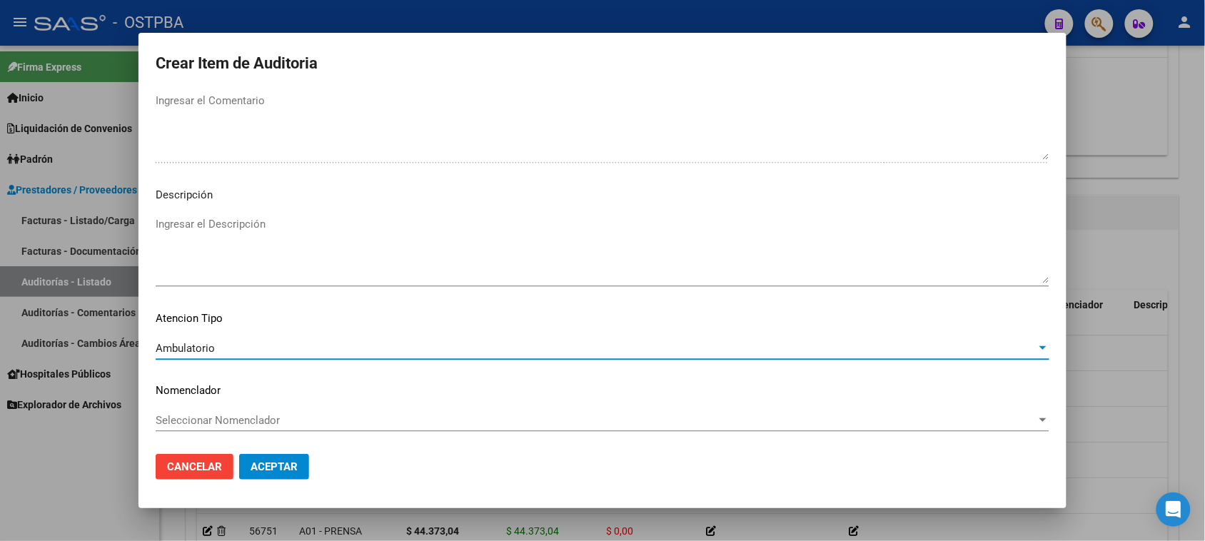
click at [279, 464] on span "Aceptar" at bounding box center [273, 466] width 47 height 13
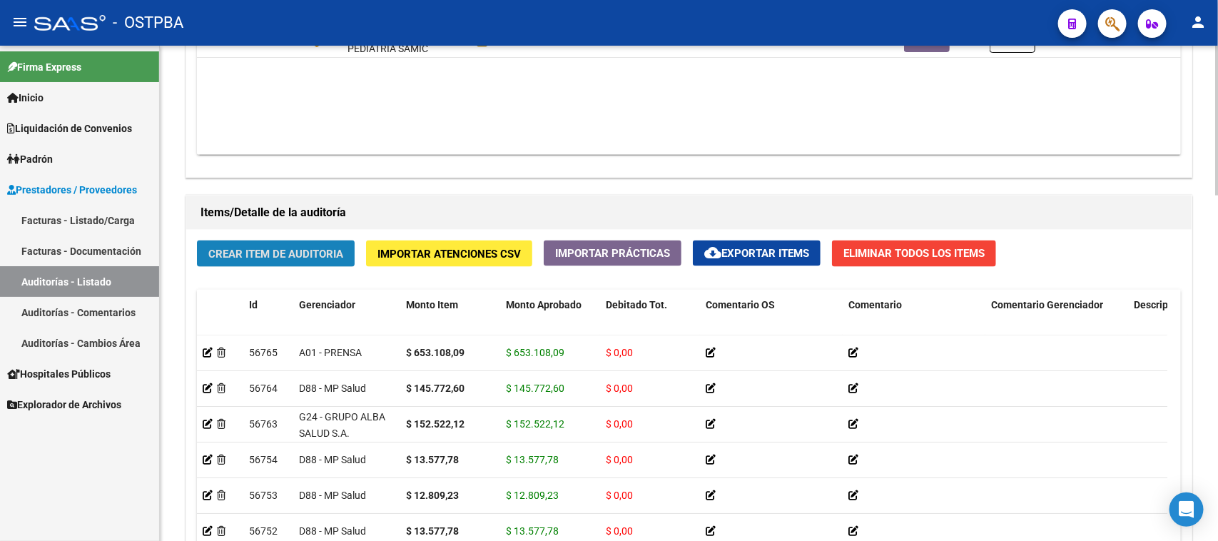
click at [302, 258] on span "Crear Item de Auditoria" at bounding box center [275, 254] width 135 height 13
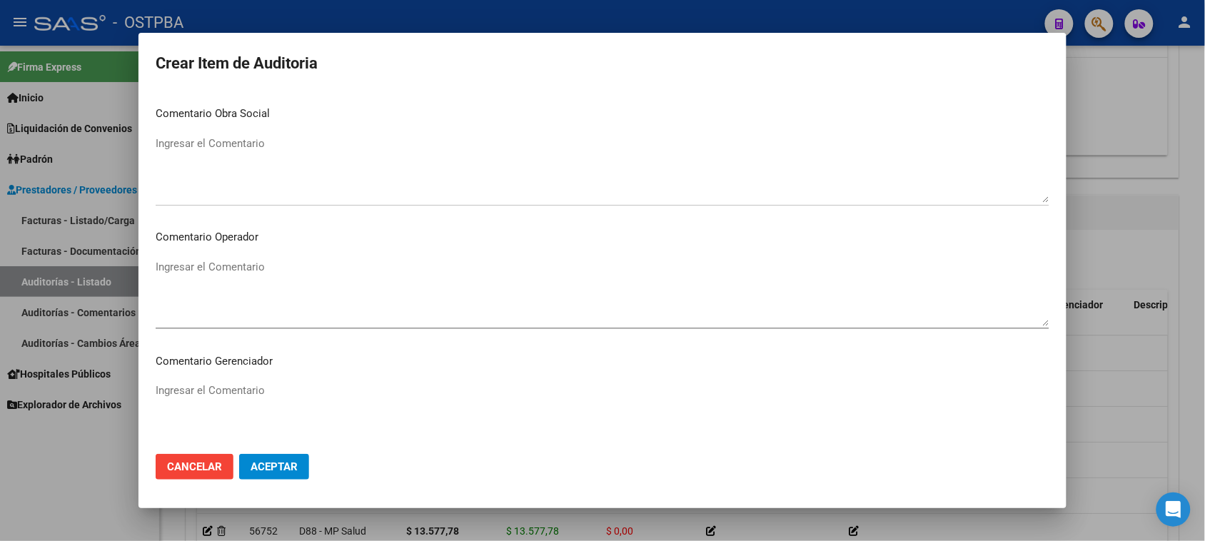
scroll to position [889, 0]
click at [257, 472] on span "Aceptar" at bounding box center [273, 466] width 47 height 13
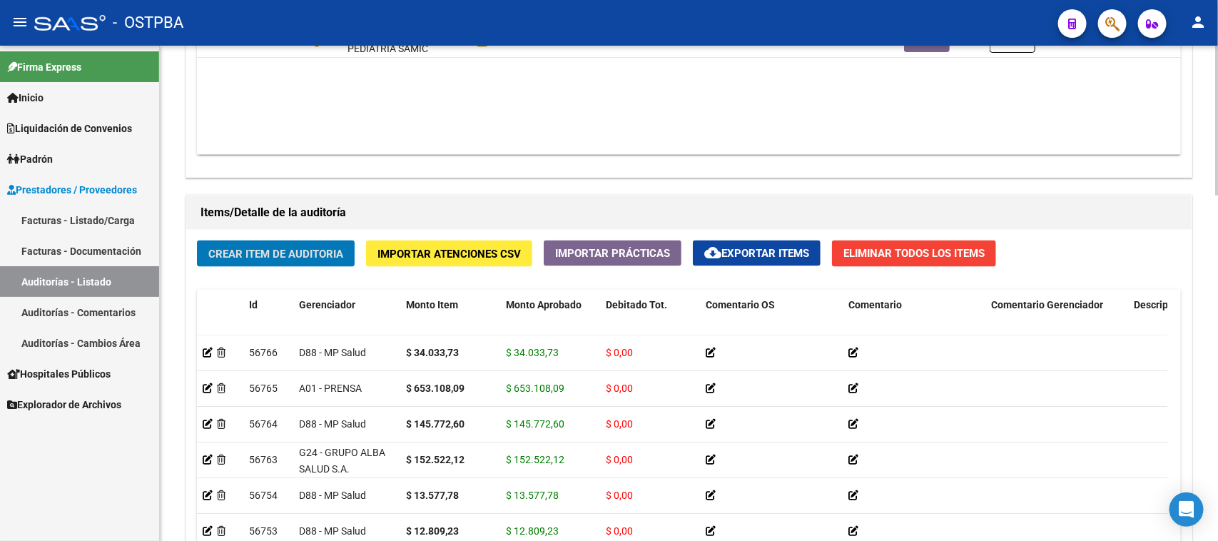
click at [312, 254] on span "Crear Item de Auditoria" at bounding box center [275, 254] width 135 height 13
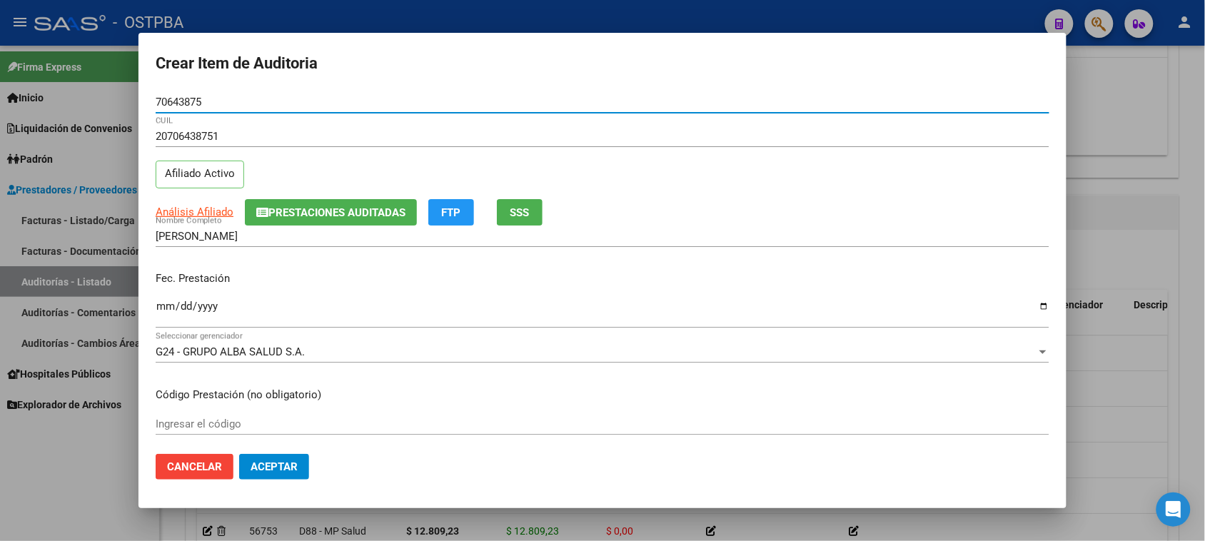
click at [161, 308] on input "Ingresar la fecha" at bounding box center [602, 311] width 893 height 23
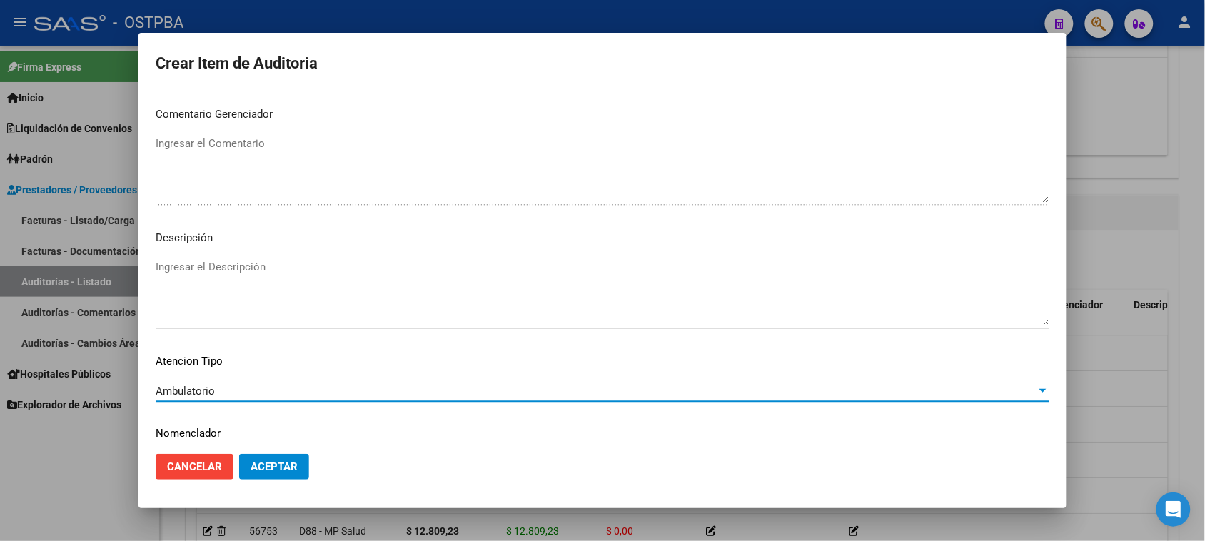
click at [294, 462] on span "Aceptar" at bounding box center [273, 466] width 47 height 13
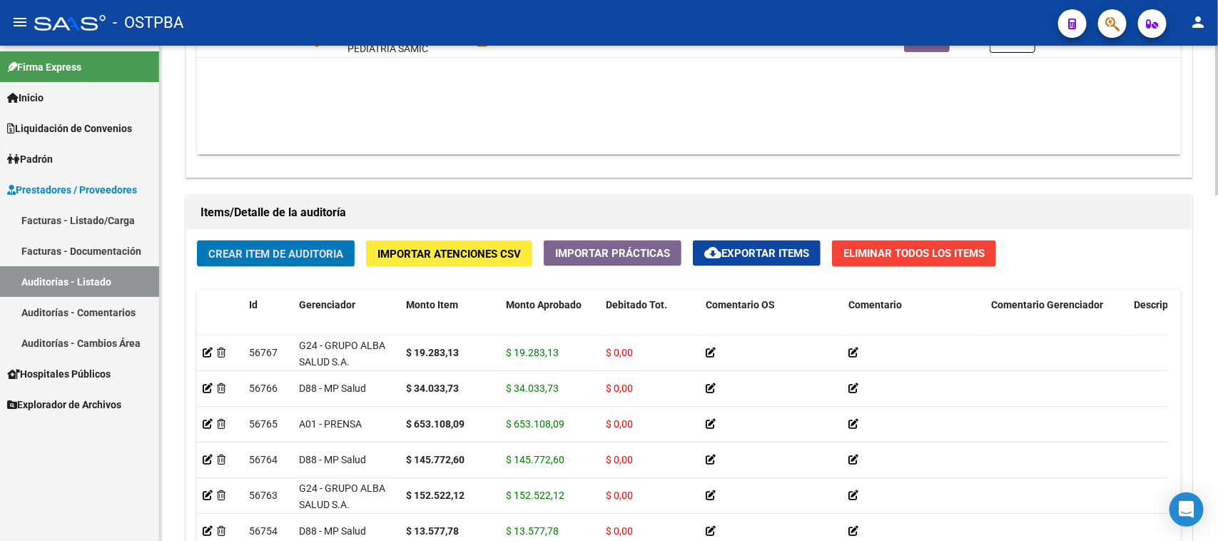
click at [271, 254] on span "Crear Item de Auditoria" at bounding box center [275, 254] width 135 height 13
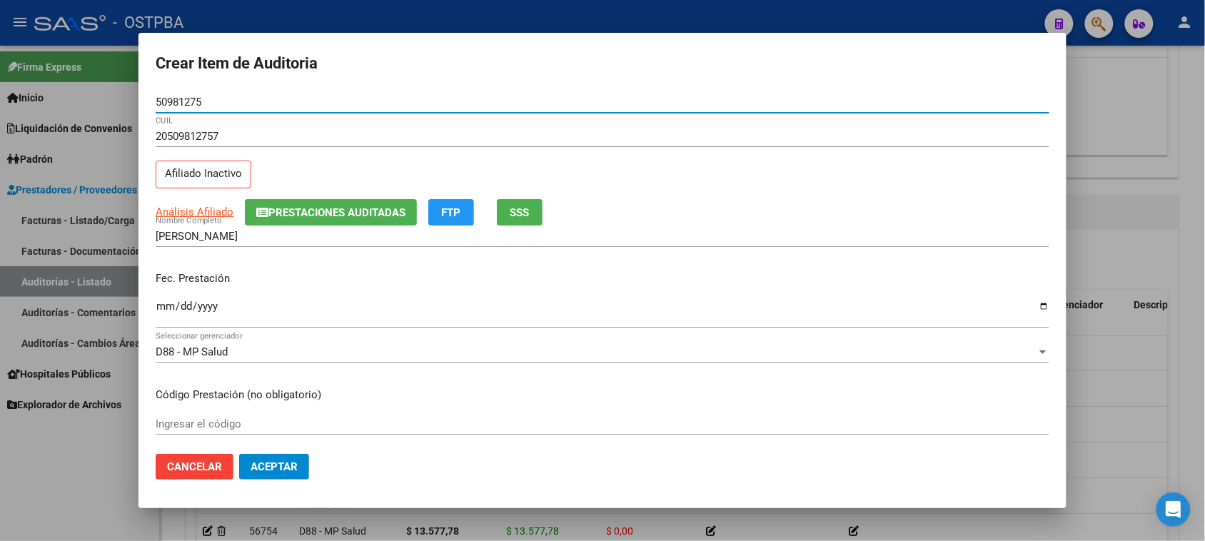
click at [157, 303] on input "Ingresar la fecha" at bounding box center [602, 311] width 893 height 23
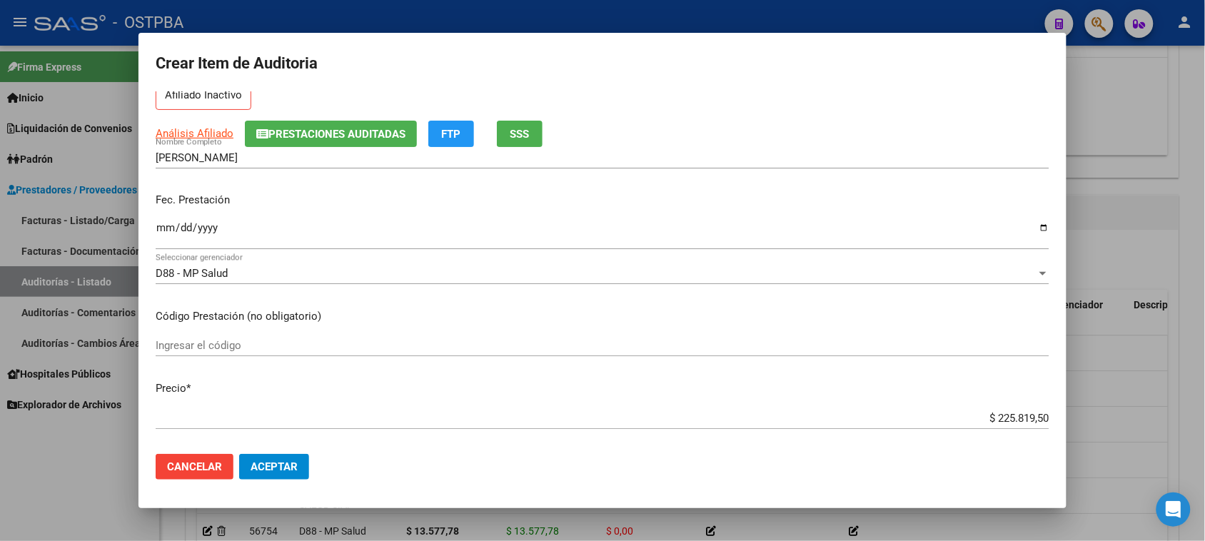
scroll to position [178, 0]
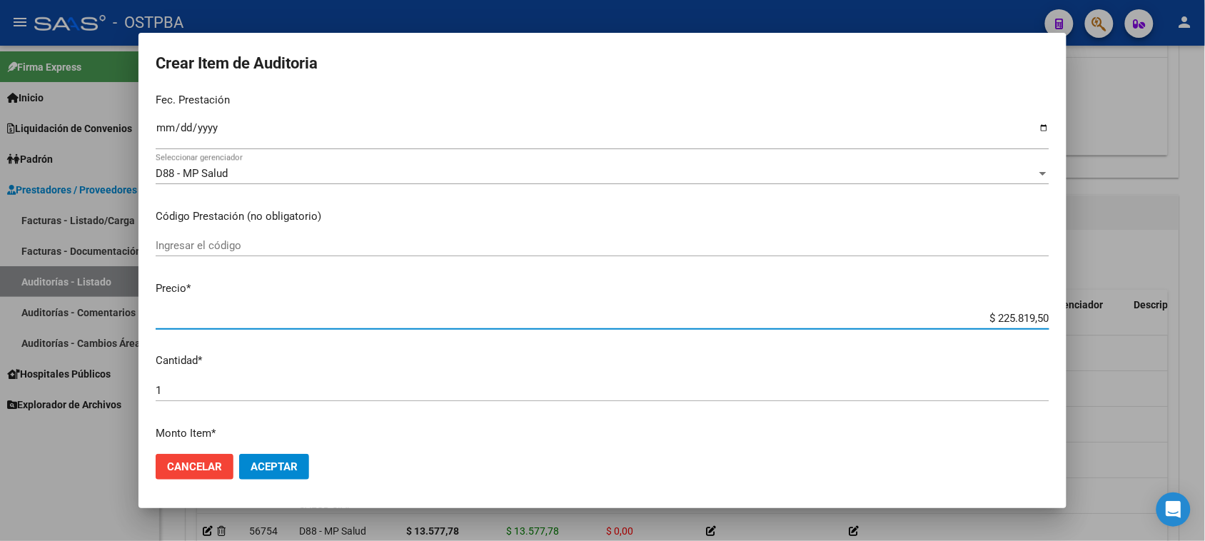
drag, startPoint x: 982, startPoint y: 318, endPoint x: 1128, endPoint y: 318, distance: 145.6
click at [1128, 318] on div "Crear Item de Auditoria 50981275 Nro Documento 20509812757 CUIL Afiliado Inacti…" at bounding box center [602, 270] width 1205 height 541
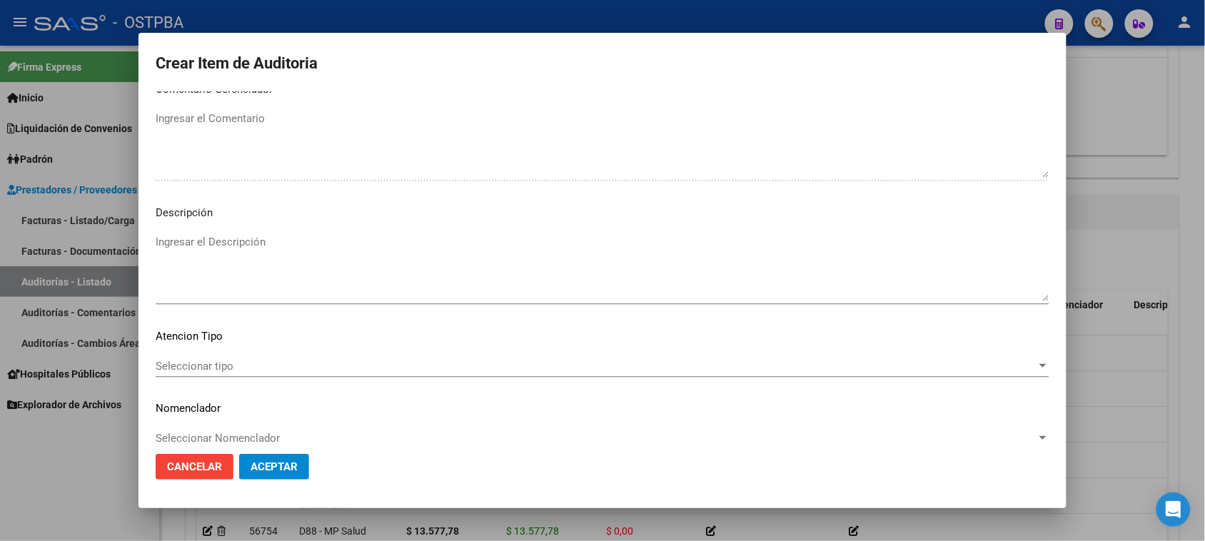
scroll to position [932, 0]
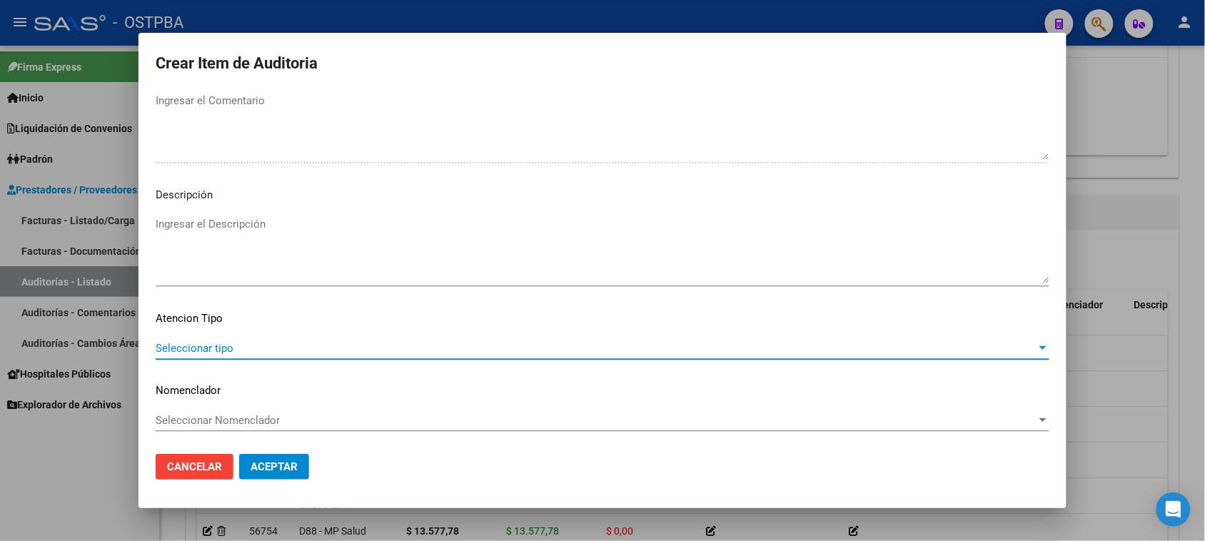
click at [194, 343] on span "Seleccionar tipo" at bounding box center [596, 348] width 881 height 13
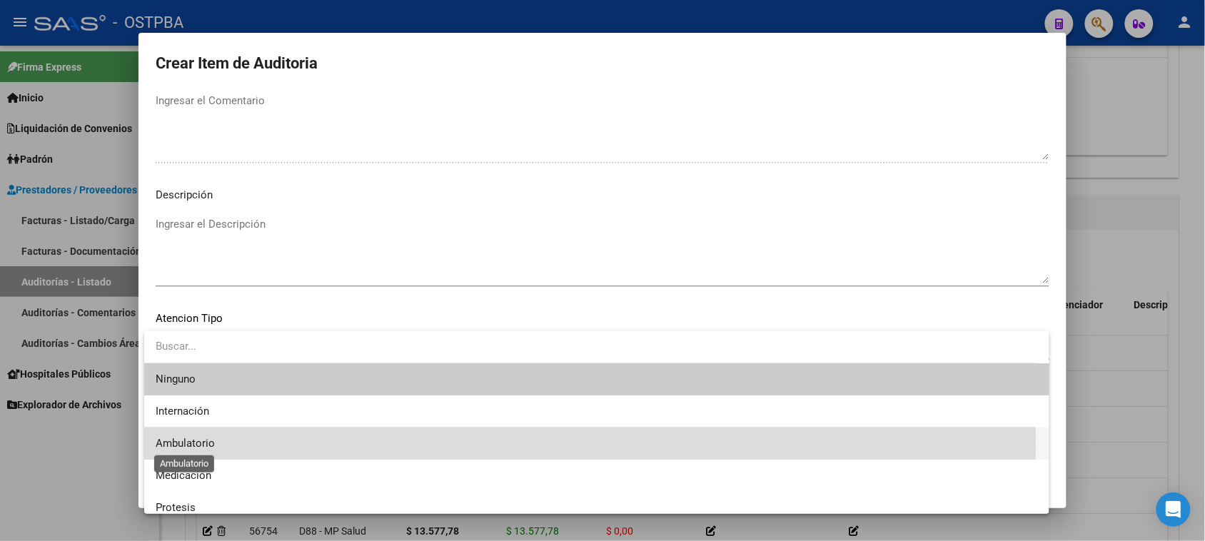
click at [191, 441] on span "Ambulatorio" at bounding box center [185, 443] width 59 height 13
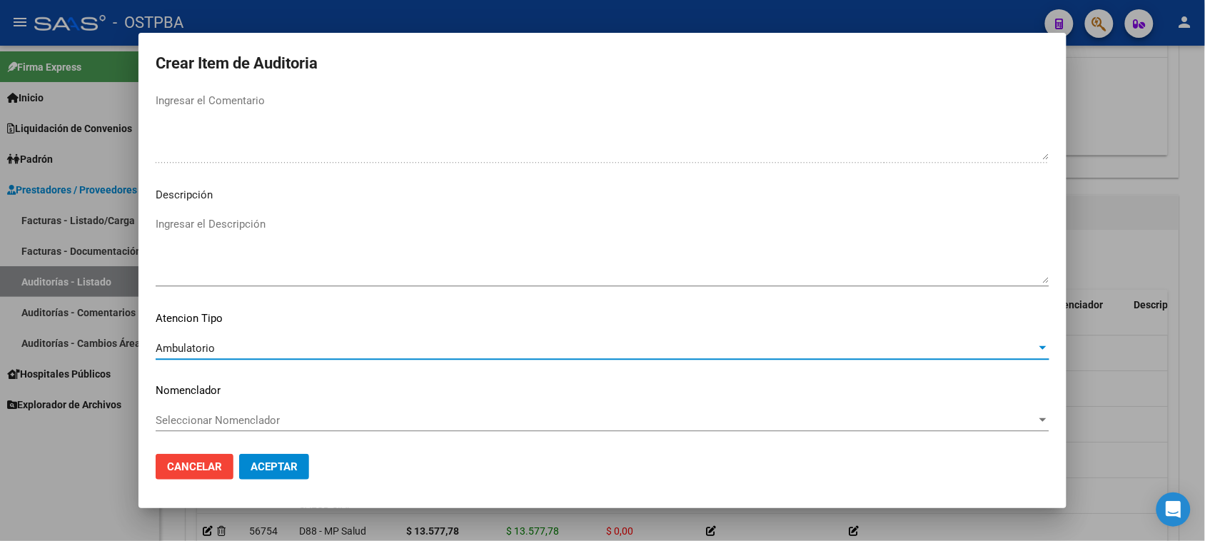
click at [265, 464] on span "Aceptar" at bounding box center [273, 466] width 47 height 13
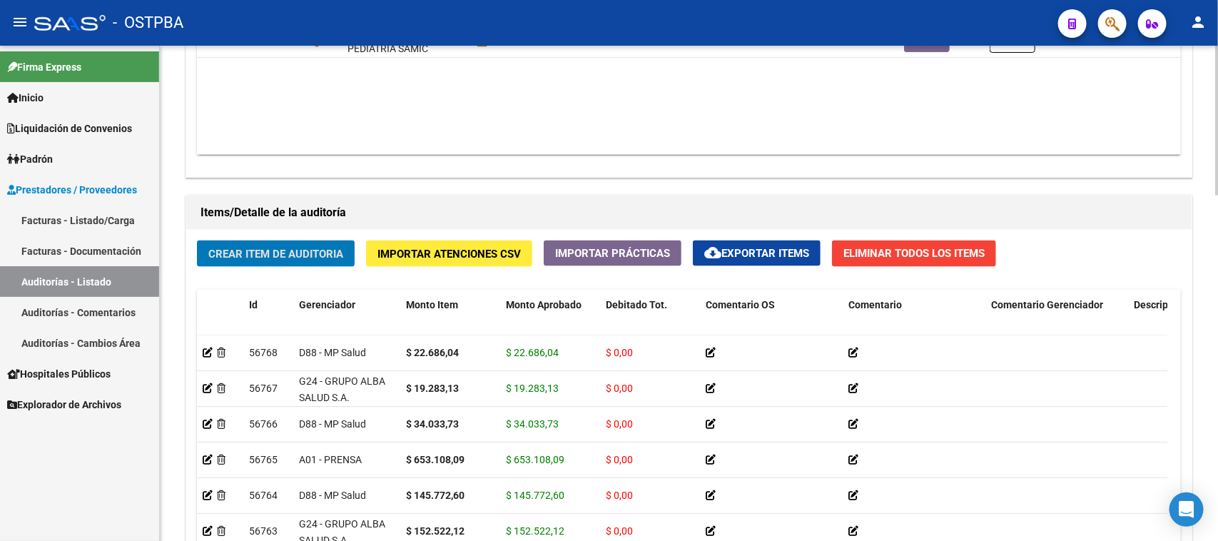
click at [273, 260] on button "Crear Item de Auditoria" at bounding box center [276, 253] width 158 height 26
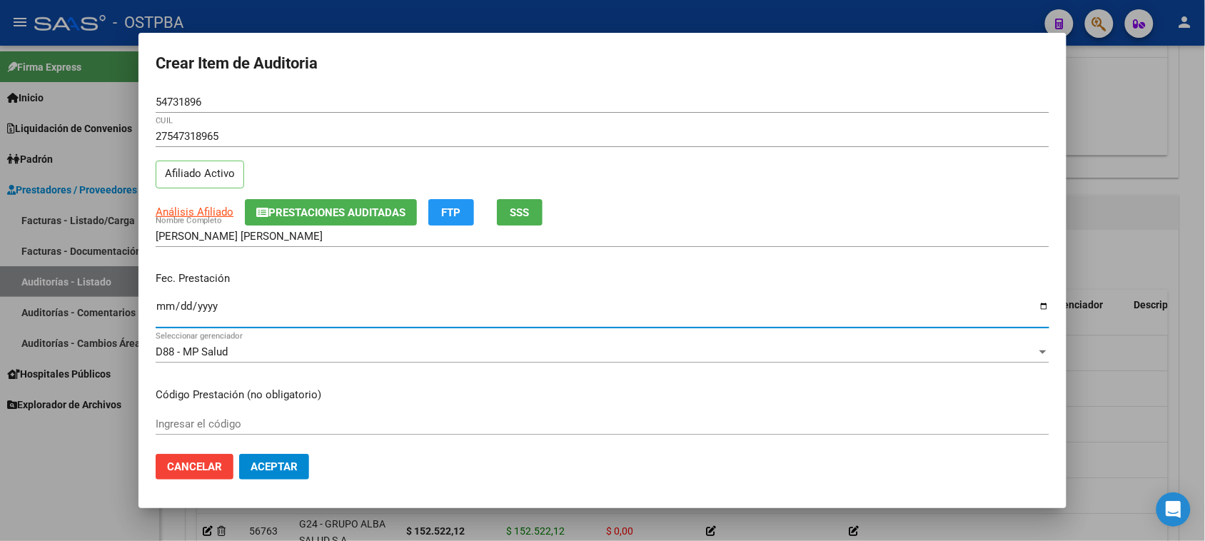
click at [161, 305] on input "Ingresar la fecha" at bounding box center [602, 311] width 893 height 23
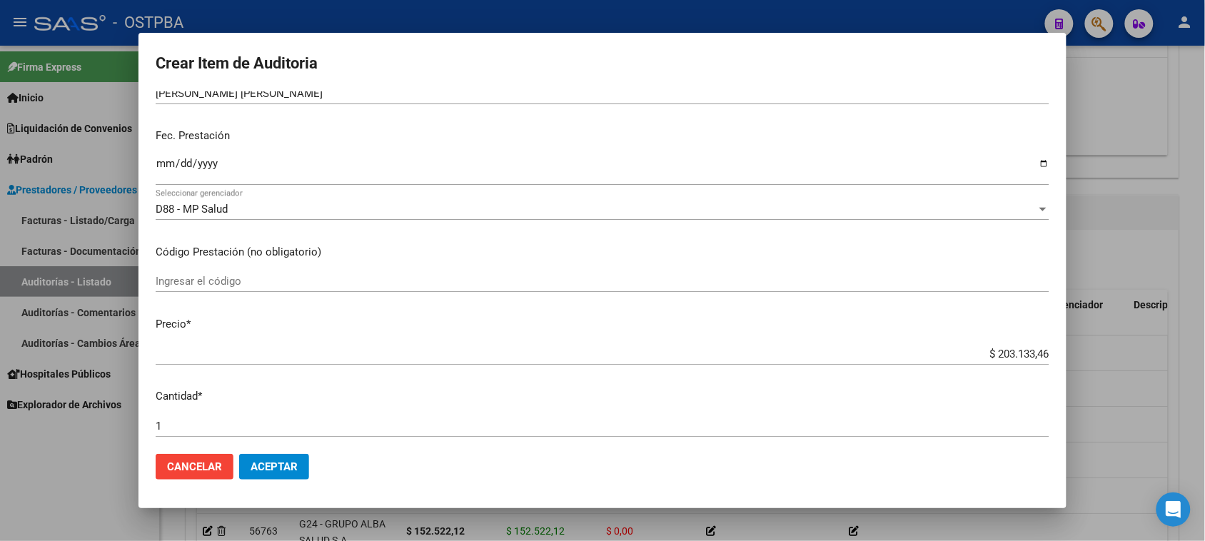
scroll to position [178, 0]
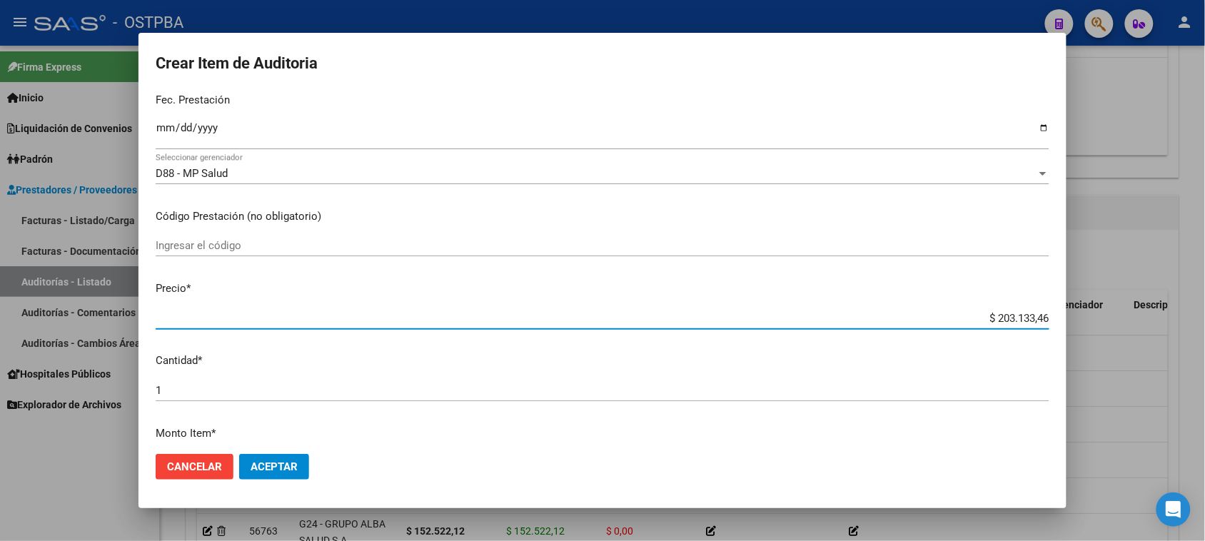
drag, startPoint x: 983, startPoint y: 315, endPoint x: 1155, endPoint y: 325, distance: 172.3
click at [1155, 325] on div "Crear Item de Auditoria 54731896 Nro Documento 27547318965 CUIL Afiliado Activo…" at bounding box center [602, 270] width 1205 height 541
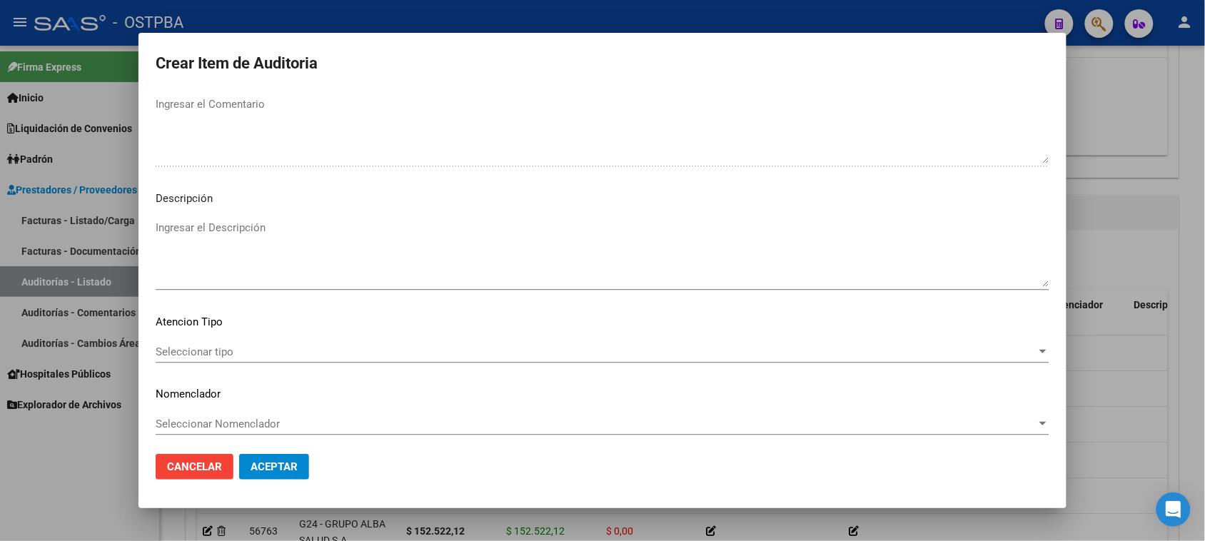
scroll to position [932, 0]
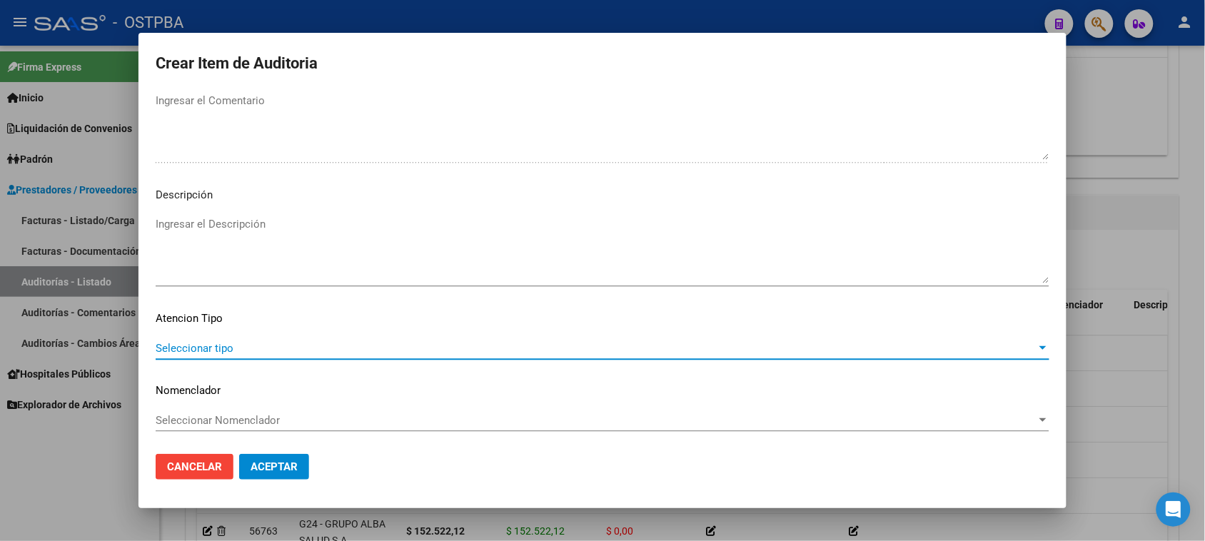
click at [218, 342] on span "Seleccionar tipo" at bounding box center [596, 348] width 881 height 13
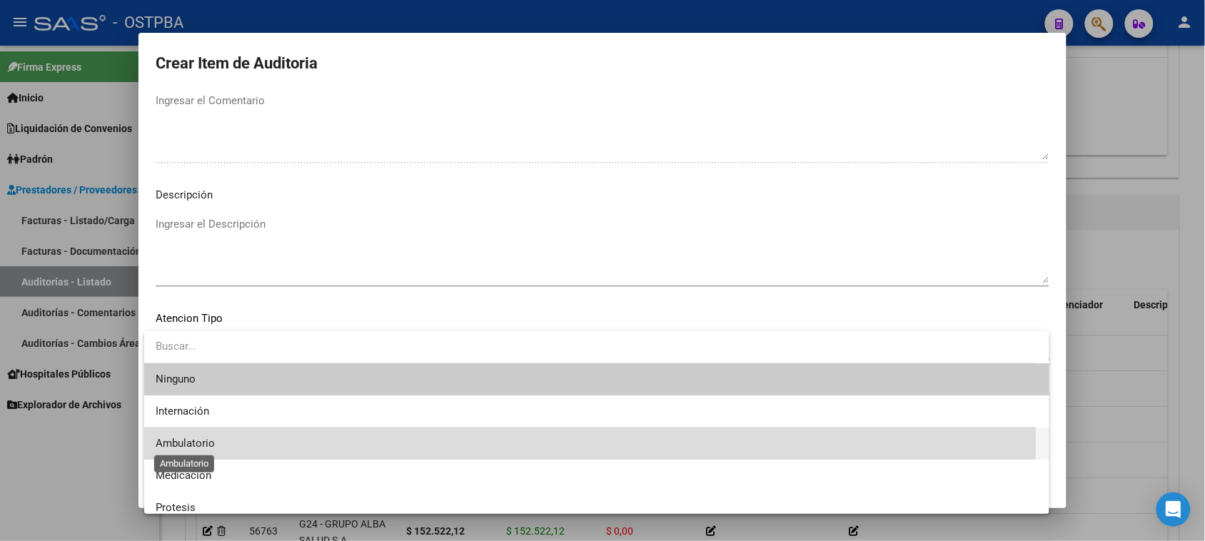
click at [191, 440] on span "Ambulatorio" at bounding box center [185, 443] width 59 height 13
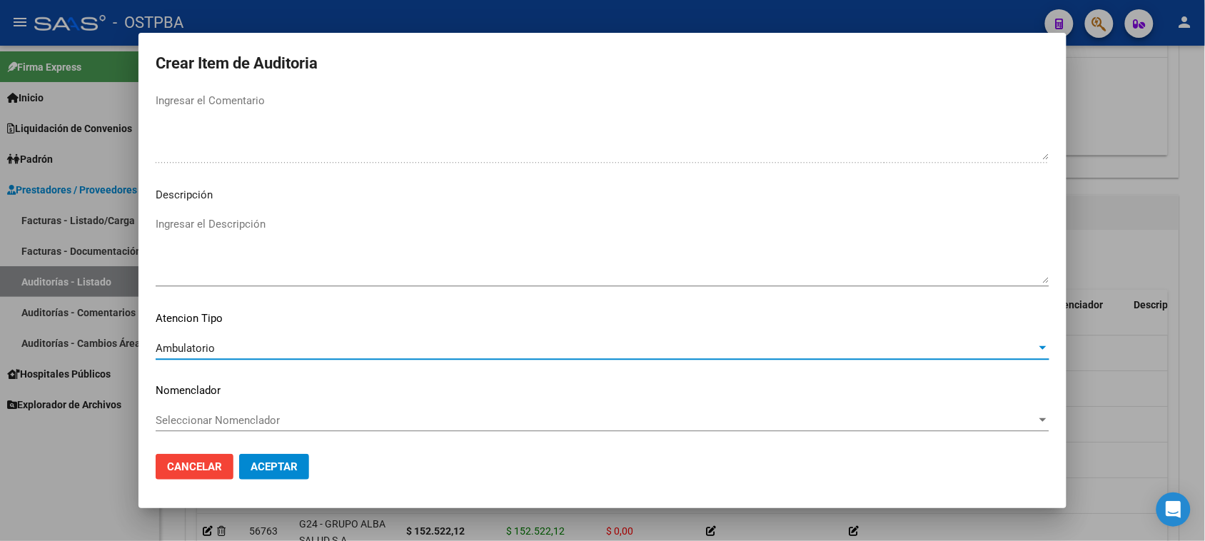
click at [275, 464] on span "Aceptar" at bounding box center [273, 466] width 47 height 13
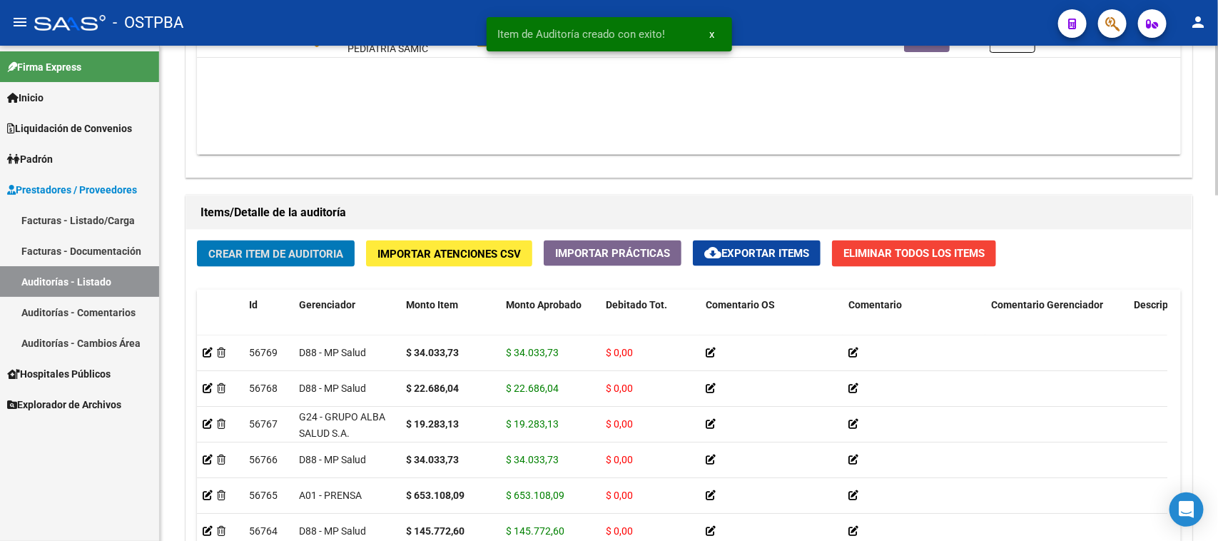
click at [230, 258] on span "Crear Item de Auditoria" at bounding box center [275, 254] width 135 height 13
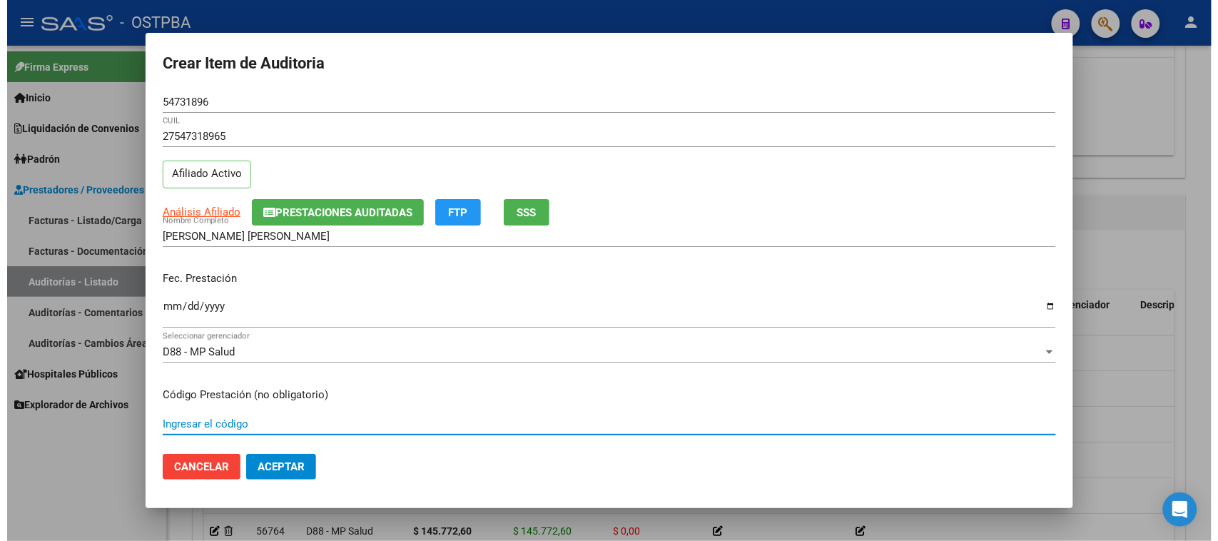
scroll to position [229, 0]
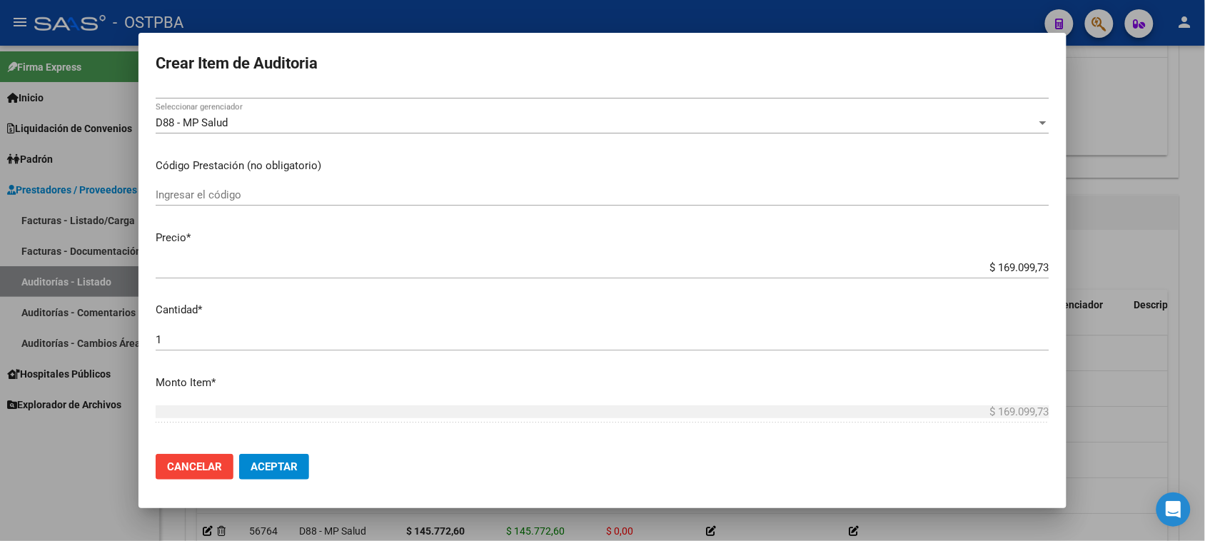
click at [100, 450] on div at bounding box center [602, 270] width 1205 height 541
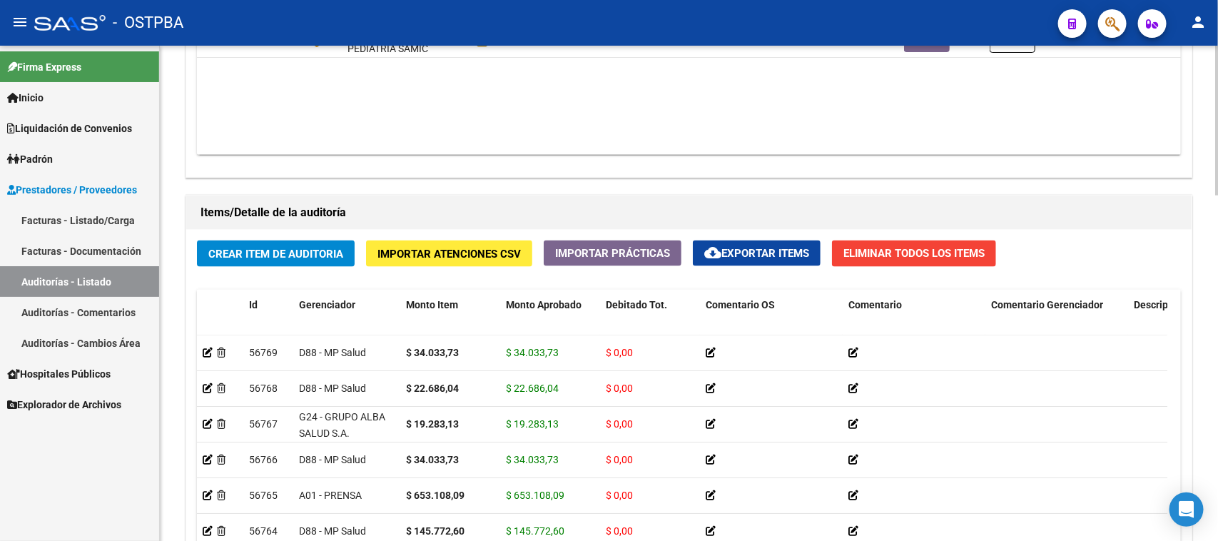
click at [753, 257] on span "cloud_download Exportar Items" at bounding box center [756, 253] width 105 height 13
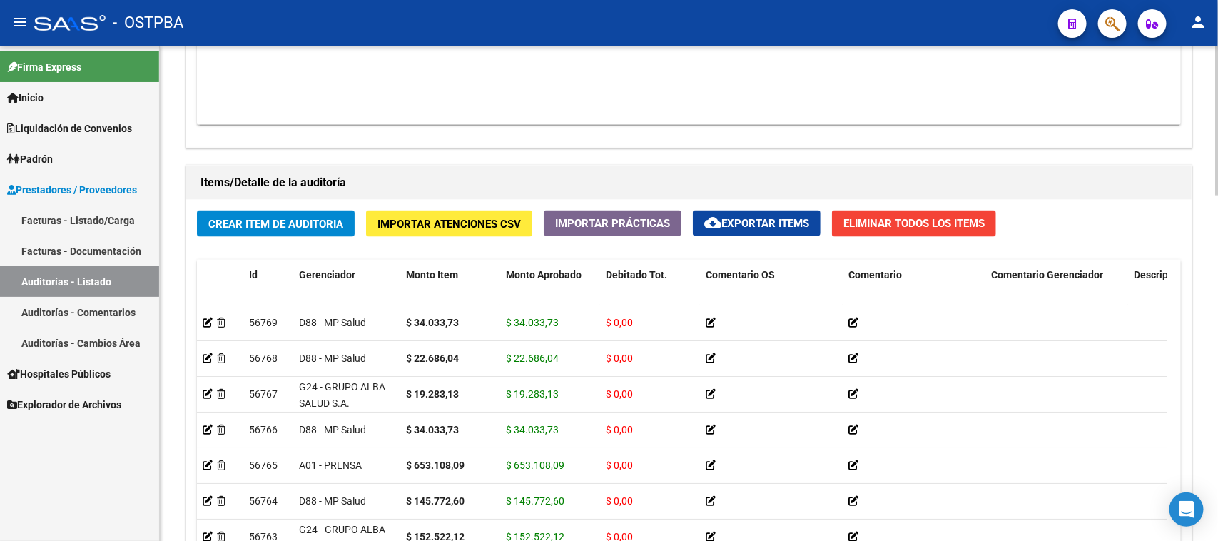
scroll to position [1070, 0]
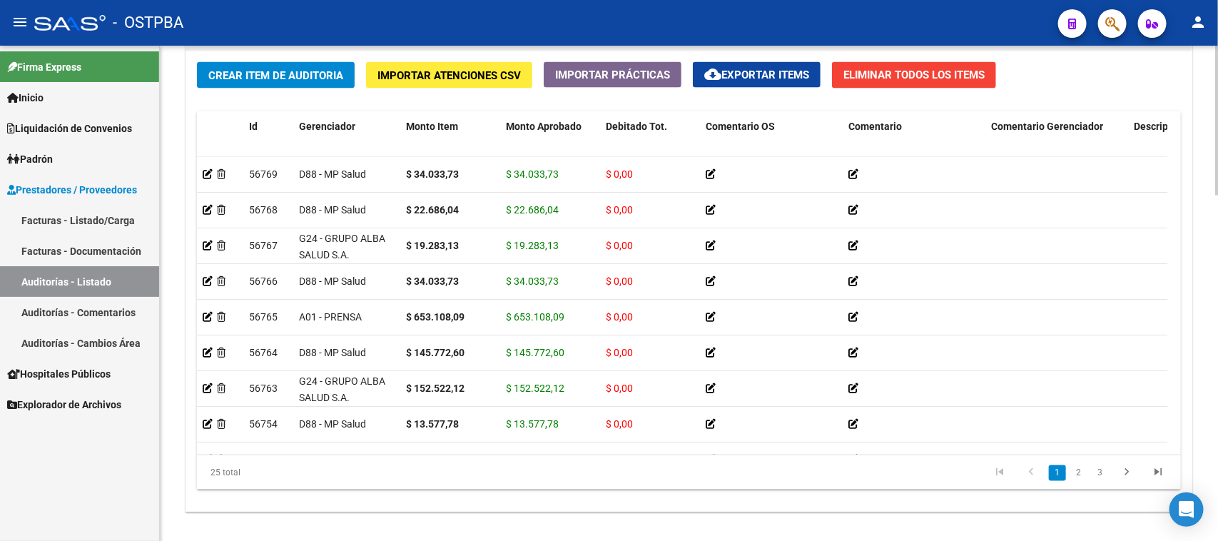
click at [784, 76] on span "cloud_download Exportar Items" at bounding box center [756, 75] width 105 height 13
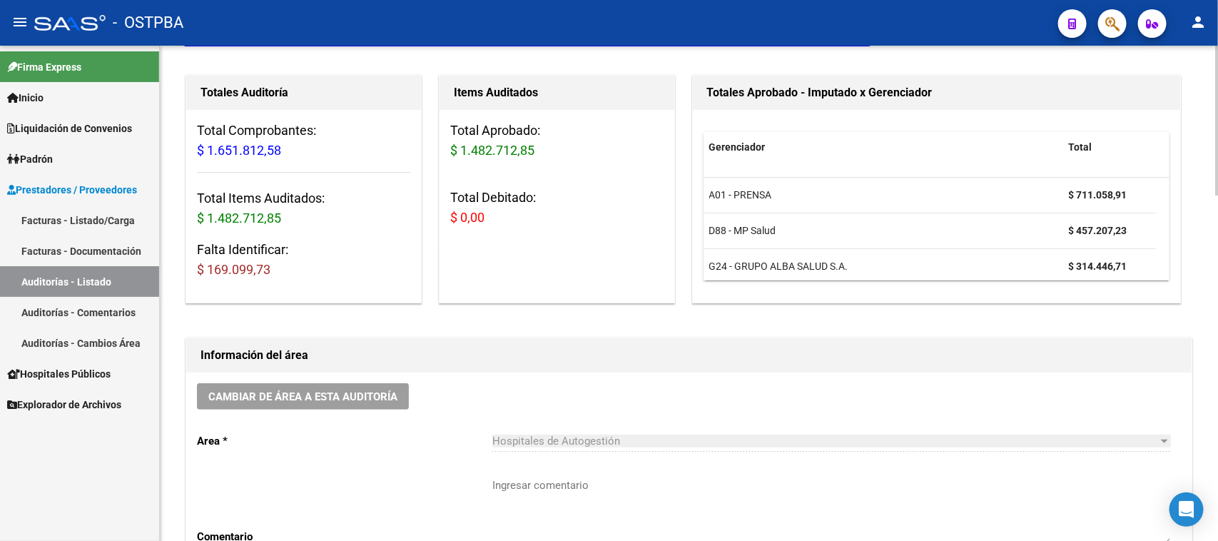
scroll to position [89, 0]
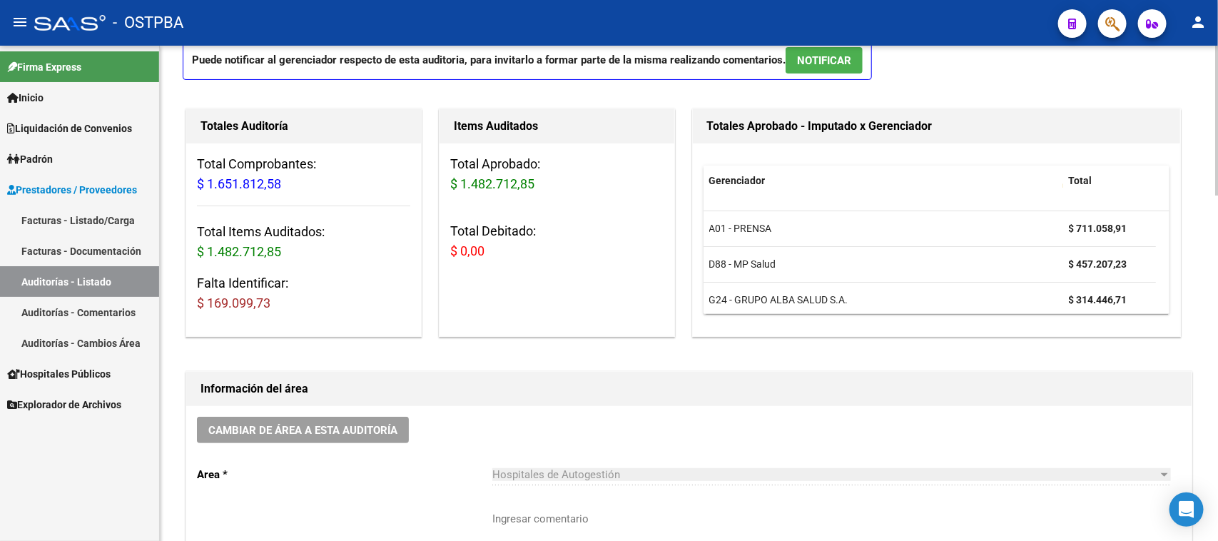
click at [550, 378] on h1 "Información del área" at bounding box center [689, 389] width 977 height 23
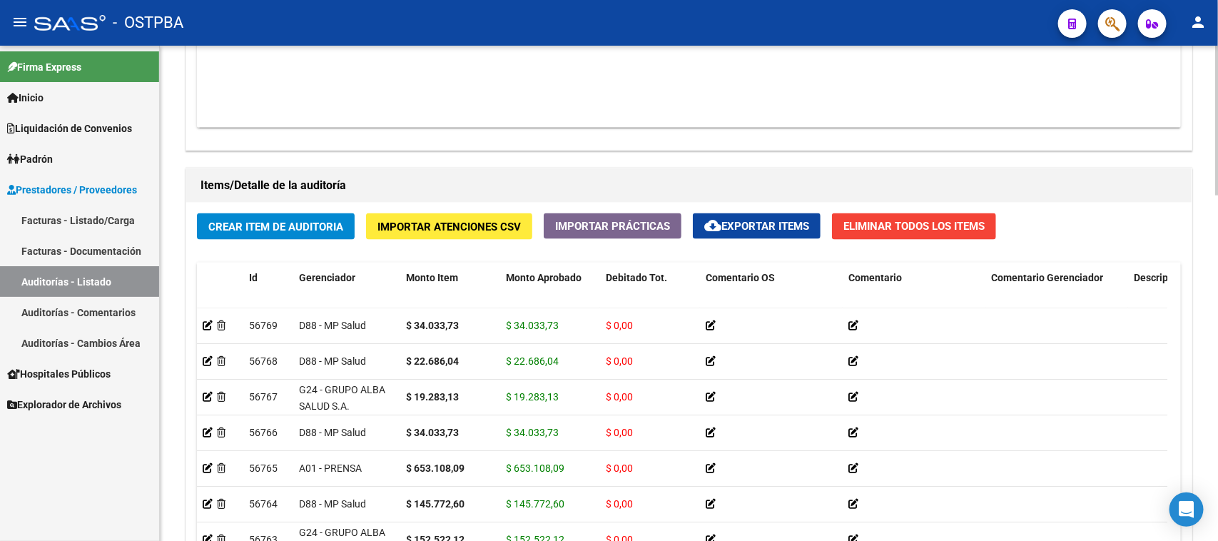
scroll to position [981, 0]
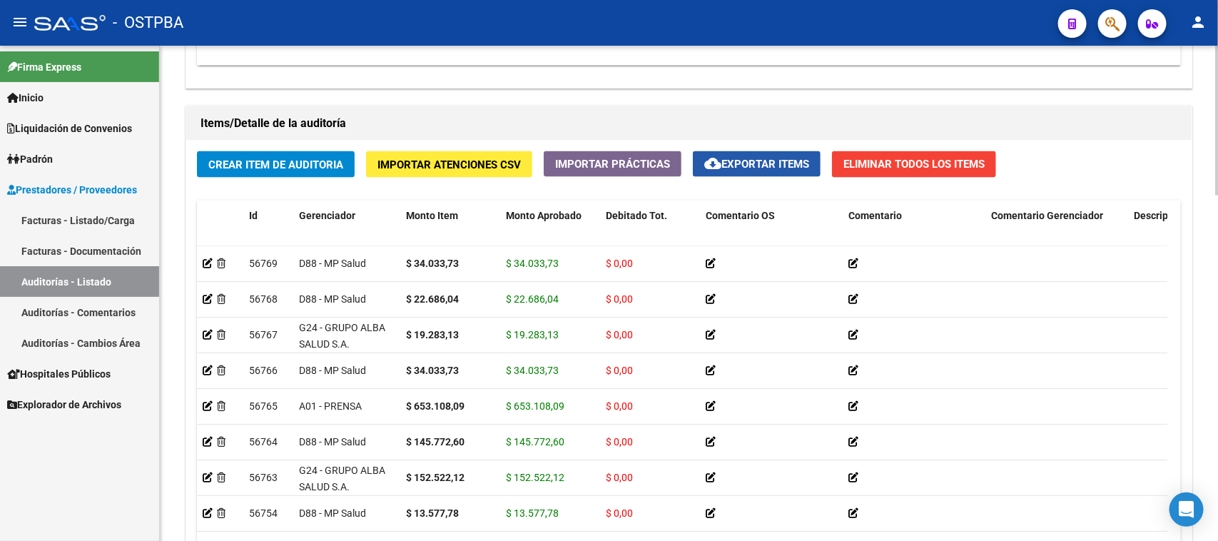
click at [796, 163] on span "cloud_download Exportar Items" at bounding box center [756, 164] width 105 height 13
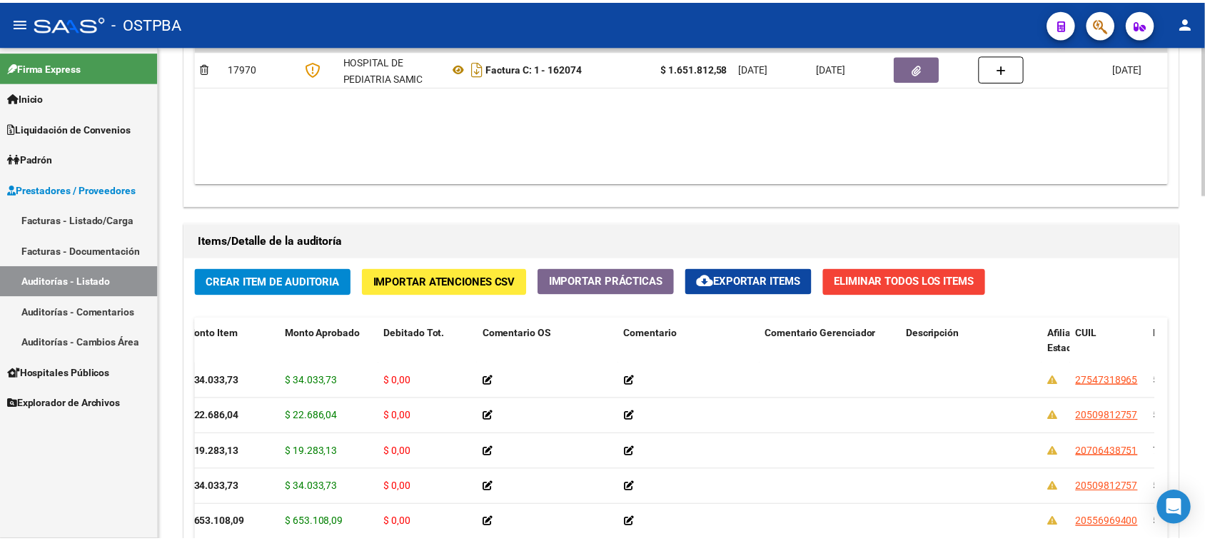
scroll to position [875, 0]
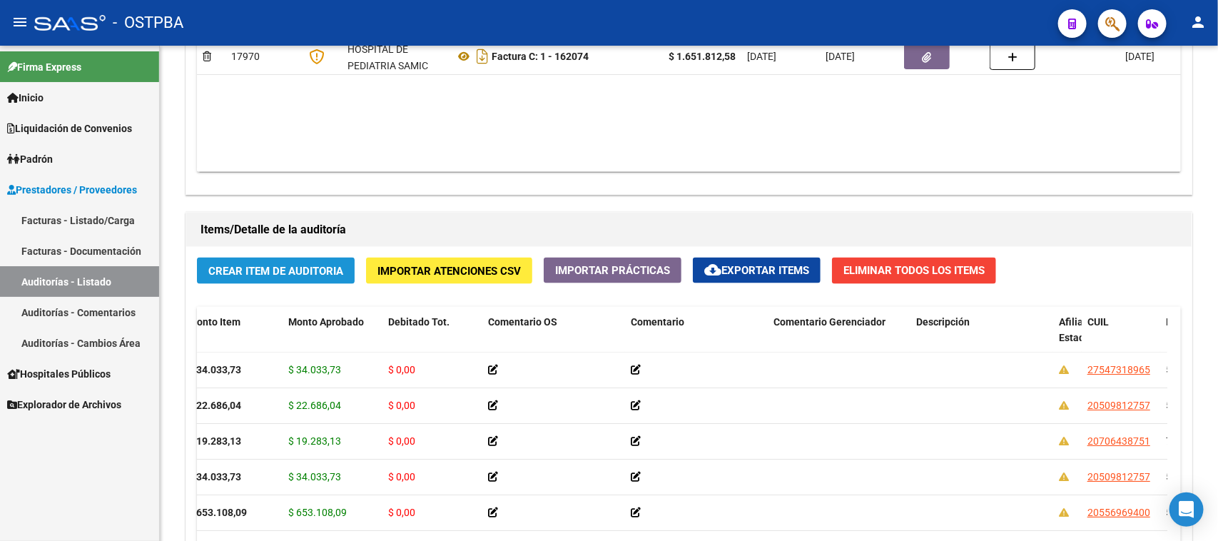
click at [268, 265] on span "Crear Item de Auditoria" at bounding box center [275, 271] width 135 height 13
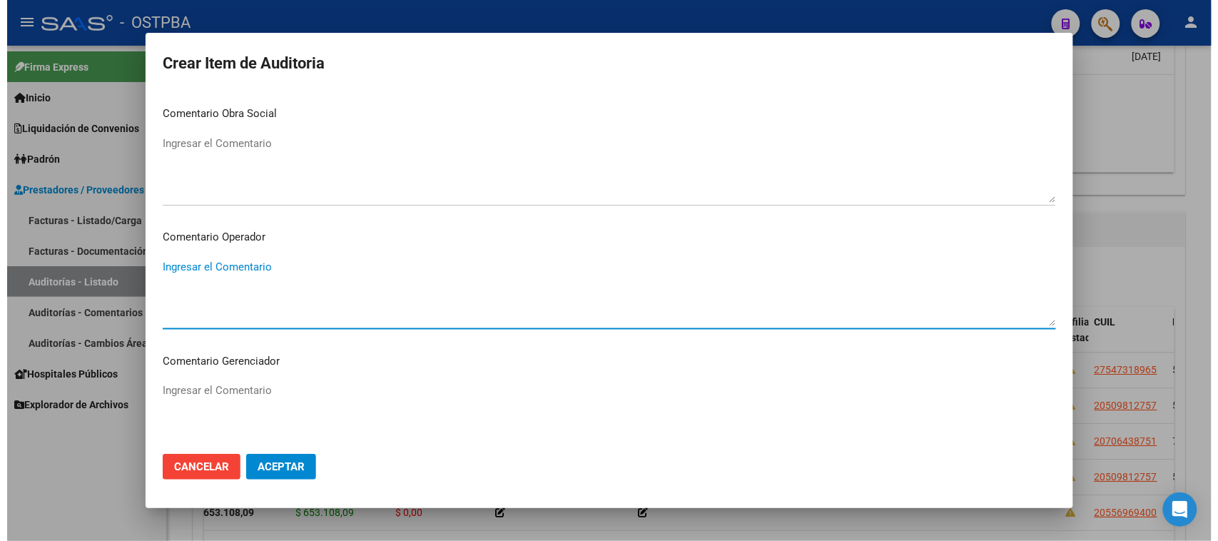
scroll to position [889, 0]
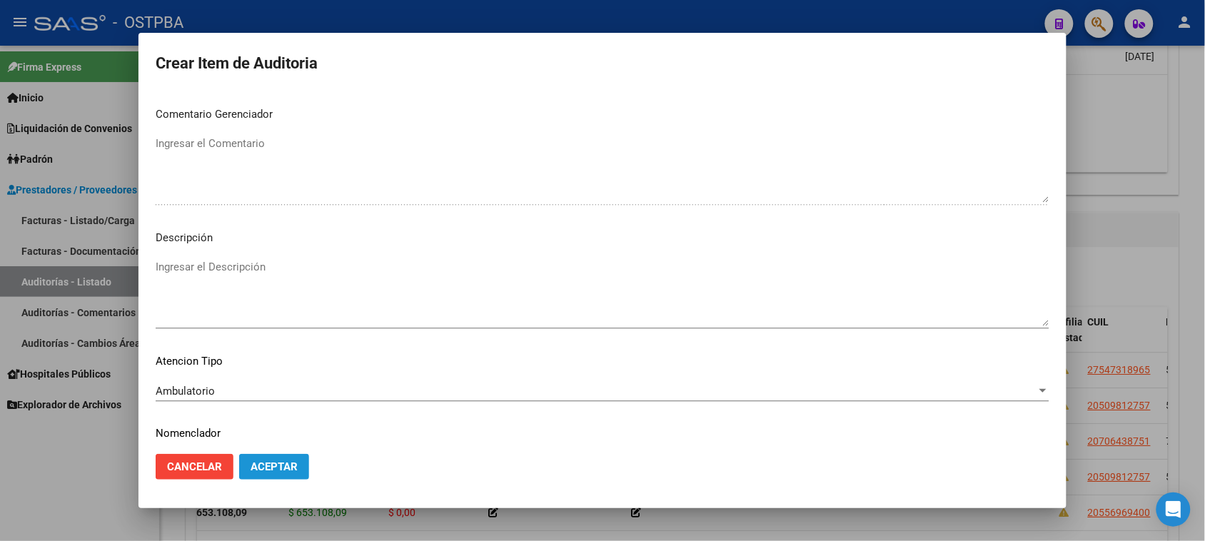
click at [293, 459] on button "Aceptar" at bounding box center [274, 467] width 70 height 26
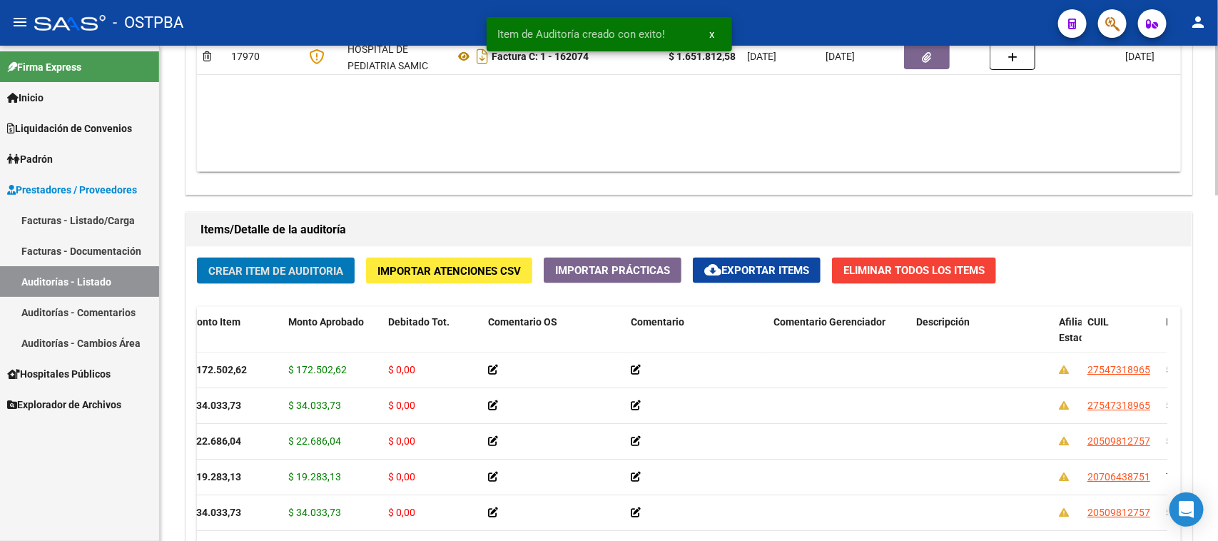
click at [726, 264] on span "cloud_download Exportar Items" at bounding box center [756, 270] width 105 height 13
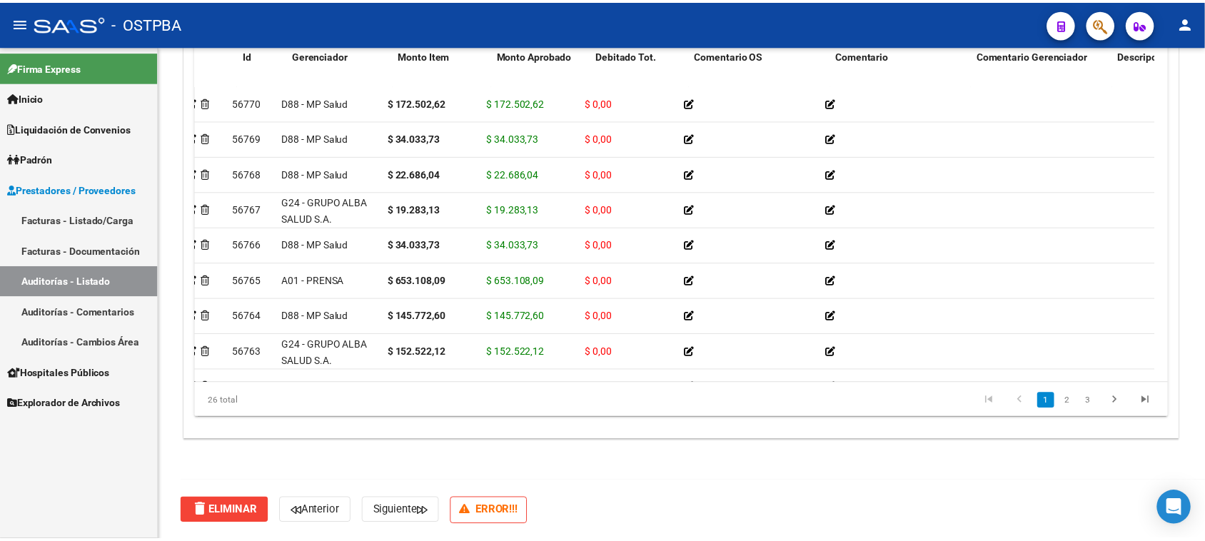
scroll to position [0, 0]
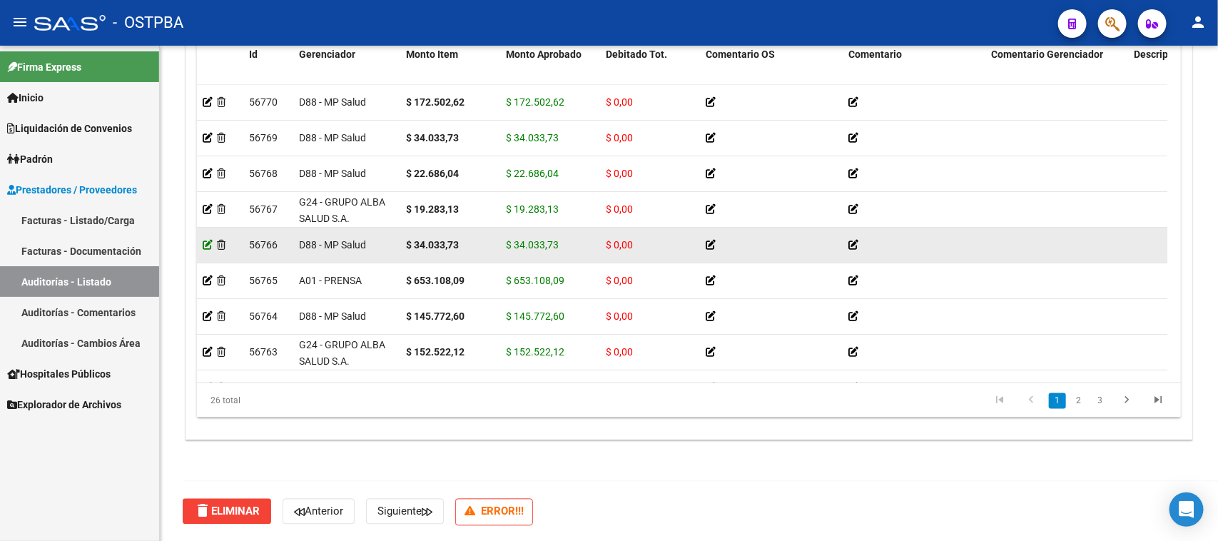
click at [203, 243] on icon at bounding box center [208, 245] width 10 height 10
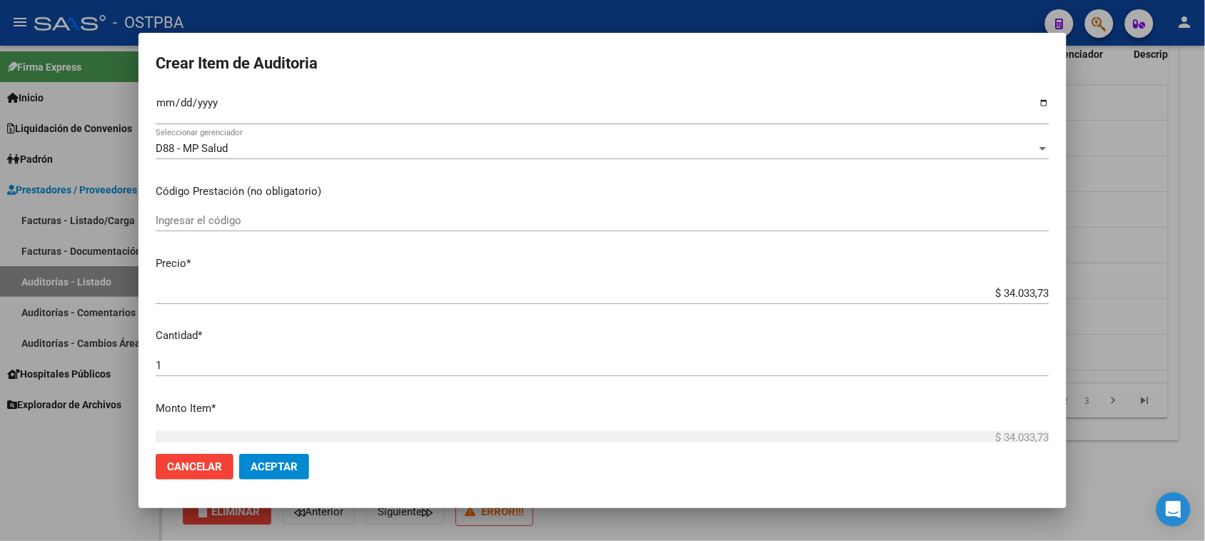
scroll to position [178, 0]
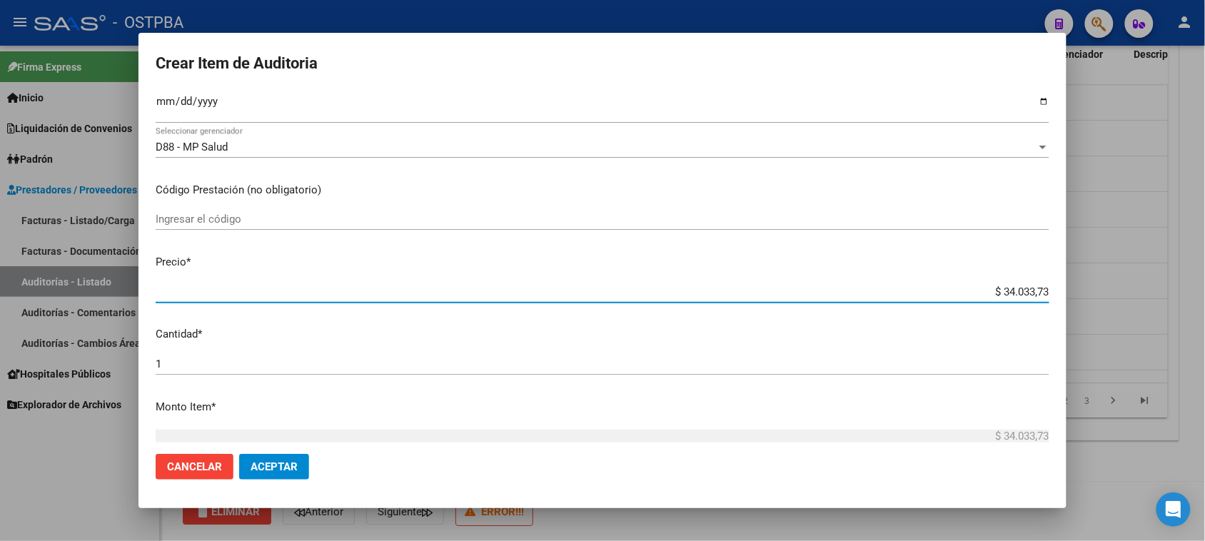
drag, startPoint x: 987, startPoint y: 293, endPoint x: 1106, endPoint y: 287, distance: 119.4
click at [1106, 288] on div "Crear Item de Auditoria 50981275 Nro Documento 20509812757 CUIL Afiliado Inacti…" at bounding box center [602, 270] width 1205 height 541
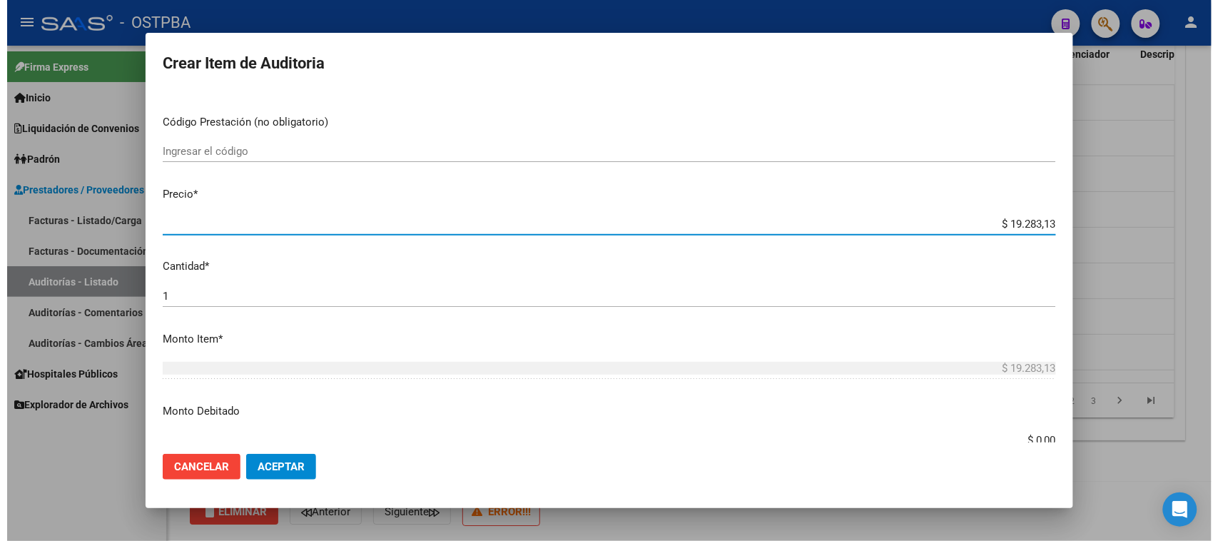
scroll to position [357, 0]
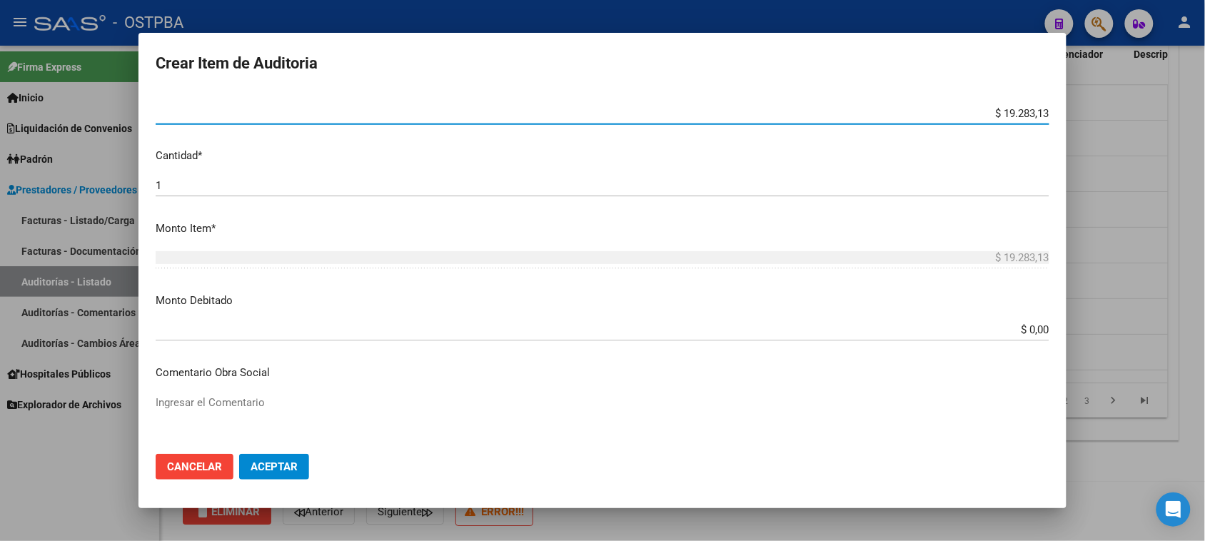
click at [265, 476] on button "Aceptar" at bounding box center [274, 467] width 70 height 26
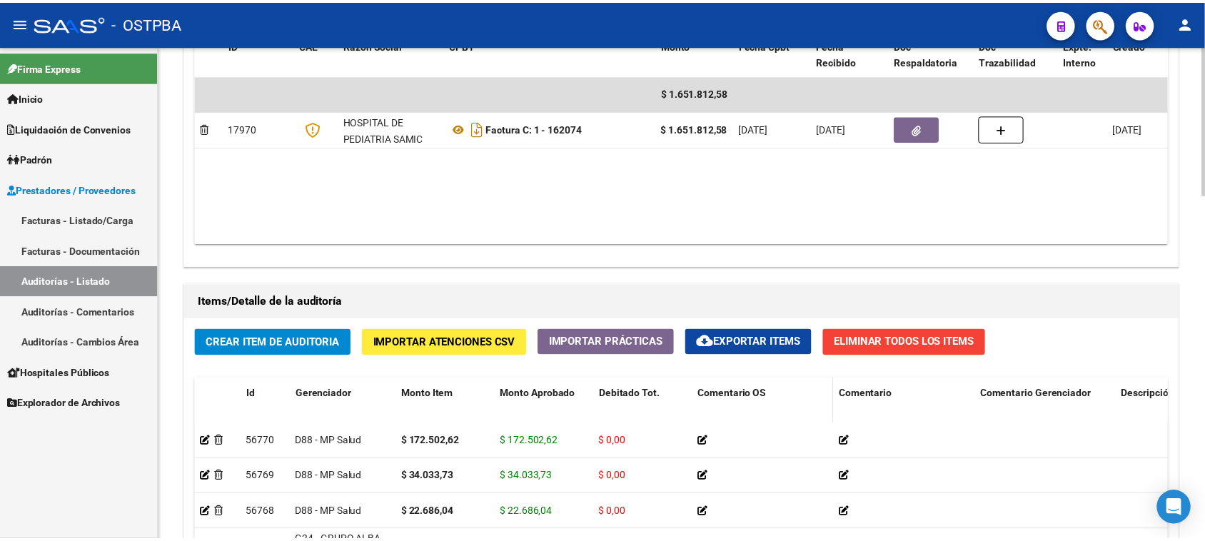
scroll to position [892, 0]
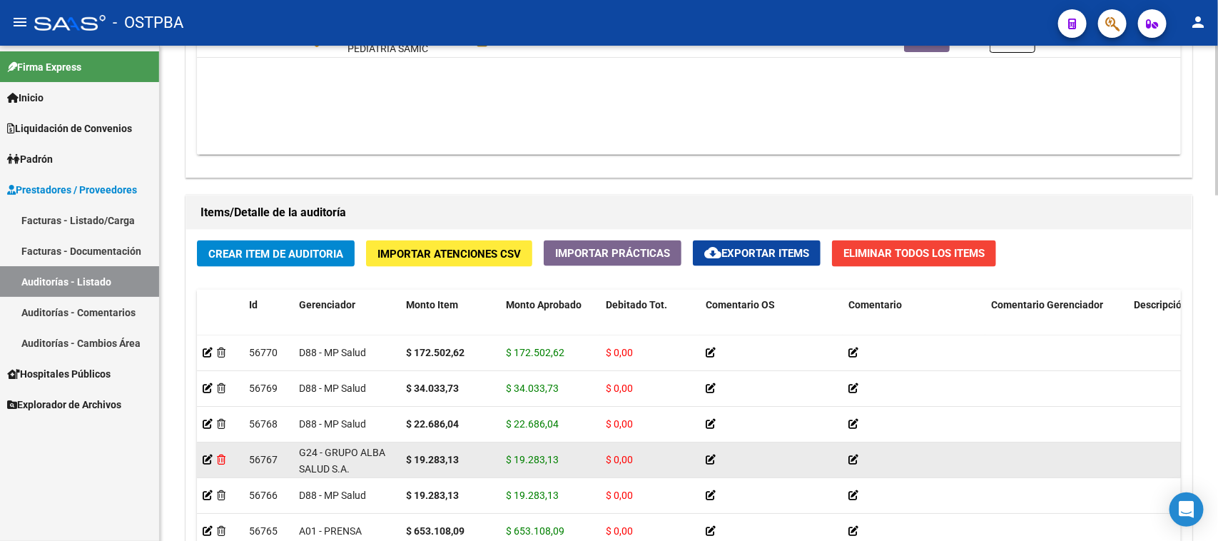
click at [221, 460] on icon at bounding box center [221, 460] width 9 height 10
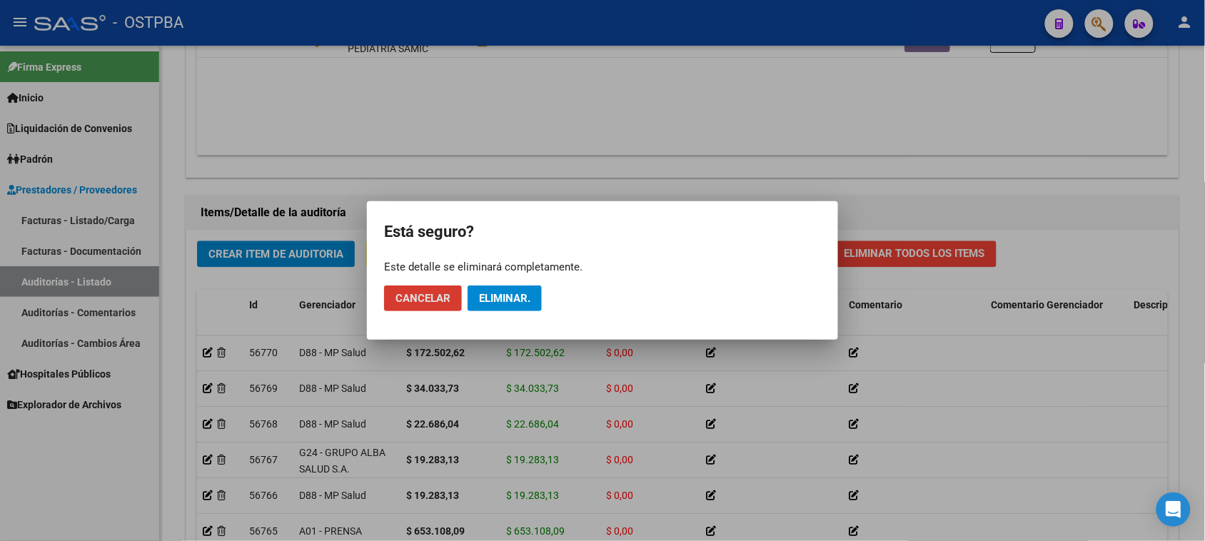
click at [484, 297] on span "Eliminar." at bounding box center [504, 298] width 51 height 13
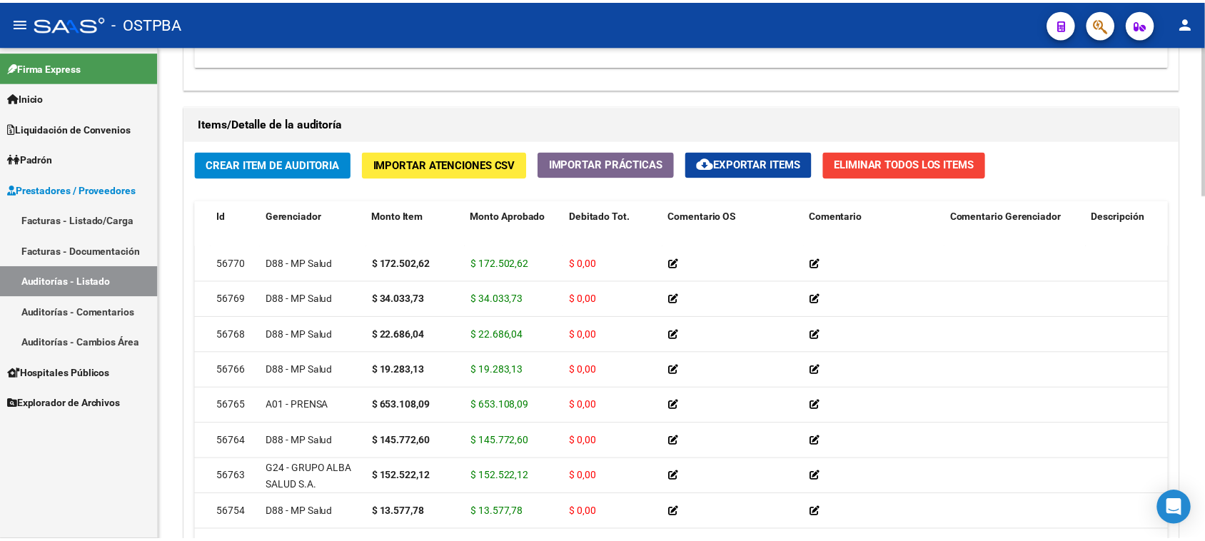
scroll to position [0, 0]
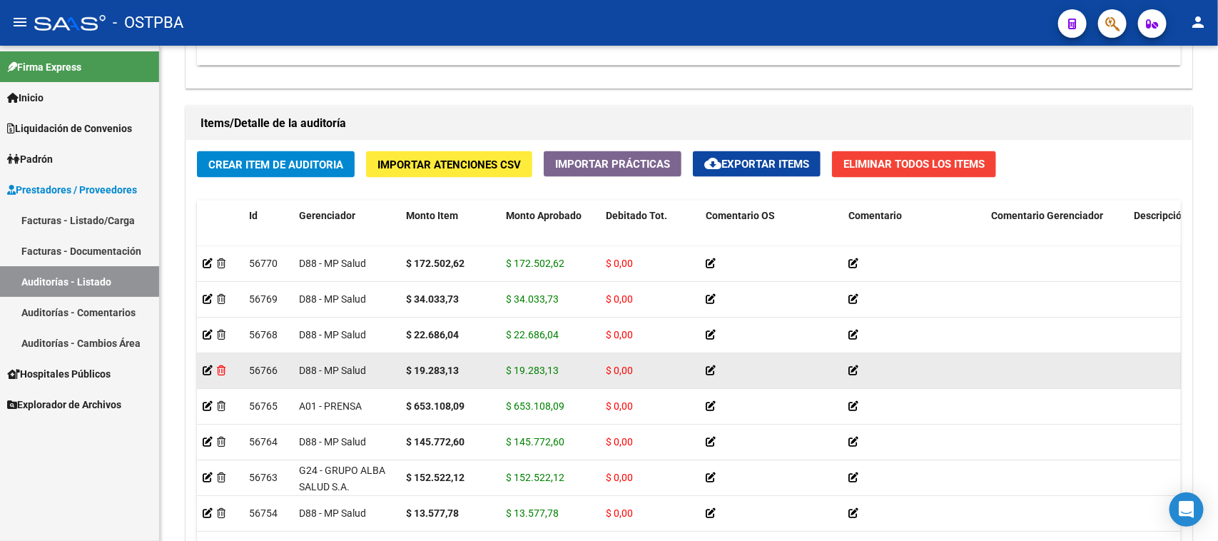
click at [219, 368] on icon at bounding box center [221, 370] width 9 height 10
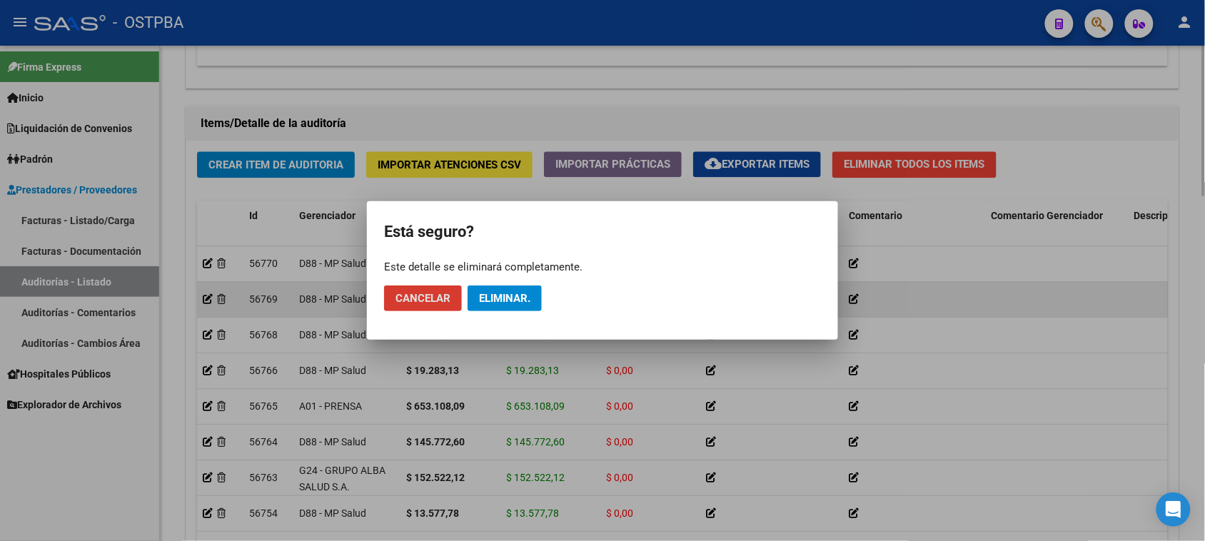
drag, startPoint x: 472, startPoint y: 293, endPoint x: 457, endPoint y: 300, distance: 16.6
click at [472, 294] on button "Eliminar." at bounding box center [504, 298] width 74 height 26
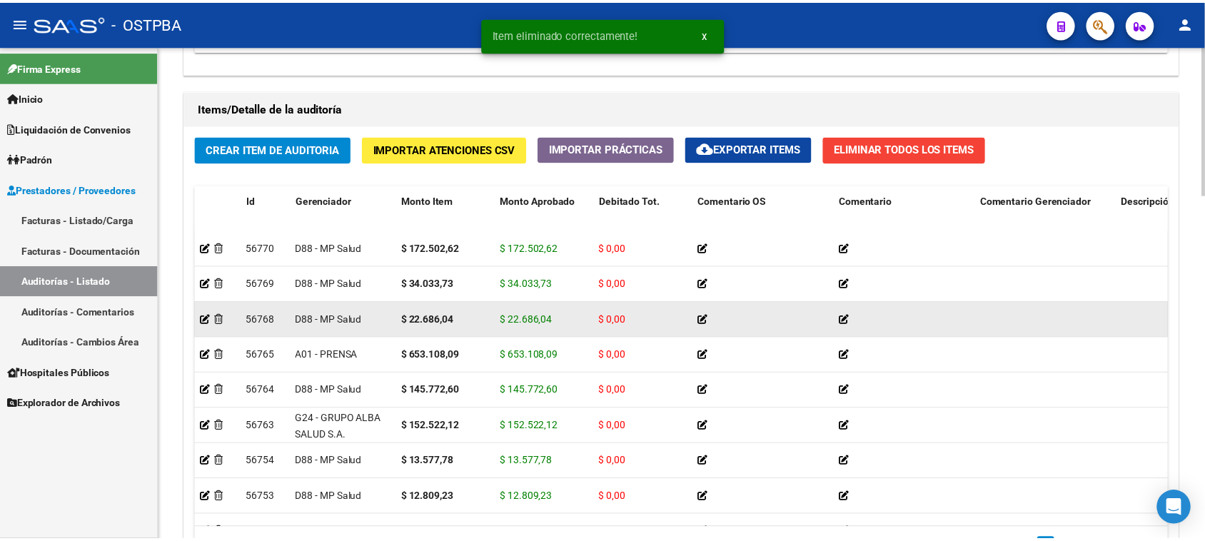
scroll to position [981, 0]
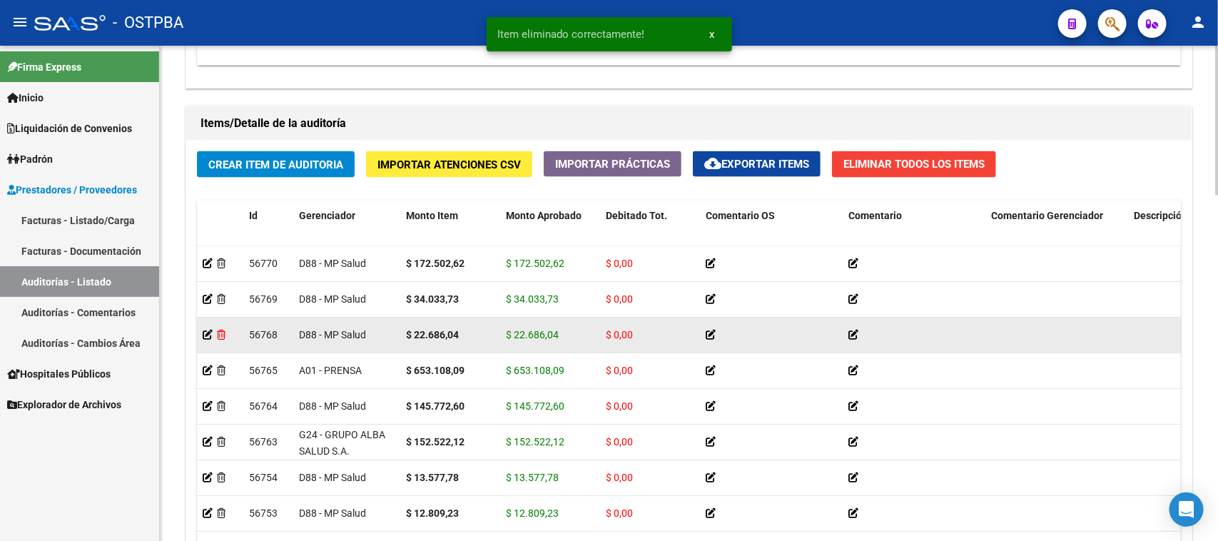
click at [223, 333] on icon at bounding box center [221, 335] width 9 height 10
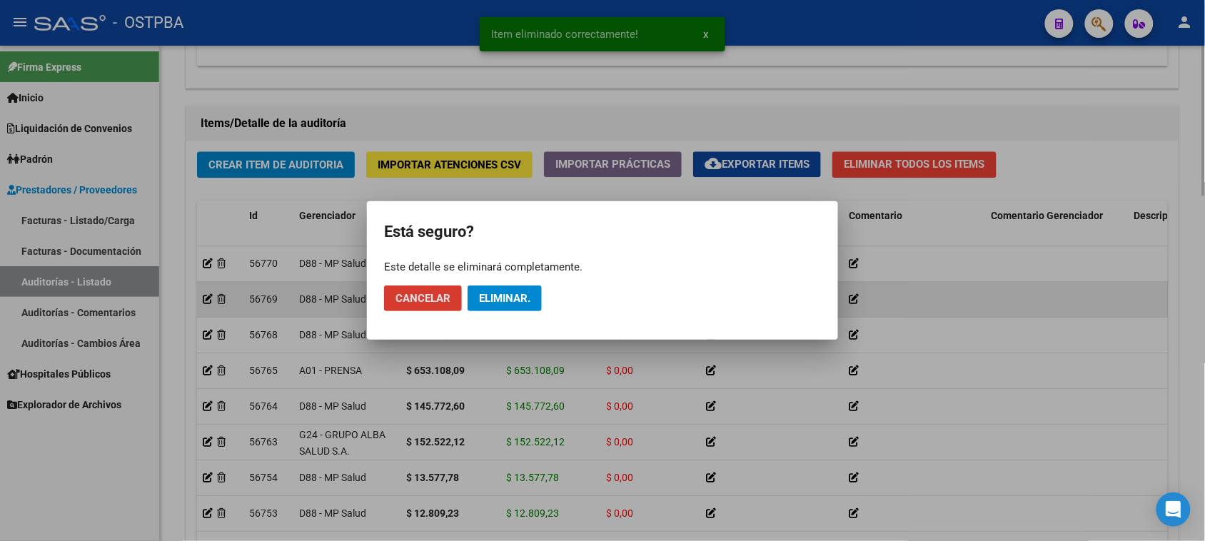
drag, startPoint x: 493, startPoint y: 296, endPoint x: 415, endPoint y: 286, distance: 79.1
click at [489, 296] on span "Eliminar." at bounding box center [504, 298] width 51 height 13
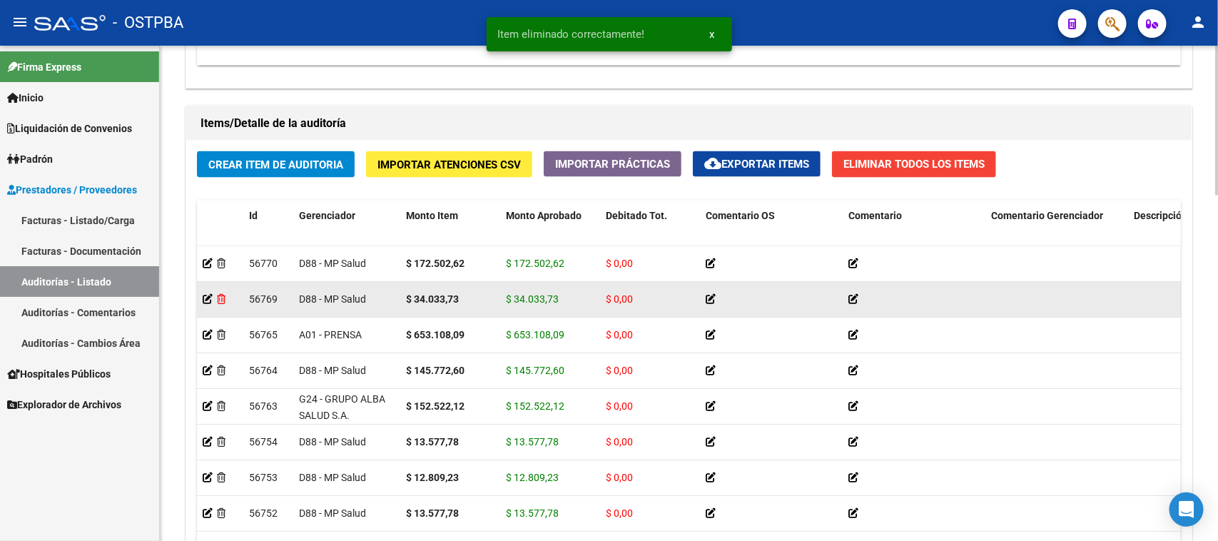
click at [219, 295] on icon at bounding box center [221, 299] width 9 height 10
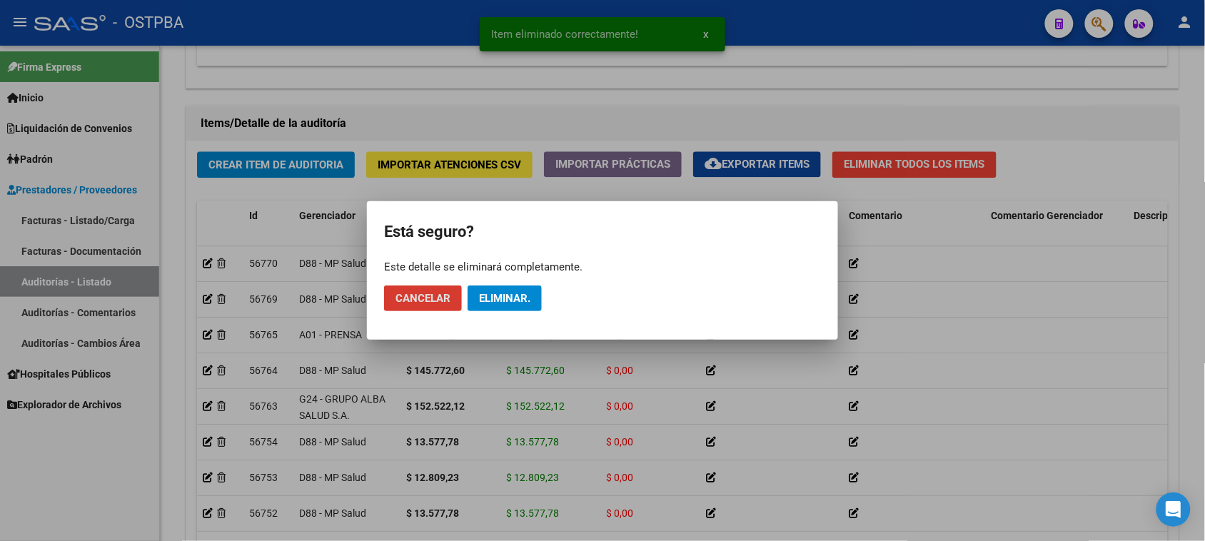
click at [490, 302] on span "Eliminar." at bounding box center [504, 298] width 51 height 13
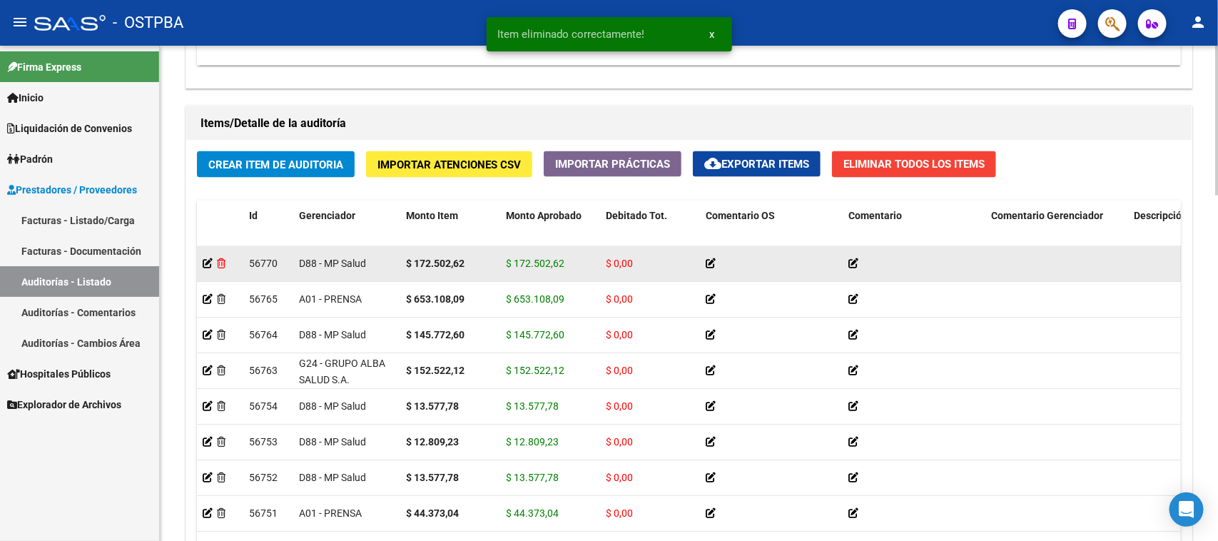
click at [220, 258] on icon at bounding box center [221, 263] width 9 height 10
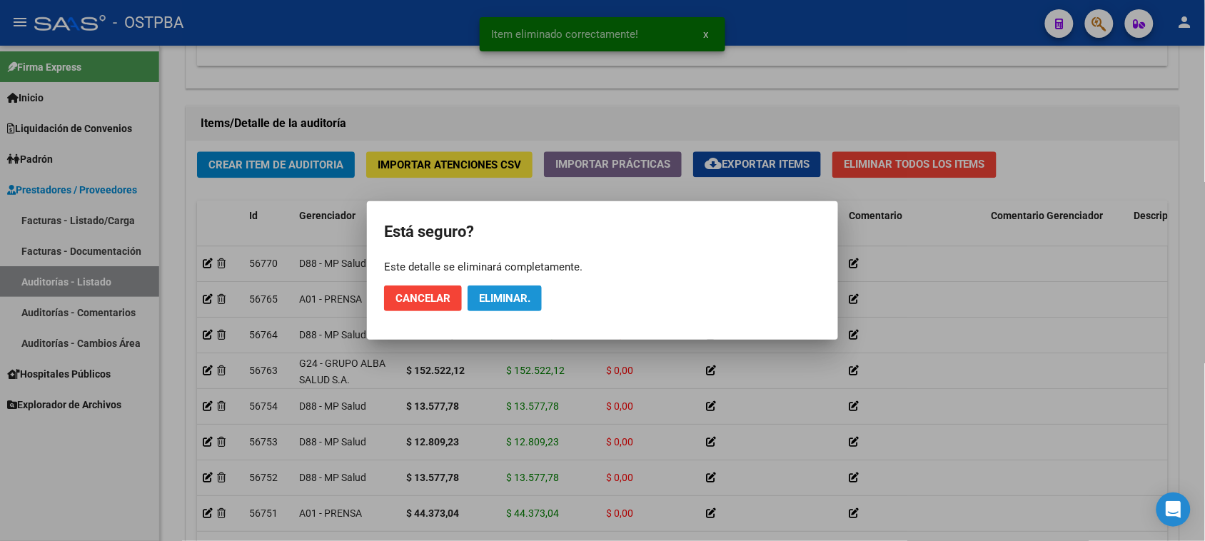
click at [494, 302] on span "Eliminar." at bounding box center [504, 298] width 51 height 13
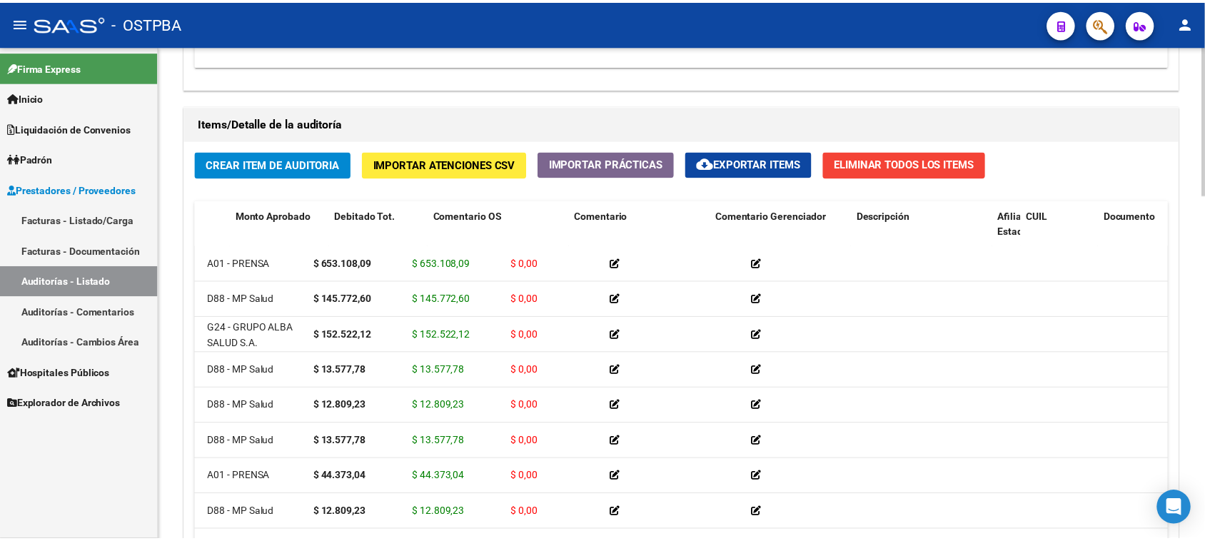
scroll to position [0, 0]
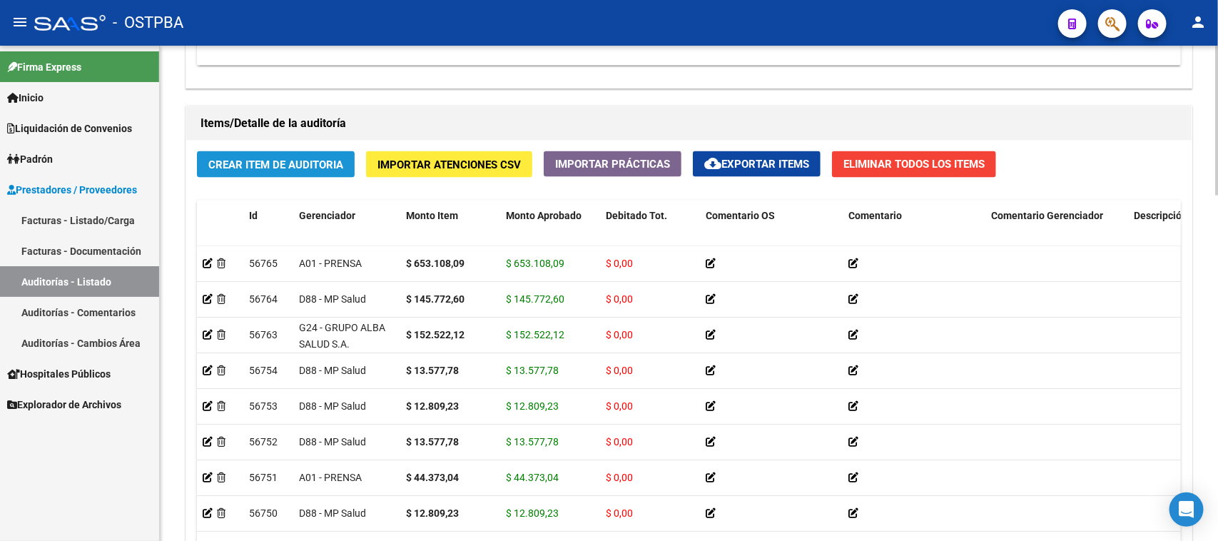
click at [278, 164] on span "Crear Item de Auditoria" at bounding box center [275, 164] width 135 height 13
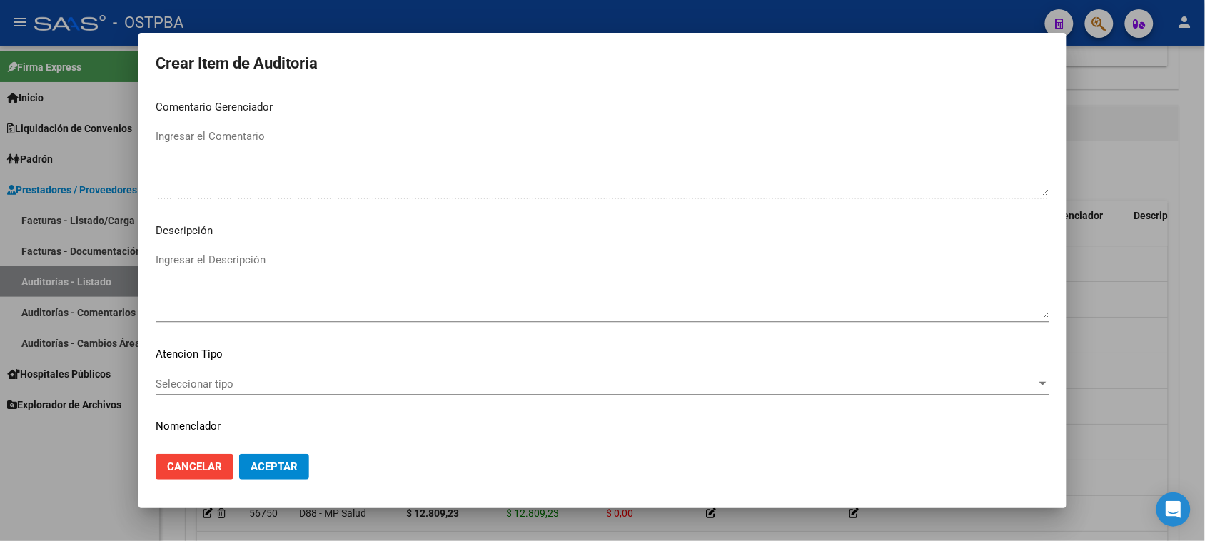
scroll to position [932, 0]
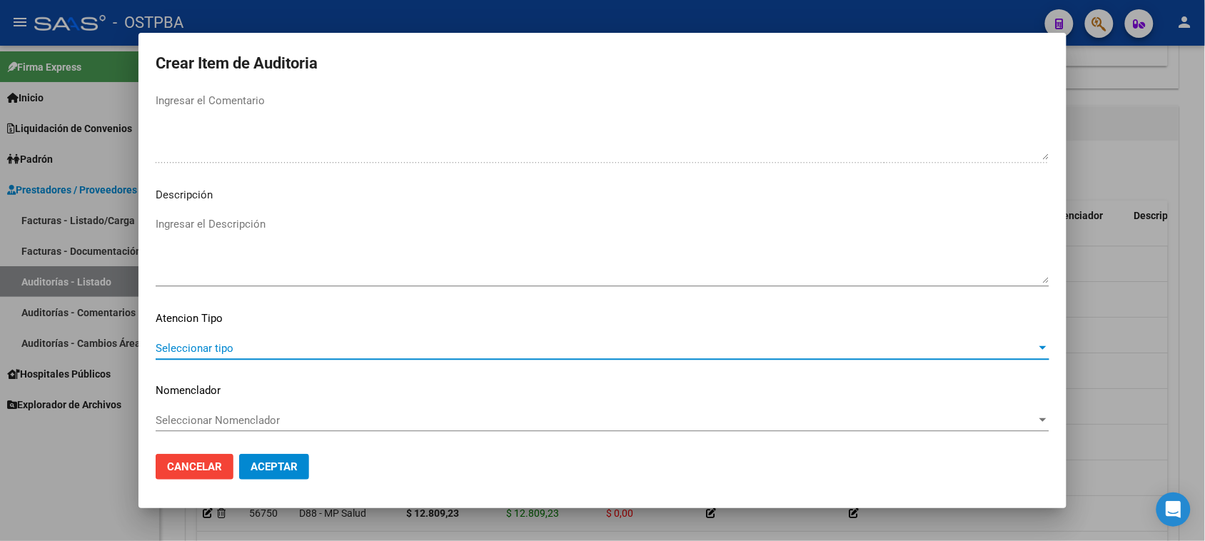
click at [254, 347] on span "Seleccionar tipo" at bounding box center [596, 348] width 881 height 13
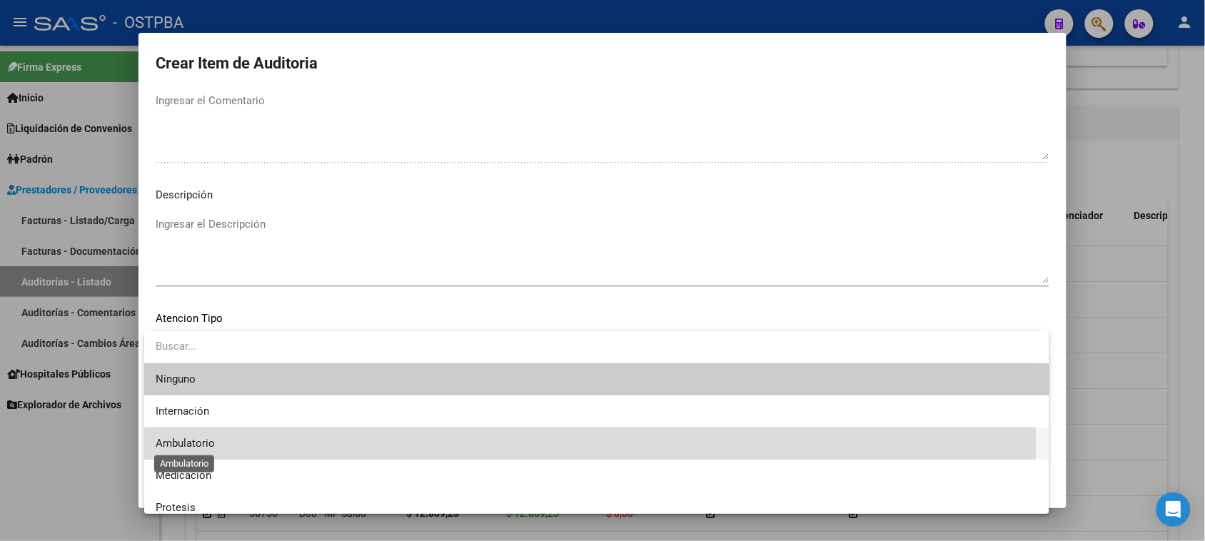
click at [196, 444] on span "Ambulatorio" at bounding box center [185, 443] width 59 height 13
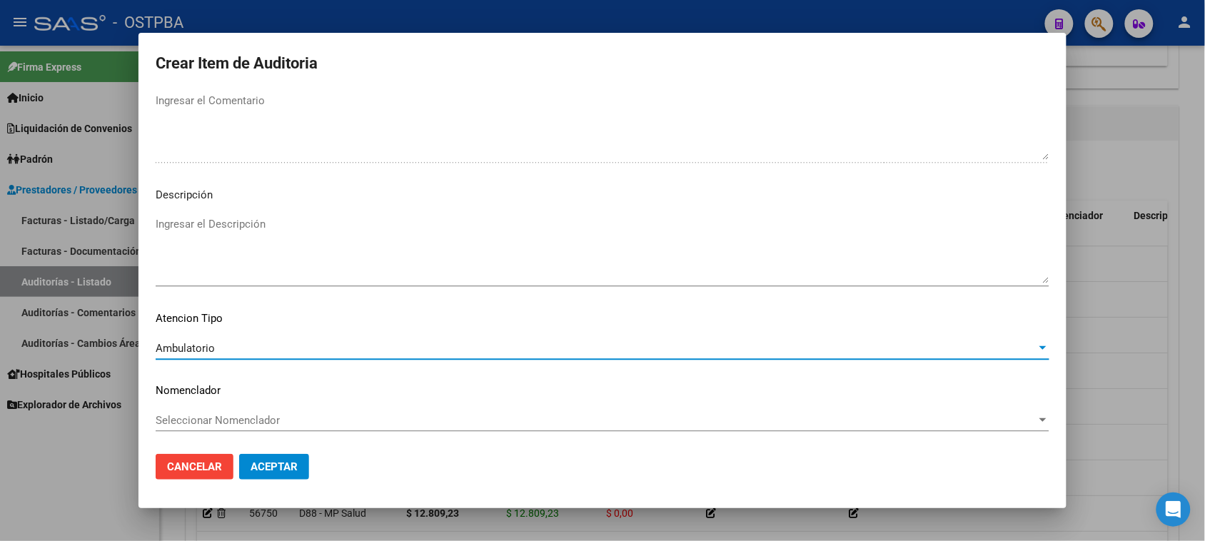
click at [258, 469] on span "Aceptar" at bounding box center [273, 466] width 47 height 13
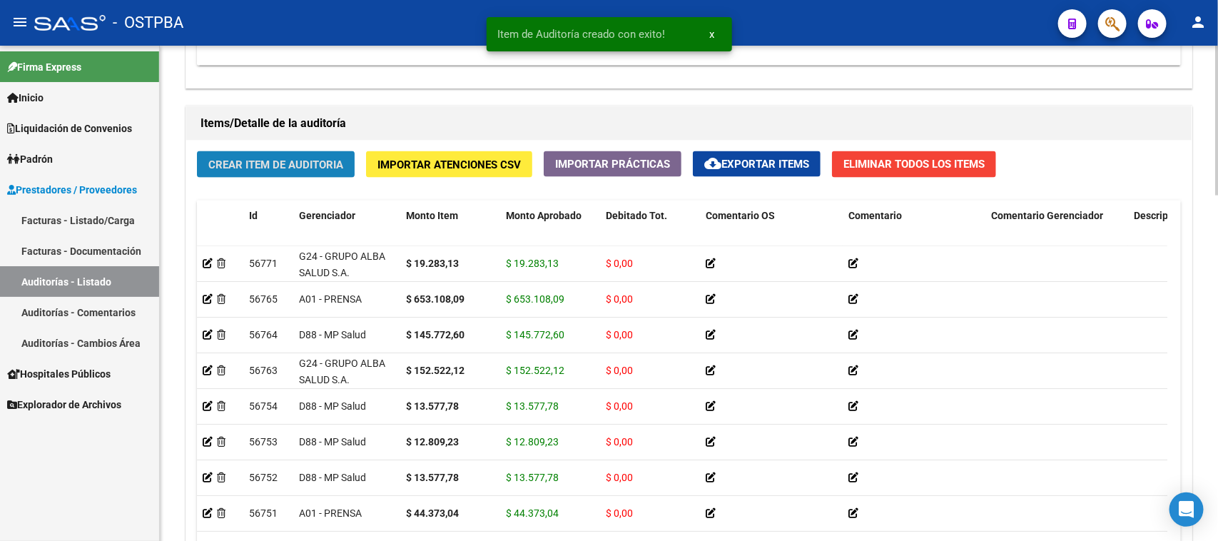
click at [298, 158] on span "Crear Item de Auditoria" at bounding box center [275, 164] width 135 height 13
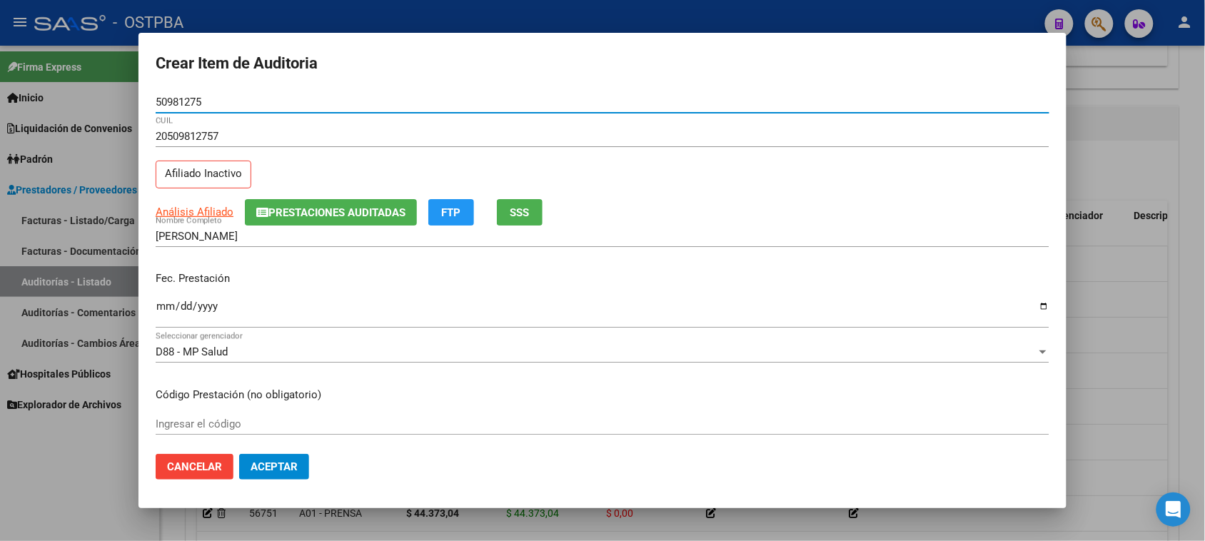
click at [161, 308] on input "Ingresar la fecha" at bounding box center [602, 311] width 893 height 23
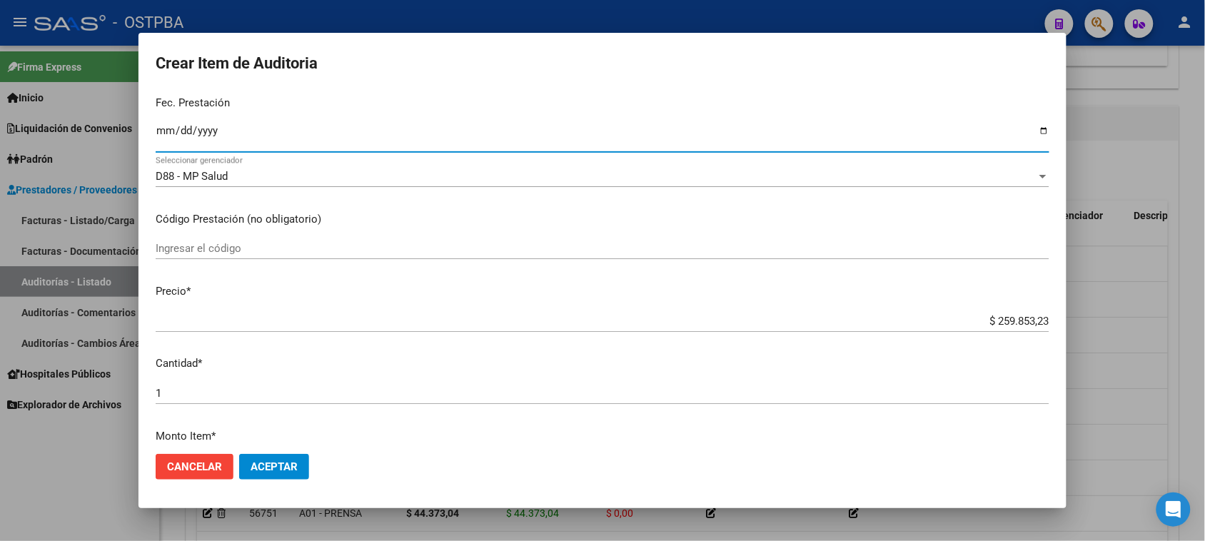
scroll to position [178, 0]
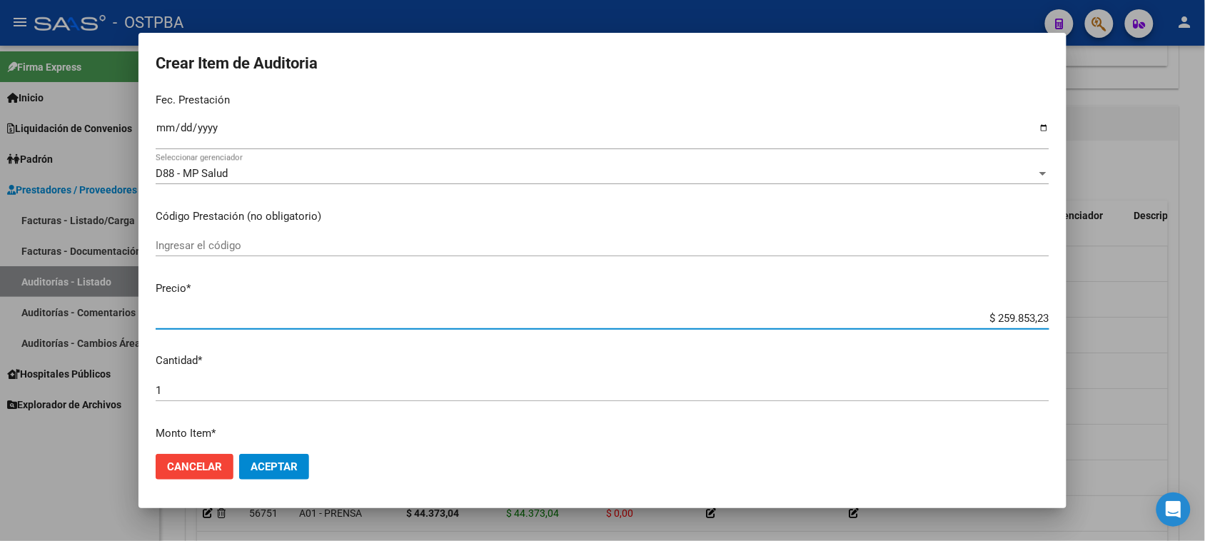
drag, startPoint x: 982, startPoint y: 318, endPoint x: 1150, endPoint y: 313, distance: 168.5
click at [1150, 313] on div "Crear Item de Auditoria 50981275 Nro Documento 20509812757 CUIL Afiliado Inacti…" at bounding box center [602, 270] width 1205 height 541
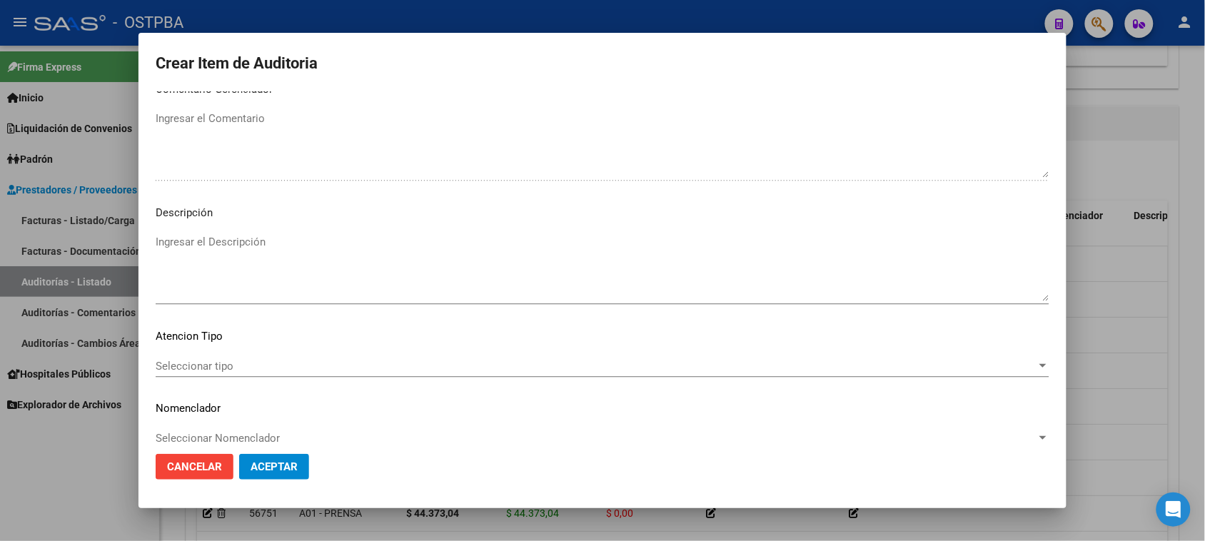
scroll to position [932, 0]
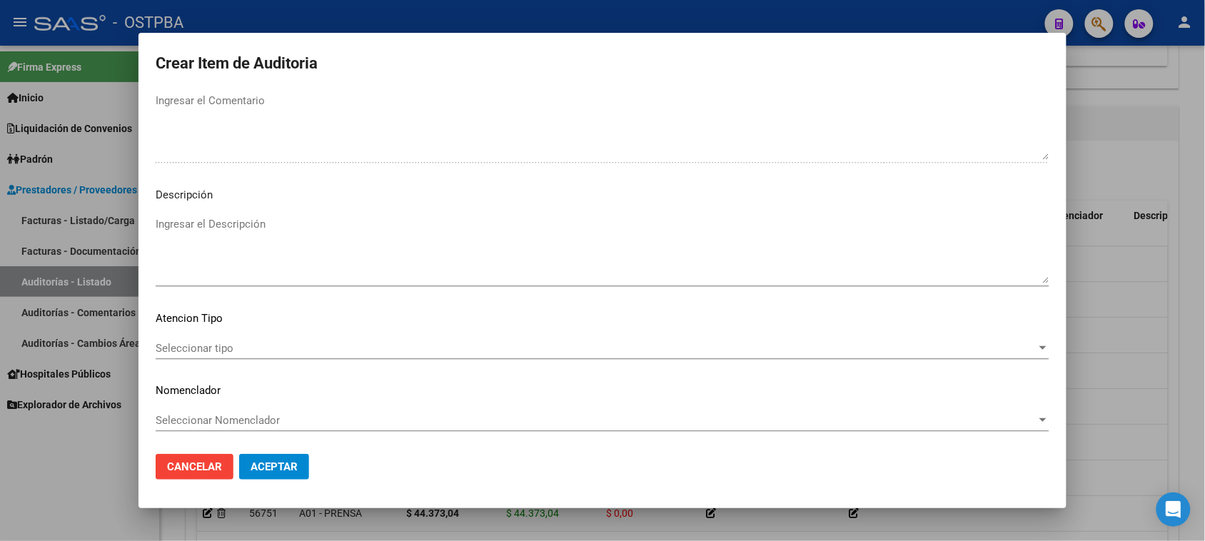
click at [223, 343] on span "Seleccionar tipo" at bounding box center [596, 348] width 881 height 13
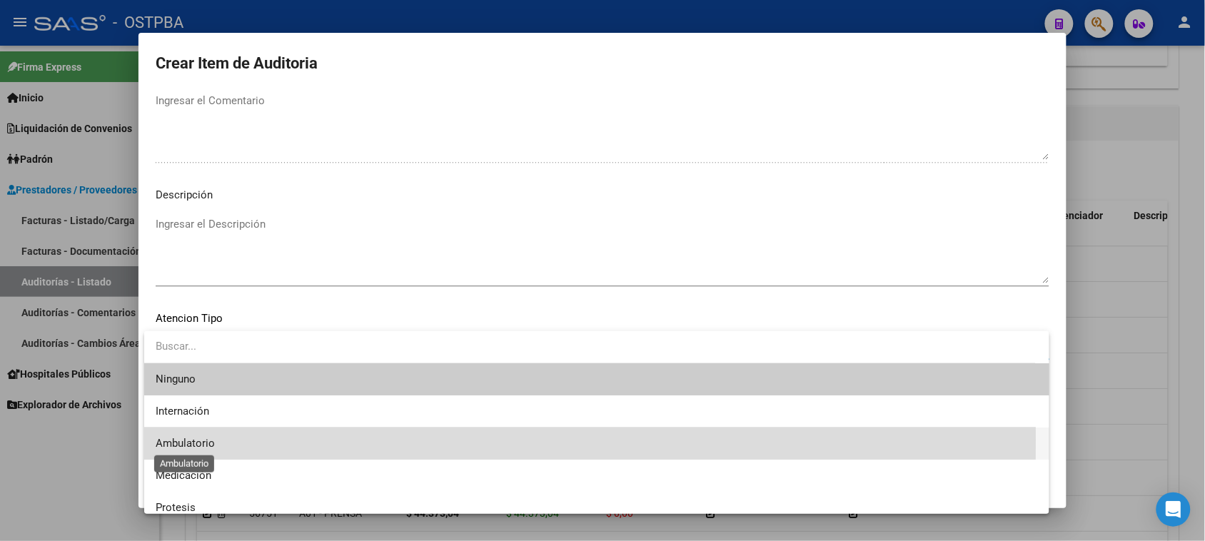
drag, startPoint x: 189, startPoint y: 440, endPoint x: 228, endPoint y: 459, distance: 43.7
click at [188, 440] on span "Ambulatorio" at bounding box center [185, 443] width 59 height 13
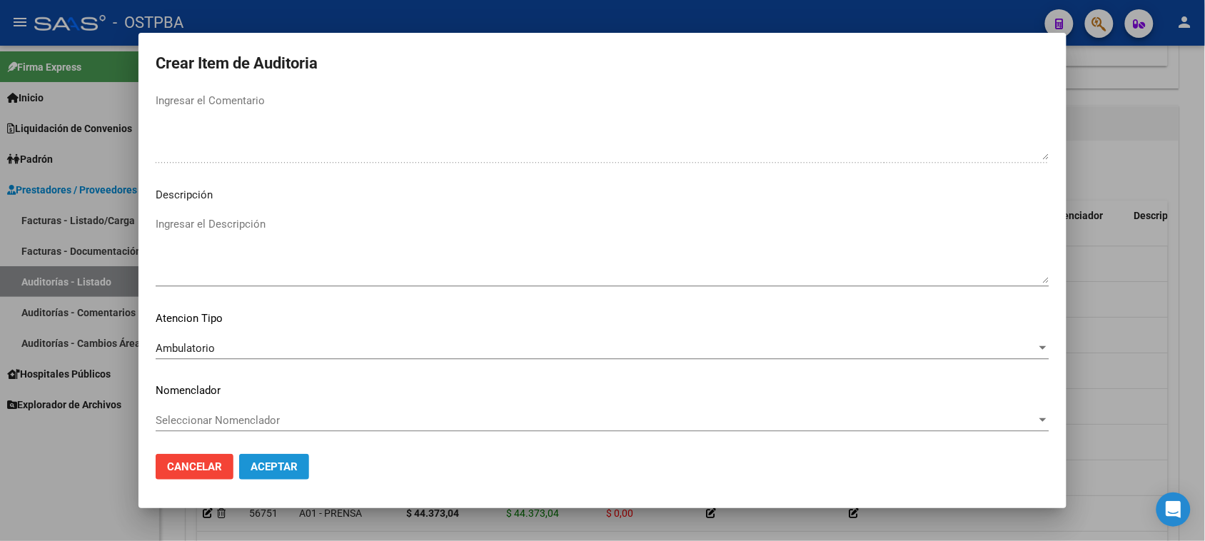
click at [273, 475] on button "Aceptar" at bounding box center [274, 467] width 70 height 26
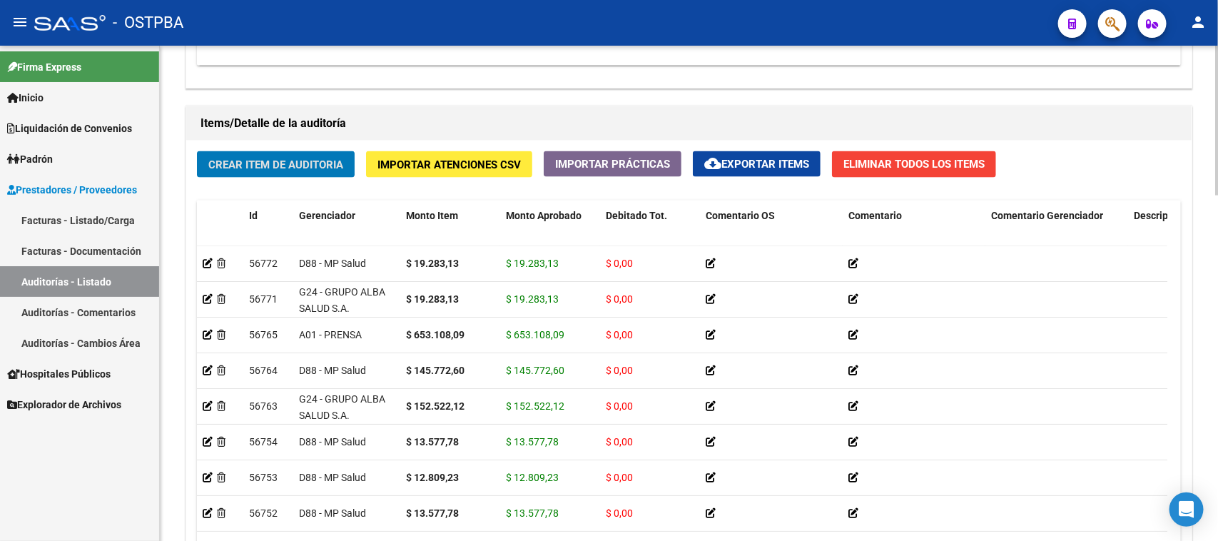
click at [239, 159] on span "Crear Item de Auditoria" at bounding box center [275, 164] width 135 height 13
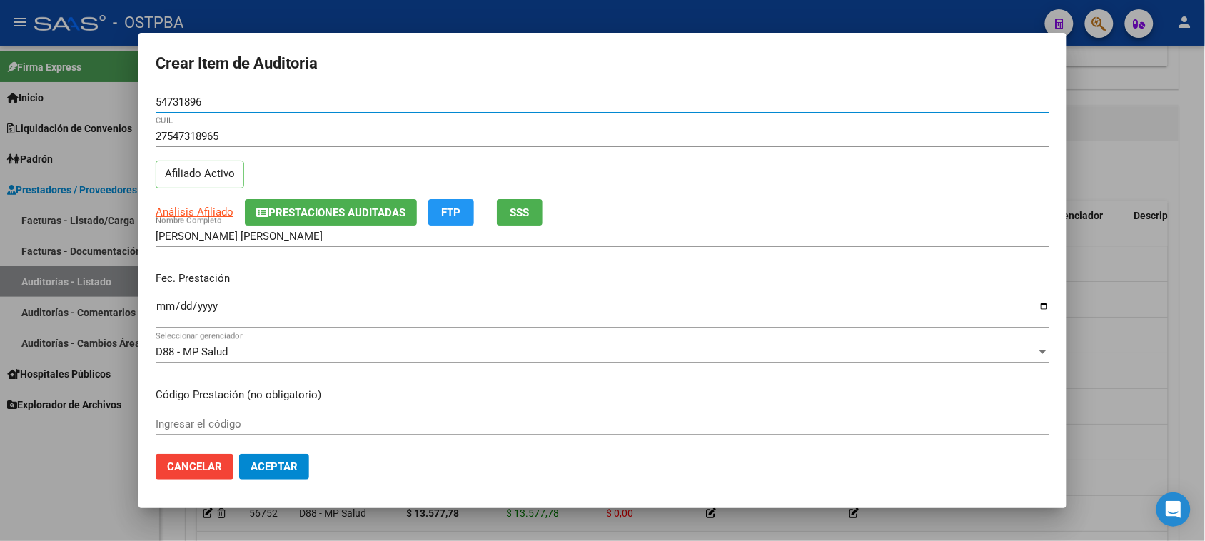
click at [159, 302] on input "Ingresar la fecha" at bounding box center [602, 311] width 893 height 23
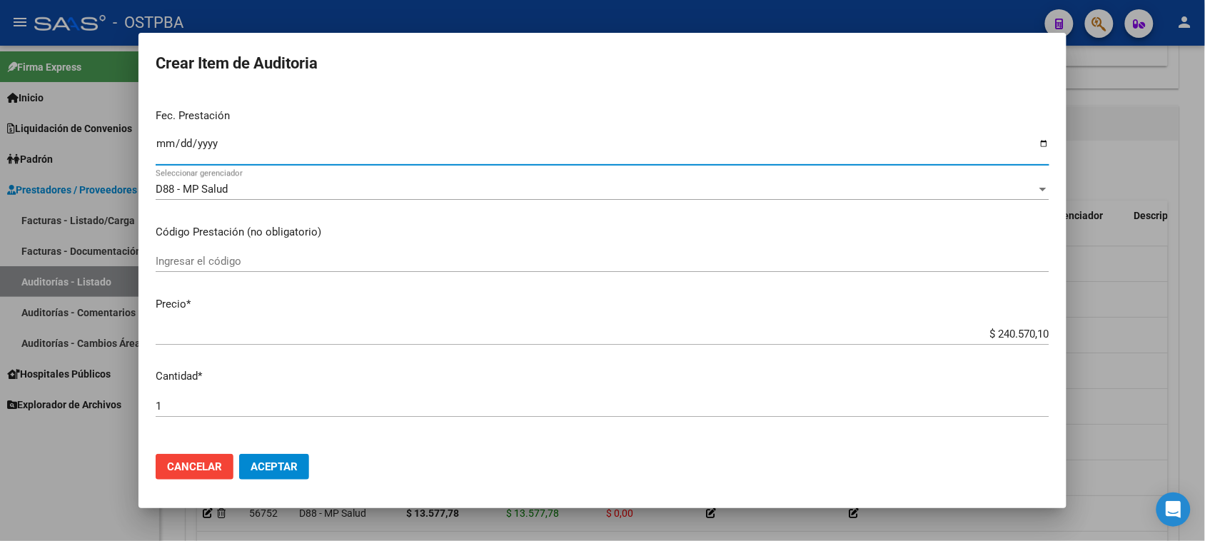
scroll to position [178, 0]
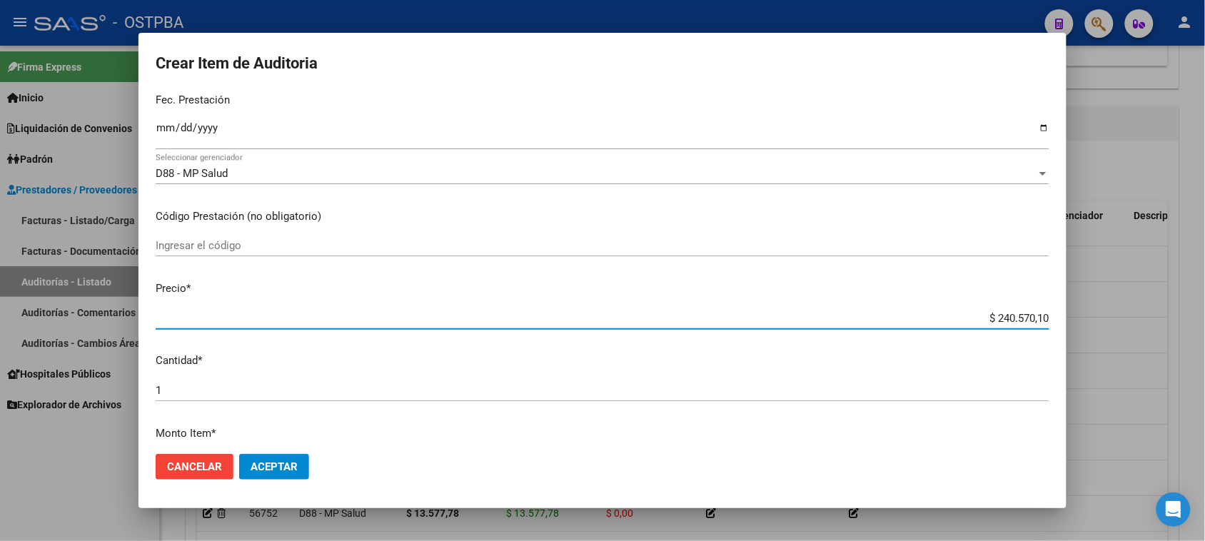
drag, startPoint x: 981, startPoint y: 319, endPoint x: 1110, endPoint y: 318, distance: 129.2
click at [1110, 318] on div "Crear Item de Auditoria 54731896 Nro Documento 27547318965 CUIL Afiliado Activo…" at bounding box center [602, 270] width 1205 height 541
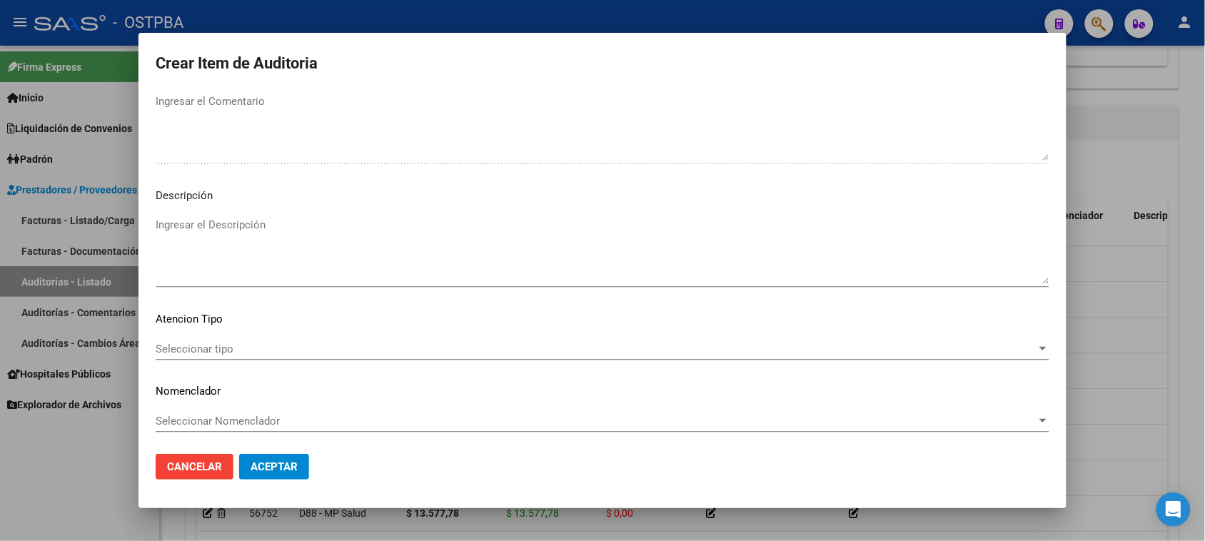
scroll to position [932, 0]
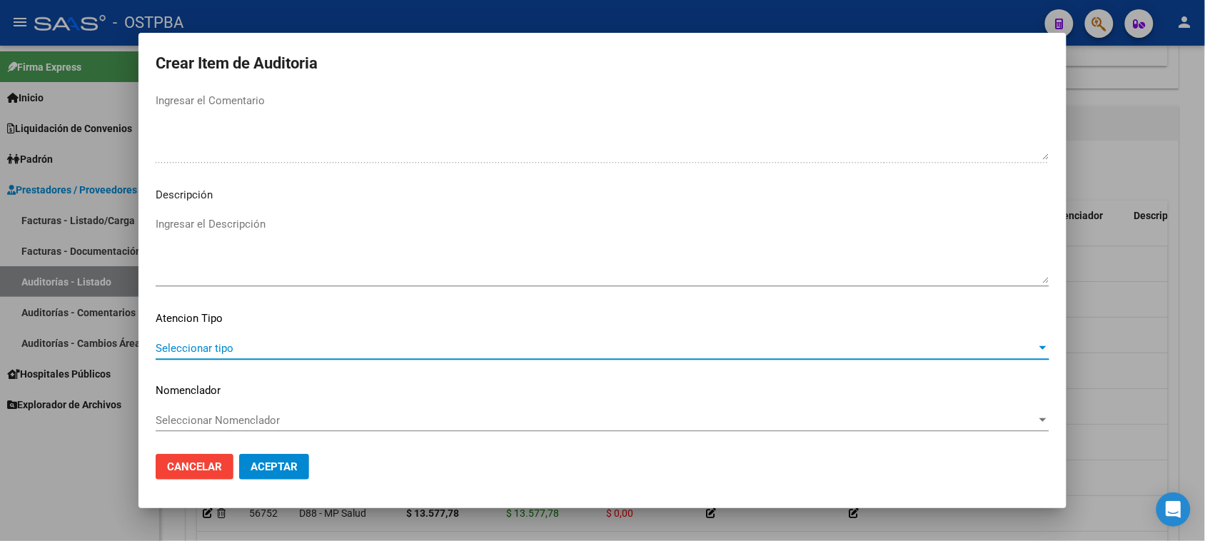
click at [216, 350] on span "Seleccionar tipo" at bounding box center [596, 348] width 881 height 13
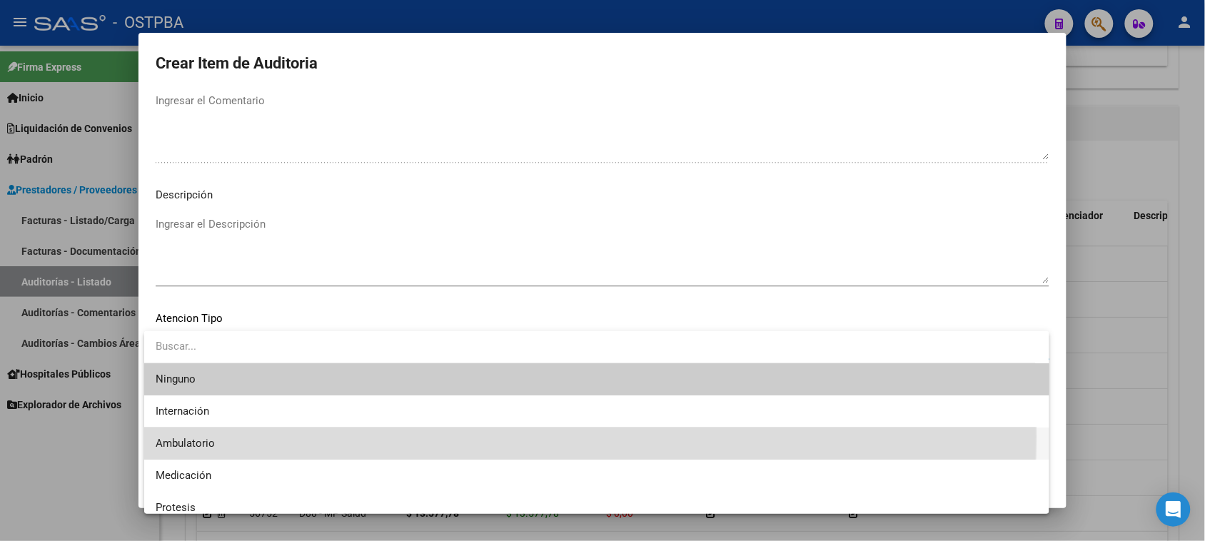
click at [187, 436] on span "Ambulatorio" at bounding box center [597, 443] width 882 height 32
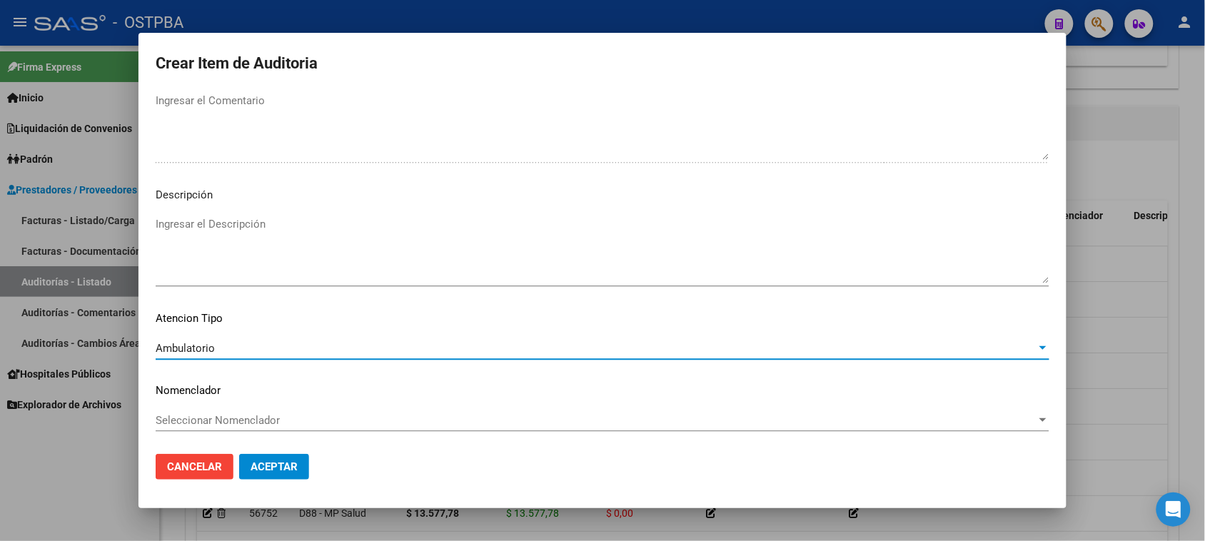
click at [273, 469] on span "Aceptar" at bounding box center [273, 466] width 47 height 13
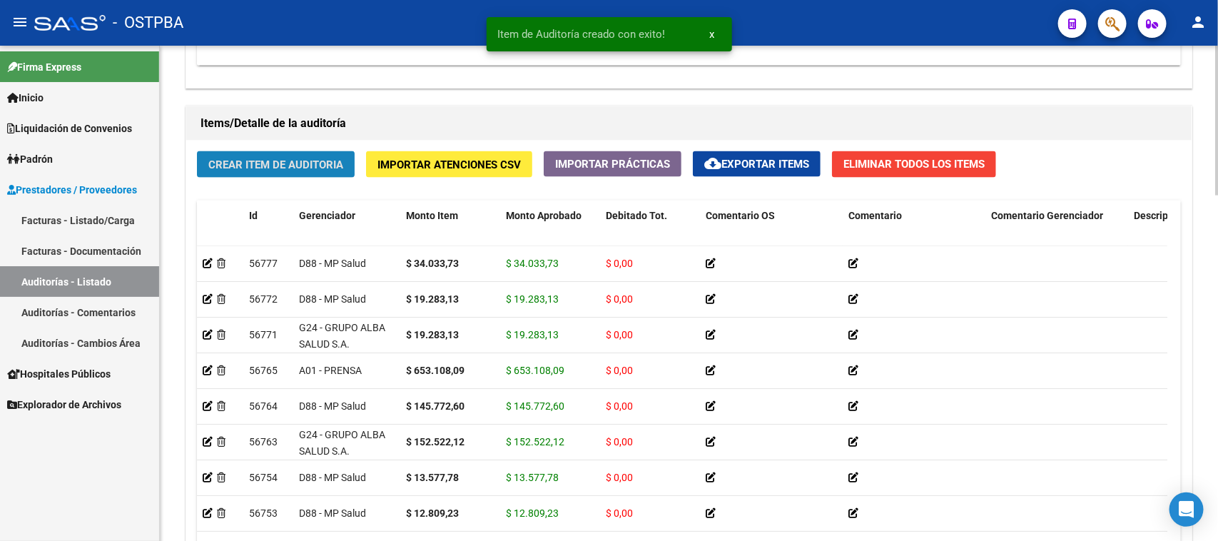
click at [270, 159] on span "Crear Item de Auditoria" at bounding box center [275, 164] width 135 height 13
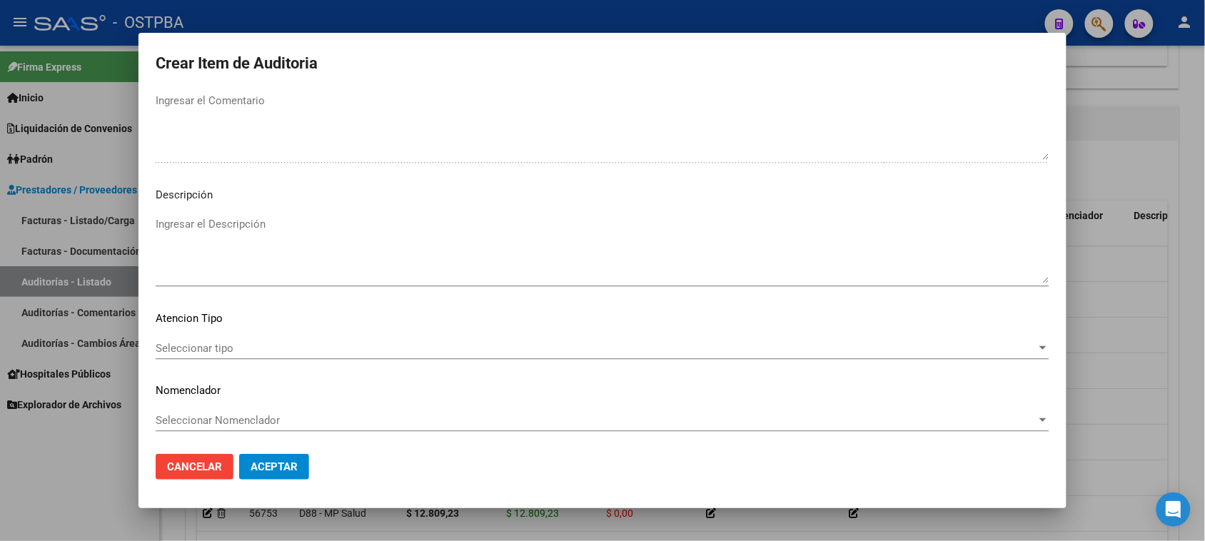
click at [245, 353] on span "Seleccionar tipo" at bounding box center [596, 348] width 881 height 13
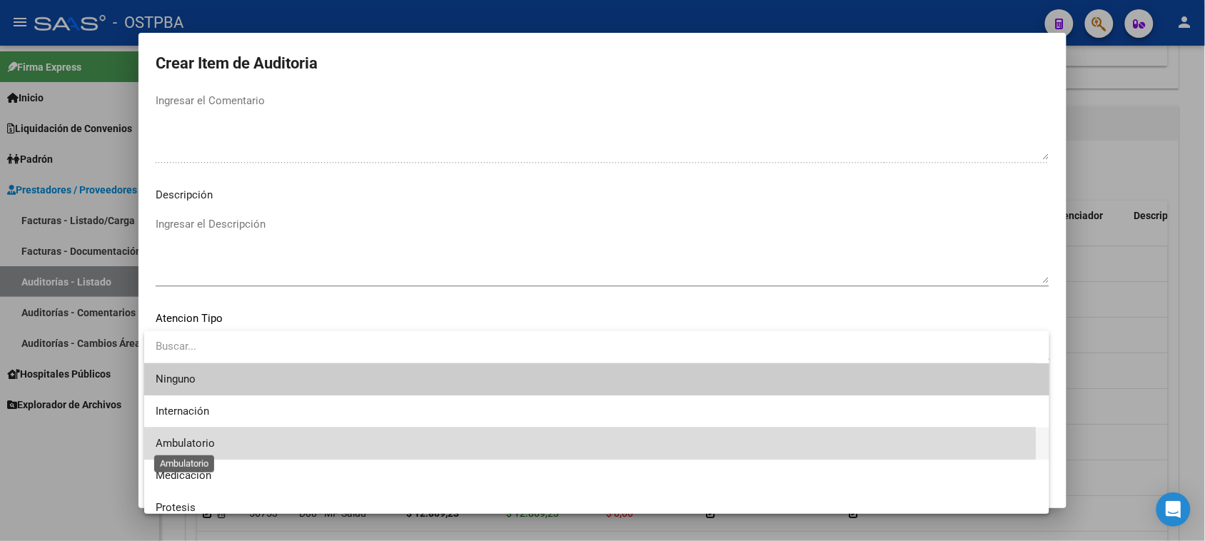
click at [193, 443] on span "Ambulatorio" at bounding box center [185, 443] width 59 height 13
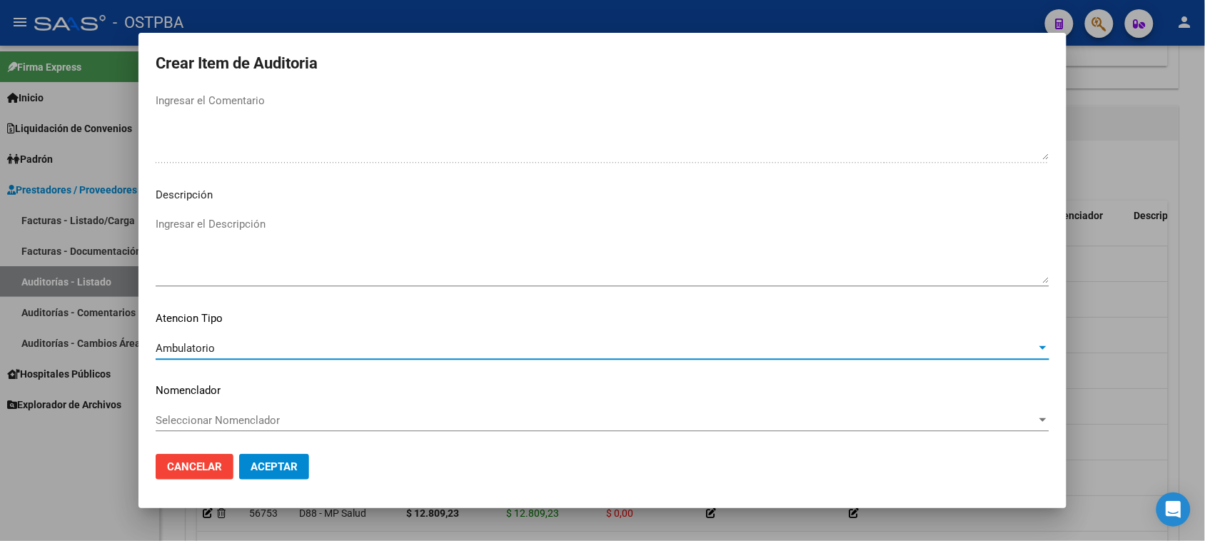
click at [265, 460] on span "Aceptar" at bounding box center [273, 466] width 47 height 13
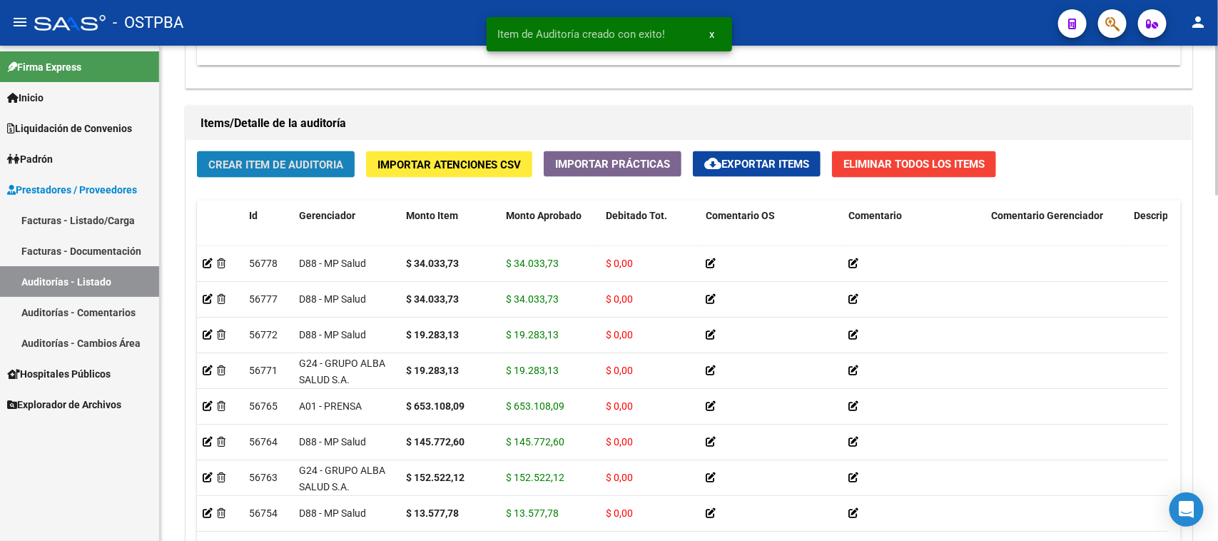
click at [310, 164] on span "Crear Item de Auditoria" at bounding box center [275, 164] width 135 height 13
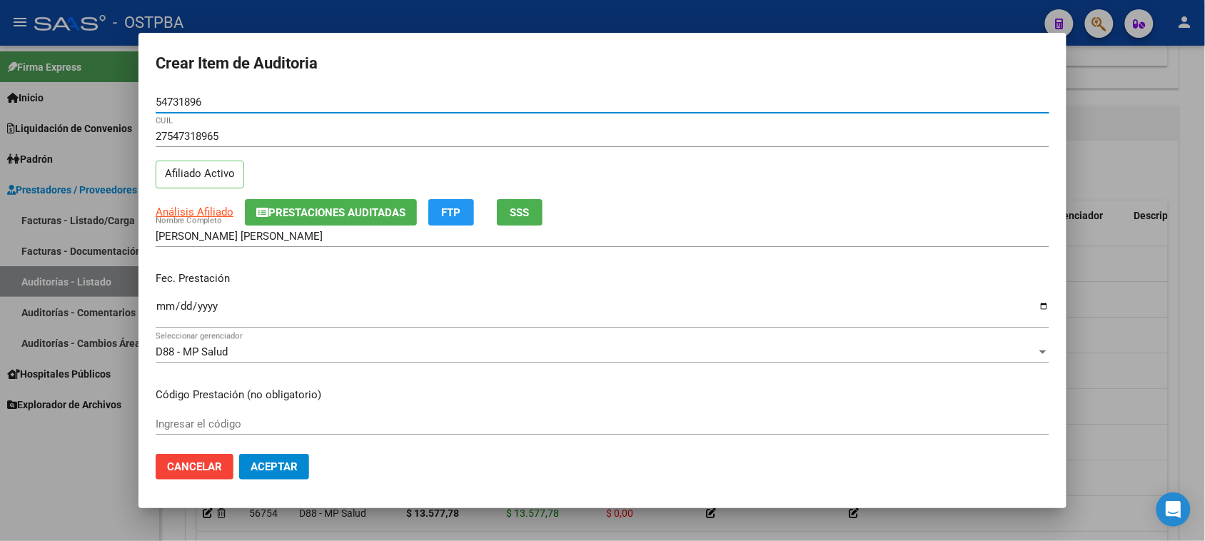
click at [158, 308] on input "Ingresar la fecha" at bounding box center [602, 311] width 893 height 23
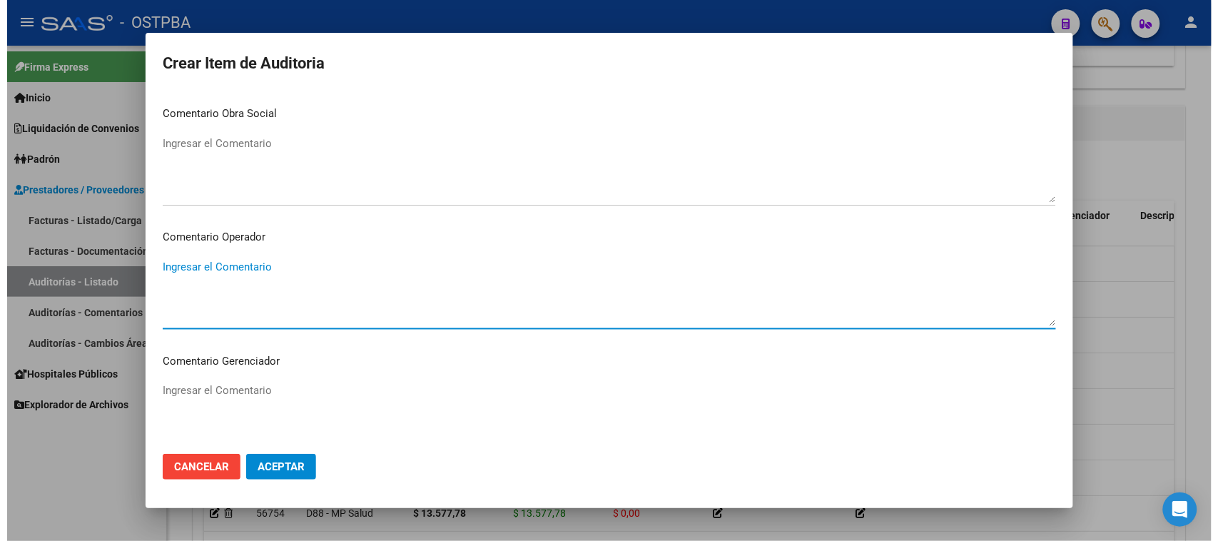
scroll to position [889, 0]
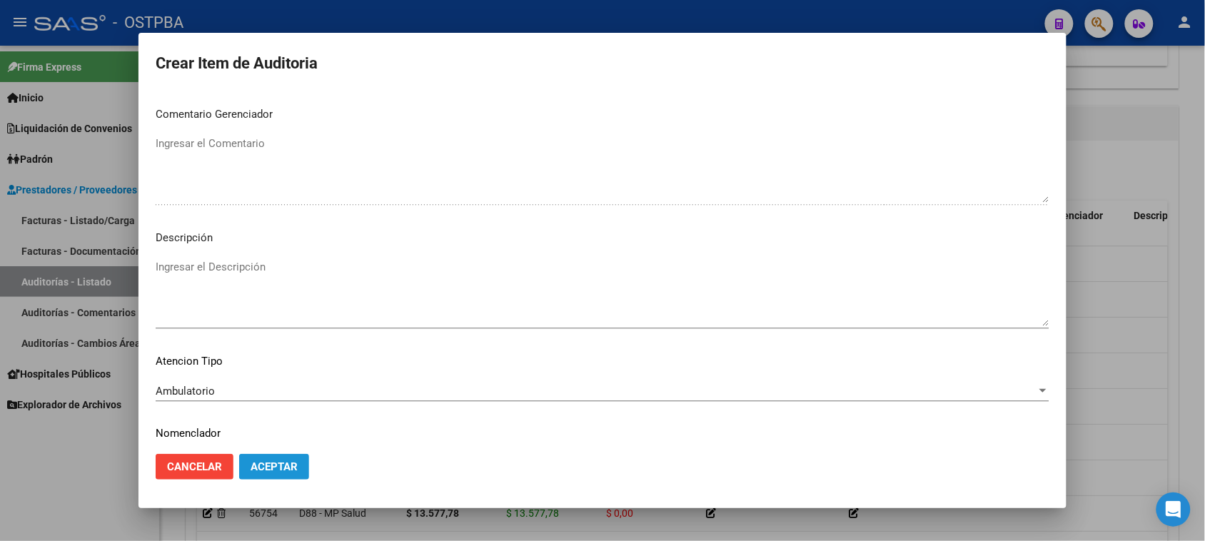
click at [272, 464] on span "Aceptar" at bounding box center [273, 466] width 47 height 13
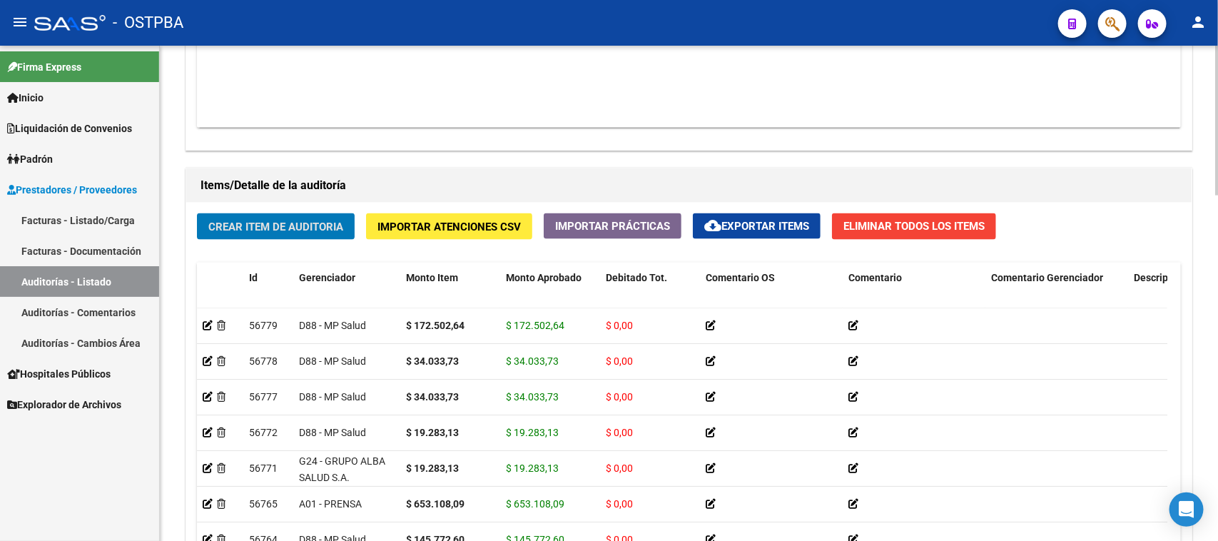
scroll to position [803, 0]
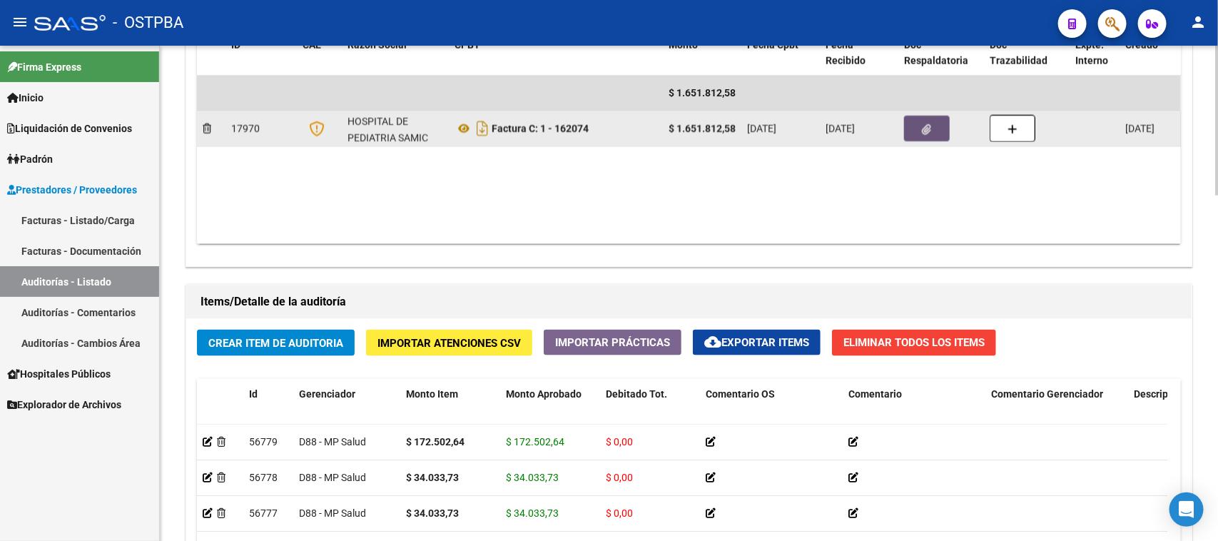
click at [913, 123] on button "button" at bounding box center [927, 129] width 46 height 26
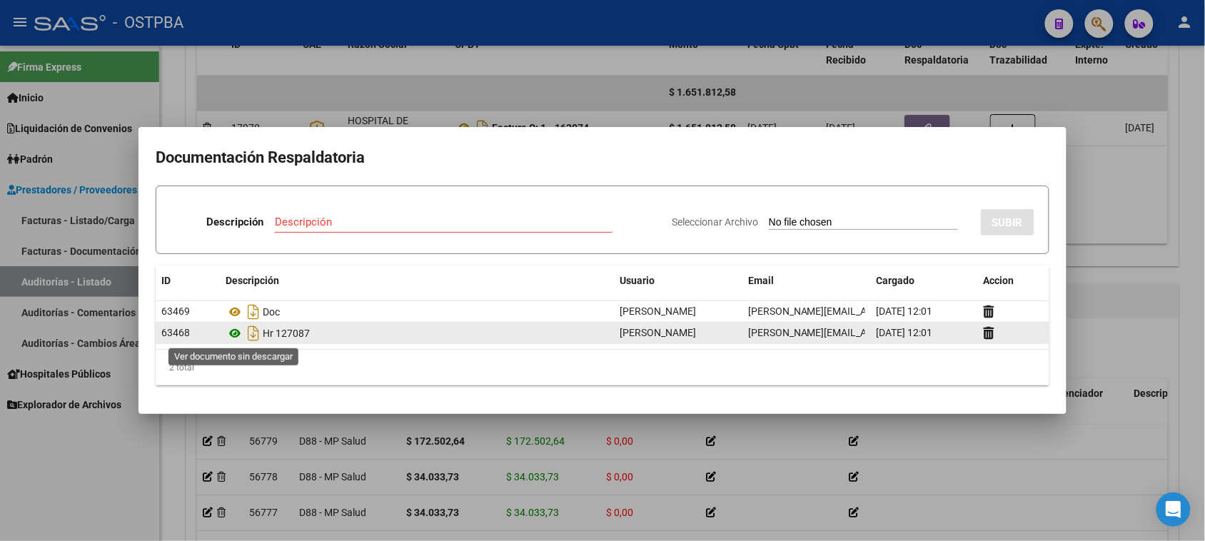
click at [236, 333] on icon at bounding box center [235, 333] width 19 height 17
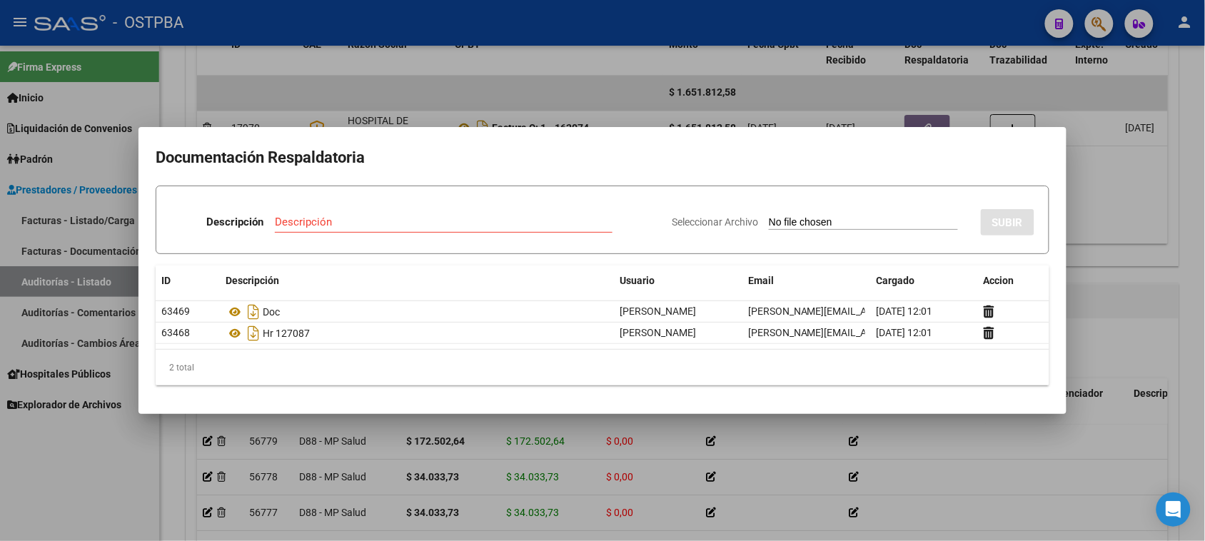
drag, startPoint x: 141, startPoint y: 458, endPoint x: 144, endPoint y: 450, distance: 8.6
click at [140, 457] on div at bounding box center [602, 270] width 1205 height 541
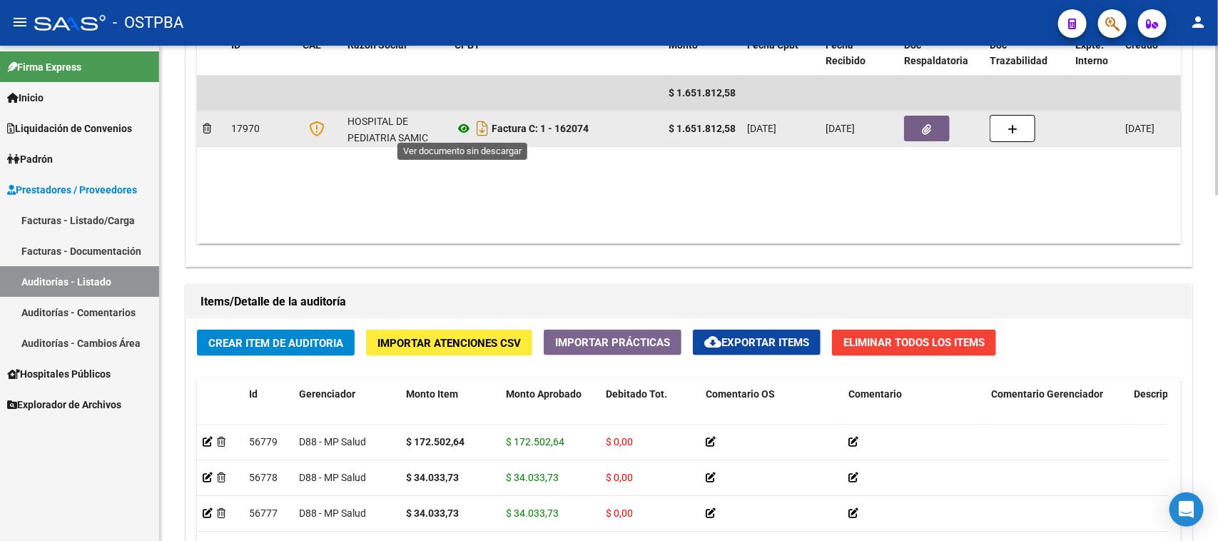
click at [461, 126] on icon at bounding box center [464, 128] width 19 height 17
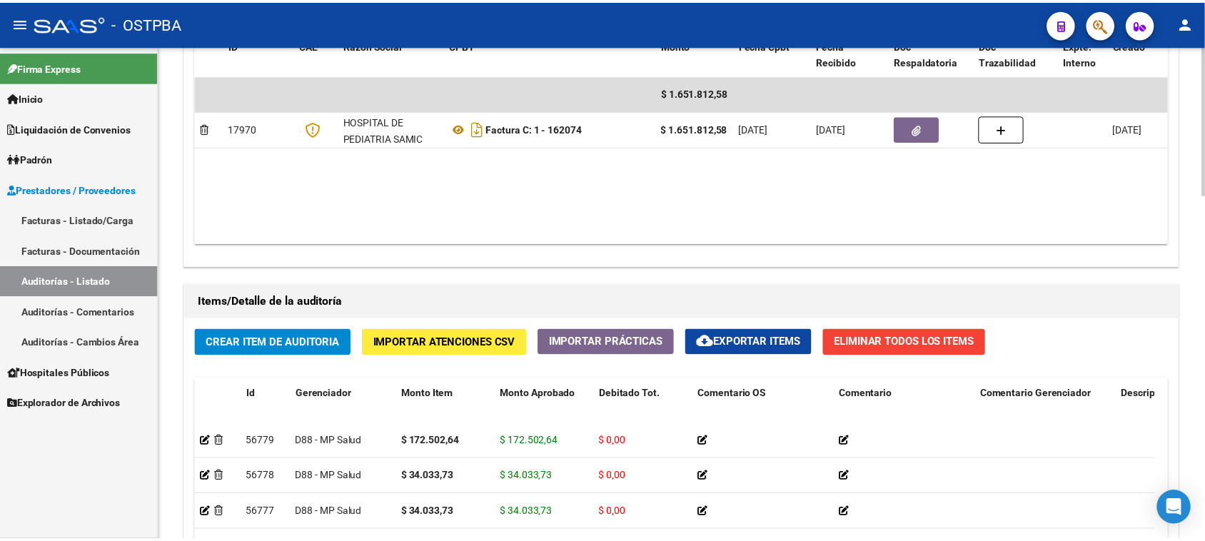
scroll to position [0, 0]
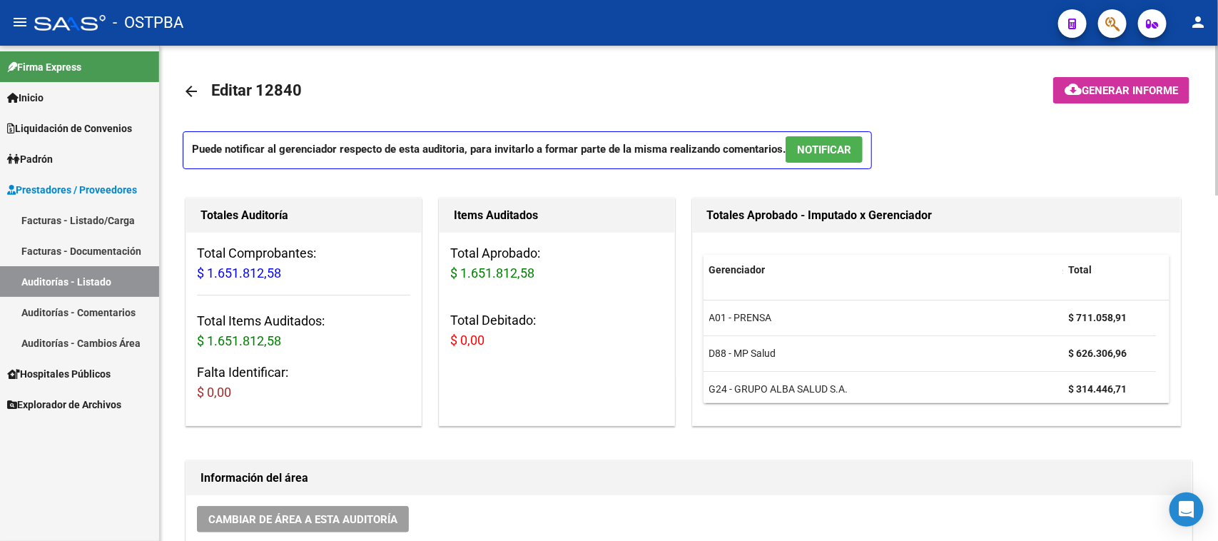
click at [1142, 79] on button "cloud_download Generar informe" at bounding box center [1121, 90] width 136 height 26
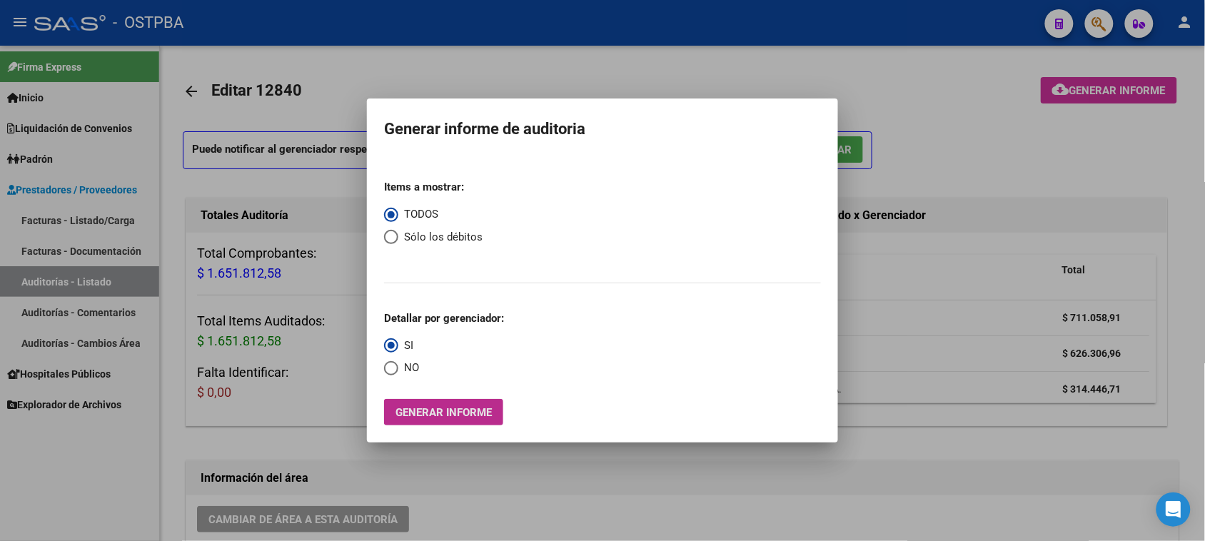
click at [477, 403] on button "Generar informe" at bounding box center [443, 412] width 119 height 26
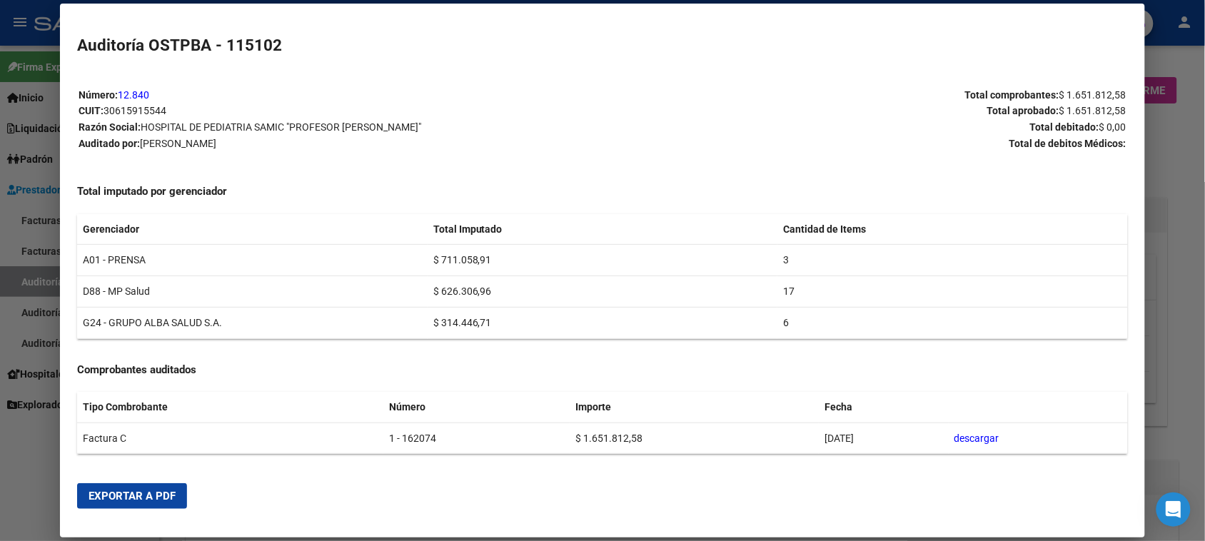
click at [144, 494] on span "Exportar a PDF" at bounding box center [131, 496] width 87 height 13
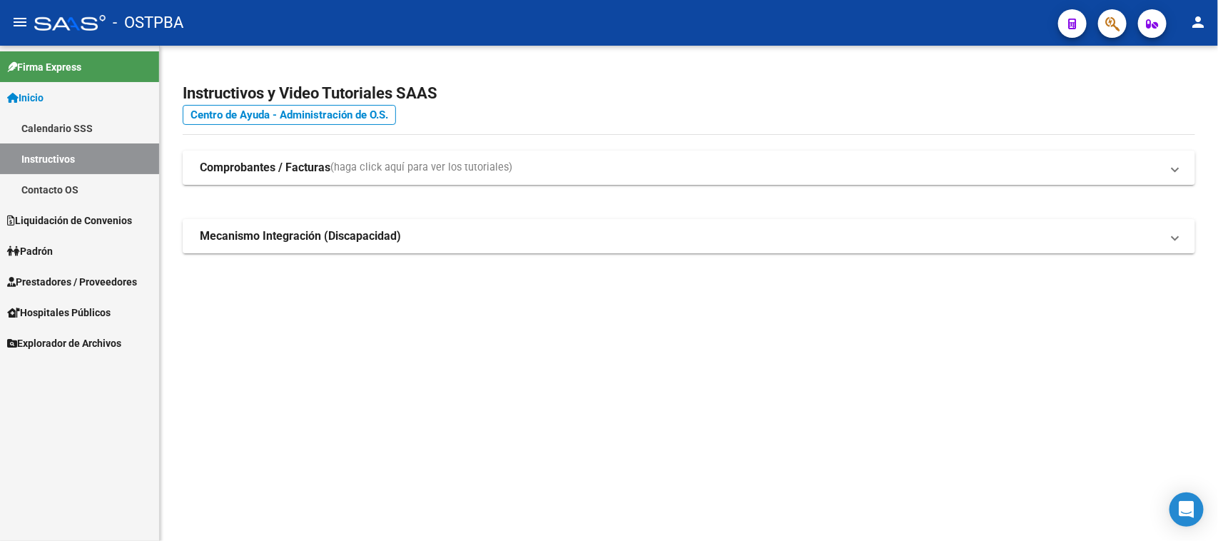
click at [95, 275] on span "Prestadores / Proveedores" at bounding box center [72, 282] width 130 height 16
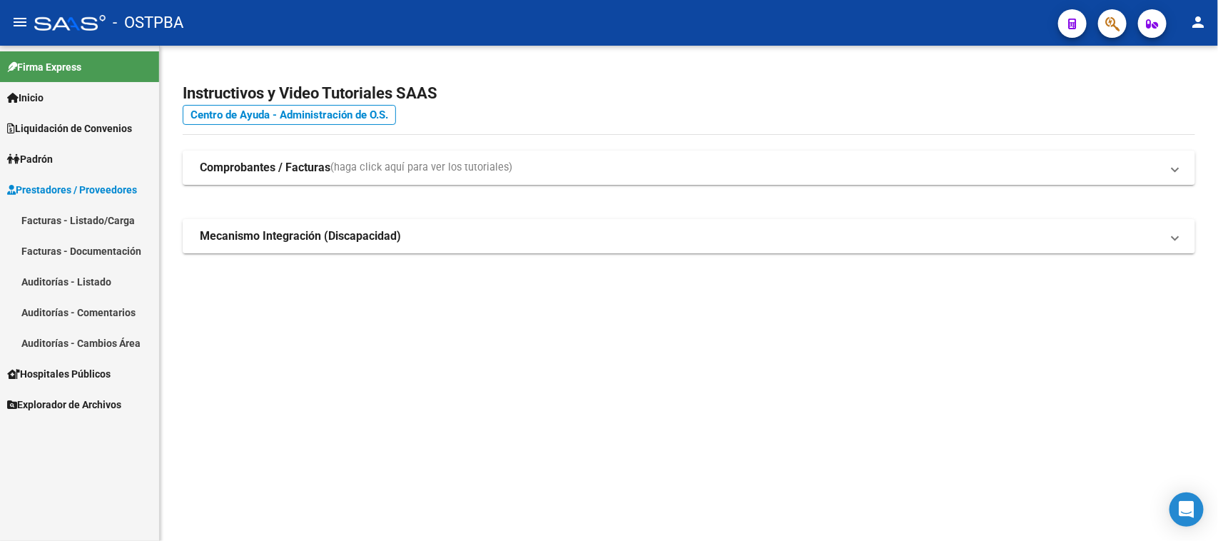
click at [86, 215] on link "Facturas - Listado/Carga" at bounding box center [79, 220] width 159 height 31
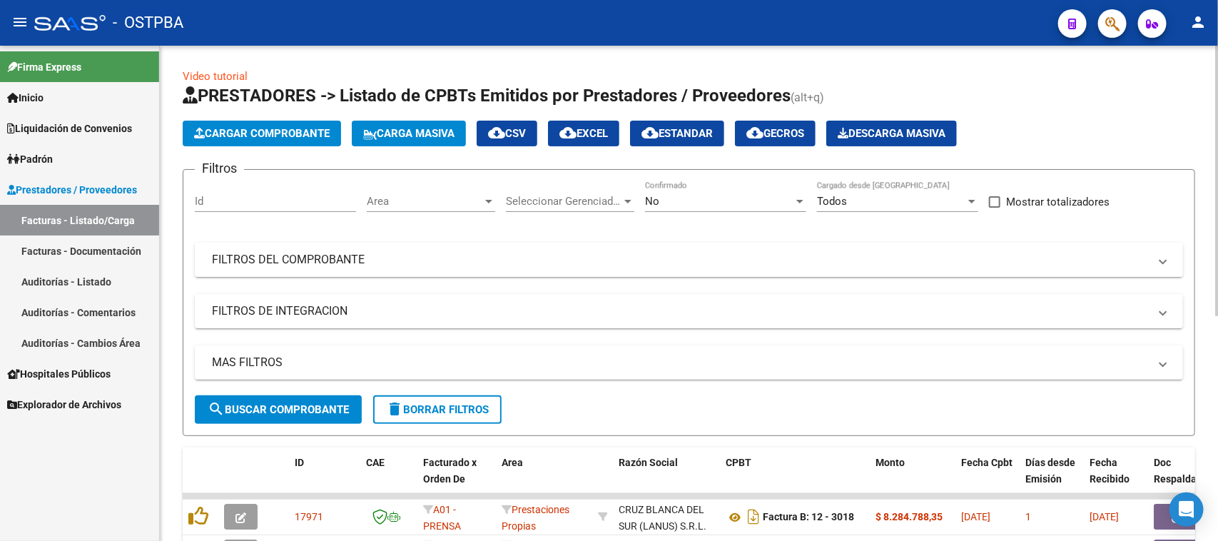
click at [594, 248] on mat-expansion-panel-header "FILTROS DEL COMPROBANTE" at bounding box center [689, 260] width 988 height 34
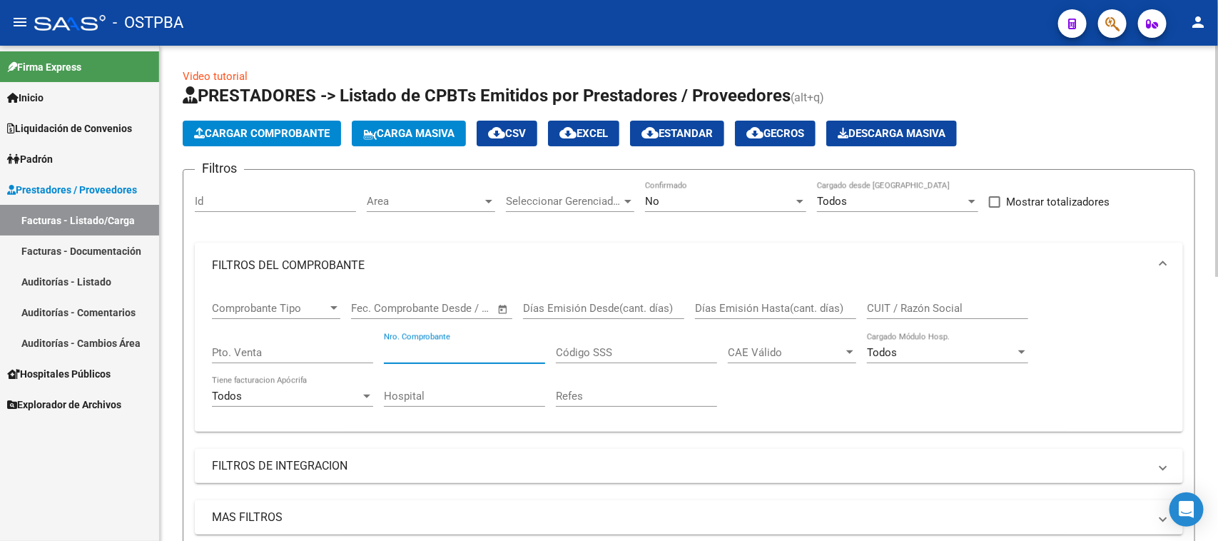
drag, startPoint x: 479, startPoint y: 344, endPoint x: 501, endPoint y: 357, distance: 25.6
click at [479, 346] on input "Nro. Comprobante" at bounding box center [464, 352] width 161 height 13
type input "85555"
click at [686, 200] on div "No" at bounding box center [719, 201] width 148 height 13
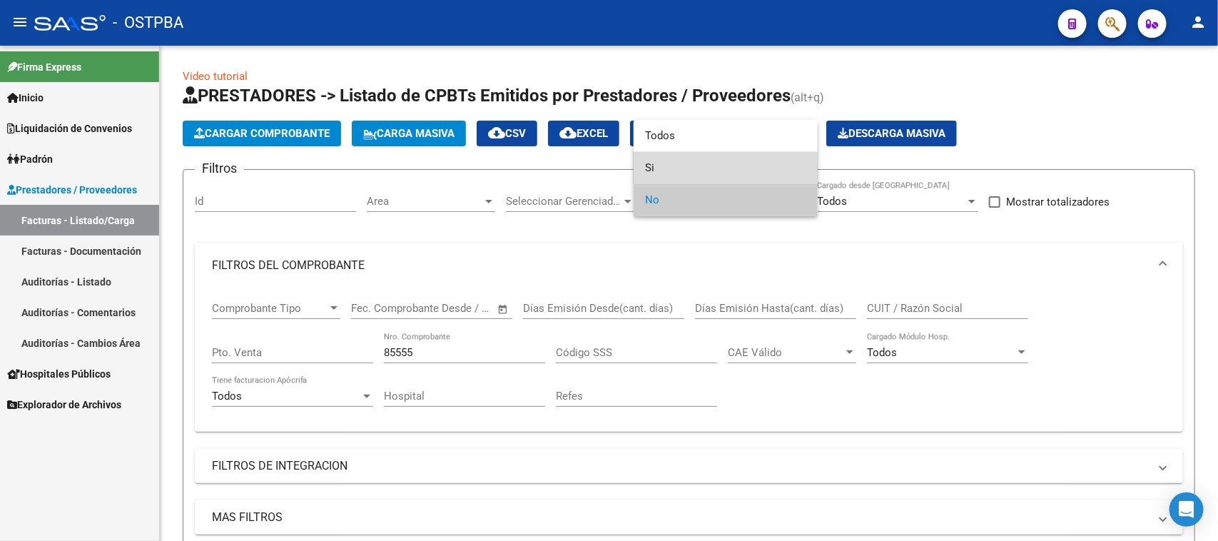
click at [653, 168] on span "Si" at bounding box center [725, 168] width 161 height 32
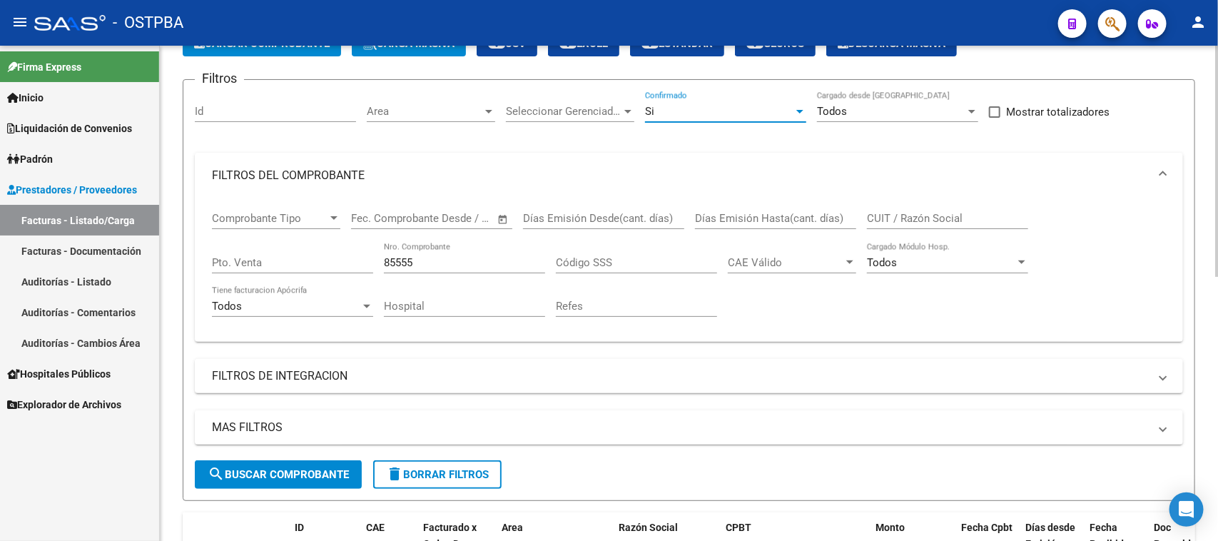
scroll to position [268, 0]
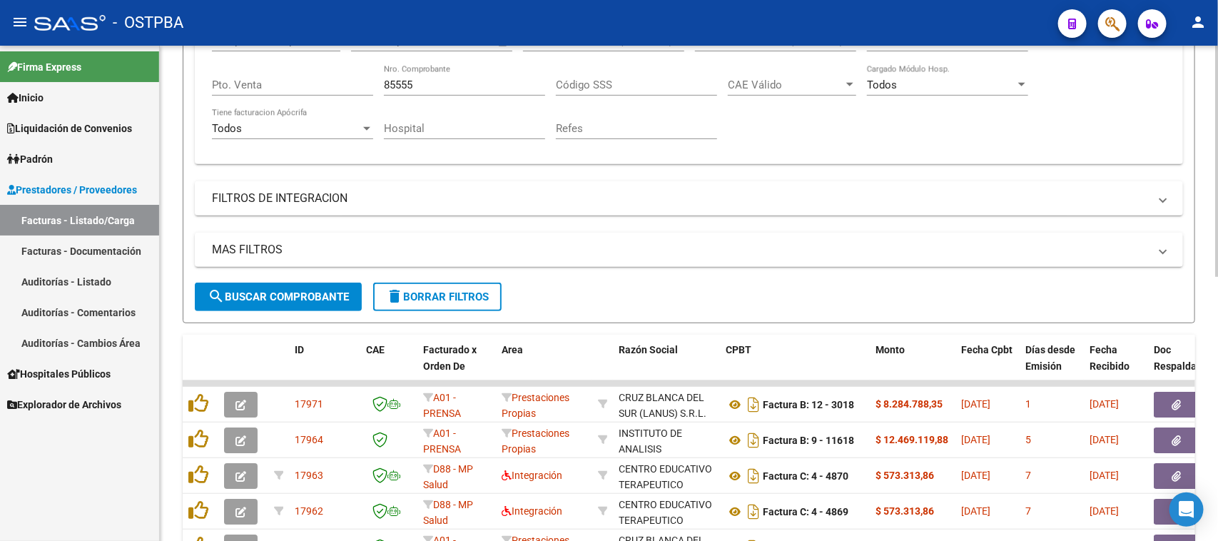
click at [307, 293] on span "search Buscar Comprobante" at bounding box center [278, 296] width 141 height 13
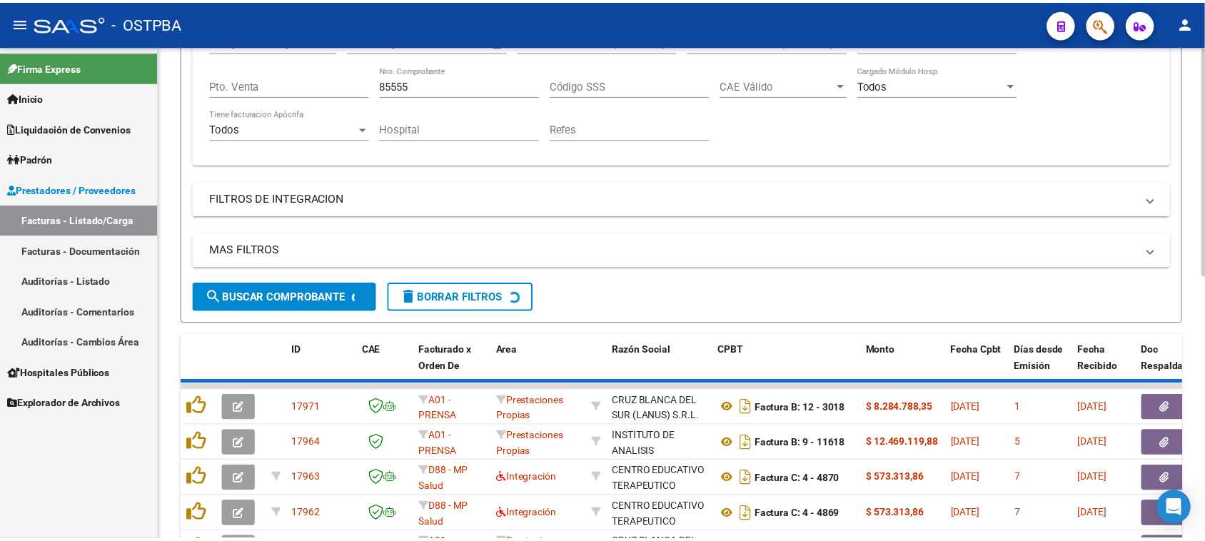
scroll to position [246, 0]
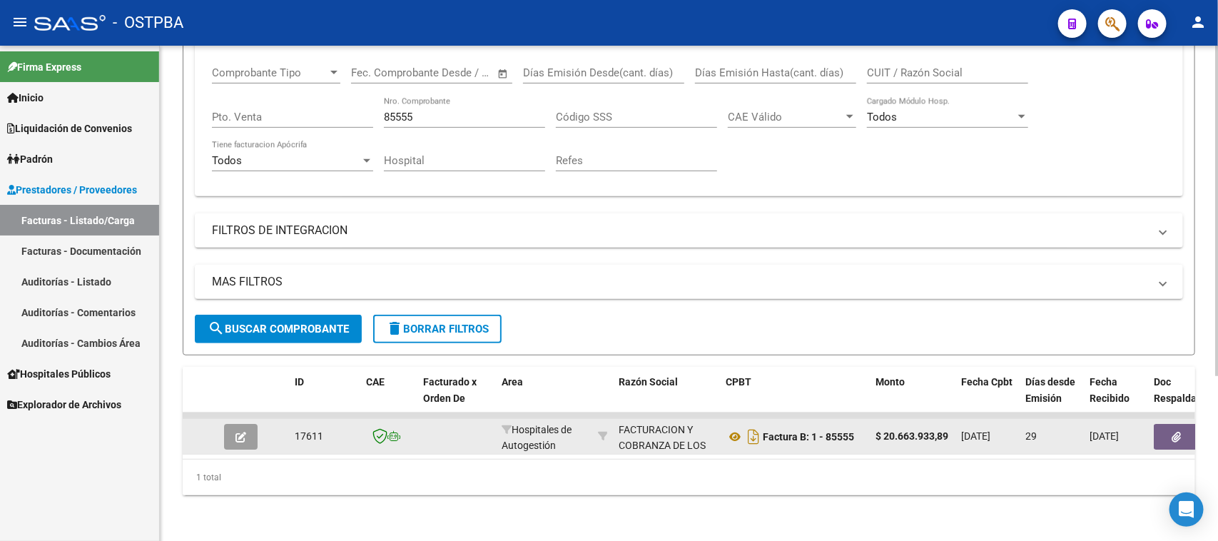
click at [237, 432] on icon "button" at bounding box center [241, 437] width 11 height 11
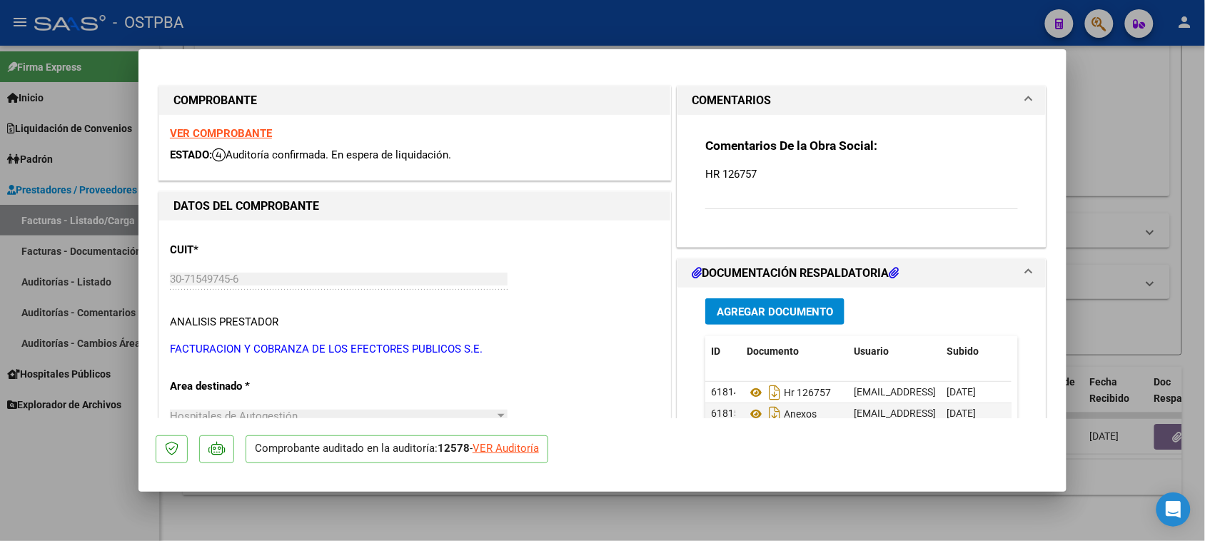
click at [233, 127] on strong "VER COMPROBANTE" at bounding box center [221, 133] width 102 height 13
click at [532, 451] on div "VER Auditoría" at bounding box center [505, 448] width 66 height 16
type input "$ 0,00"
